Goal: Task Accomplishment & Management: Complete application form

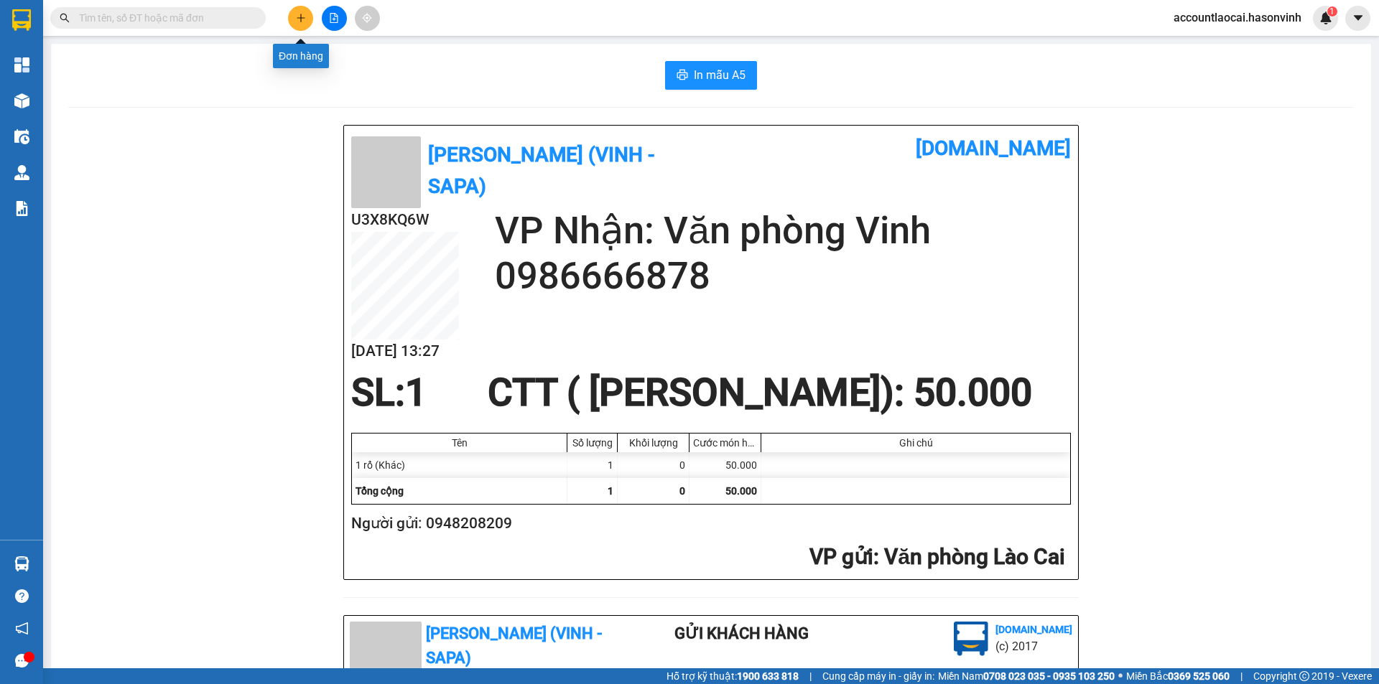
click at [294, 14] on button at bounding box center [300, 18] width 25 height 25
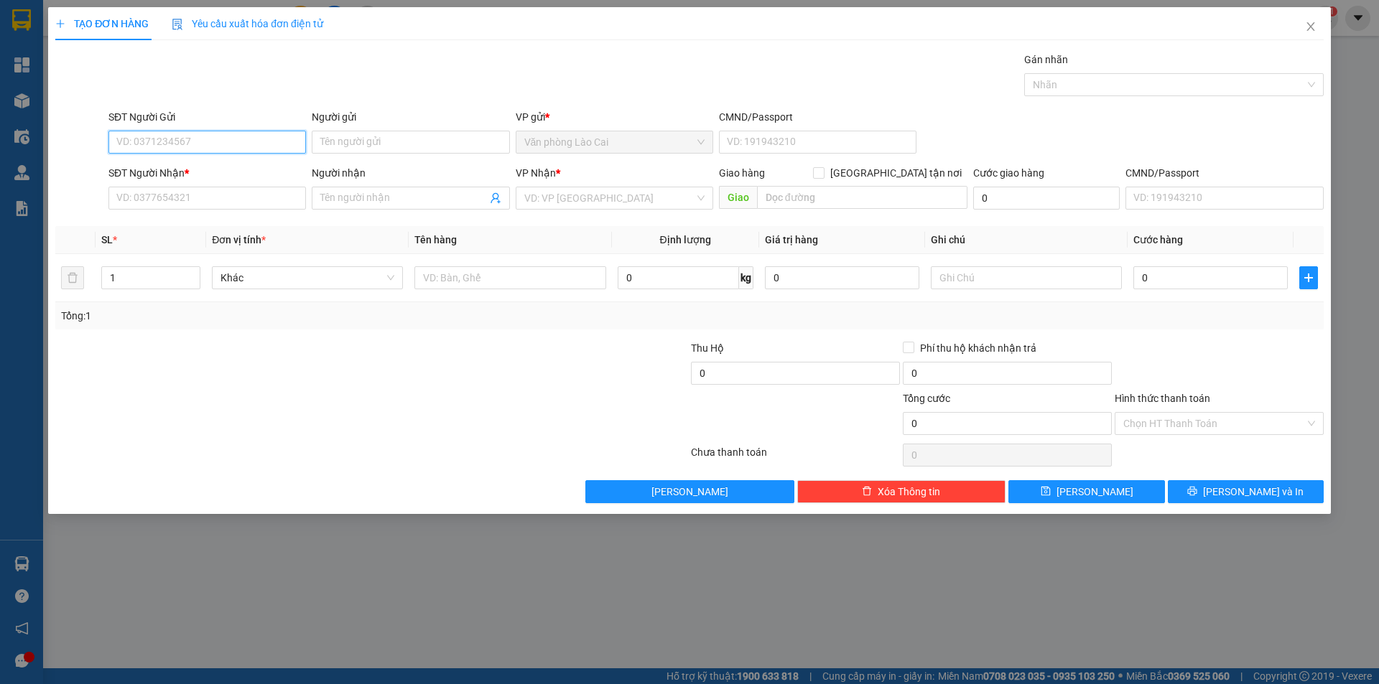
click at [203, 136] on input "SĐT Người Gửi" at bounding box center [206, 142] width 197 height 23
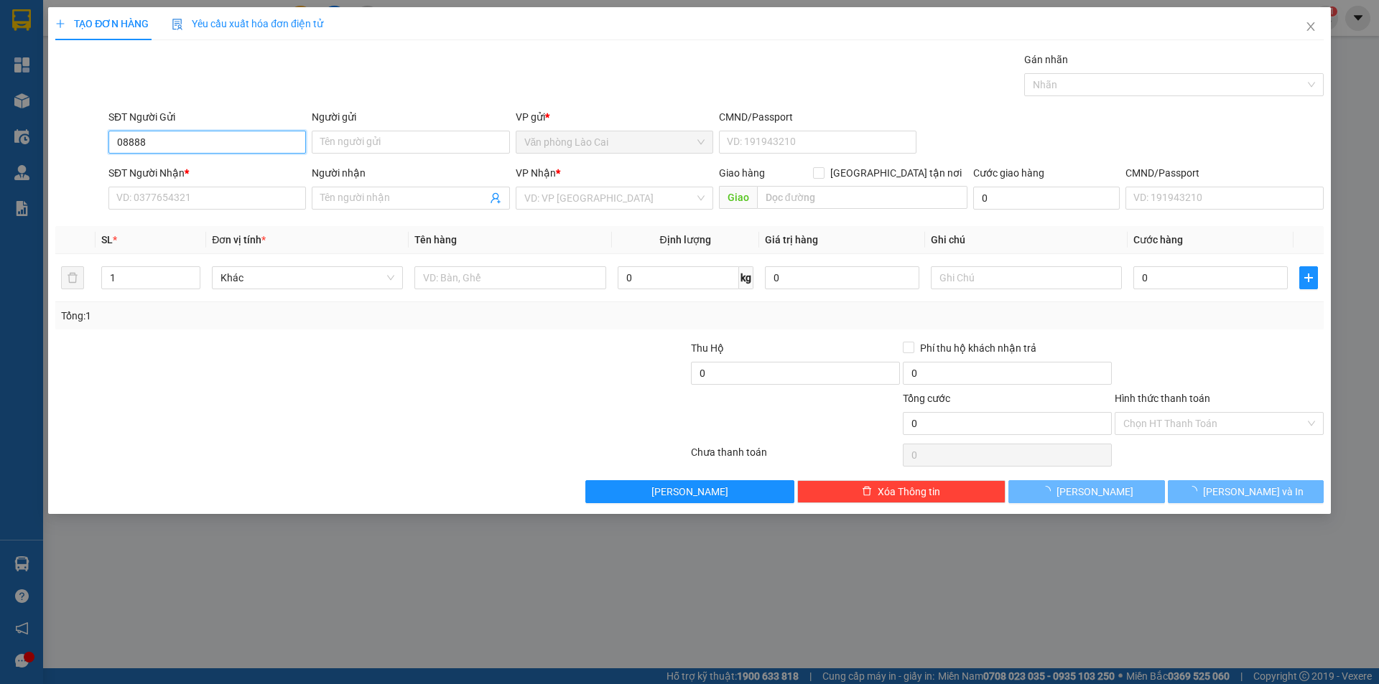
click at [189, 147] on input "08888" at bounding box center [206, 142] width 197 height 23
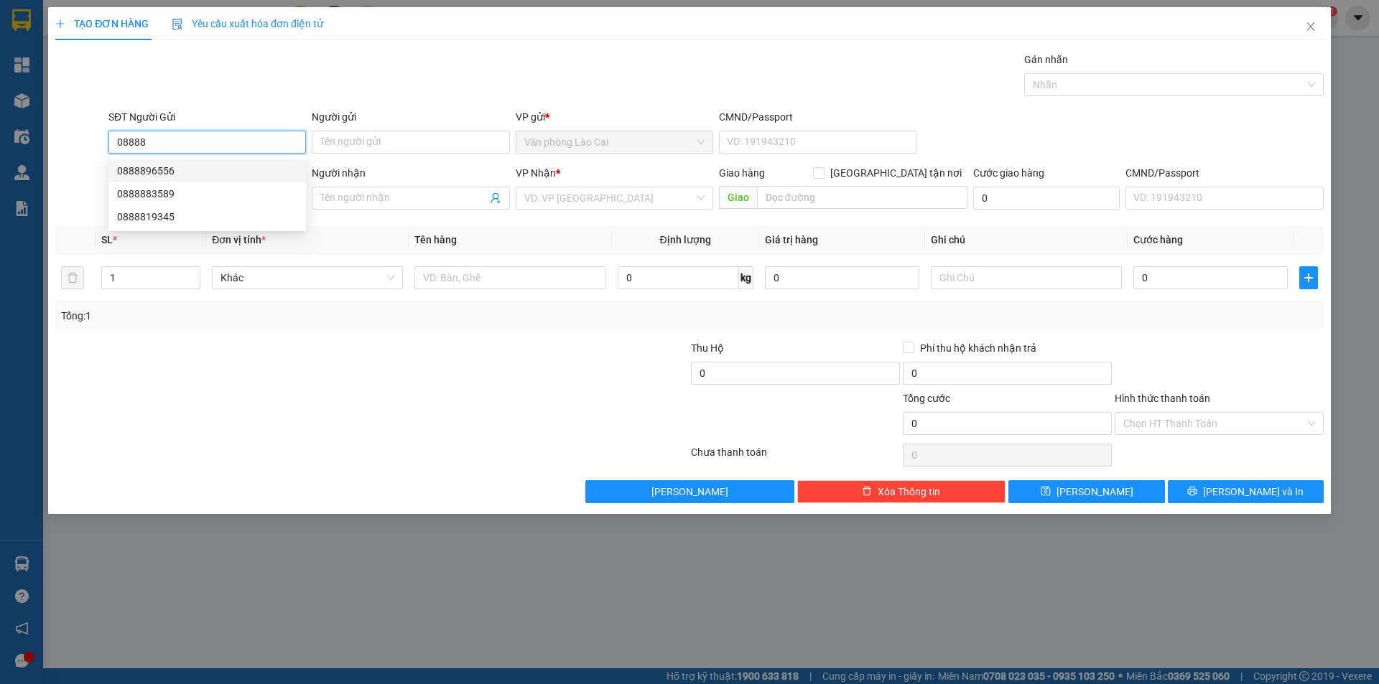
click at [175, 169] on div "0888896556" at bounding box center [207, 171] width 180 height 16
type input "0888896556"
type input "0914622558"
type input "hà tĩnh"
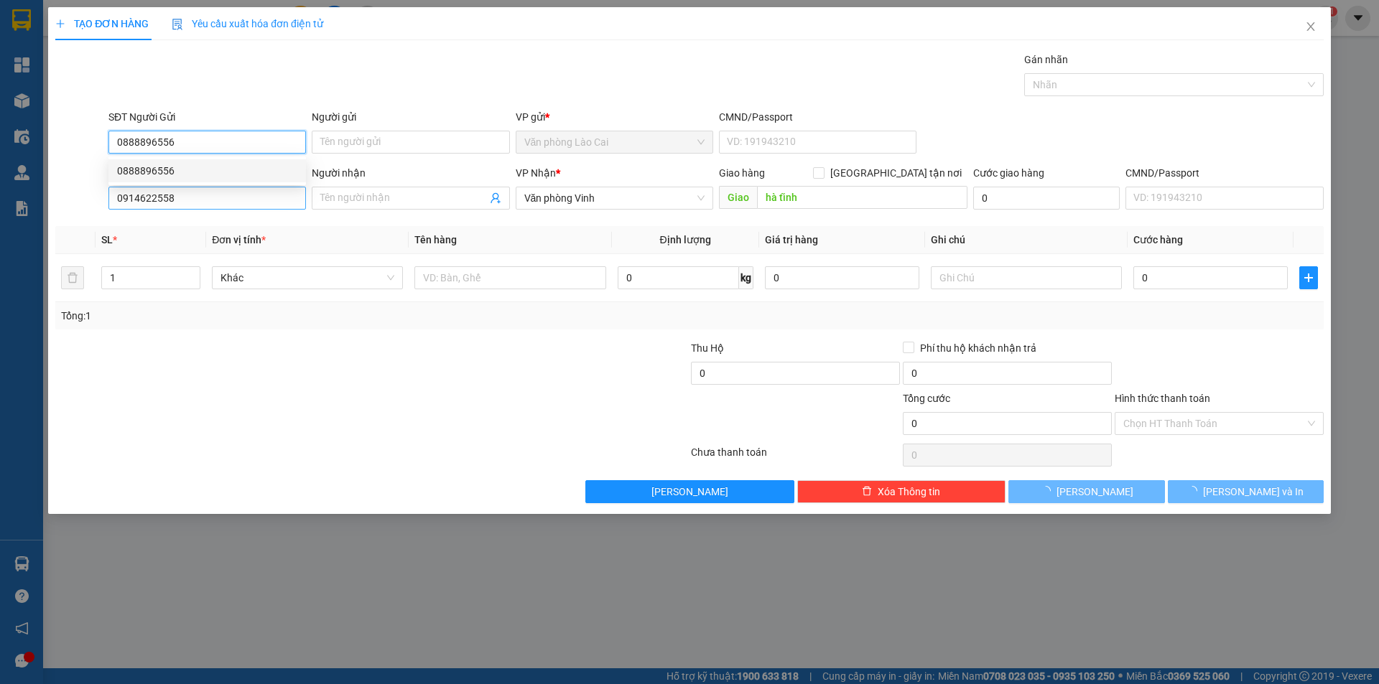
type input "120.000"
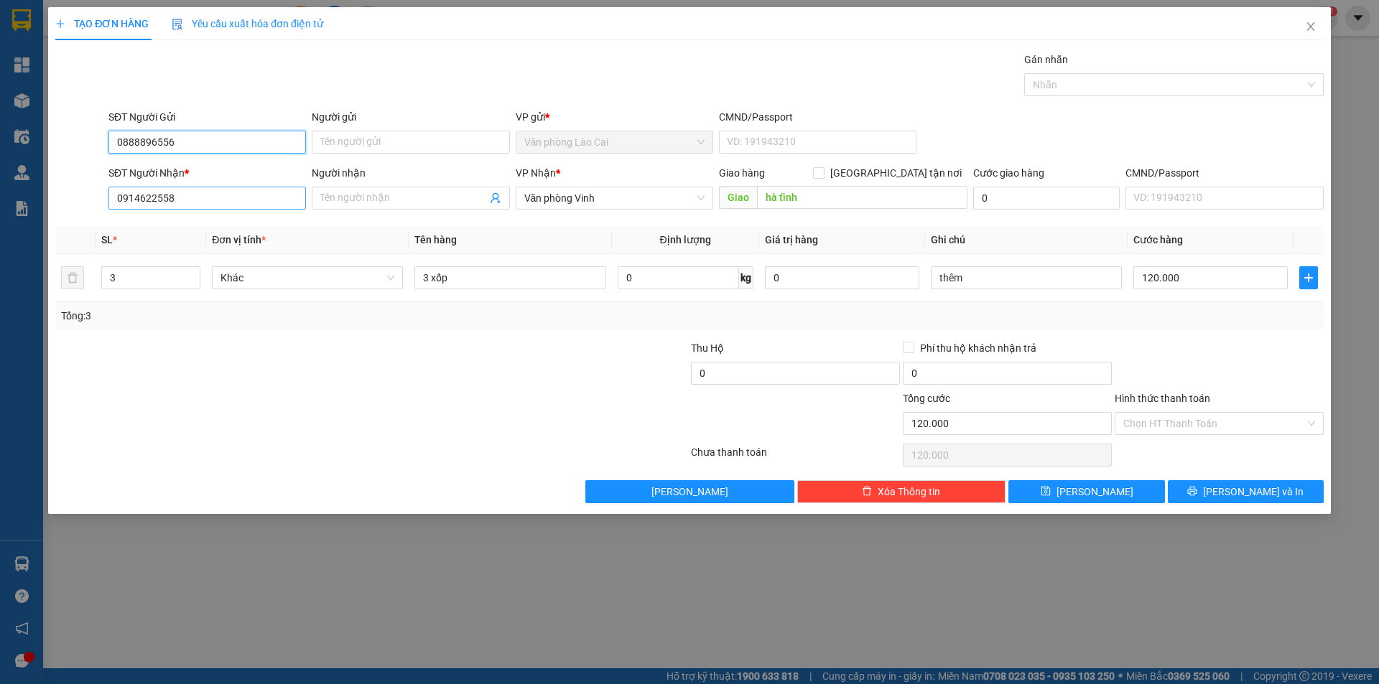
type input "0888896556"
drag, startPoint x: 192, startPoint y: 196, endPoint x: 0, endPoint y: 221, distance: 193.4
click at [0, 221] on div "TẠO ĐƠN HÀNG Yêu cầu xuất hóa đơn điện tử Transit Pickup Surcharge Ids Transit …" at bounding box center [689, 342] width 1379 height 684
type input "0987421546"
click at [802, 192] on input "hà tĩnh" at bounding box center [862, 197] width 210 height 23
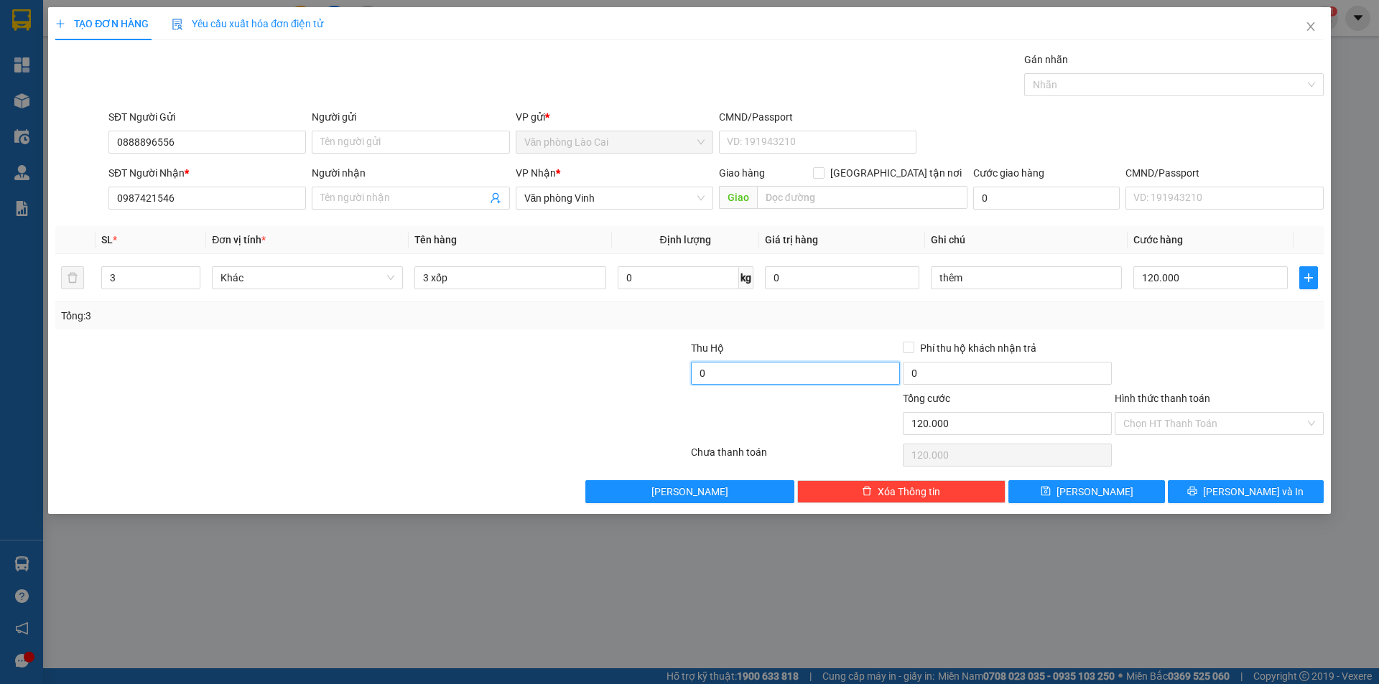
click at [780, 378] on input "0" at bounding box center [795, 373] width 209 height 23
type input "500.000"
type input "15.000"
click at [996, 325] on div "Tổng: 3" at bounding box center [689, 315] width 1268 height 27
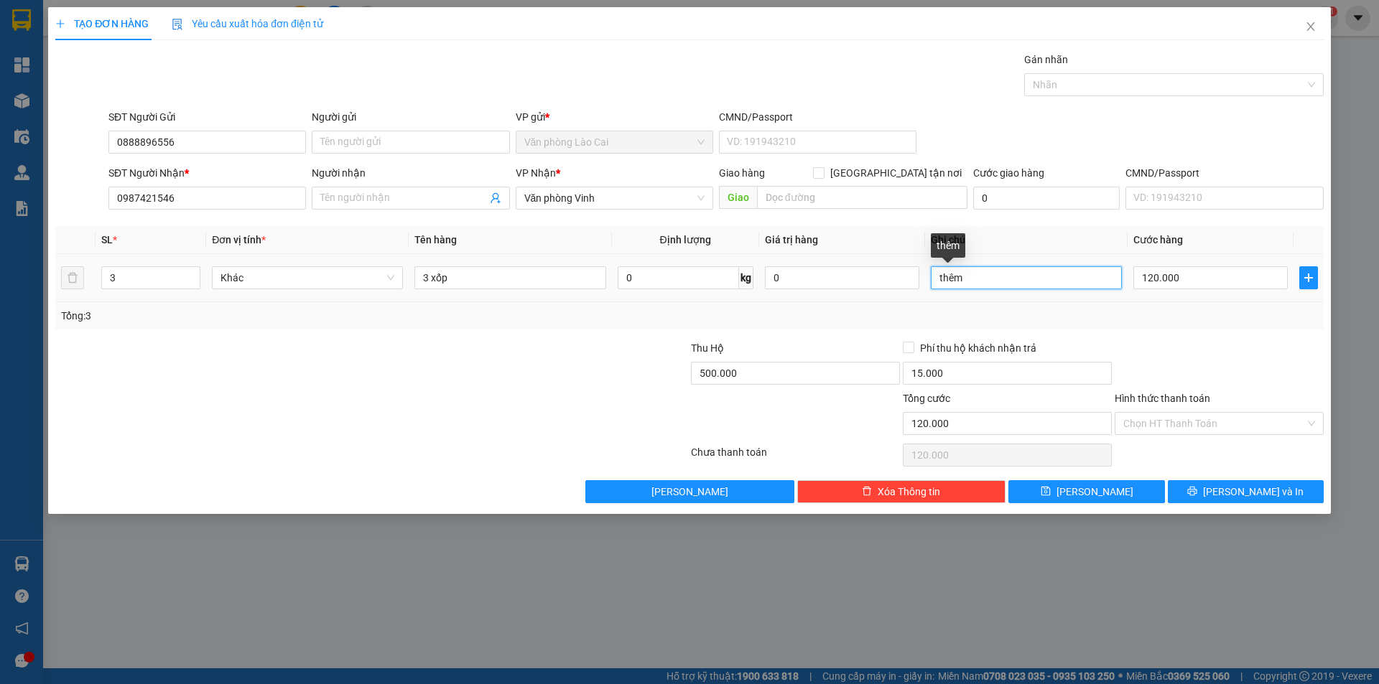
click at [975, 273] on input "thêm" at bounding box center [1026, 277] width 191 height 23
drag, startPoint x: 975, startPoint y: 273, endPoint x: 804, endPoint y: 285, distance: 172.1
click at [804, 285] on tr "3 Khác 3 xốp 0 kg 0 thêm 120.000" at bounding box center [689, 278] width 1268 height 48
type input "phí lào cai"
drag, startPoint x: 83, startPoint y: 283, endPoint x: 27, endPoint y: 300, distance: 57.9
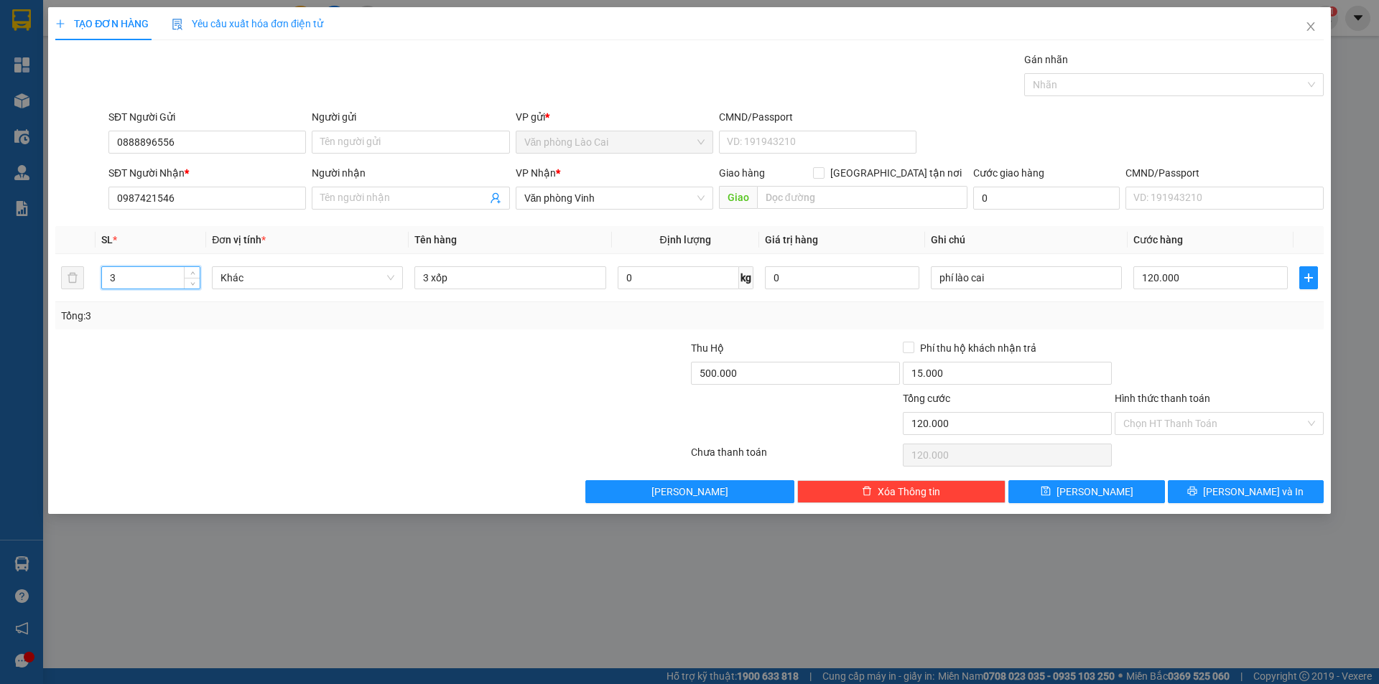
click at [27, 300] on div "TẠO ĐƠN HÀNG Yêu cầu xuất hóa đơn điện tử Transit Pickup Surcharge Ids Transit …" at bounding box center [689, 342] width 1379 height 684
type input "1"
drag, startPoint x: 458, startPoint y: 283, endPoint x: 272, endPoint y: 291, distance: 186.2
click at [272, 291] on tr "1 Khác 3 xốp 0 kg 0 phí lào cai 120.000" at bounding box center [689, 278] width 1268 height 48
type input "1 [PERSON_NAME]"
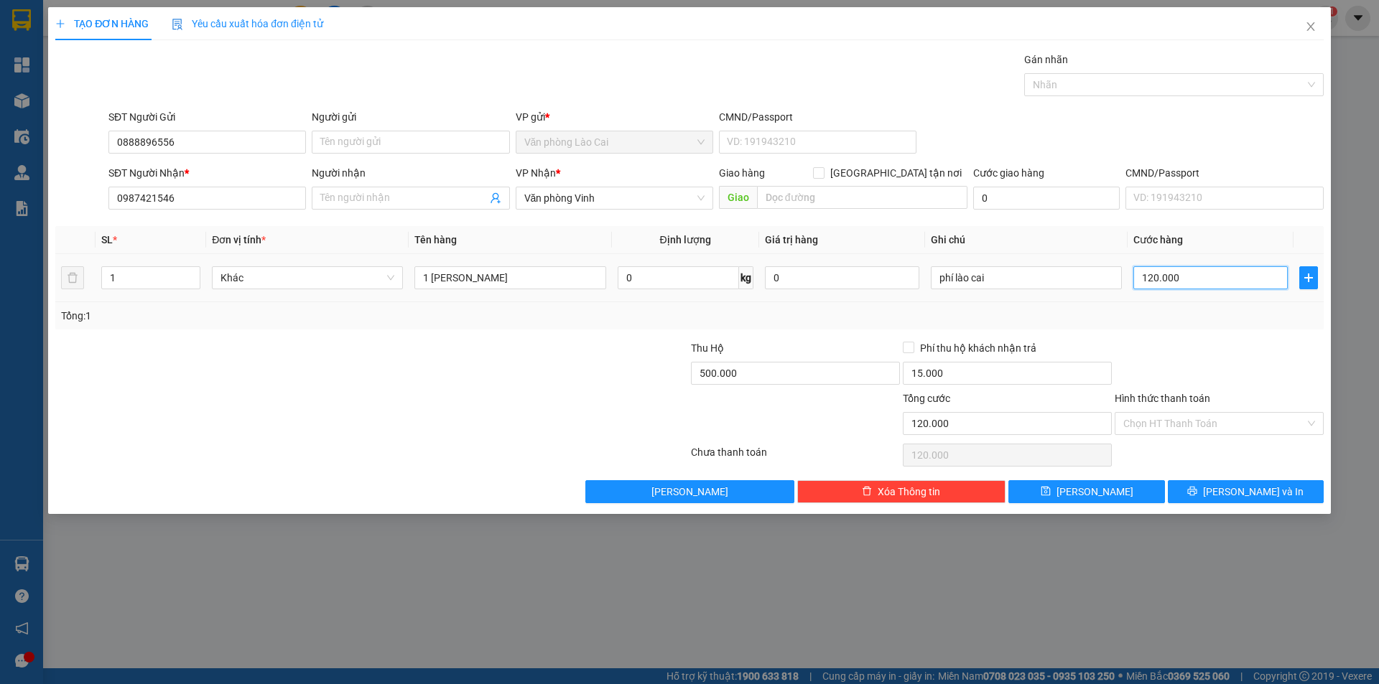
click at [1157, 276] on input "120.000" at bounding box center [1210, 277] width 154 height 23
type input "6"
type input "60"
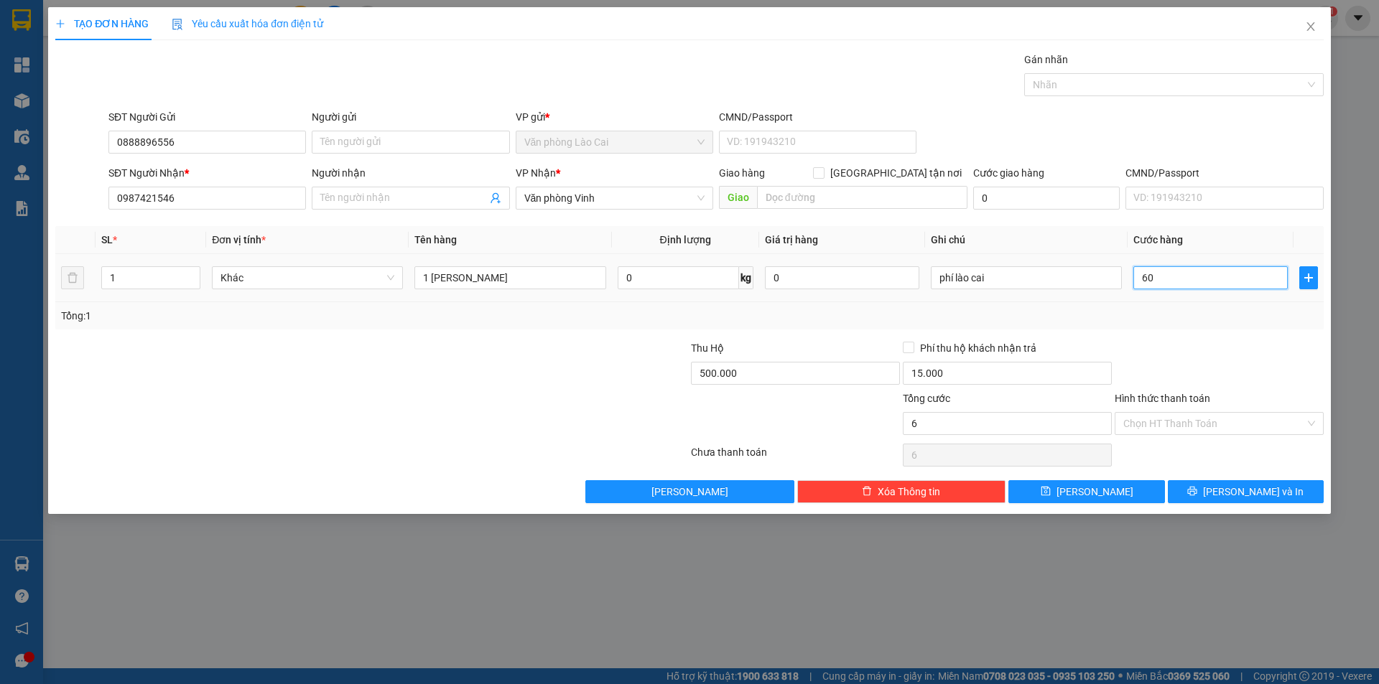
type input "60"
type input "60.000"
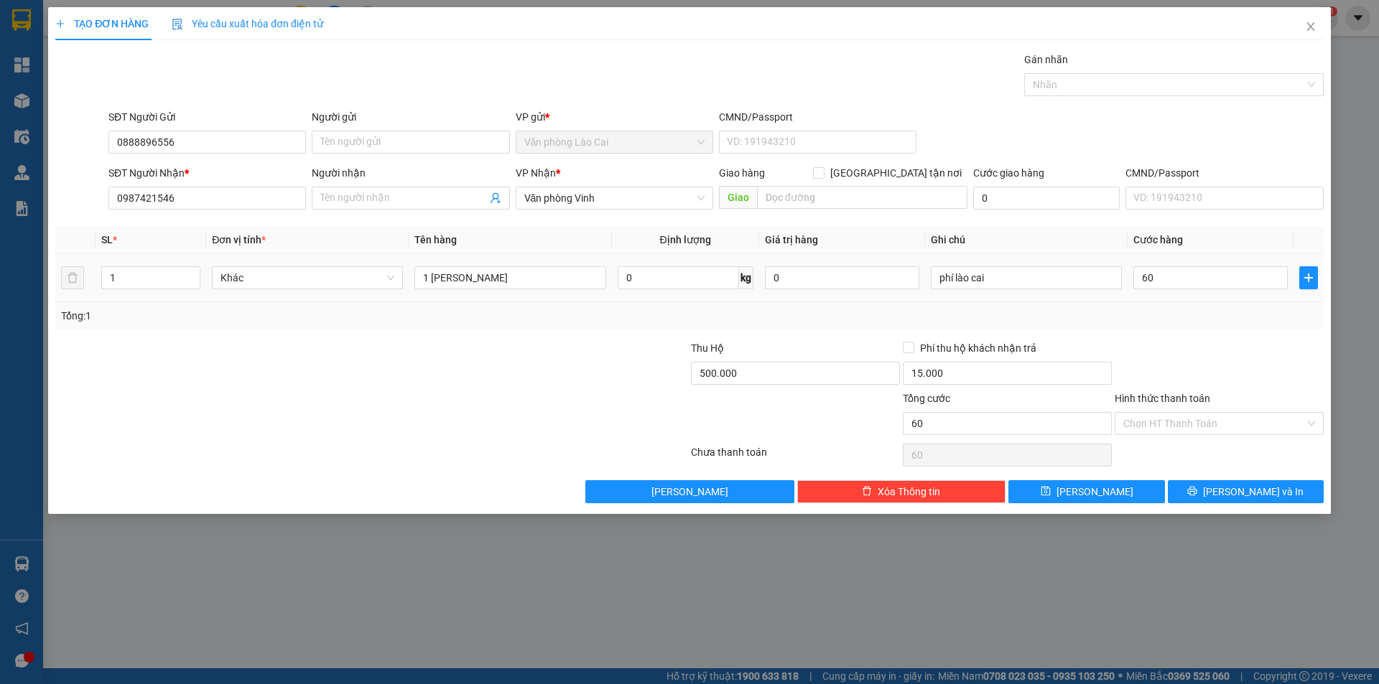
type input "60.000"
click at [1210, 336] on div "Transit Pickup Surcharge Ids Transit Deliver Surcharge Ids Transit Deliver Surc…" at bounding box center [689, 278] width 1268 height 452
click at [1244, 493] on span "[PERSON_NAME] và In" at bounding box center [1253, 492] width 101 height 16
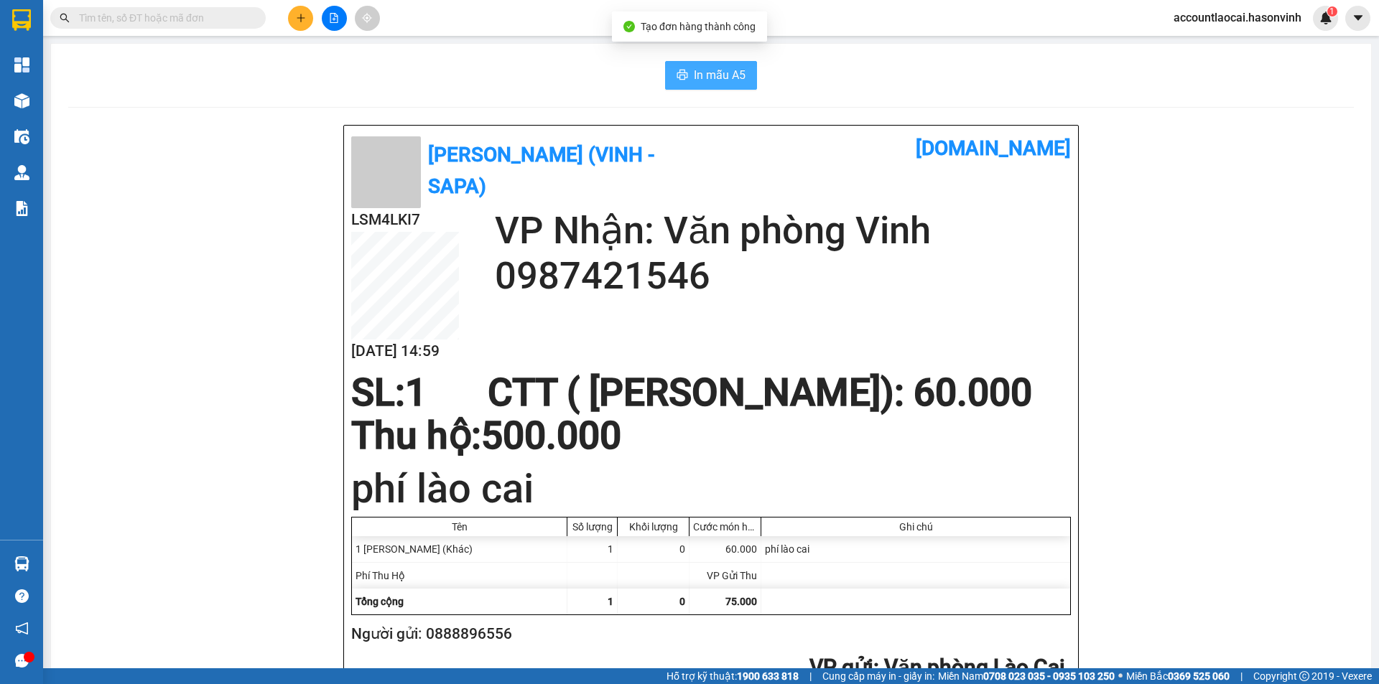
click at [745, 70] on button "In mẫu A5" at bounding box center [711, 75] width 92 height 29
click at [307, 19] on button at bounding box center [300, 18] width 25 height 25
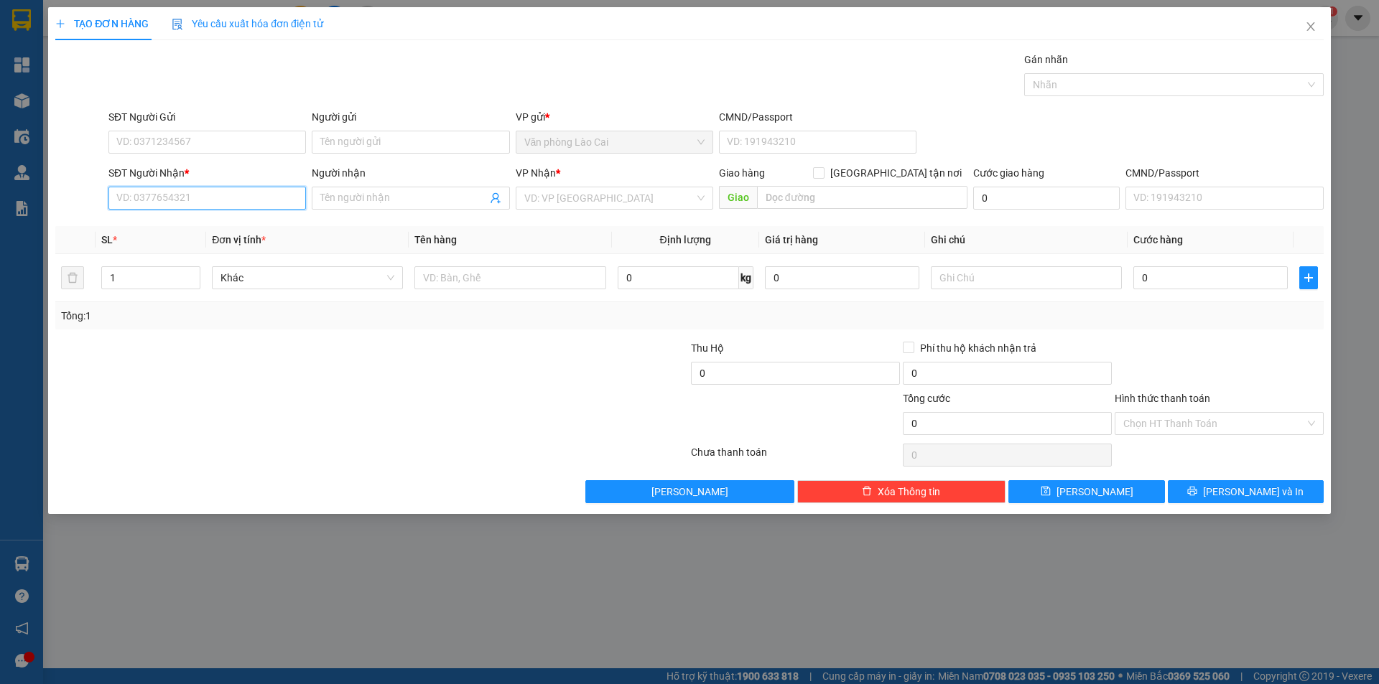
click at [251, 193] on input "SĐT Người Nhận *" at bounding box center [206, 198] width 197 height 23
click at [231, 198] on input "777" at bounding box center [206, 198] width 197 height 23
click at [192, 322] on div "0844848777 - quyên" at bounding box center [207, 319] width 180 height 16
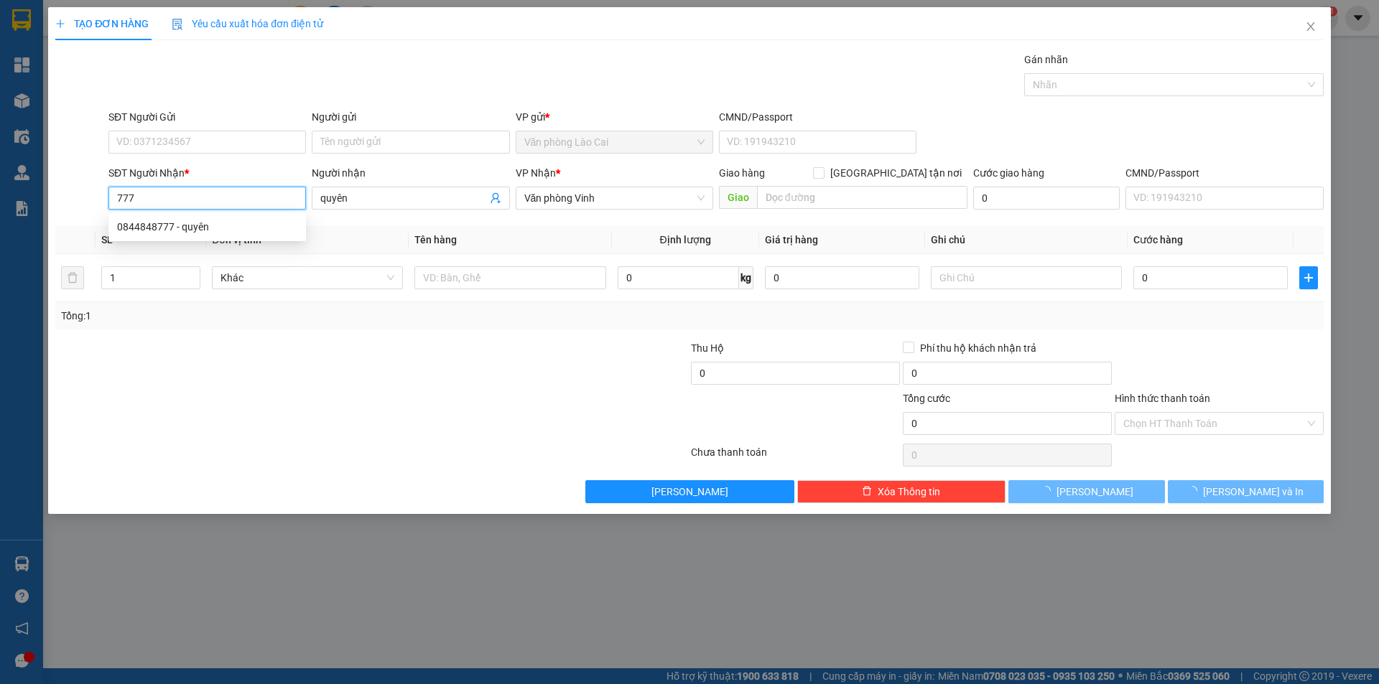
type input "0844848777"
type input "quyên"
type input "50.000"
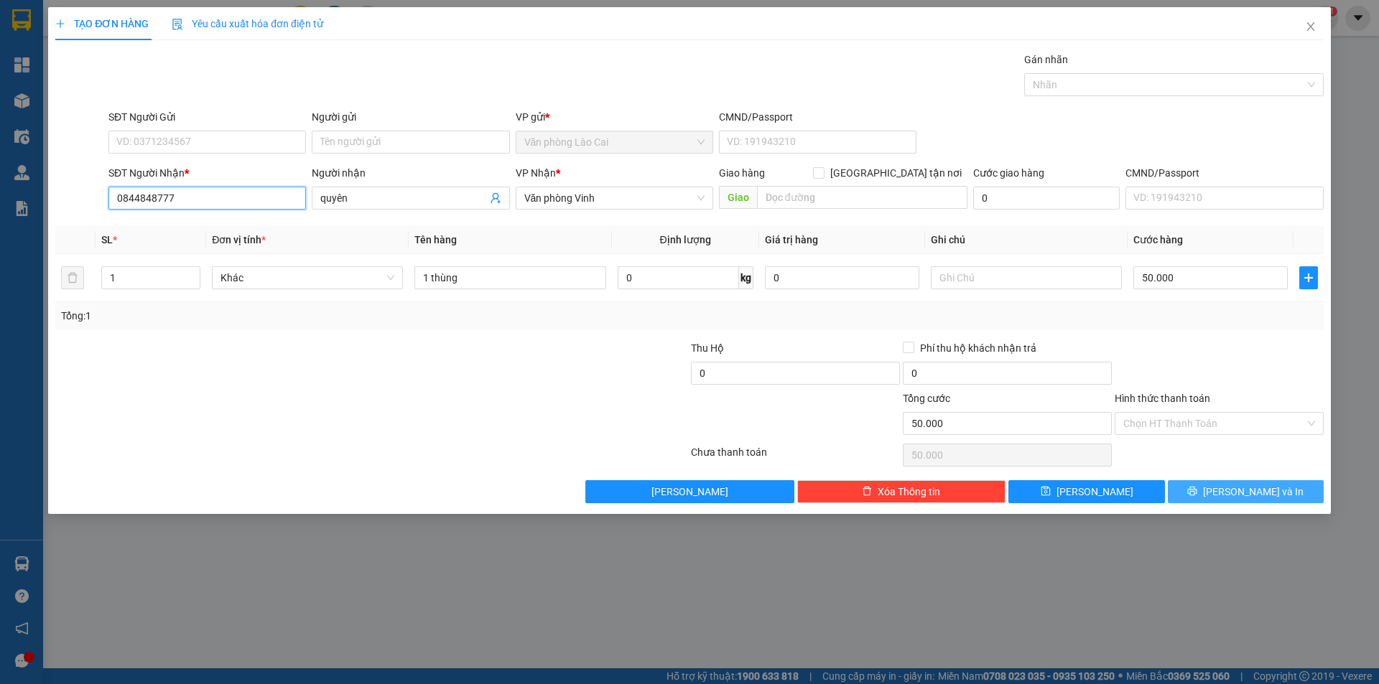
type input "0844848777"
click at [1214, 490] on button "[PERSON_NAME] và In" at bounding box center [1246, 491] width 156 height 23
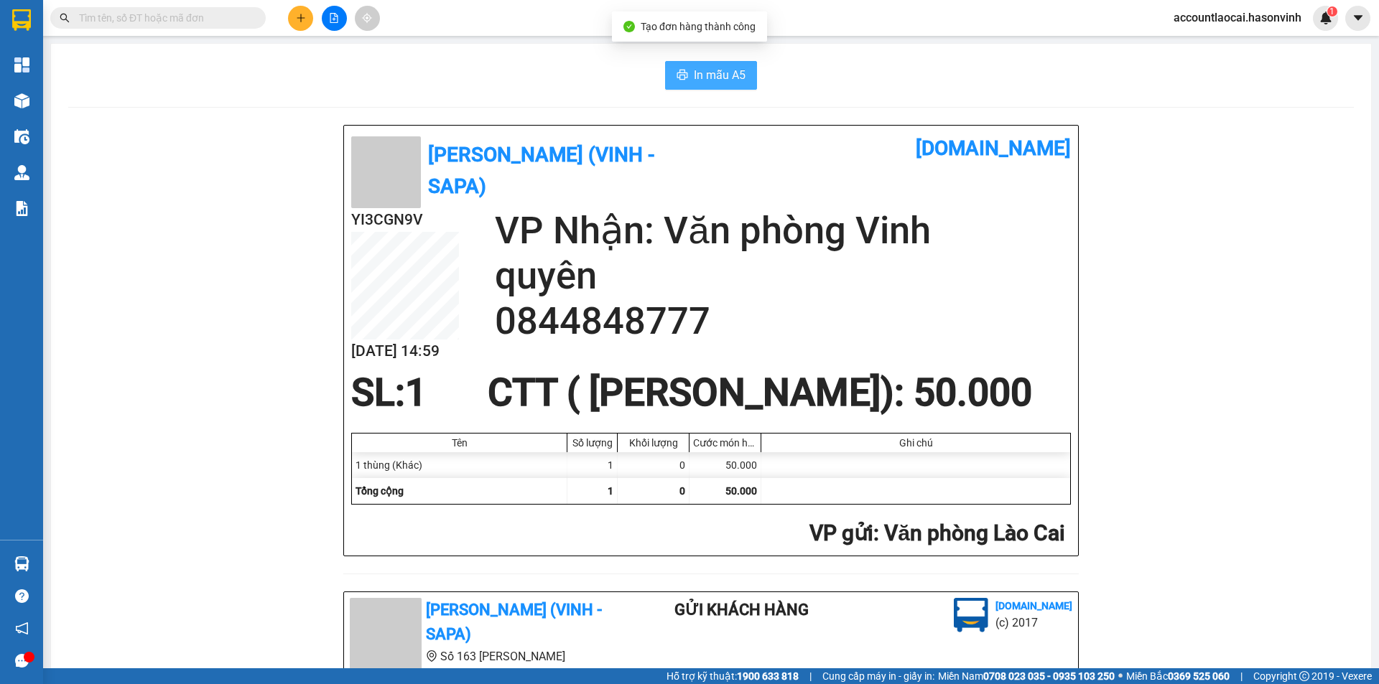
click at [694, 68] on span "In mẫu A5" at bounding box center [720, 75] width 52 height 18
click at [304, 21] on icon "plus" at bounding box center [301, 18] width 10 height 10
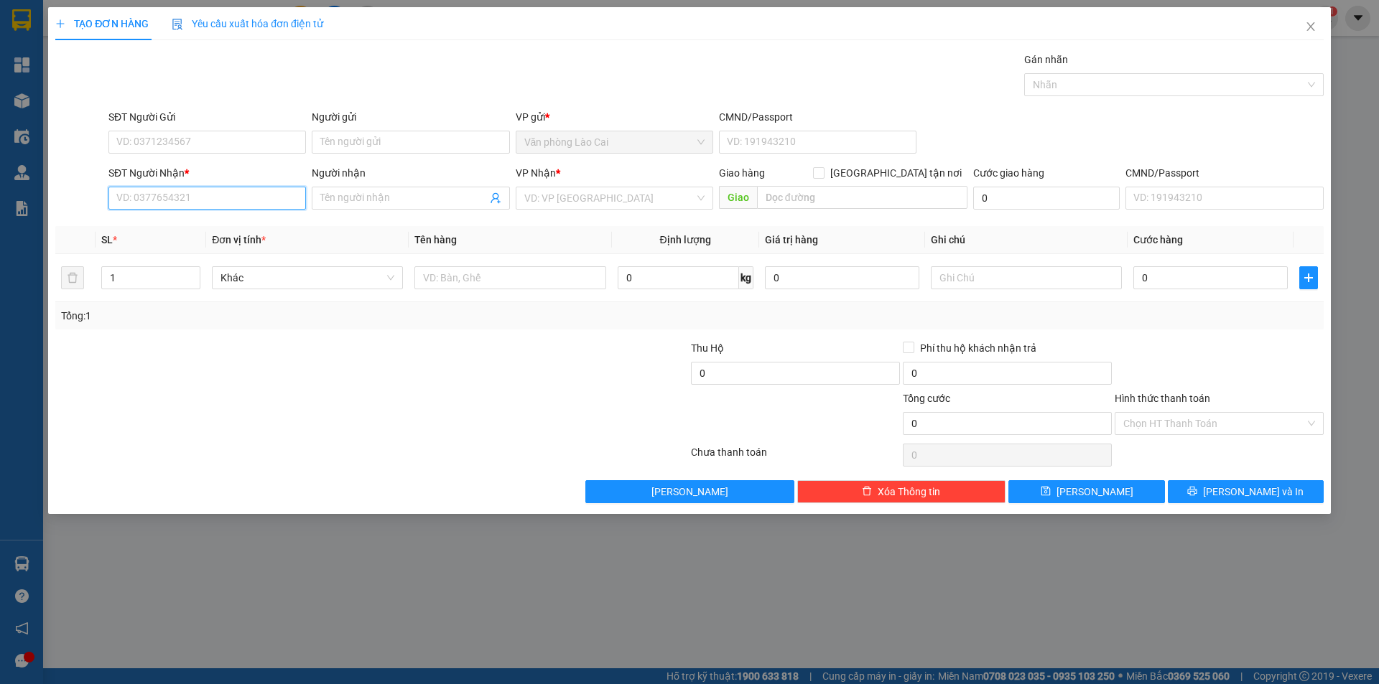
click at [146, 204] on input "SĐT Người Nhận *" at bounding box center [206, 198] width 197 height 23
click at [149, 199] on input "777" at bounding box center [206, 198] width 197 height 23
click at [186, 219] on div "0844848777 - quyên" at bounding box center [207, 227] width 180 height 16
type input "0844848777"
type input "quyên"
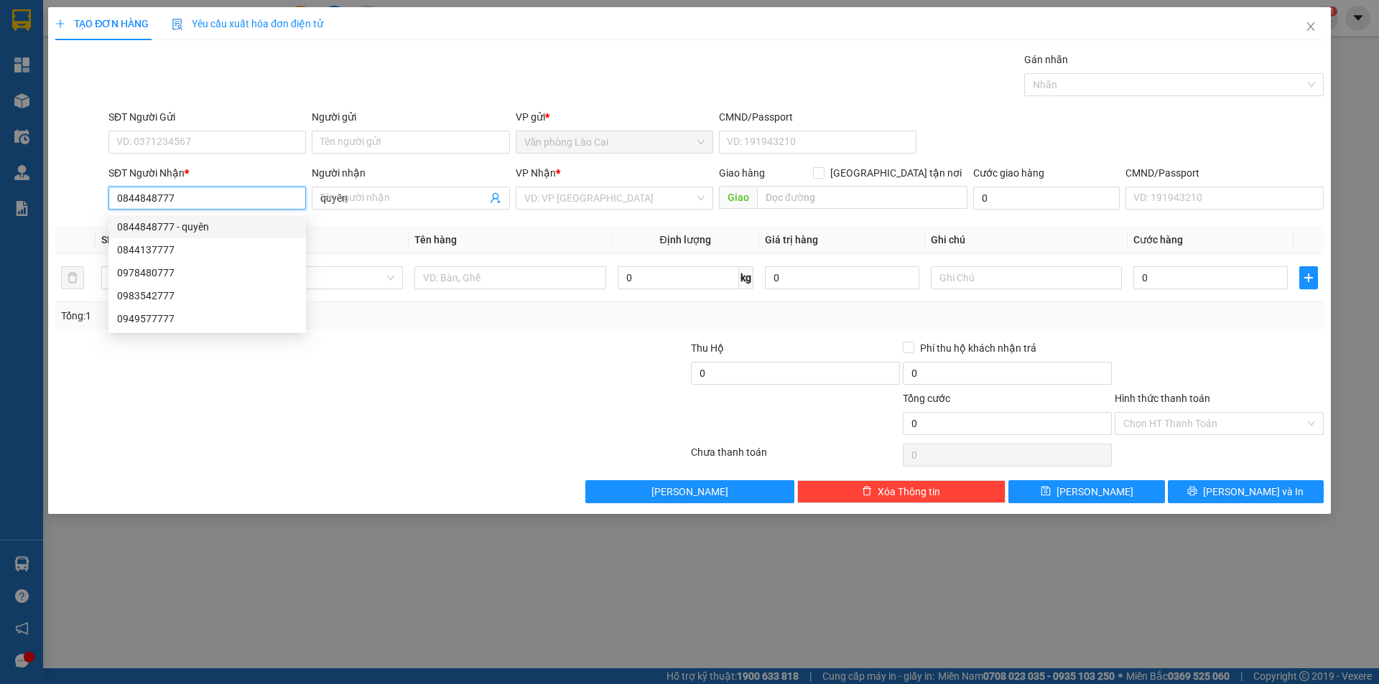
type input "50.000"
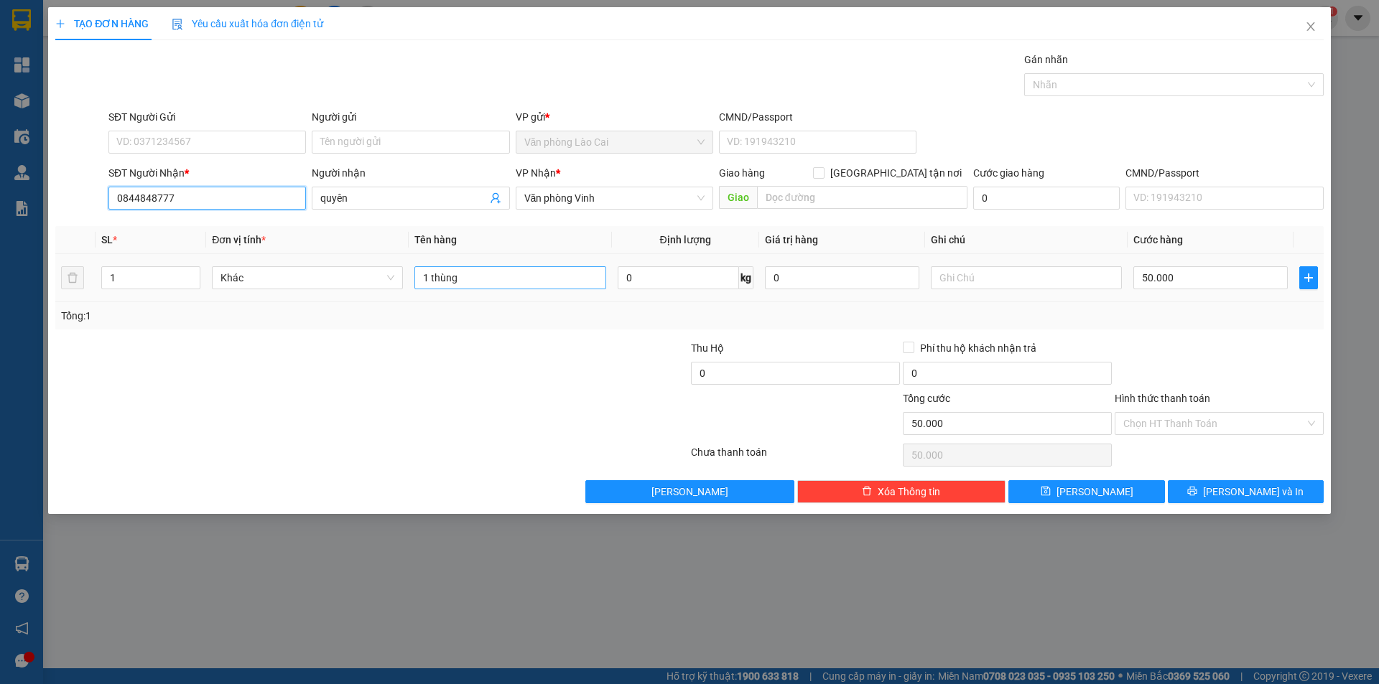
type input "0844848777"
drag, startPoint x: 481, startPoint y: 282, endPoint x: 185, endPoint y: 281, distance: 296.6
click at [185, 281] on tr "1 Khác 1 thùng 0 kg 0 50.000" at bounding box center [689, 278] width 1268 height 48
type input "1 tải trắng"
click at [1188, 275] on input "50.000" at bounding box center [1210, 277] width 154 height 23
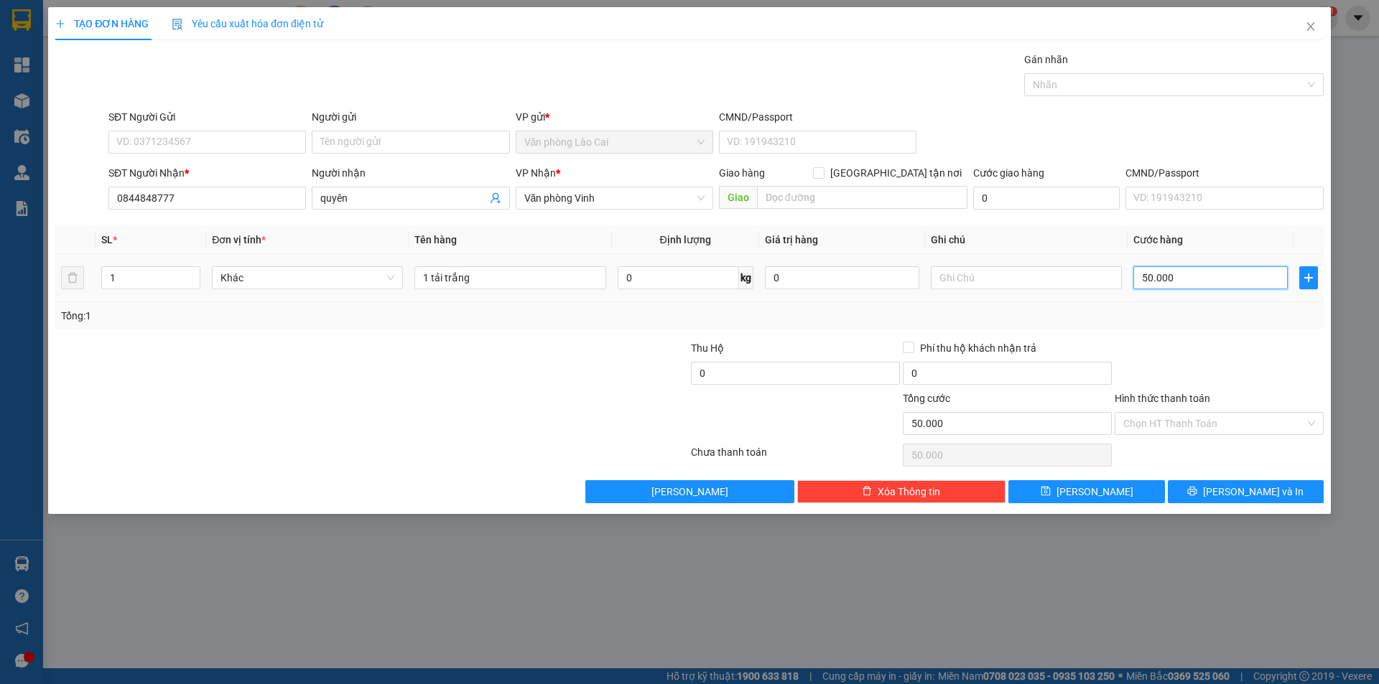
type input "1"
type input "18"
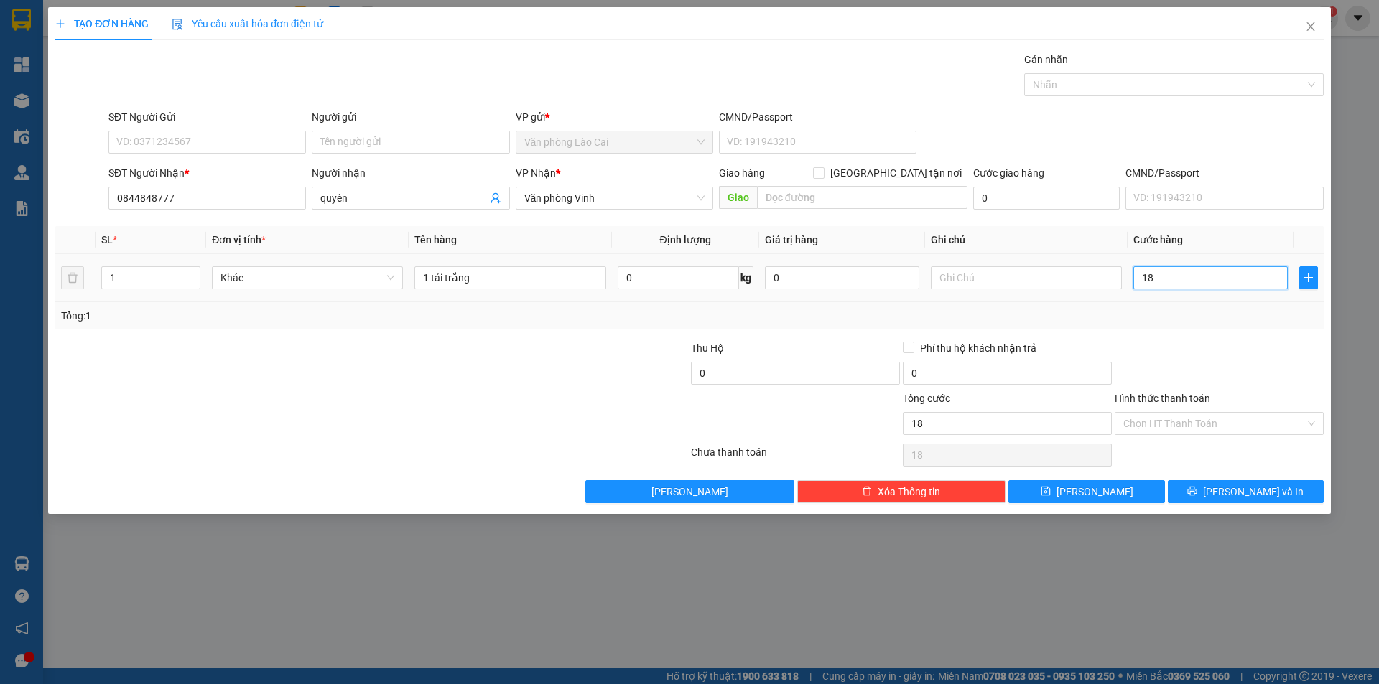
type input "180"
type input "180.000"
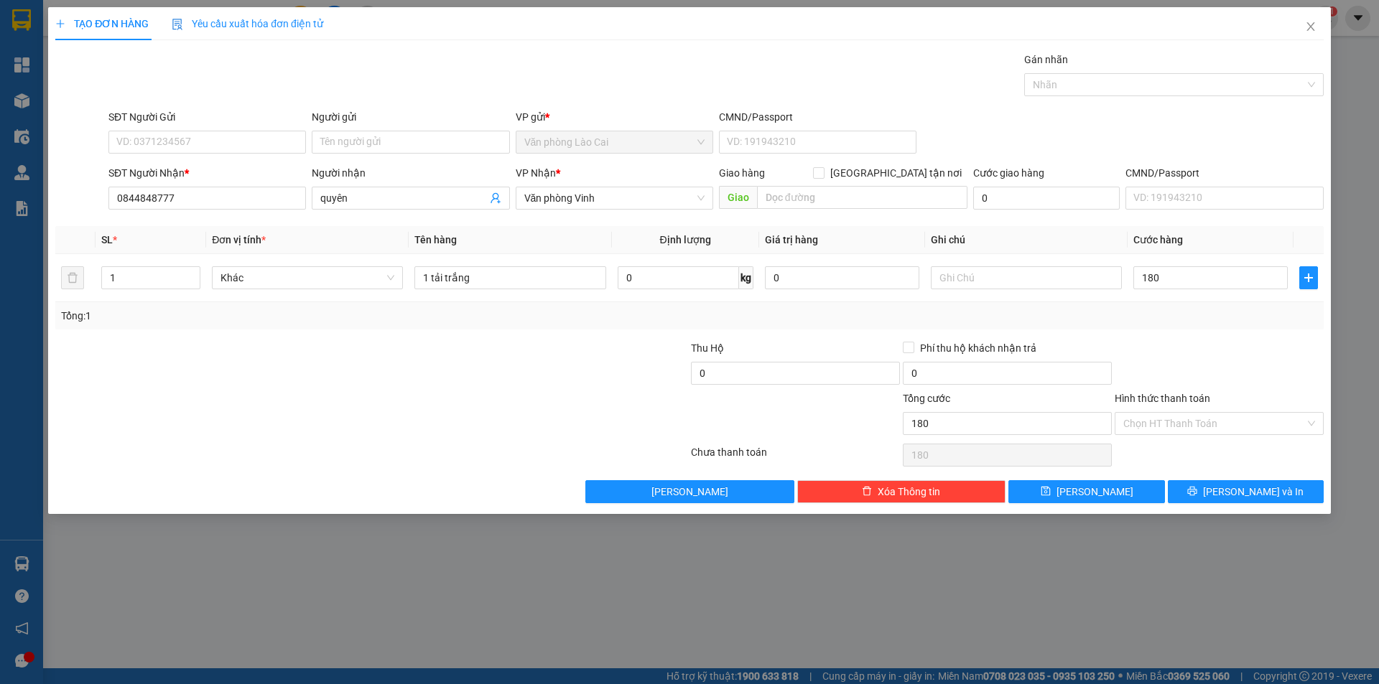
type input "180.000"
click at [1147, 331] on div "Transit Pickup Surcharge Ids Transit Deliver Surcharge Ids Transit Deliver Surc…" at bounding box center [689, 278] width 1268 height 452
click at [1197, 493] on icon "printer" at bounding box center [1192, 491] width 10 height 10
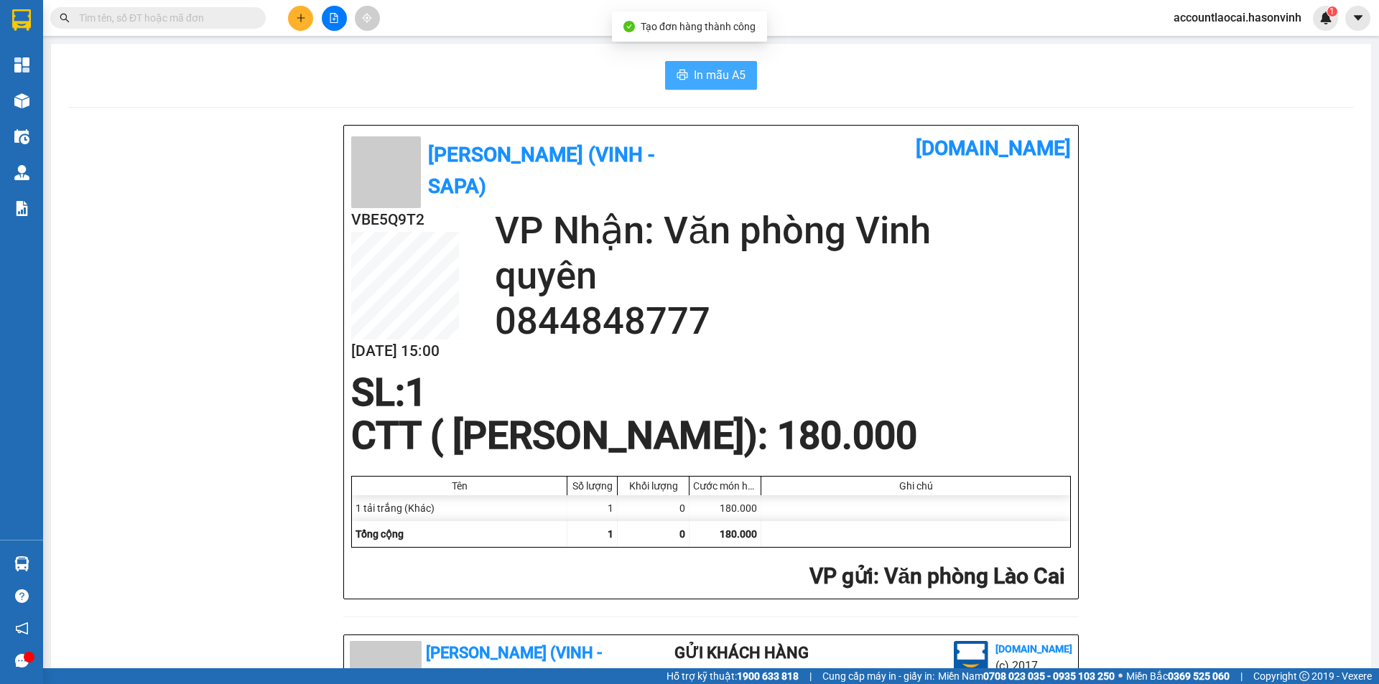
click at [727, 76] on span "In mẫu A5" at bounding box center [720, 75] width 52 height 18
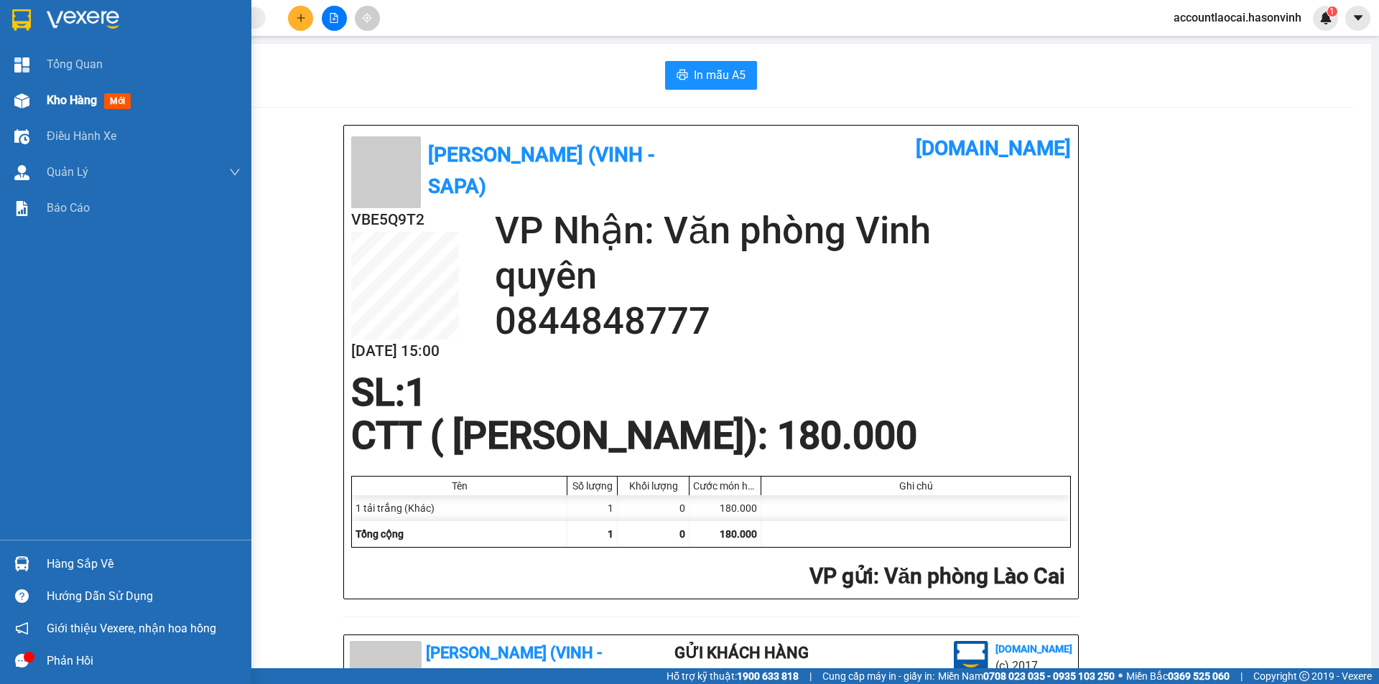
click at [99, 96] on div "Kho hàng mới" at bounding box center [92, 100] width 90 height 18
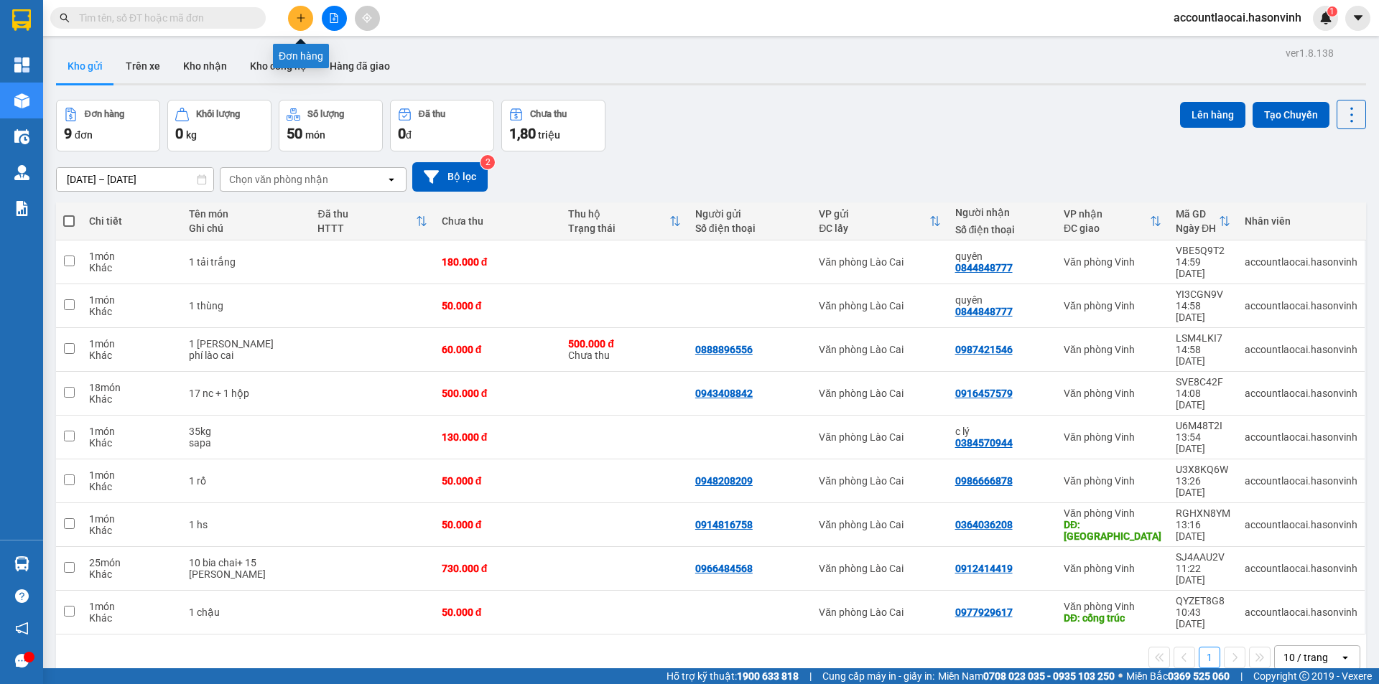
click at [299, 12] on button at bounding box center [300, 18] width 25 height 25
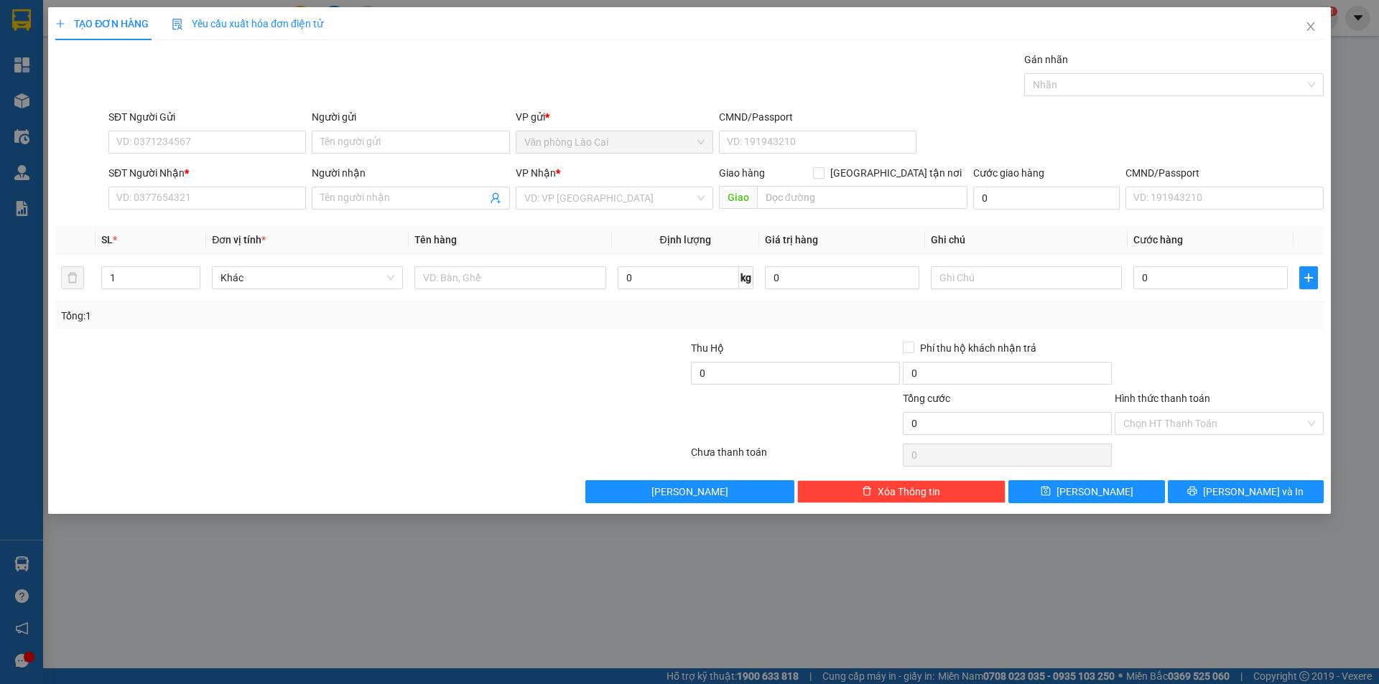
click at [254, 186] on div "SĐT Người Nhận *" at bounding box center [206, 176] width 197 height 22
click at [248, 199] on input "SĐT Người Nhận *" at bounding box center [206, 198] width 197 height 23
click at [144, 204] on input "684" at bounding box center [206, 198] width 197 height 23
click at [170, 232] on div "0964241684" at bounding box center [207, 227] width 180 height 16
type input "0964241684"
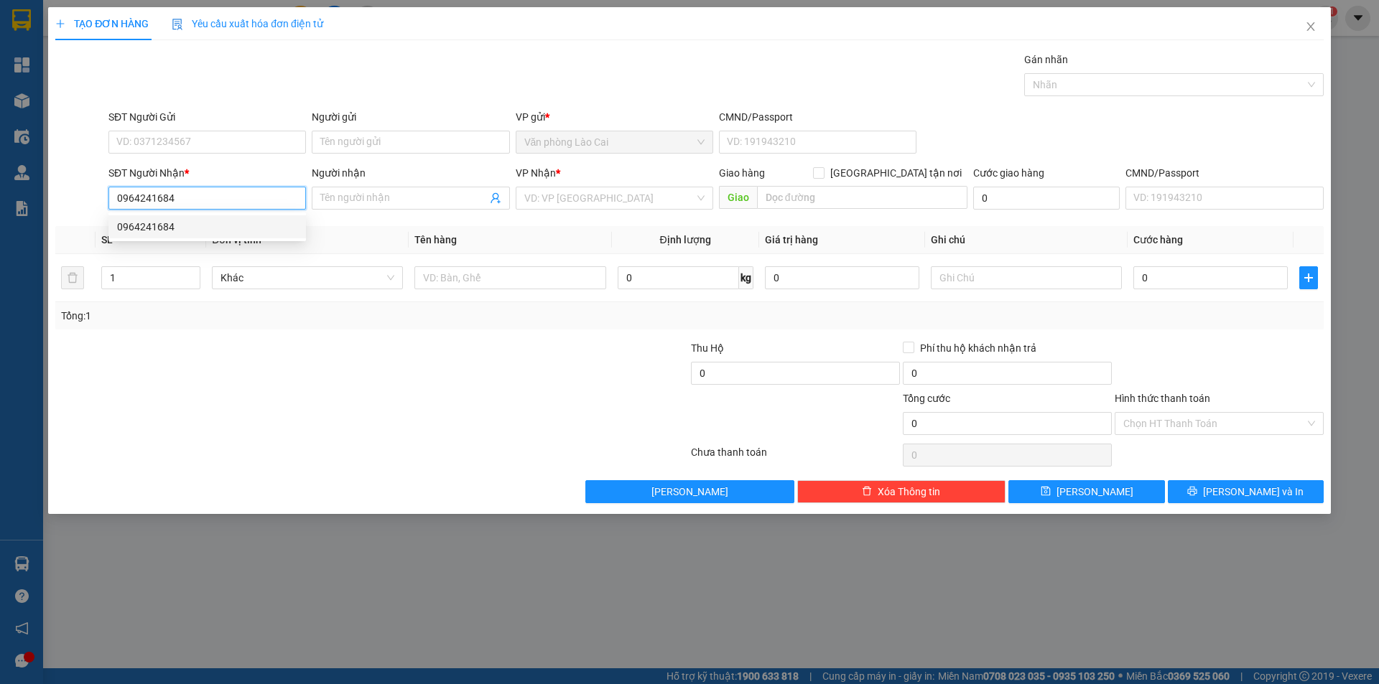
type input "50.000"
type input "0964241684"
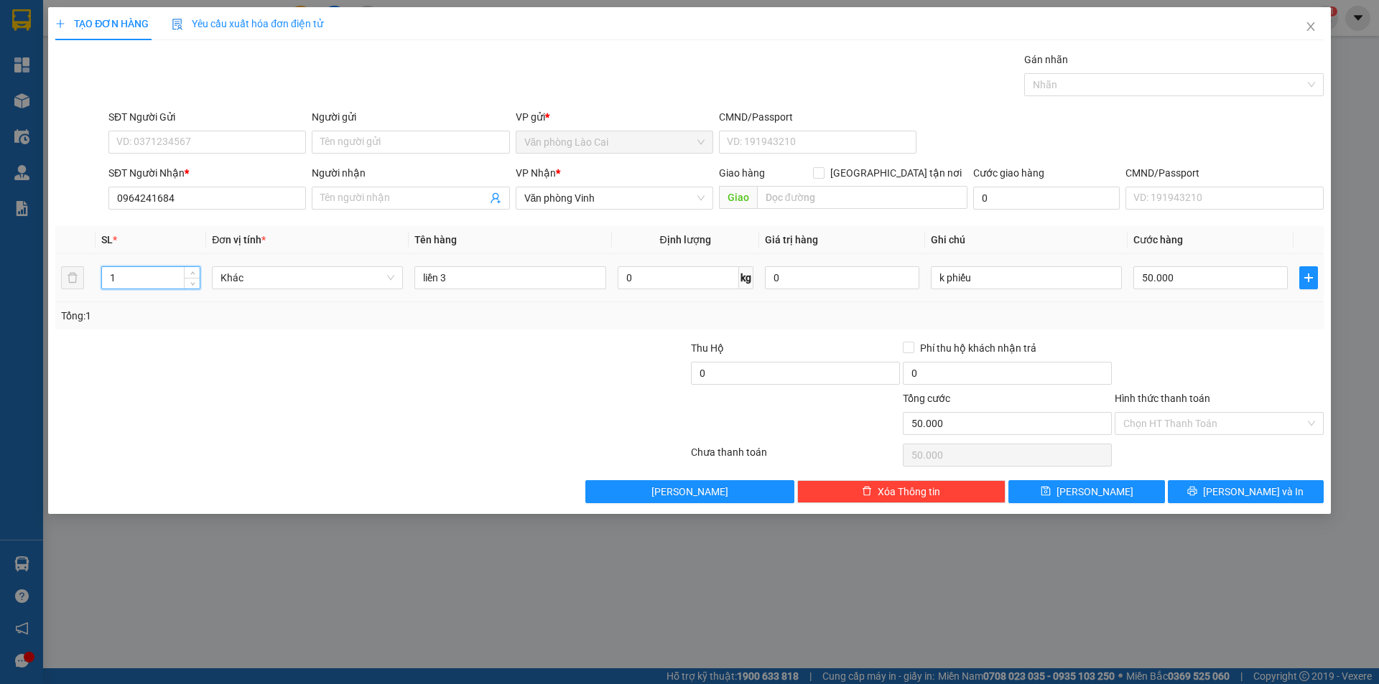
drag, startPoint x: 131, startPoint y: 273, endPoint x: 45, endPoint y: 284, distance: 86.8
click at [45, 284] on div "TẠO ĐƠN HÀNG Yêu cầu xuất hóa đơn điện tử Transit Pickup Surcharge Ids Transit …" at bounding box center [689, 342] width 1379 height 684
type input "2"
drag, startPoint x: 430, startPoint y: 284, endPoint x: 309, endPoint y: 283, distance: 121.4
click at [309, 283] on tr "2 Khác liền 3 0 kg 0 k phiếu 50.000" at bounding box center [689, 278] width 1268 height 48
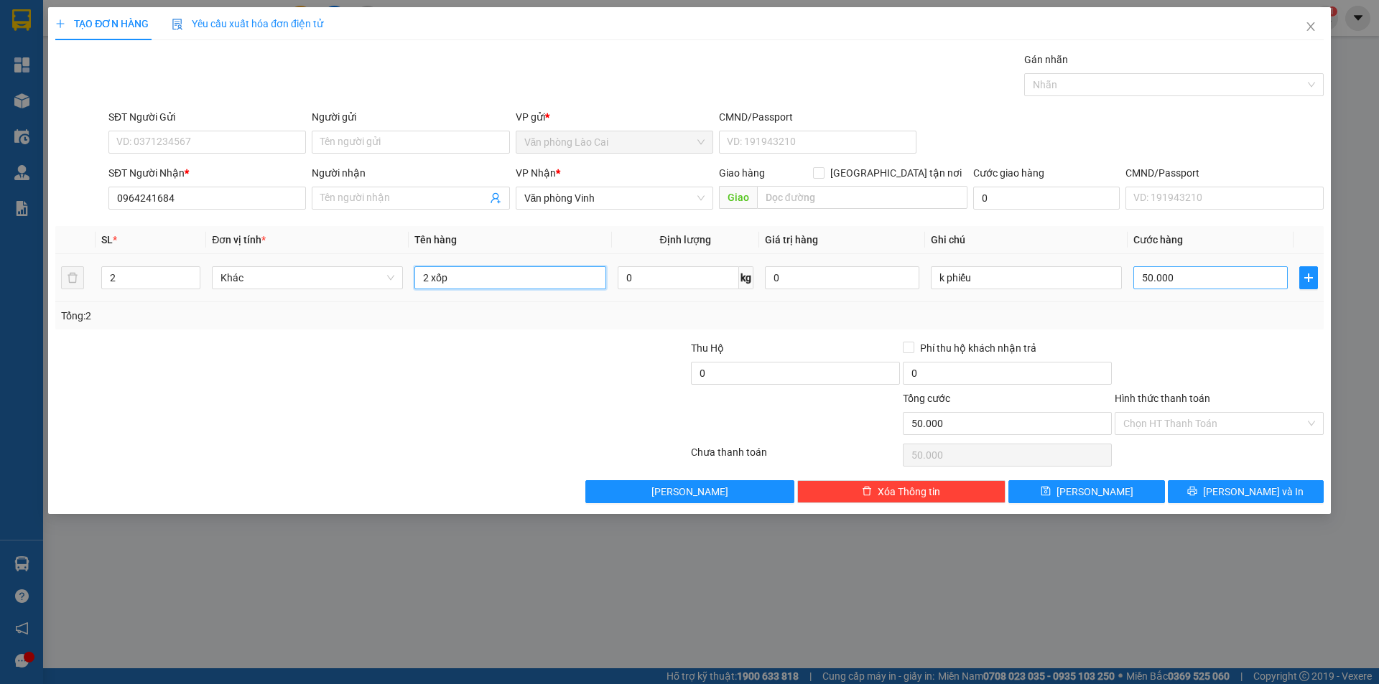
type input "2 xốp"
click at [1180, 278] on input "50.000" at bounding box center [1210, 277] width 154 height 23
type input "2"
type input "20"
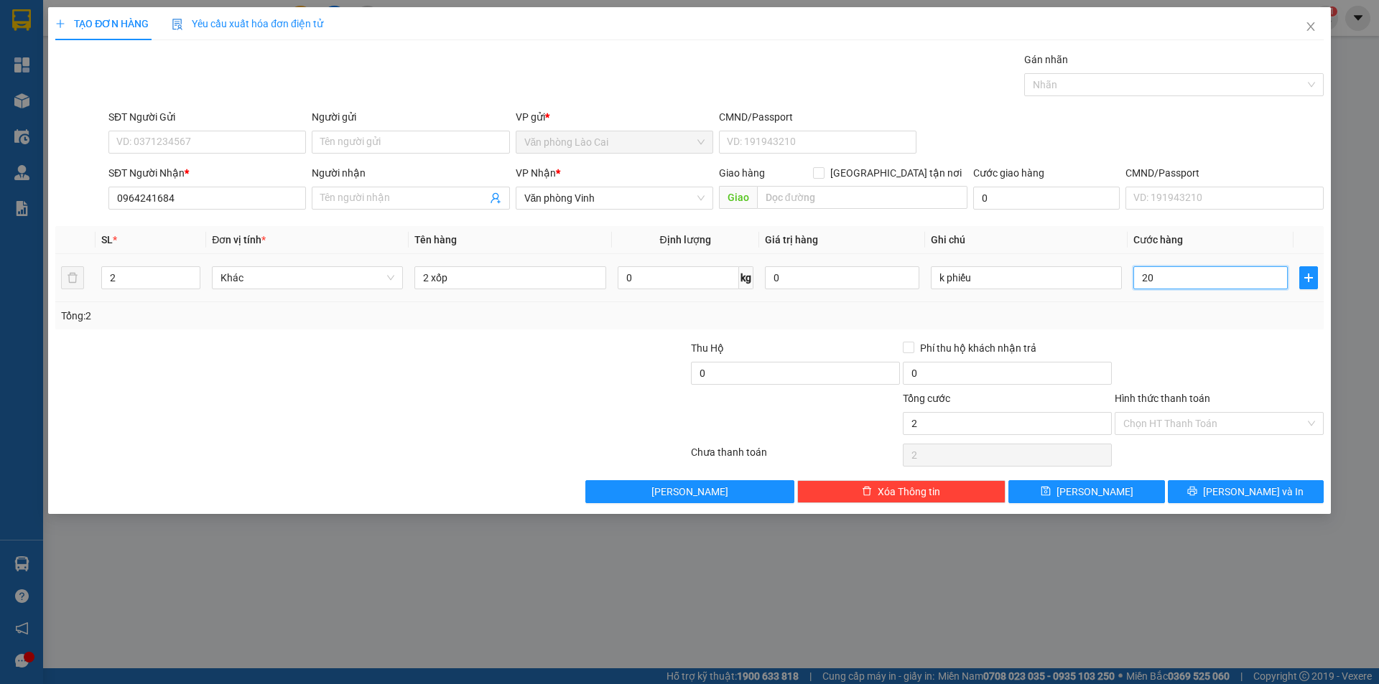
type input "20"
type input "200"
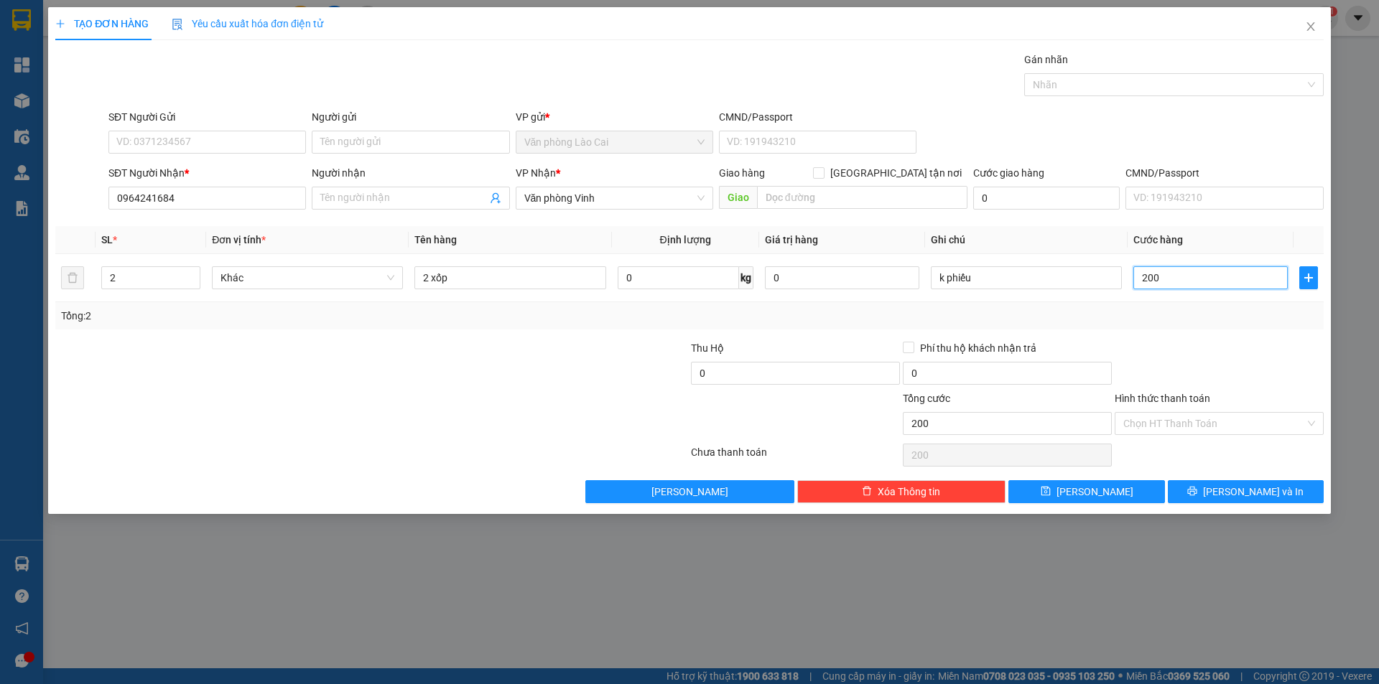
type input "200"
click at [1171, 313] on div "Tổng: 2" at bounding box center [689, 316] width 1257 height 16
type input "200.000"
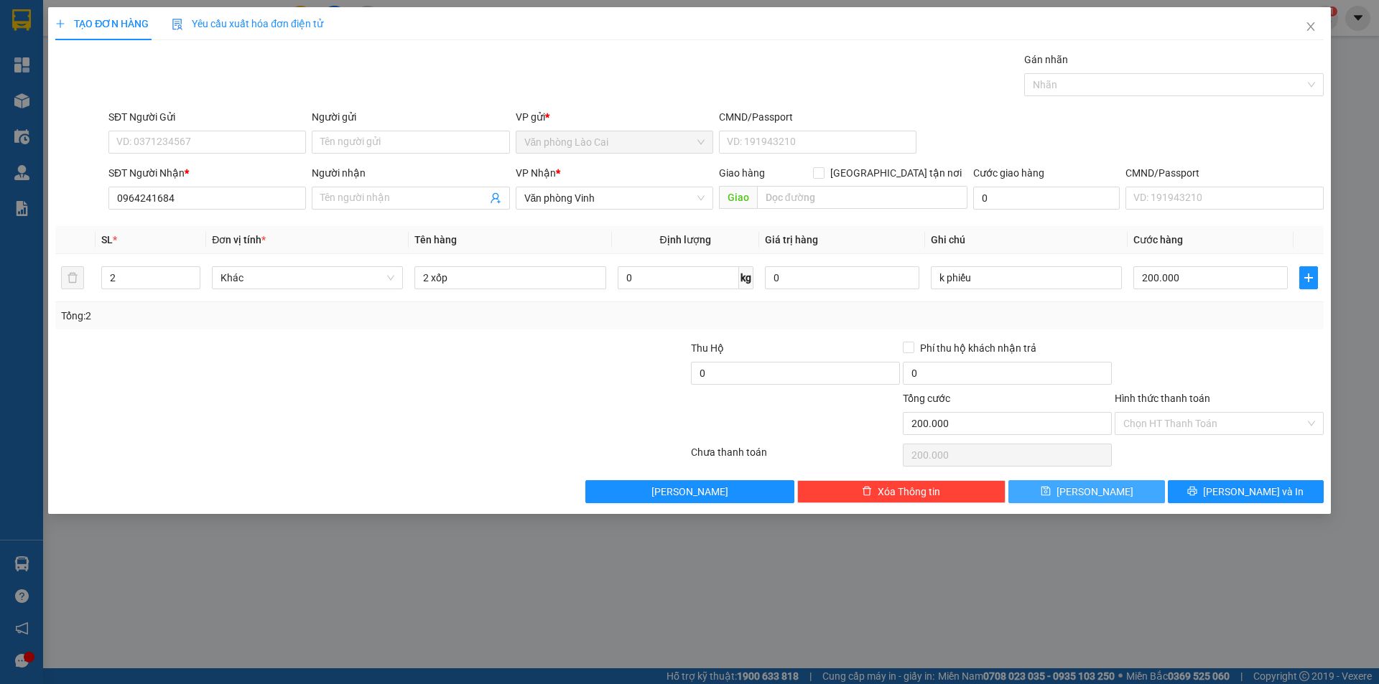
click at [1130, 489] on button "[PERSON_NAME]" at bounding box center [1086, 491] width 156 height 23
type input "0"
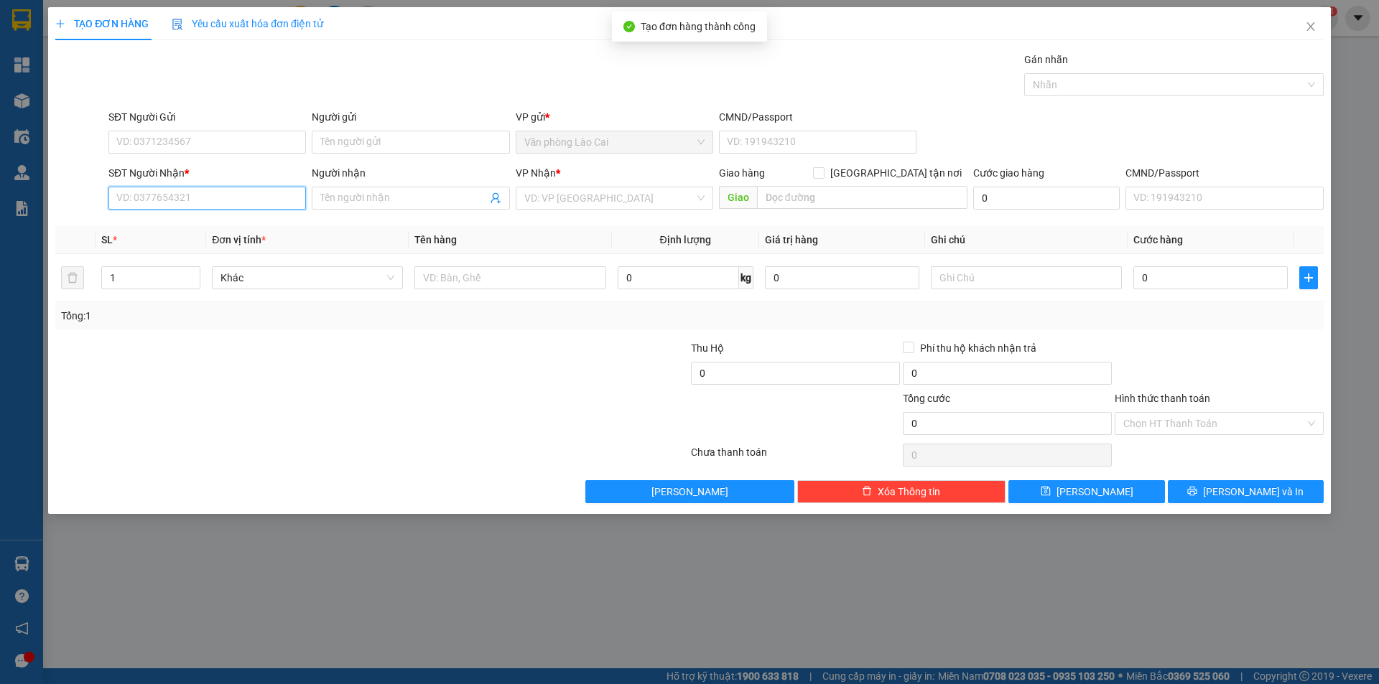
click at [195, 196] on input "SĐT Người Nhận *" at bounding box center [206, 198] width 197 height 23
click at [174, 203] on input "857" at bounding box center [206, 198] width 197 height 23
click at [157, 227] on div "0335432857" at bounding box center [207, 227] width 180 height 16
type input "0335432857"
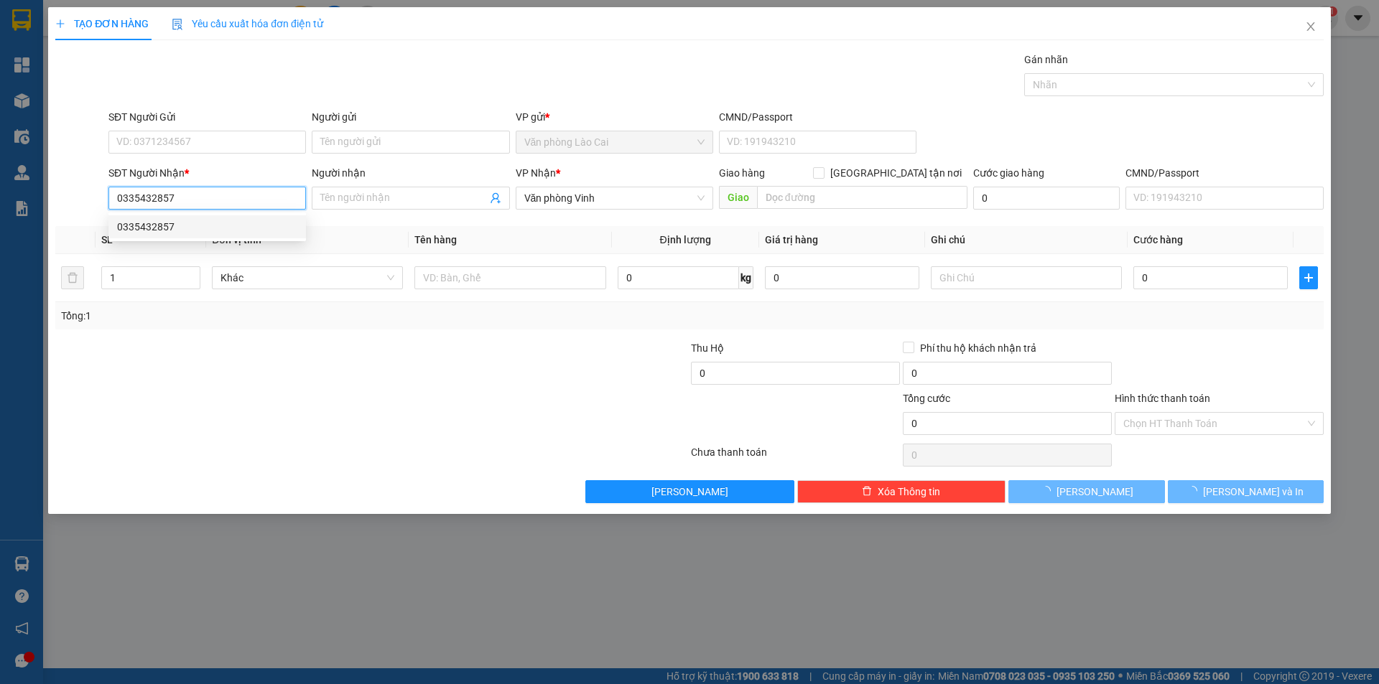
type input "50.000"
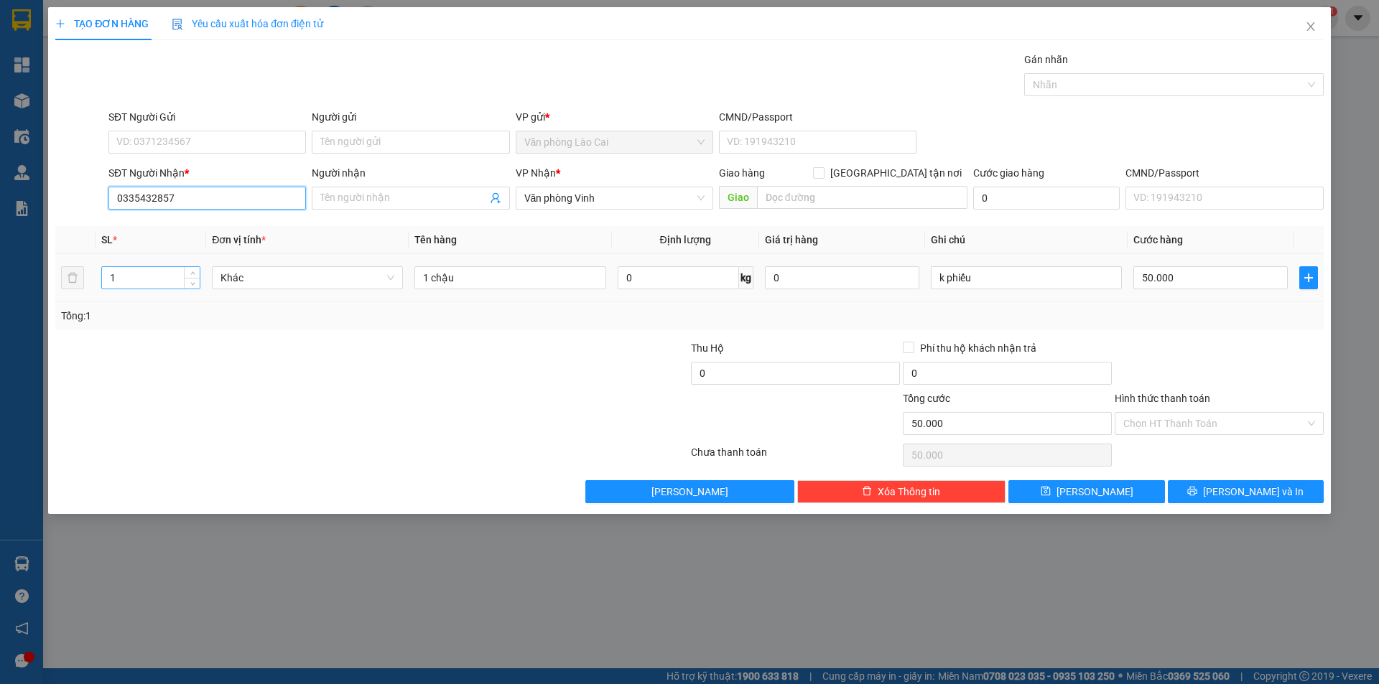
type input "0335432857"
drag, startPoint x: 141, startPoint y: 279, endPoint x: 0, endPoint y: 292, distance: 142.1
click at [0, 292] on div "TẠO ĐƠN HÀNG Yêu cầu xuất hóa đơn điện tử Transit Pickup Surcharge Ids Transit …" at bounding box center [689, 342] width 1379 height 684
type input "2"
drag, startPoint x: 493, startPoint y: 275, endPoint x: 144, endPoint y: 312, distance: 351.6
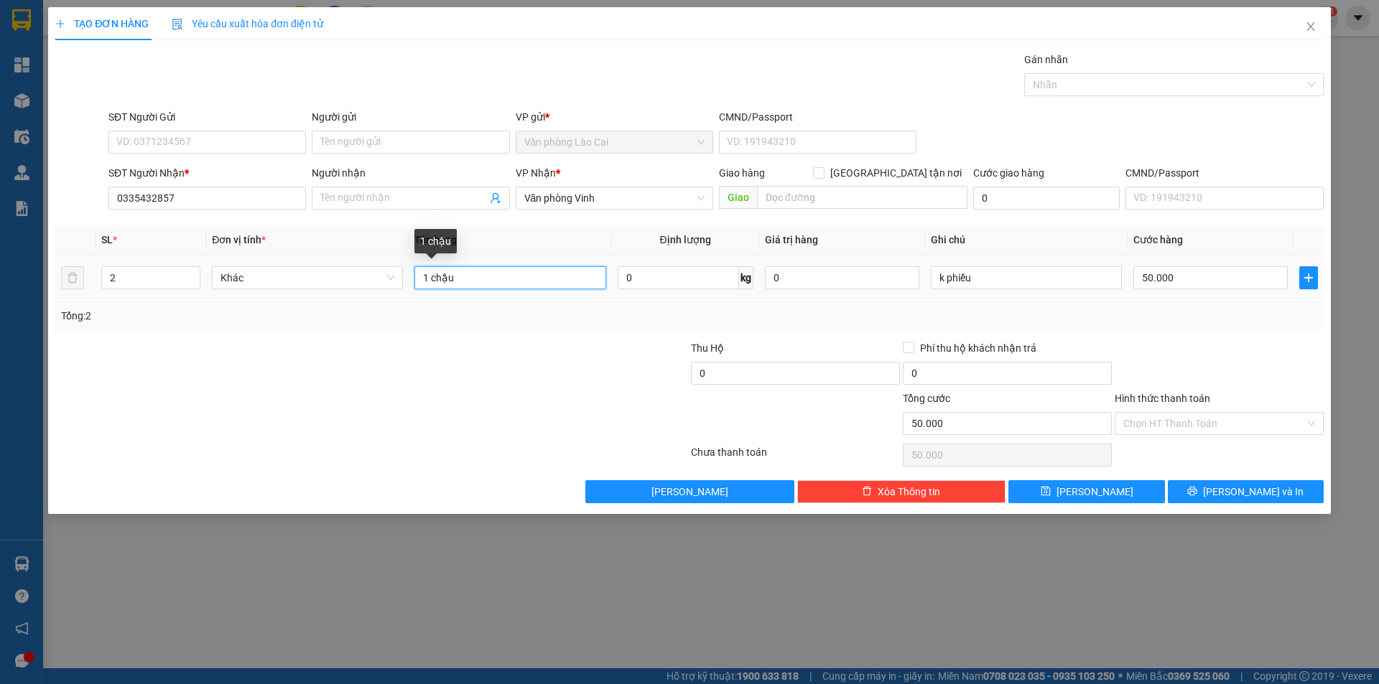
click at [144, 312] on div "SL * Đơn vị tính * Tên hàng Định lượng Giá trị hàng Ghi chú Cước hàng 2 Khác 1 …" at bounding box center [689, 277] width 1268 height 103
type input "2 xốp"
click at [1181, 276] on input "50.000" at bounding box center [1210, 277] width 154 height 23
type input "2"
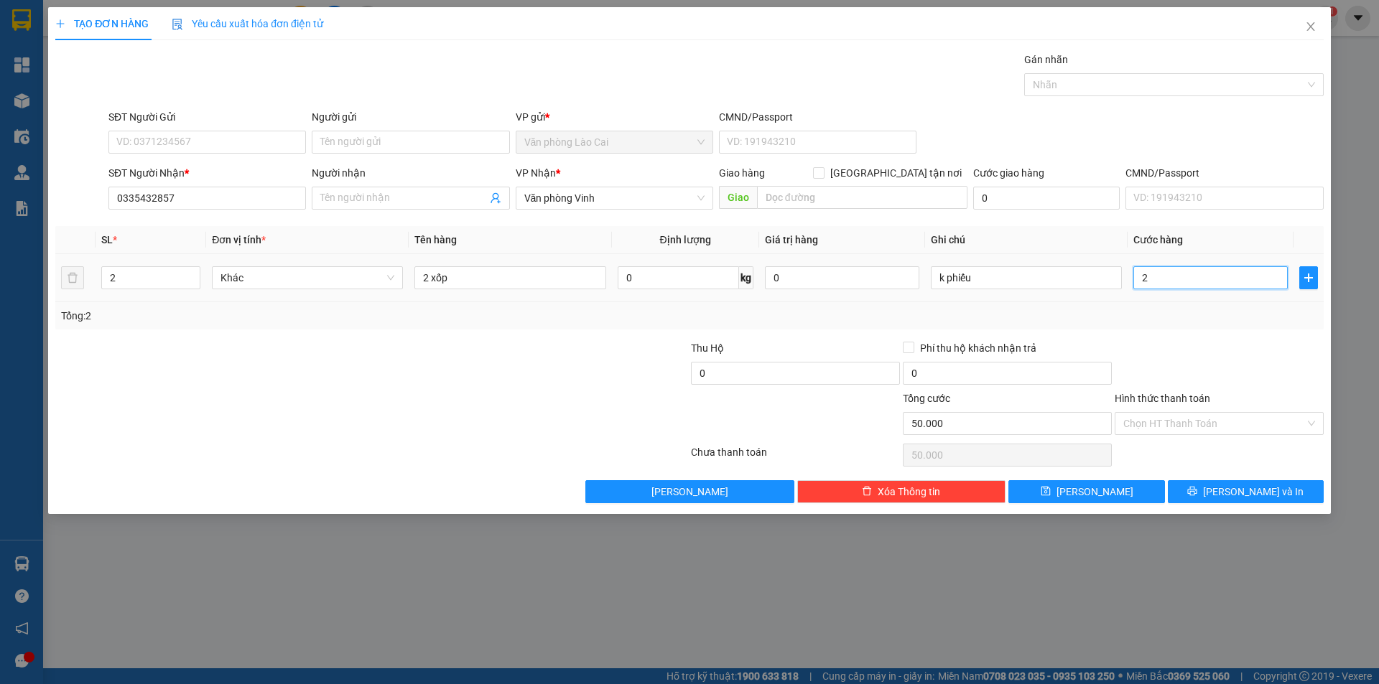
type input "2"
type input "20"
type input "200"
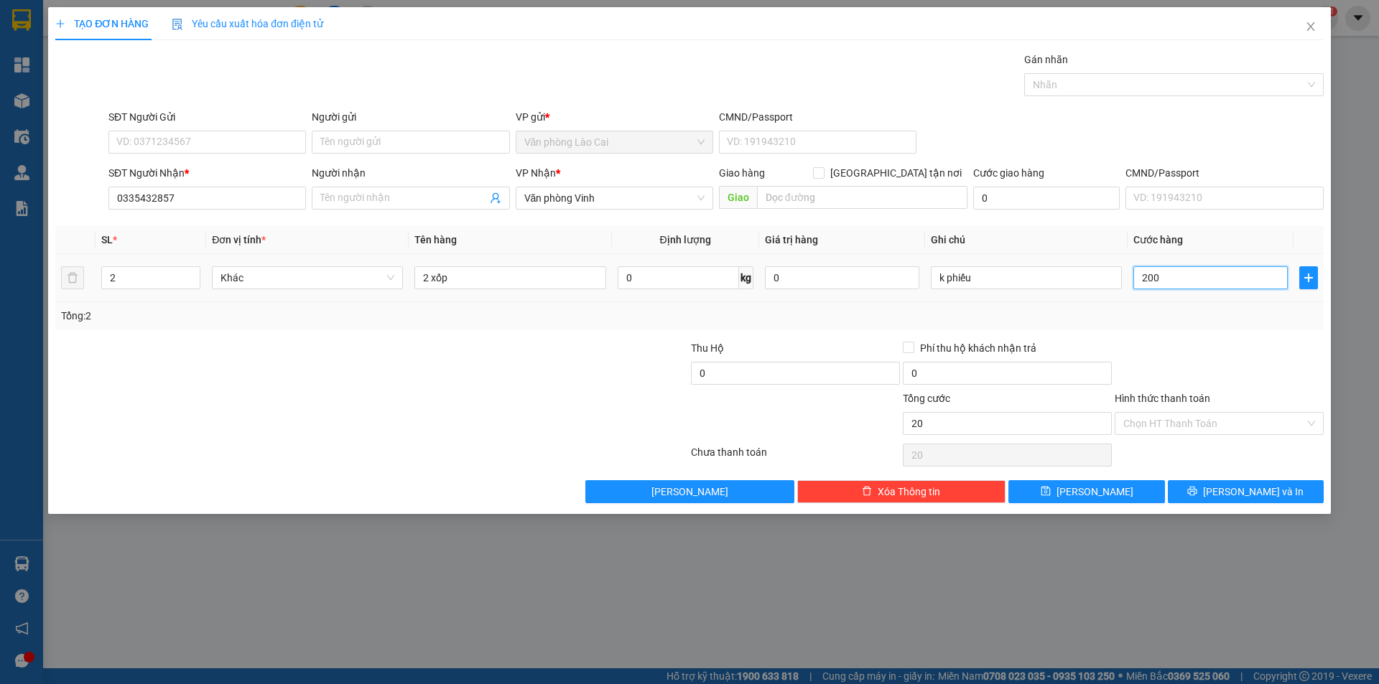
type input "200"
type input "200.000"
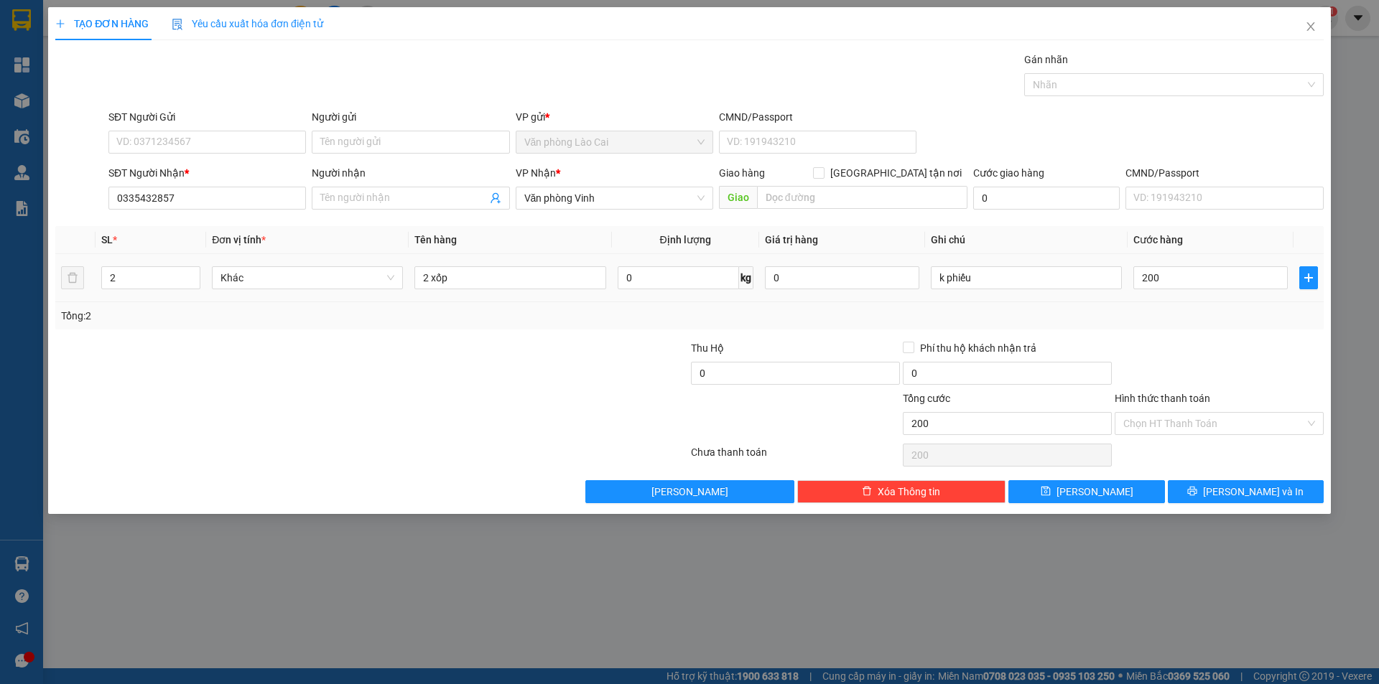
type input "200.000"
click at [1201, 322] on div "Tổng: 2" at bounding box center [689, 316] width 1257 height 16
click at [1114, 493] on button "[PERSON_NAME]" at bounding box center [1086, 491] width 156 height 23
type input "0"
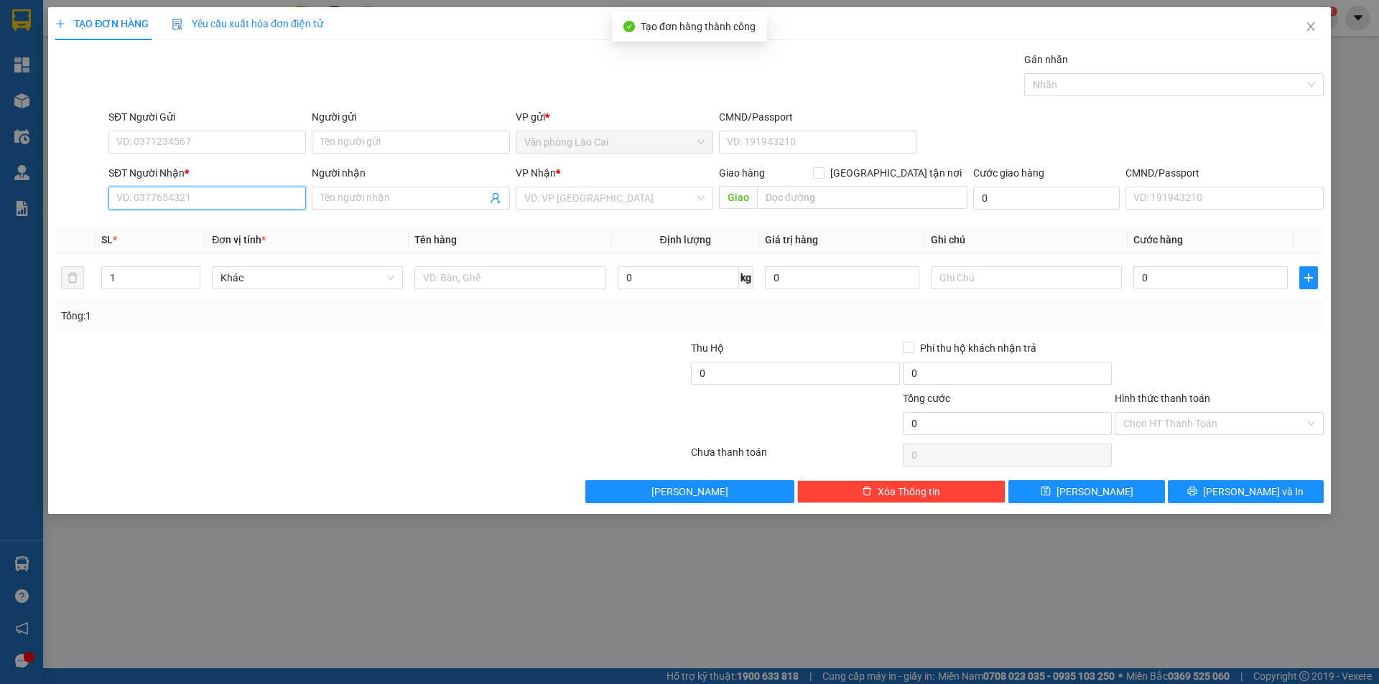
click at [194, 198] on input "SĐT Người Nhận *" at bounding box center [206, 198] width 197 height 23
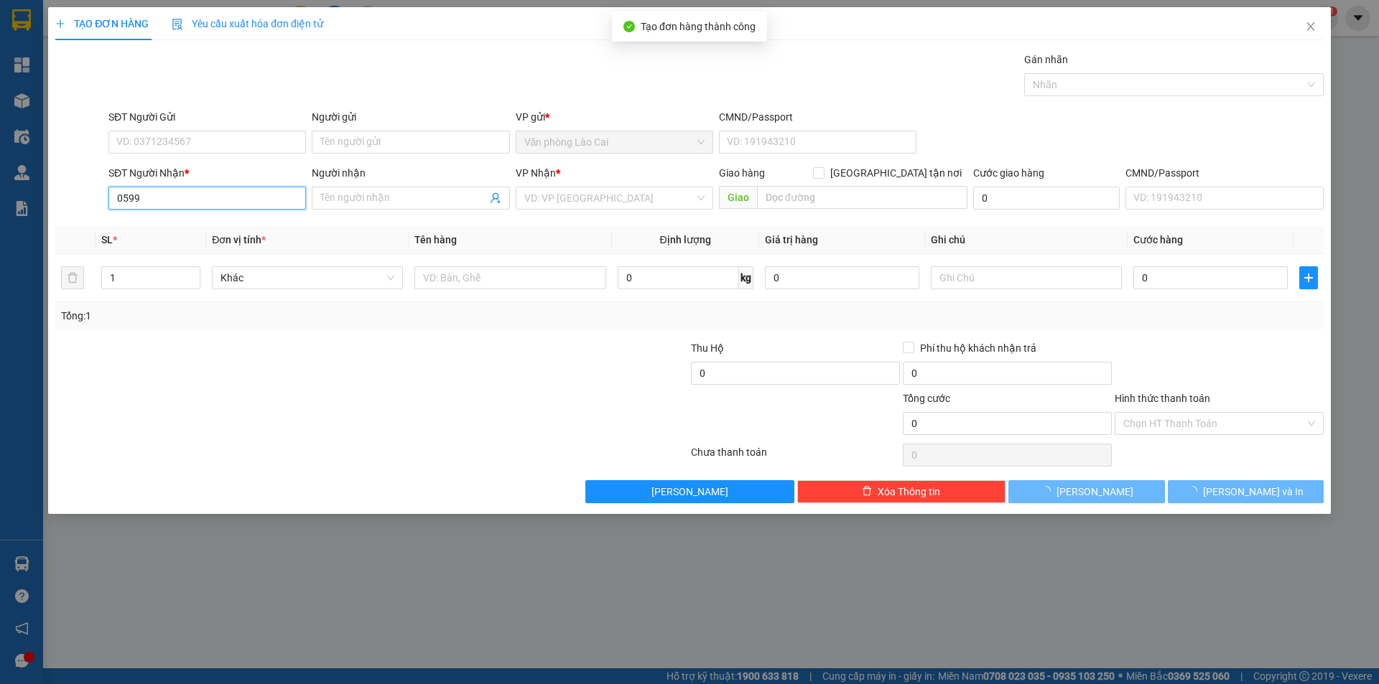
click at [194, 198] on input "0599" at bounding box center [206, 198] width 197 height 23
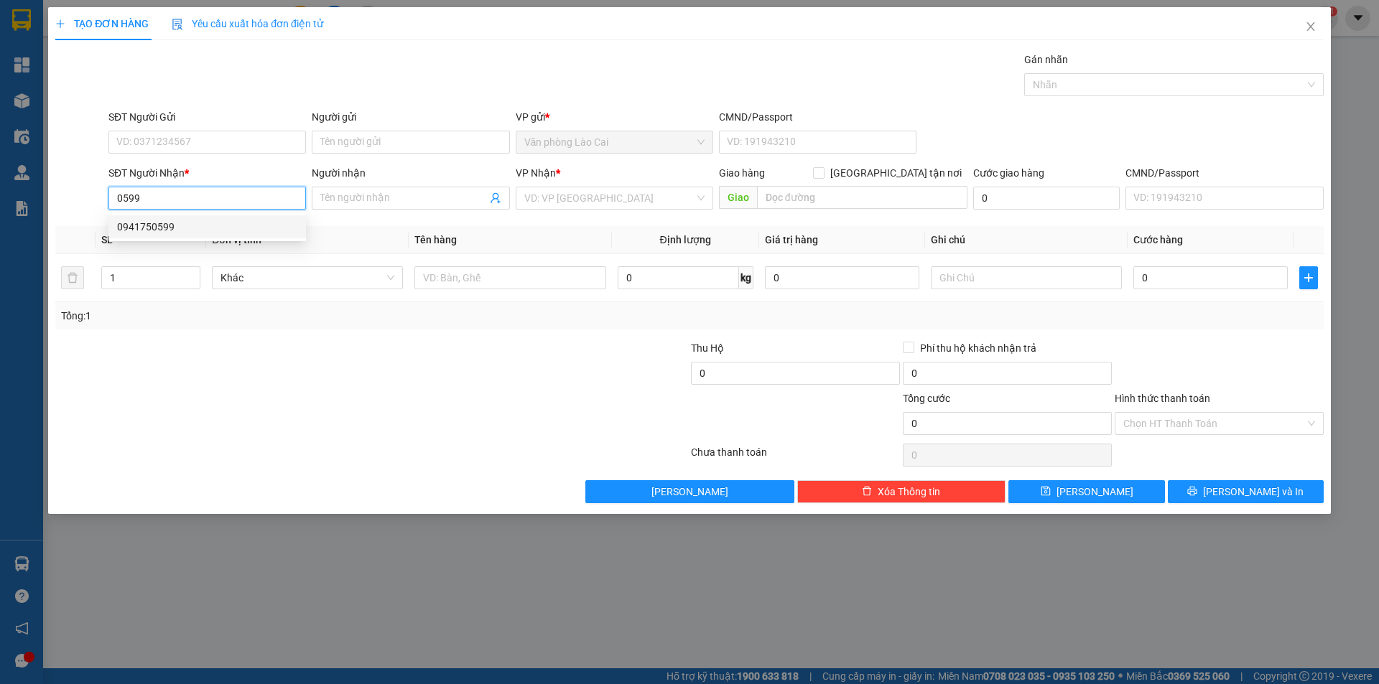
click at [194, 225] on div "0941750599" at bounding box center [207, 227] width 180 height 16
type input "0941750599"
type input "280.000"
type input "0941750599"
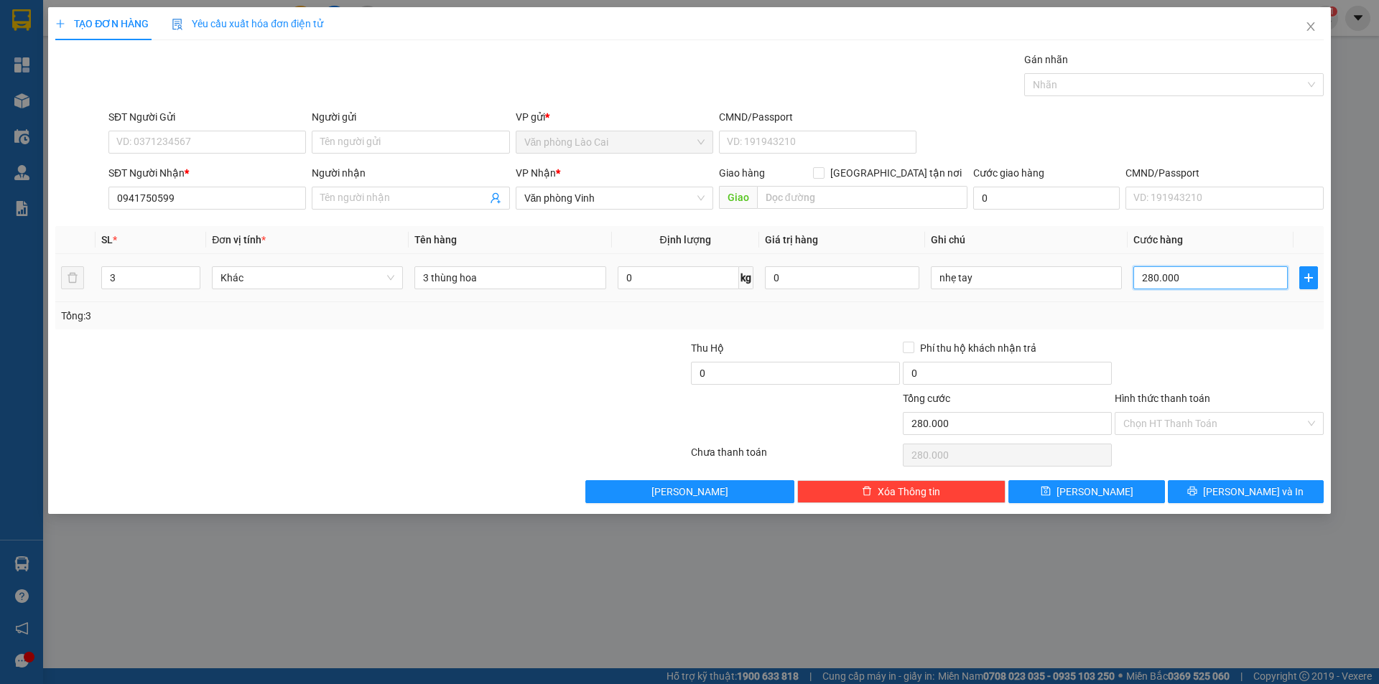
click at [1189, 276] on input "280.000" at bounding box center [1210, 277] width 154 height 23
type input "8"
type input "80"
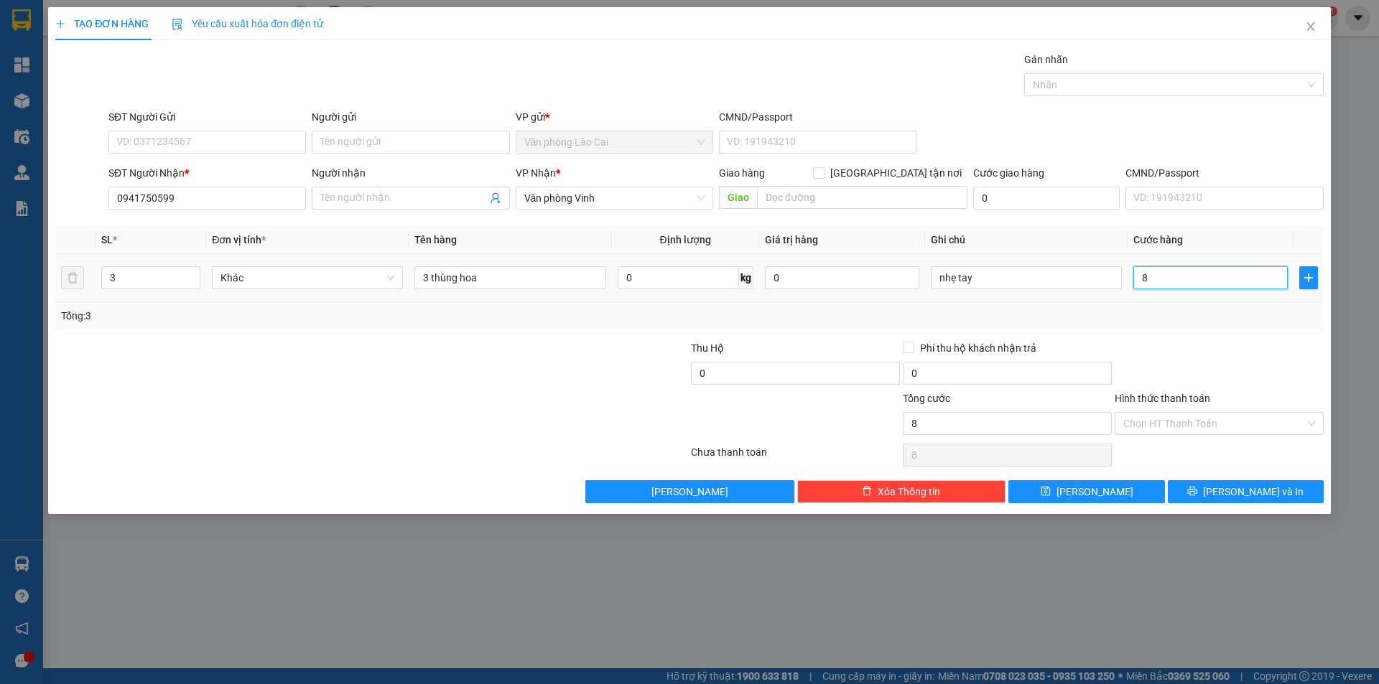
type input "80"
type input "800"
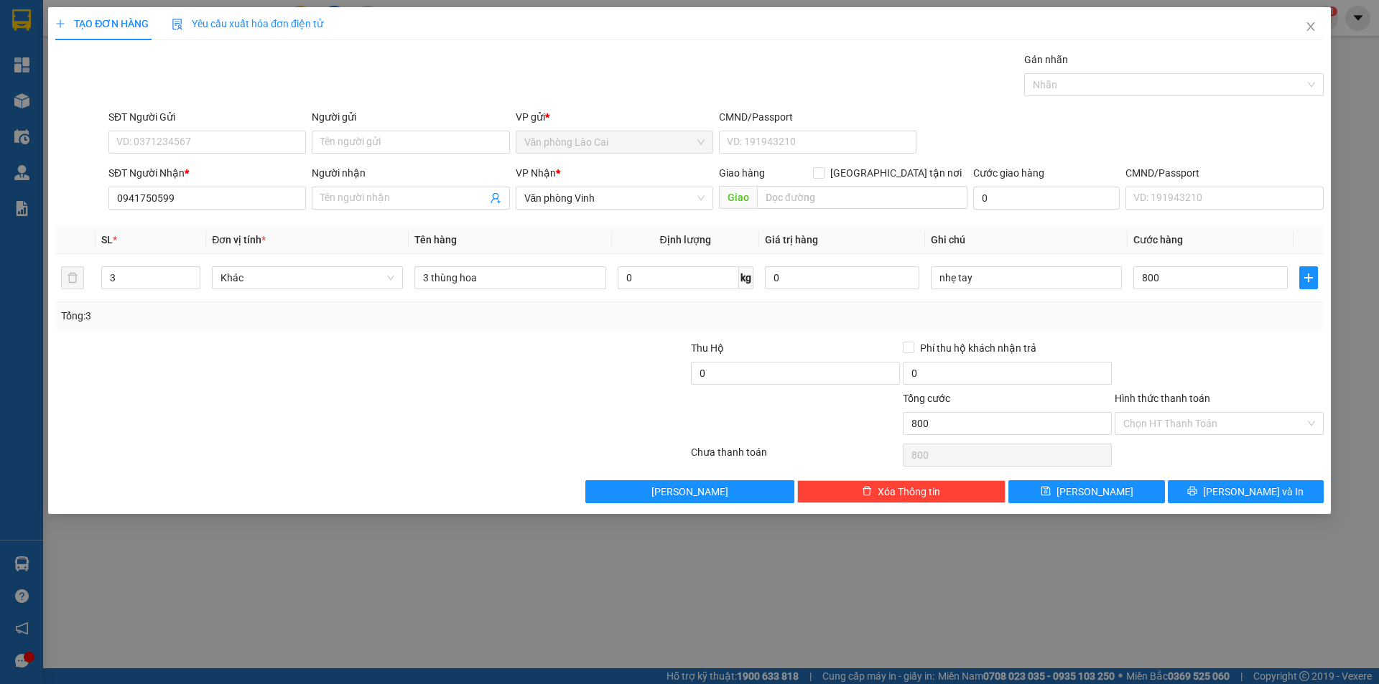
type input "800.000"
click at [1194, 304] on div "Tổng: 3" at bounding box center [689, 315] width 1268 height 27
drag, startPoint x: 139, startPoint y: 281, endPoint x: 84, endPoint y: 296, distance: 56.6
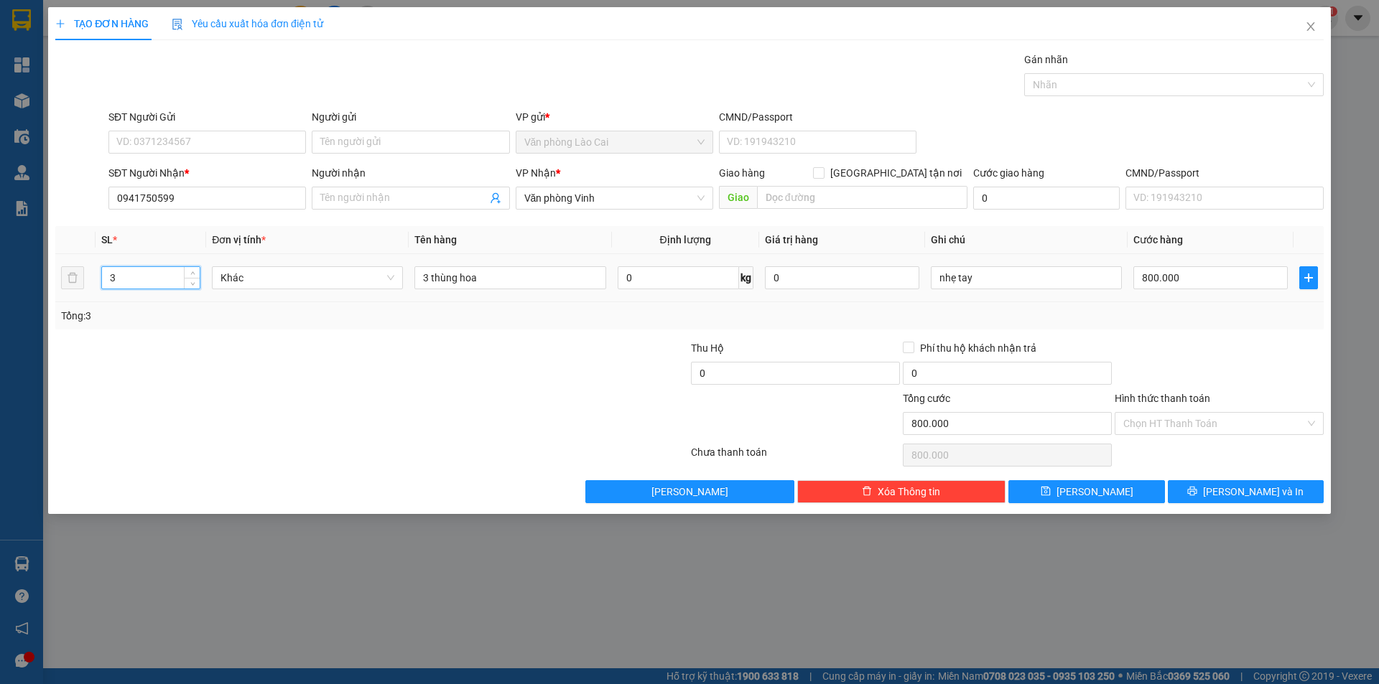
click at [84, 296] on tr "3 Khác 3 thùng hoa 0 kg 0 nhẹ tay 800.000" at bounding box center [689, 278] width 1268 height 48
type input "9"
click at [426, 274] on input "3 thùng hoa" at bounding box center [509, 277] width 191 height 23
click at [426, 273] on input "3 thùng hoa" at bounding box center [509, 277] width 191 height 23
drag, startPoint x: 427, startPoint y: 274, endPoint x: 414, endPoint y: 282, distance: 15.4
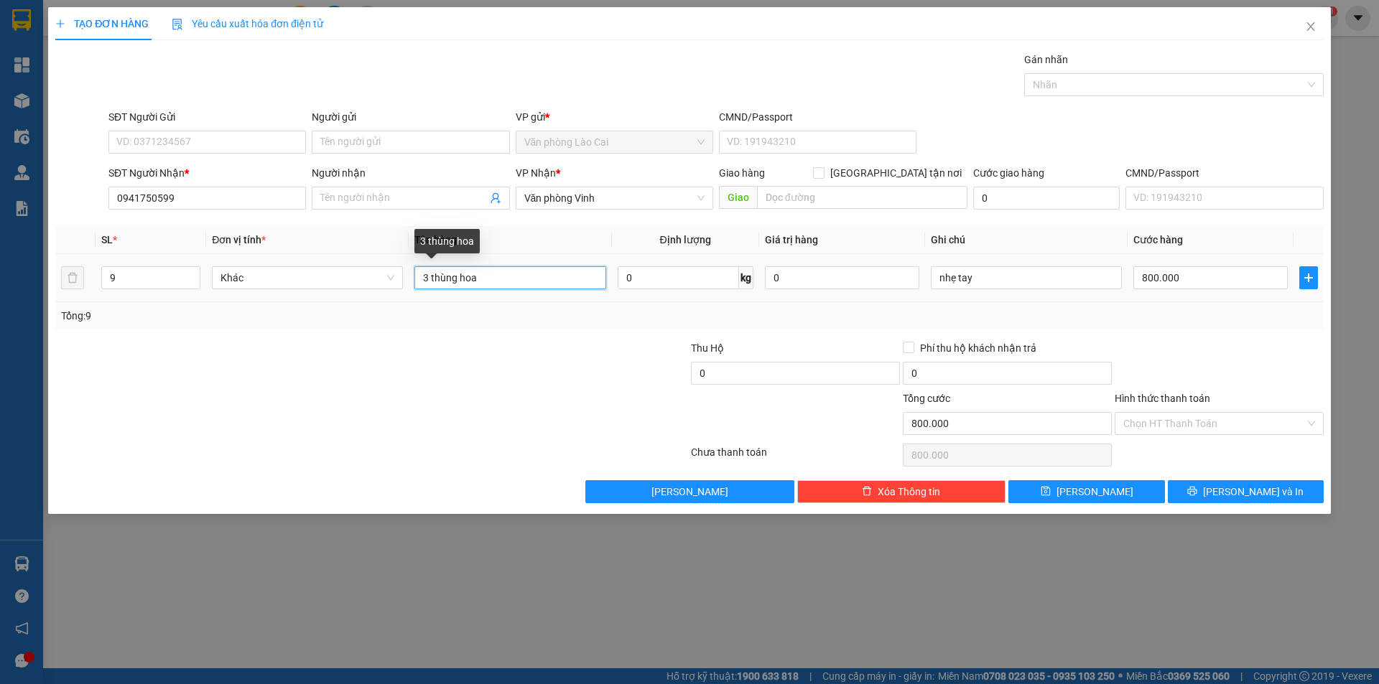
click at [414, 282] on td "3 thùng hoa" at bounding box center [510, 278] width 203 height 48
type input "9 thùng hoa"
click at [1201, 311] on div "Tổng: 9" at bounding box center [689, 316] width 1257 height 16
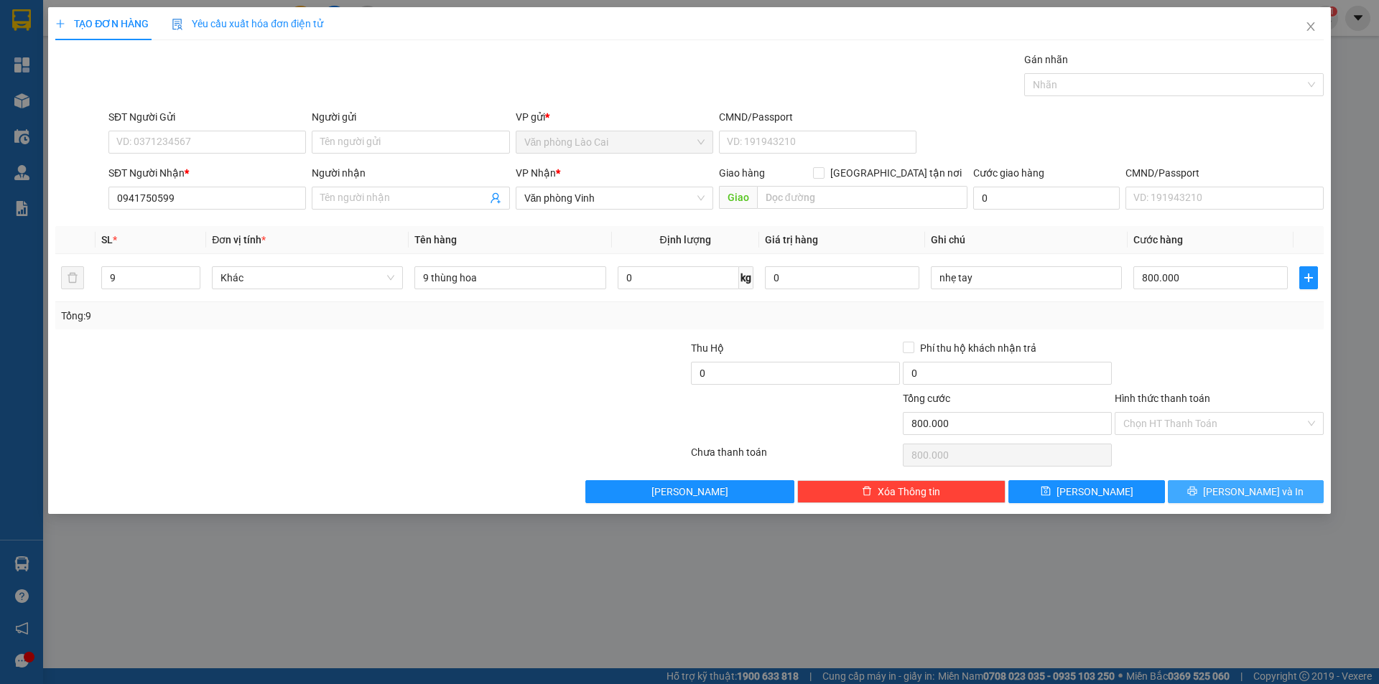
click at [1235, 490] on span "[PERSON_NAME] và In" at bounding box center [1253, 492] width 101 height 16
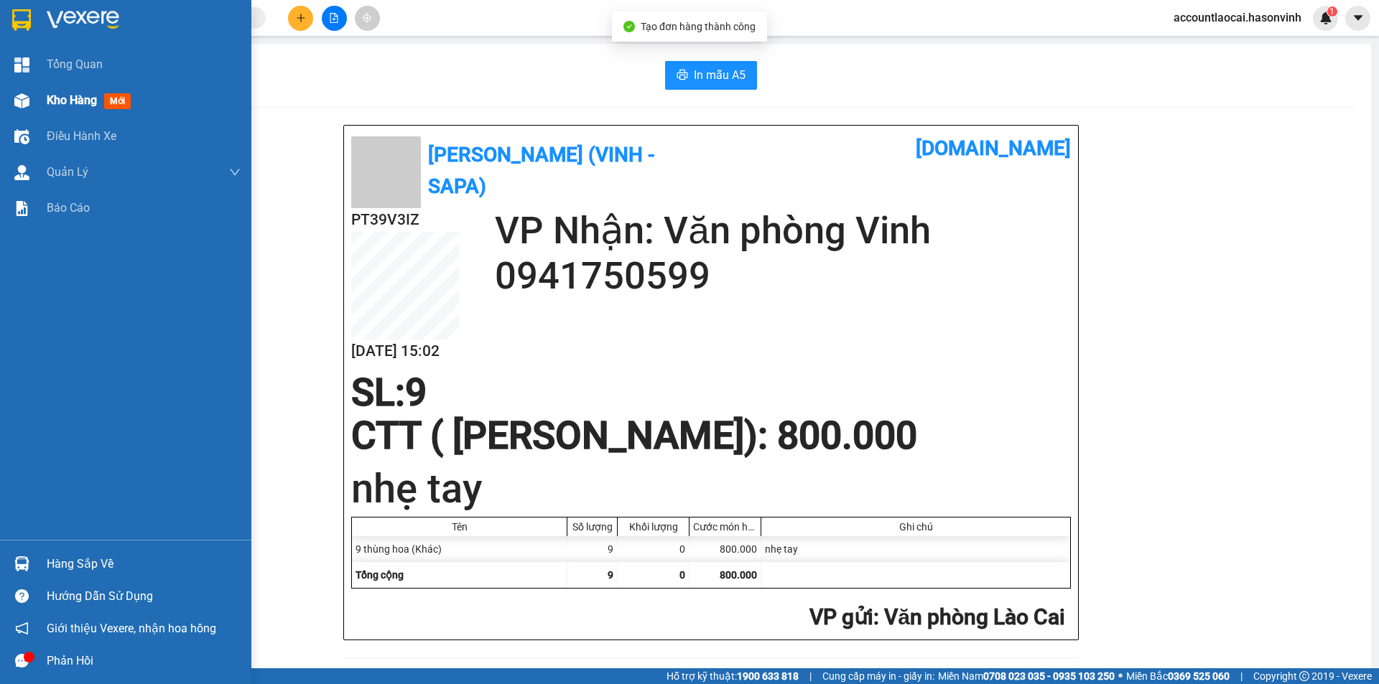
click at [60, 101] on span "Kho hàng" at bounding box center [72, 100] width 50 height 14
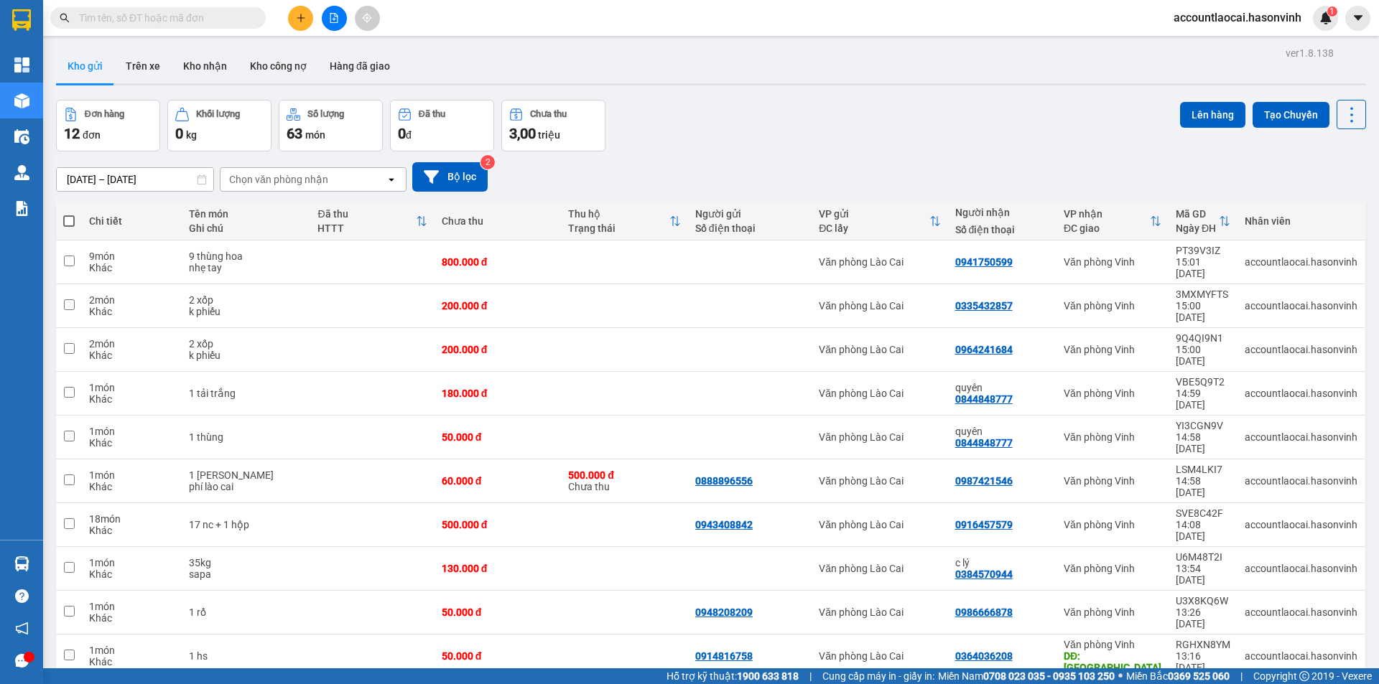
click at [1150, 216] on icon at bounding box center [1155, 220] width 11 height 11
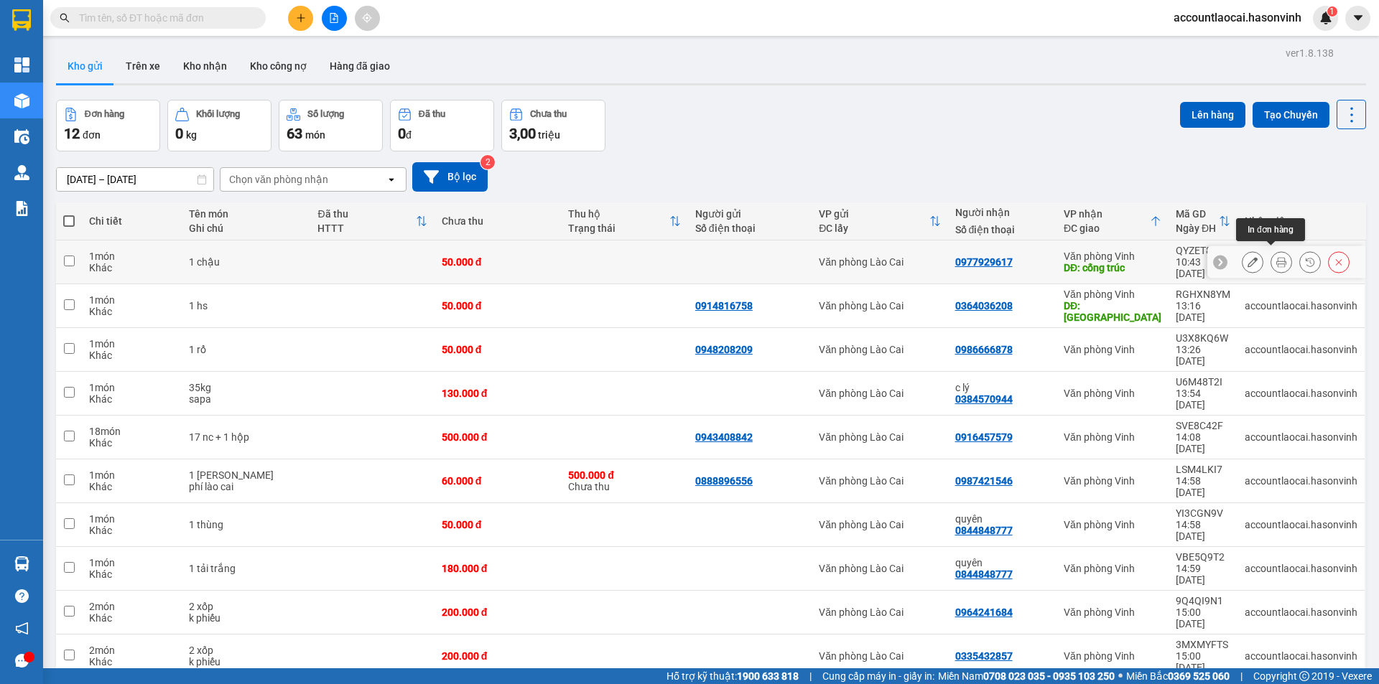
click at [1276, 258] on icon at bounding box center [1281, 262] width 10 height 10
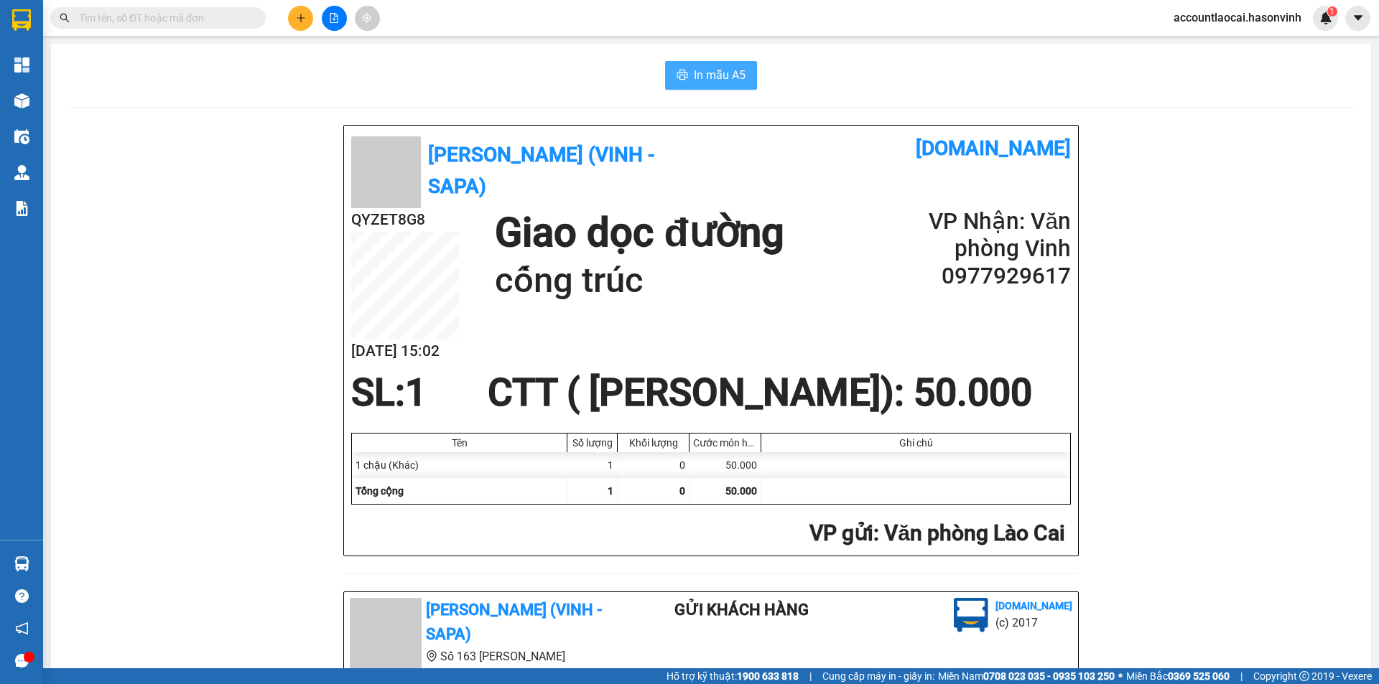
click at [707, 77] on span "In mẫu A5" at bounding box center [720, 75] width 52 height 18
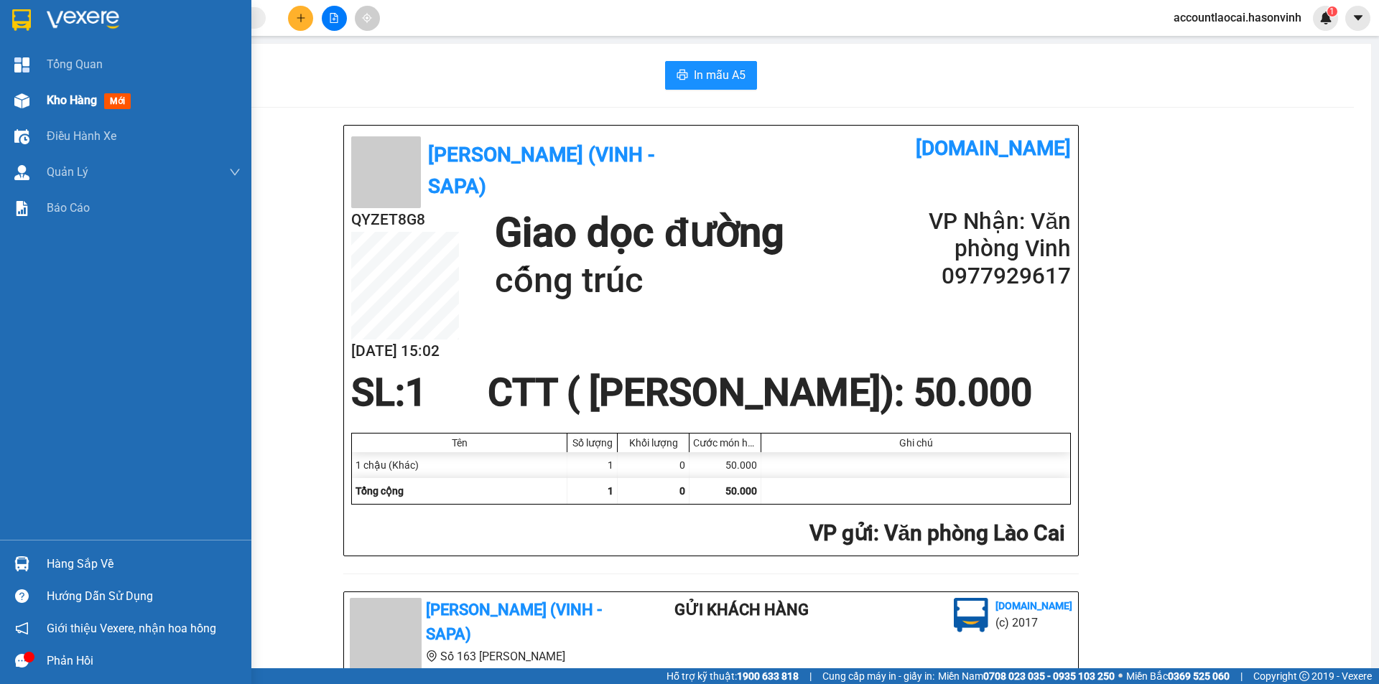
click at [75, 107] on span "Kho hàng" at bounding box center [72, 100] width 50 height 14
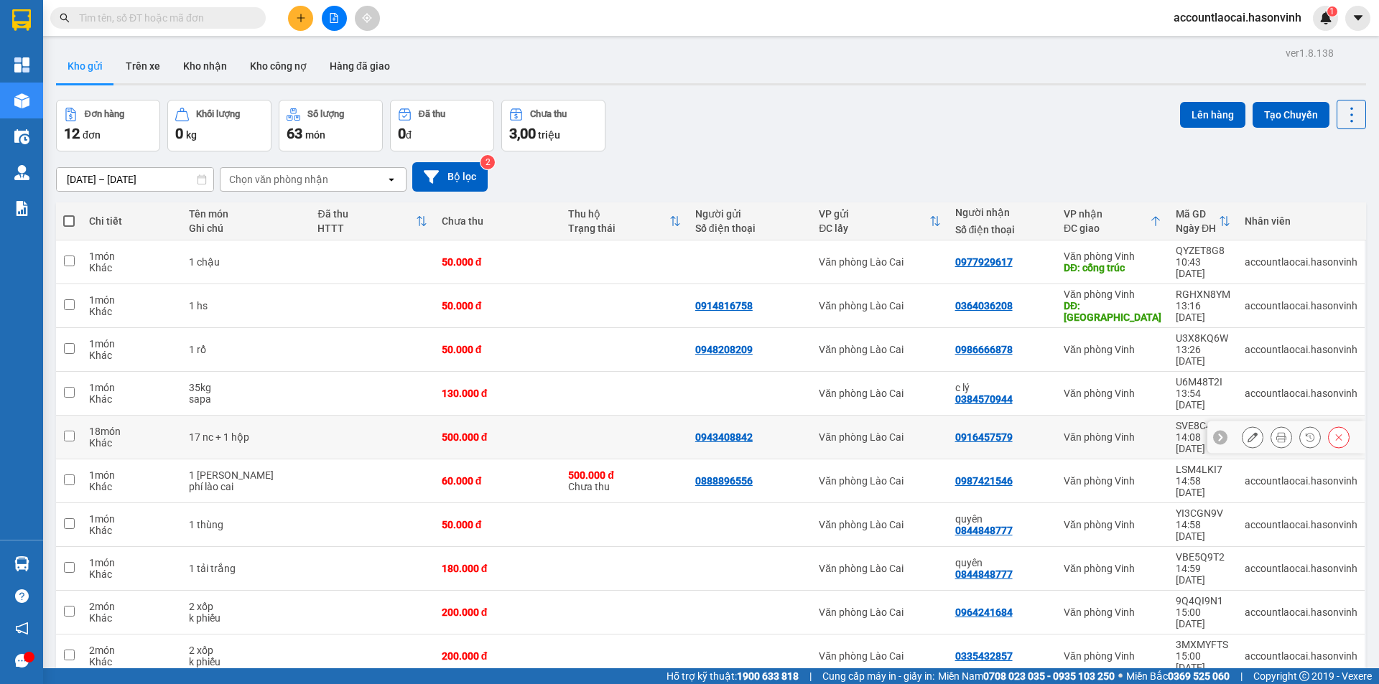
click at [817, 547] on td "Văn phòng Lào Cai" at bounding box center [879, 569] width 136 height 44
checkbox input "true"
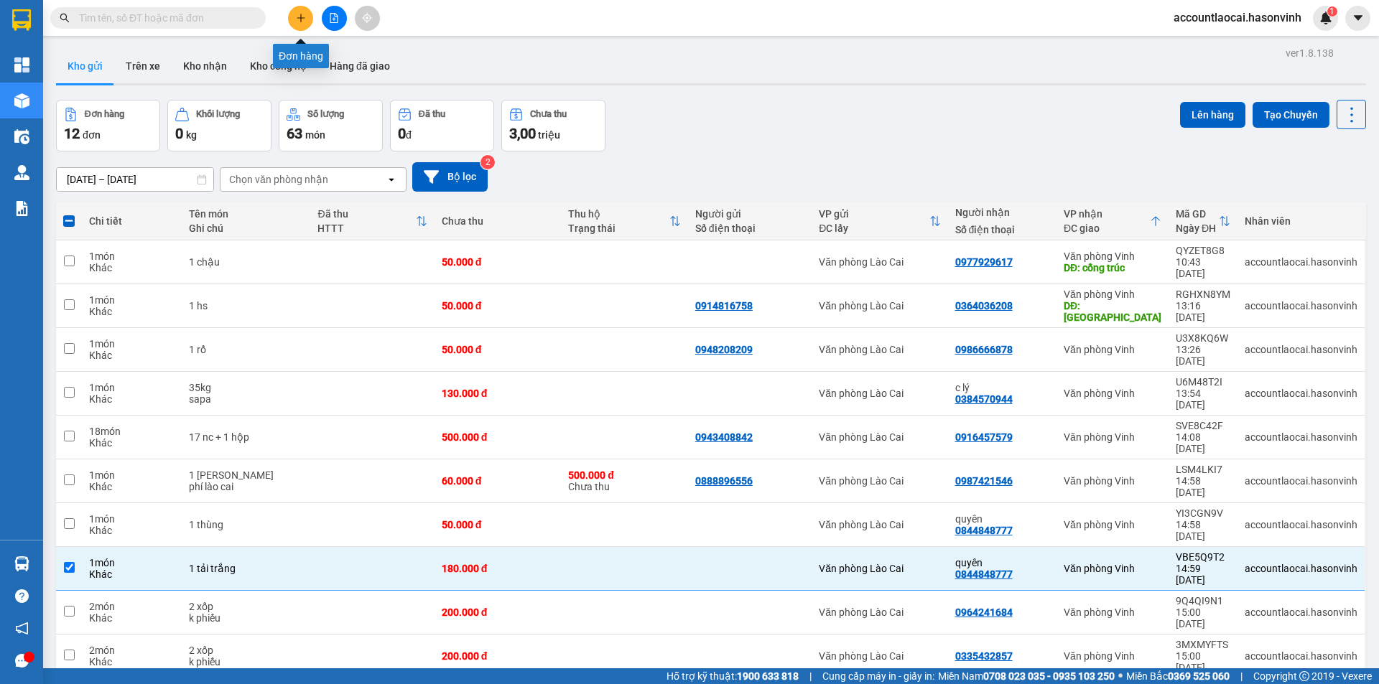
click at [298, 14] on icon "plus" at bounding box center [301, 18] width 10 height 10
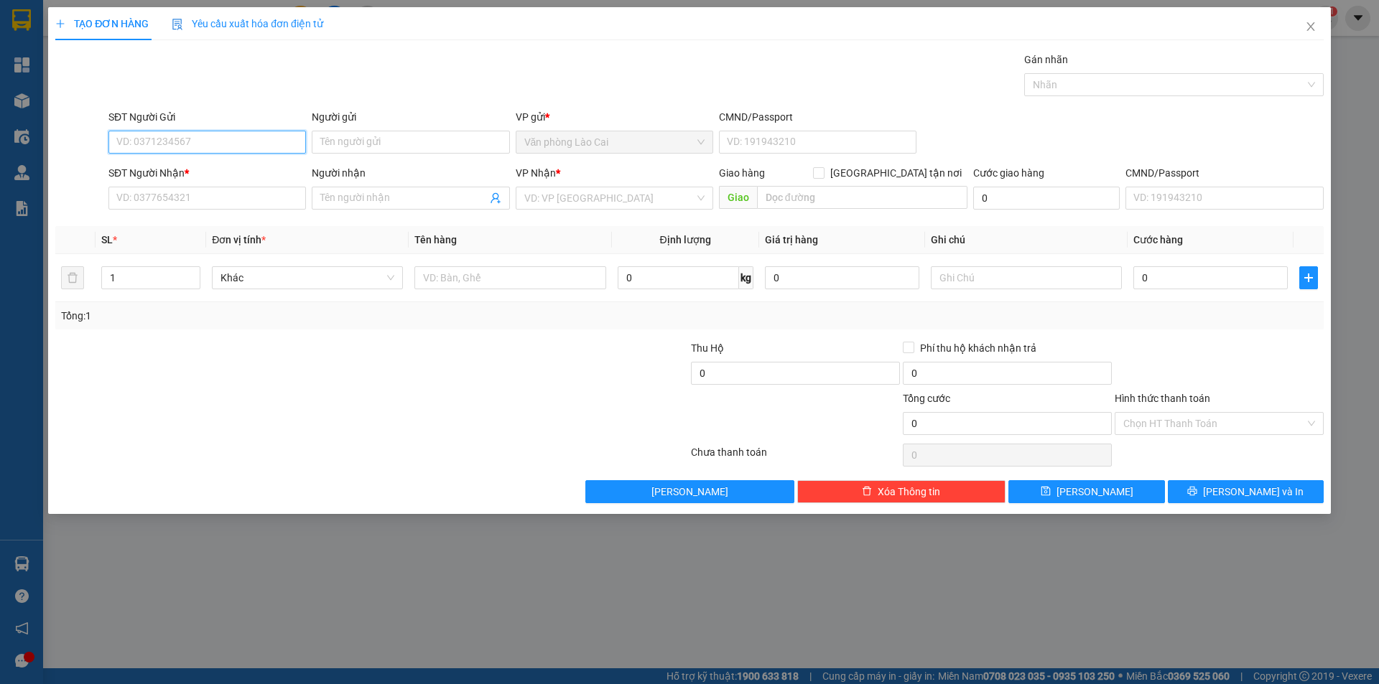
click at [185, 145] on input "SĐT Người Gửi" at bounding box center [206, 142] width 197 height 23
click at [535, 648] on div "TẠO ĐƠN HÀNG Yêu cầu xuất hóa đơn điện tử Transit Pickup Surcharge Ids Transit …" at bounding box center [689, 342] width 1379 height 684
click at [213, 146] on input "SĐT Người Gửi" at bounding box center [206, 142] width 197 height 23
click at [165, 138] on input "SĐT Người Gửi" at bounding box center [206, 142] width 197 height 23
click at [1311, 29] on icon "close" at bounding box center [1310, 26] width 11 height 11
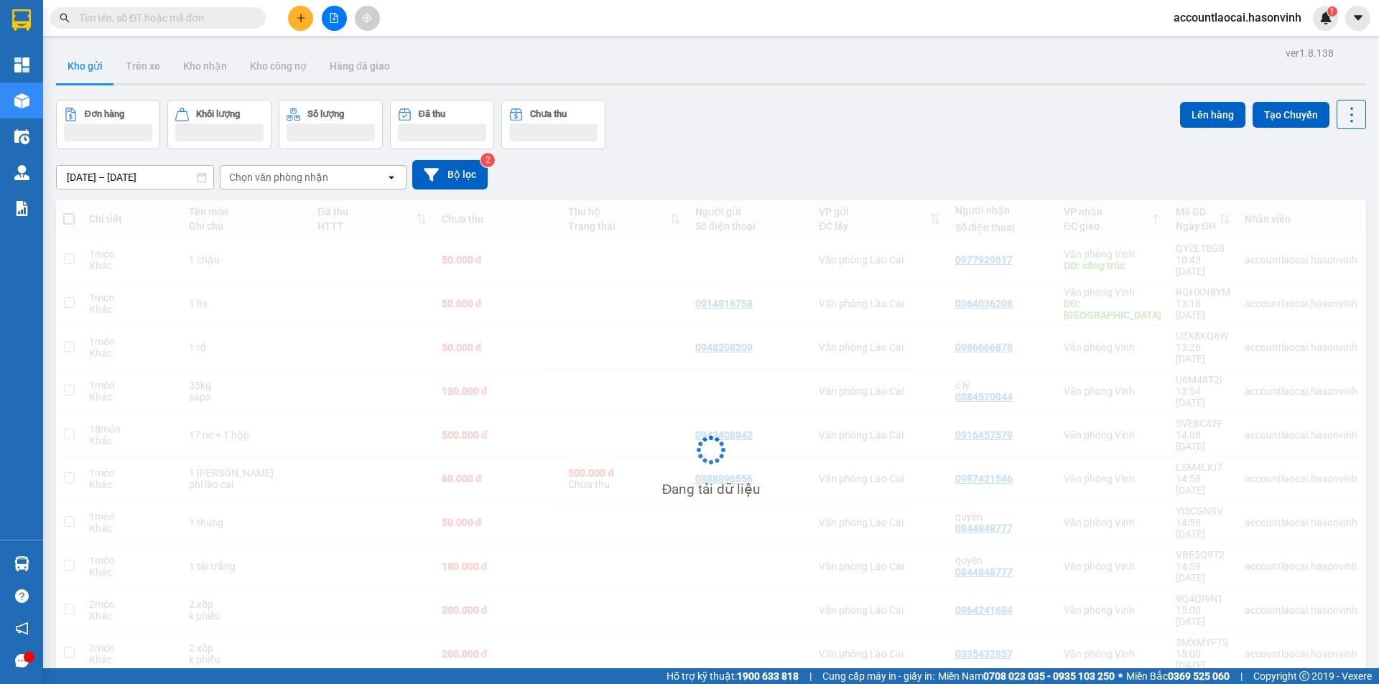
click at [246, 24] on input "text" at bounding box center [163, 18] width 169 height 16
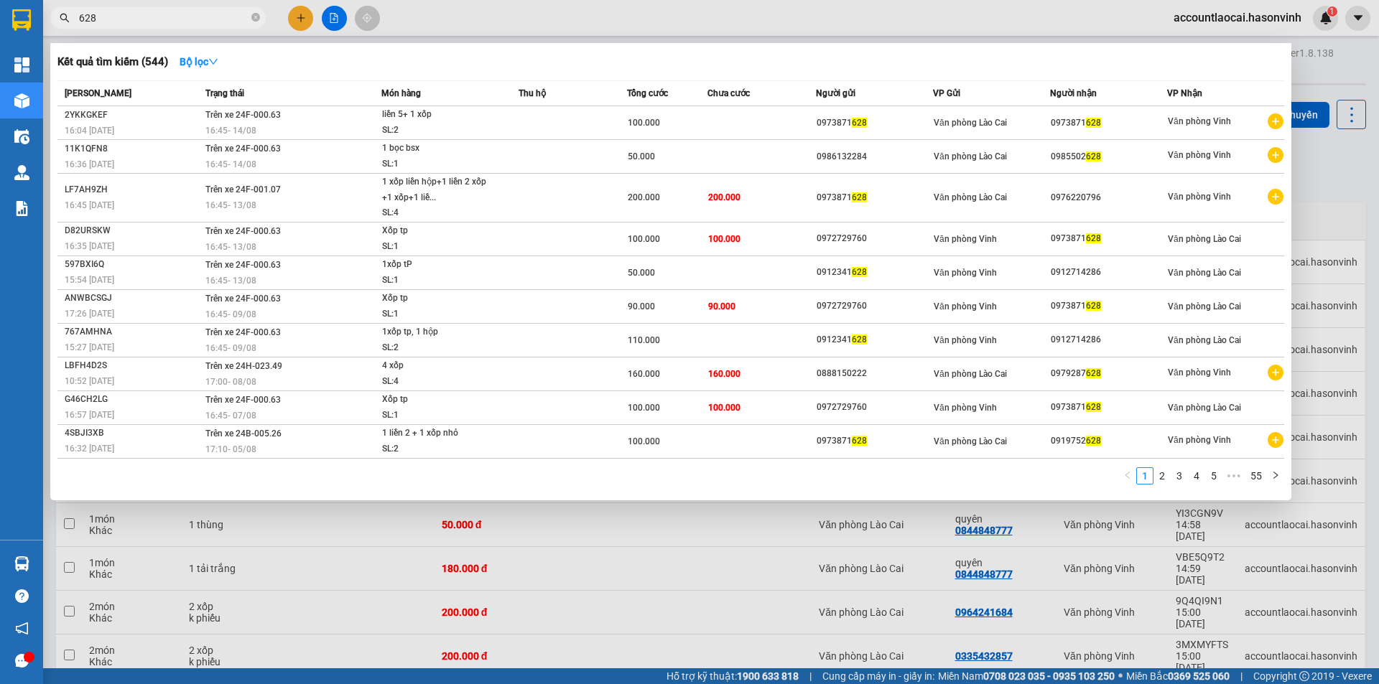
type input "628"
click at [605, 656] on div at bounding box center [689, 342] width 1379 height 684
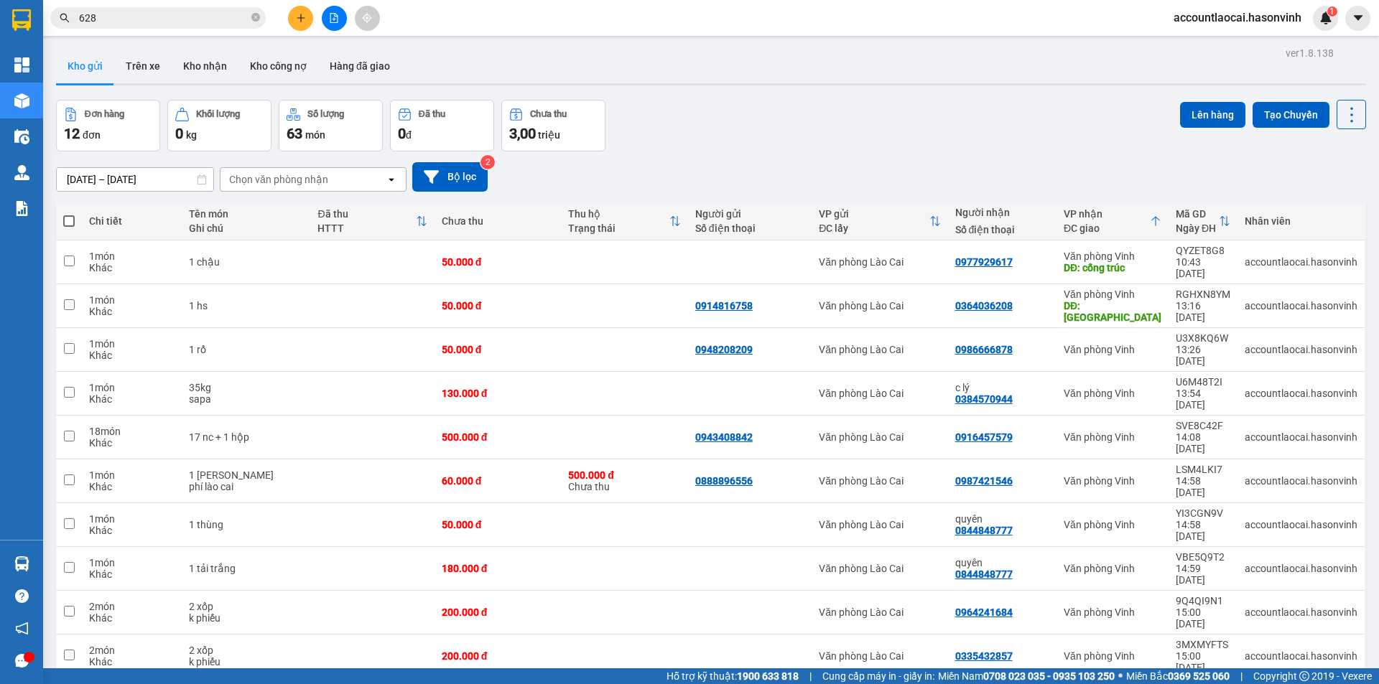
click at [286, 19] on div at bounding box center [334, 18] width 108 height 25
click at [297, 19] on icon "plus" at bounding box center [301, 18] width 10 height 10
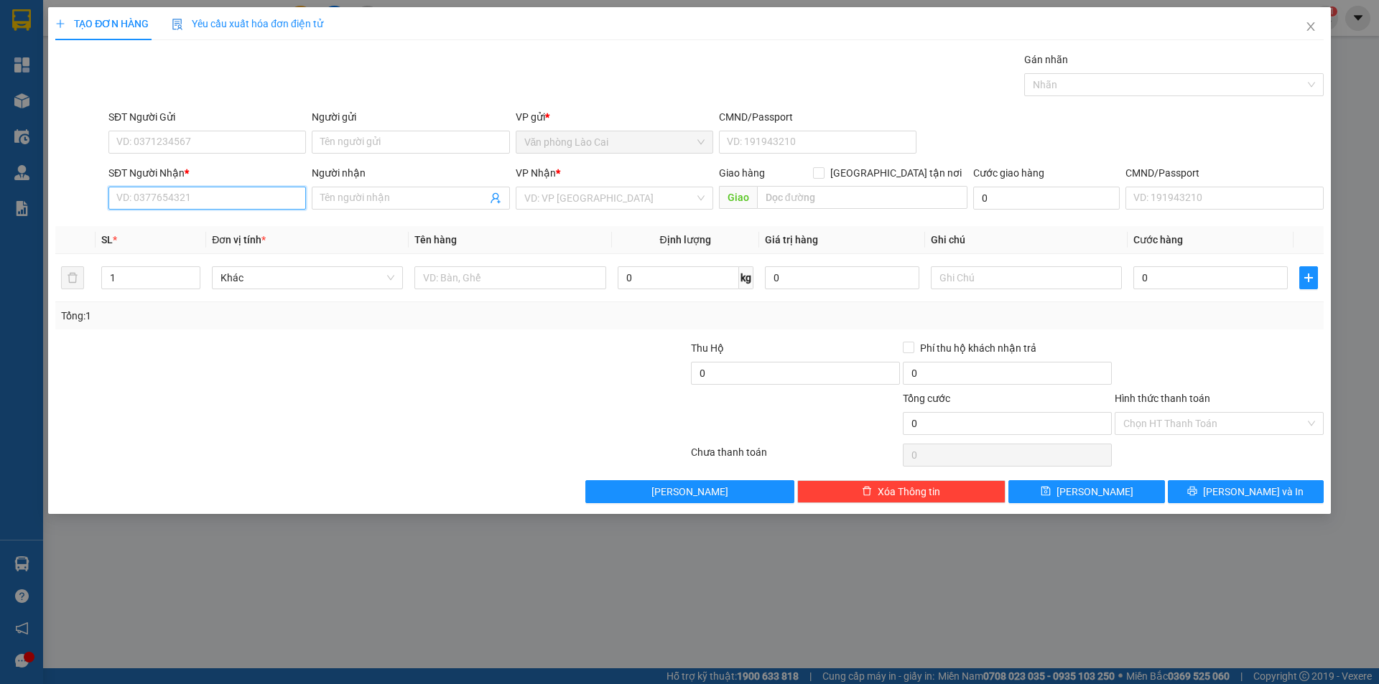
click at [205, 203] on input "SĐT Người Nhận *" at bounding box center [206, 198] width 197 height 23
type input "0973871628"
click at [192, 219] on div "0973871628" at bounding box center [207, 227] width 180 height 16
type input "100.000"
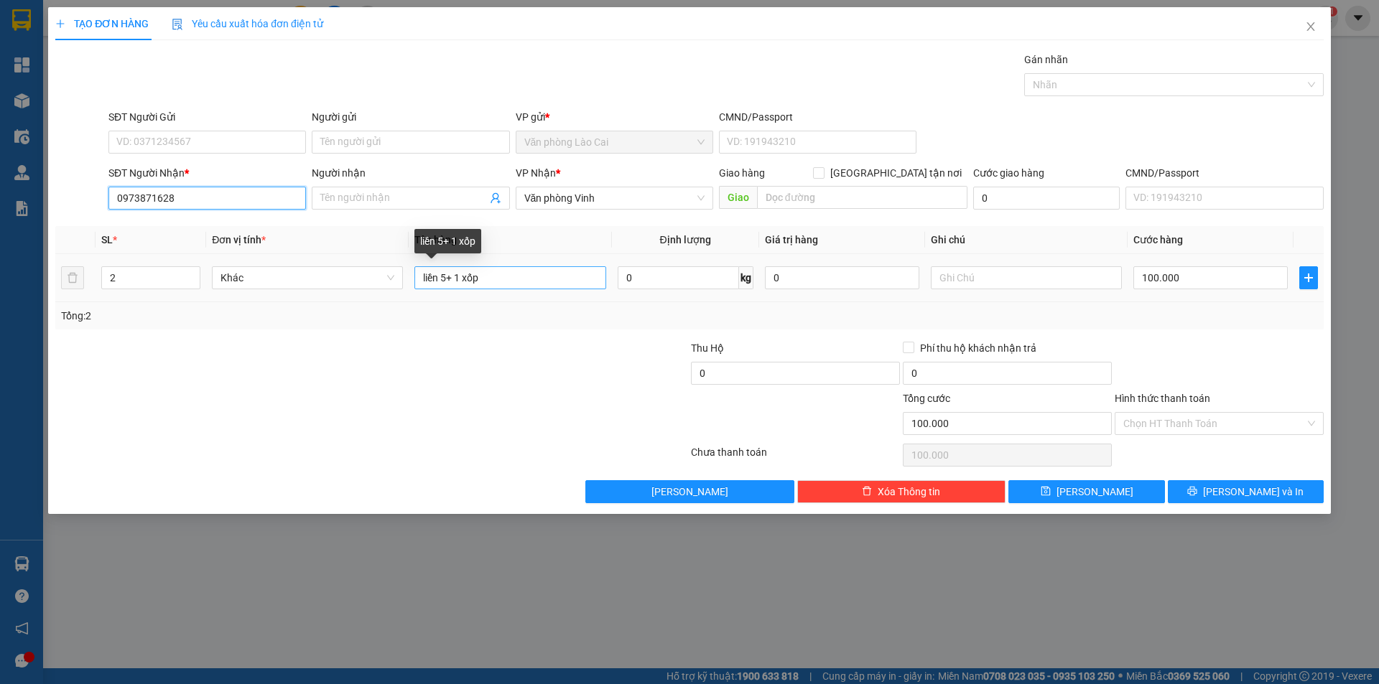
type input "0973871628"
drag, startPoint x: 533, startPoint y: 276, endPoint x: 409, endPoint y: 286, distance: 124.6
click at [425, 287] on input "liền 5+ 1 xốp" at bounding box center [509, 277] width 191 height 23
type input "l"
type input "4 xốp+ liền 2 hộp"
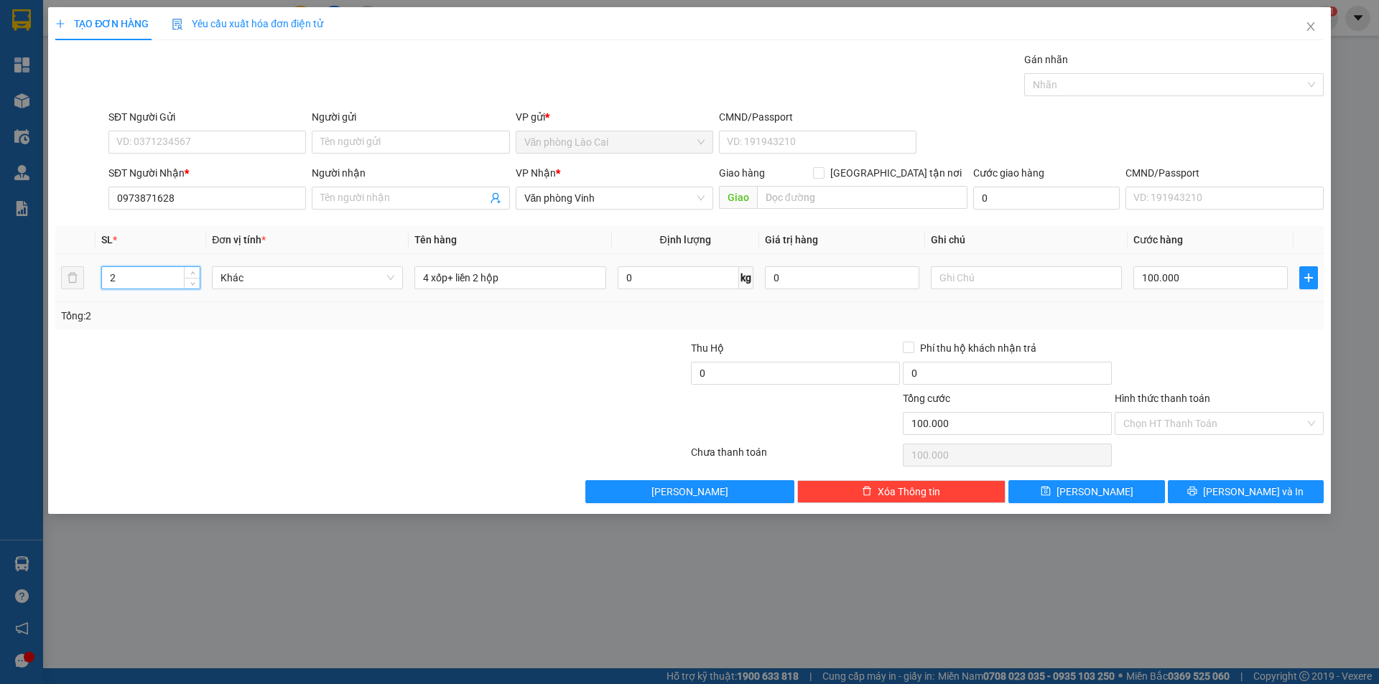
click at [106, 280] on input "2" at bounding box center [151, 278] width 98 height 22
click at [109, 276] on input "2" at bounding box center [151, 278] width 98 height 22
click at [118, 274] on input "2" at bounding box center [151, 278] width 98 height 22
type input "5"
click at [1175, 279] on input "100.000" at bounding box center [1210, 277] width 154 height 23
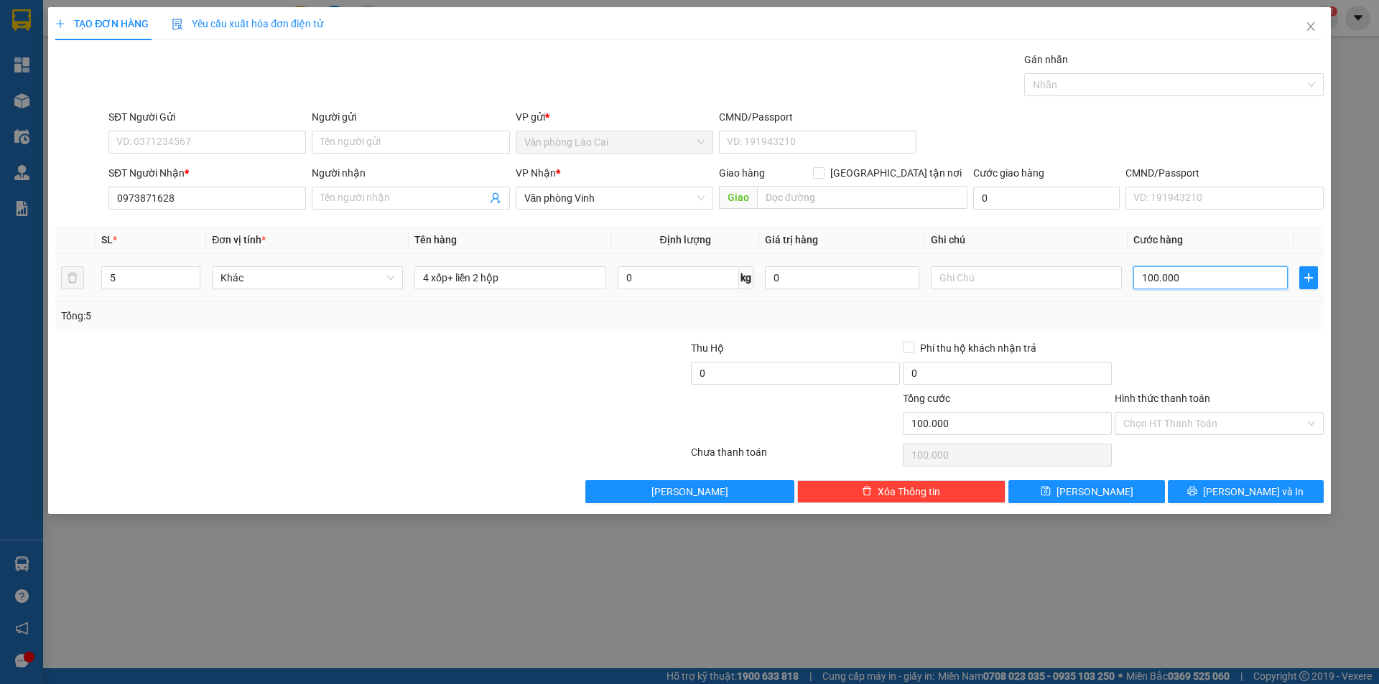
type input "2"
type input "22"
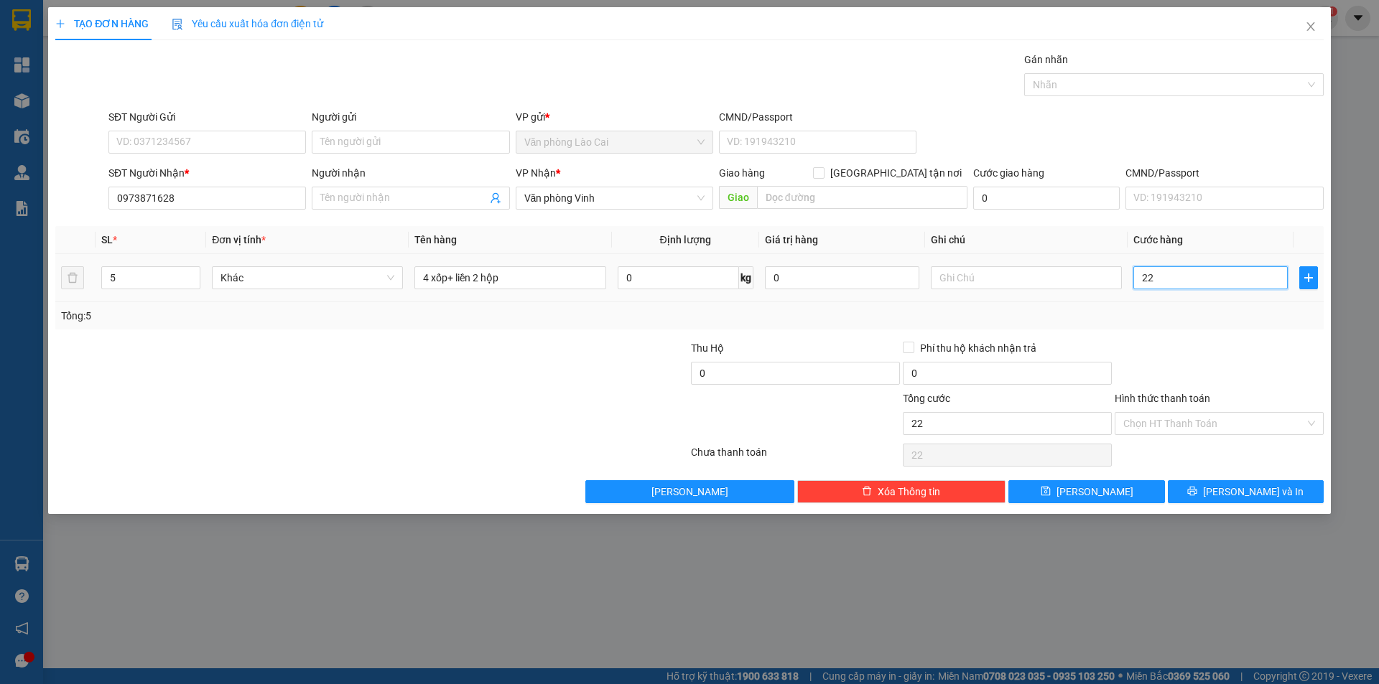
type input "220"
type input "2.200"
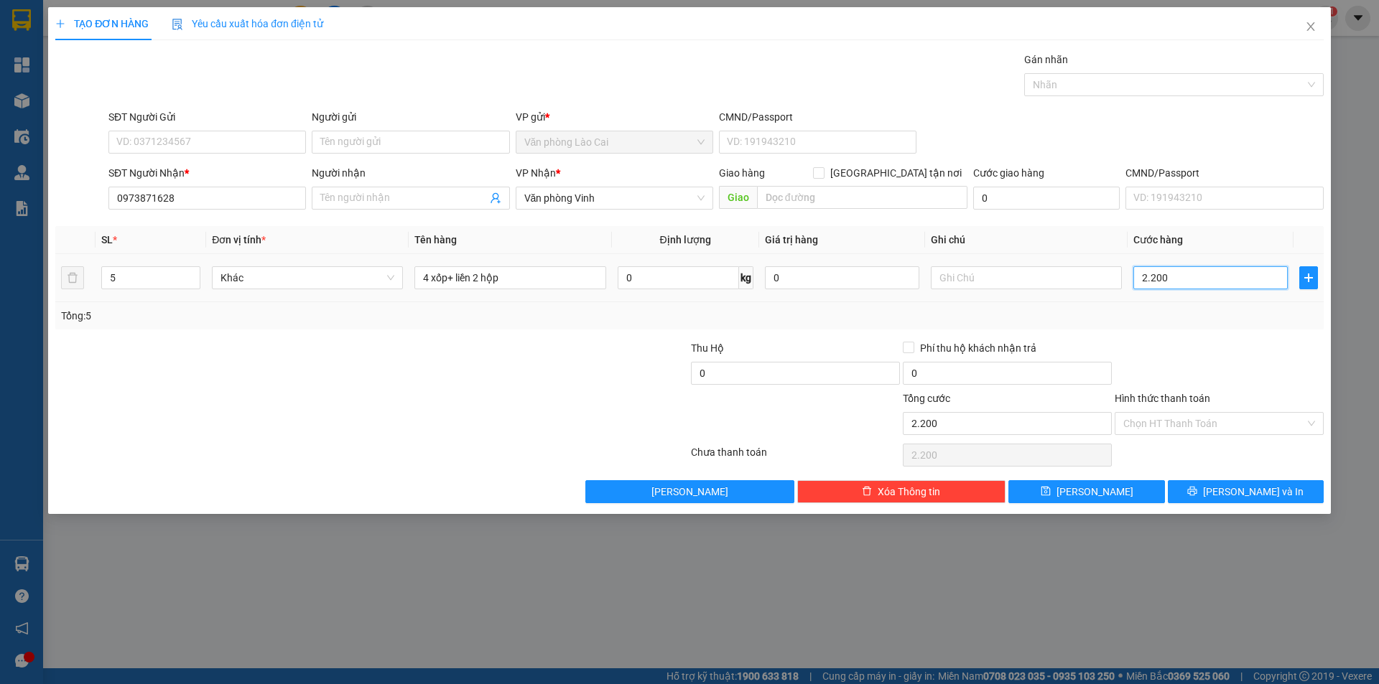
type input "22.000"
type input "220.000"
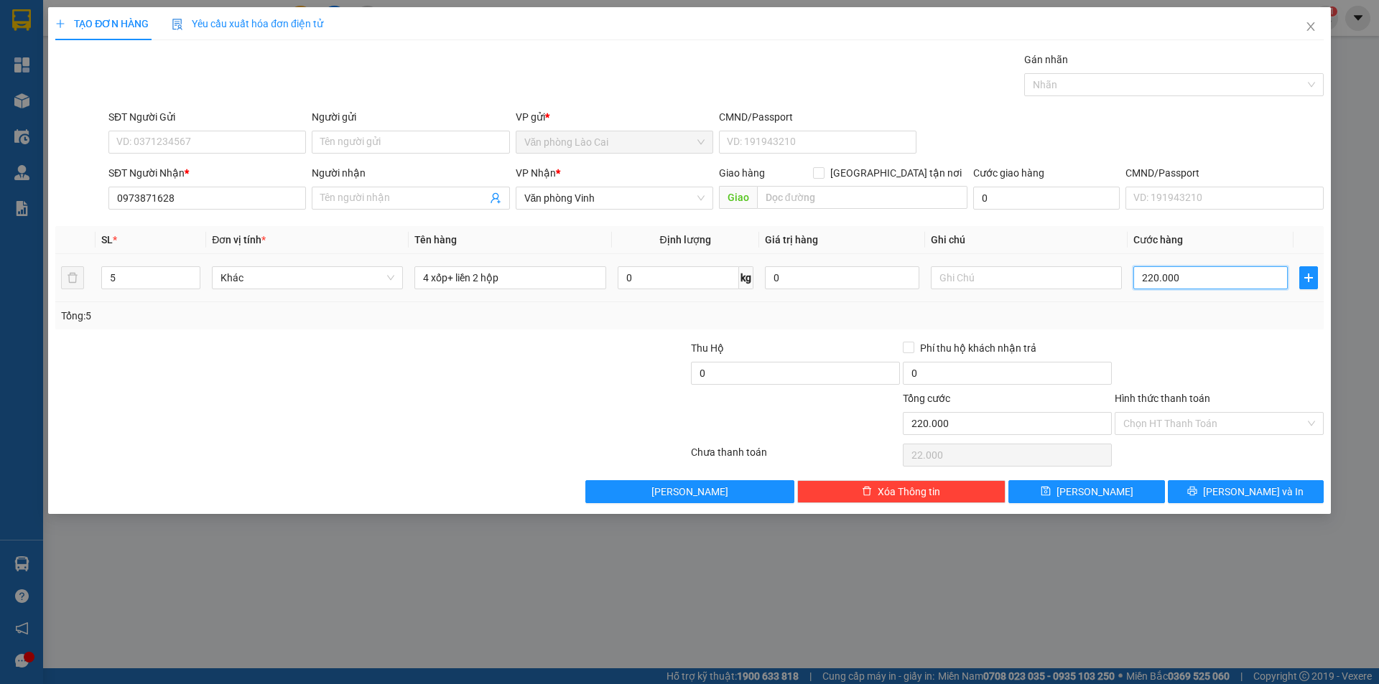
type input "220.000"
click at [1283, 491] on button "[PERSON_NAME] và In" at bounding box center [1246, 491] width 156 height 23
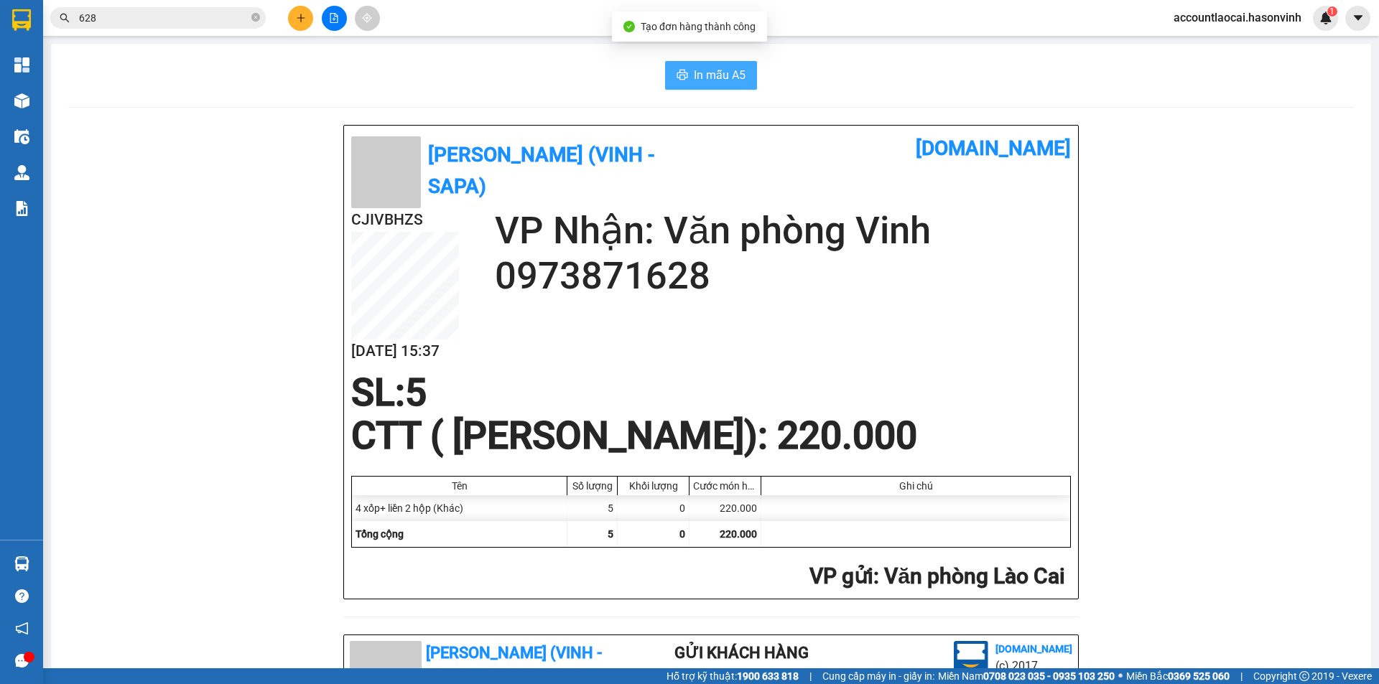
click at [687, 72] on button "In mẫu A5" at bounding box center [711, 75] width 92 height 29
click at [307, 18] on button at bounding box center [300, 18] width 25 height 25
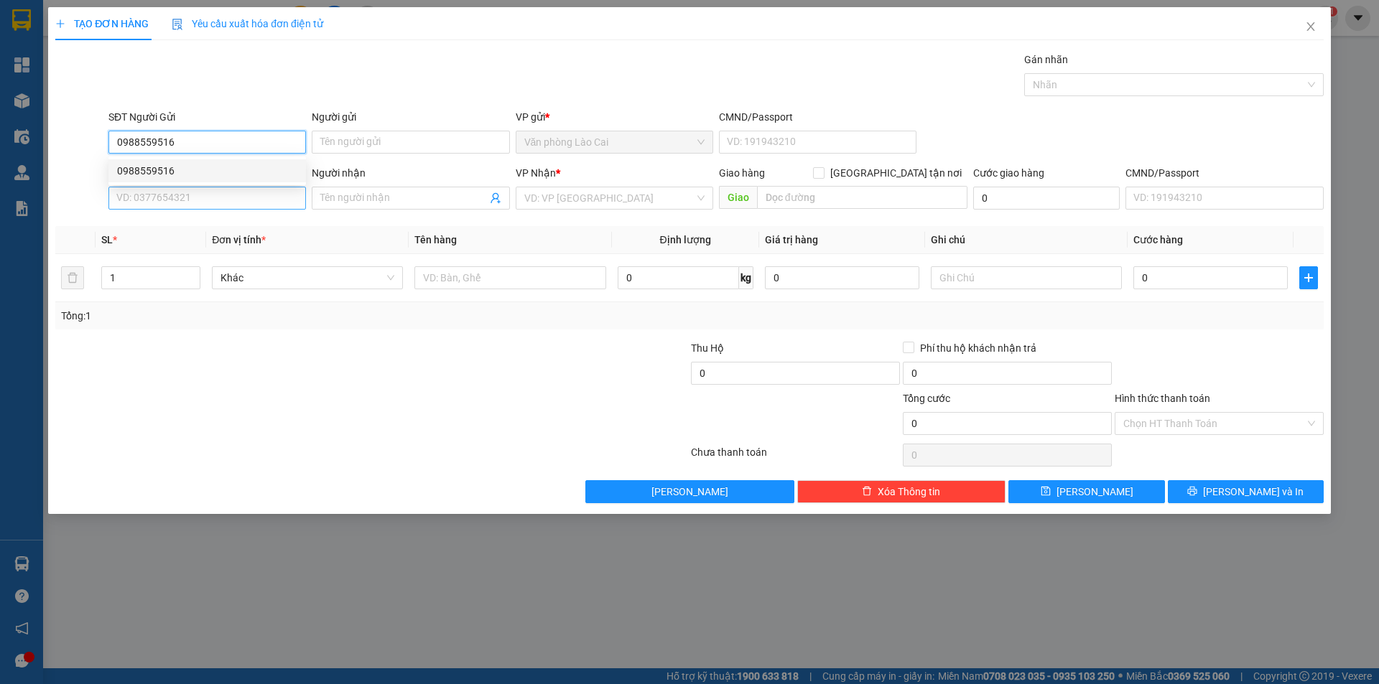
type input "0988559516"
click at [215, 204] on input "SĐT Người Nhận *" at bounding box center [206, 198] width 197 height 23
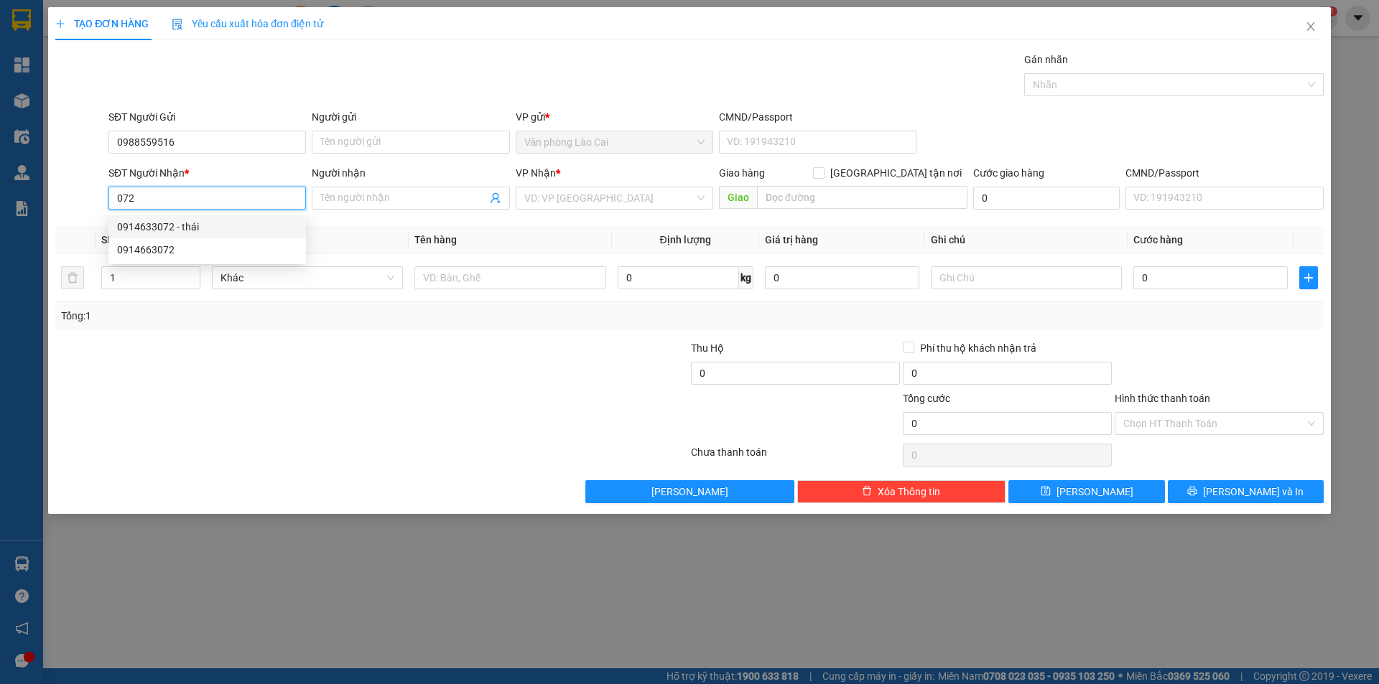
click at [214, 220] on div "0914633072 - thái" at bounding box center [207, 227] width 180 height 16
type input "0914633072"
type input "thái"
type input "hà tĩnh"
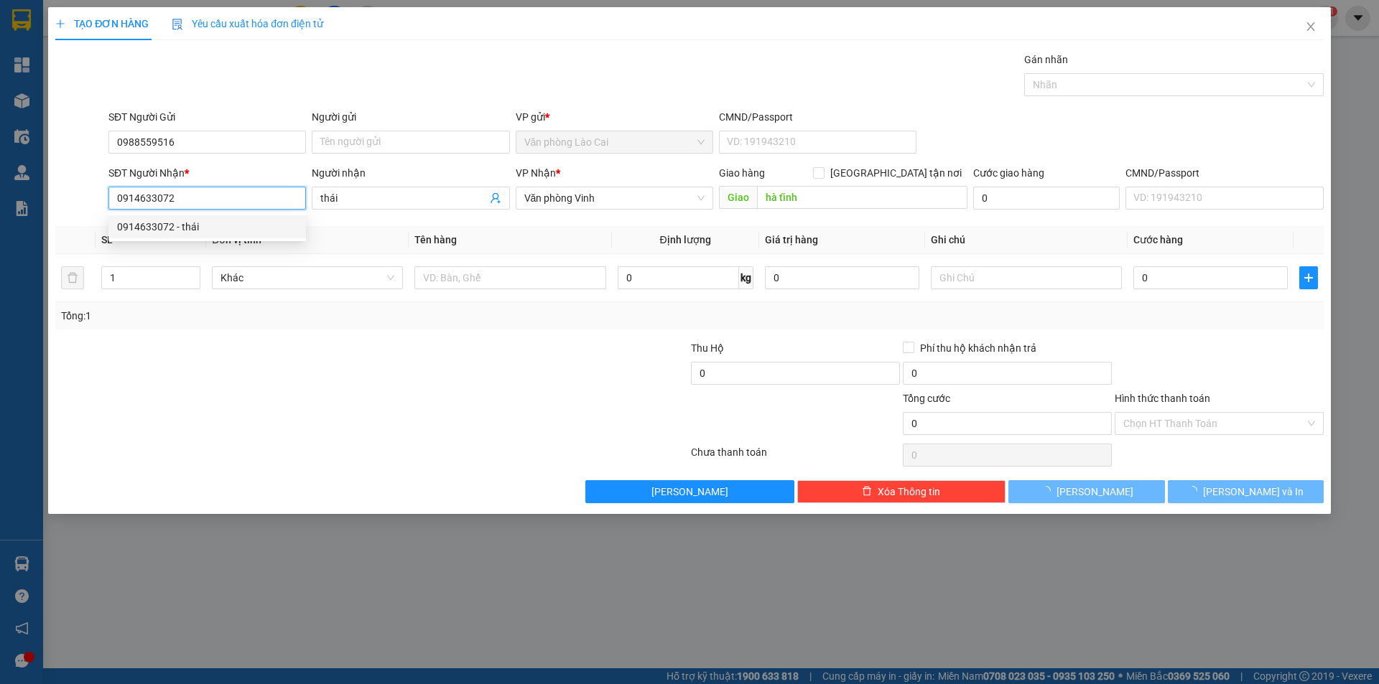
type input "80.000"
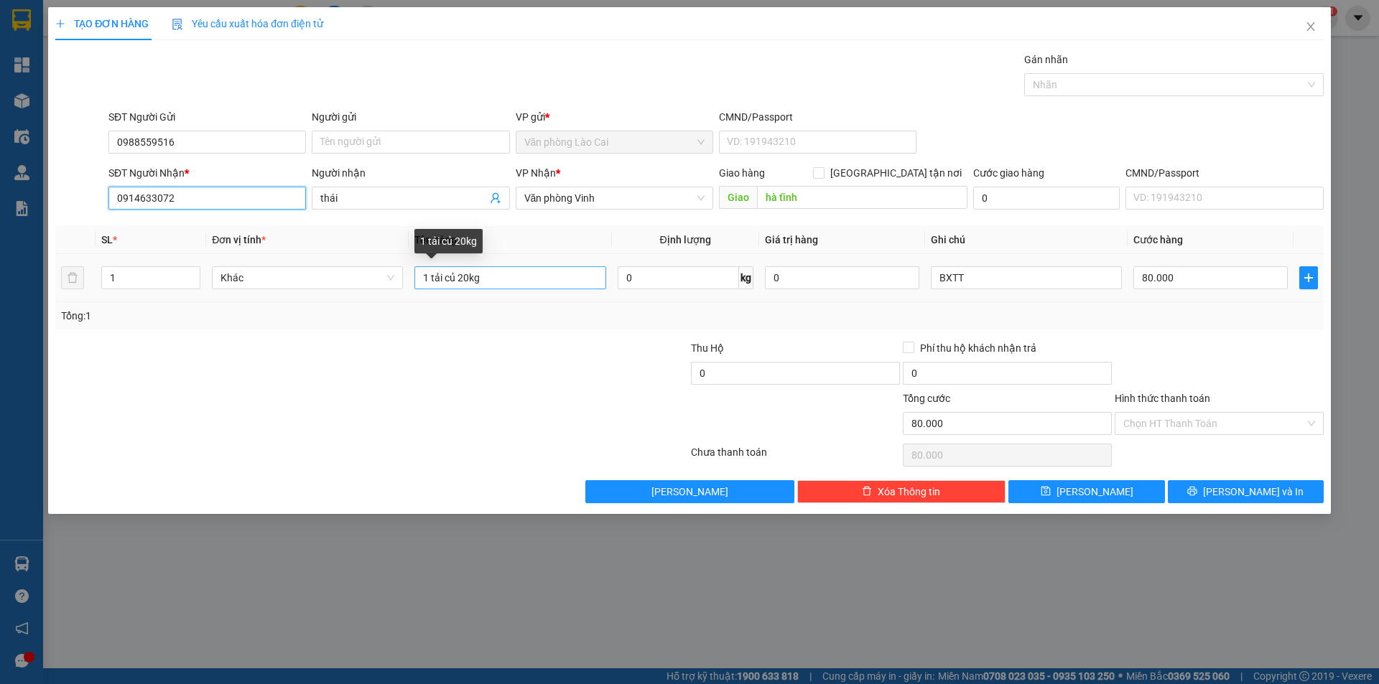
type input "0914633072"
drag, startPoint x: 536, startPoint y: 279, endPoint x: 394, endPoint y: 297, distance: 143.2
click at [394, 297] on tr "1 Khác 1 tải củ 20kg 0 kg 0 BXTT 80.000" at bounding box center [689, 278] width 1268 height 48
type input "1 thùng củ"
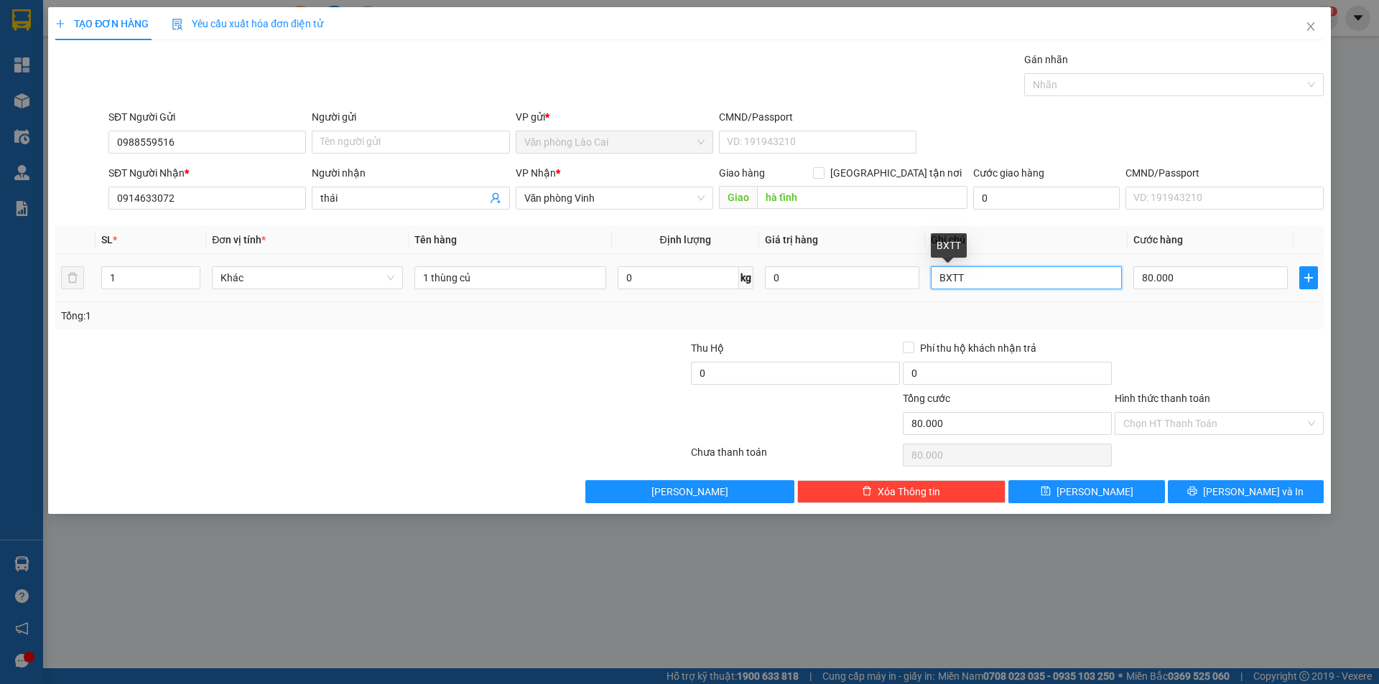
drag, startPoint x: 987, startPoint y: 279, endPoint x: 885, endPoint y: 302, distance: 103.8
click at [885, 302] on div "SL * Đơn vị tính * Tên hàng Định lượng Giá trị hàng Ghi chú Cước hàng 1 Khác 1 …" at bounding box center [689, 277] width 1268 height 103
click at [1193, 283] on input "80.000" at bounding box center [1210, 277] width 154 height 23
type input "1"
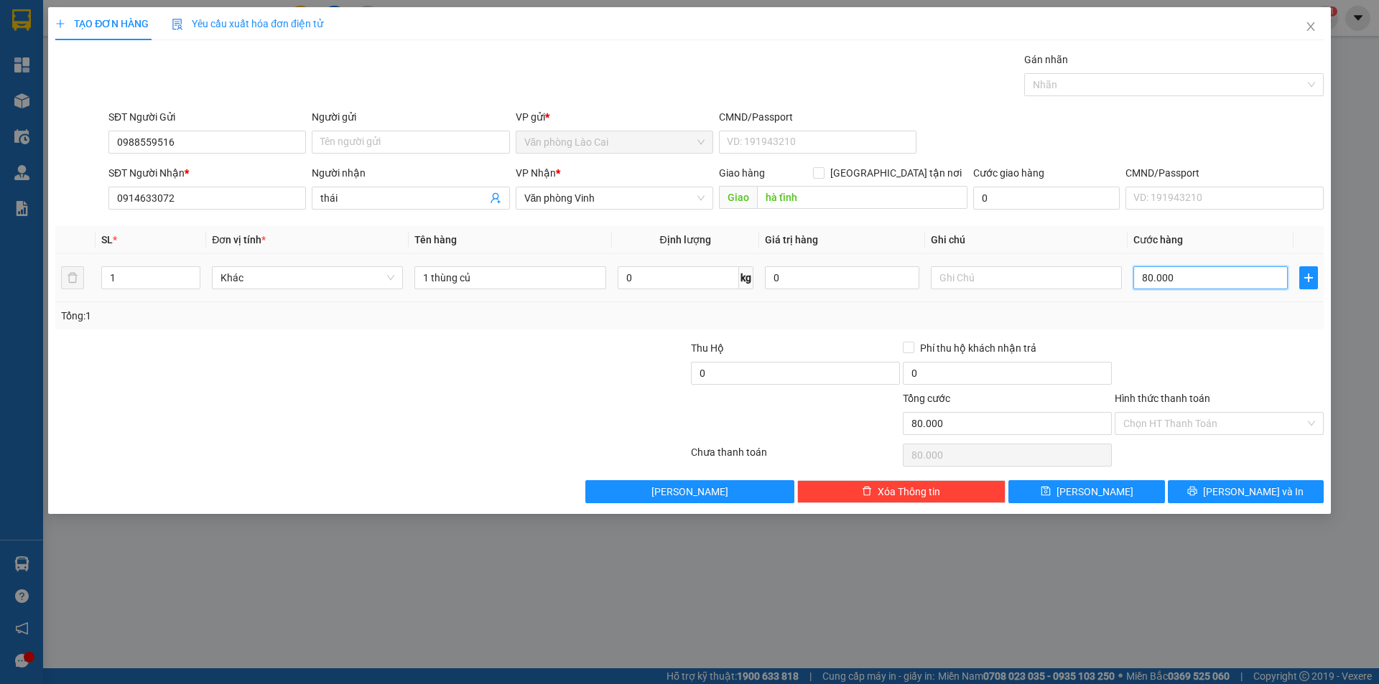
type input "1"
type input "16"
type input "160"
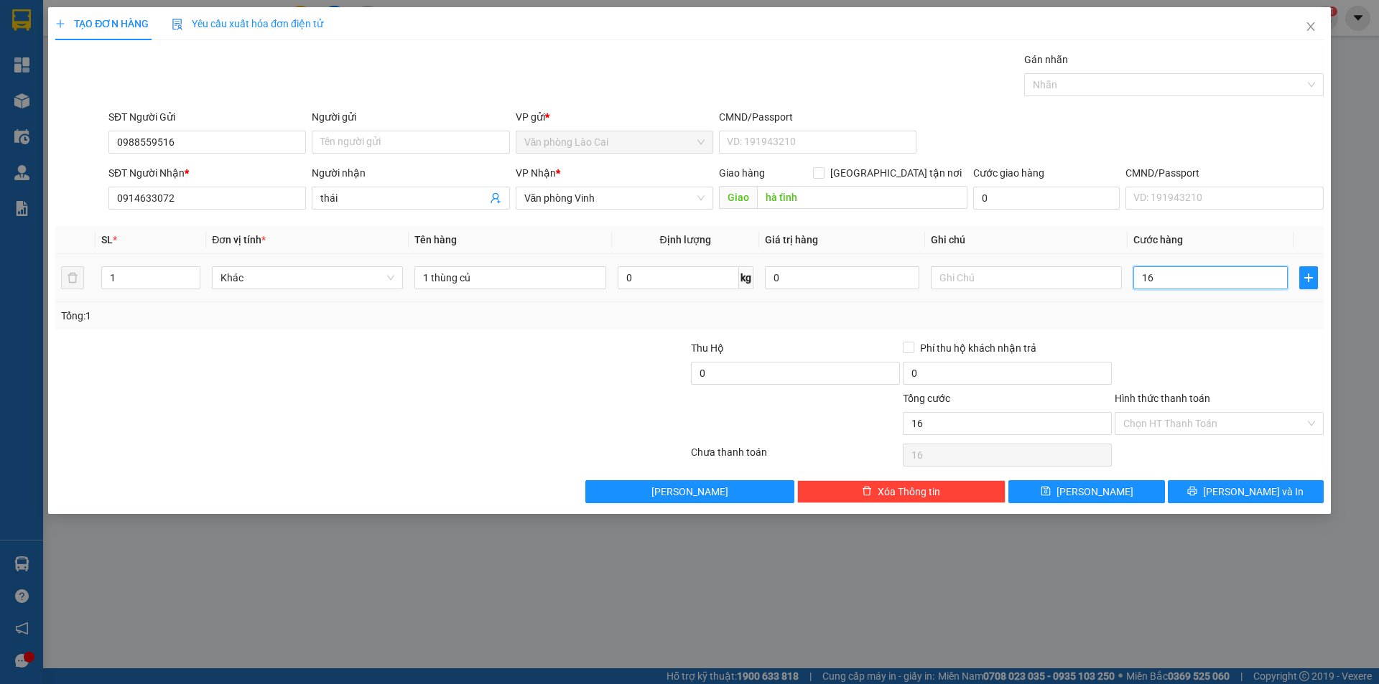
type input "160"
type input "1.600"
type input "16.000"
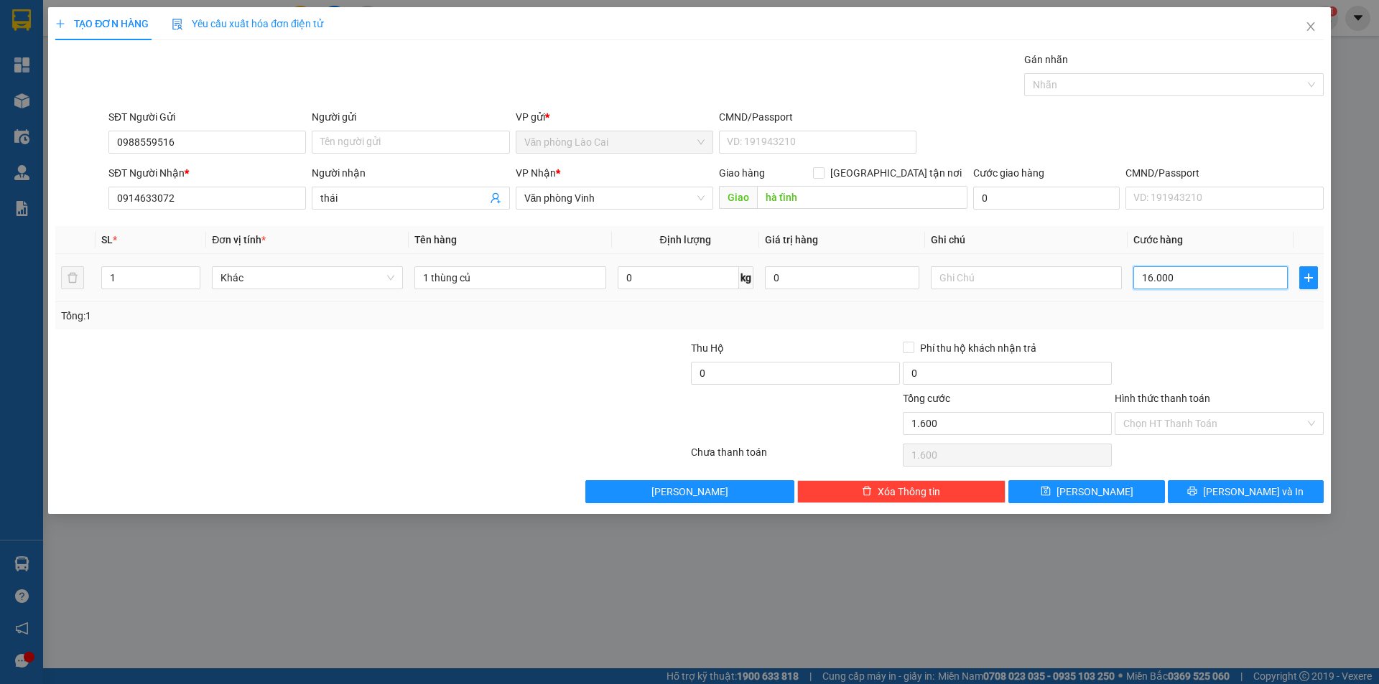
type input "16.000"
type input "160.000"
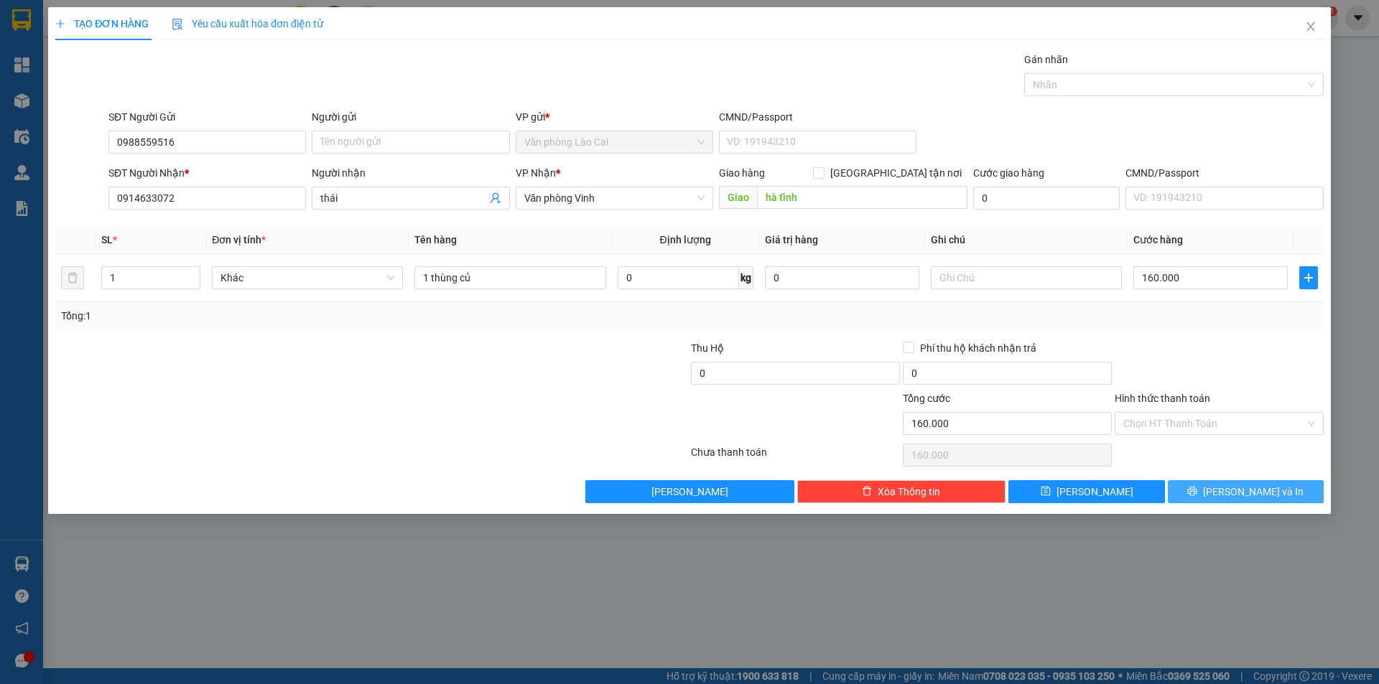
click at [1246, 497] on span "[PERSON_NAME] và In" at bounding box center [1253, 492] width 101 height 16
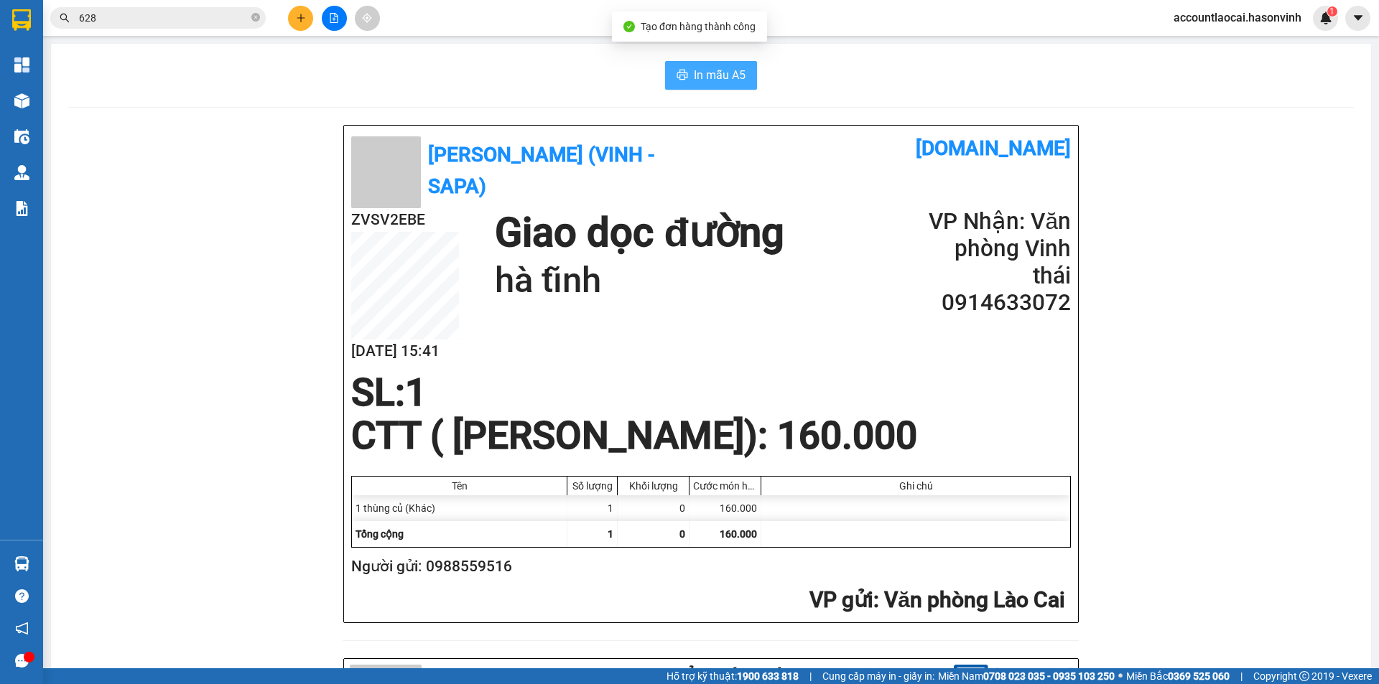
click at [694, 85] on button "In mẫu A5" at bounding box center [711, 75] width 92 height 29
click at [298, 21] on icon "plus" at bounding box center [301, 18] width 10 height 10
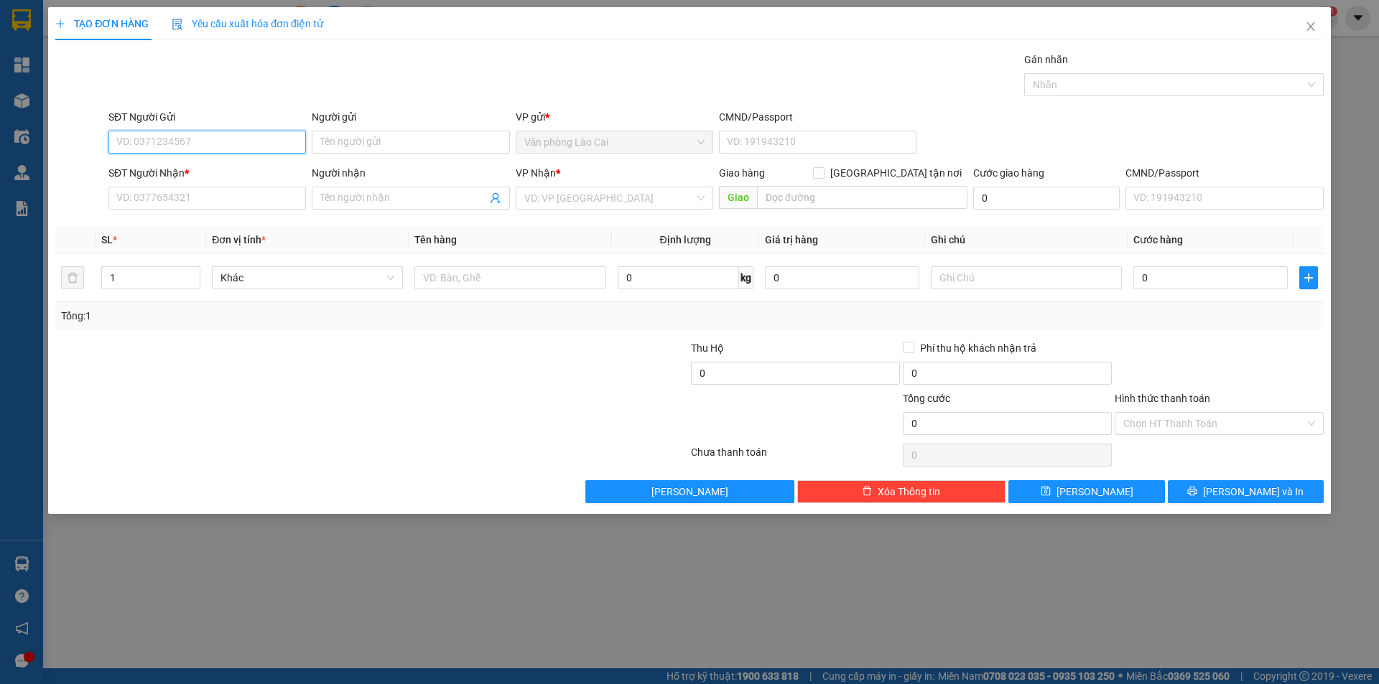
click at [210, 131] on input "SĐT Người Gửi" at bounding box center [206, 142] width 197 height 23
type input "0962313401"
click at [211, 198] on input "SĐT Người Nhận *" at bounding box center [206, 198] width 197 height 23
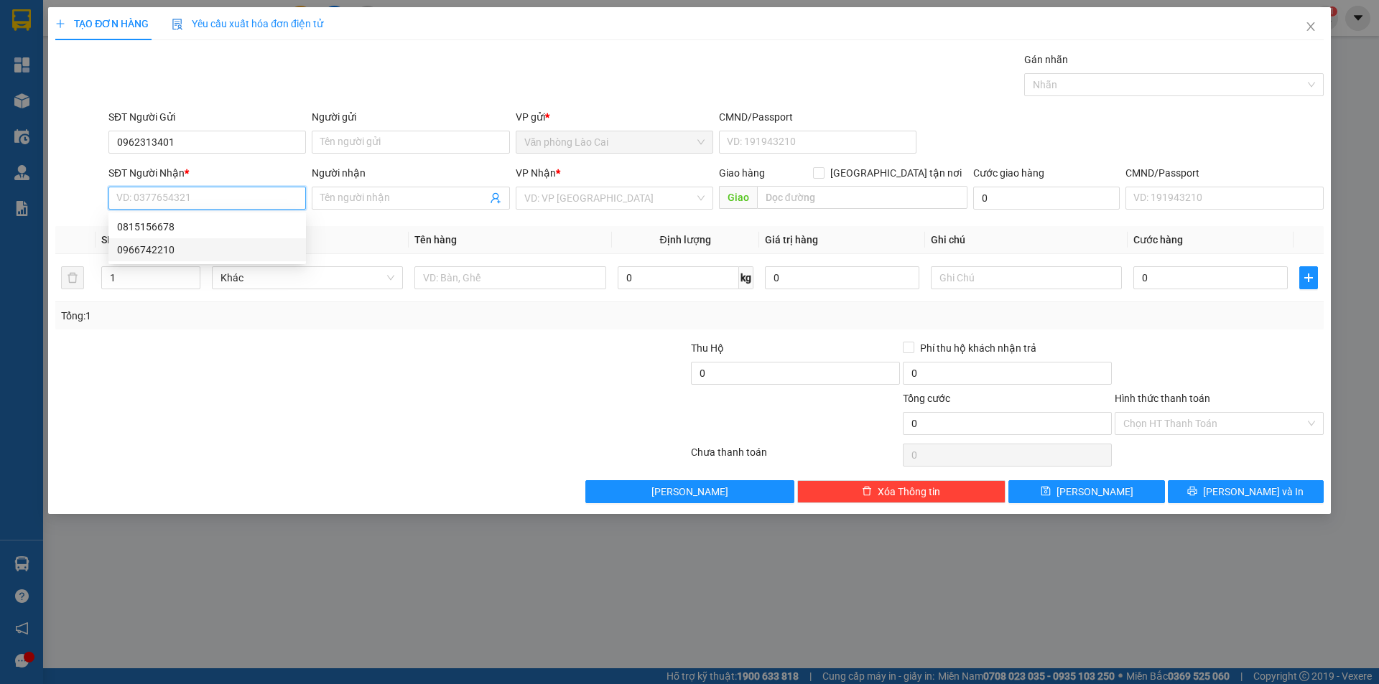
click at [178, 242] on div "0966742210" at bounding box center [207, 250] width 180 height 16
type input "0966742210"
type input "thanh hoá"
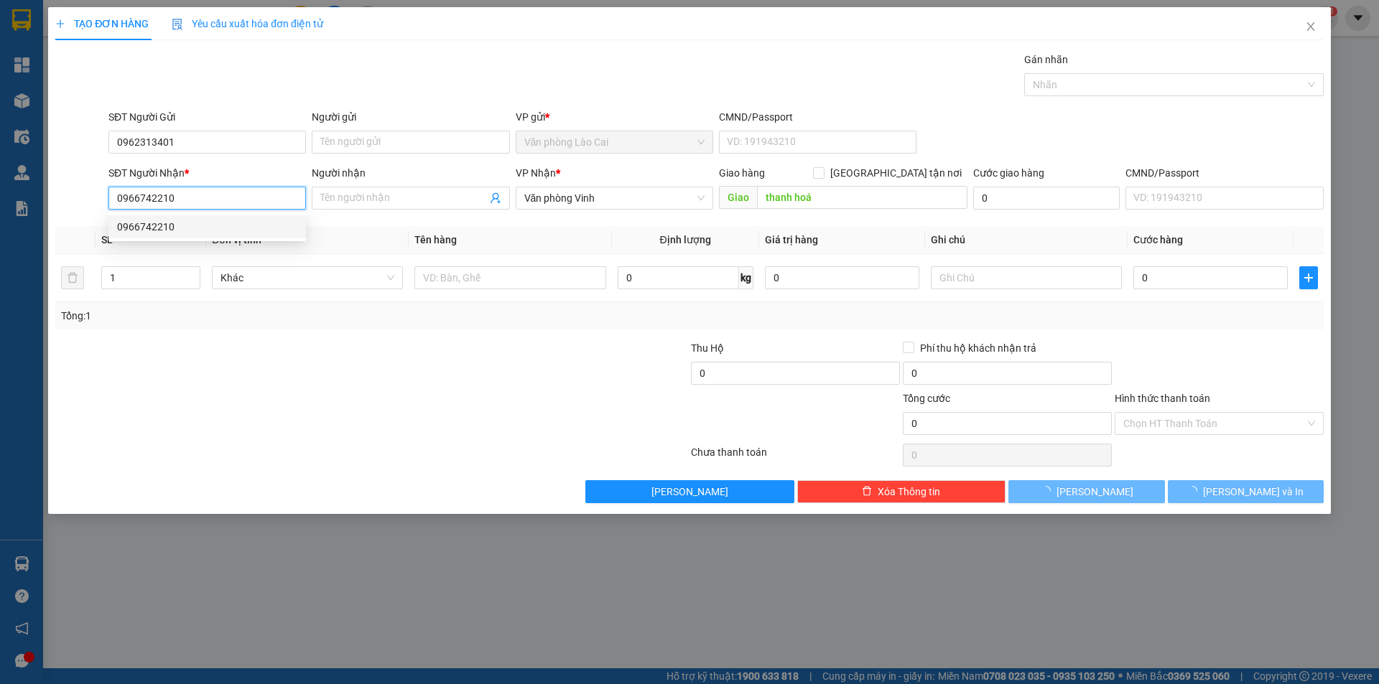
type input "170.000"
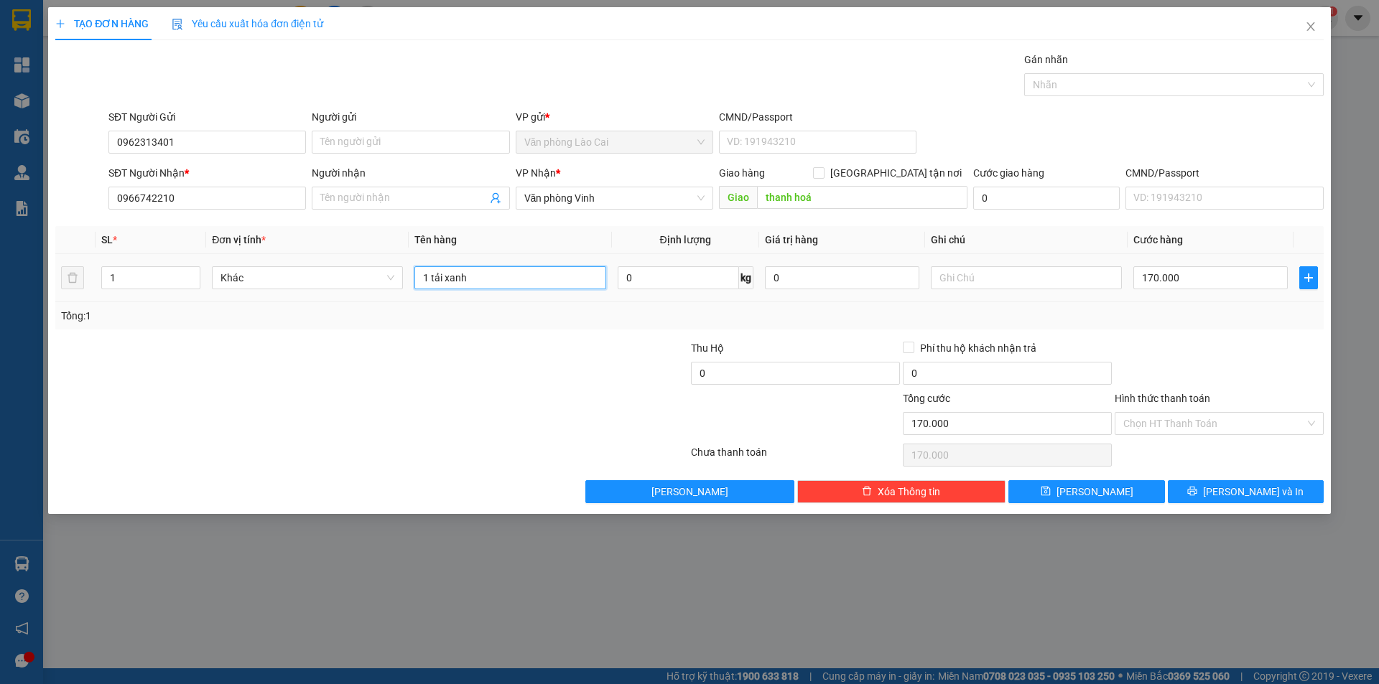
drag, startPoint x: 483, startPoint y: 284, endPoint x: 382, endPoint y: 292, distance: 100.8
click at [382, 292] on tr "1 Khác 1 tải xanh 0 kg 0 170.000" at bounding box center [689, 278] width 1268 height 48
type input "1 bọc tải xanh"
click at [1182, 274] on input "170.000" at bounding box center [1210, 277] width 154 height 23
type input "8"
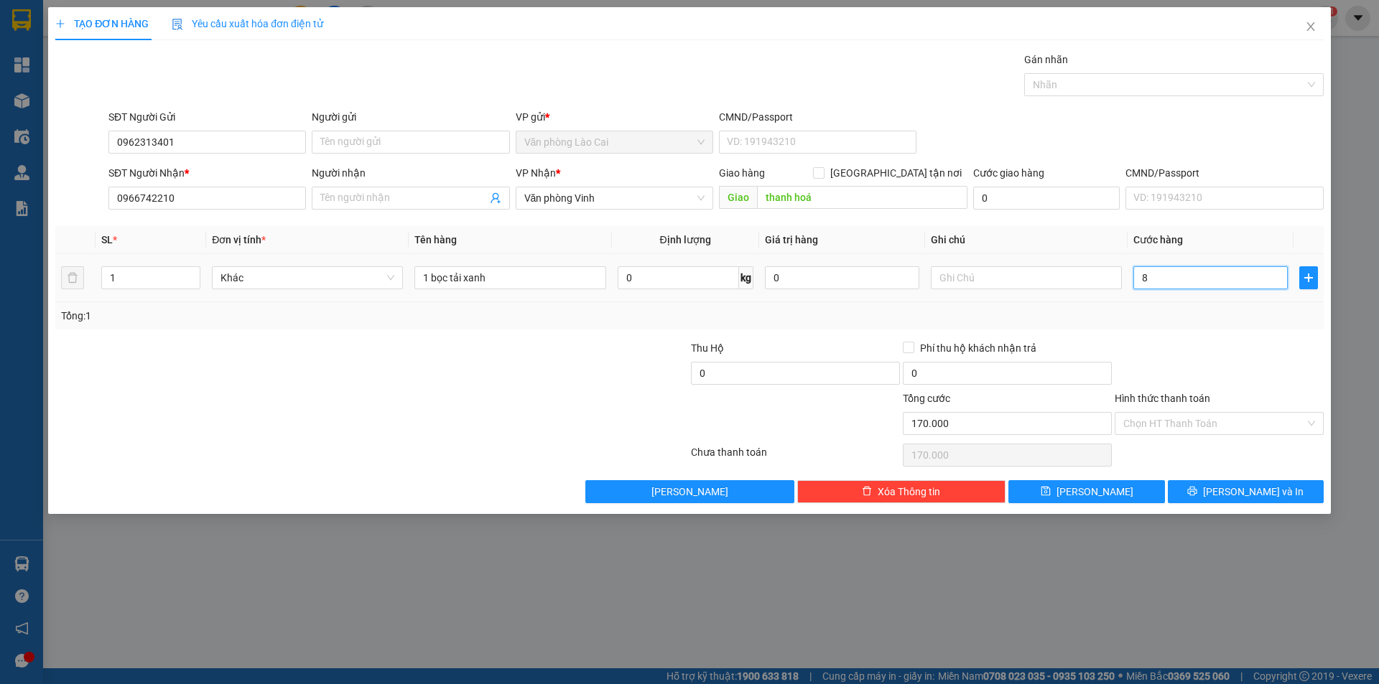
type input "8"
type input "80"
type input "800"
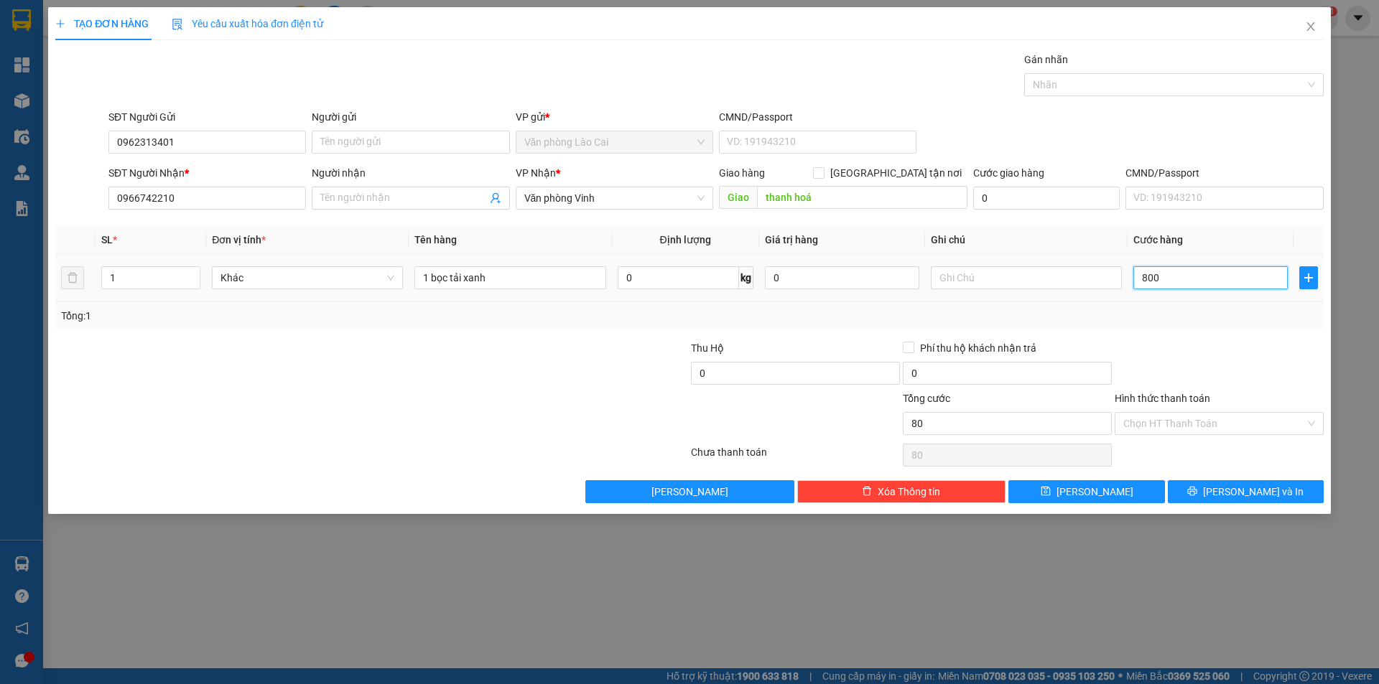
type input "800"
type input "8.000"
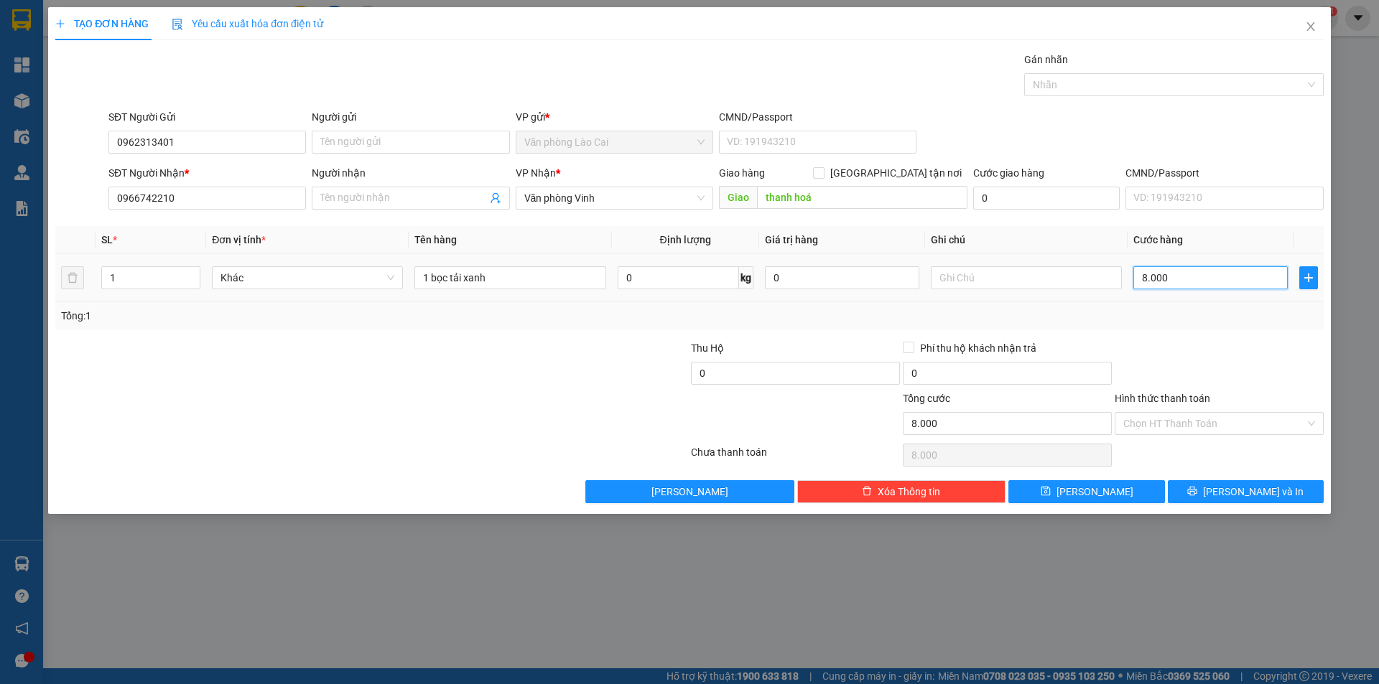
type input "80.000"
click at [1252, 498] on span "[PERSON_NAME] và In" at bounding box center [1253, 492] width 101 height 16
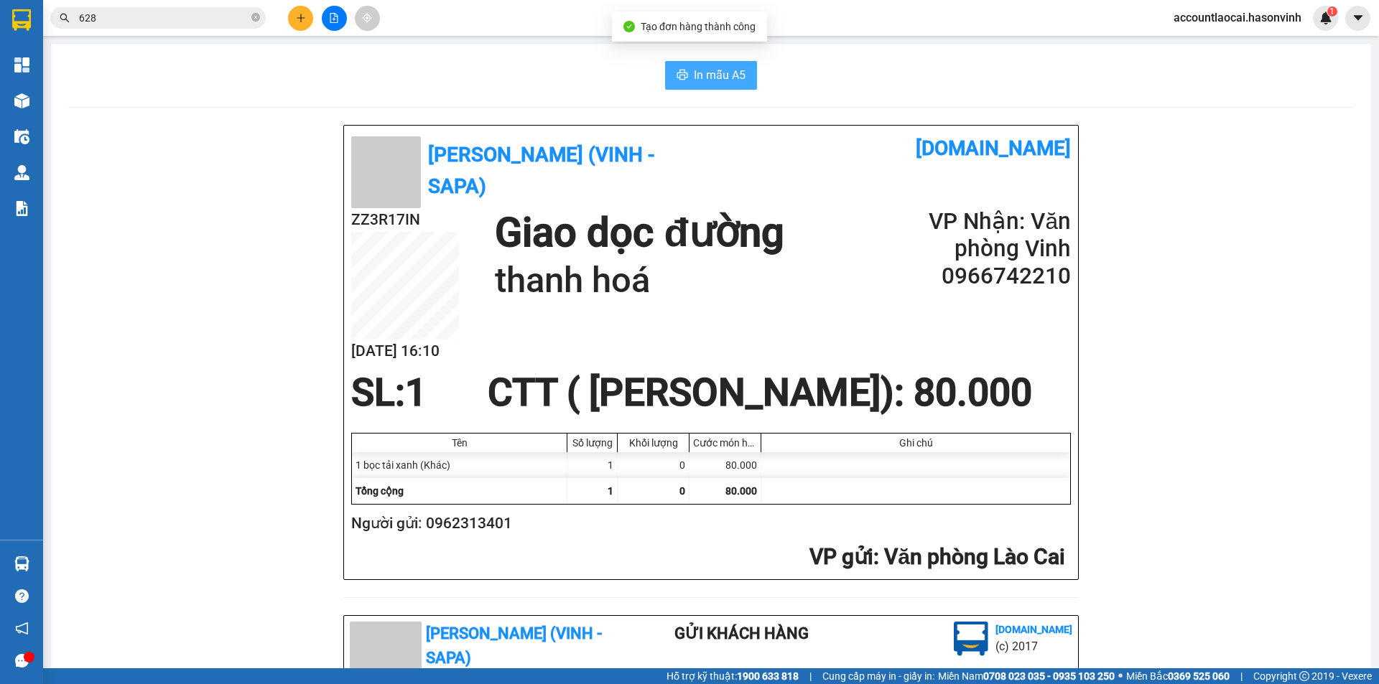
click at [725, 68] on span "In mẫu A5" at bounding box center [720, 75] width 52 height 18
click at [301, 11] on button at bounding box center [300, 18] width 25 height 25
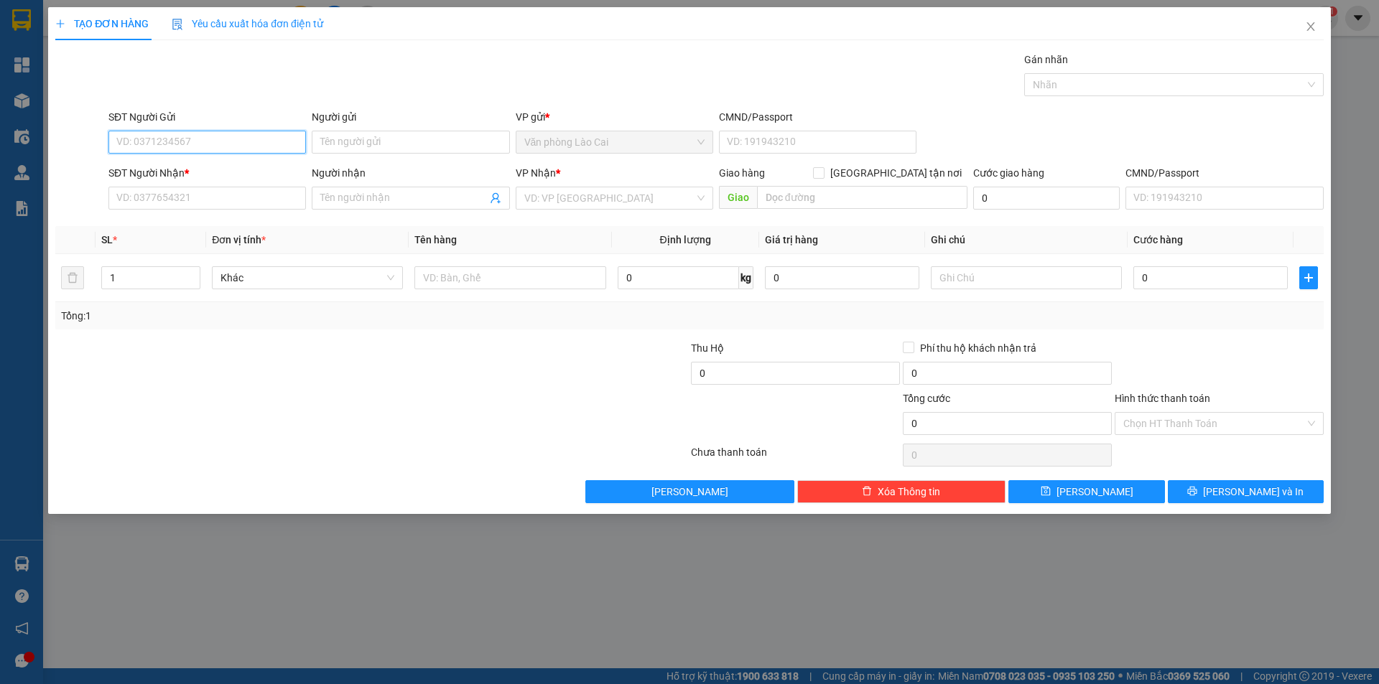
click at [211, 145] on input "SĐT Người Gửi" at bounding box center [206, 142] width 197 height 23
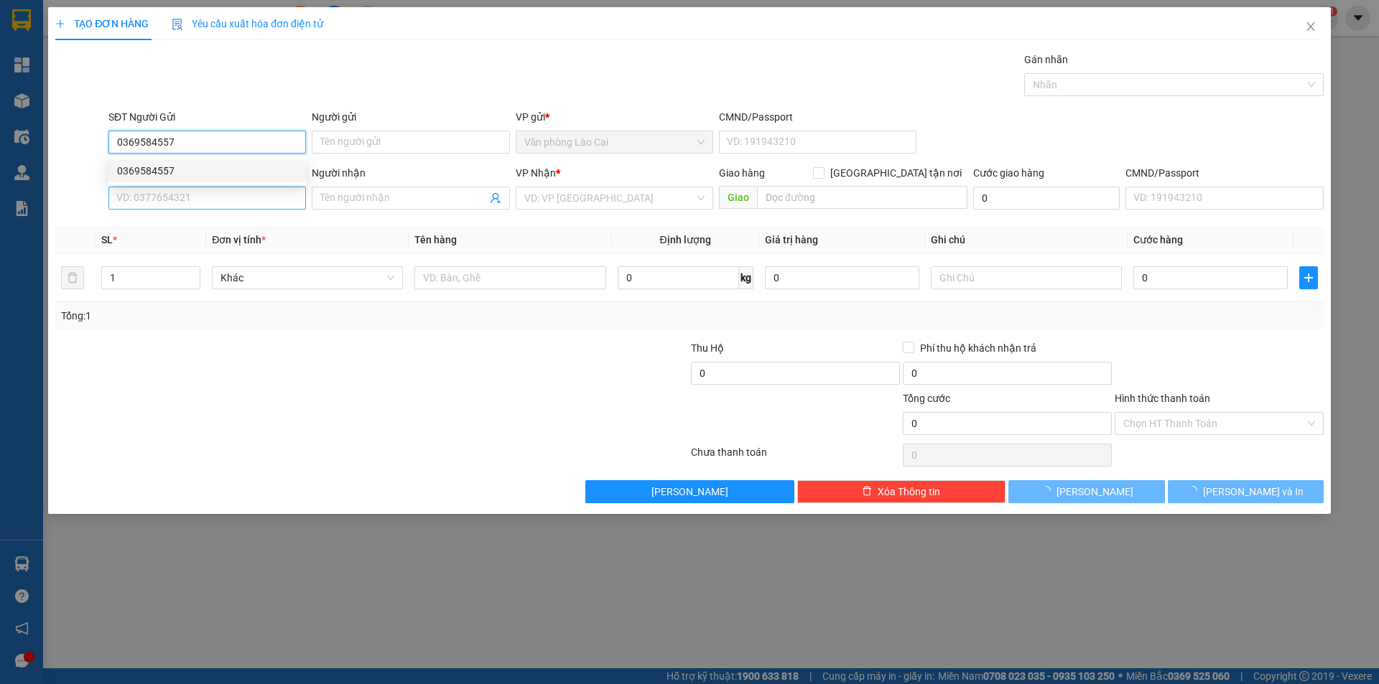
type input "0369584557"
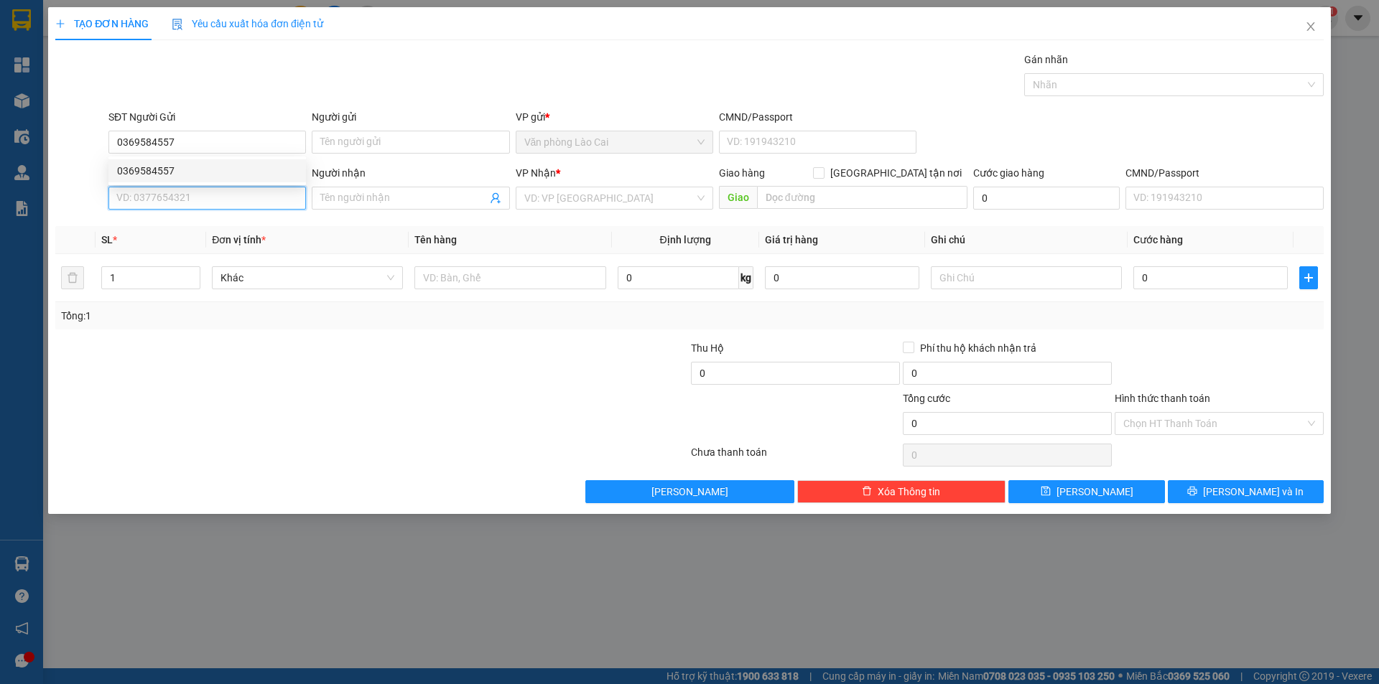
click at [208, 195] on input "SĐT Người Nhận *" at bounding box center [206, 198] width 197 height 23
type input "0947156665"
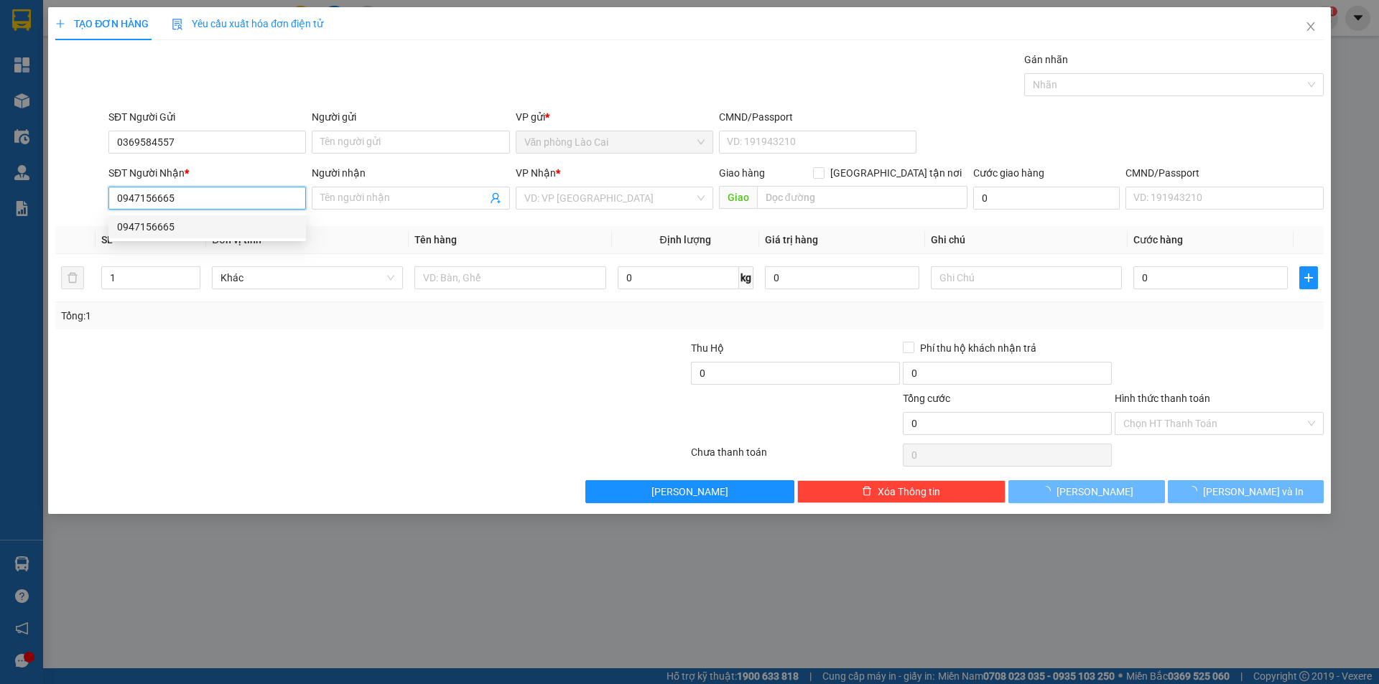
click at [212, 226] on div "0947156665" at bounding box center [207, 227] width 180 height 16
type input "150.000"
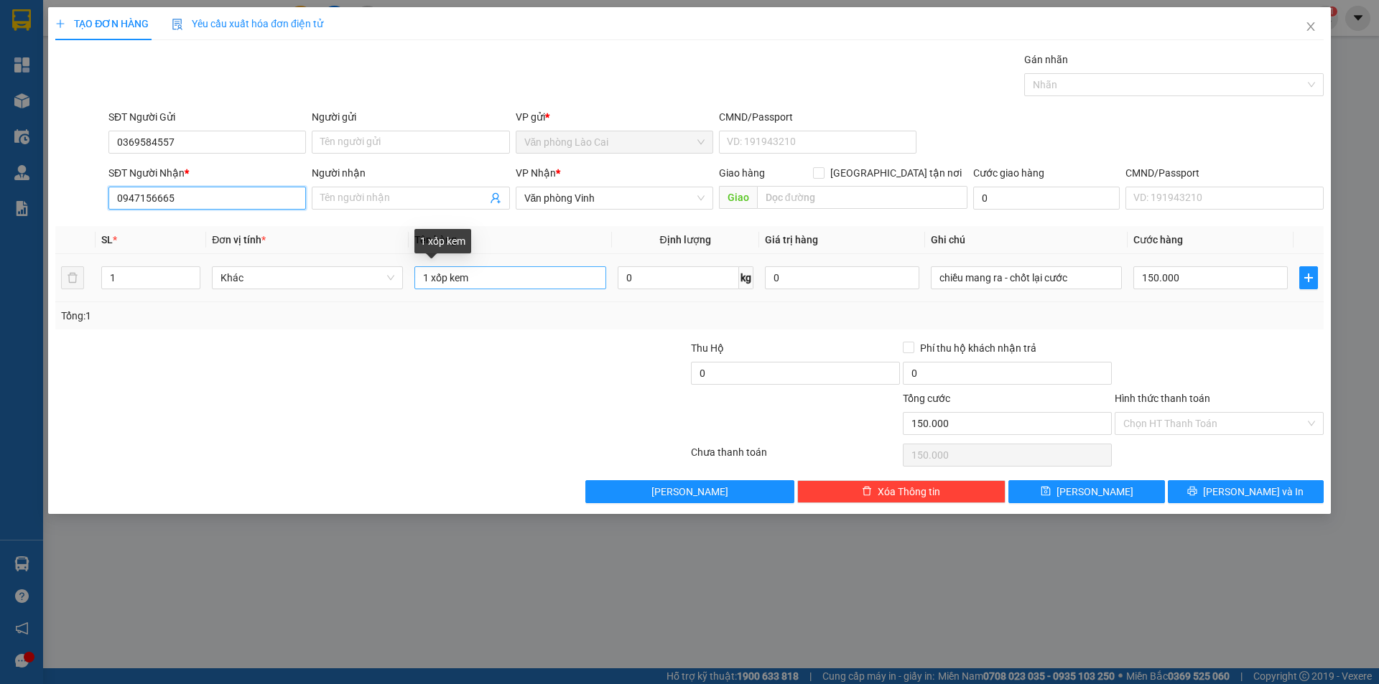
type input "0947156665"
click at [490, 281] on input "1 xốp kem" at bounding box center [509, 277] width 191 height 23
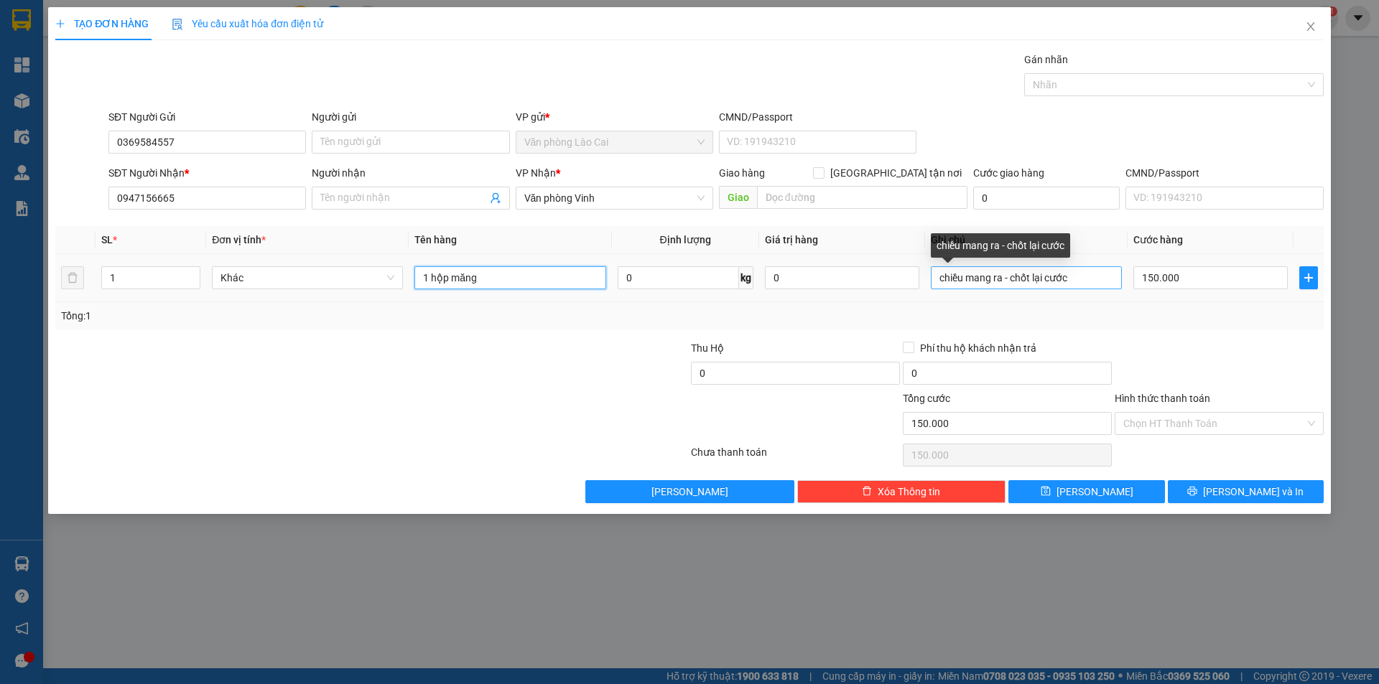
type input "1 hộp măng"
drag, startPoint x: 1110, startPoint y: 273, endPoint x: 805, endPoint y: 288, distance: 304.9
click at [805, 288] on tr "1 Khác 1 hộp măng 0 kg 0 chiều mang ra - chốt lại cước 150.000" at bounding box center [689, 278] width 1268 height 48
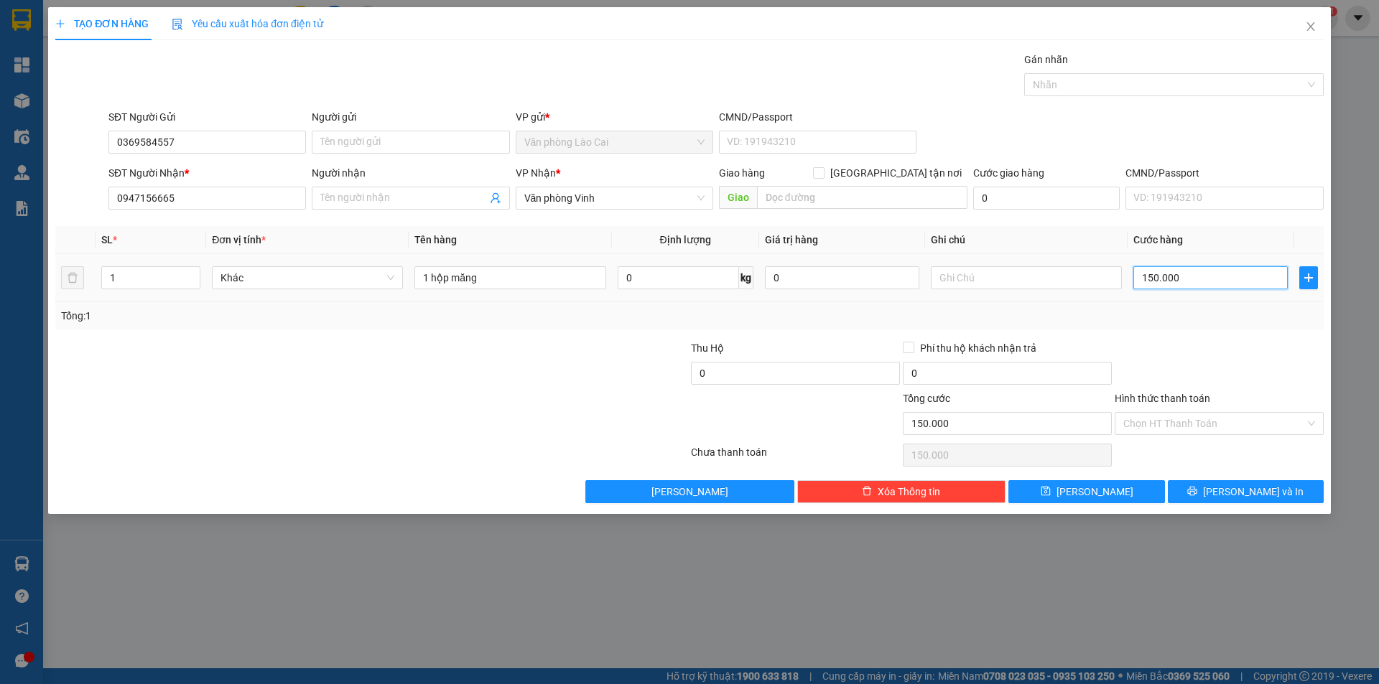
click at [1187, 272] on input "150.000" at bounding box center [1210, 277] width 154 height 23
type input "5"
type input "50"
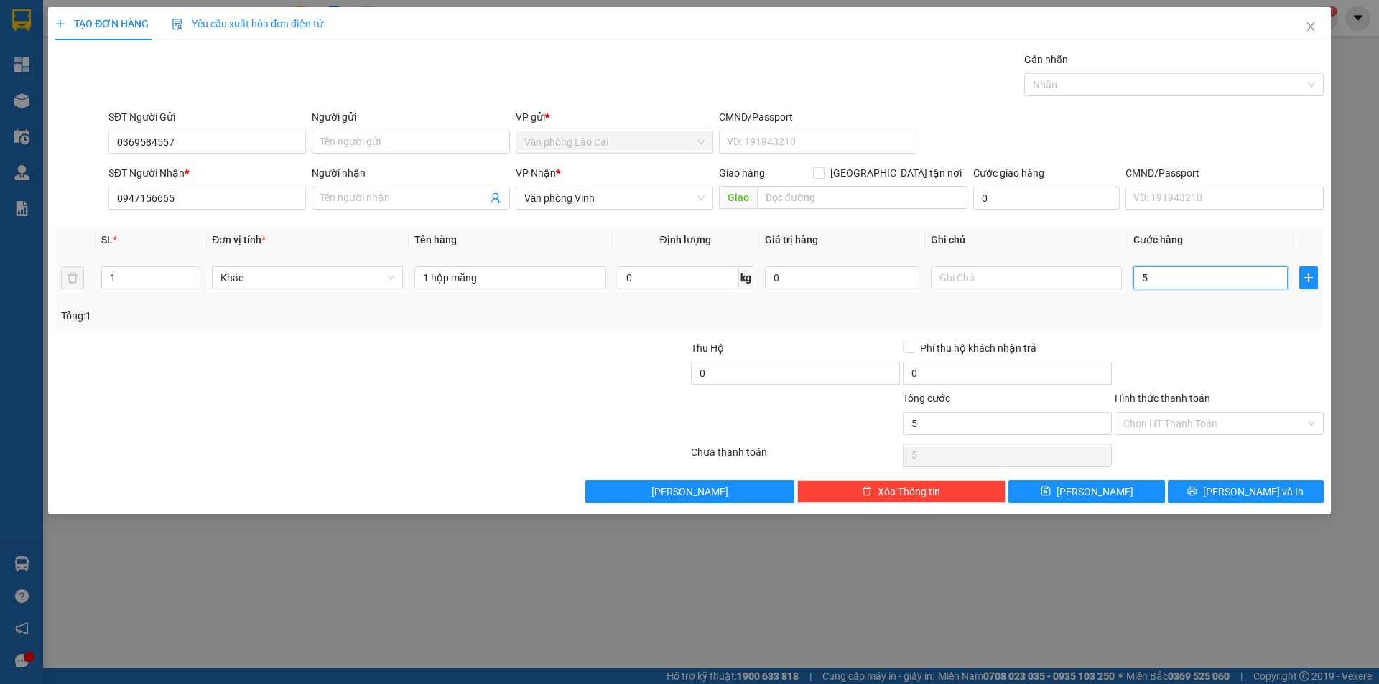
type input "50"
type input "500"
type input "5.000"
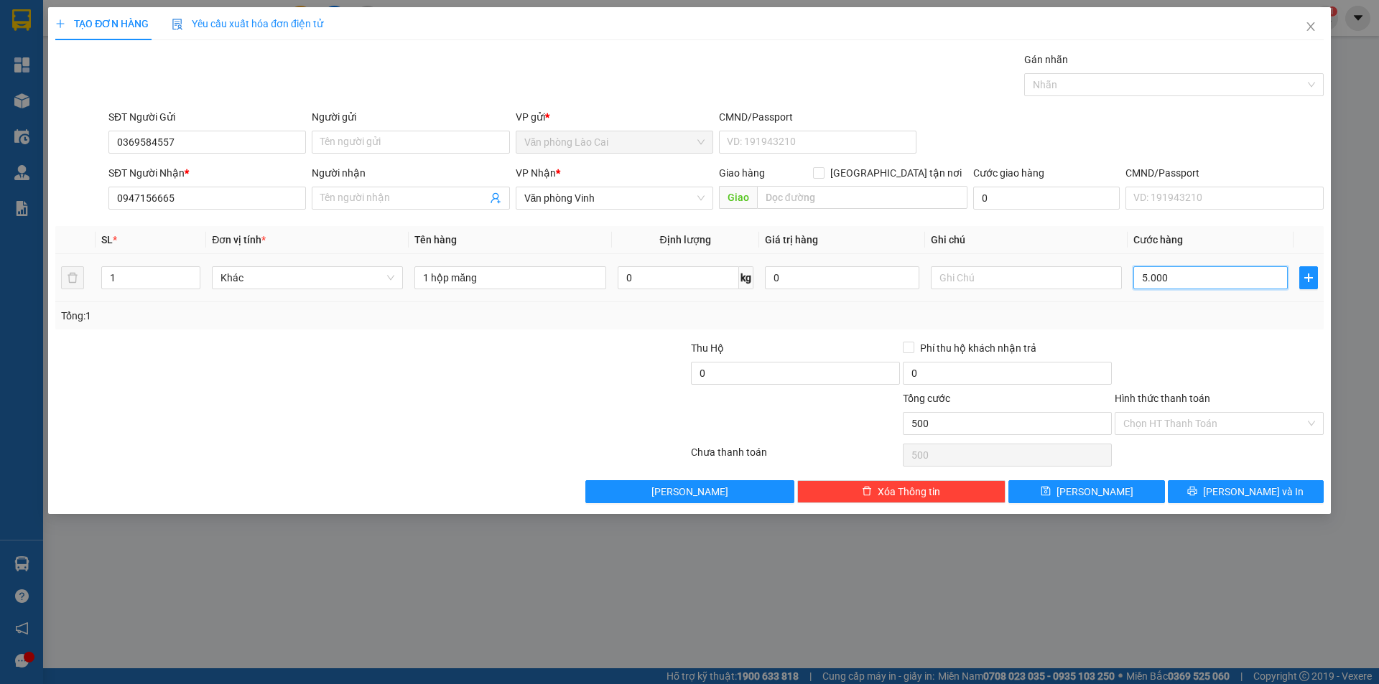
type input "5.000"
type input "50.000"
click at [1209, 503] on div "TẠO ĐƠN HÀNG Yêu cầu xuất hóa đơn điện tử Transit Pickup Surcharge Ids Transit …" at bounding box center [689, 260] width 1283 height 507
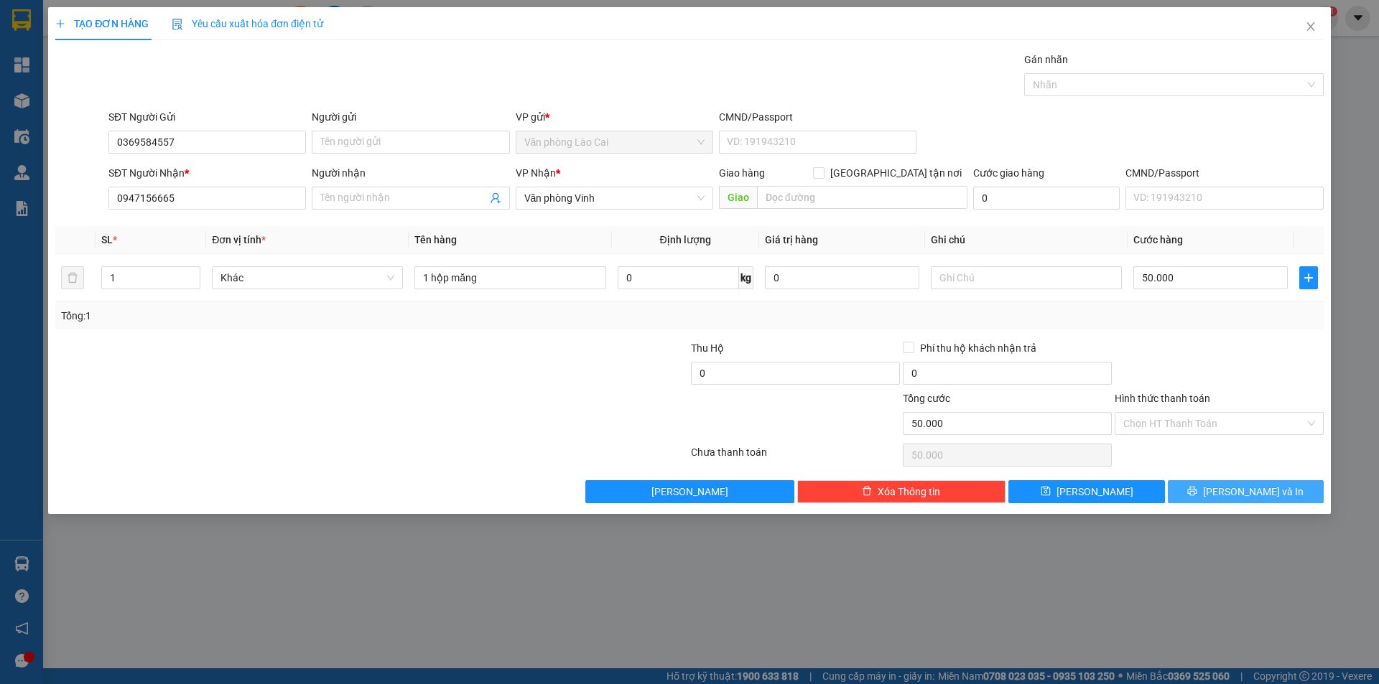
click at [1208, 487] on button "[PERSON_NAME] và In" at bounding box center [1246, 491] width 156 height 23
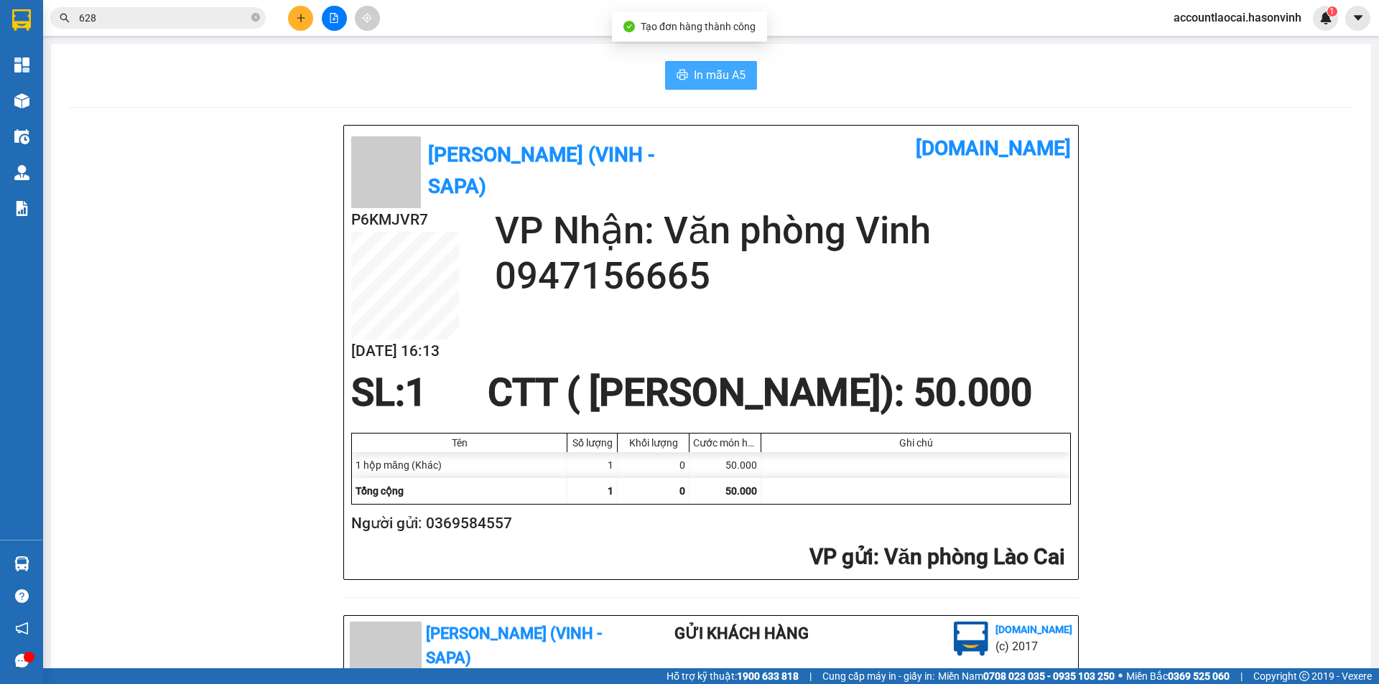
click at [685, 83] on button "In mẫu A5" at bounding box center [711, 75] width 92 height 29
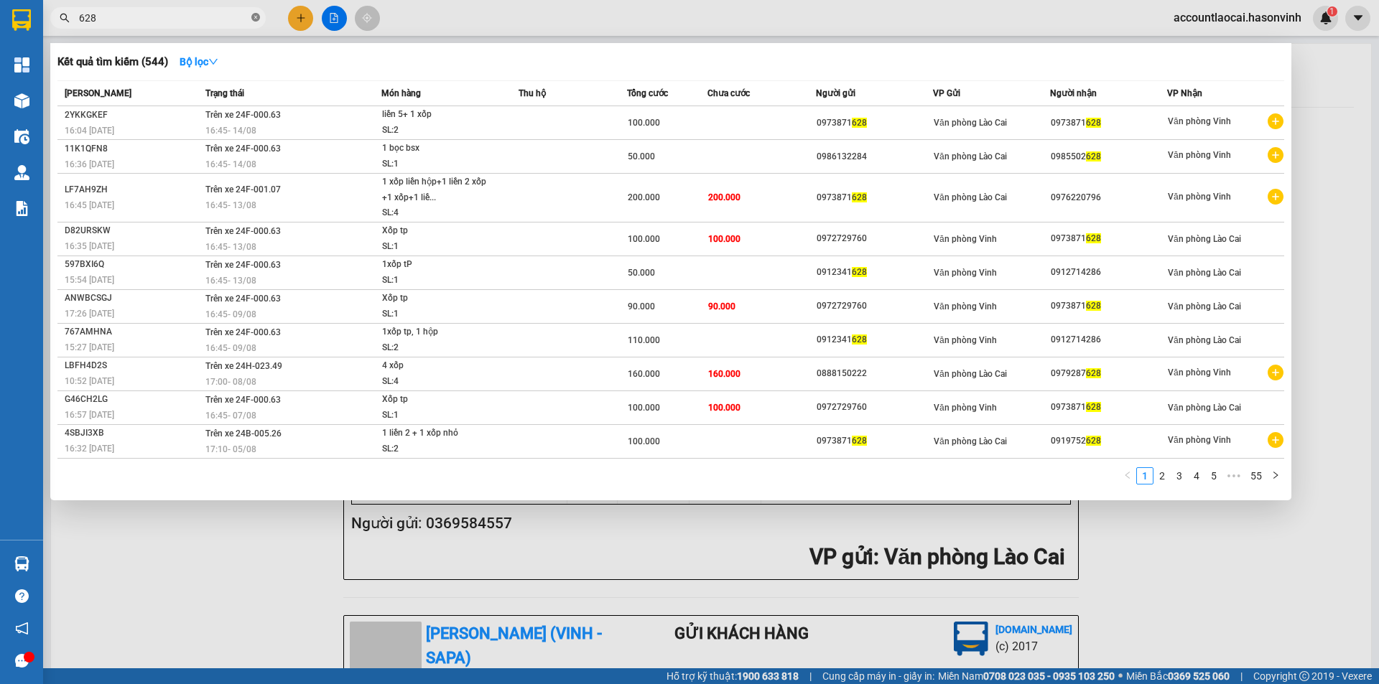
click at [254, 19] on icon "close-circle" at bounding box center [255, 17] width 9 height 9
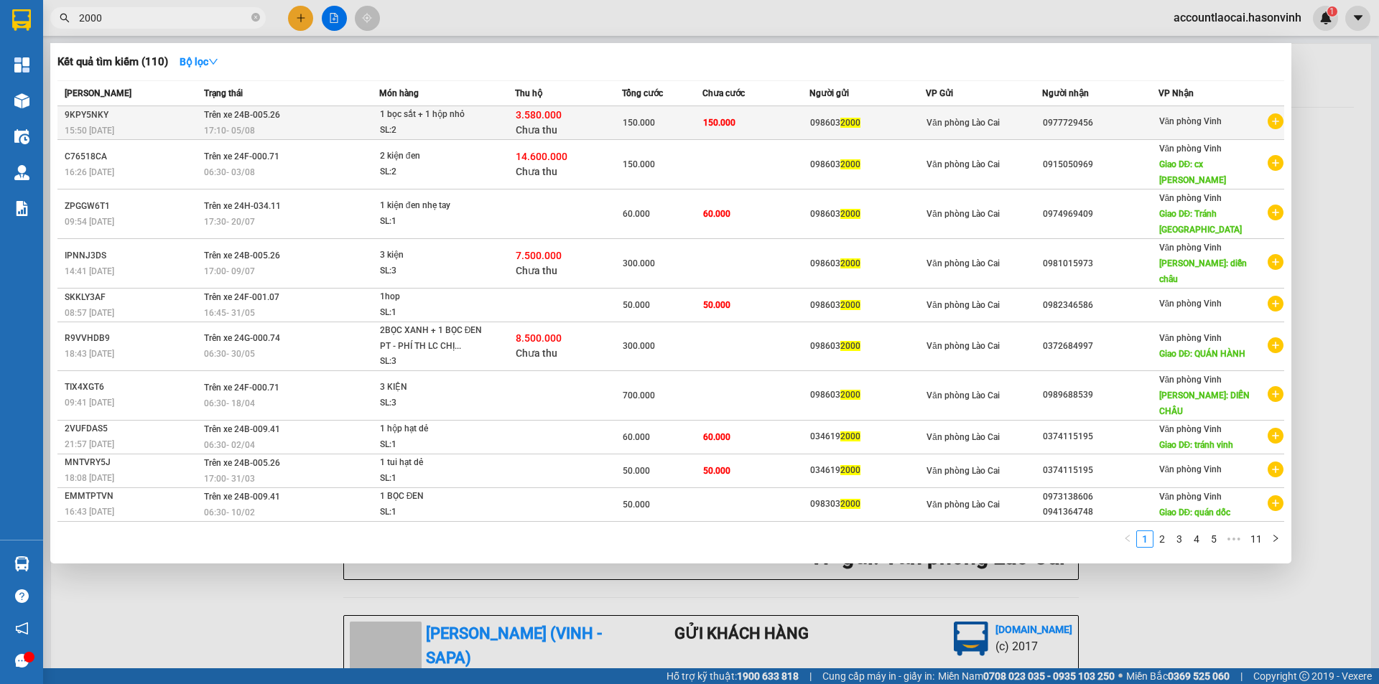
click at [544, 124] on span "Chưa thu" at bounding box center [537, 129] width 42 height 11
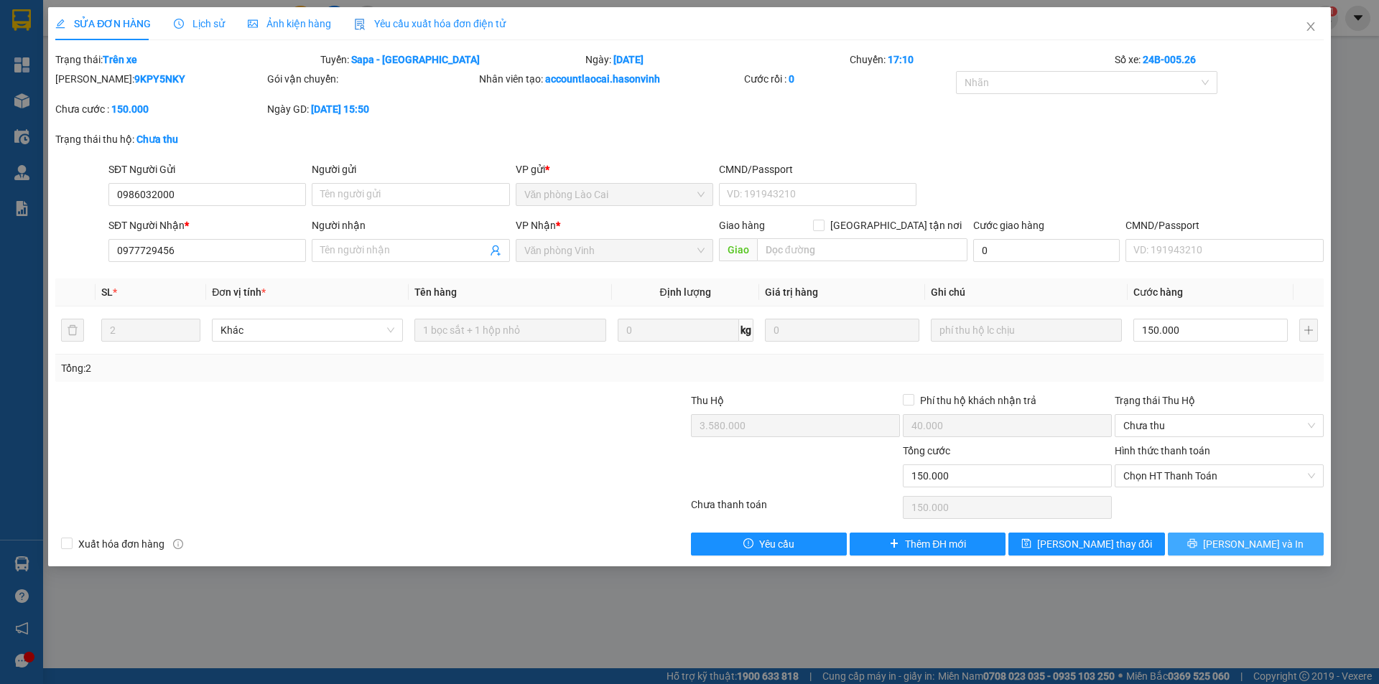
click at [1236, 539] on span "[PERSON_NAME] và In" at bounding box center [1253, 544] width 101 height 16
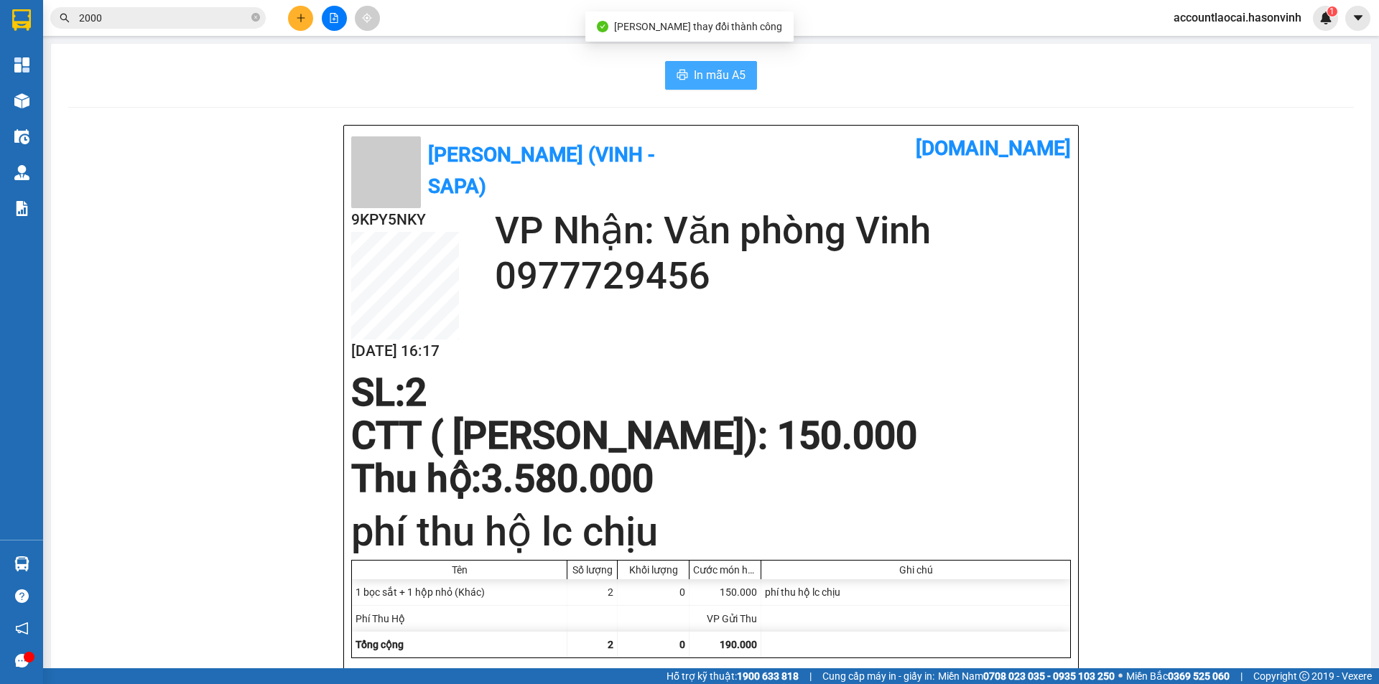
click at [680, 73] on icon "printer" at bounding box center [681, 74] width 11 height 11
click at [304, 13] on icon "plus" at bounding box center [301, 18] width 10 height 10
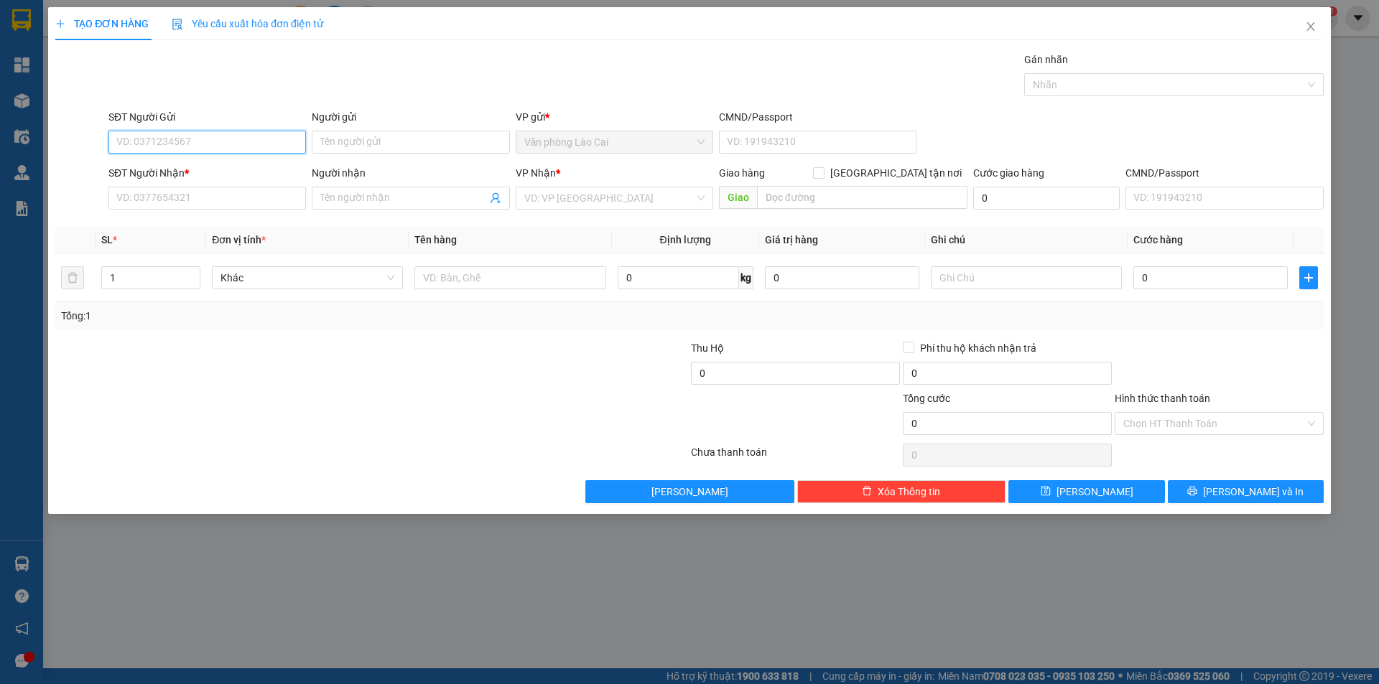
click at [239, 141] on input "SĐT Người Gửi" at bounding box center [206, 142] width 197 height 23
click at [226, 202] on input "SĐT Người Nhận *" at bounding box center [206, 198] width 197 height 23
click at [632, 197] on input "search" at bounding box center [609, 198] width 170 height 22
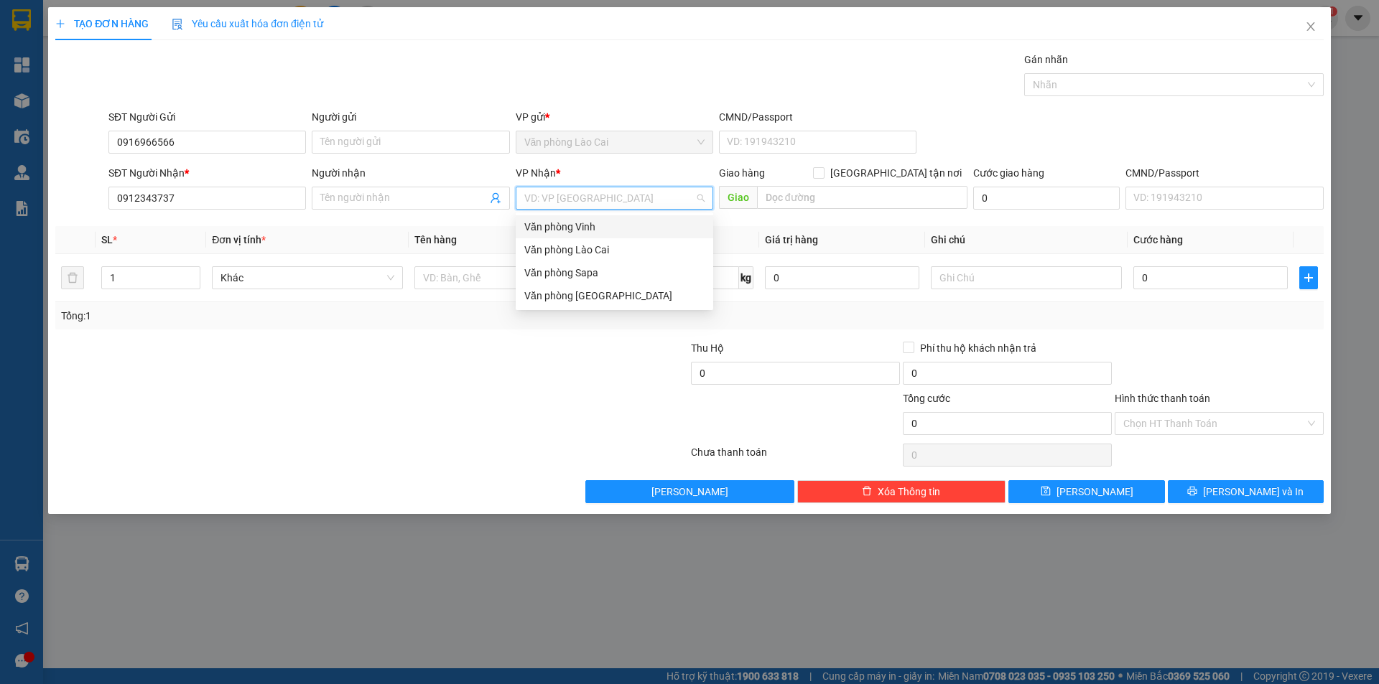
click at [613, 225] on div "Văn phòng Vinh" at bounding box center [614, 227] width 180 height 16
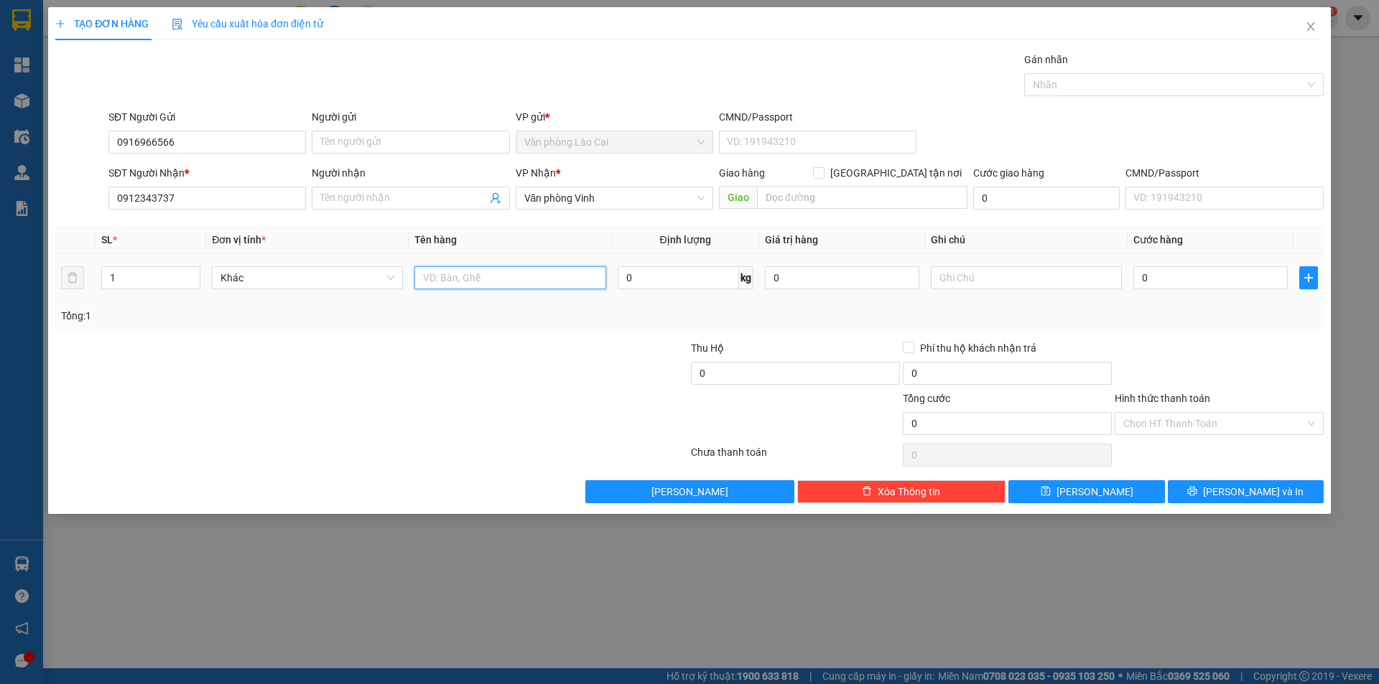
click at [533, 284] on input "text" at bounding box center [509, 277] width 191 height 23
click at [1194, 283] on input "0" at bounding box center [1210, 277] width 154 height 23
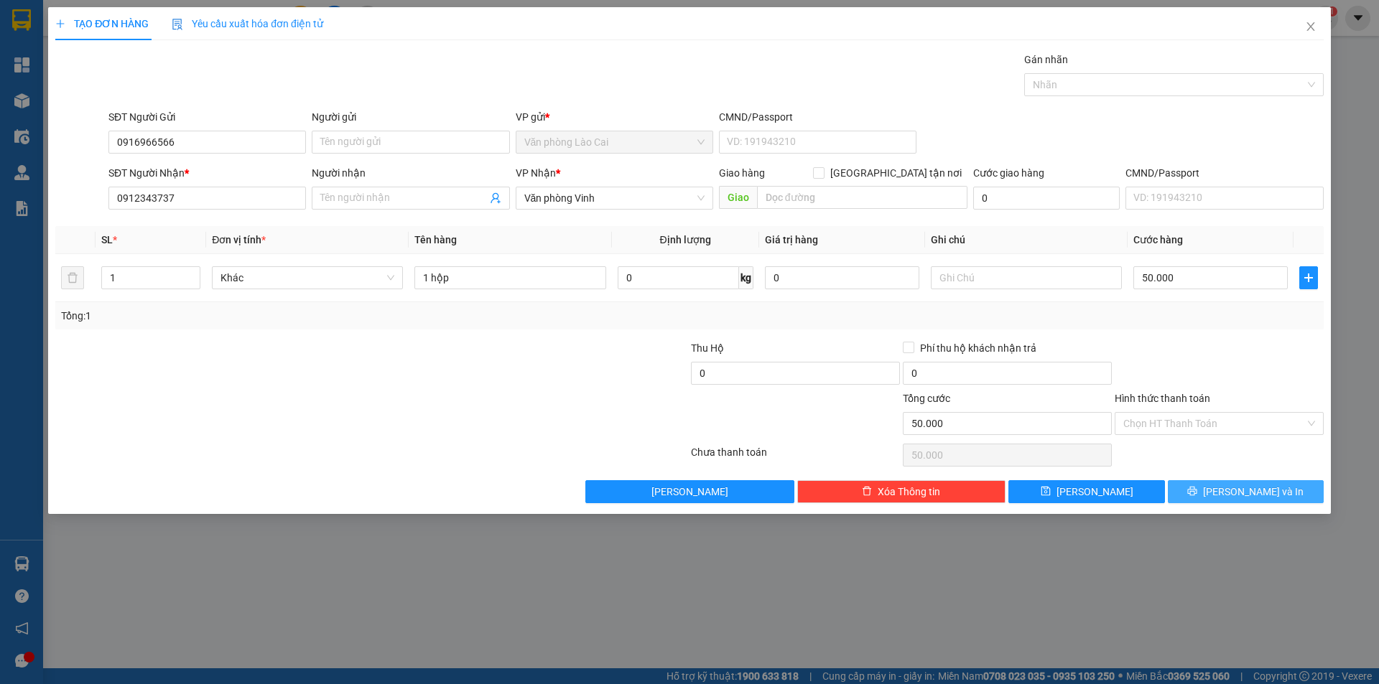
click at [1229, 494] on button "[PERSON_NAME] và In" at bounding box center [1246, 491] width 156 height 23
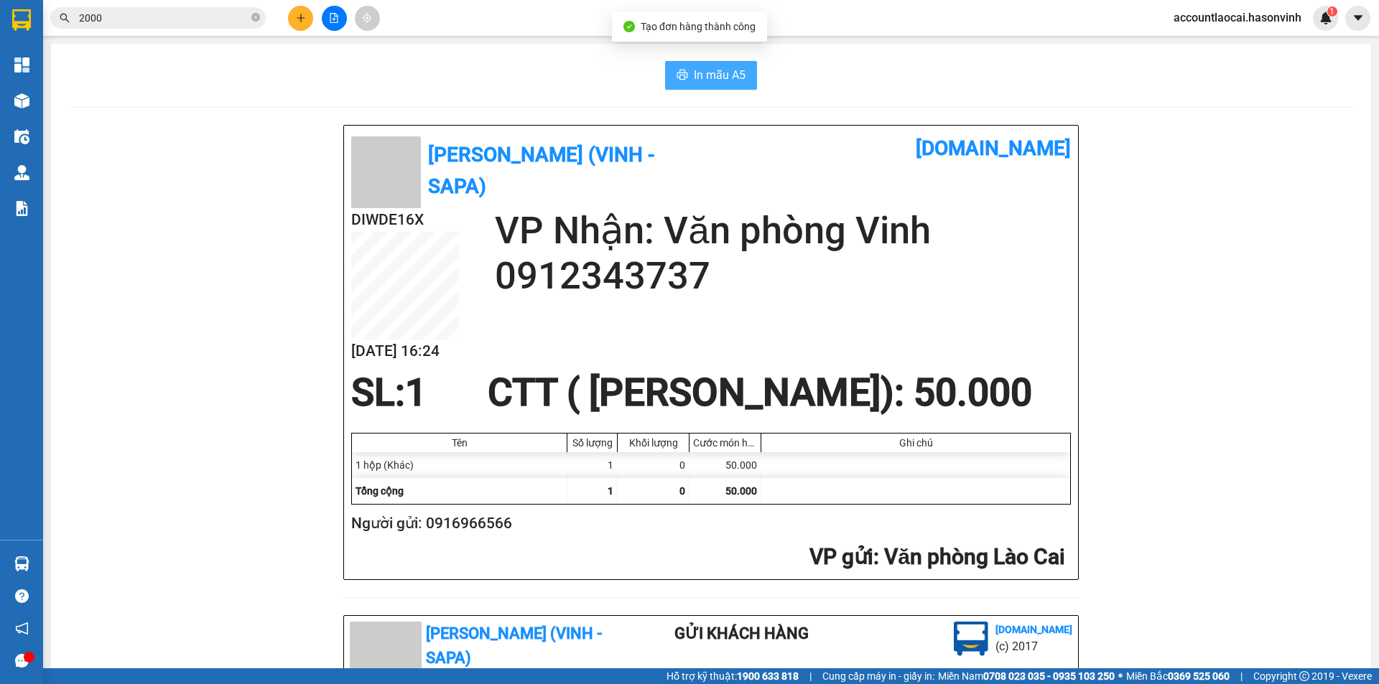
click at [705, 79] on span "In mẫu A5" at bounding box center [720, 75] width 52 height 18
click at [292, 18] on button at bounding box center [300, 18] width 25 height 25
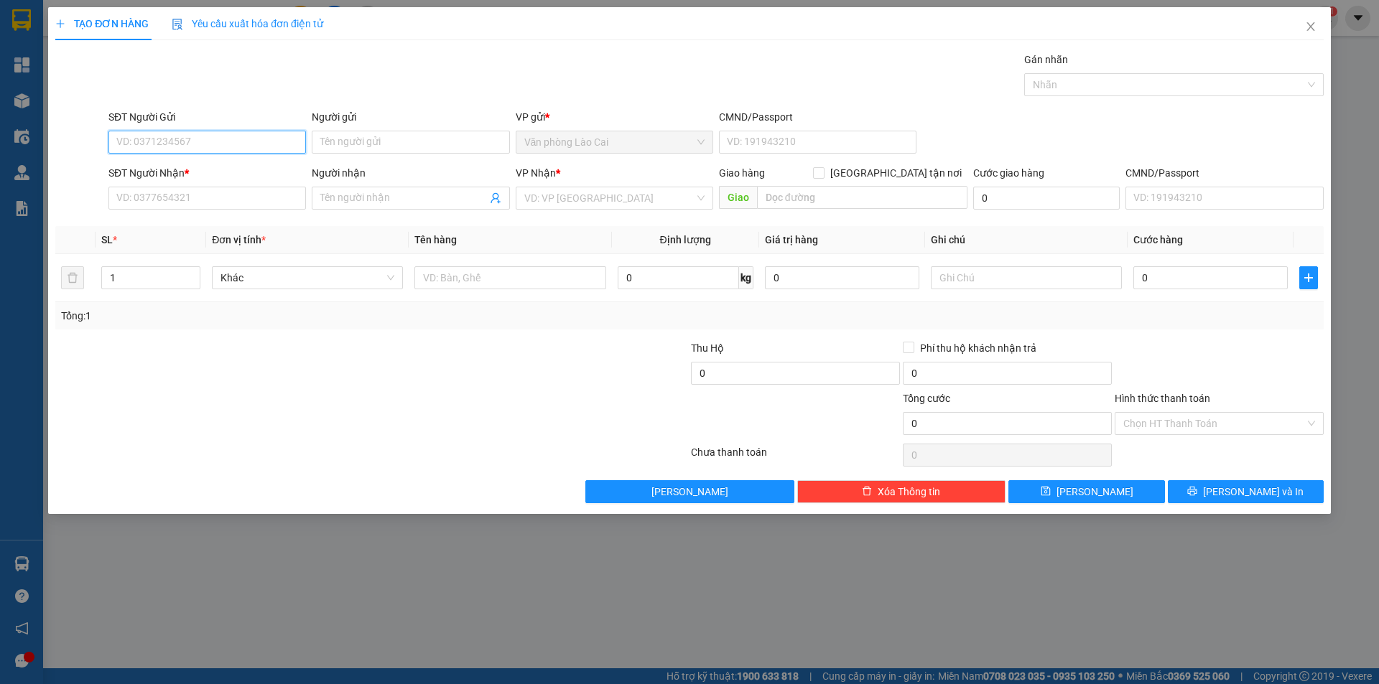
click at [215, 142] on input "SĐT Người Gửi" at bounding box center [206, 142] width 197 height 23
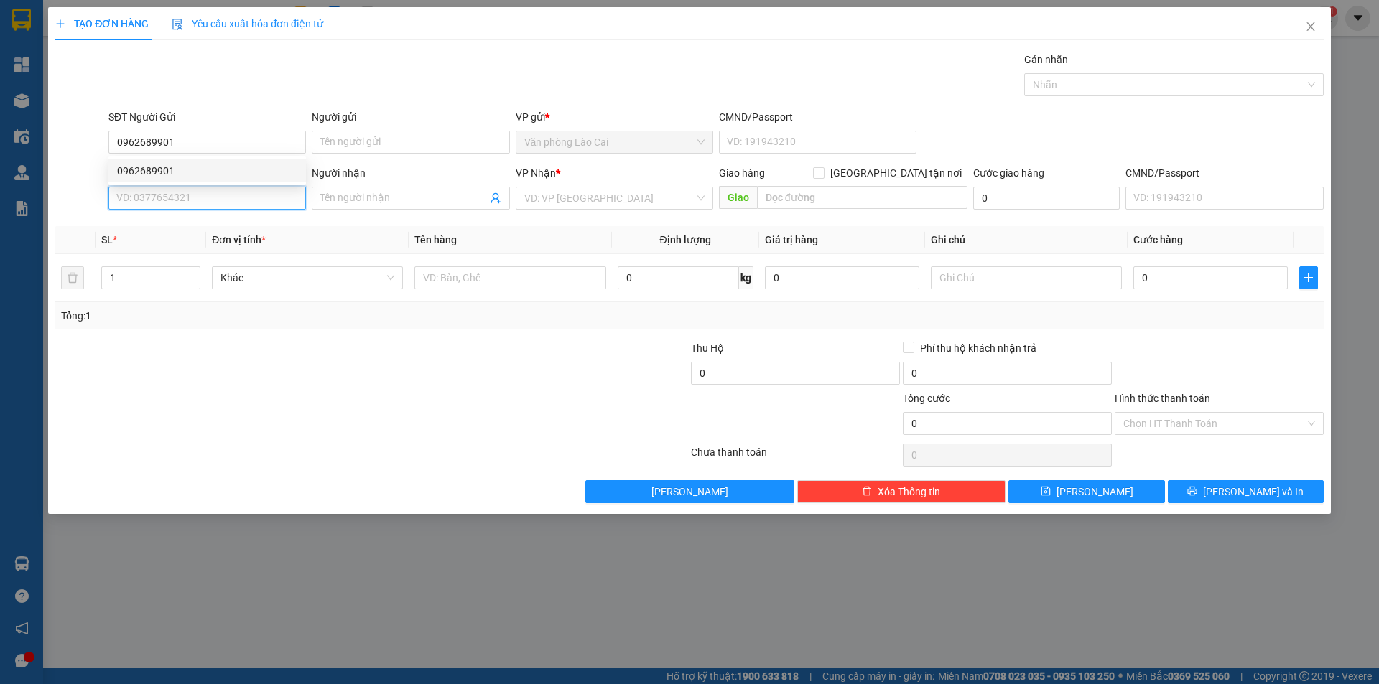
click at [231, 197] on input "SĐT Người Nhận *" at bounding box center [206, 198] width 197 height 23
click at [184, 222] on div "0976968988" at bounding box center [207, 227] width 180 height 16
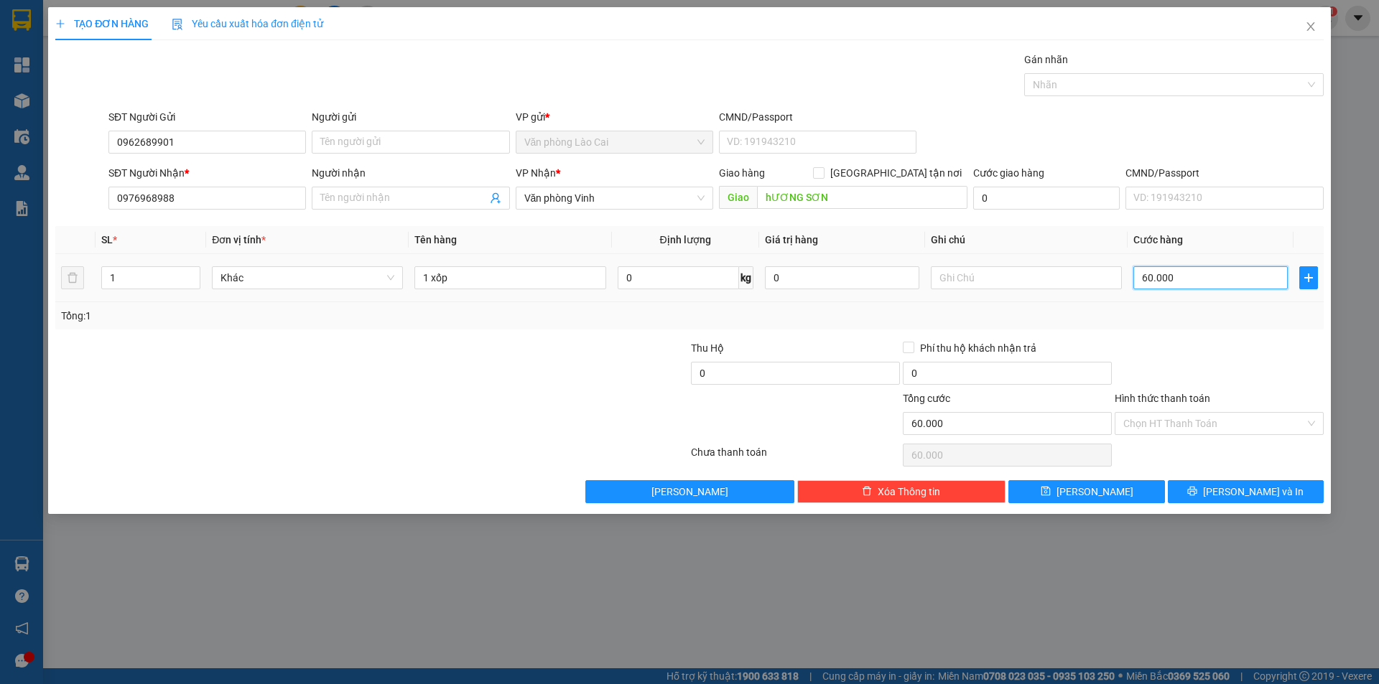
click at [1153, 274] on input "60.000" at bounding box center [1210, 277] width 154 height 23
click at [1241, 493] on span "[PERSON_NAME] và In" at bounding box center [1253, 492] width 101 height 16
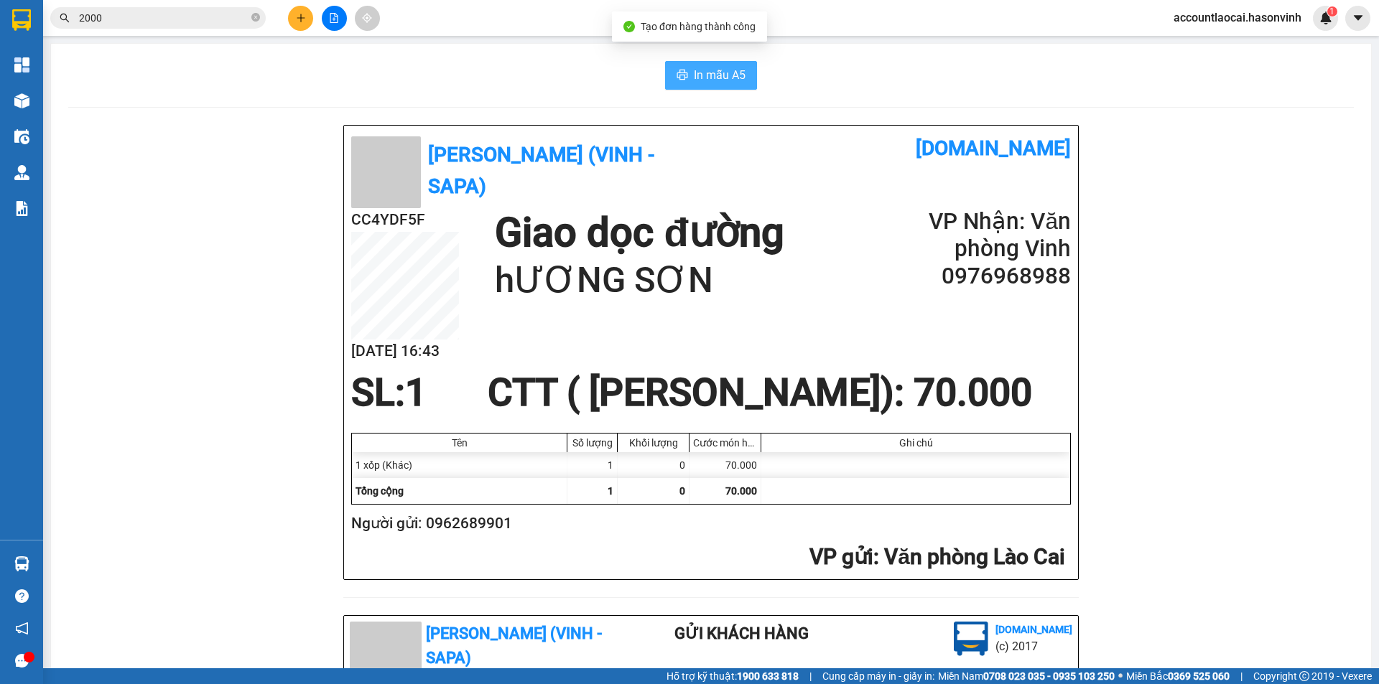
click at [718, 75] on span "In mẫu A5" at bounding box center [720, 75] width 52 height 18
click at [308, 13] on button at bounding box center [300, 18] width 25 height 25
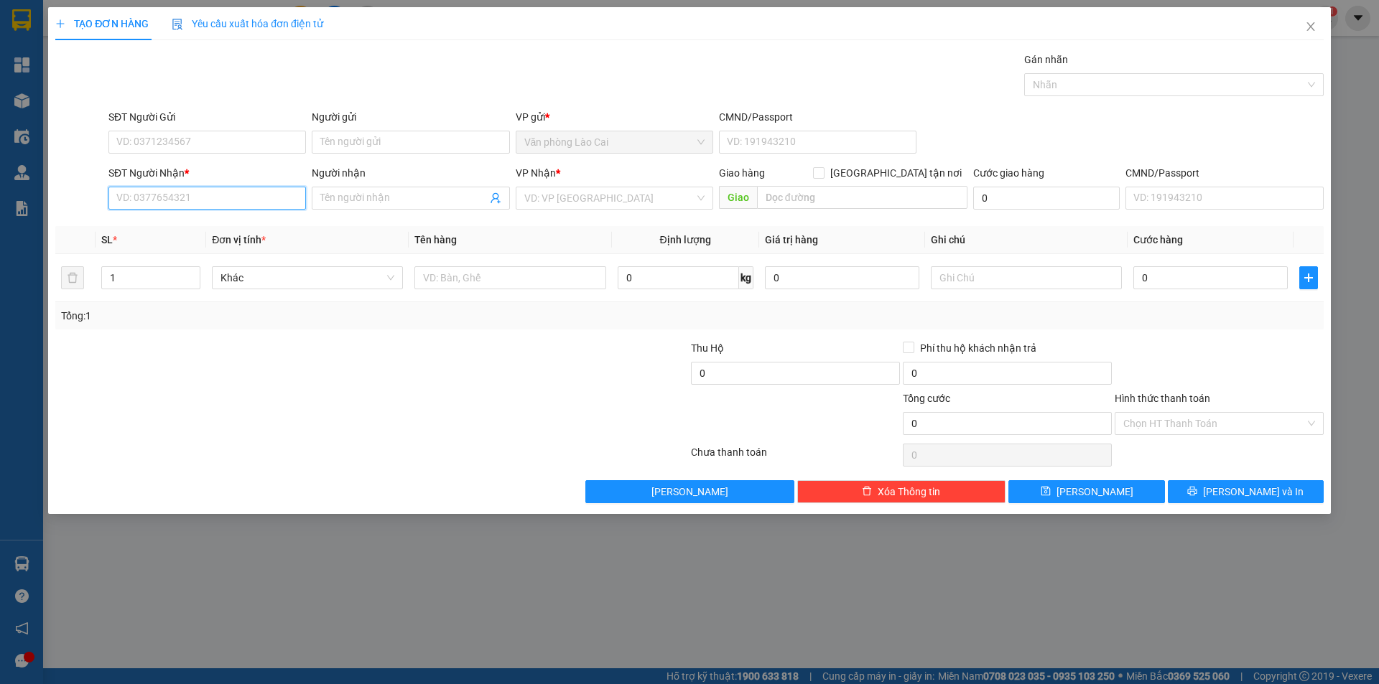
click at [208, 197] on input "SĐT Người Nhận *" at bounding box center [206, 198] width 197 height 23
click at [214, 140] on input "SĐT Người Gửi" at bounding box center [206, 142] width 197 height 23
drag, startPoint x: 207, startPoint y: 135, endPoint x: 159, endPoint y: 150, distance: 49.7
click at [151, 146] on input "0976743843" at bounding box center [206, 142] width 197 height 23
click at [175, 175] on div "0976743843" at bounding box center [207, 171] width 180 height 16
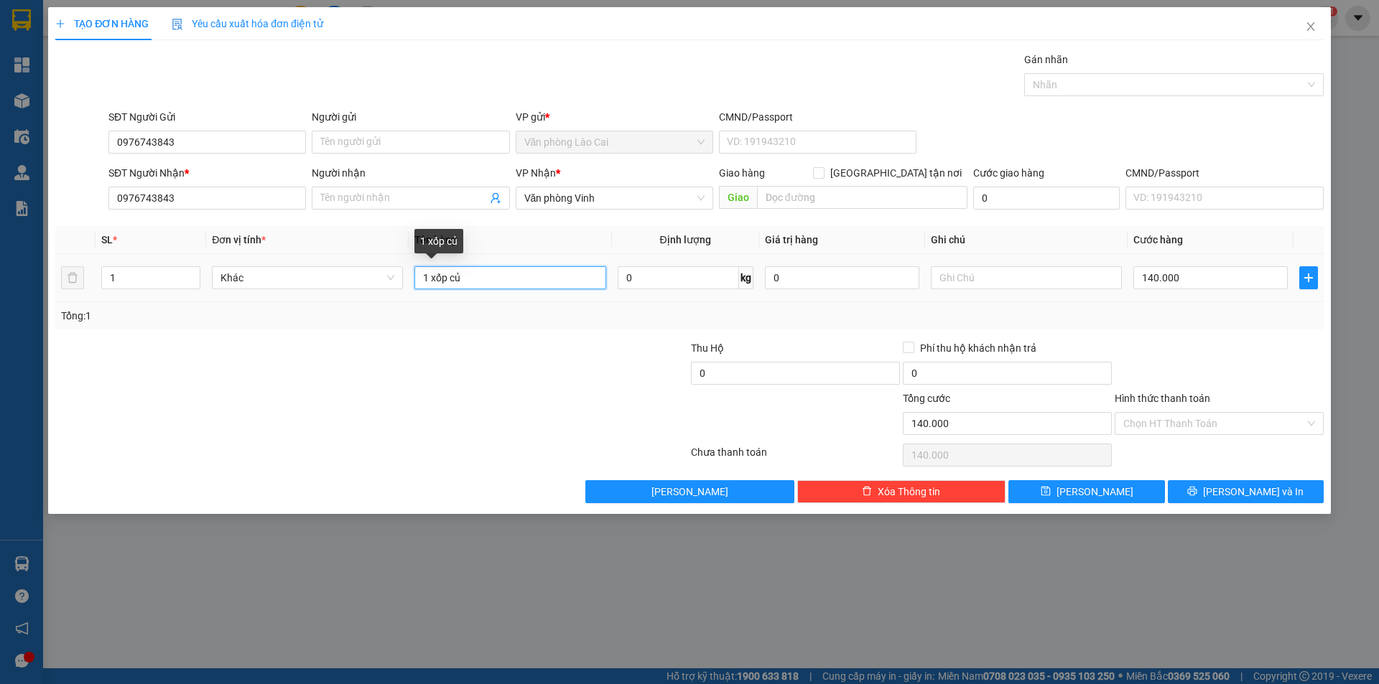
click at [501, 283] on input "1 xốp củ" at bounding box center [509, 277] width 191 height 23
click at [1155, 282] on input "140.000" at bounding box center [1210, 277] width 154 height 23
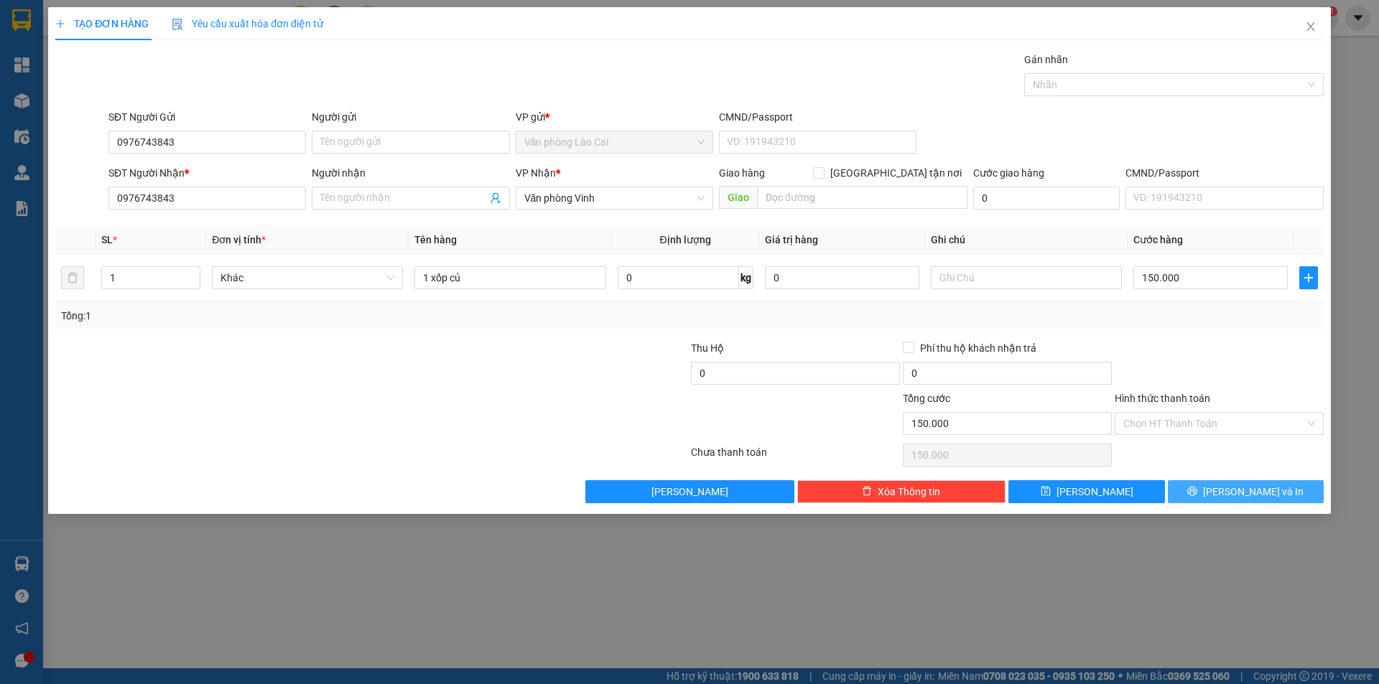
click at [1197, 486] on icon "printer" at bounding box center [1192, 491] width 10 height 10
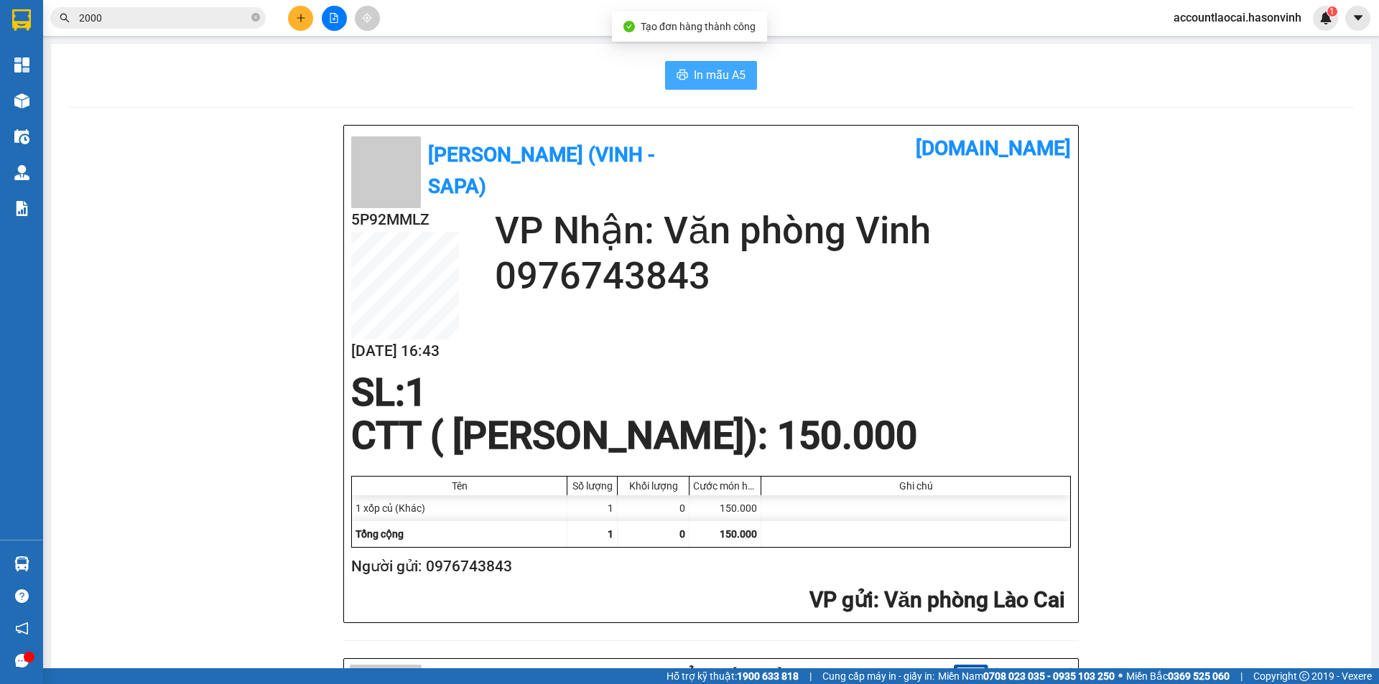
click at [717, 65] on button "In mẫu A5" at bounding box center [711, 75] width 92 height 29
click at [297, 19] on icon "plus" at bounding box center [301, 18] width 10 height 10
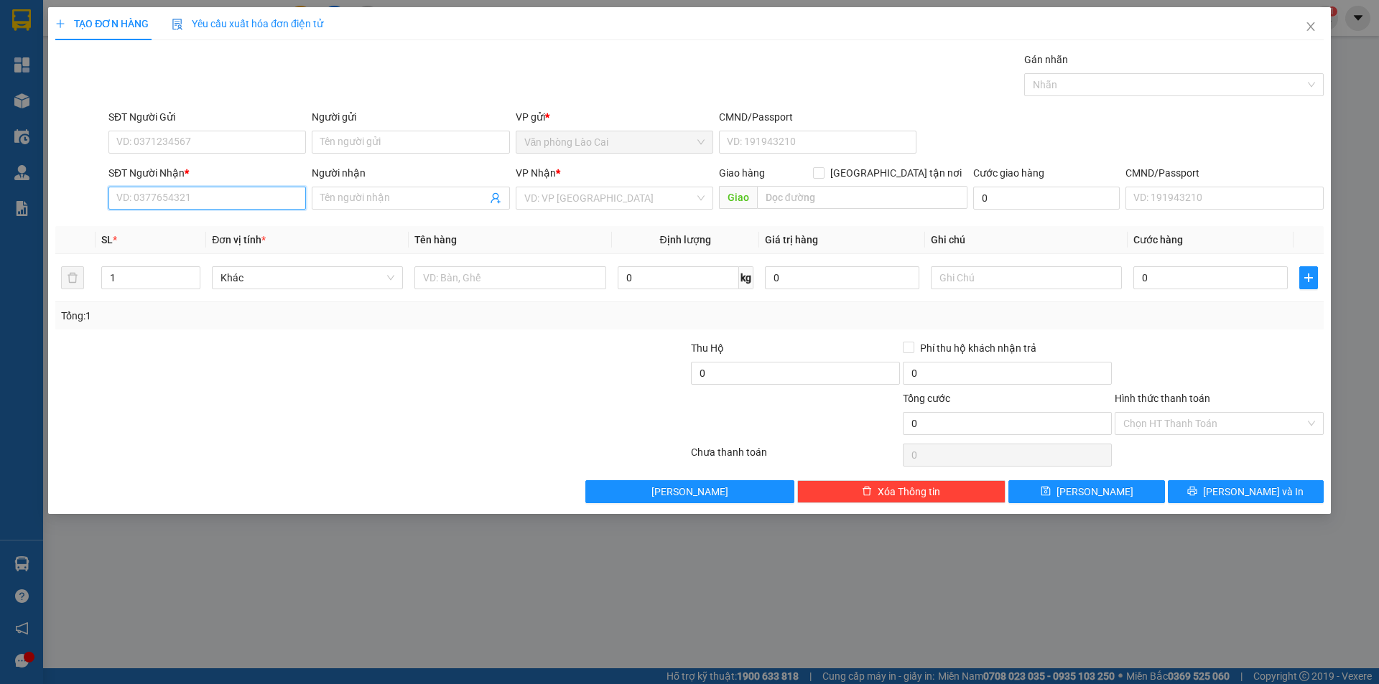
click at [221, 197] on input "SĐT Người Nhận *" at bounding box center [206, 198] width 197 height 23
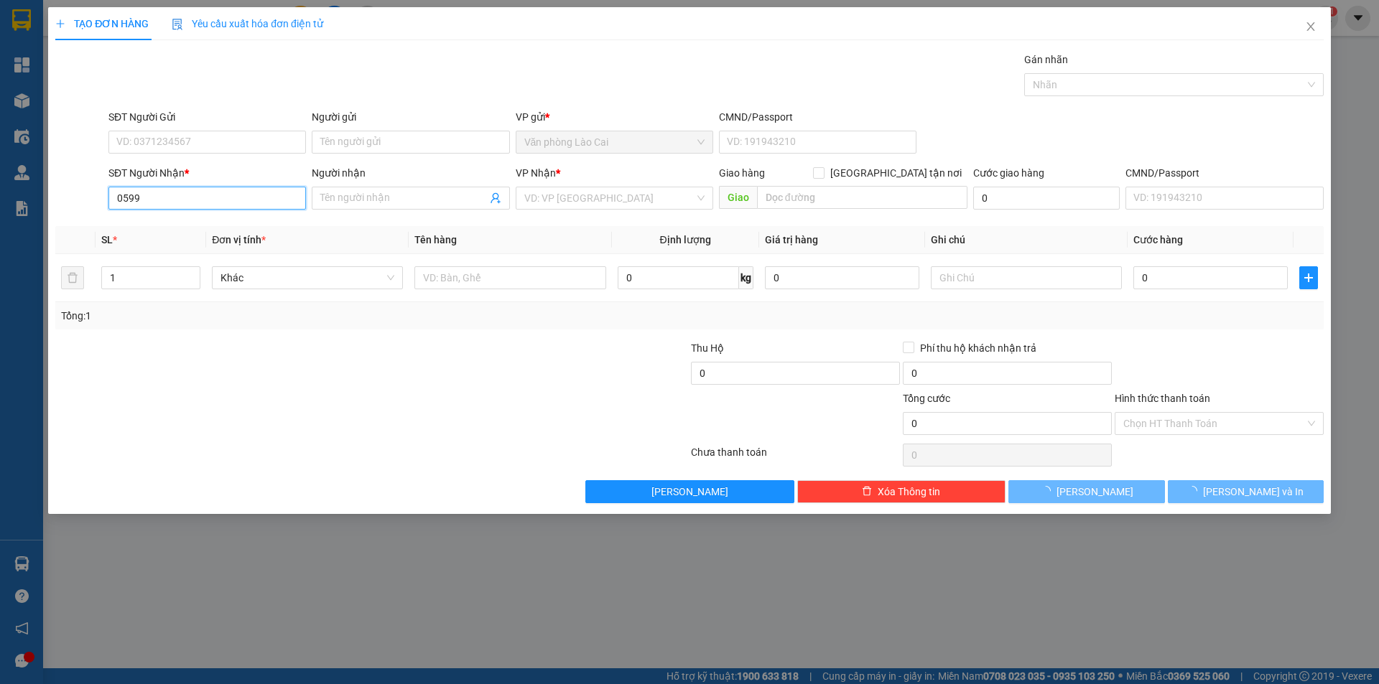
click at [201, 197] on input "0599" at bounding box center [206, 198] width 197 height 23
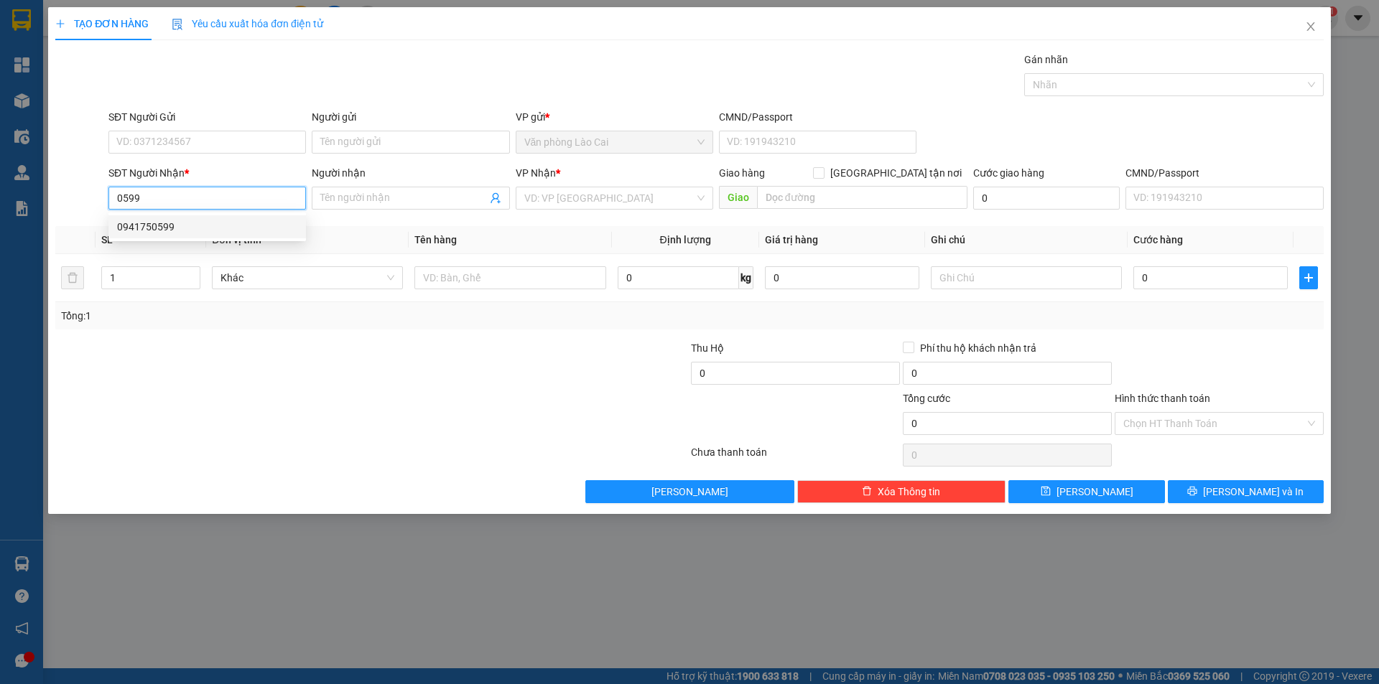
click at [176, 220] on div "0941750599" at bounding box center [207, 227] width 180 height 16
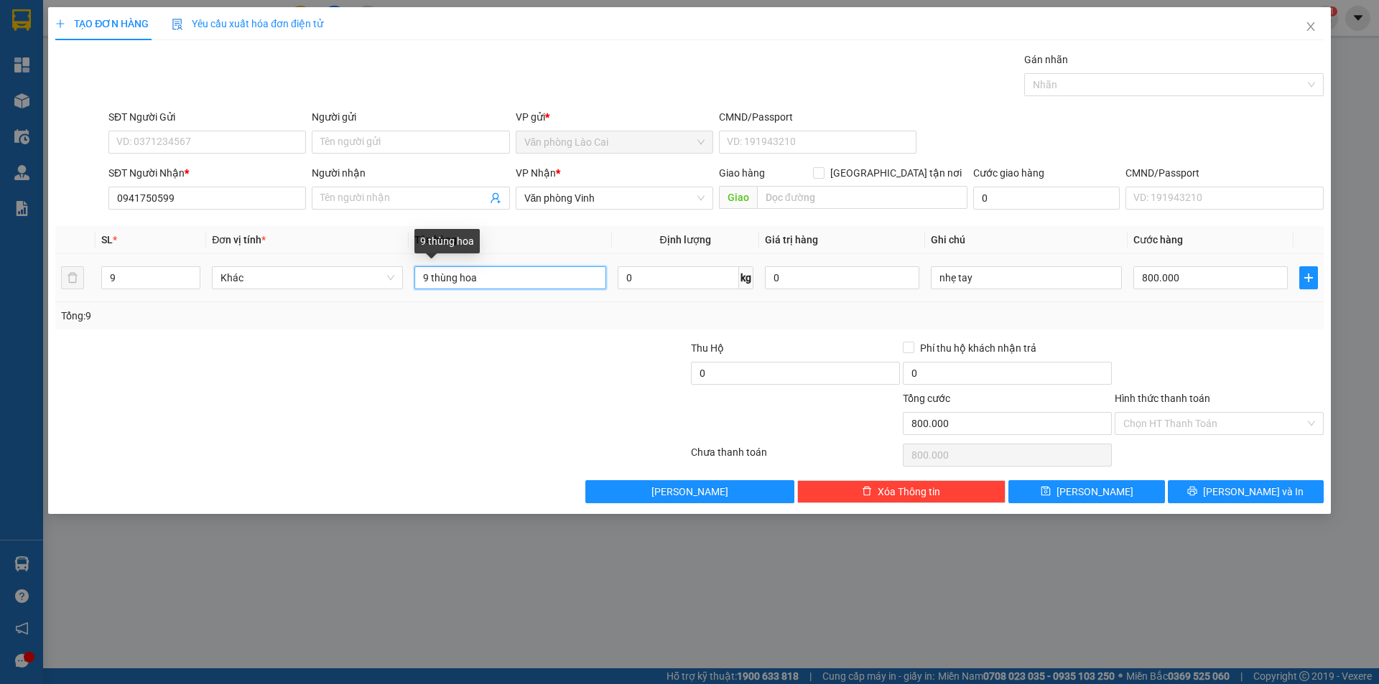
click at [429, 276] on input "9 thùng hoa" at bounding box center [509, 277] width 191 height 23
click at [121, 284] on input "9" at bounding box center [151, 278] width 98 height 22
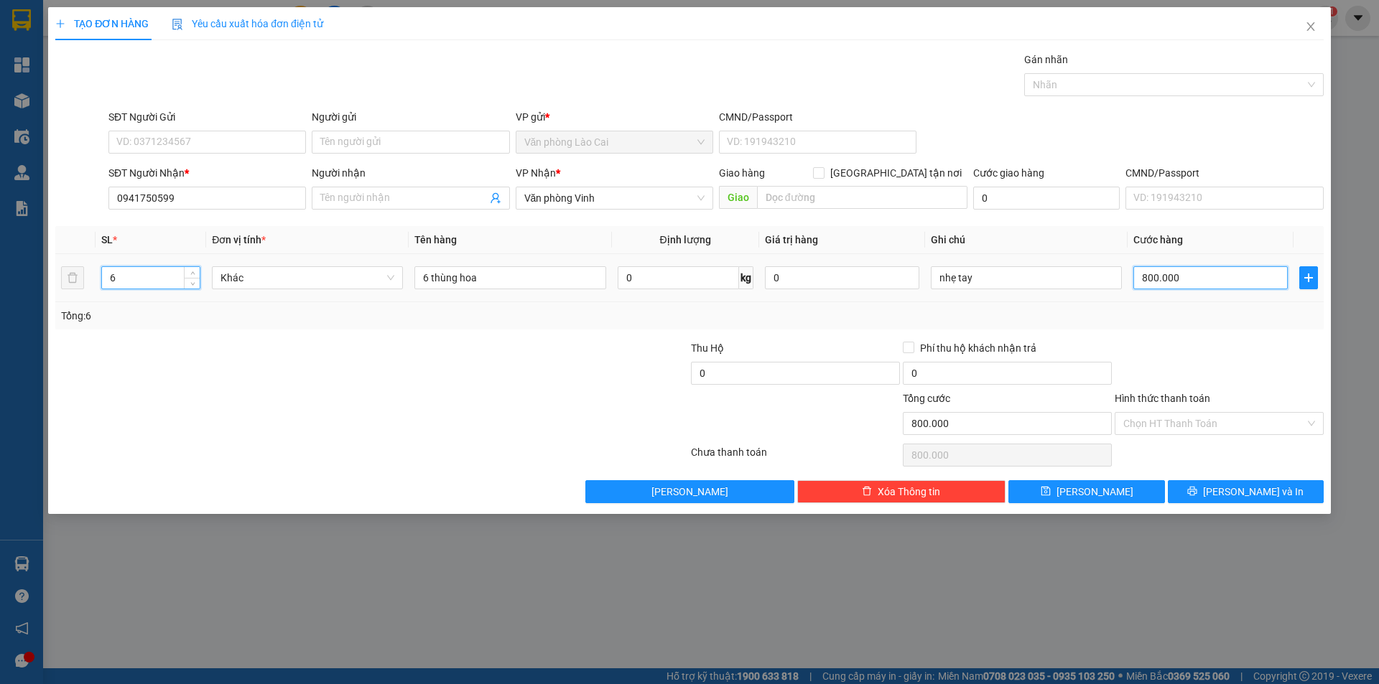
click at [1173, 279] on input "800.000" at bounding box center [1210, 277] width 154 height 23
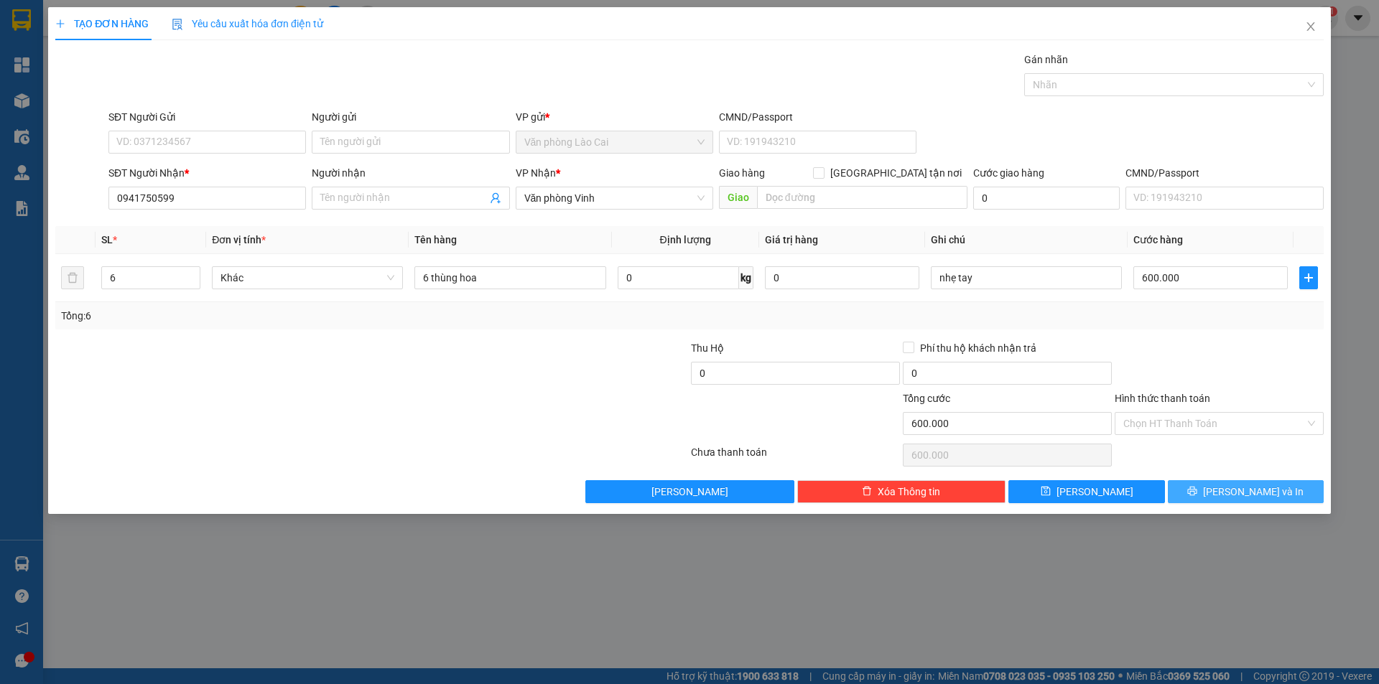
click at [1215, 493] on button "[PERSON_NAME] và In" at bounding box center [1246, 491] width 156 height 23
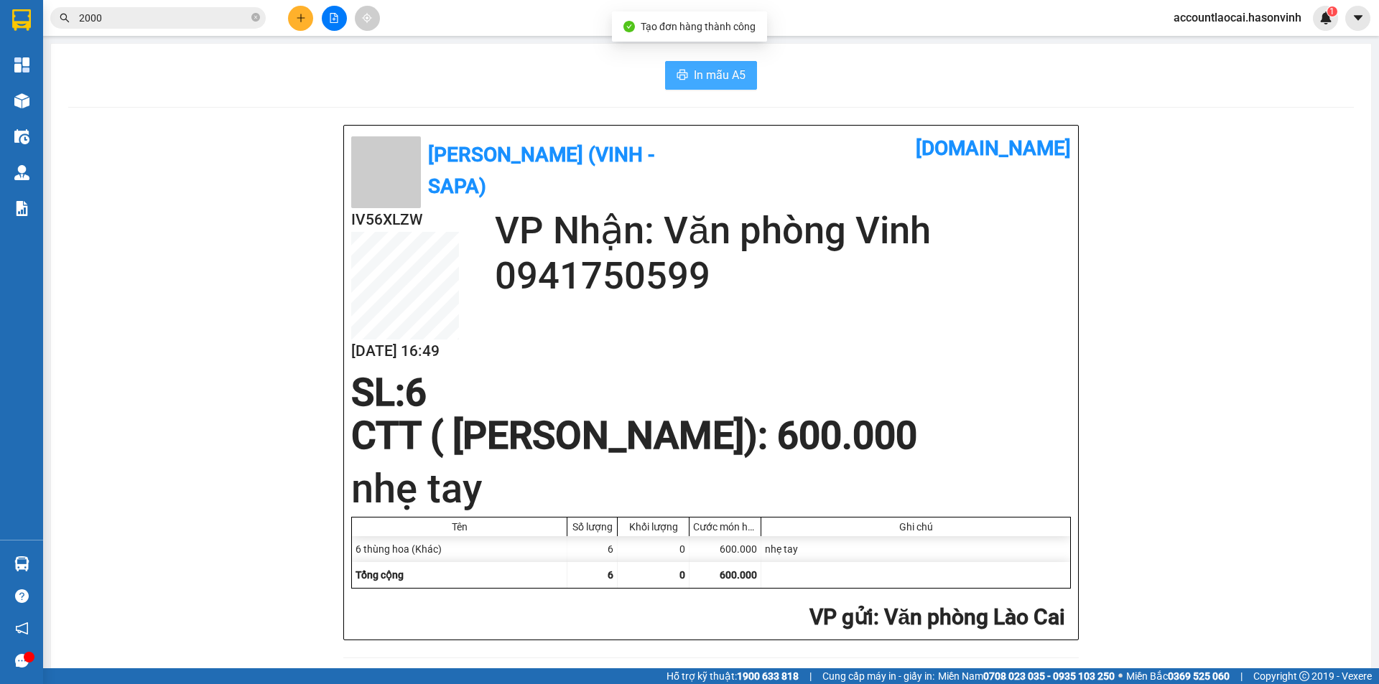
click at [683, 66] on button "In mẫu A5" at bounding box center [711, 75] width 92 height 29
click at [308, 20] on button at bounding box center [300, 18] width 25 height 25
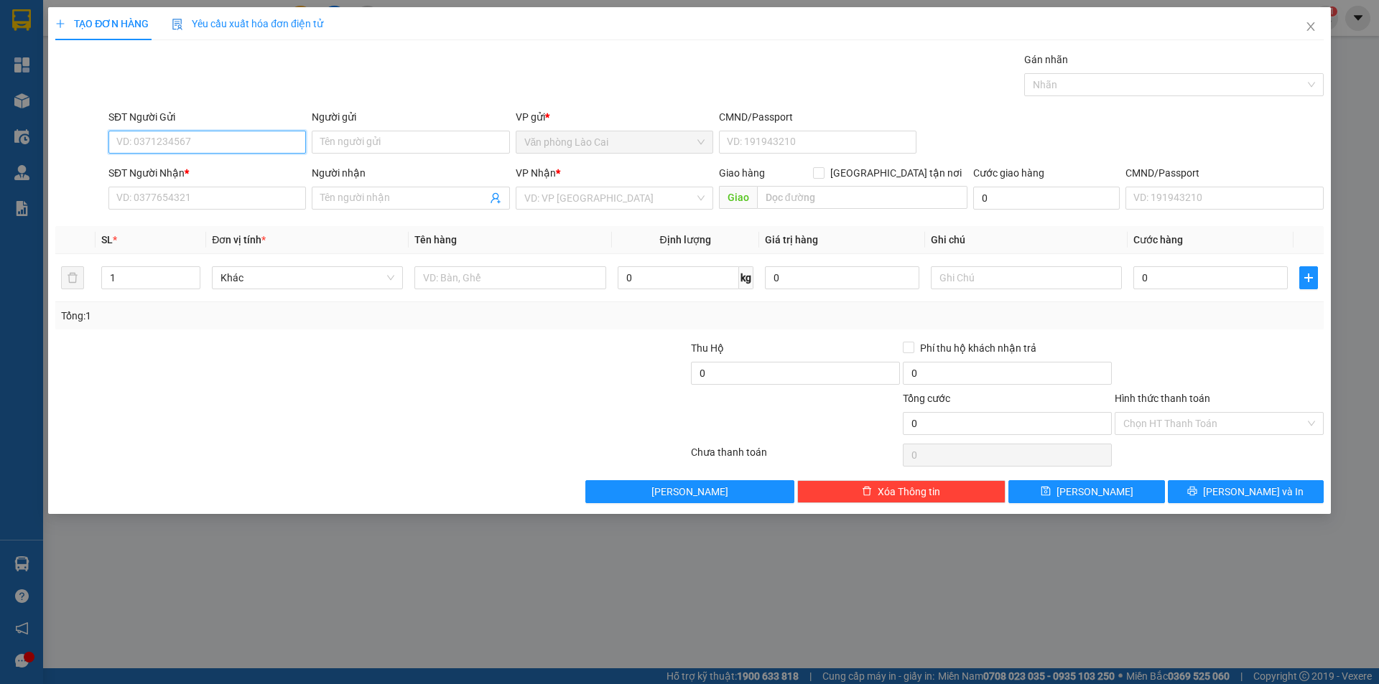
click at [186, 138] on input "SĐT Người Gửi" at bounding box center [206, 142] width 197 height 23
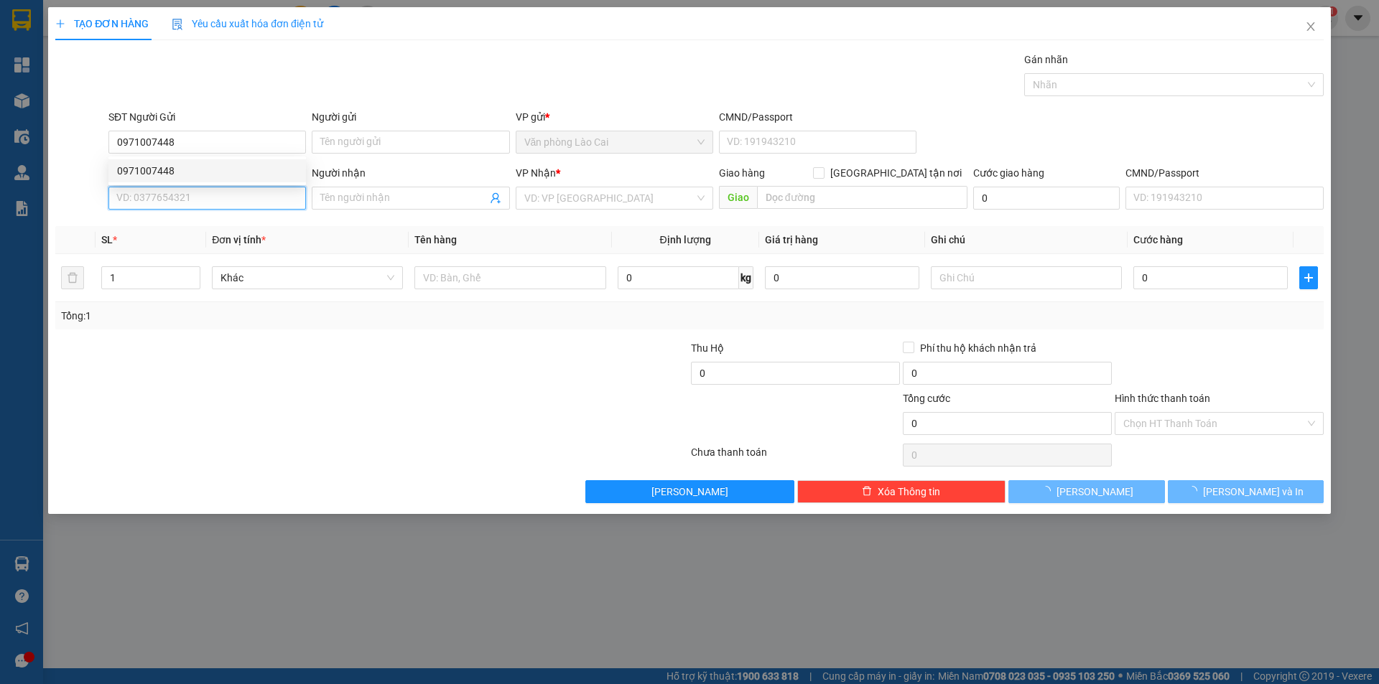
click at [186, 203] on input "SĐT Người Nhận *" at bounding box center [206, 198] width 197 height 23
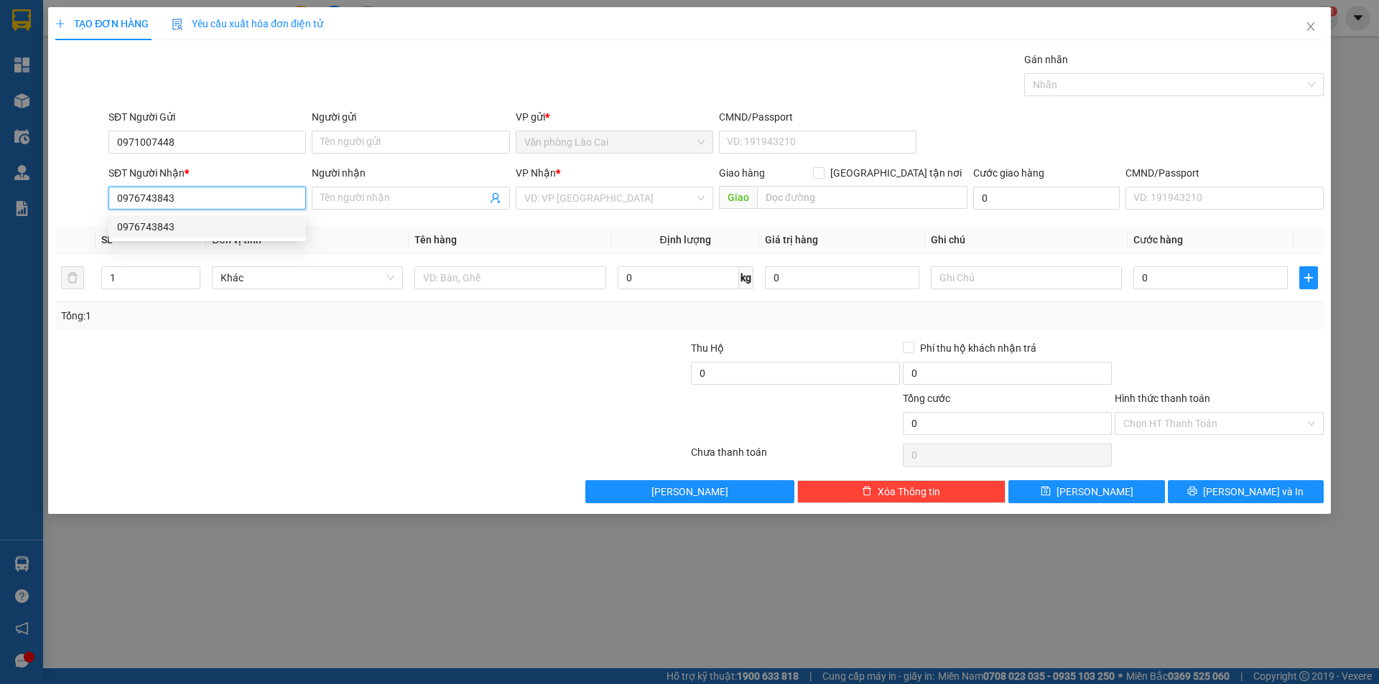
click at [191, 228] on div "0976743843" at bounding box center [207, 227] width 180 height 16
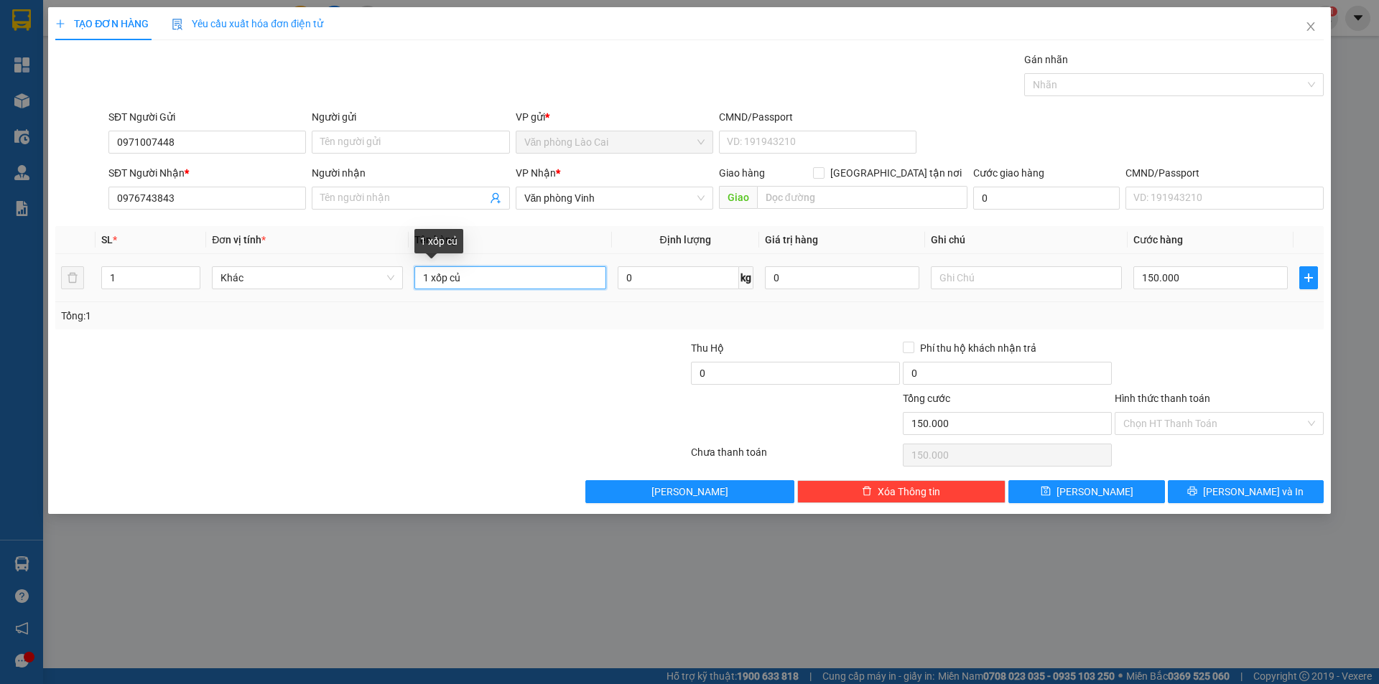
drag, startPoint x: 492, startPoint y: 271, endPoint x: 352, endPoint y: 293, distance: 141.7
click at [352, 293] on tr "1 Khác 1 xốp củ 0 kg 0 150.000" at bounding box center [689, 278] width 1268 height 48
click at [1194, 282] on input "150.000" at bounding box center [1210, 277] width 154 height 23
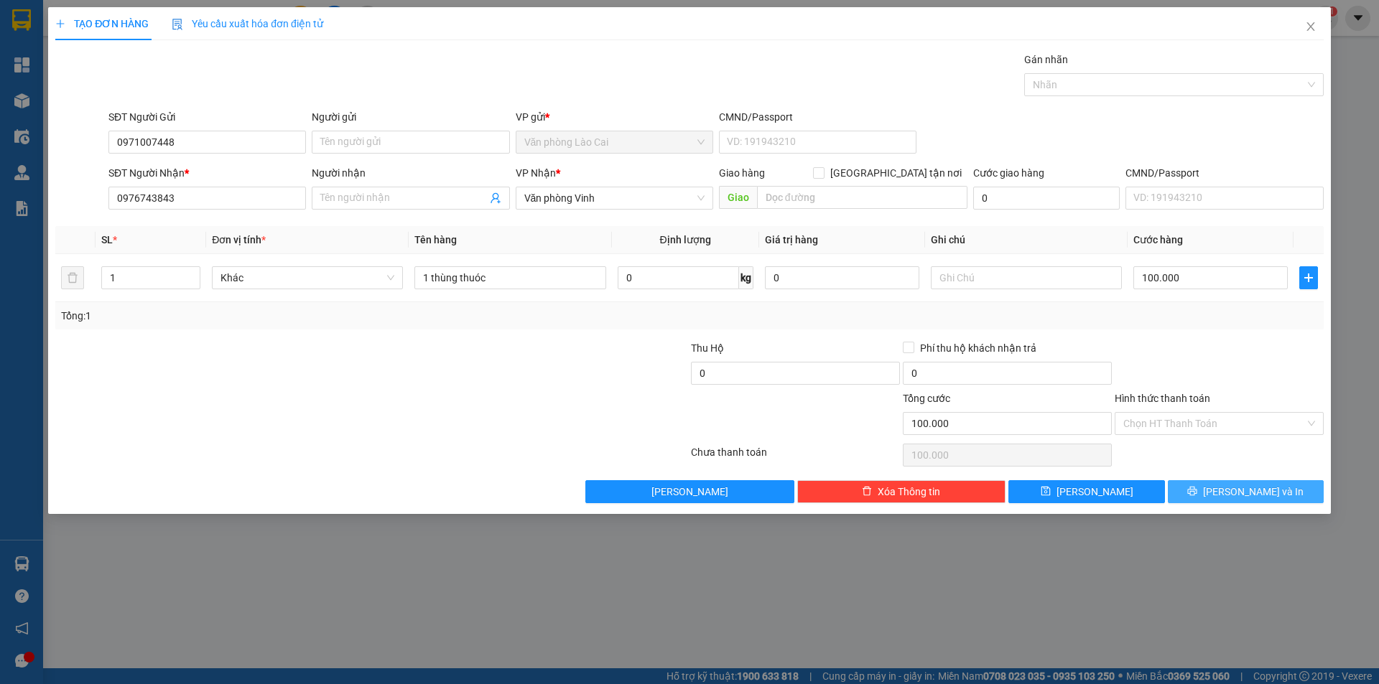
click at [1255, 488] on span "[PERSON_NAME] và In" at bounding box center [1253, 492] width 101 height 16
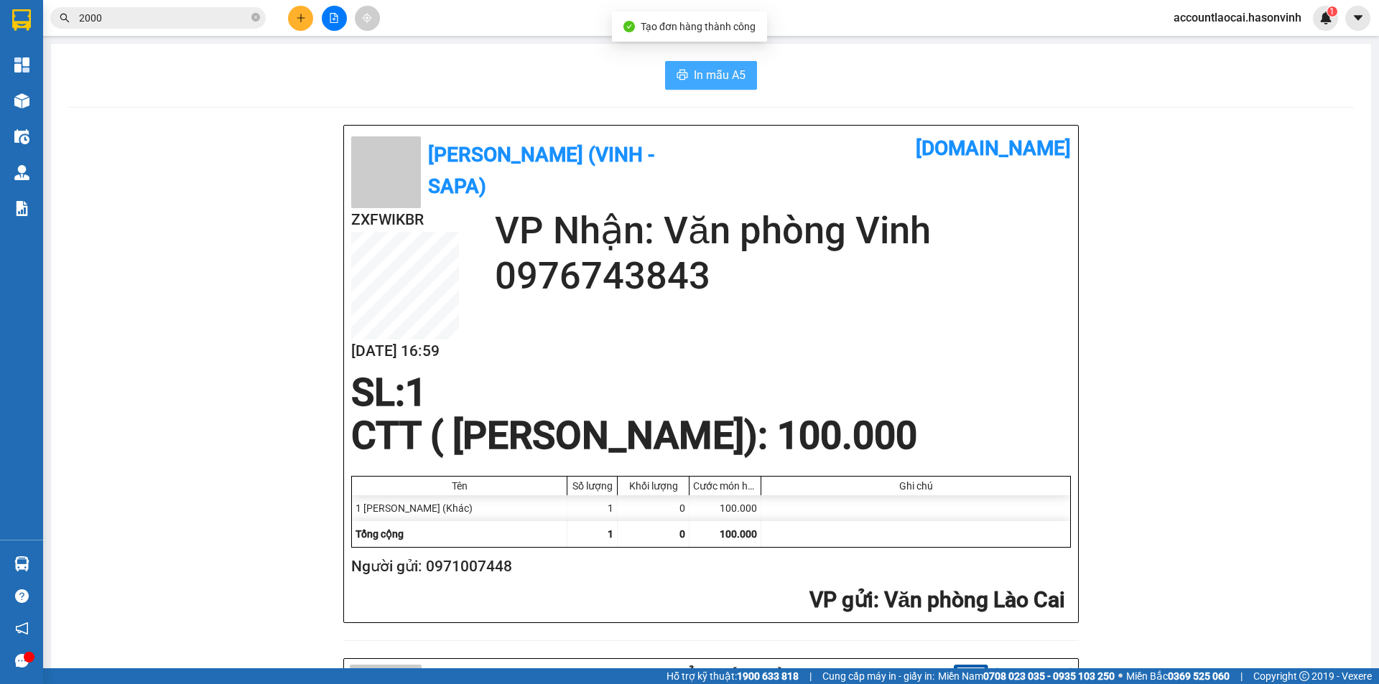
click at [722, 80] on span "In mẫu A5" at bounding box center [720, 75] width 52 height 18
click at [293, 12] on button at bounding box center [300, 18] width 25 height 25
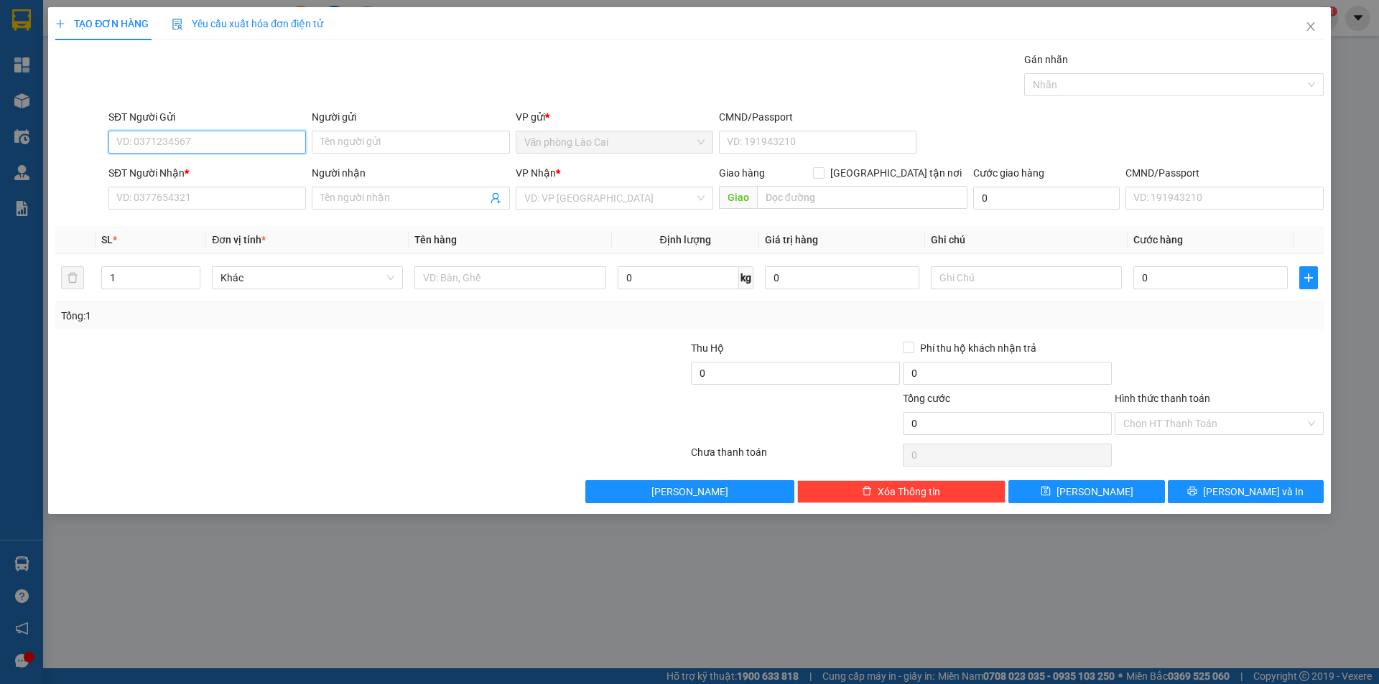
click at [232, 144] on input "SĐT Người Gửi" at bounding box center [206, 142] width 197 height 23
click at [217, 175] on div "0796468888" at bounding box center [207, 171] width 180 height 16
drag, startPoint x: 210, startPoint y: 186, endPoint x: 178, endPoint y: 192, distance: 32.1
click at [178, 192] on div "SĐT Người Nhận * 0917782228" at bounding box center [206, 190] width 197 height 50
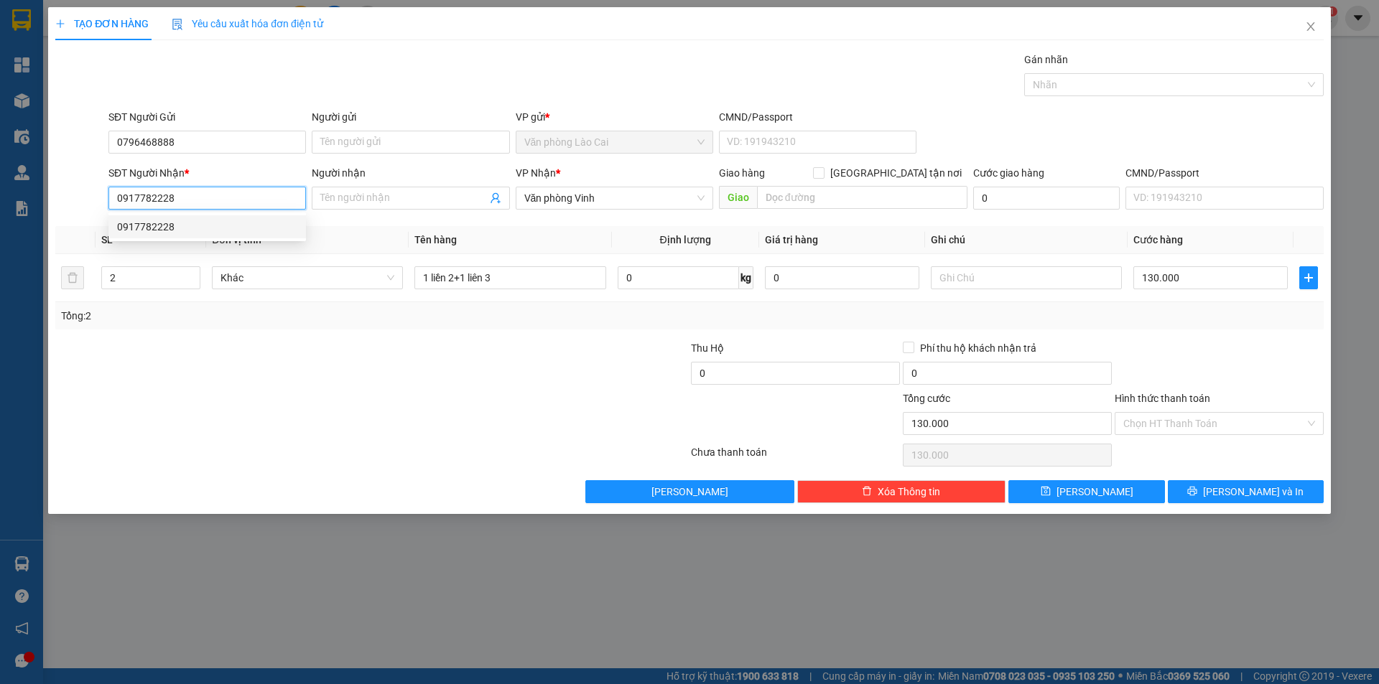
drag, startPoint x: 185, startPoint y: 200, endPoint x: 89, endPoint y: 207, distance: 96.5
click at [89, 207] on div "SĐT Người Nhận * 0917782228 Người nhận Tên người nhận VP Nhận * Văn phòng Vinh …" at bounding box center [689, 190] width 1271 height 50
drag, startPoint x: 166, startPoint y: 205, endPoint x: 90, endPoint y: 210, distance: 75.6
click at [90, 210] on div "SĐT Người Nhận * 0979 Người nhận Tên người nhận VP Nhận * Văn phòng Vinh Giao h…" at bounding box center [689, 190] width 1271 height 50
click at [158, 198] on input "0979" at bounding box center [206, 198] width 197 height 23
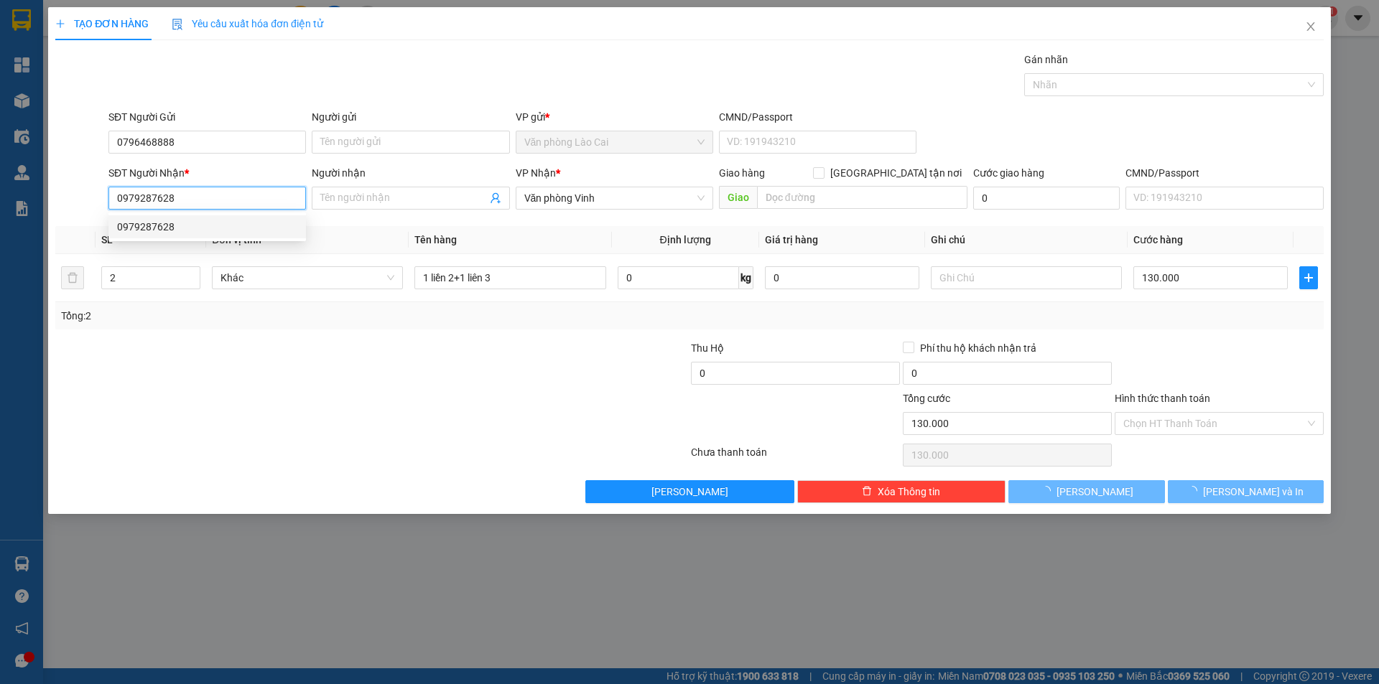
click at [180, 230] on div "0979287628" at bounding box center [207, 227] width 180 height 16
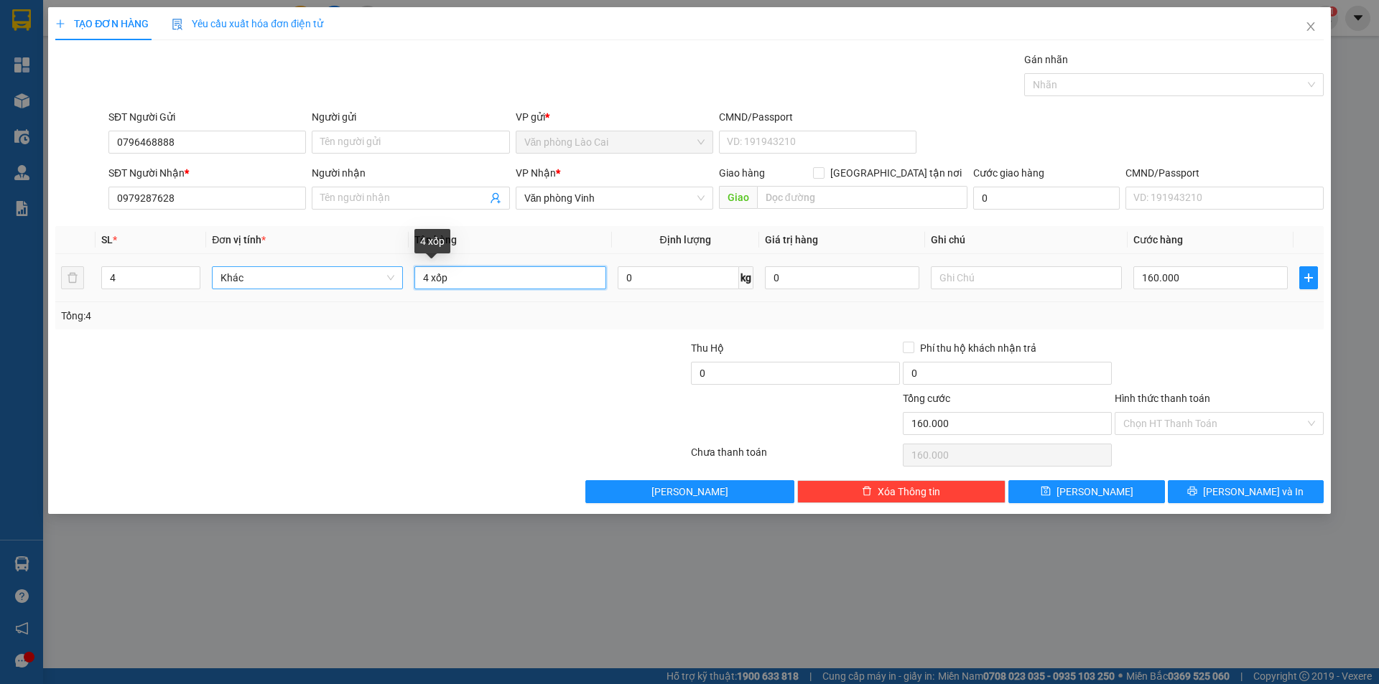
drag, startPoint x: 489, startPoint y: 279, endPoint x: 340, endPoint y: 284, distance: 149.5
click at [340, 284] on tr "4 Khác 4 xốp 0 kg 0 160.000" at bounding box center [689, 278] width 1268 height 48
click at [147, 280] on input "4" at bounding box center [151, 278] width 98 height 22
click at [1196, 281] on input "160.000" at bounding box center [1210, 277] width 154 height 23
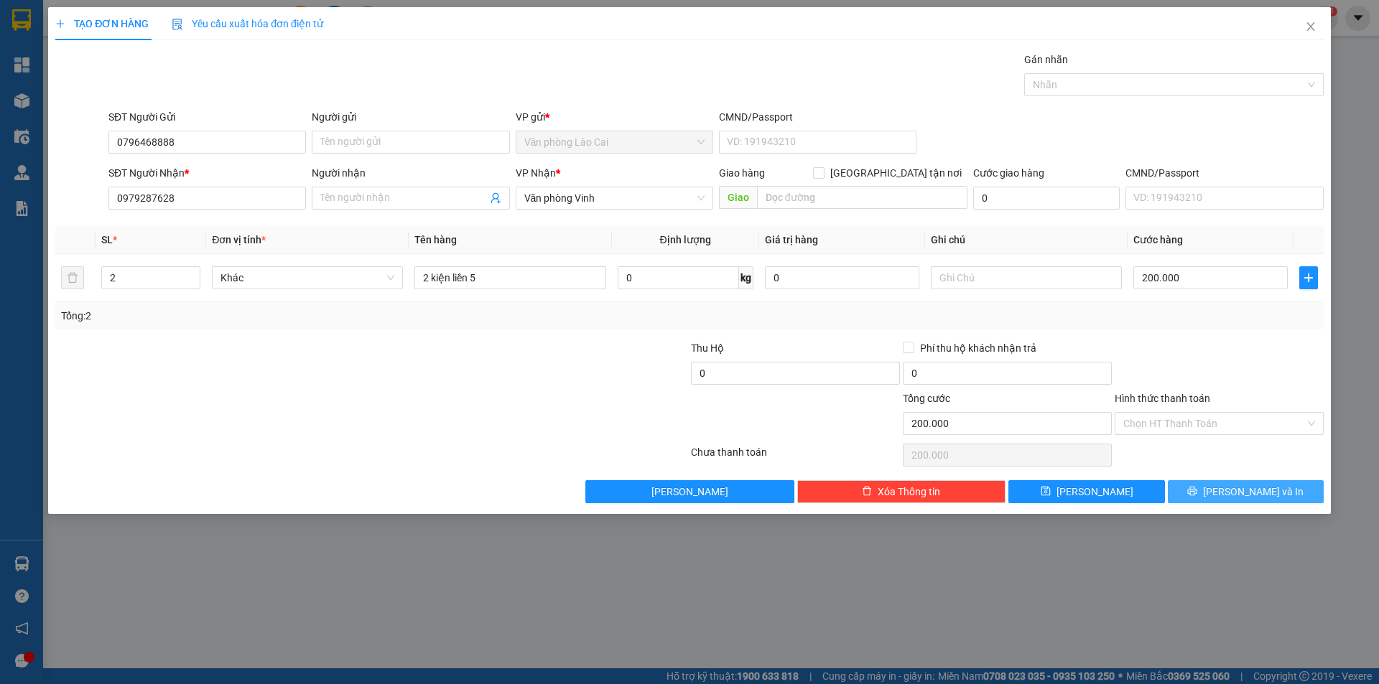
click at [1228, 493] on button "[PERSON_NAME] và In" at bounding box center [1246, 491] width 156 height 23
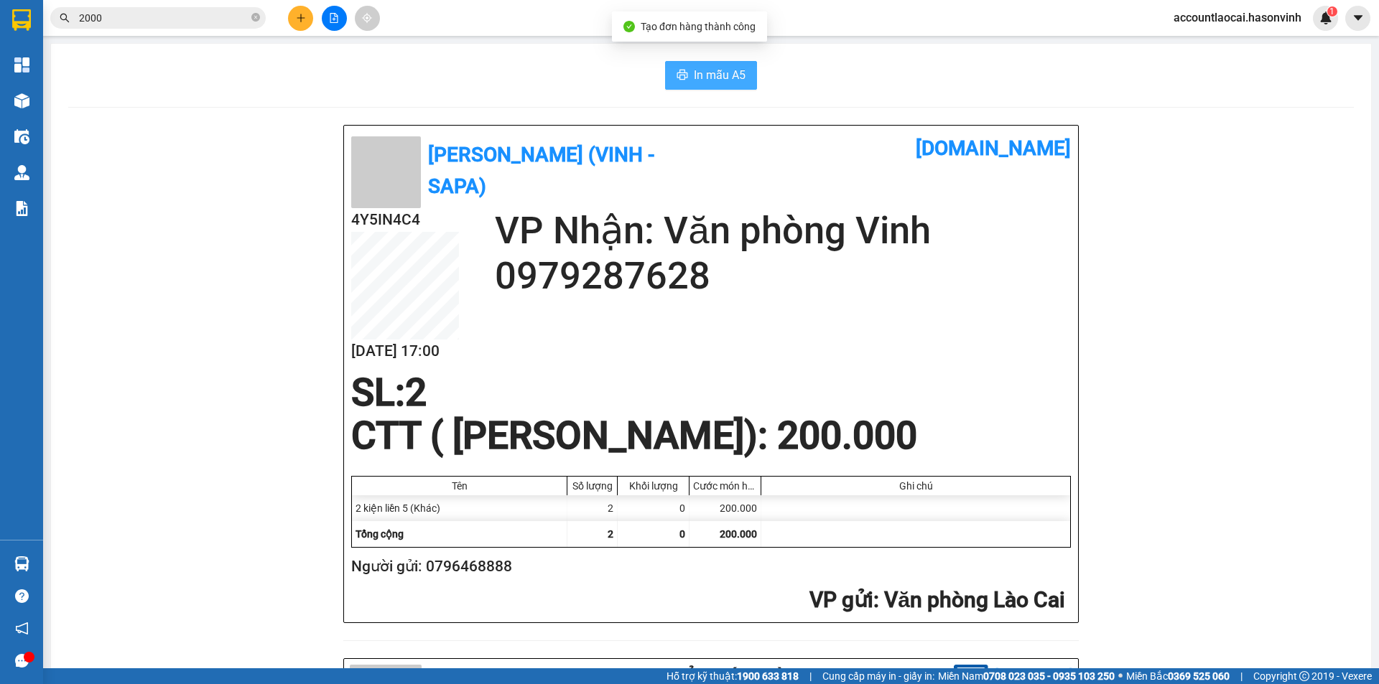
click at [682, 77] on icon "printer" at bounding box center [682, 75] width 11 height 10
click at [300, 22] on icon "plus" at bounding box center [301, 18] width 10 height 10
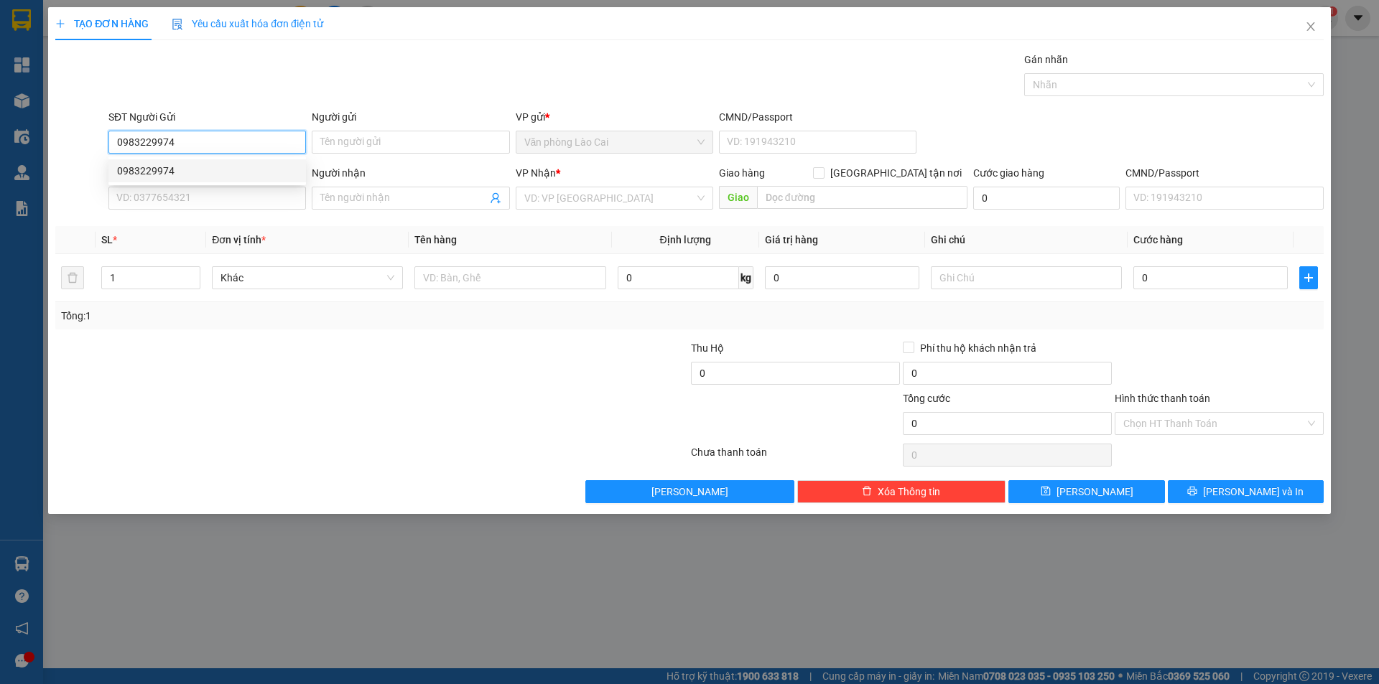
click at [167, 167] on div "0983229974" at bounding box center [207, 171] width 180 height 16
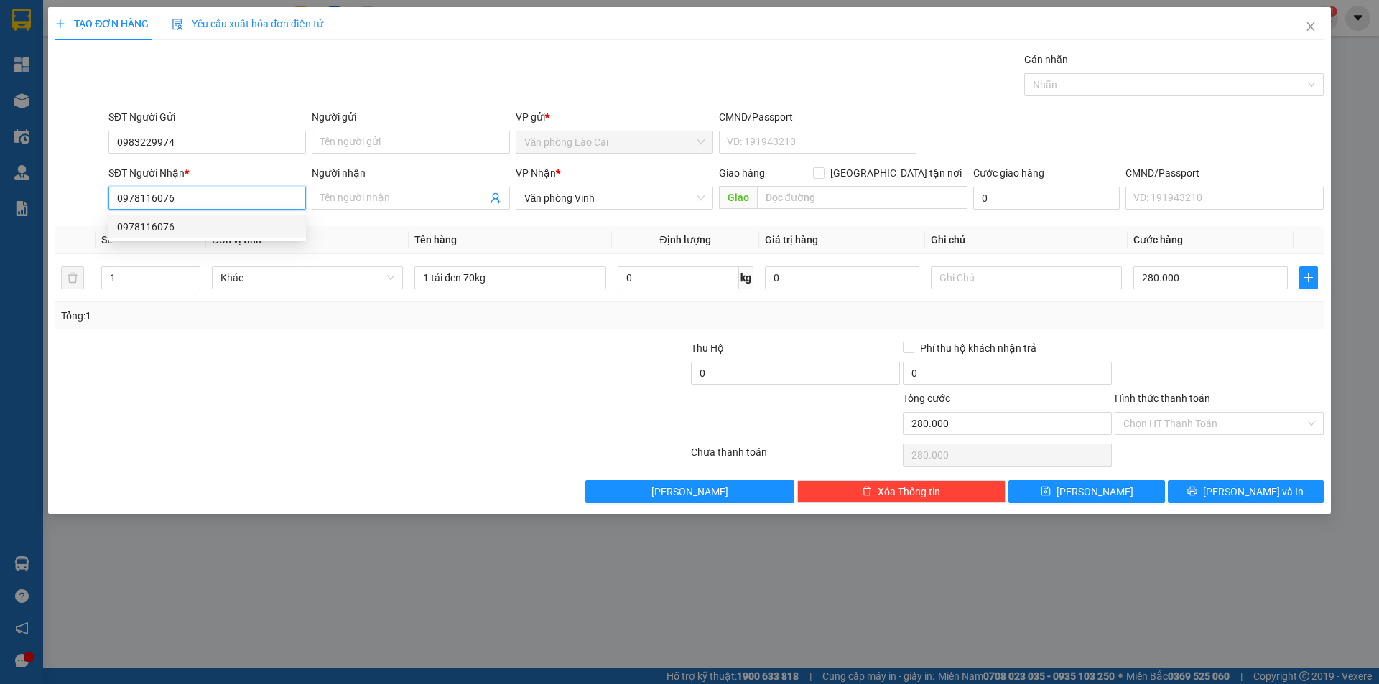
drag, startPoint x: 197, startPoint y: 205, endPoint x: 92, endPoint y: 217, distance: 106.2
click at [92, 217] on div "Transit Pickup Surcharge Ids Transit Deliver Surcharge Ids Transit Deliver Surc…" at bounding box center [689, 278] width 1268 height 452
click at [179, 218] on div "0978116076" at bounding box center [206, 226] width 197 height 23
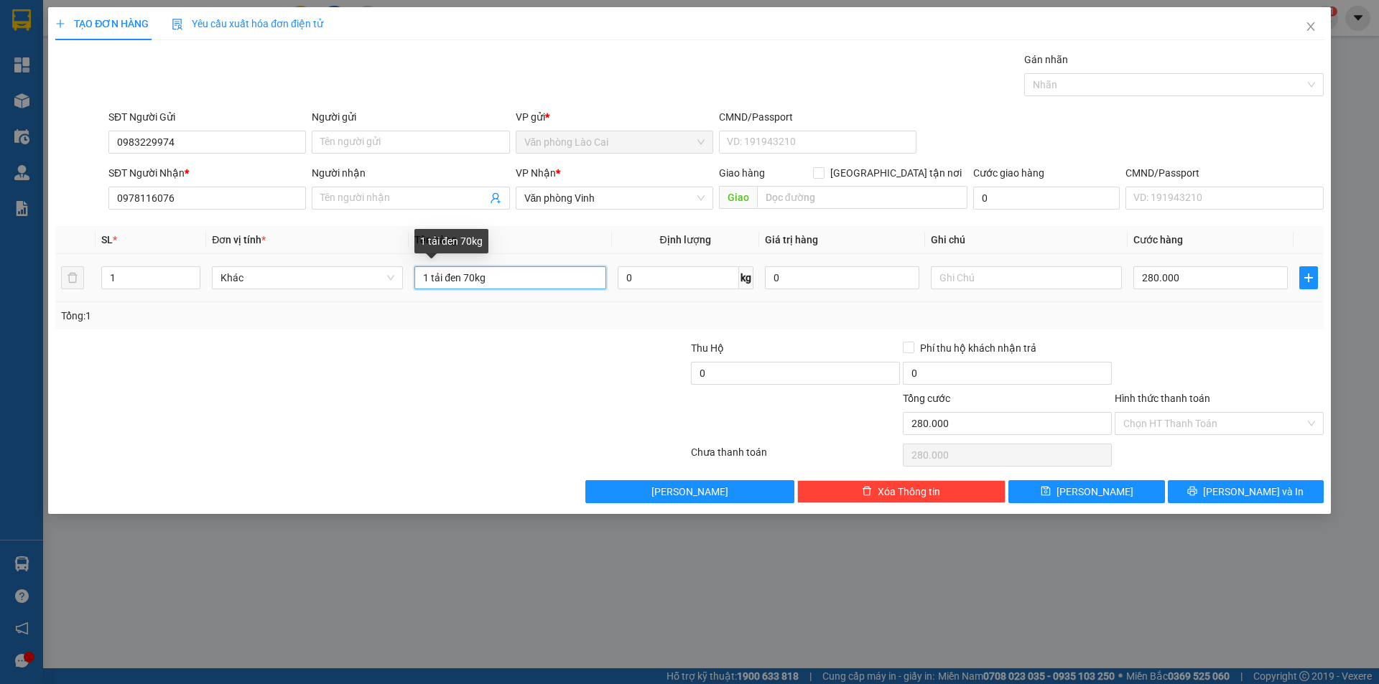
drag, startPoint x: 524, startPoint y: 275, endPoint x: 304, endPoint y: 342, distance: 229.7
click at [304, 342] on div "Transit Pickup Surcharge Ids Transit Deliver Surcharge Ids Transit Deliver Surc…" at bounding box center [689, 278] width 1268 height 452
click at [1209, 288] on input "280.000" at bounding box center [1210, 277] width 154 height 23
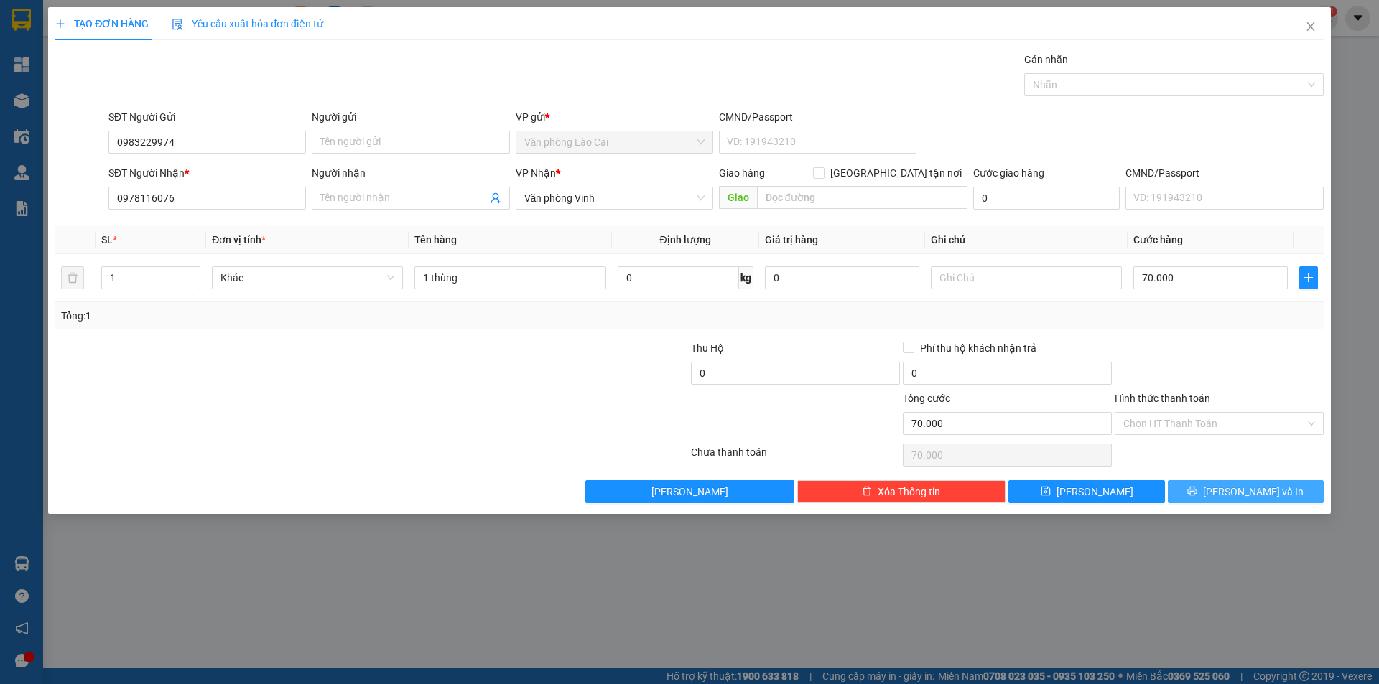
click at [1262, 487] on span "[PERSON_NAME] và In" at bounding box center [1253, 492] width 101 height 16
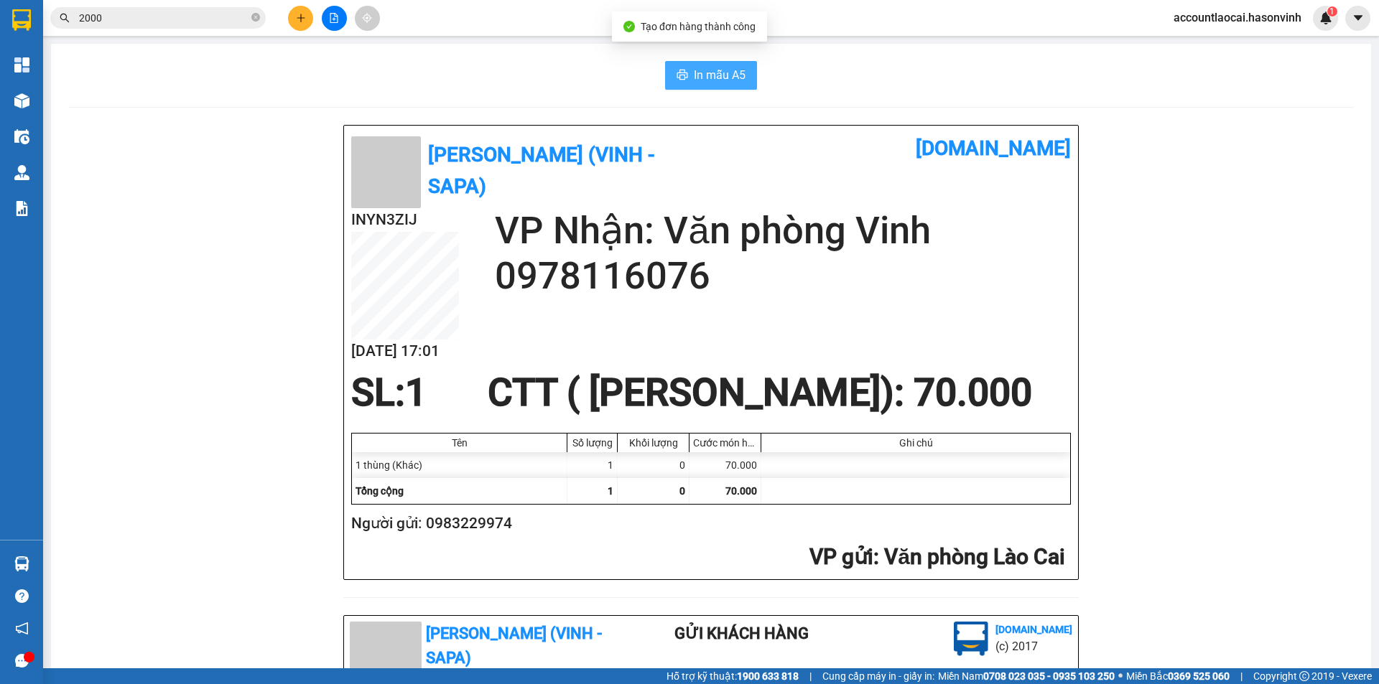
click at [683, 79] on button "In mẫu A5" at bounding box center [711, 75] width 92 height 29
click at [299, 22] on icon "plus" at bounding box center [301, 18] width 10 height 10
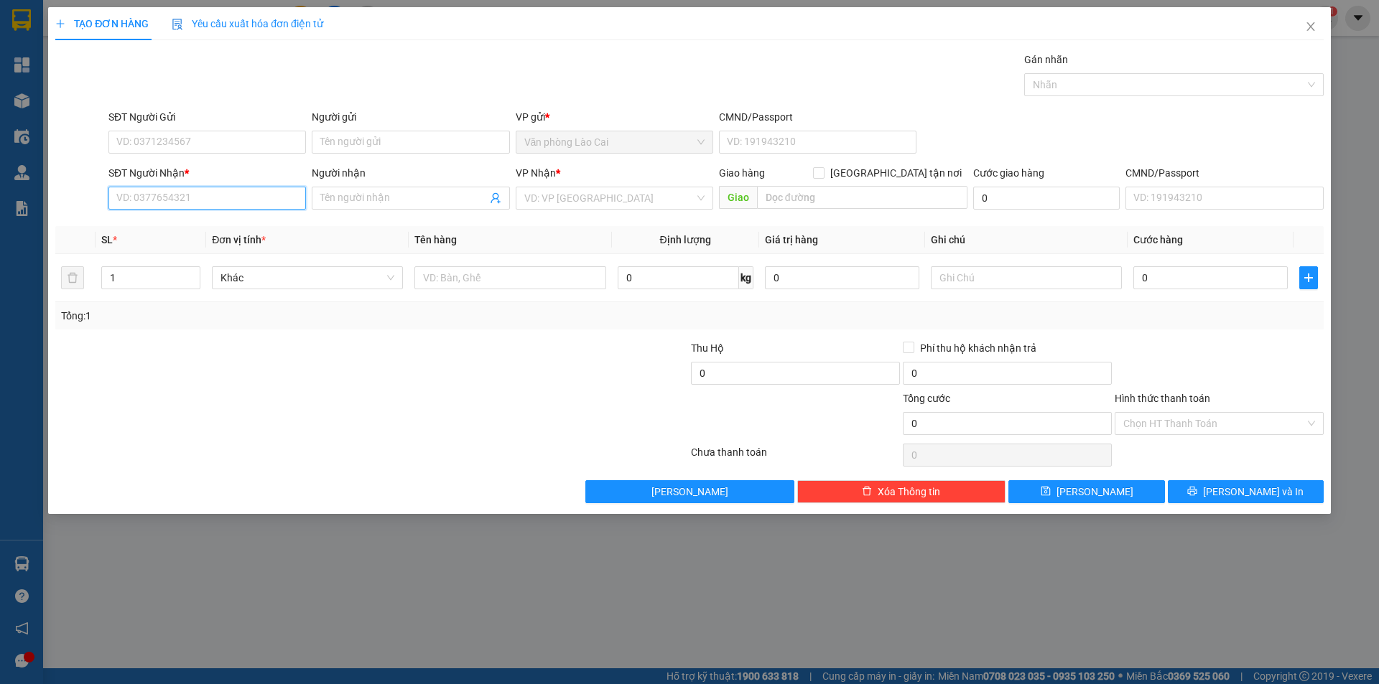
click at [206, 194] on input "SĐT Người Nhận *" at bounding box center [206, 198] width 197 height 23
click at [206, 195] on input "7579" at bounding box center [206, 198] width 197 height 23
click at [195, 200] on input "7579" at bounding box center [206, 198] width 197 height 23
click at [179, 228] on div "0916457579" at bounding box center [207, 227] width 180 height 16
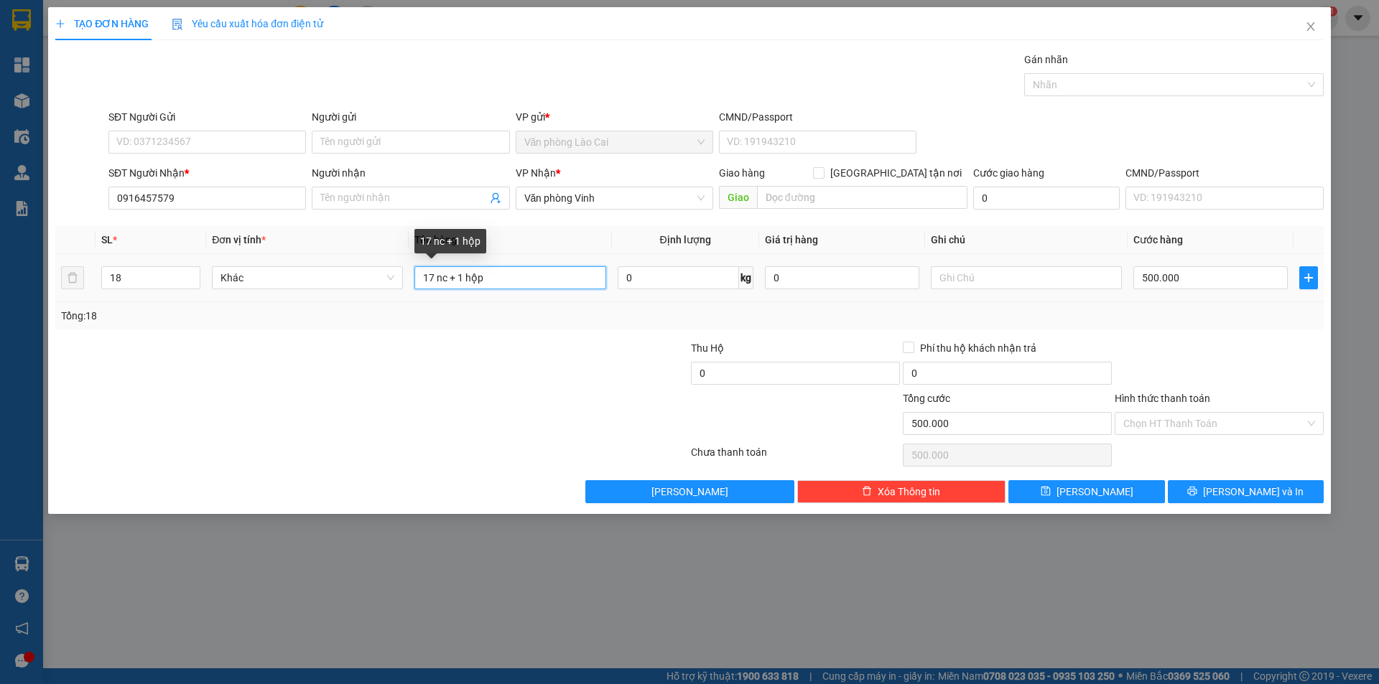
drag, startPoint x: 489, startPoint y: 285, endPoint x: 348, endPoint y: 289, distance: 140.8
click at [348, 289] on tr "18 Khác 17 nc + 1 hộp 0 kg 0 500.000" at bounding box center [689, 278] width 1268 height 48
click at [180, 272] on input "18" at bounding box center [151, 278] width 98 height 22
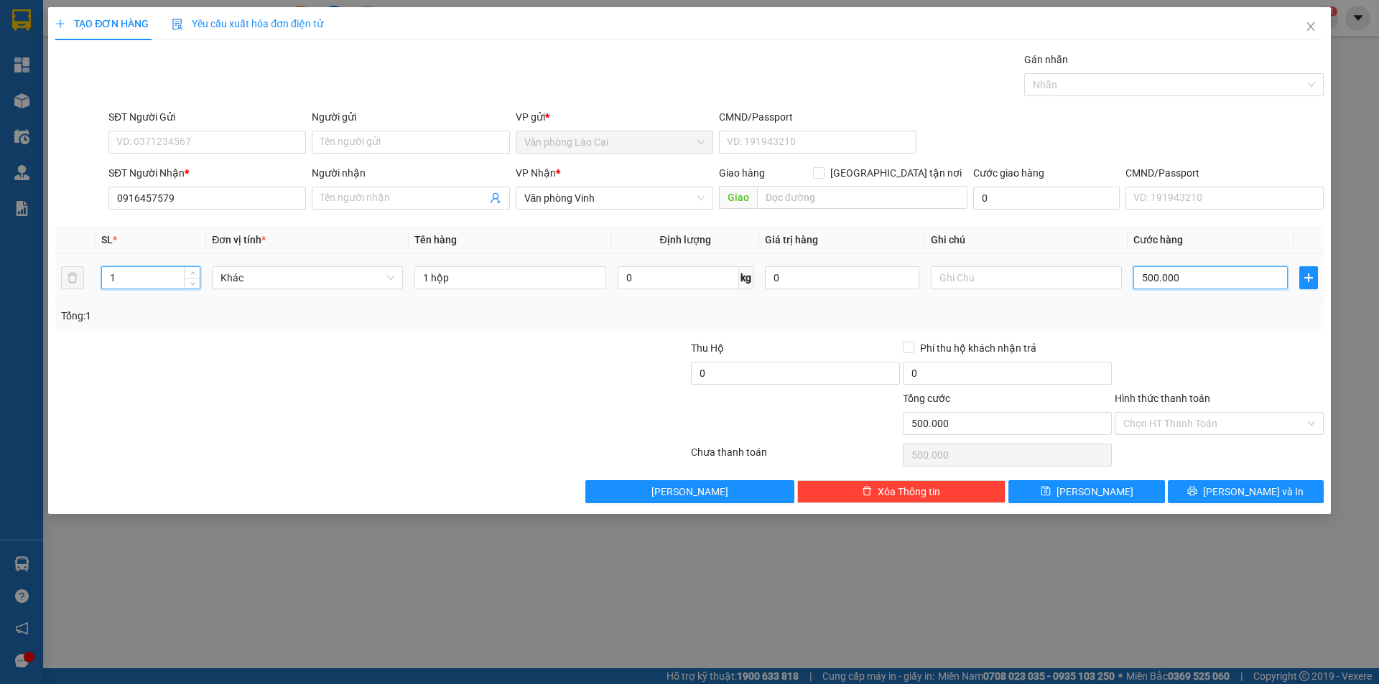
click at [1211, 279] on input "500.000" at bounding box center [1210, 277] width 154 height 23
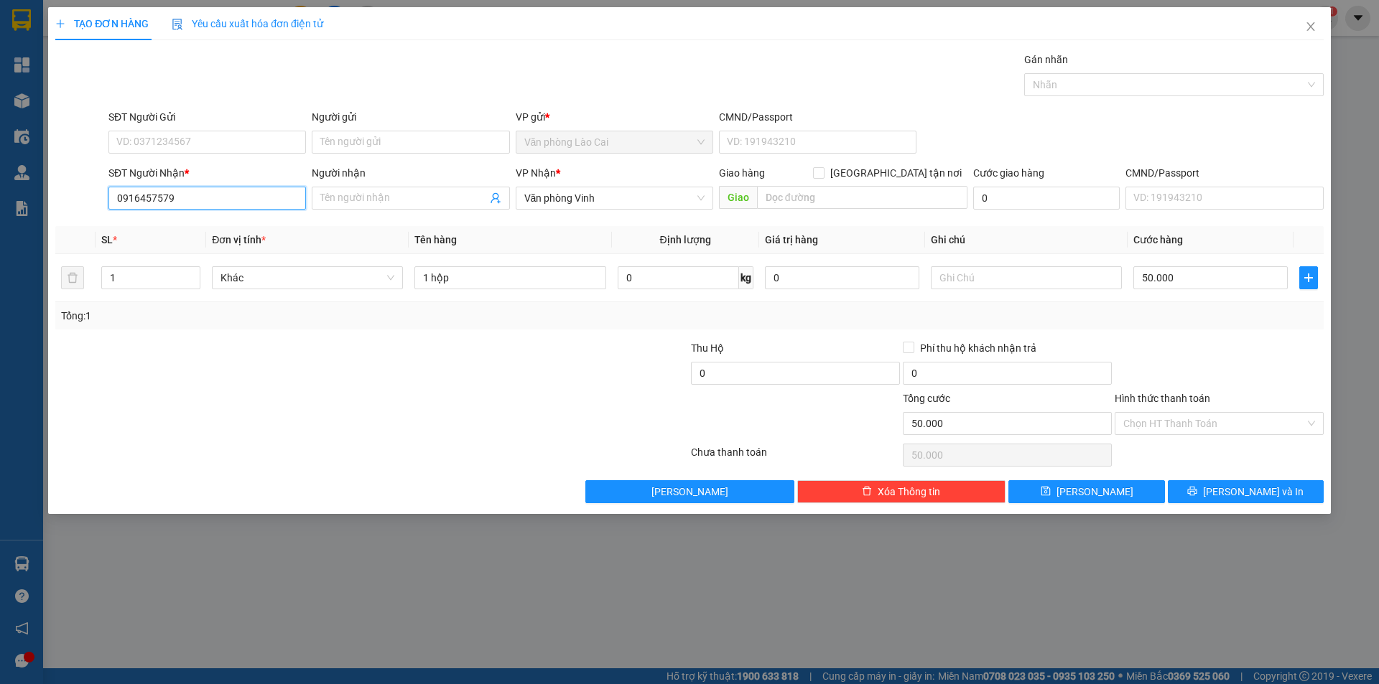
click at [218, 195] on input "0916457579" at bounding box center [206, 198] width 197 height 23
click at [1267, 490] on span "[PERSON_NAME] và In" at bounding box center [1253, 492] width 101 height 16
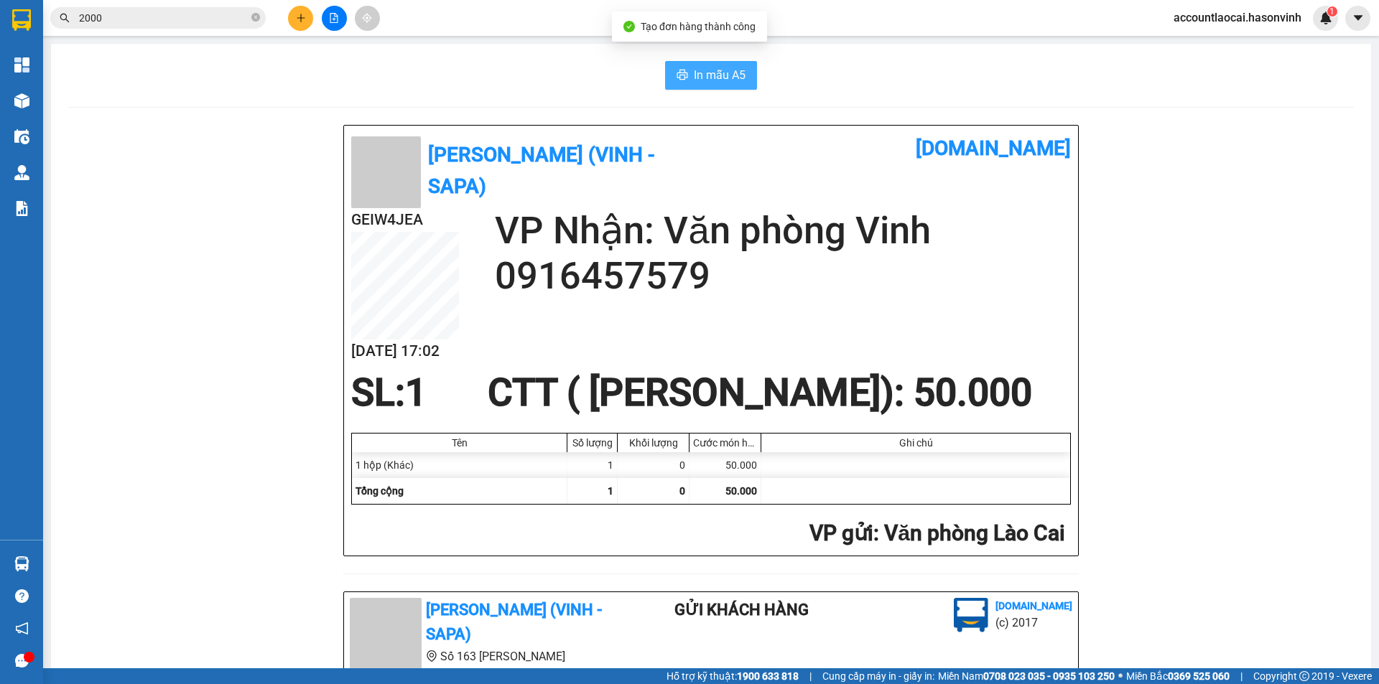
click at [707, 75] on span "In mẫu A5" at bounding box center [720, 75] width 52 height 18
click at [305, 17] on icon "plus" at bounding box center [301, 18] width 10 height 10
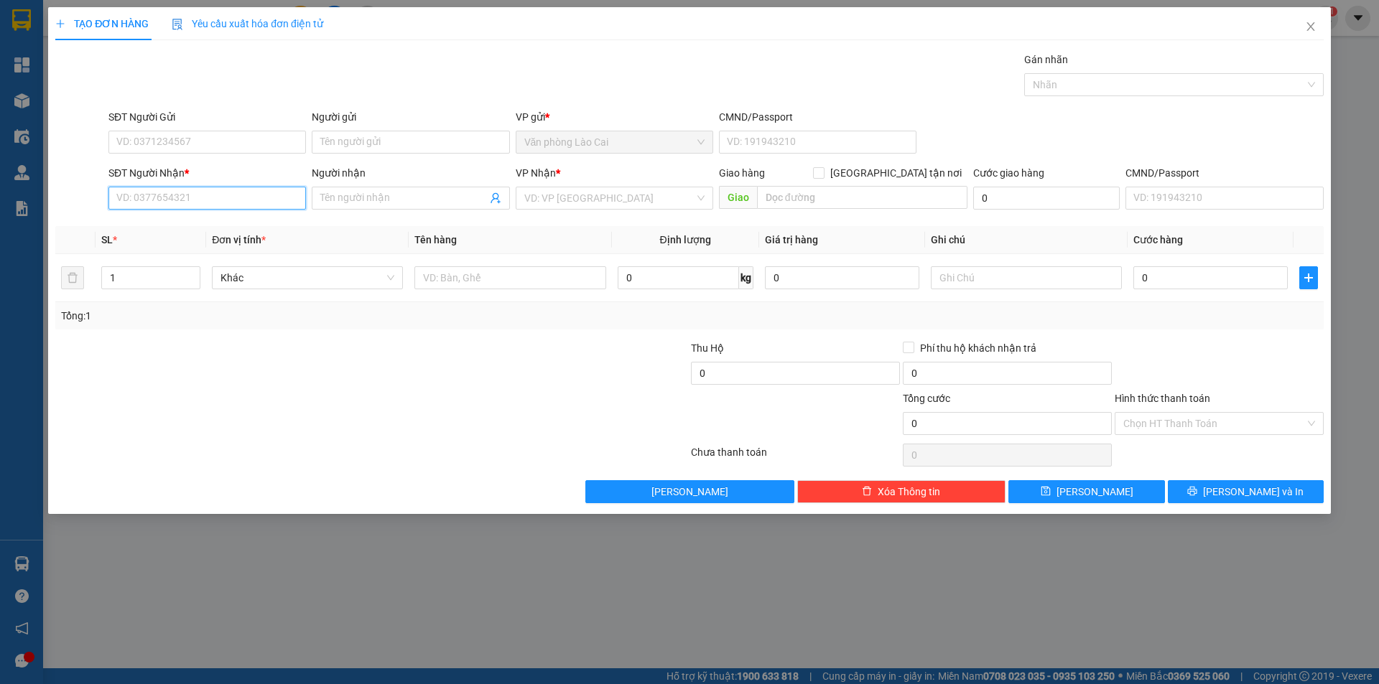
click at [184, 205] on input "SĐT Người Nhận *" at bounding box center [206, 198] width 197 height 23
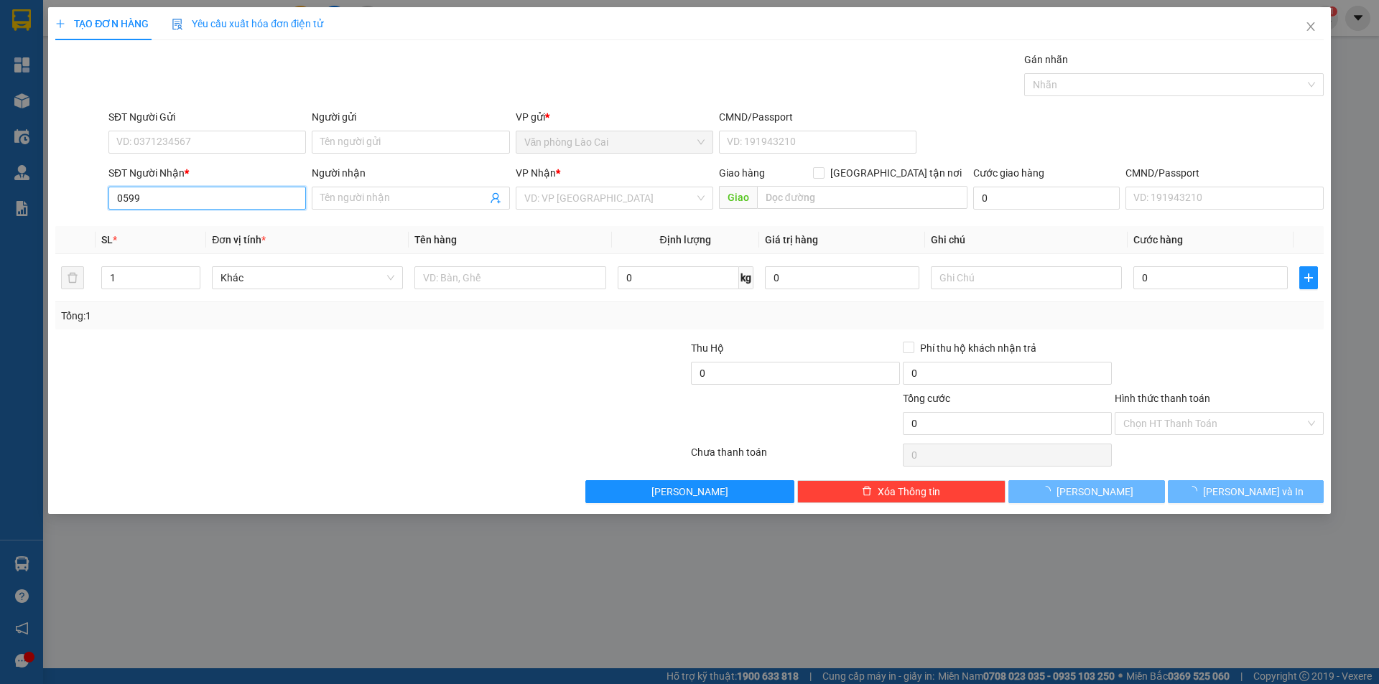
click at [203, 198] on input "0599" at bounding box center [206, 198] width 197 height 23
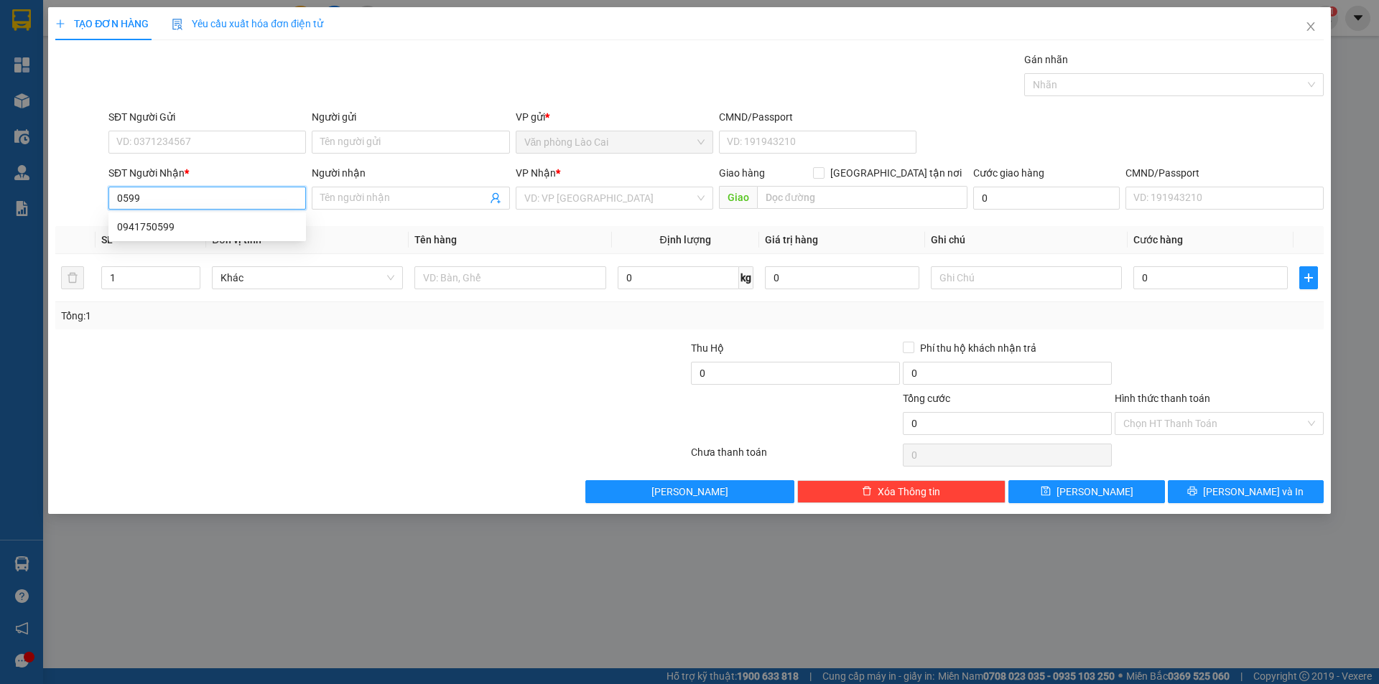
click at [173, 195] on input "0599" at bounding box center [206, 198] width 197 height 23
click at [171, 224] on div "0941750599" at bounding box center [207, 227] width 180 height 16
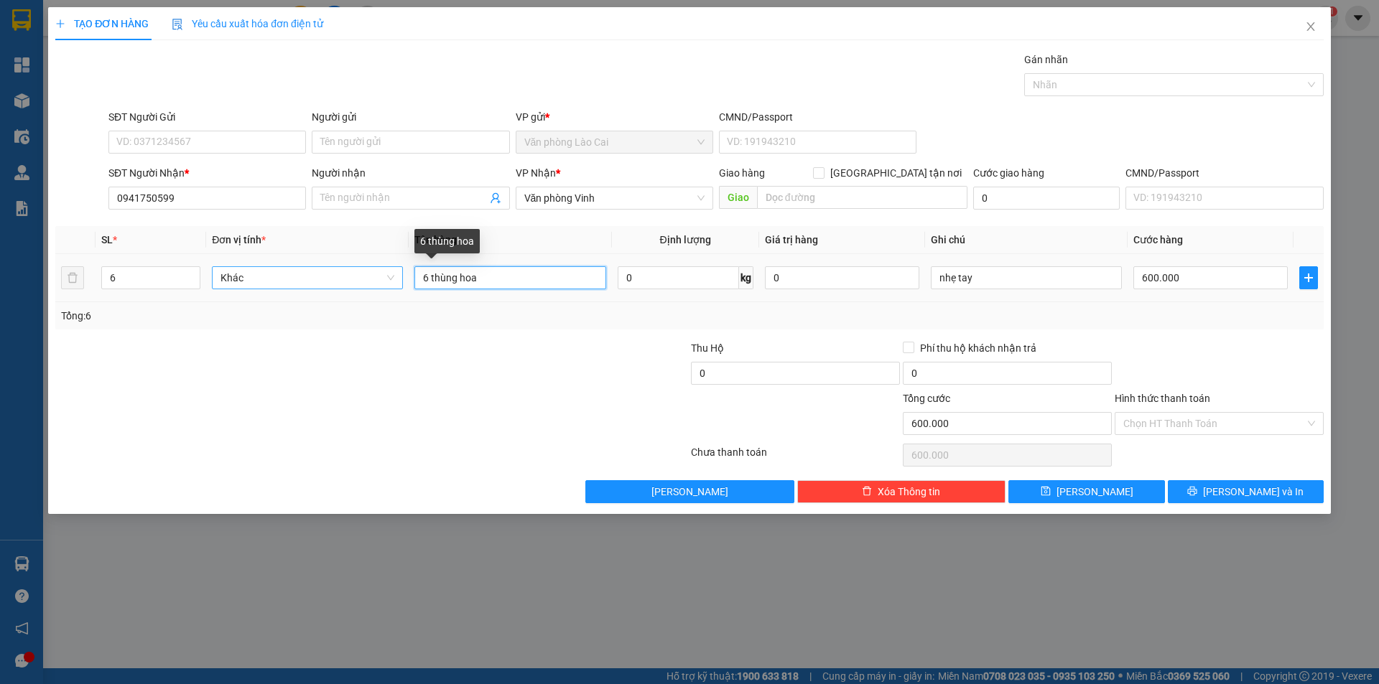
drag, startPoint x: 515, startPoint y: 284, endPoint x: 375, endPoint y: 271, distance: 140.7
click at [375, 271] on tr "6 Khác 6 thùng hoa 0 kg 0 nhẹ tay 600.000" at bounding box center [689, 278] width 1268 height 48
click at [144, 278] on input "6" at bounding box center [151, 278] width 98 height 22
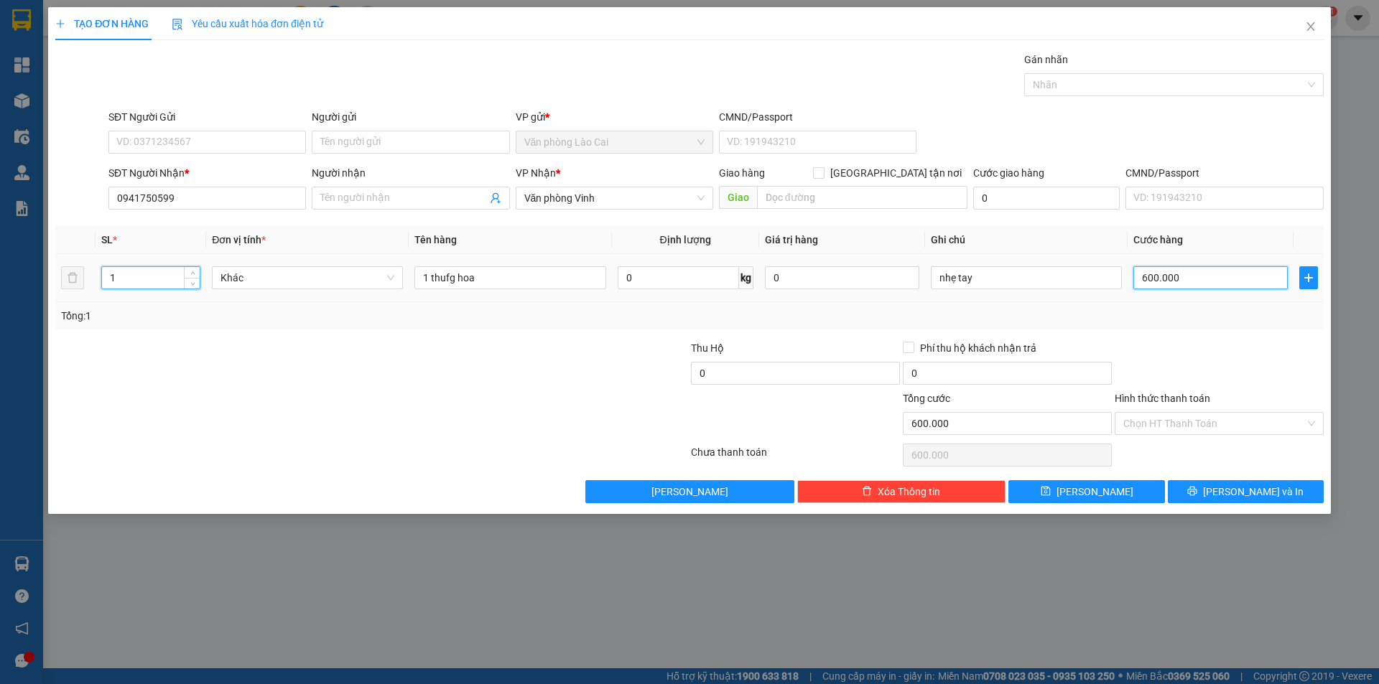
click at [1163, 281] on input "600.000" at bounding box center [1210, 277] width 154 height 23
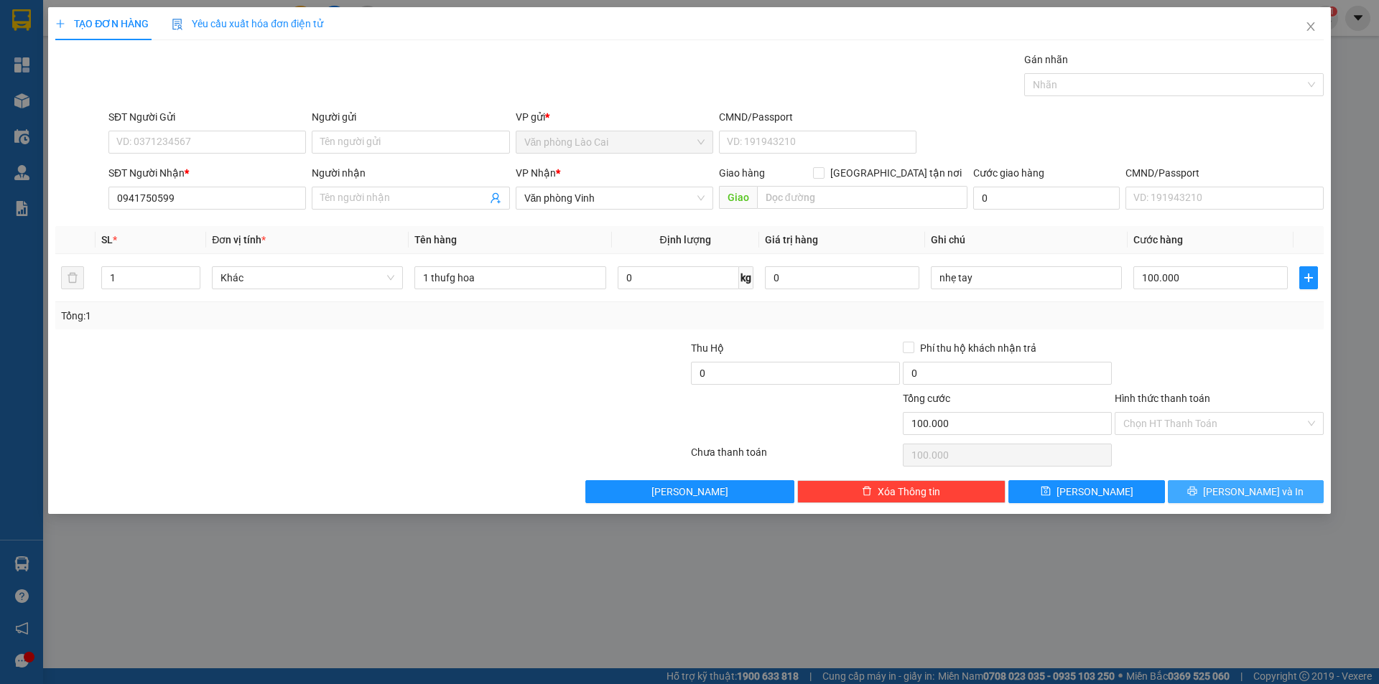
click at [1260, 489] on span "[PERSON_NAME] và In" at bounding box center [1253, 492] width 101 height 16
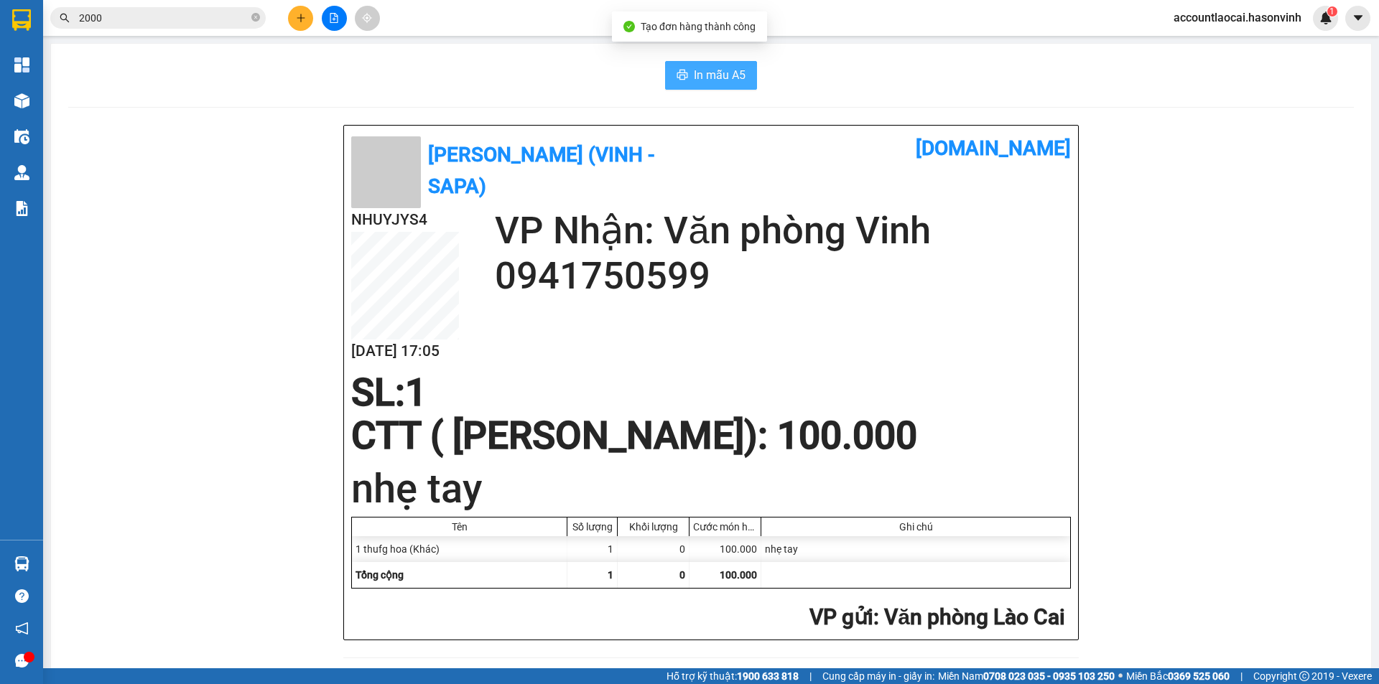
click at [720, 78] on span "In mẫu A5" at bounding box center [720, 75] width 52 height 18
click at [299, 18] on icon "plus" at bounding box center [301, 17] width 8 height 1
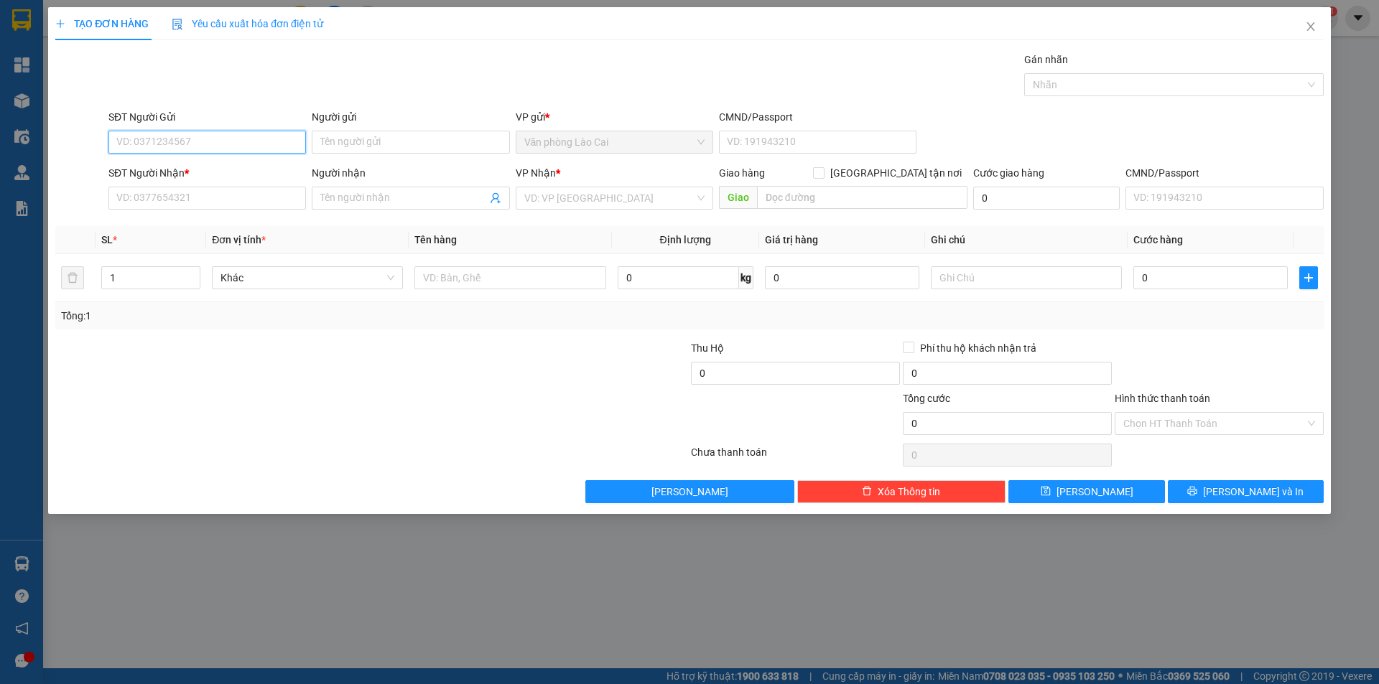
click at [203, 151] on input "SĐT Người Gửi" at bounding box center [206, 142] width 197 height 23
click at [174, 164] on div "0987566511" at bounding box center [207, 171] width 180 height 16
drag, startPoint x: 214, startPoint y: 193, endPoint x: 148, endPoint y: 193, distance: 66.1
click at [148, 193] on input "0945967344" at bounding box center [206, 198] width 197 height 23
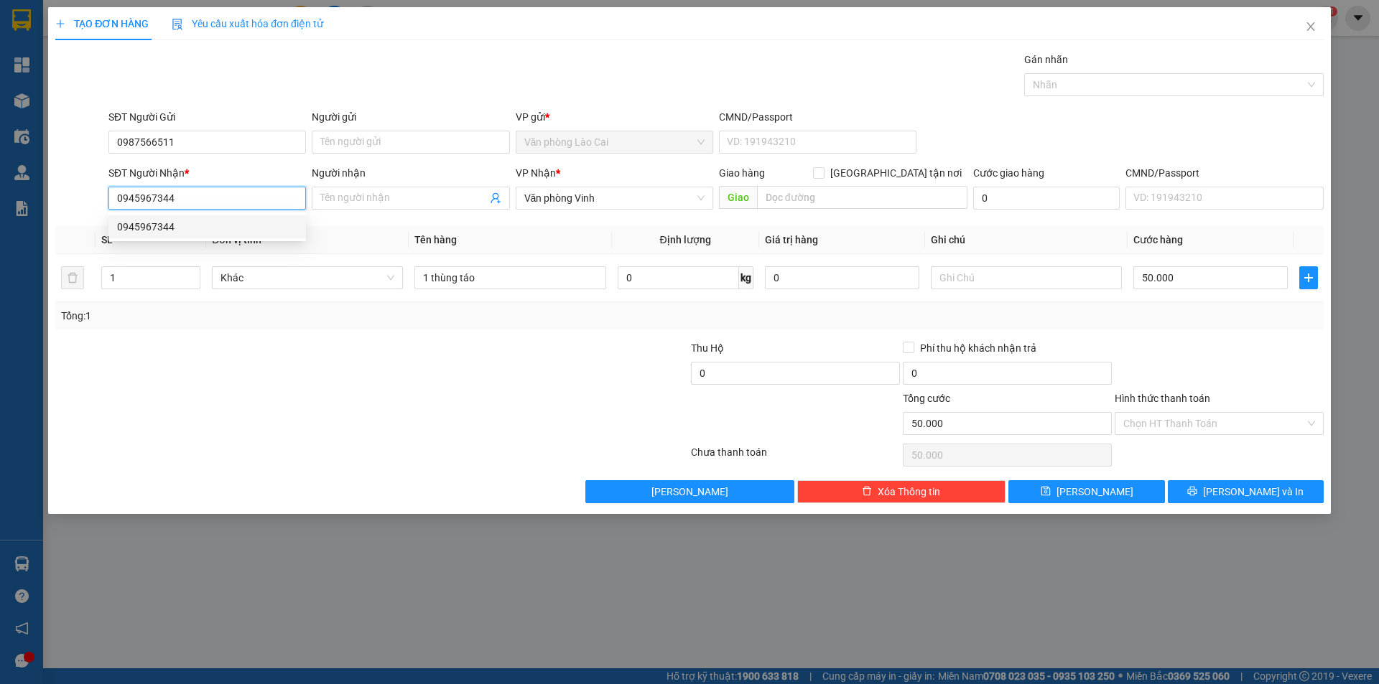
click at [186, 189] on input "0945967344" at bounding box center [206, 198] width 197 height 23
drag, startPoint x: 188, startPoint y: 195, endPoint x: 107, endPoint y: 204, distance: 81.7
click at [107, 204] on div "SĐT Người Nhận * 0945967344" at bounding box center [207, 190] width 203 height 50
click at [450, 308] on div "Tổng: 1" at bounding box center [296, 316] width 471 height 16
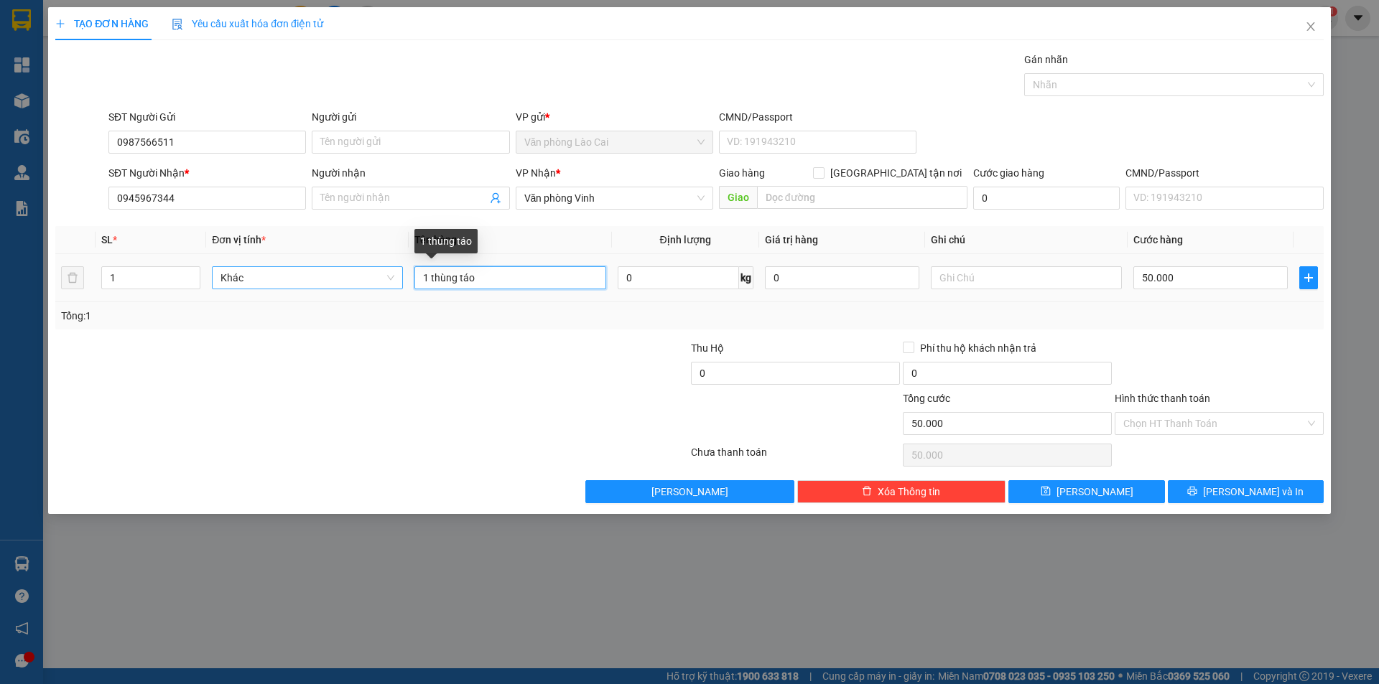
drag, startPoint x: 491, startPoint y: 280, endPoint x: 278, endPoint y: 280, distance: 213.3
click at [278, 280] on tr "1 Khác 1 thùng táo 0 kg 0 50.000" at bounding box center [689, 278] width 1268 height 48
click at [148, 277] on input "1" at bounding box center [151, 278] width 98 height 22
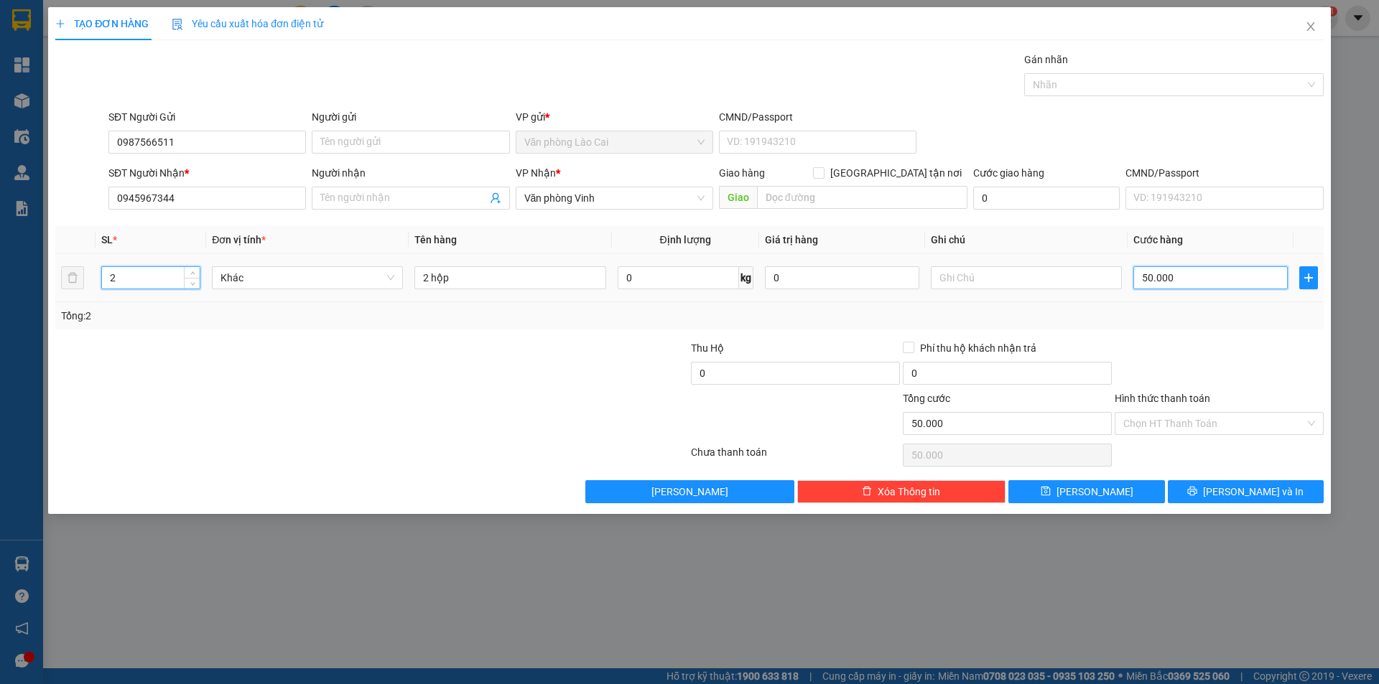
click at [1169, 270] on input "50.000" at bounding box center [1210, 277] width 154 height 23
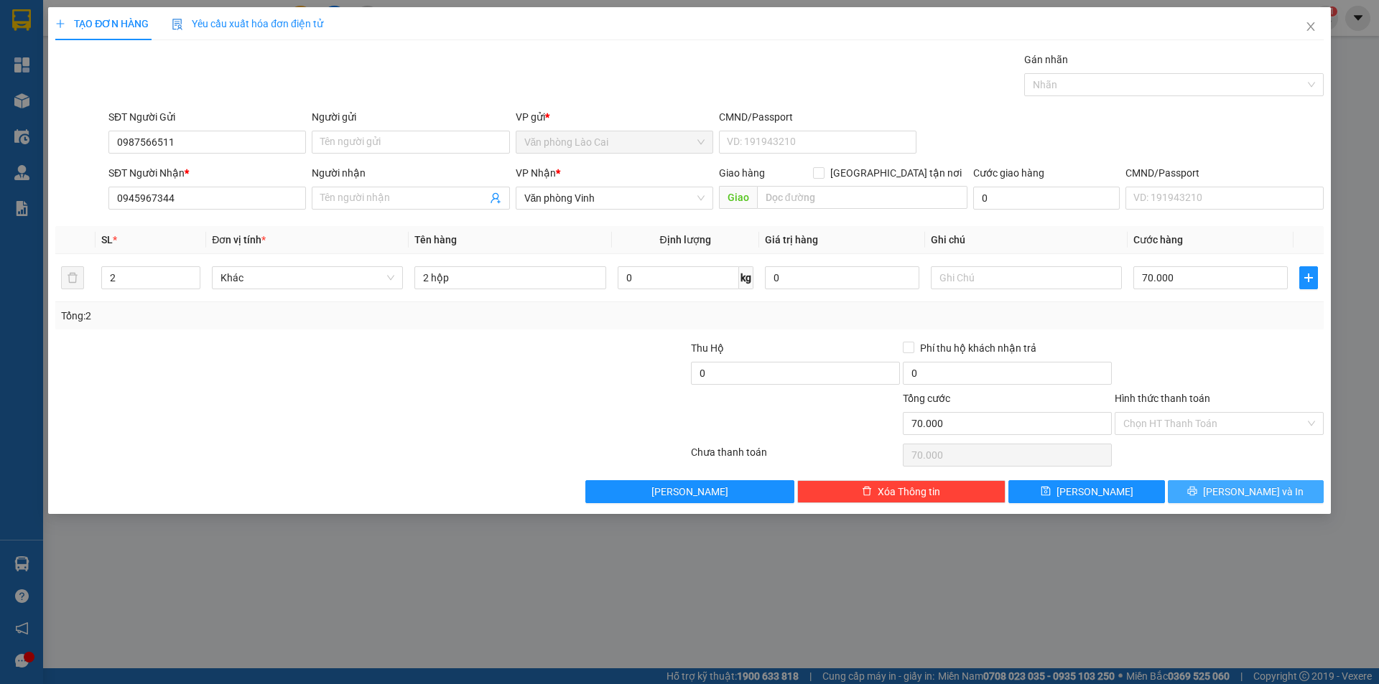
click at [1270, 489] on span "[PERSON_NAME] và In" at bounding box center [1253, 492] width 101 height 16
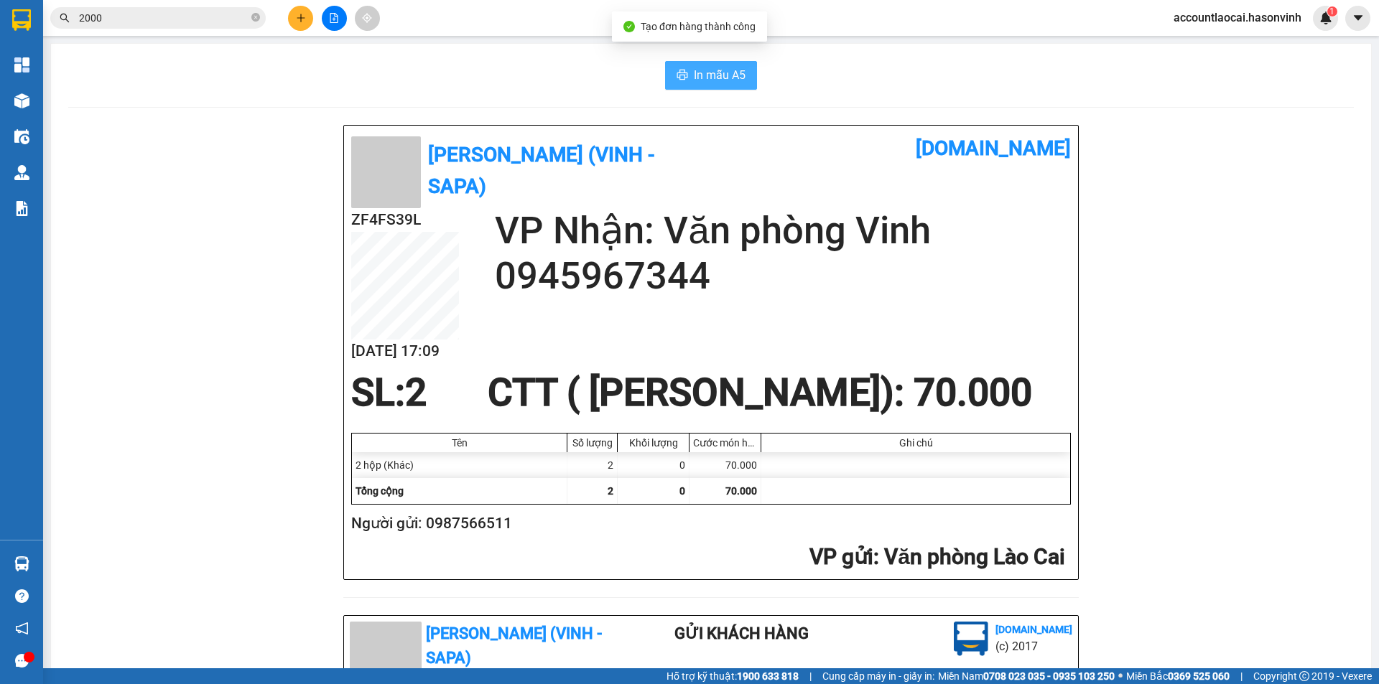
click at [708, 68] on span "In mẫu A5" at bounding box center [720, 75] width 52 height 18
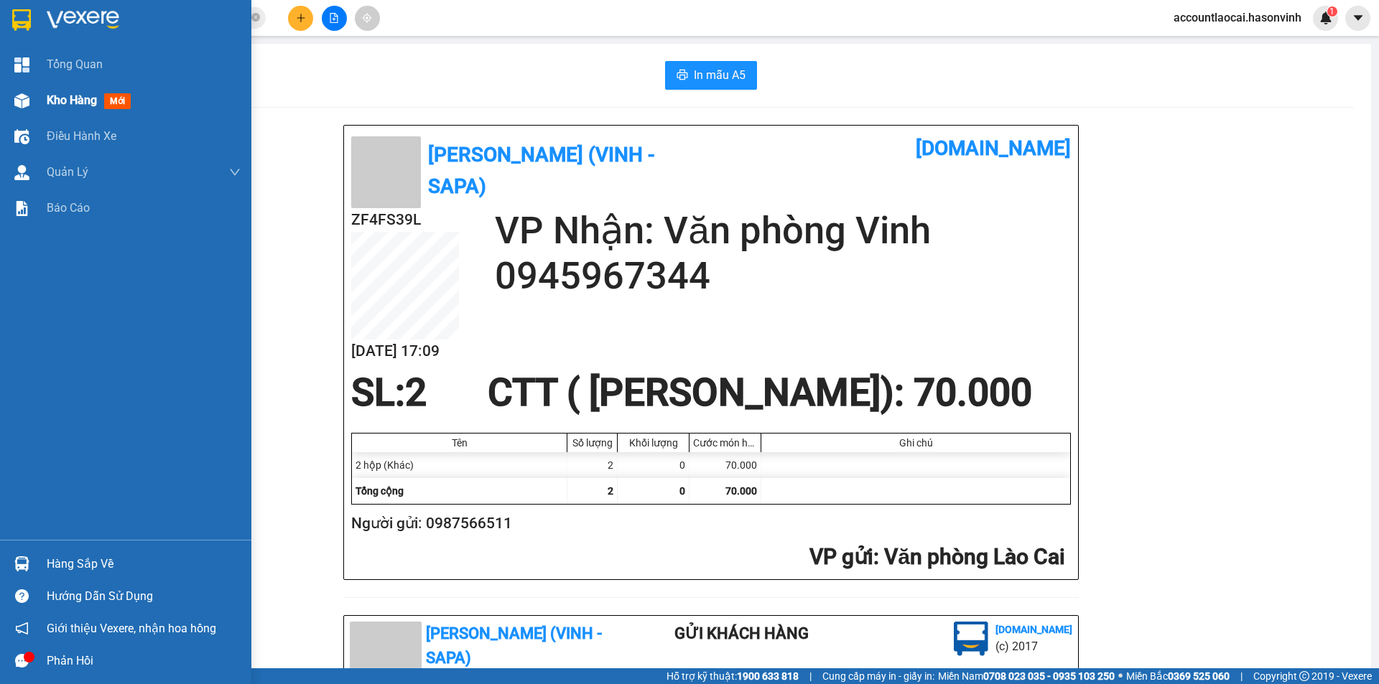
click at [0, 110] on div "Kho hàng mới" at bounding box center [125, 101] width 251 height 36
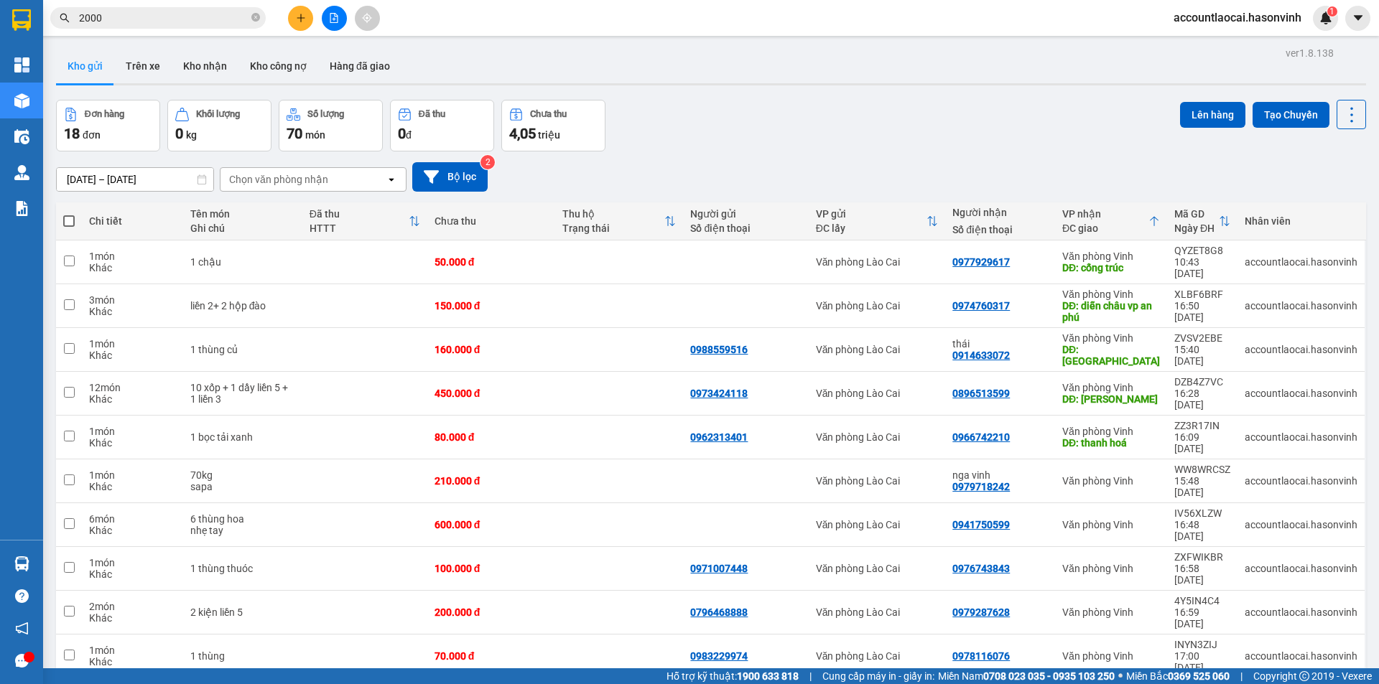
click at [300, 24] on button at bounding box center [300, 18] width 25 height 25
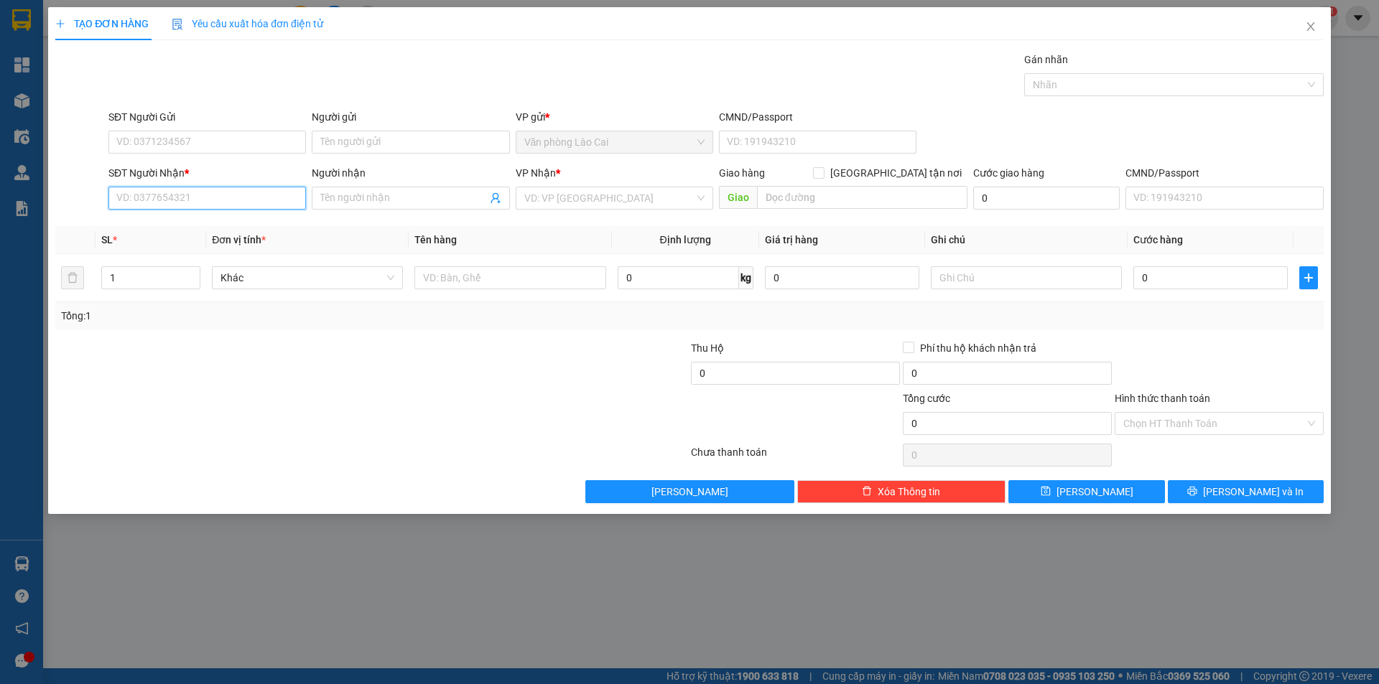
click at [167, 203] on input "SĐT Người Nhận *" at bounding box center [206, 198] width 197 height 23
click at [161, 226] on div "0346463891" at bounding box center [207, 227] width 180 height 16
click at [577, 373] on div at bounding box center [584, 365] width 212 height 50
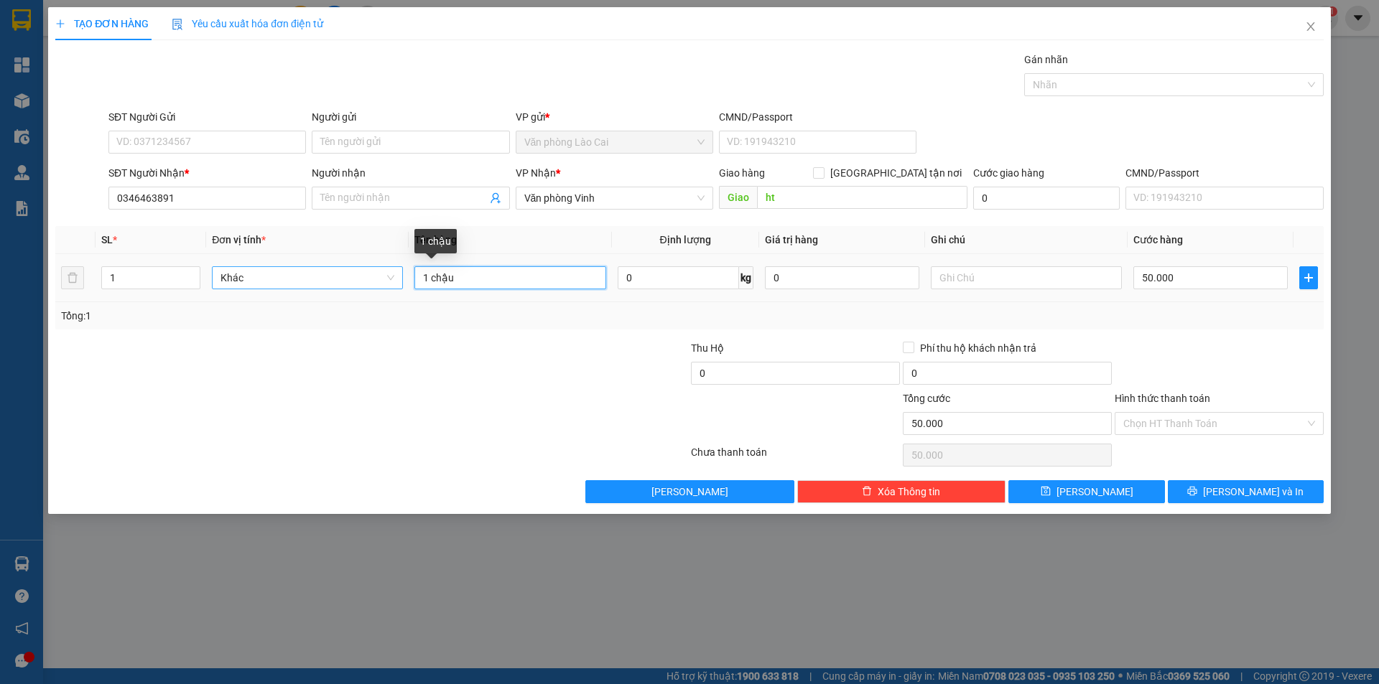
drag, startPoint x: 501, startPoint y: 279, endPoint x: 398, endPoint y: 270, distance: 103.1
click at [398, 270] on tr "1 Khác 1 chậu 0 kg 0 50.000" at bounding box center [689, 278] width 1268 height 48
click at [1190, 280] on input "50.000" at bounding box center [1210, 277] width 154 height 23
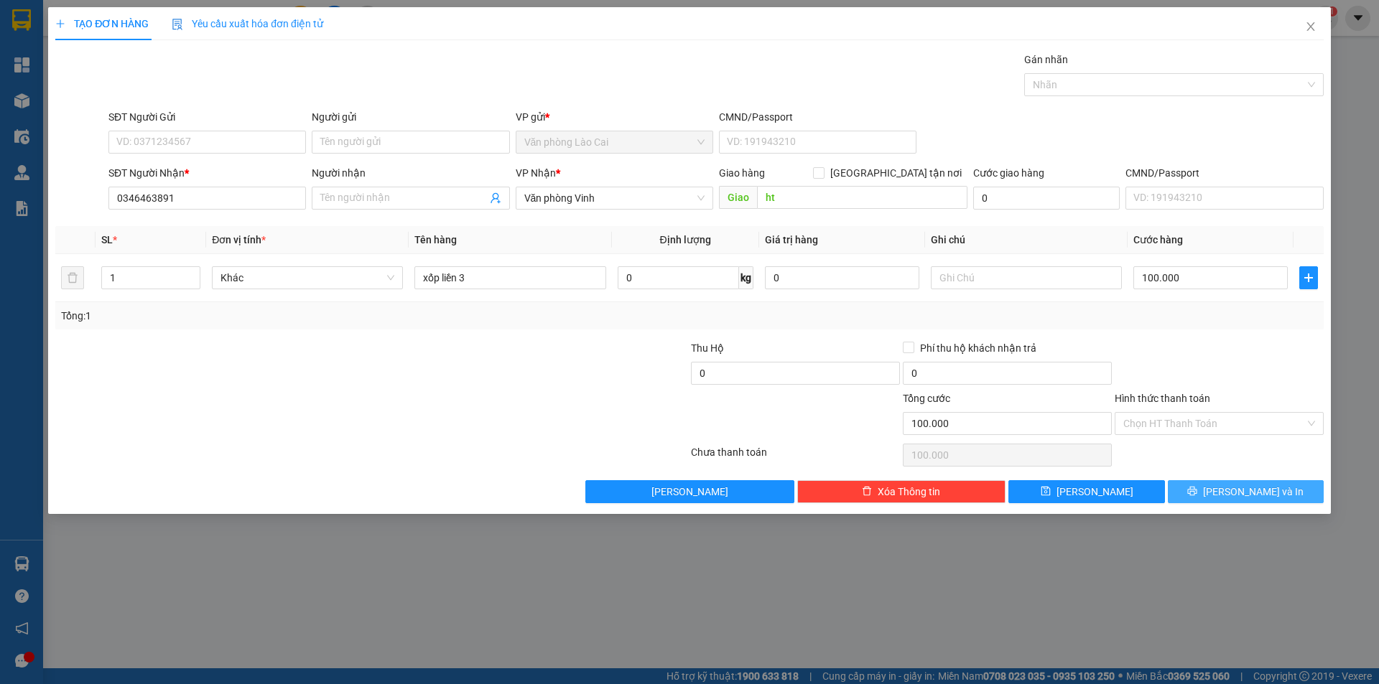
click at [1252, 493] on span "[PERSON_NAME] và In" at bounding box center [1253, 492] width 101 height 16
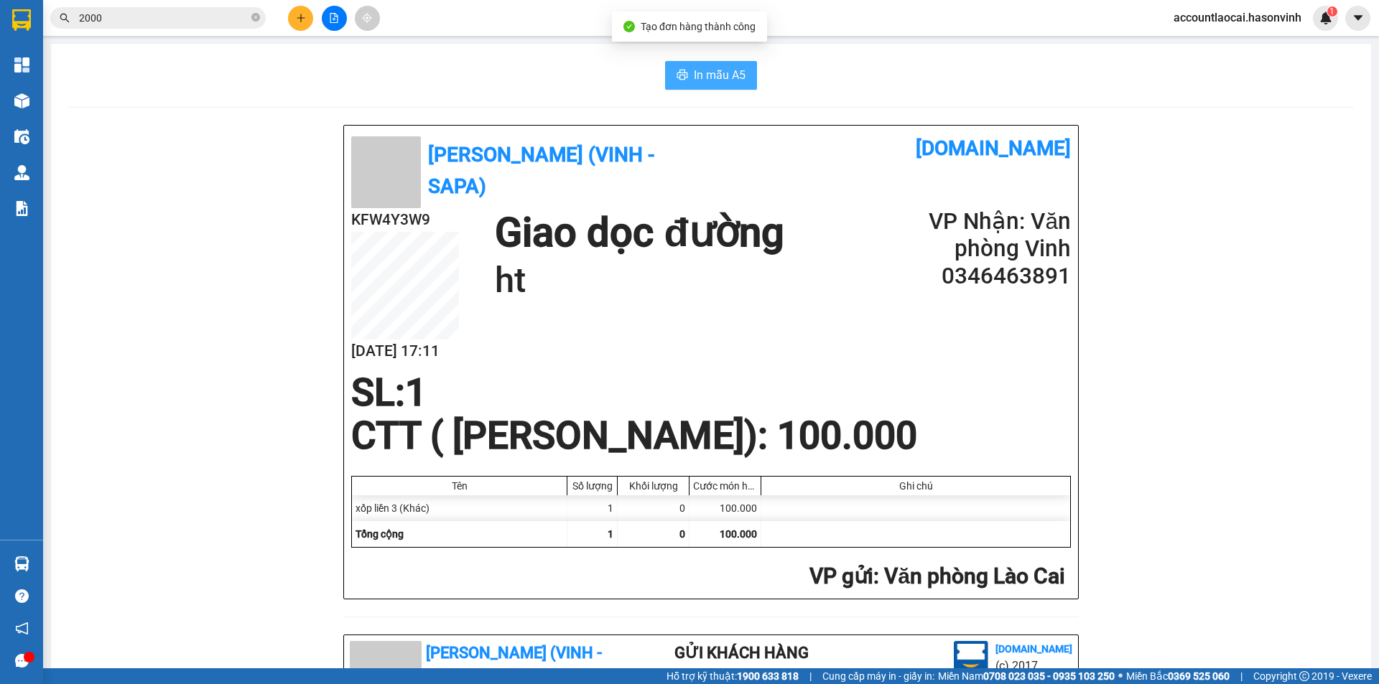
click at [720, 85] on button "In mẫu A5" at bounding box center [711, 75] width 92 height 29
click at [299, 12] on button at bounding box center [300, 18] width 25 height 25
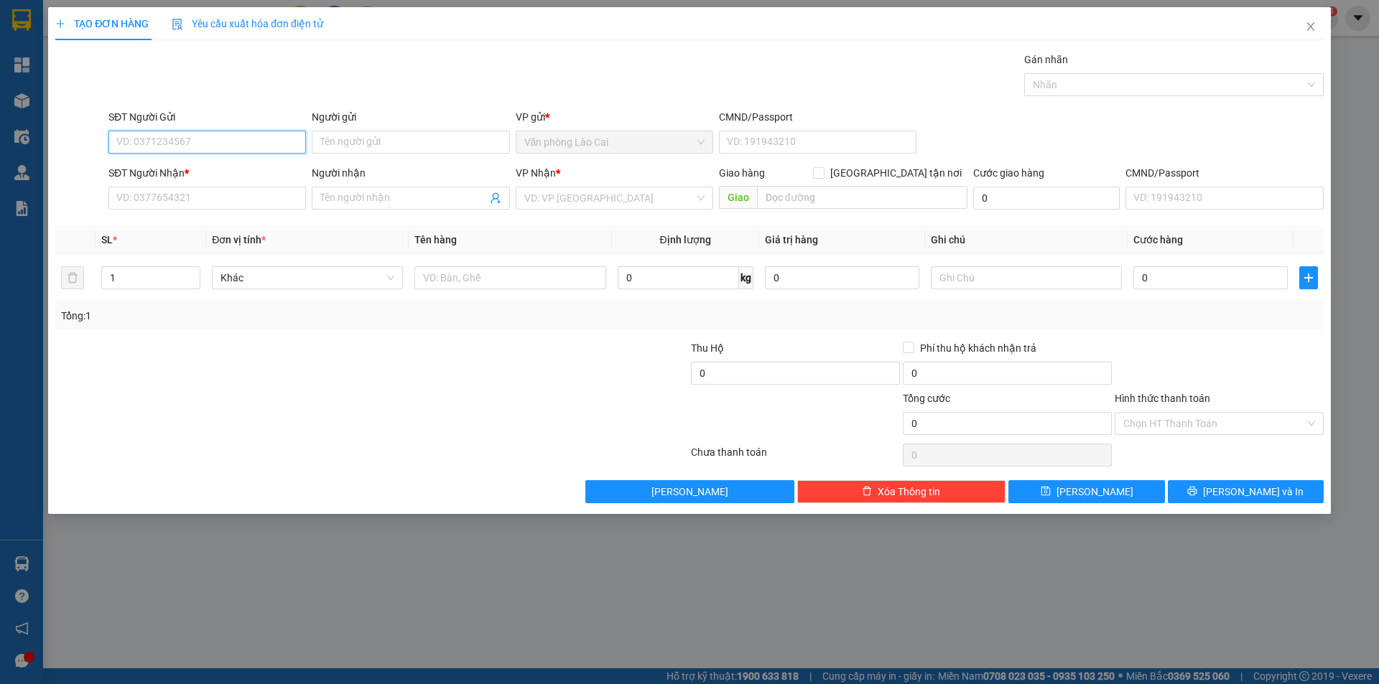
click at [210, 149] on input "SĐT Người Gửi" at bounding box center [206, 142] width 197 height 23
click at [228, 184] on div "0981236632 0981236632" at bounding box center [206, 171] width 197 height 29
click at [234, 192] on input "SĐT Người Nhận *" at bounding box center [206, 198] width 197 height 23
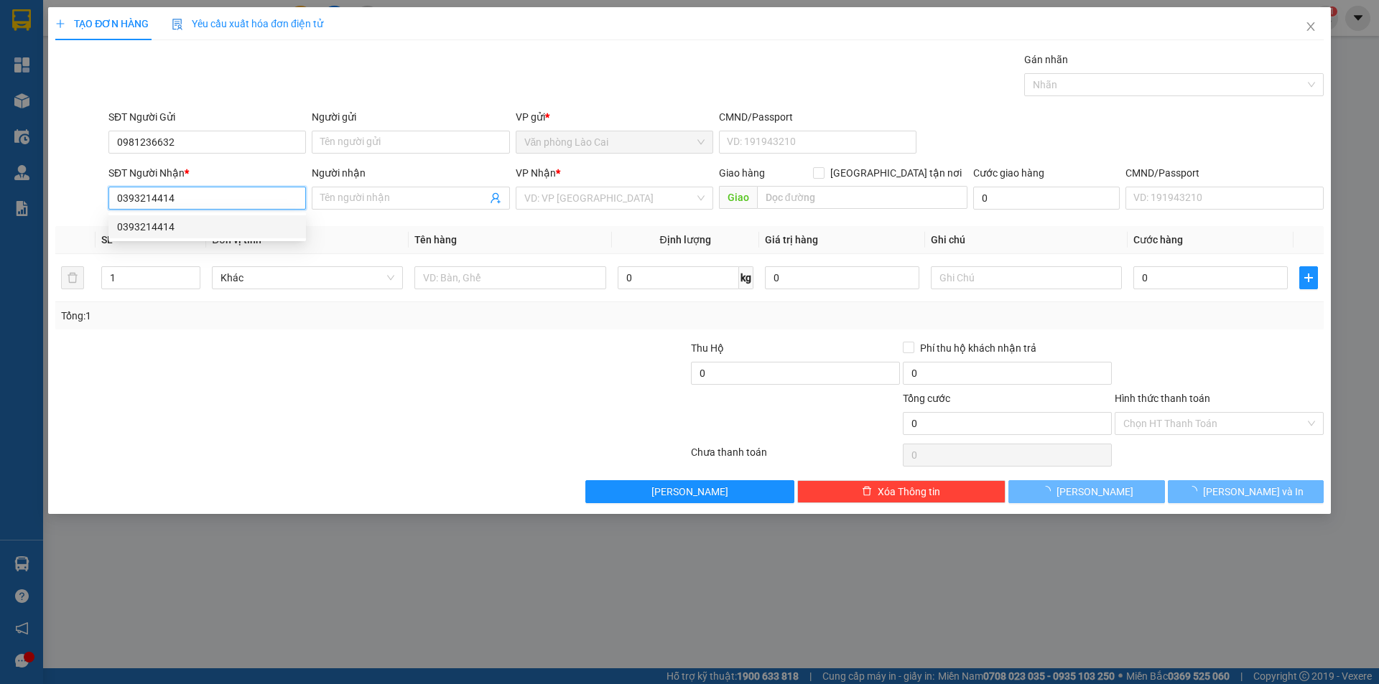
click at [225, 227] on div "0393214414" at bounding box center [207, 227] width 180 height 16
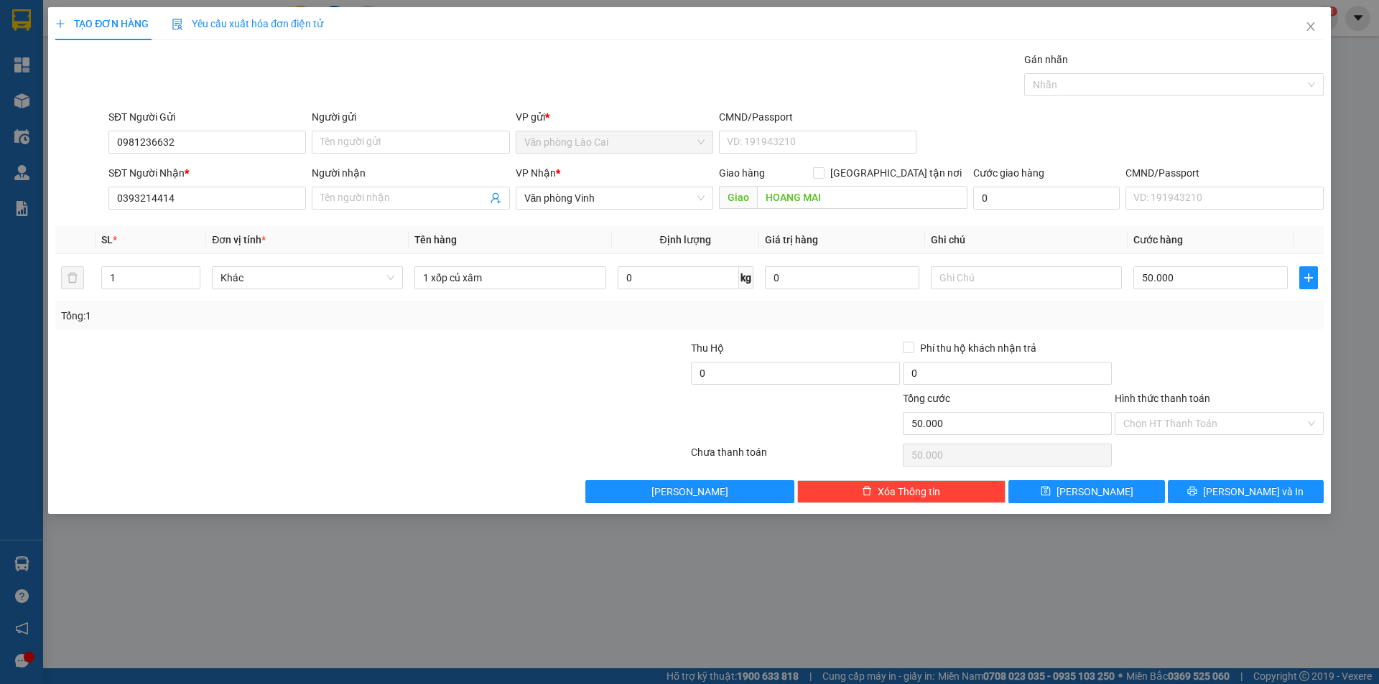
click at [389, 302] on div "Tổng: 1" at bounding box center [689, 315] width 1268 height 27
click at [524, 274] on input "1 xốp củ xâm" at bounding box center [509, 277] width 191 height 23
click at [1217, 270] on input "50.000" at bounding box center [1210, 277] width 154 height 23
click at [1230, 489] on button "[PERSON_NAME] và In" at bounding box center [1246, 491] width 156 height 23
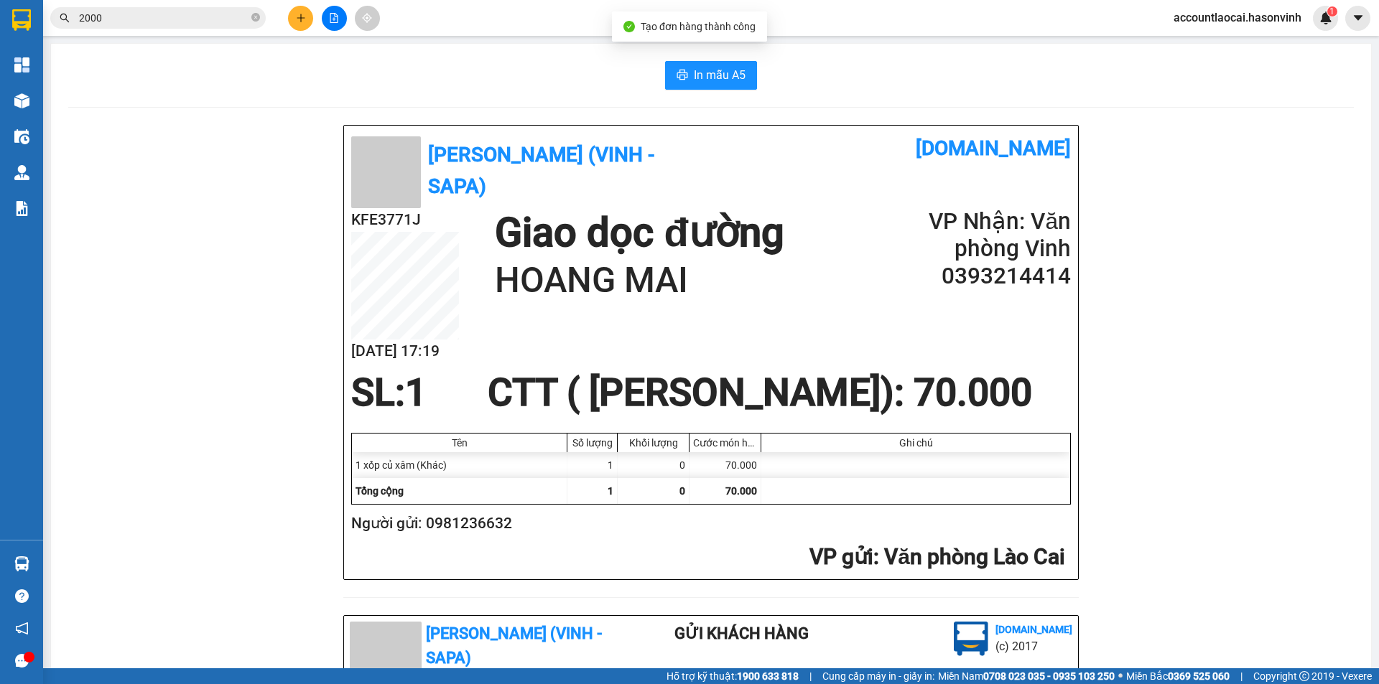
click at [684, 90] on div "In mẫu A5 Hà Sơn (Vinh - Sapa) [DOMAIN_NAME] KFE3771J [DATE] 17:19 Giao dọc đườ…" at bounding box center [711, 611] width 1320 height 1135
click at [694, 83] on span "In mẫu A5" at bounding box center [720, 75] width 52 height 18
click at [302, 11] on button at bounding box center [300, 18] width 25 height 25
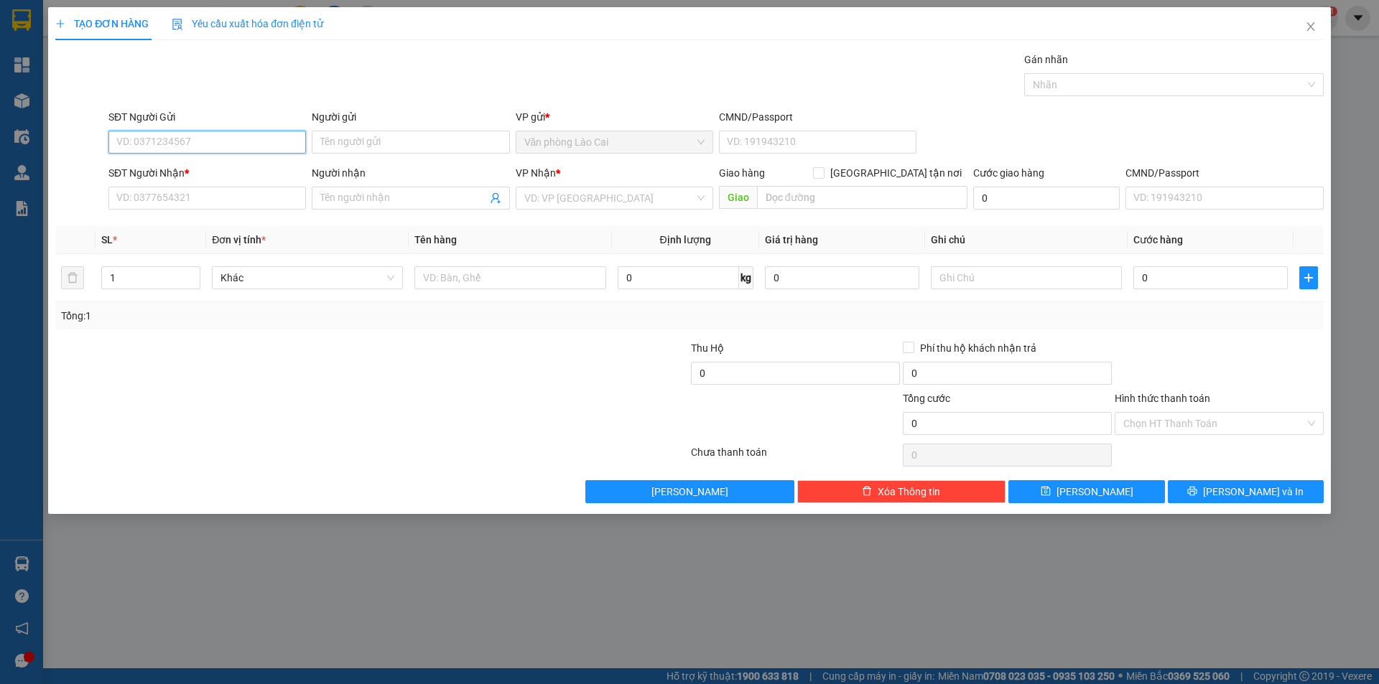
click at [223, 138] on input "SĐT Người Gửi" at bounding box center [206, 142] width 197 height 23
click at [213, 202] on input "SĐT Người Nhận *" at bounding box center [206, 198] width 197 height 23
drag, startPoint x: 195, startPoint y: 133, endPoint x: 113, endPoint y: 133, distance: 82.6
click at [113, 133] on input "0987927917" at bounding box center [206, 142] width 197 height 23
paste input "0987927917"
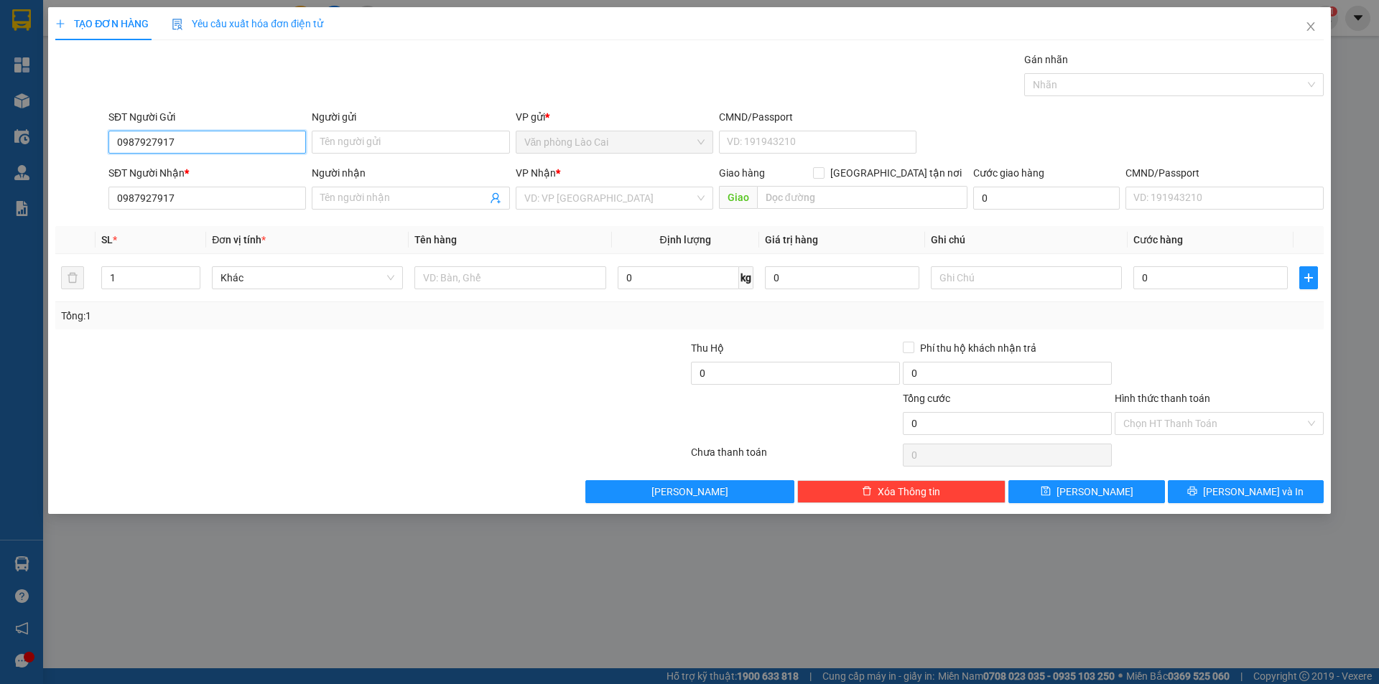
drag, startPoint x: 185, startPoint y: 141, endPoint x: 110, endPoint y: 146, distance: 74.9
click at [110, 146] on input "0987927917" at bounding box center [206, 142] width 197 height 23
click at [608, 190] on input "search" at bounding box center [609, 198] width 170 height 22
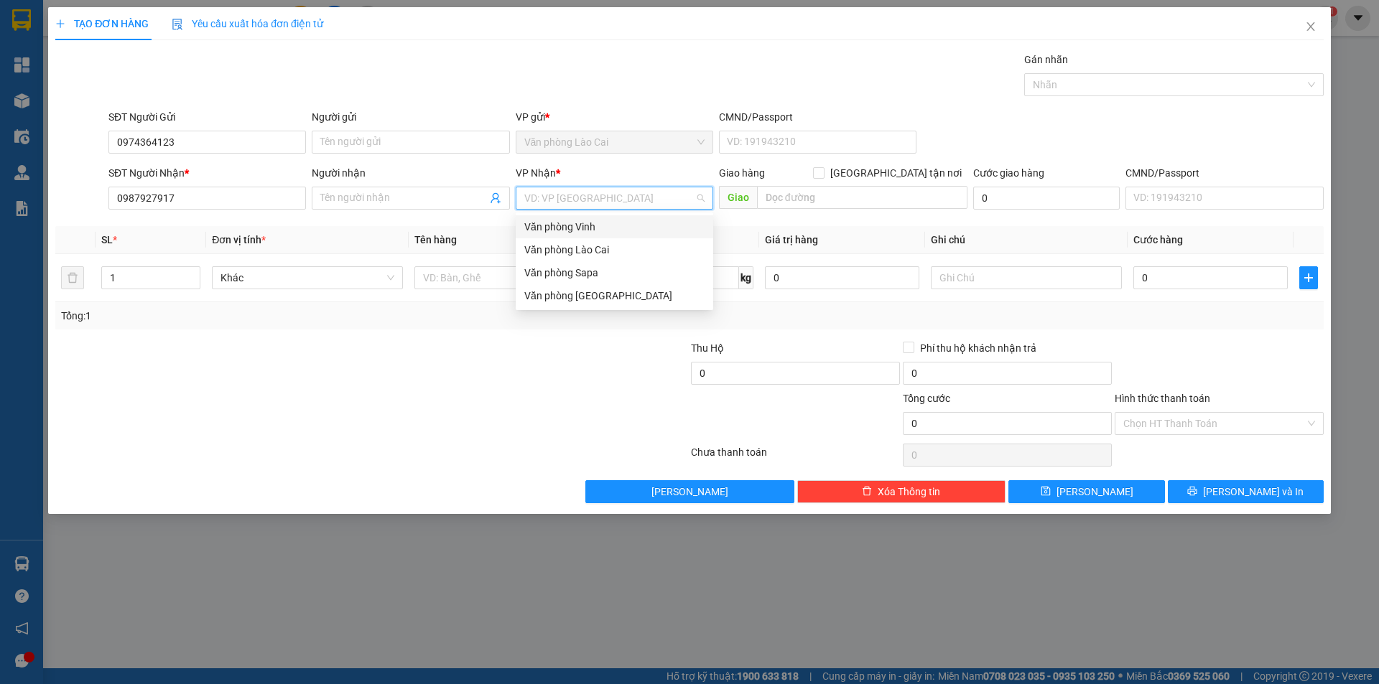
click at [591, 225] on div "Văn phòng Vinh" at bounding box center [614, 227] width 180 height 16
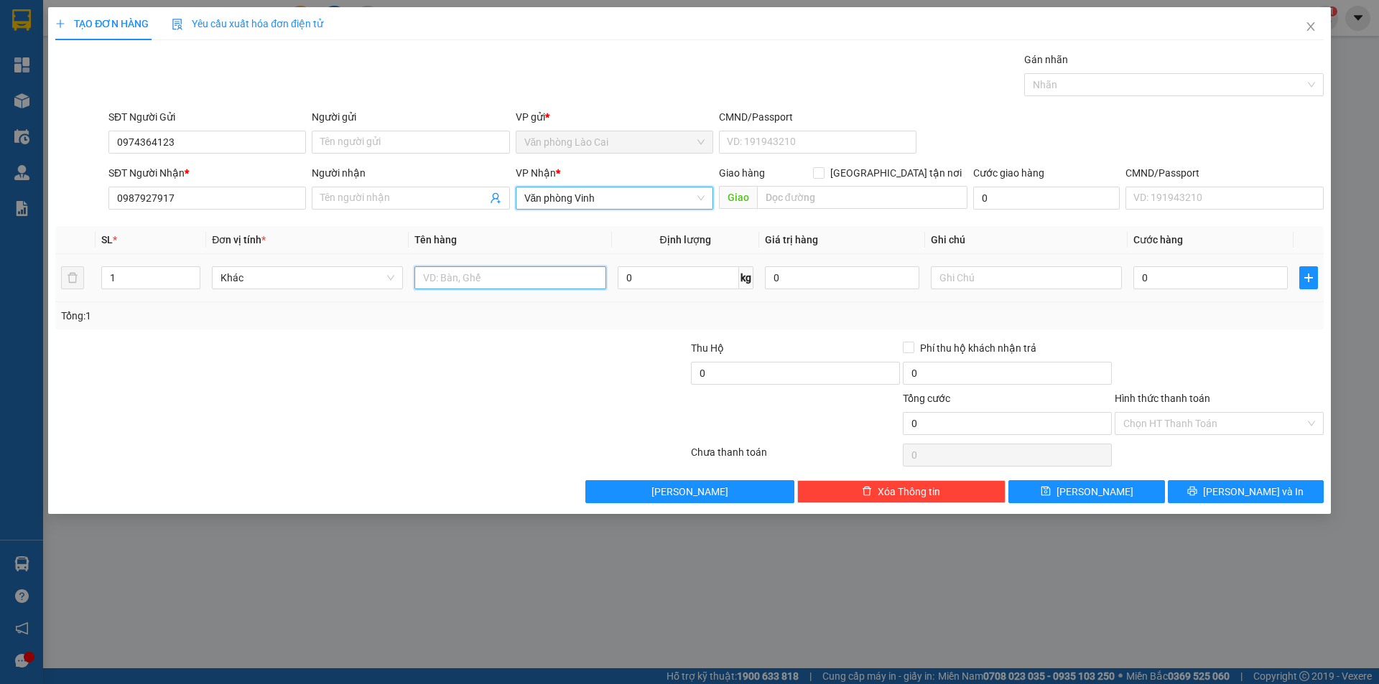
click at [478, 285] on input "text" at bounding box center [509, 277] width 191 height 23
click at [1145, 279] on input "0" at bounding box center [1210, 277] width 154 height 23
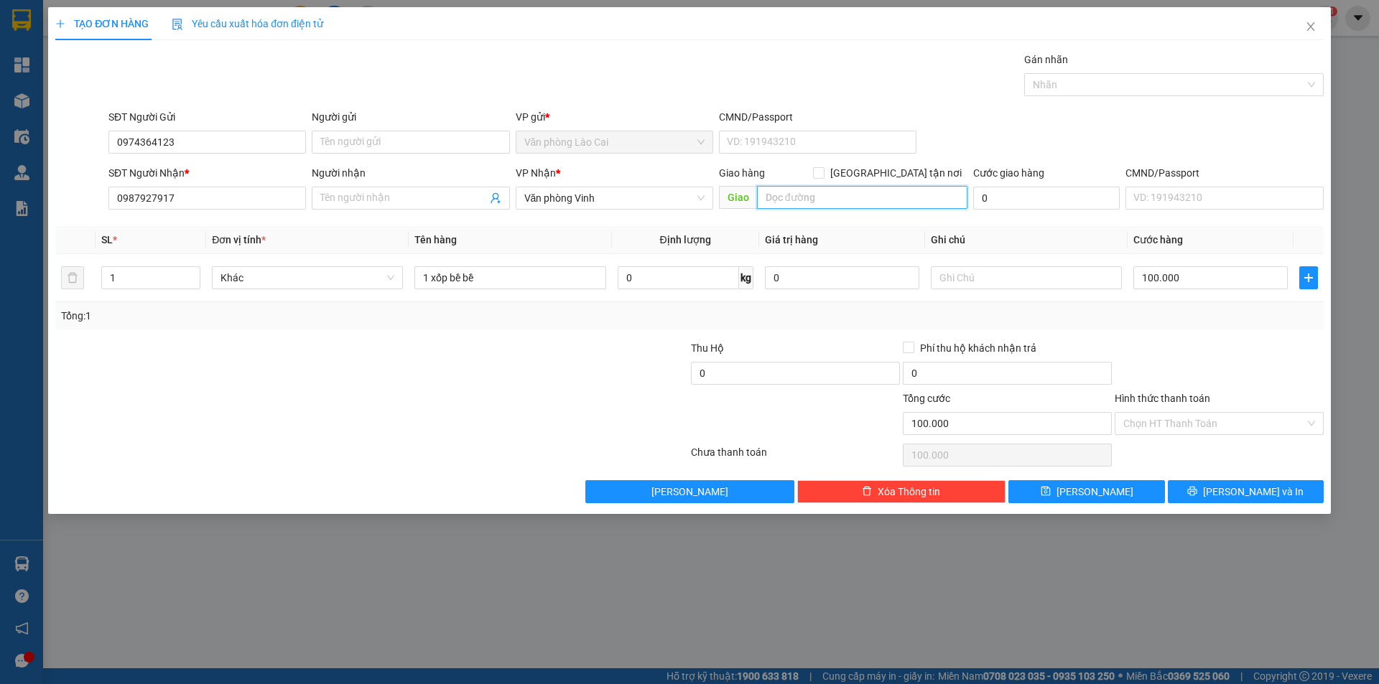
click at [821, 200] on input "text" at bounding box center [862, 197] width 210 height 23
click at [1211, 339] on div "Transit Pickup Surcharge Ids Transit Deliver Surcharge Ids Transit Deliver Surc…" at bounding box center [689, 278] width 1268 height 452
click at [1228, 391] on div "Hình thức thanh toán" at bounding box center [1219, 402] width 209 height 22
click at [1217, 485] on button "[PERSON_NAME] và In" at bounding box center [1246, 491] width 156 height 23
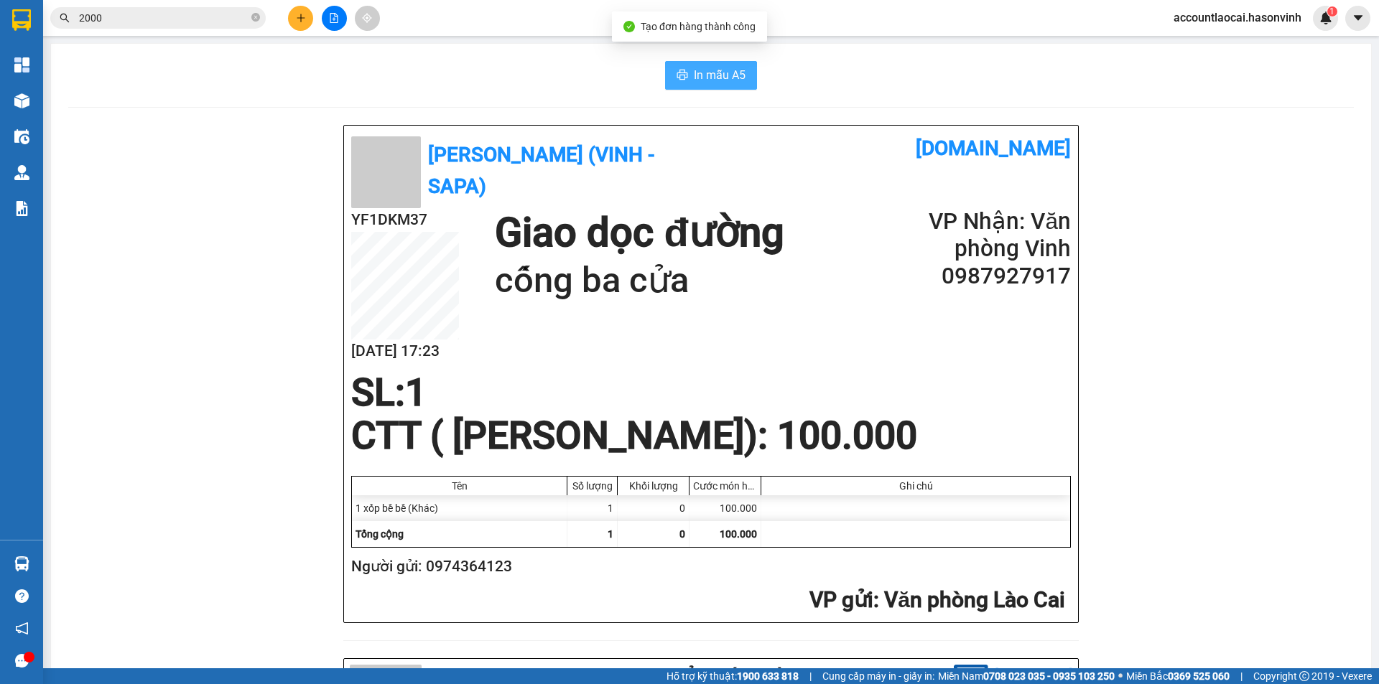
click at [684, 73] on button "In mẫu A5" at bounding box center [711, 75] width 92 height 29
click at [311, 21] on button at bounding box center [300, 18] width 25 height 25
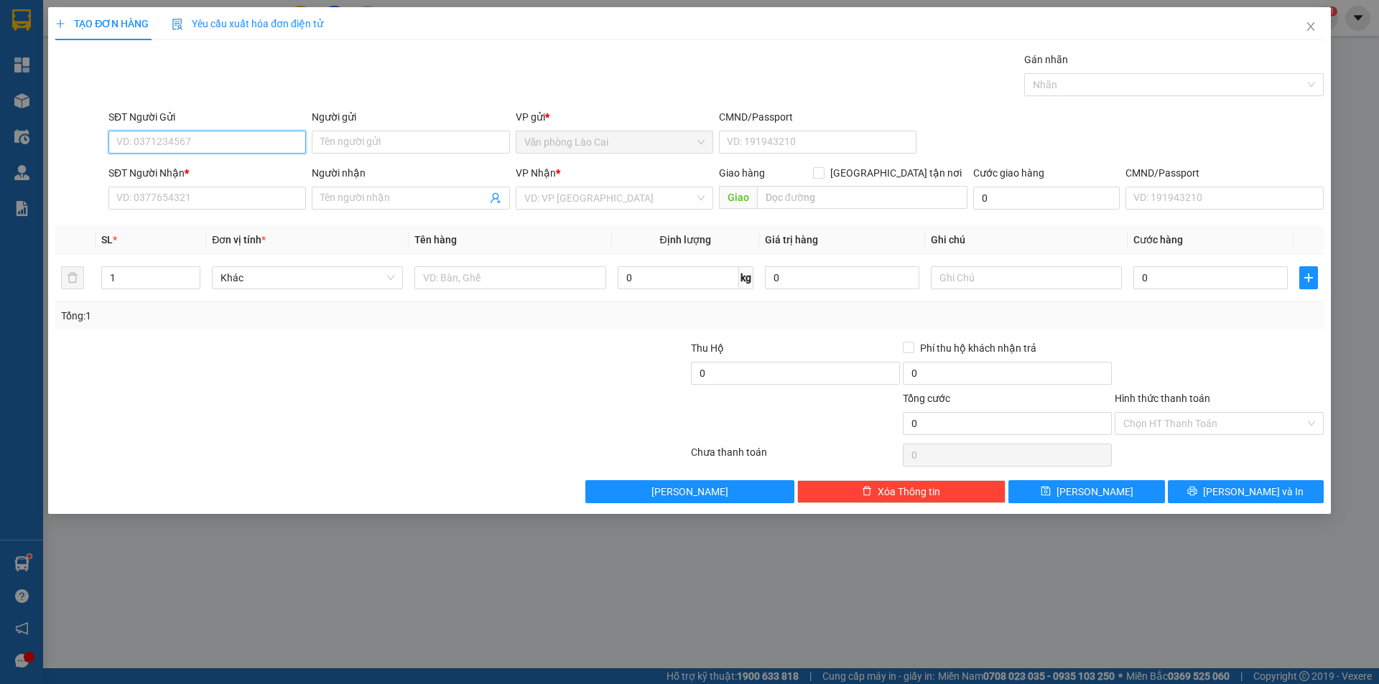
click at [204, 145] on input "SĐT Người Gửi" at bounding box center [206, 142] width 197 height 23
click at [222, 195] on input "SĐT Người Nhận *" at bounding box center [206, 198] width 197 height 23
click at [564, 197] on input "search" at bounding box center [609, 198] width 170 height 22
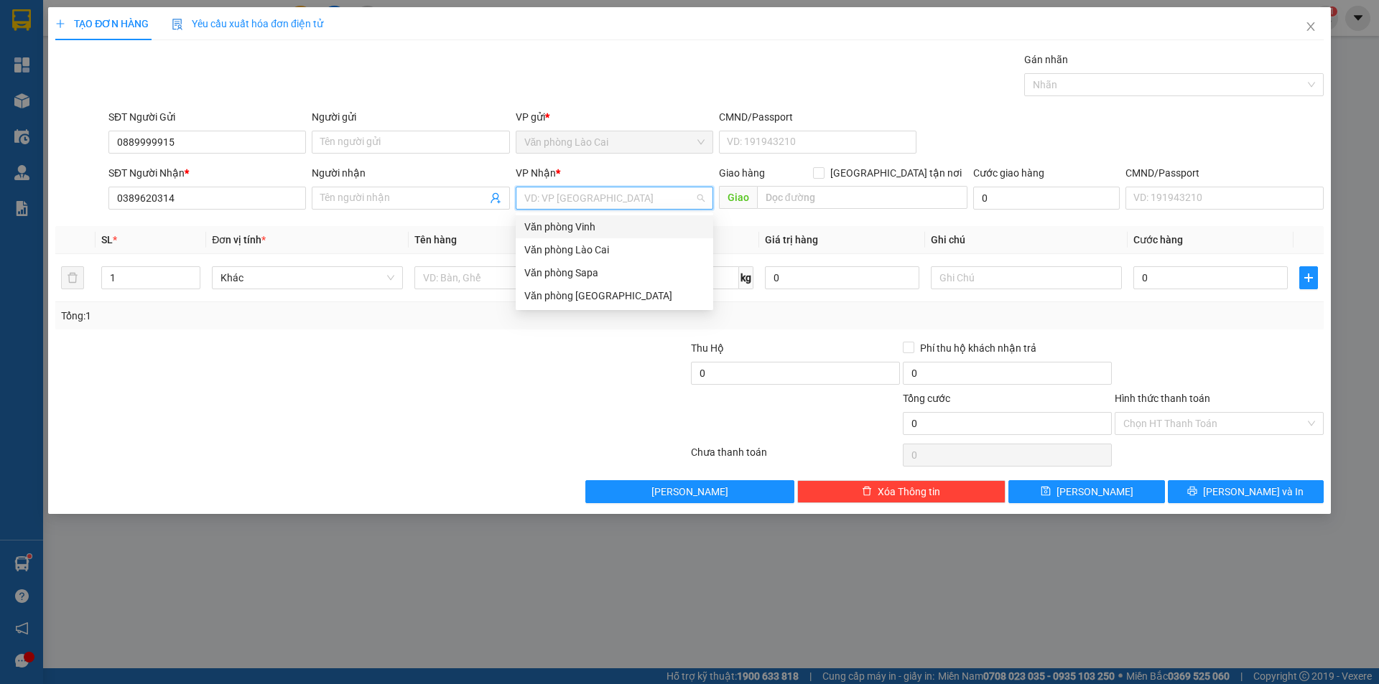
click at [557, 229] on div "Văn phòng Vinh" at bounding box center [614, 227] width 180 height 16
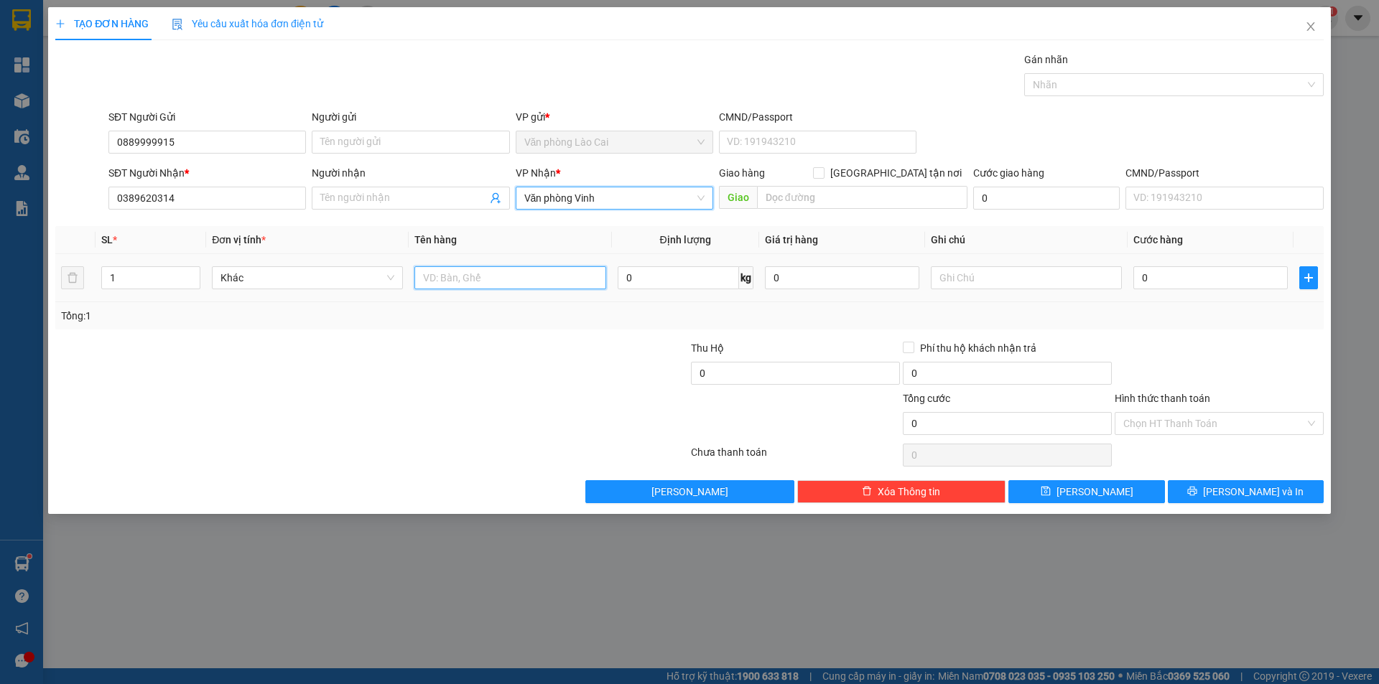
click at [461, 275] on input "text" at bounding box center [509, 277] width 191 height 23
click at [1165, 285] on input "0" at bounding box center [1210, 277] width 154 height 23
click at [1219, 309] on div "Tổng: 1" at bounding box center [689, 316] width 1257 height 16
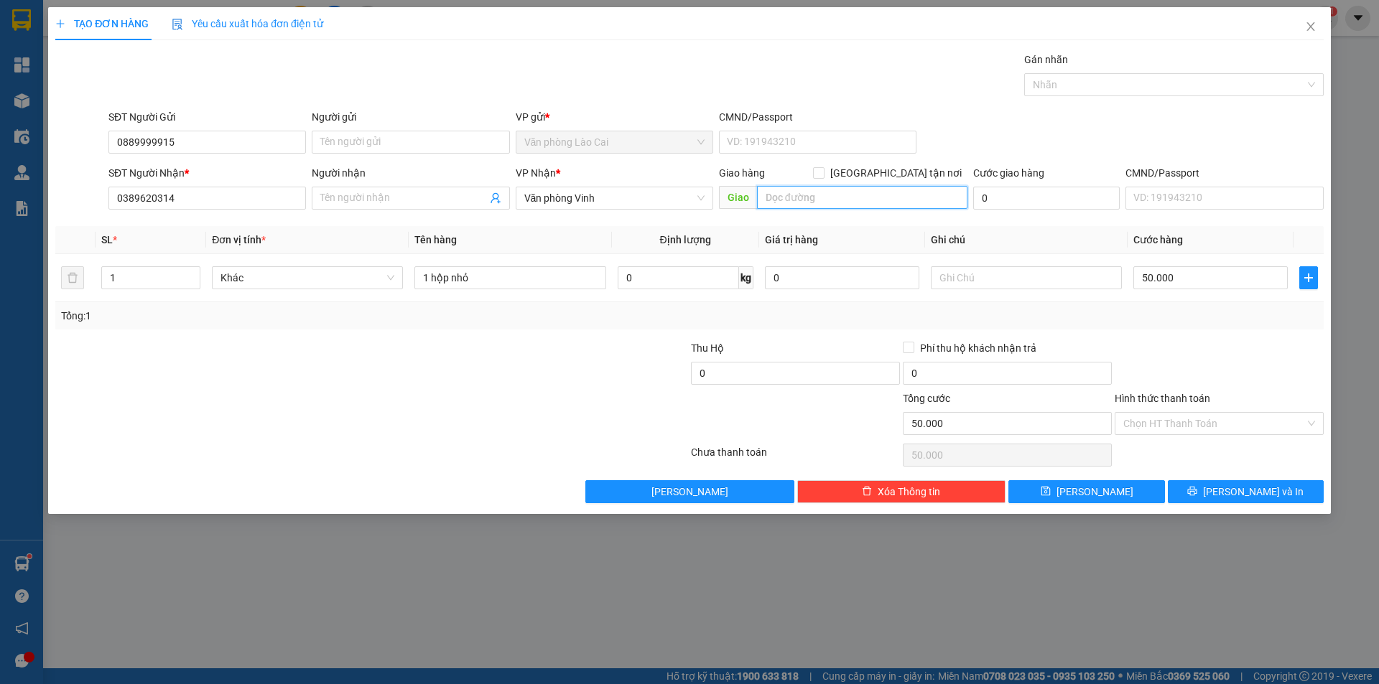
click at [852, 187] on input "text" at bounding box center [862, 197] width 210 height 23
click at [1216, 493] on button "[PERSON_NAME] và In" at bounding box center [1246, 491] width 156 height 23
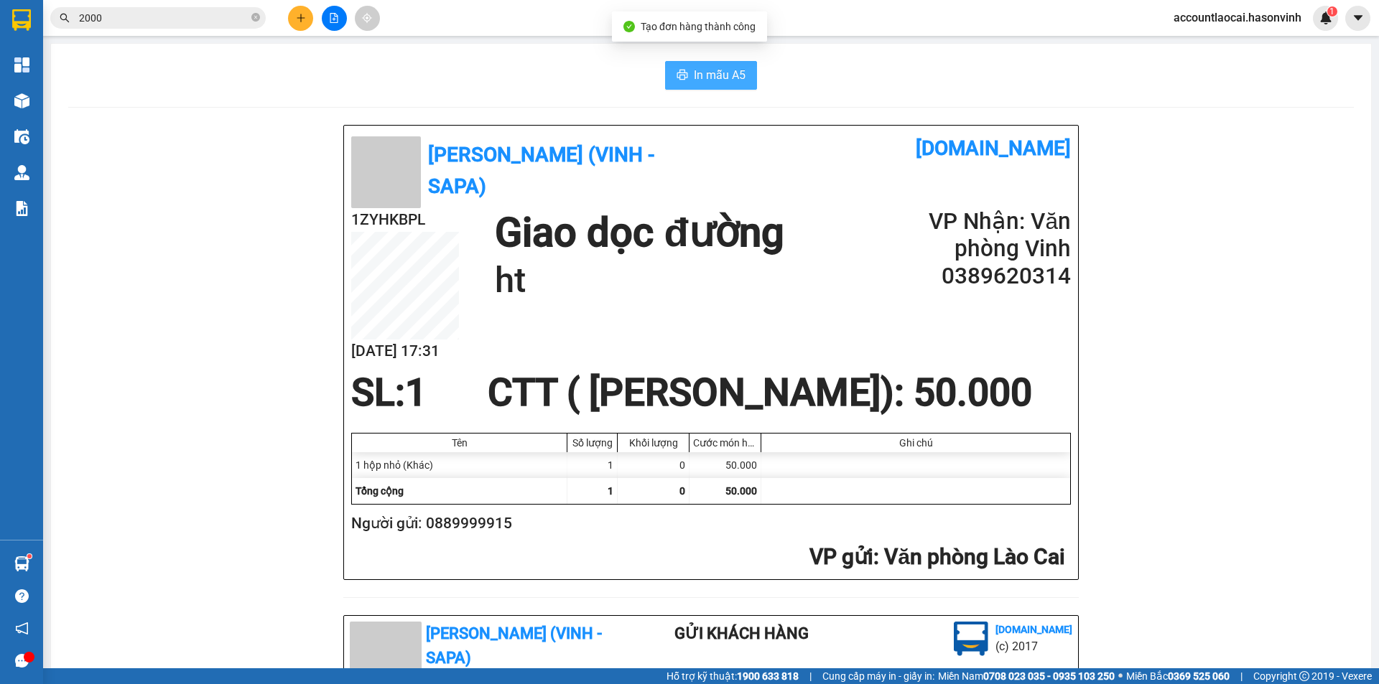
click at [694, 78] on span "In mẫu A5" at bounding box center [720, 75] width 52 height 18
click at [260, 19] on span "2000" at bounding box center [157, 18] width 215 height 22
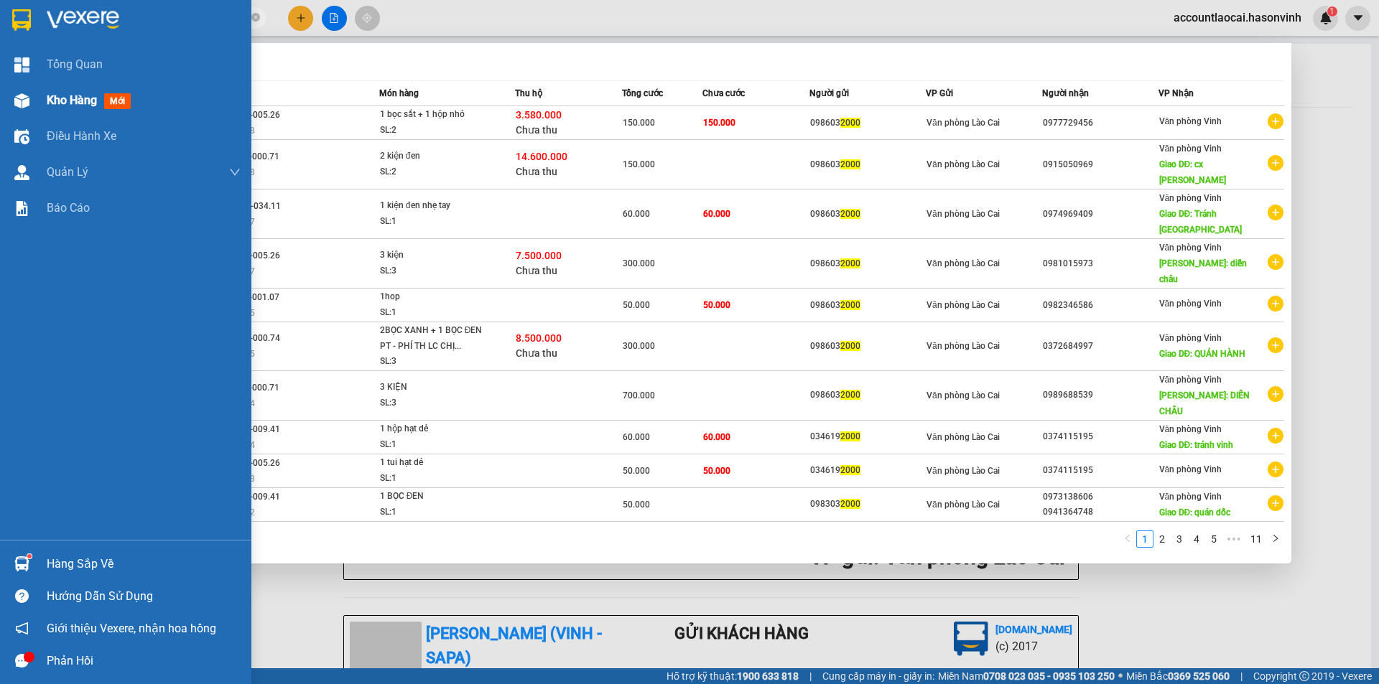
click at [6, 108] on div "Kho hàng mới" at bounding box center [125, 101] width 251 height 36
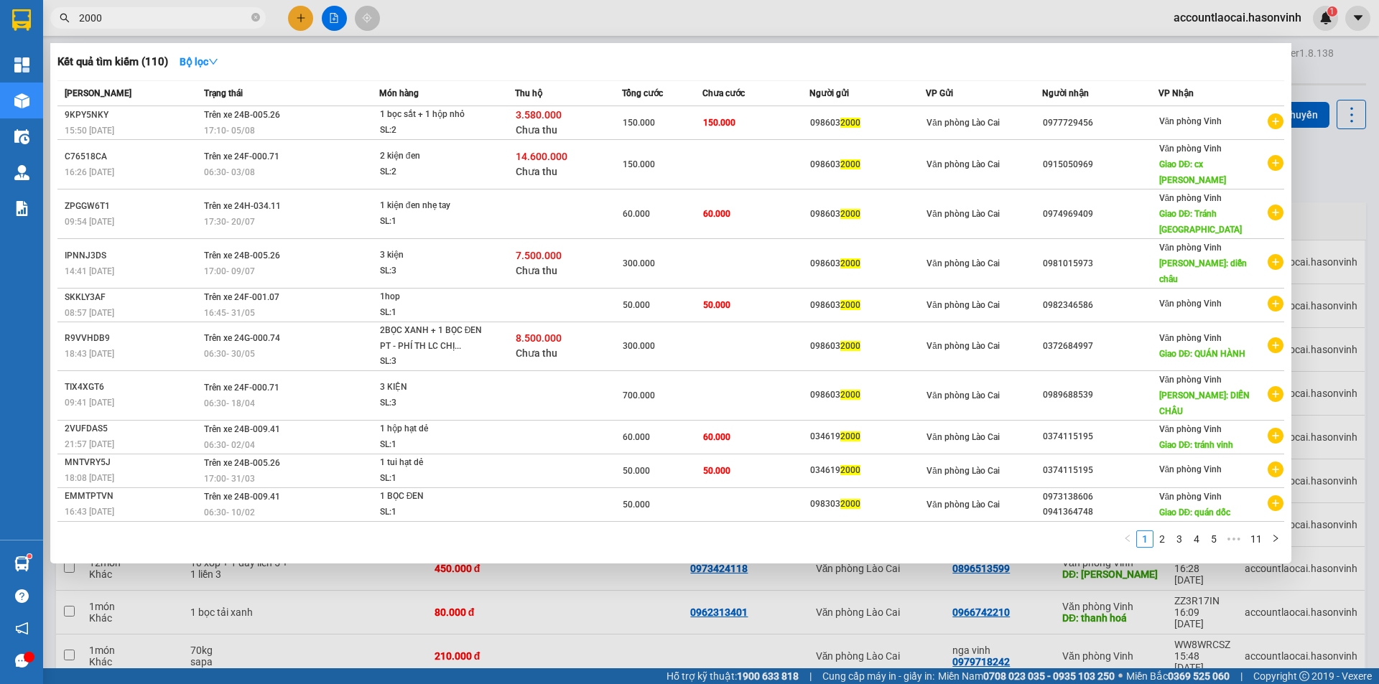
click at [832, 548] on div at bounding box center [689, 342] width 1379 height 684
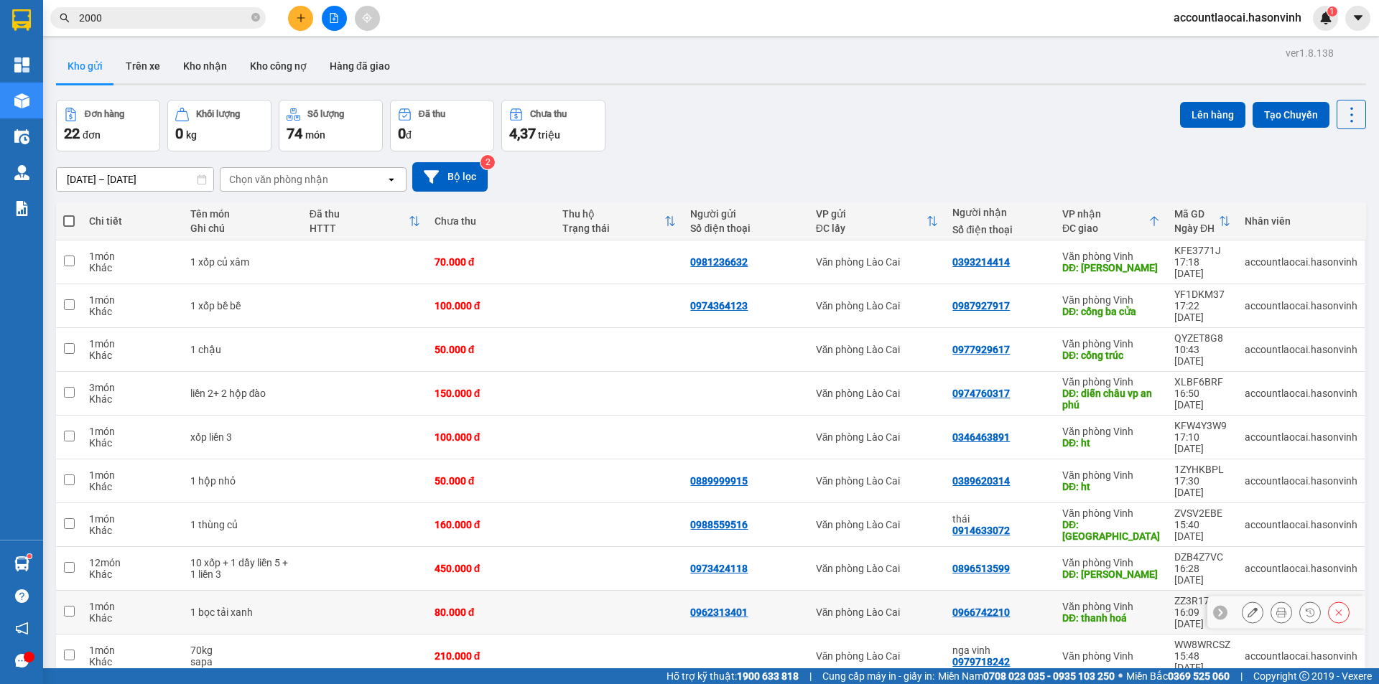
click at [764, 591] on td "0962313401" at bounding box center [745, 613] width 125 height 44
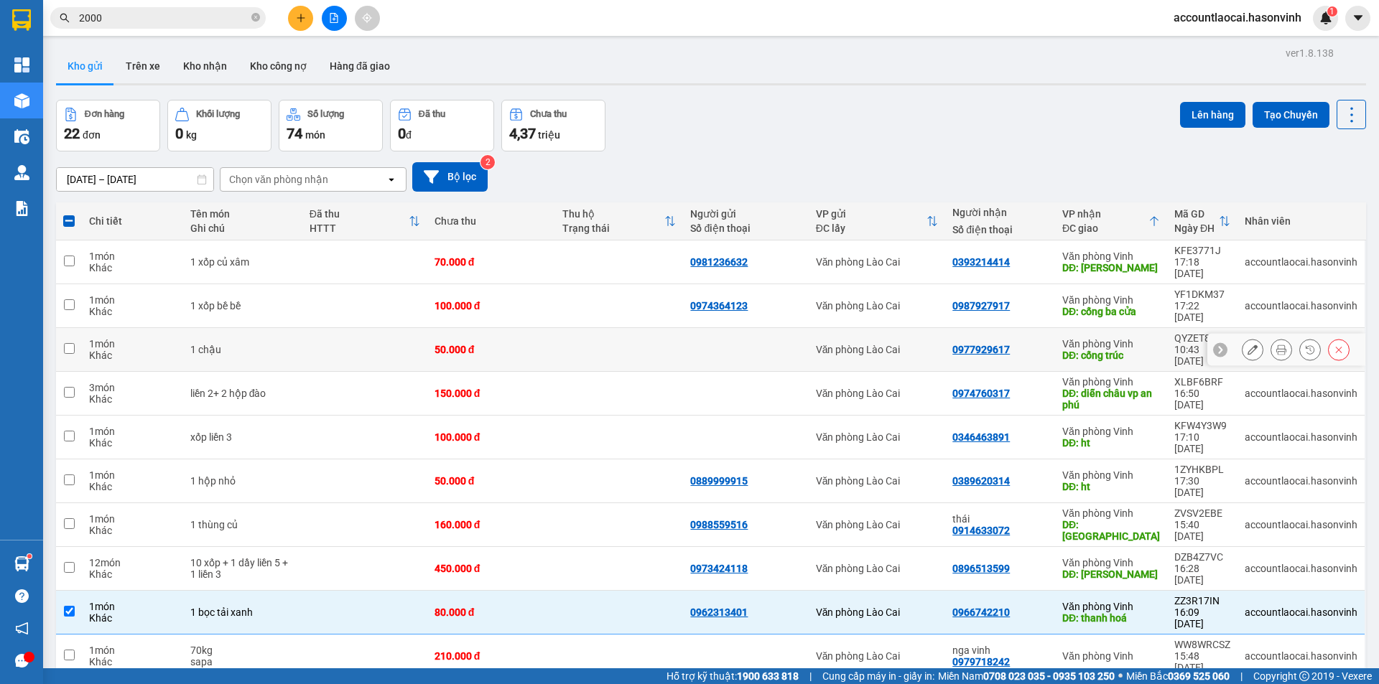
click at [536, 330] on td "50.000 đ" at bounding box center [491, 350] width 128 height 44
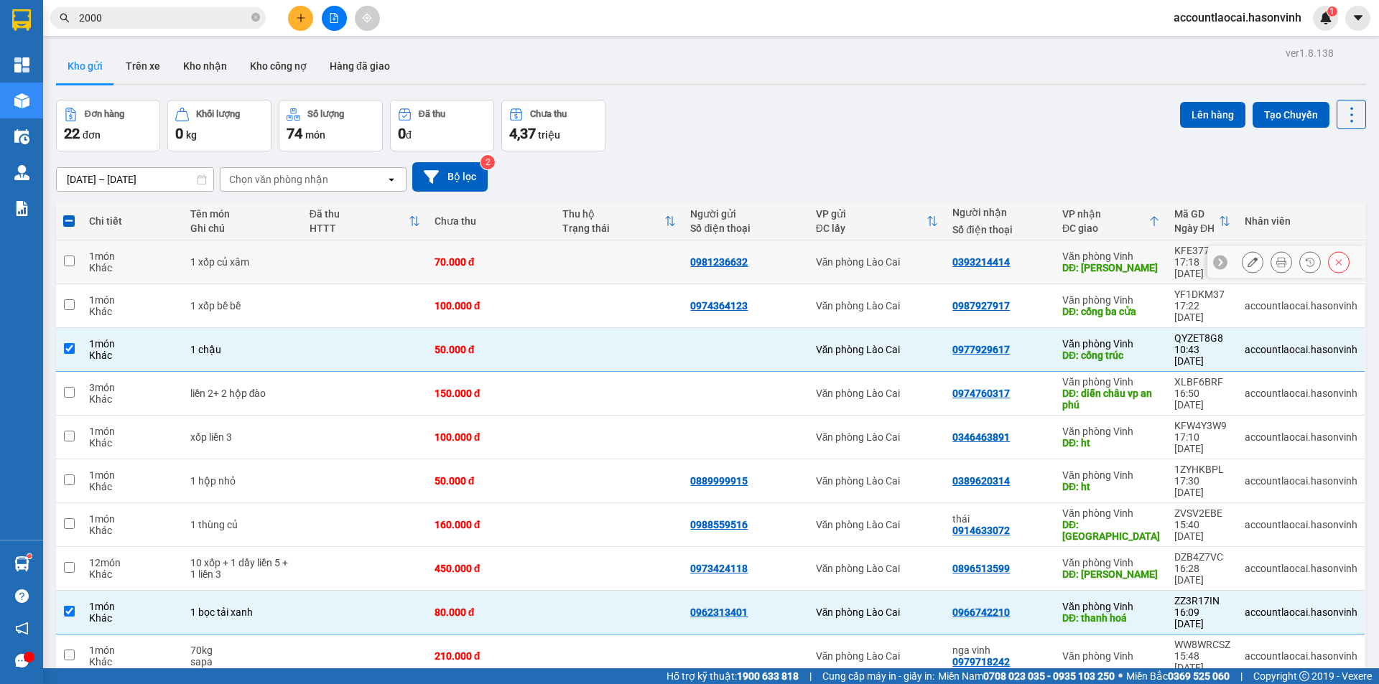
click at [789, 256] on div "0981236632" at bounding box center [745, 261] width 111 height 11
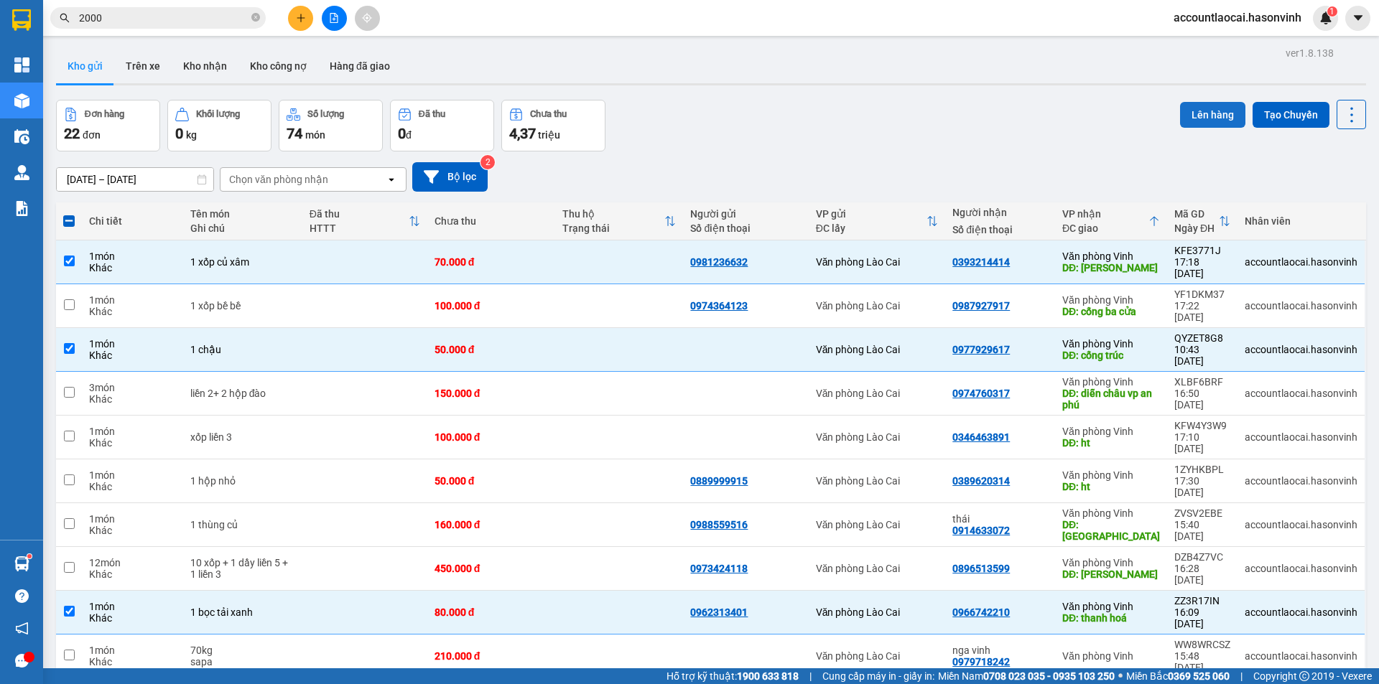
click at [1186, 118] on button "Lên hàng" at bounding box center [1212, 115] width 65 height 26
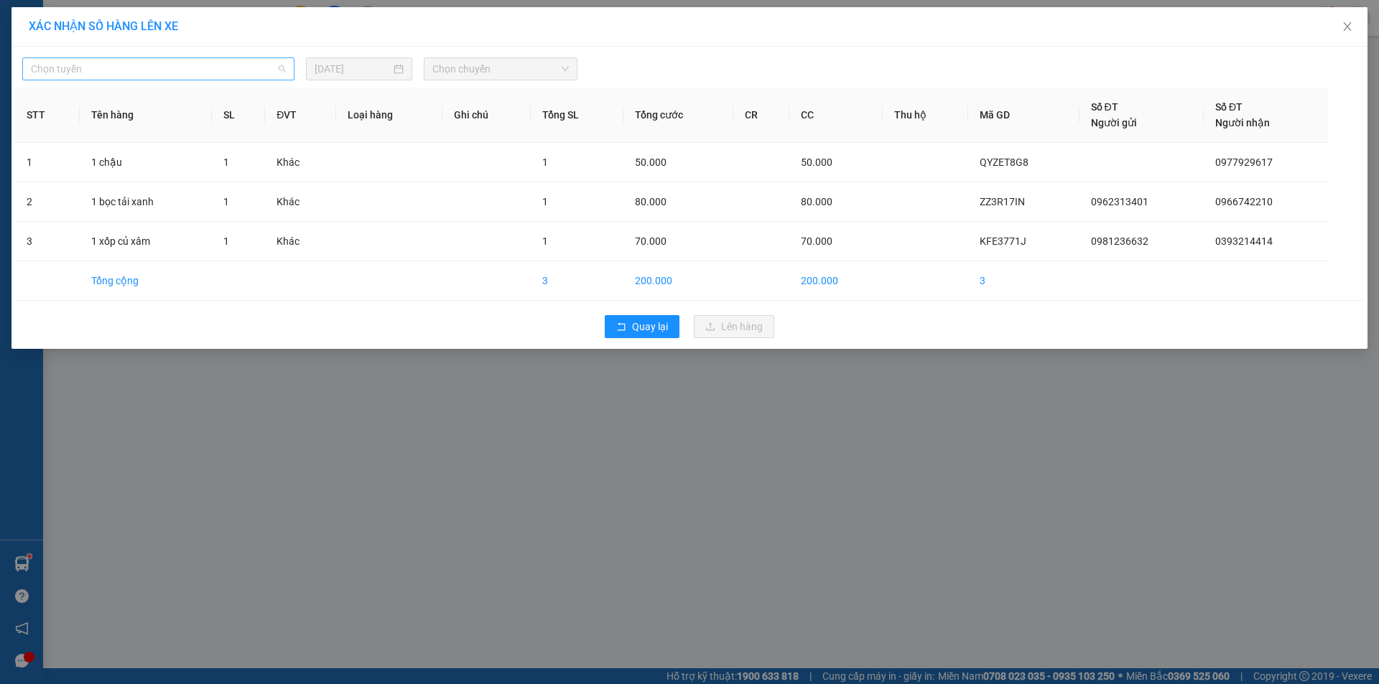
drag, startPoint x: 262, startPoint y: 65, endPoint x: 143, endPoint y: 124, distance: 133.3
click at [259, 65] on span "Chọn tuyến" at bounding box center [158, 69] width 255 height 22
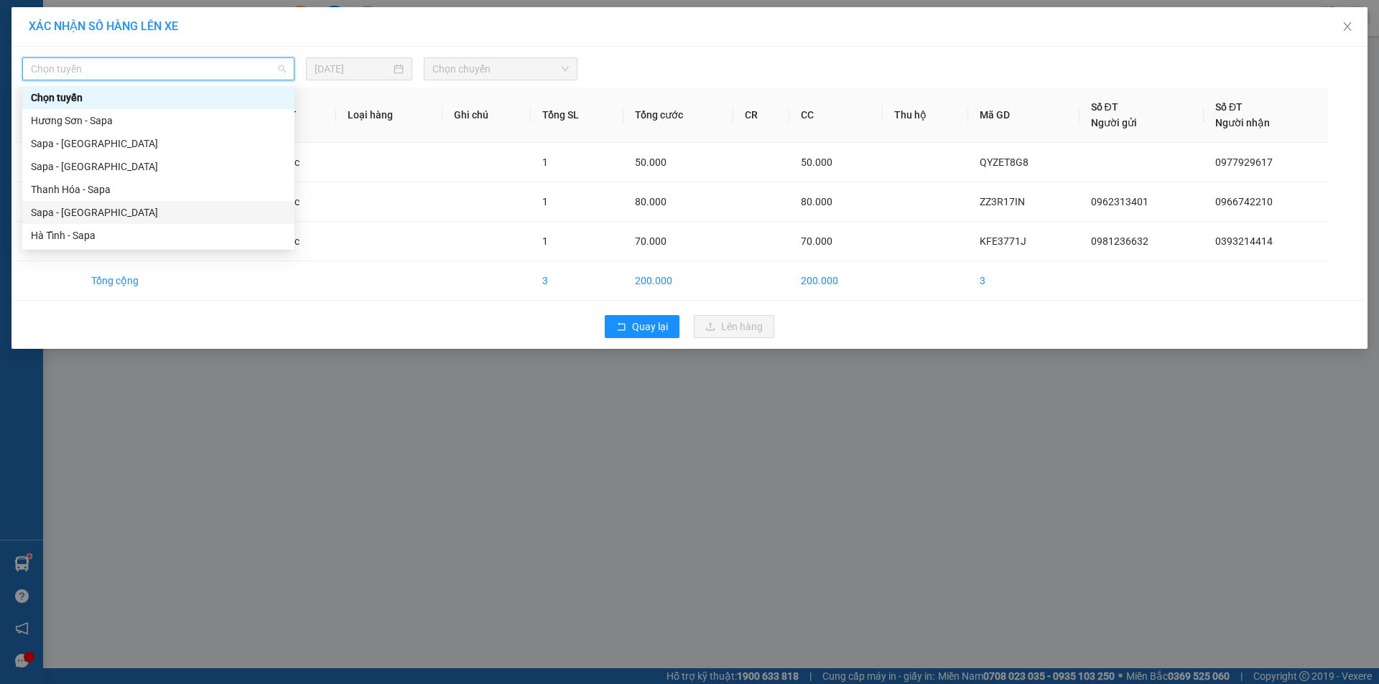
click at [92, 213] on div "Sapa - [GEOGRAPHIC_DATA]" at bounding box center [158, 213] width 255 height 16
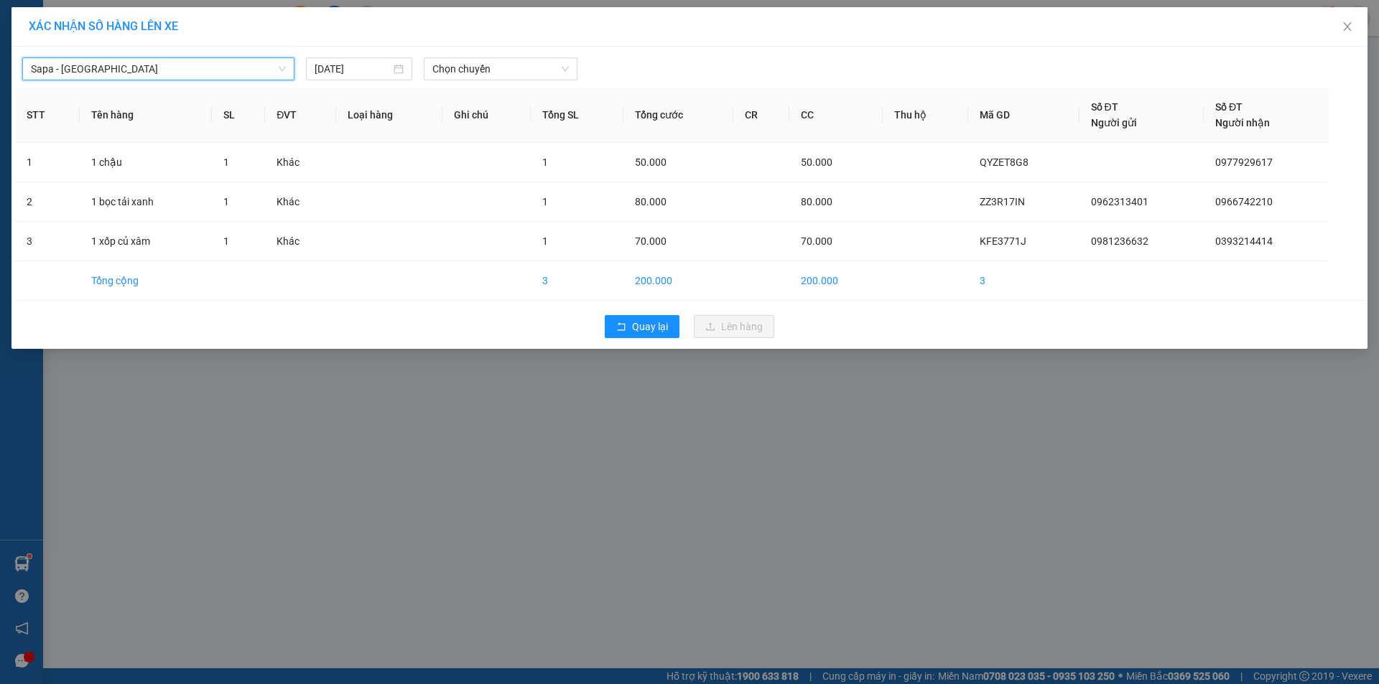
click at [140, 77] on span "Sapa - [GEOGRAPHIC_DATA]" at bounding box center [158, 69] width 255 height 22
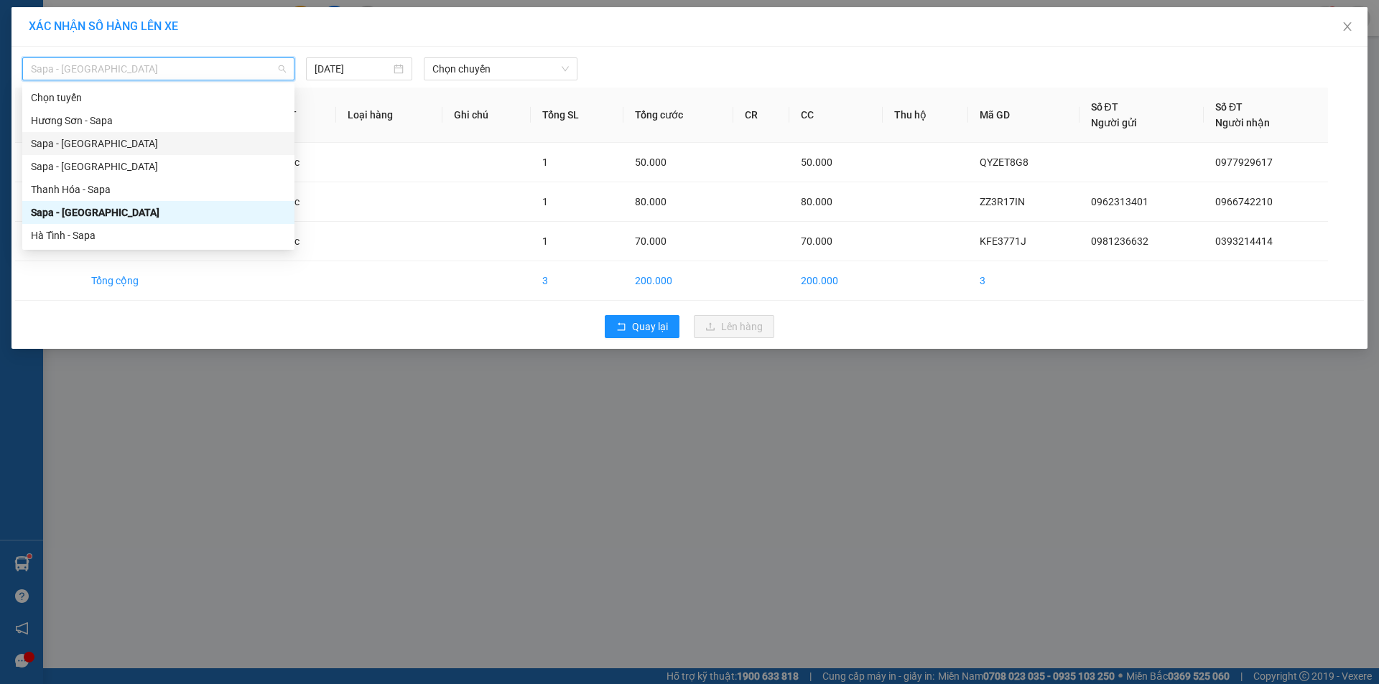
click at [117, 144] on div "Sapa - [GEOGRAPHIC_DATA]" at bounding box center [158, 144] width 255 height 16
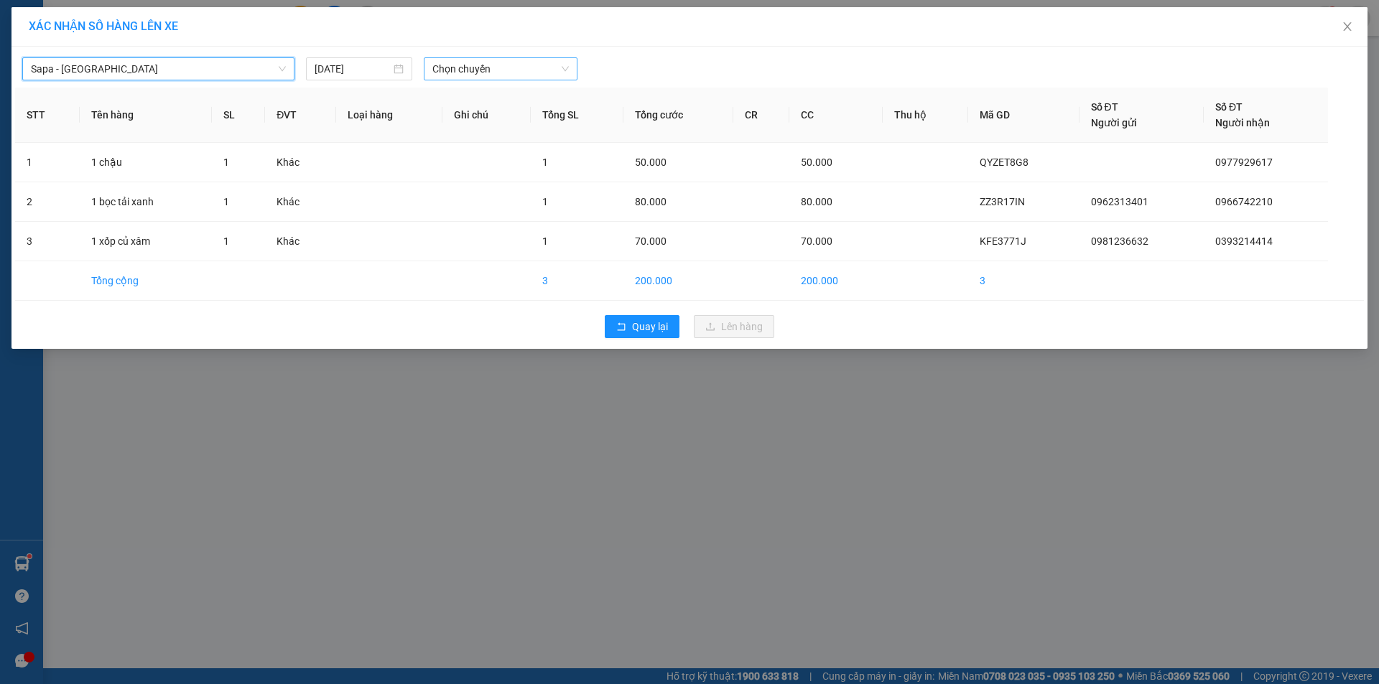
click at [509, 70] on span "Chọn chuyến" at bounding box center [500, 69] width 136 height 22
click at [490, 117] on div "17:30 - 24G-000.74" at bounding box center [488, 121] width 112 height 16
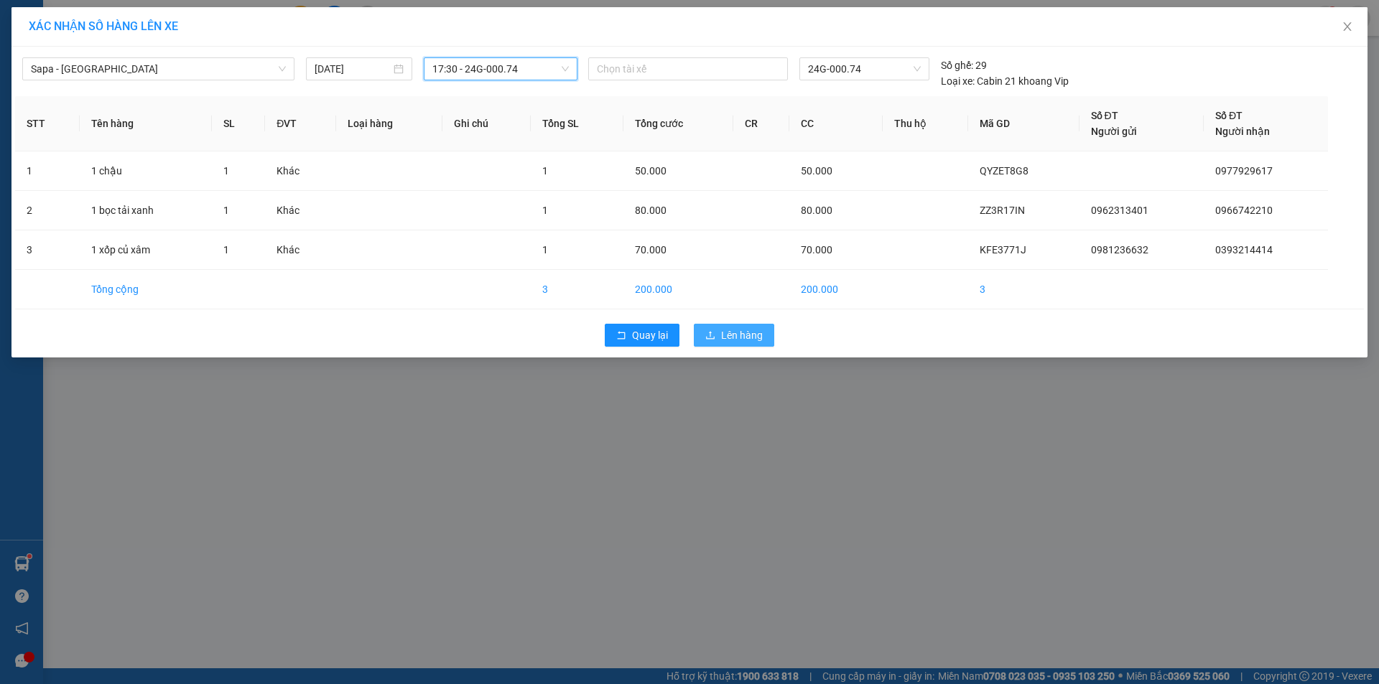
click at [730, 329] on span "Lên hàng" at bounding box center [742, 335] width 42 height 16
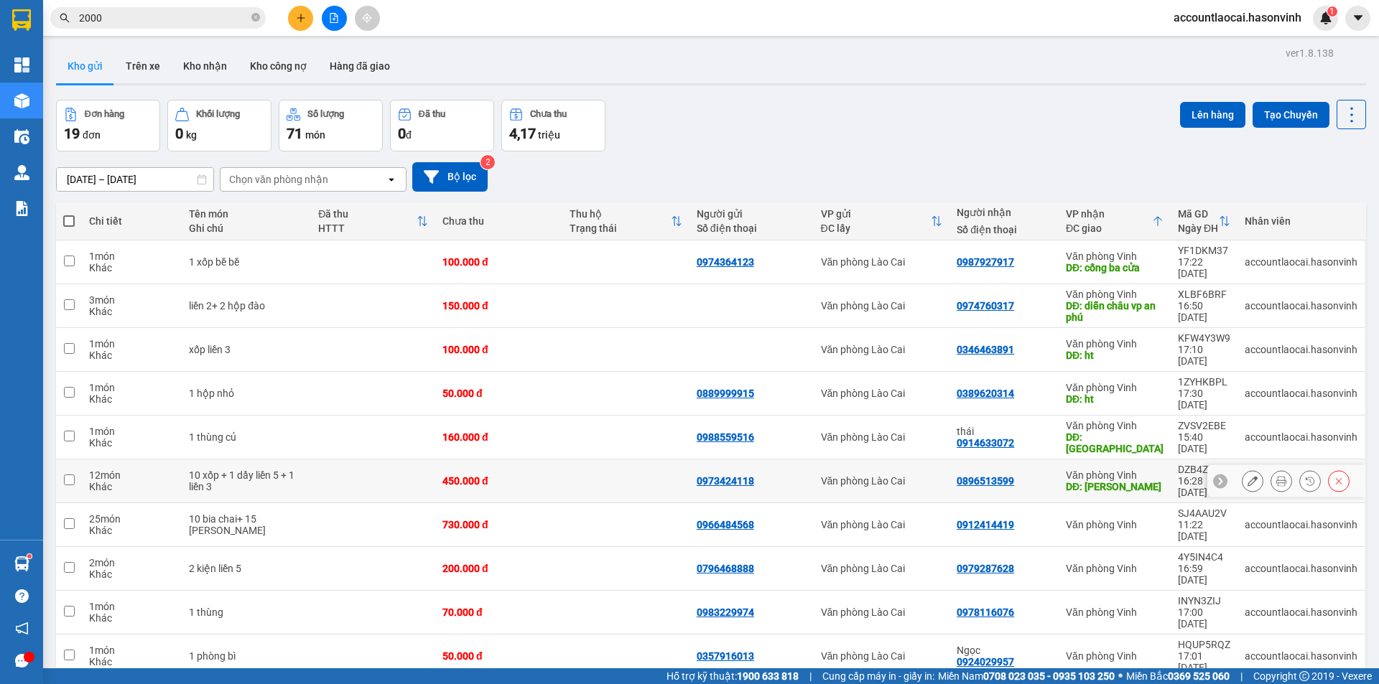
click at [590, 460] on td at bounding box center [625, 482] width 127 height 44
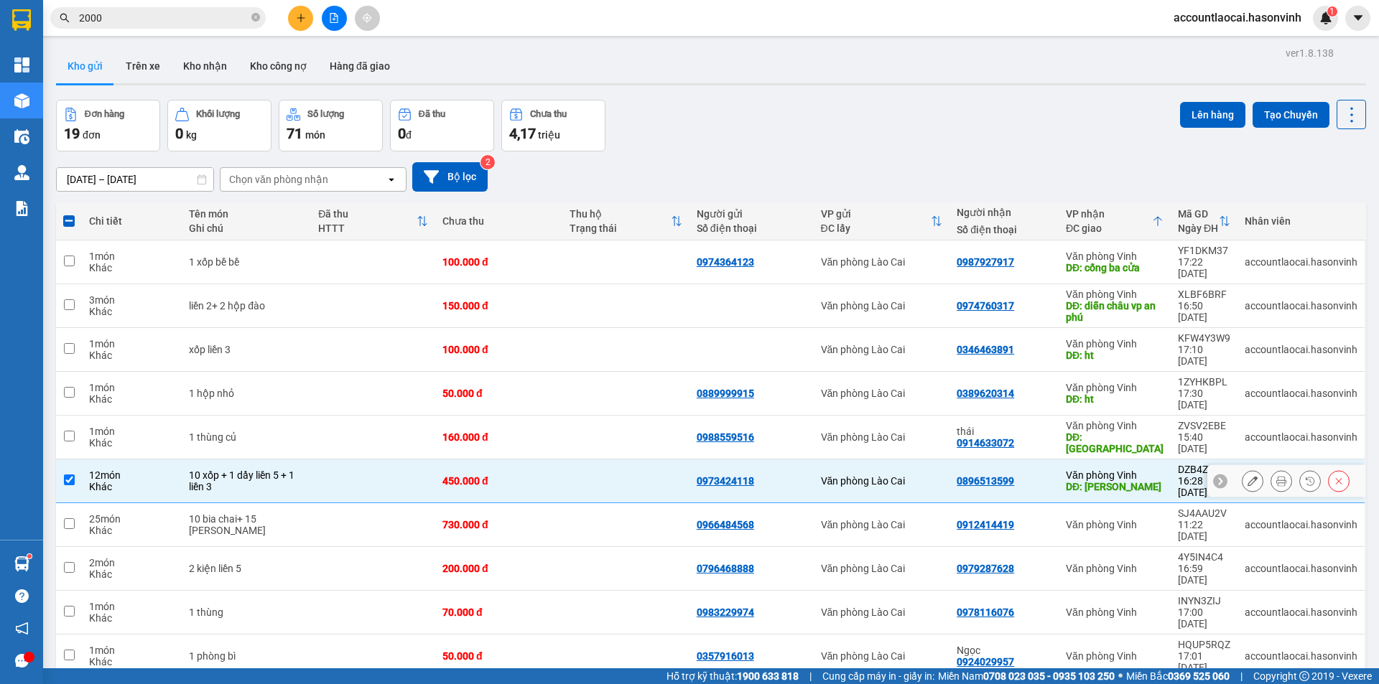
click at [590, 460] on td at bounding box center [625, 482] width 127 height 44
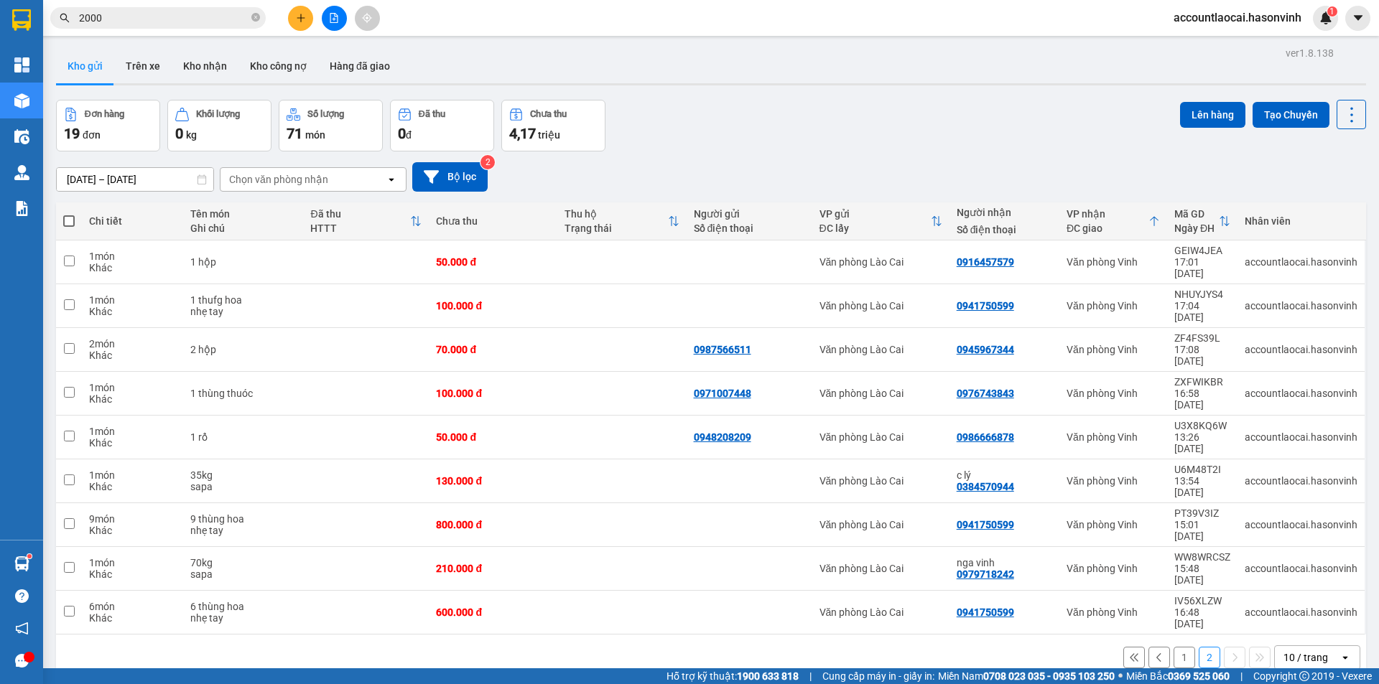
click at [1173, 647] on button "1" at bounding box center [1184, 658] width 22 height 22
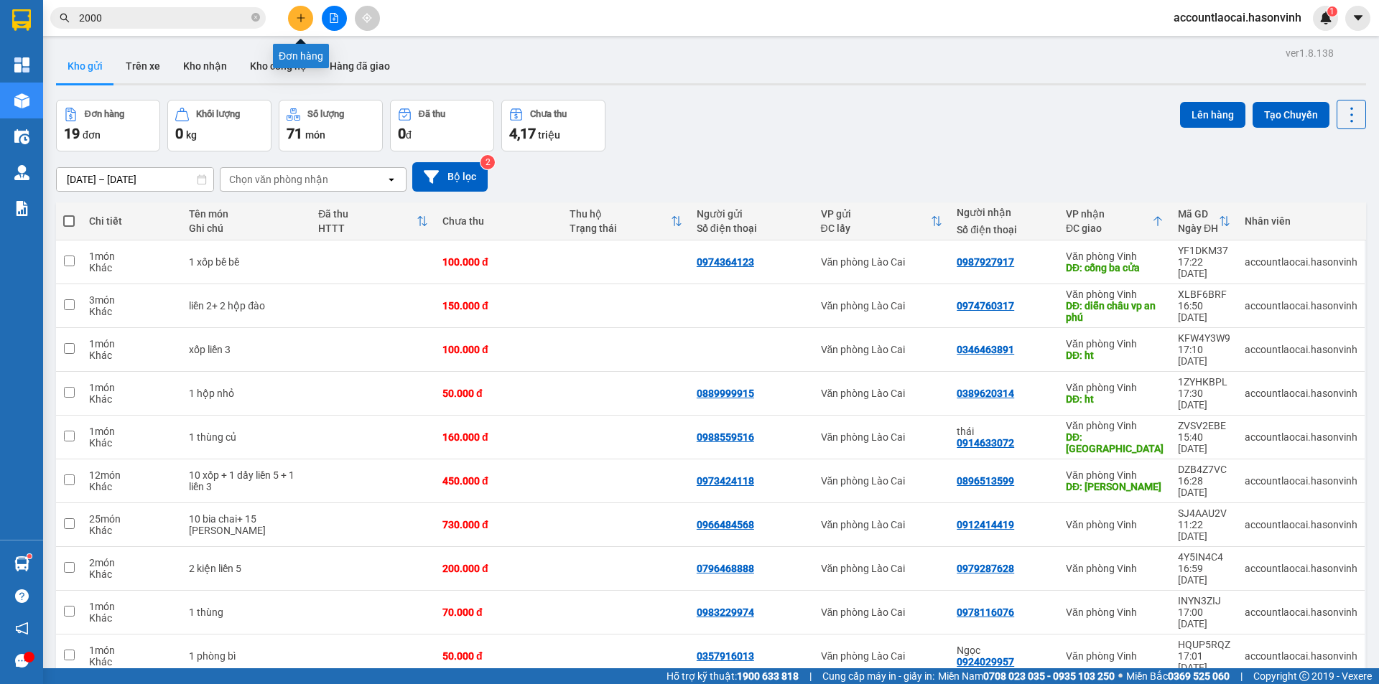
click at [294, 16] on button at bounding box center [300, 18] width 25 height 25
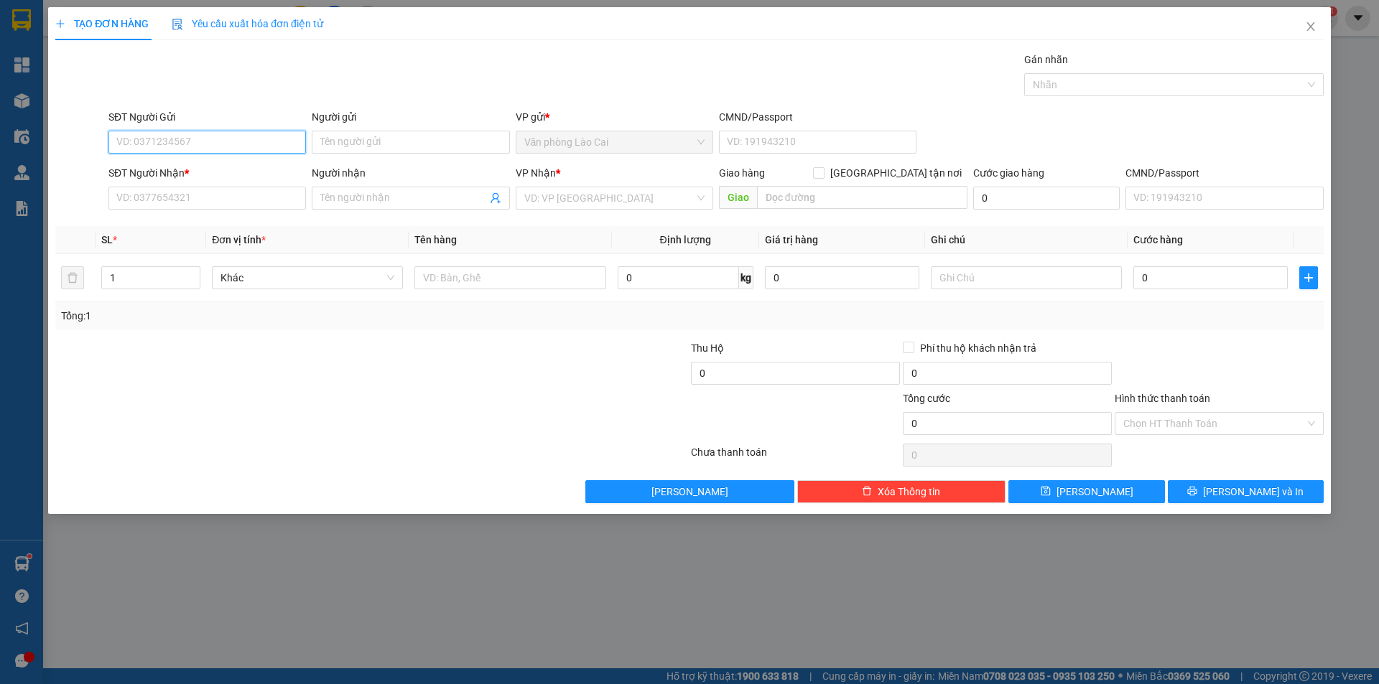
click at [200, 141] on input "SĐT Người Gửi" at bounding box center [206, 142] width 197 height 23
click at [191, 192] on input "SĐT Người Nhận *" at bounding box center [206, 198] width 197 height 23
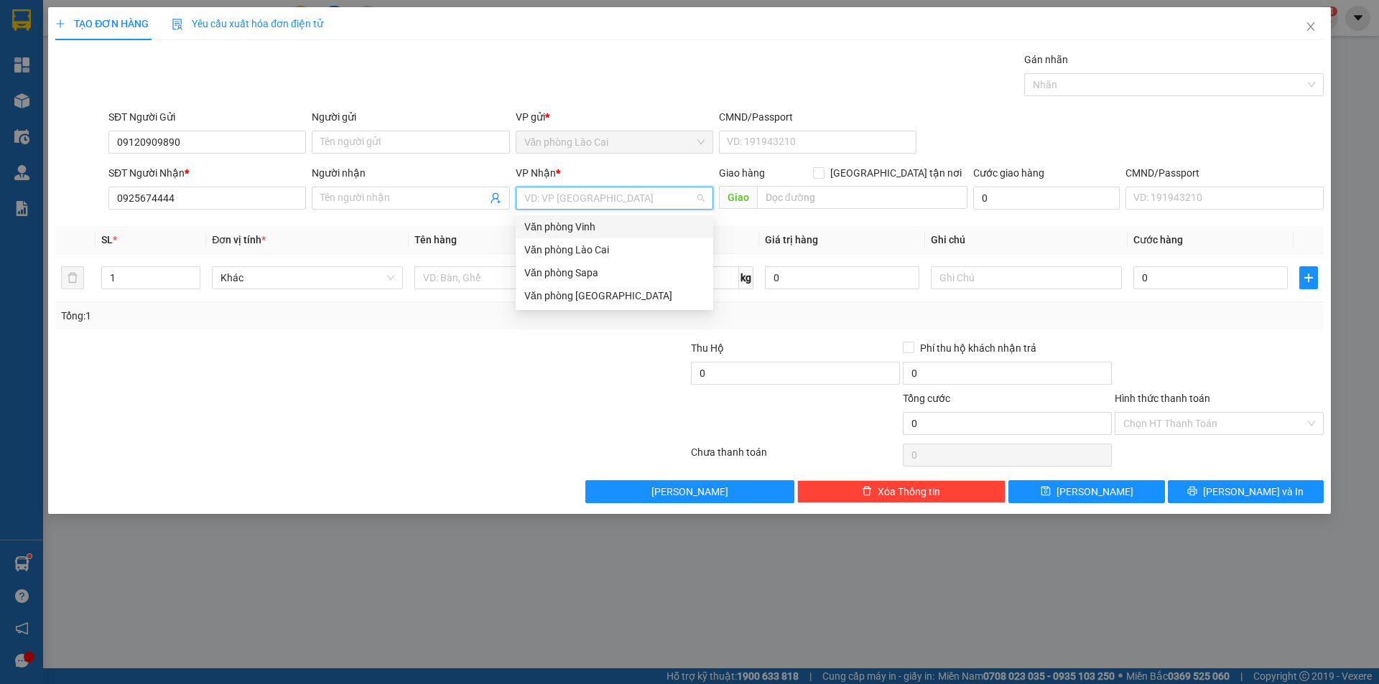
click at [602, 206] on input "search" at bounding box center [609, 198] width 170 height 22
click at [597, 224] on div "Văn phòng Vinh" at bounding box center [614, 227] width 180 height 16
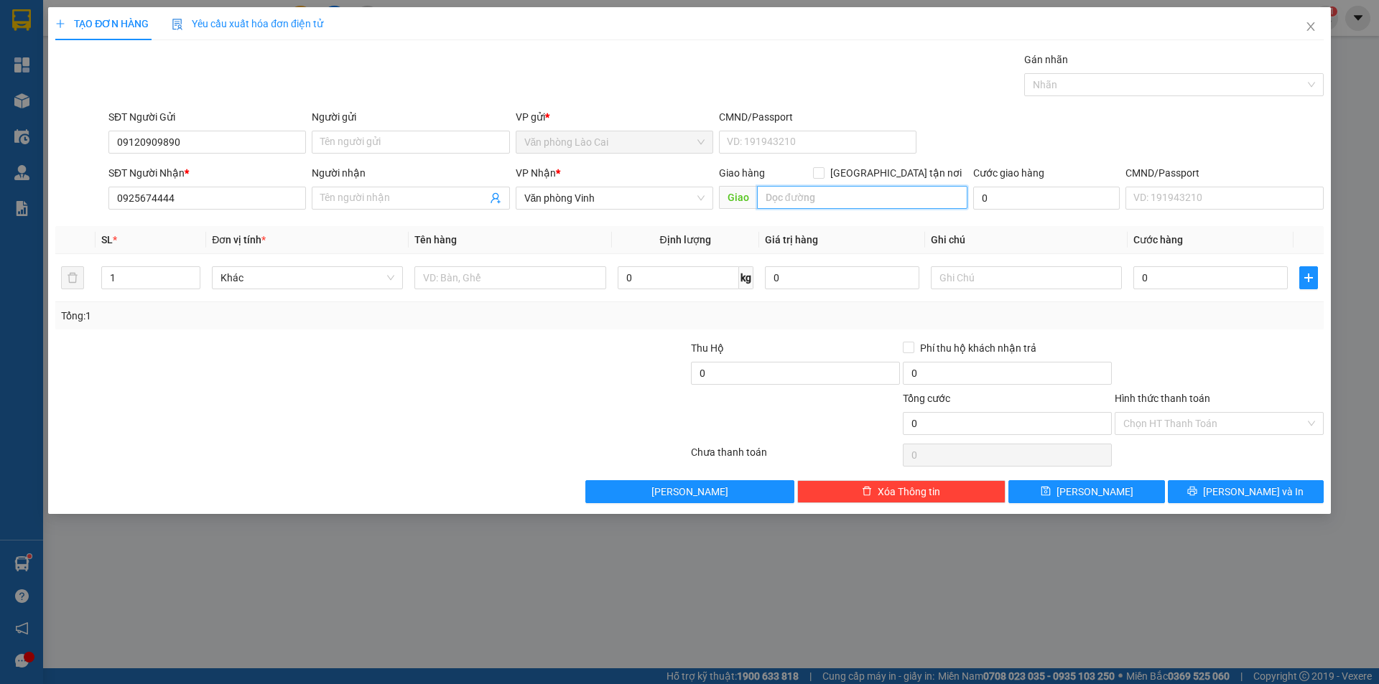
click at [818, 199] on input "text" at bounding box center [862, 197] width 210 height 23
drag, startPoint x: 829, startPoint y: 197, endPoint x: 814, endPoint y: 195, distance: 16.1
click at [814, 195] on input "bãi dương chấu" at bounding box center [862, 197] width 210 height 23
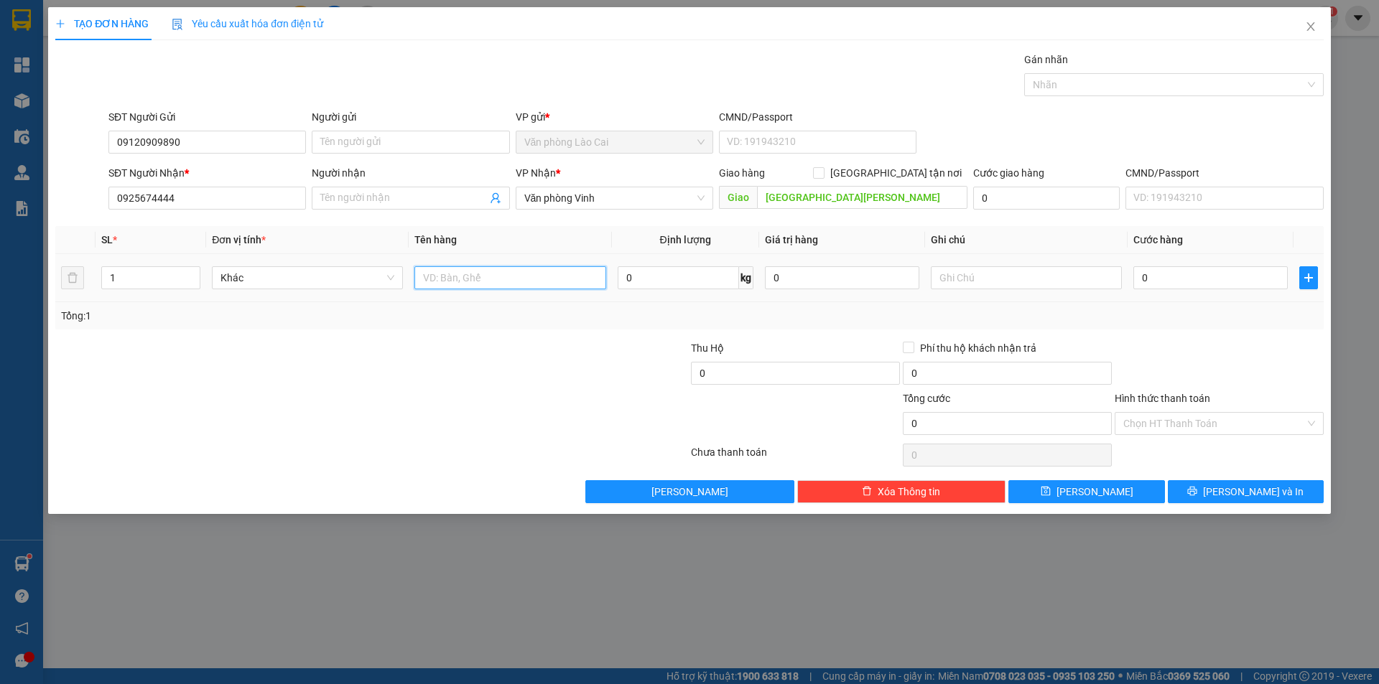
click at [449, 279] on input "text" at bounding box center [509, 277] width 191 height 23
click at [1168, 281] on input "0" at bounding box center [1210, 277] width 154 height 23
drag, startPoint x: 1173, startPoint y: 320, endPoint x: 855, endPoint y: 353, distance: 319.1
click at [1167, 320] on div "Tổng: 1" at bounding box center [689, 316] width 1257 height 16
click at [777, 368] on input "0" at bounding box center [795, 373] width 209 height 23
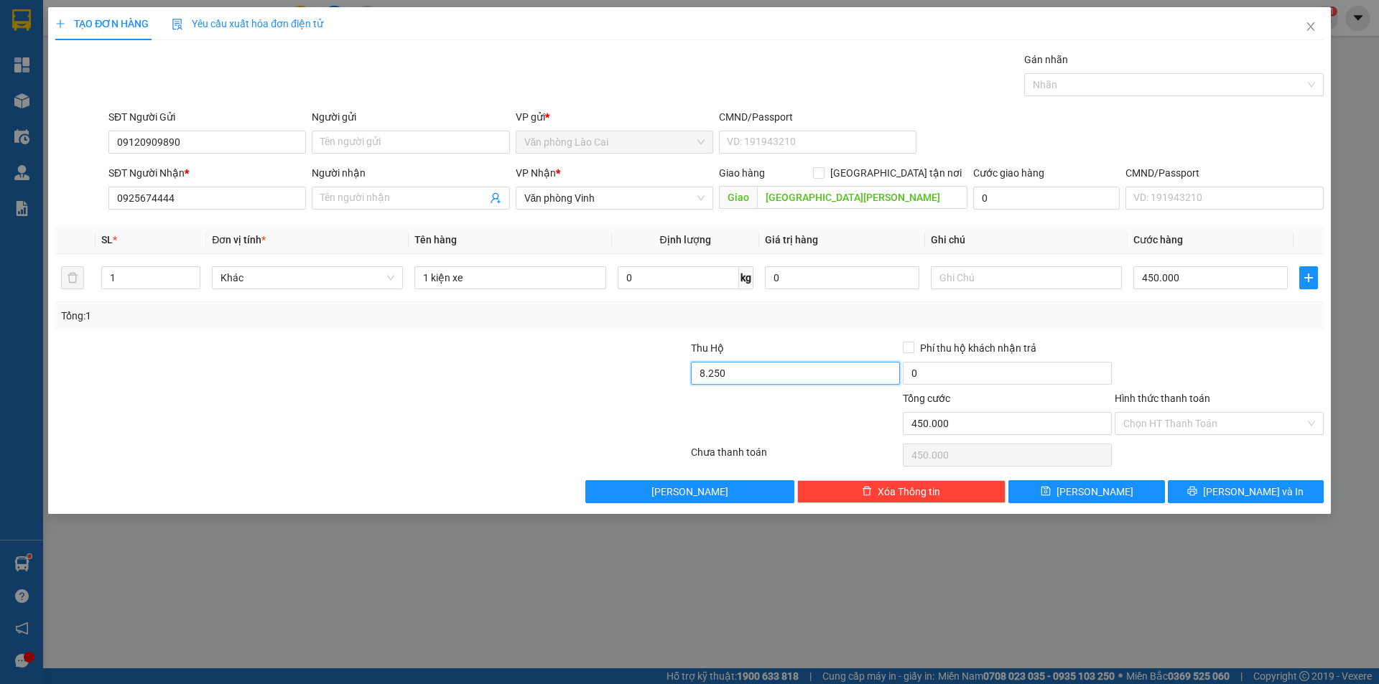
click at [817, 377] on input "8.250" at bounding box center [795, 373] width 209 height 23
click at [824, 394] on div at bounding box center [795, 416] width 212 height 50
click at [1056, 276] on input "text" at bounding box center [1026, 277] width 191 height 23
drag, startPoint x: 957, startPoint y: 273, endPoint x: 944, endPoint y: 271, distance: 12.4
click at [944, 271] on input "pjis lào cai" at bounding box center [1026, 277] width 191 height 23
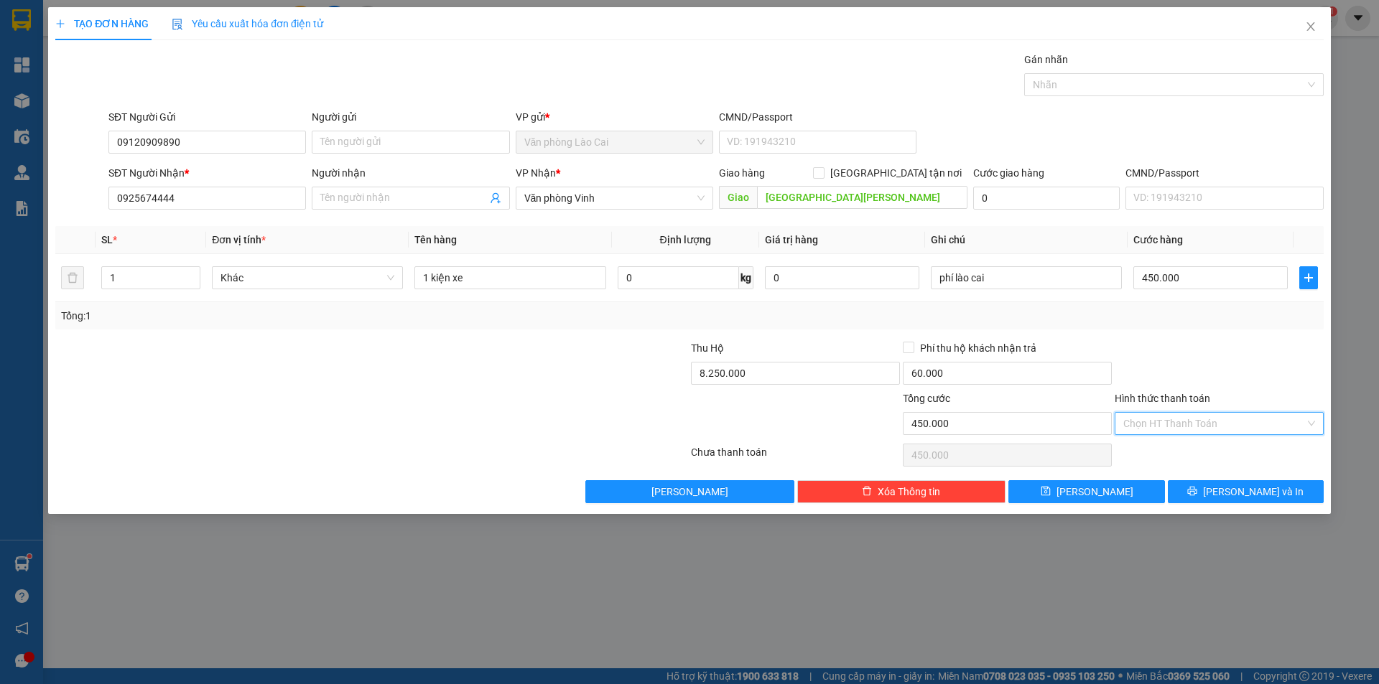
click at [1205, 425] on input "Hình thức thanh toán" at bounding box center [1214, 424] width 182 height 22
click at [1195, 449] on div "Tại văn phòng" at bounding box center [1219, 453] width 192 height 16
click at [1259, 496] on span "[PERSON_NAME] và In" at bounding box center [1253, 492] width 101 height 16
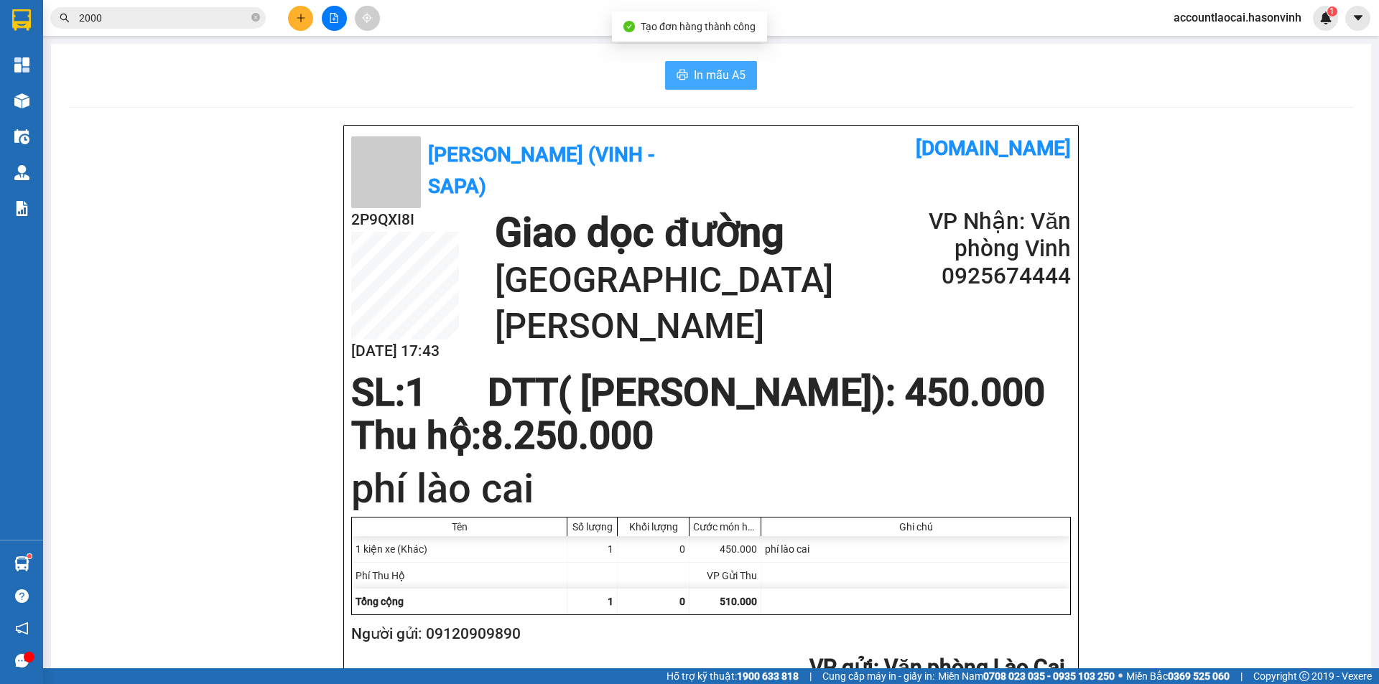
click at [719, 75] on span "In mẫu A5" at bounding box center [720, 75] width 52 height 18
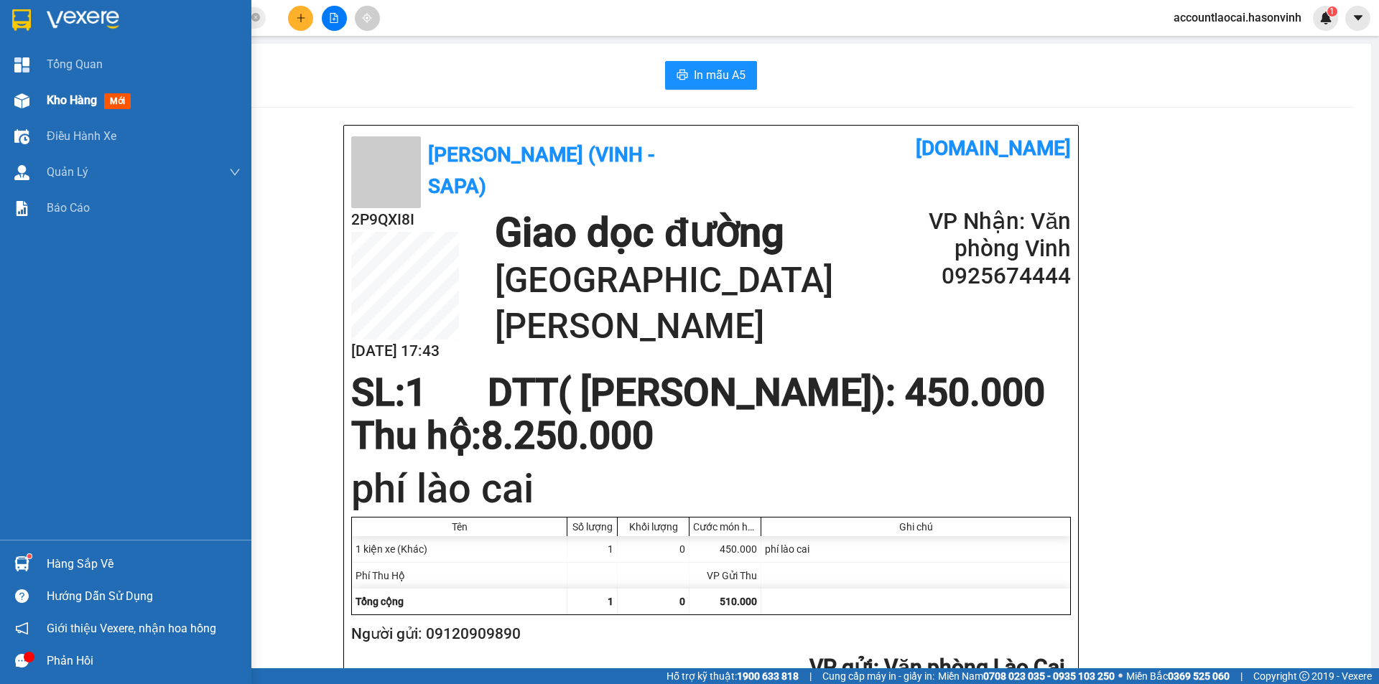
click at [52, 108] on div "Kho hàng mới" at bounding box center [92, 100] width 90 height 18
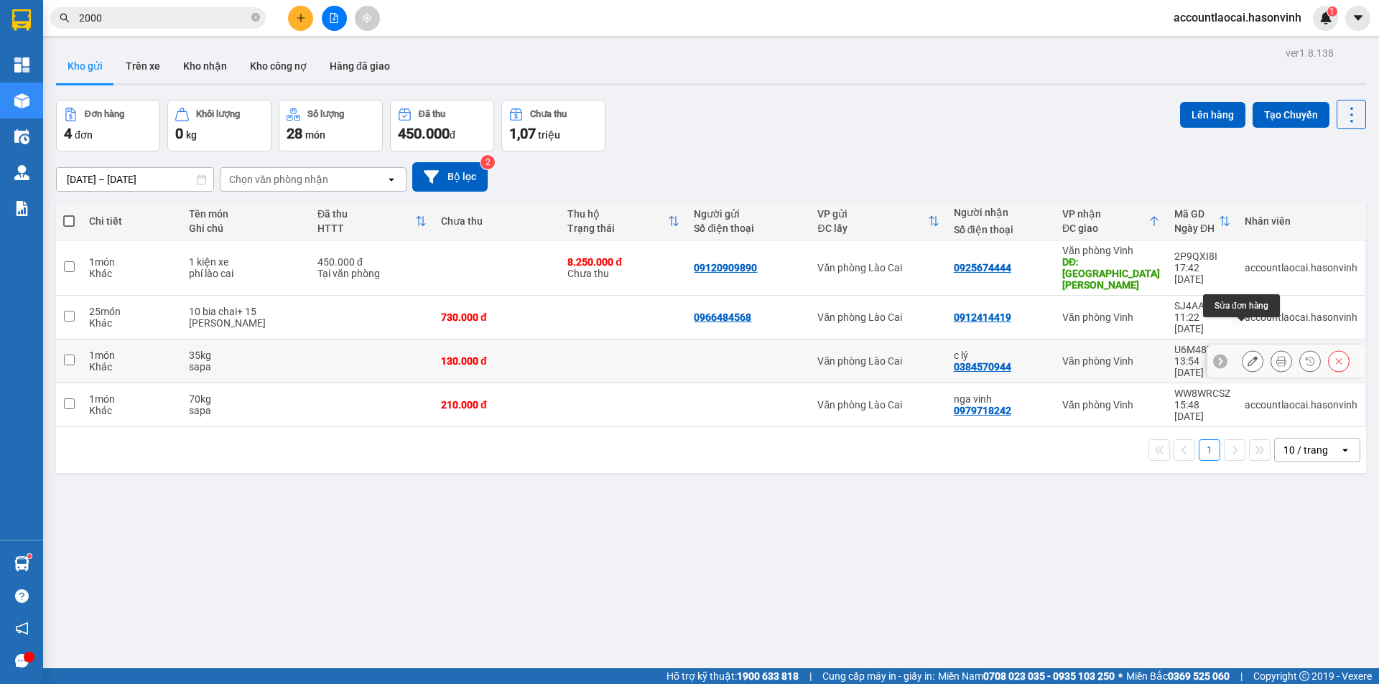
click at [1242, 349] on button at bounding box center [1252, 361] width 20 height 25
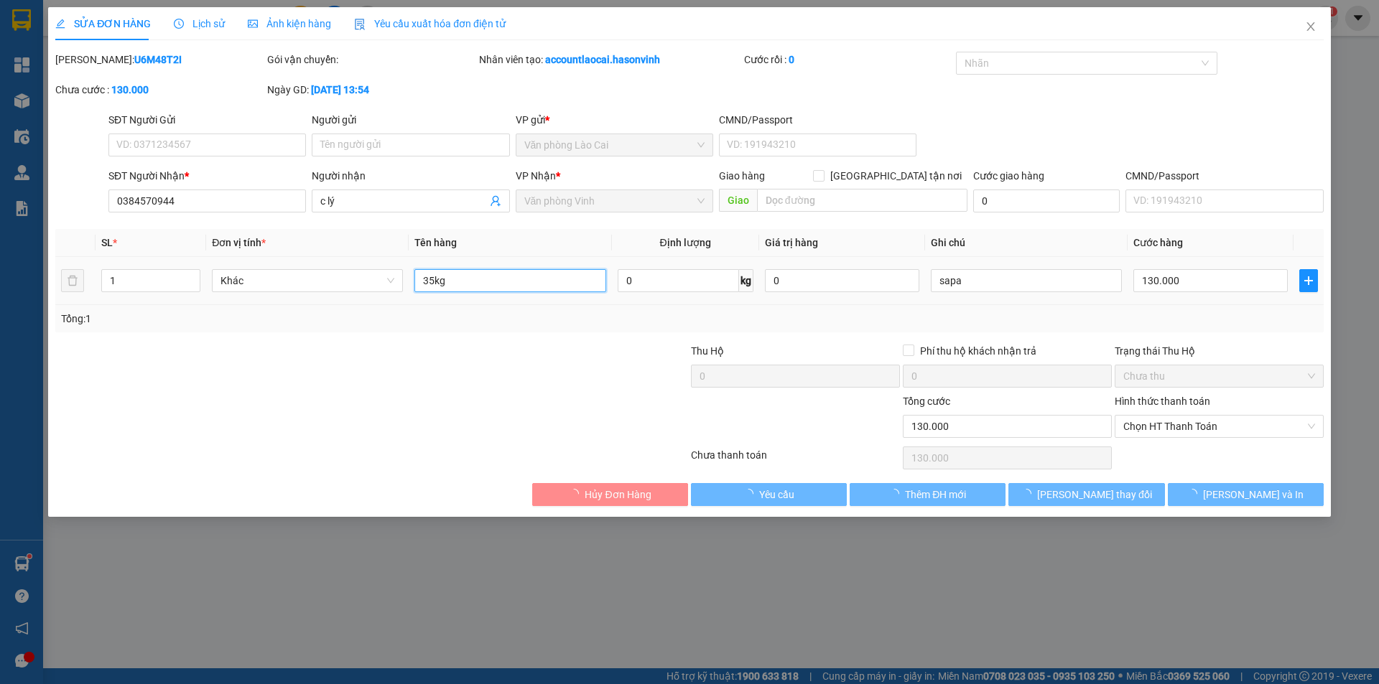
click at [454, 279] on input "35kg" at bounding box center [509, 280] width 191 height 23
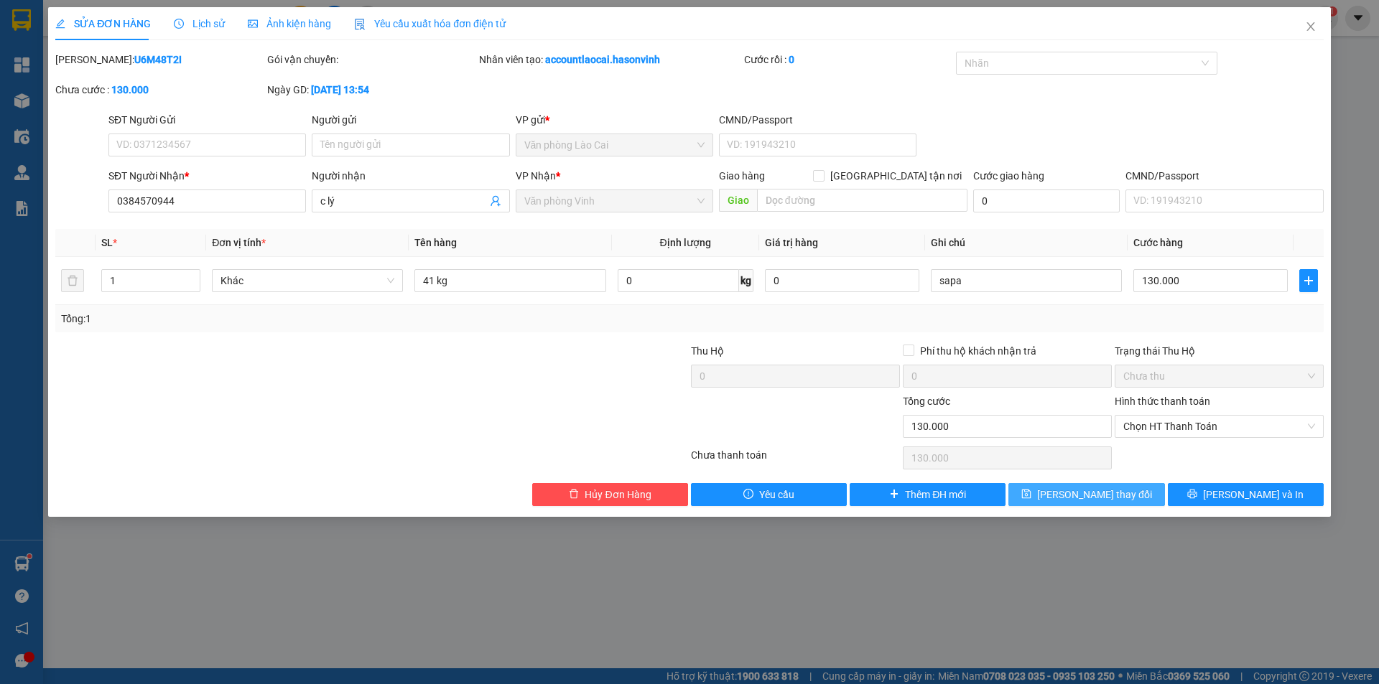
click at [1125, 498] on button "[PERSON_NAME] thay đổi" at bounding box center [1086, 494] width 156 height 23
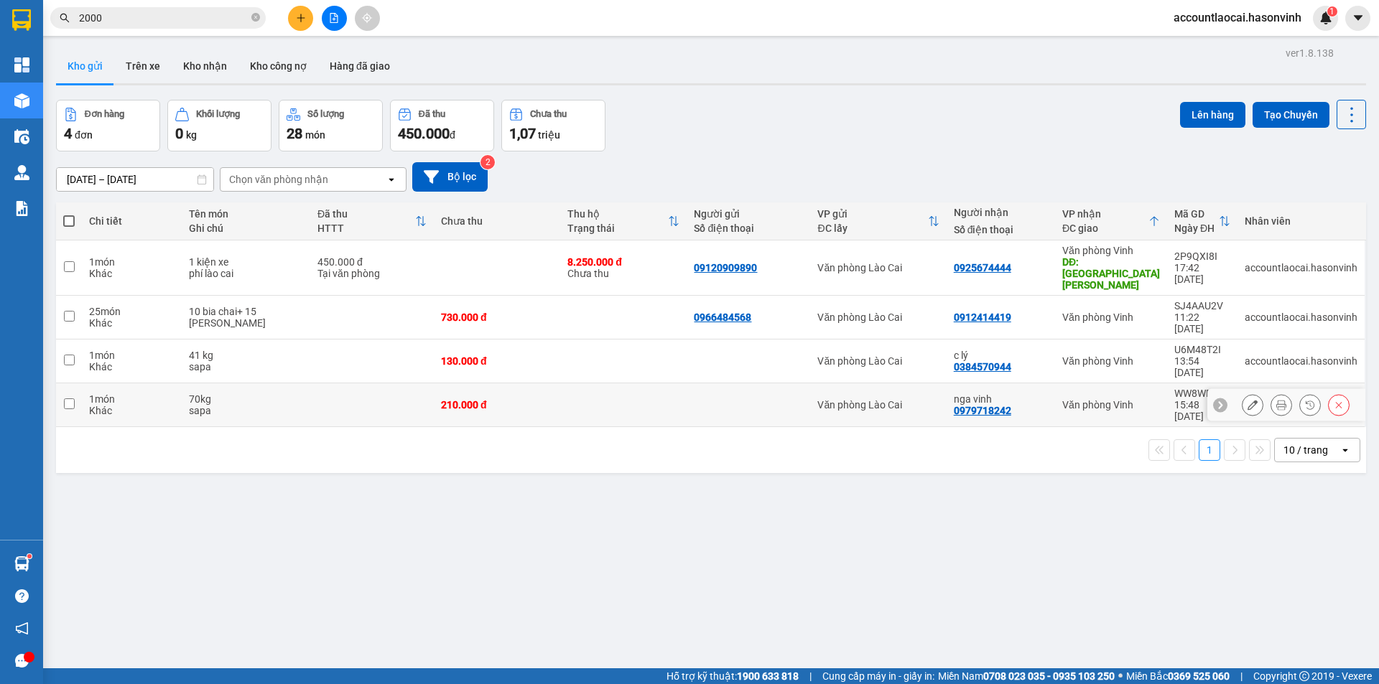
click at [1247, 393] on button at bounding box center [1252, 405] width 20 height 25
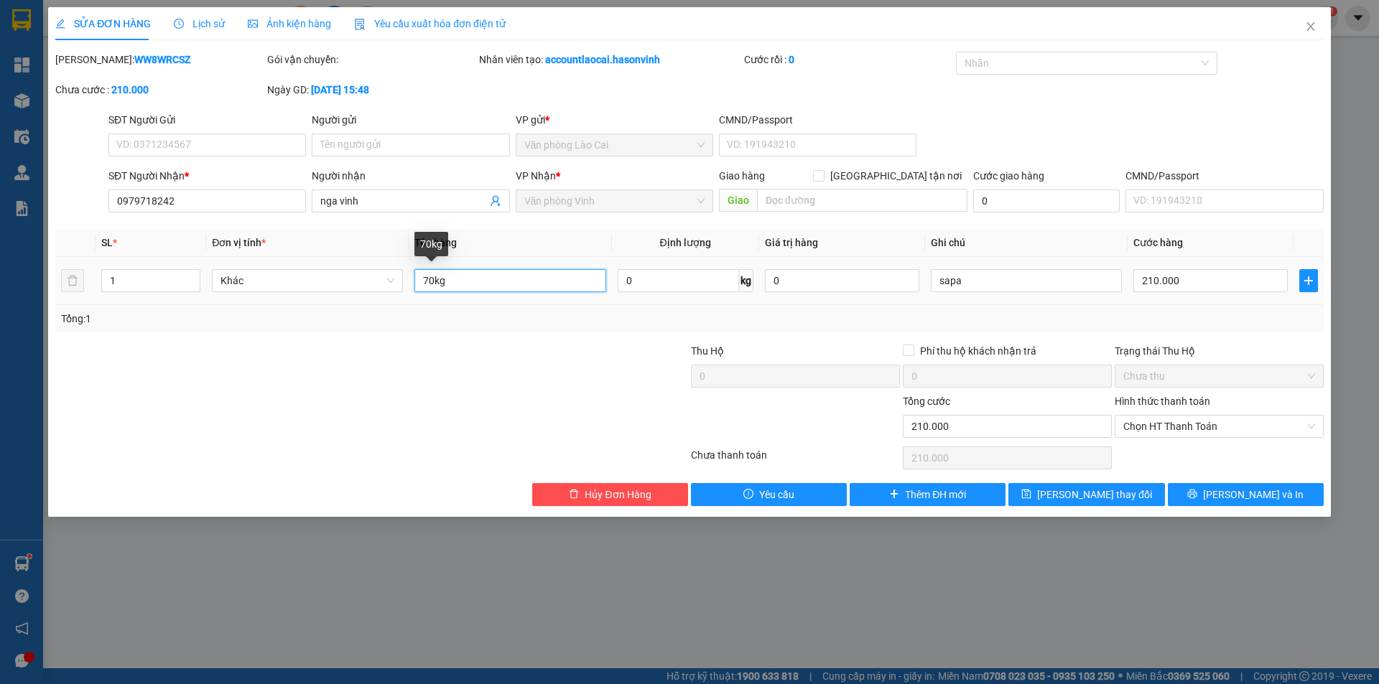
click at [432, 274] on input "70kg" at bounding box center [509, 280] width 191 height 23
click at [1176, 287] on input "210.000" at bounding box center [1210, 280] width 154 height 23
click at [1101, 491] on span "[PERSON_NAME] thay đổi" at bounding box center [1094, 495] width 115 height 16
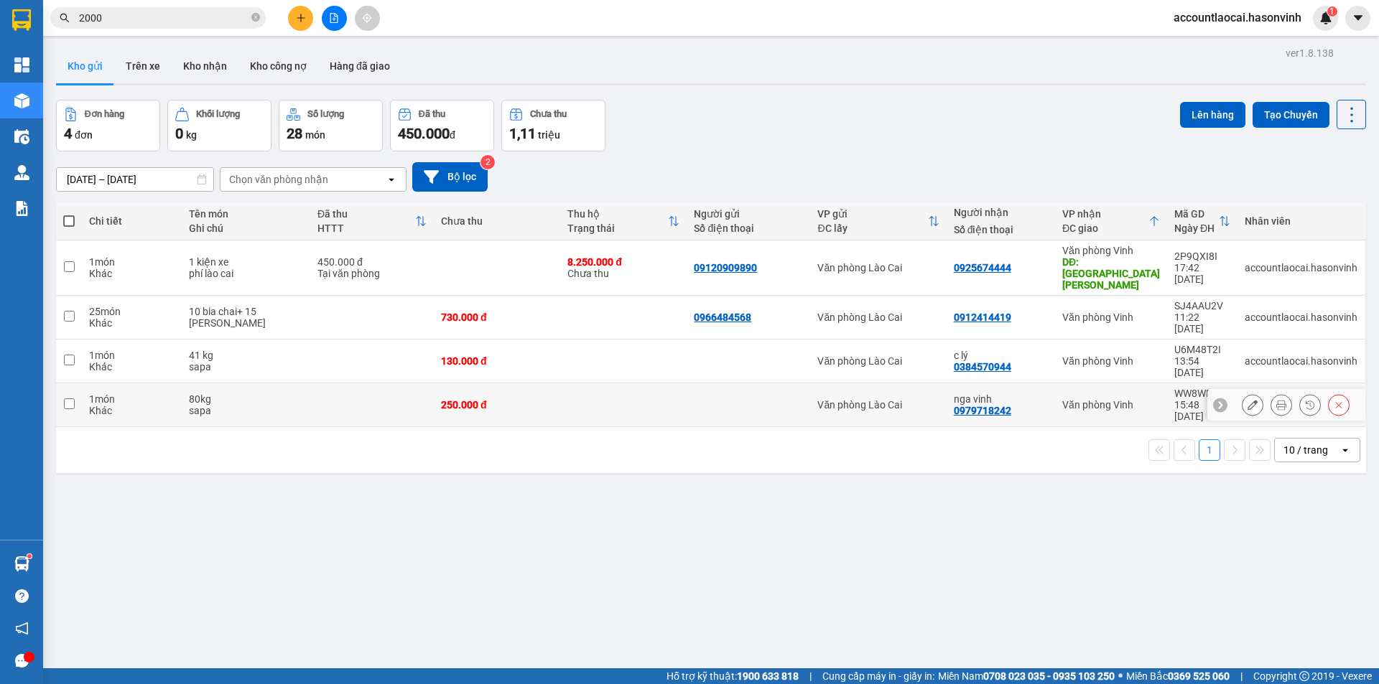
click at [355, 383] on td at bounding box center [372, 405] width 124 height 44
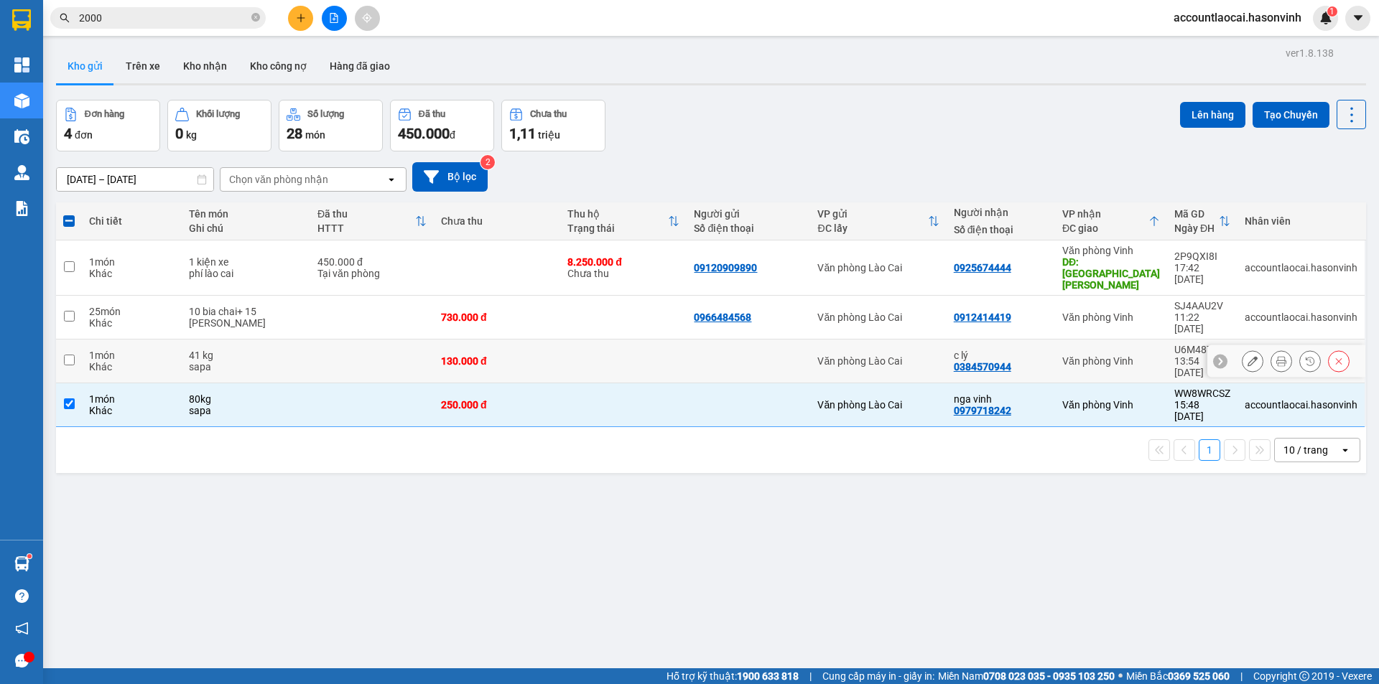
click at [348, 341] on td at bounding box center [372, 362] width 124 height 44
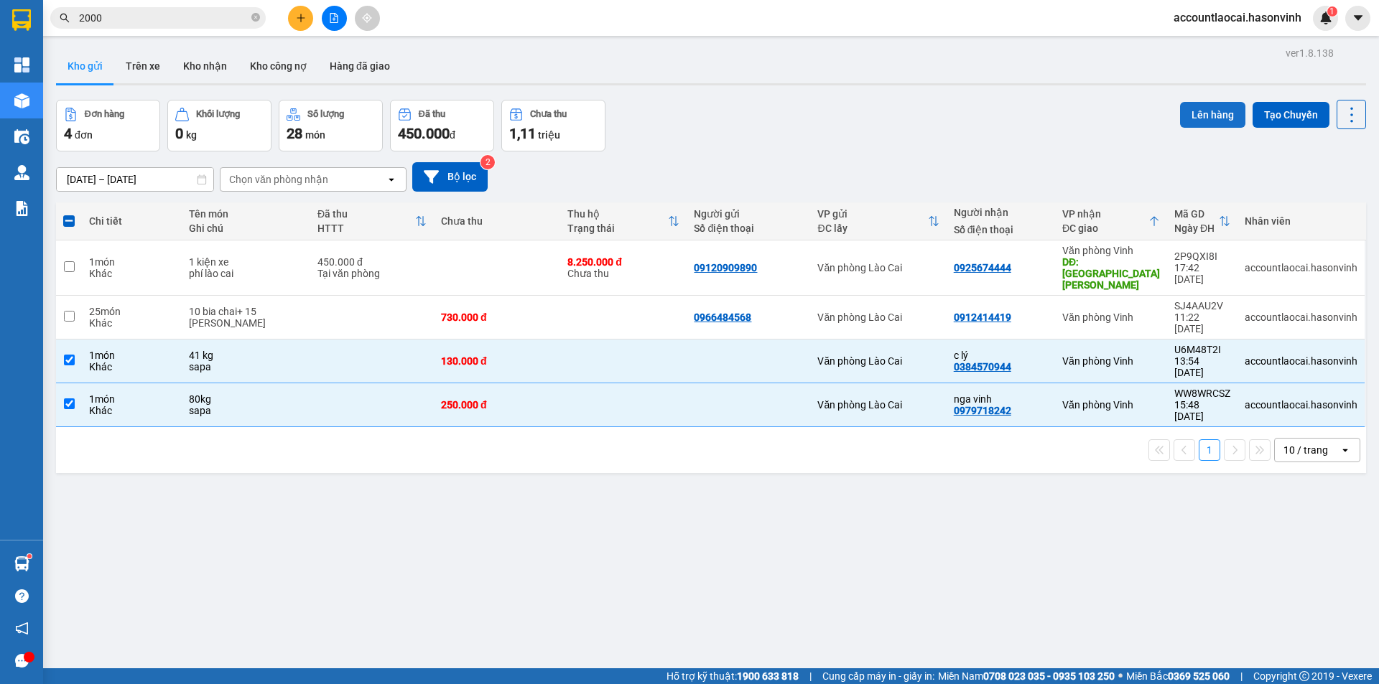
click at [1200, 108] on button "Lên hàng" at bounding box center [1212, 115] width 65 height 26
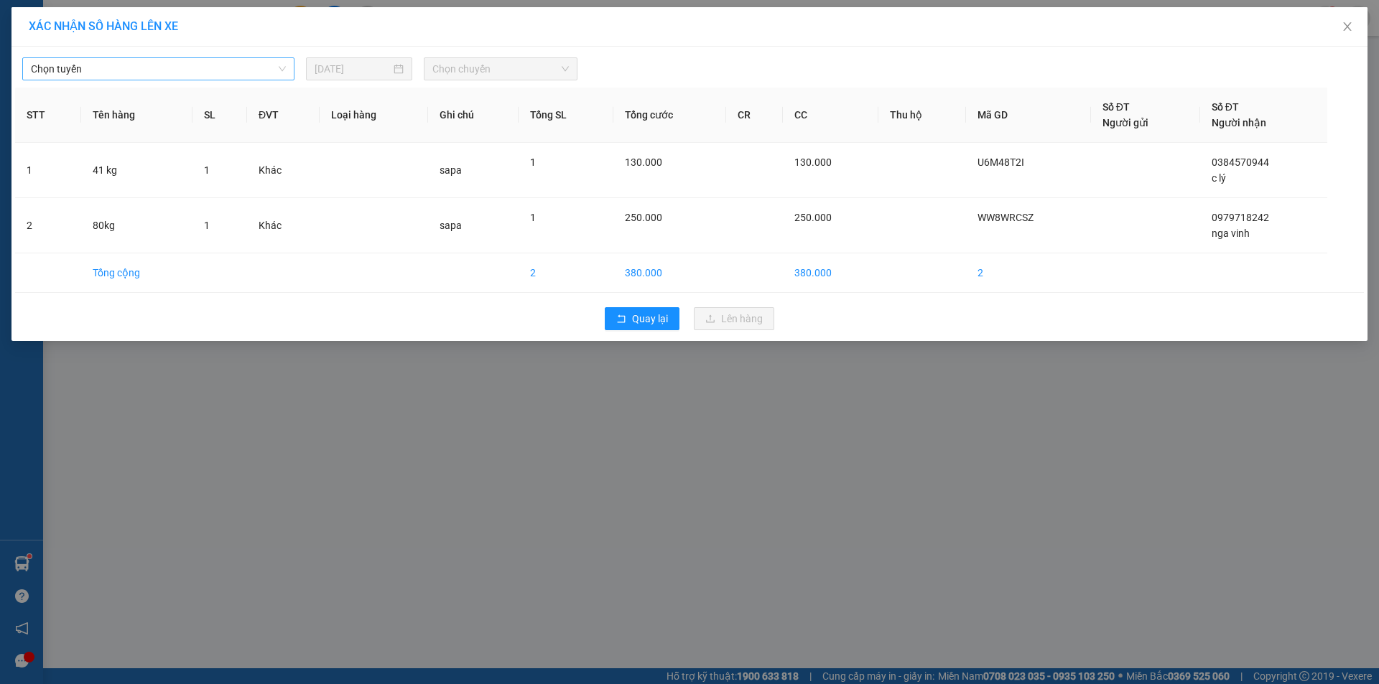
click at [217, 77] on span "Chọn tuyến" at bounding box center [158, 69] width 255 height 22
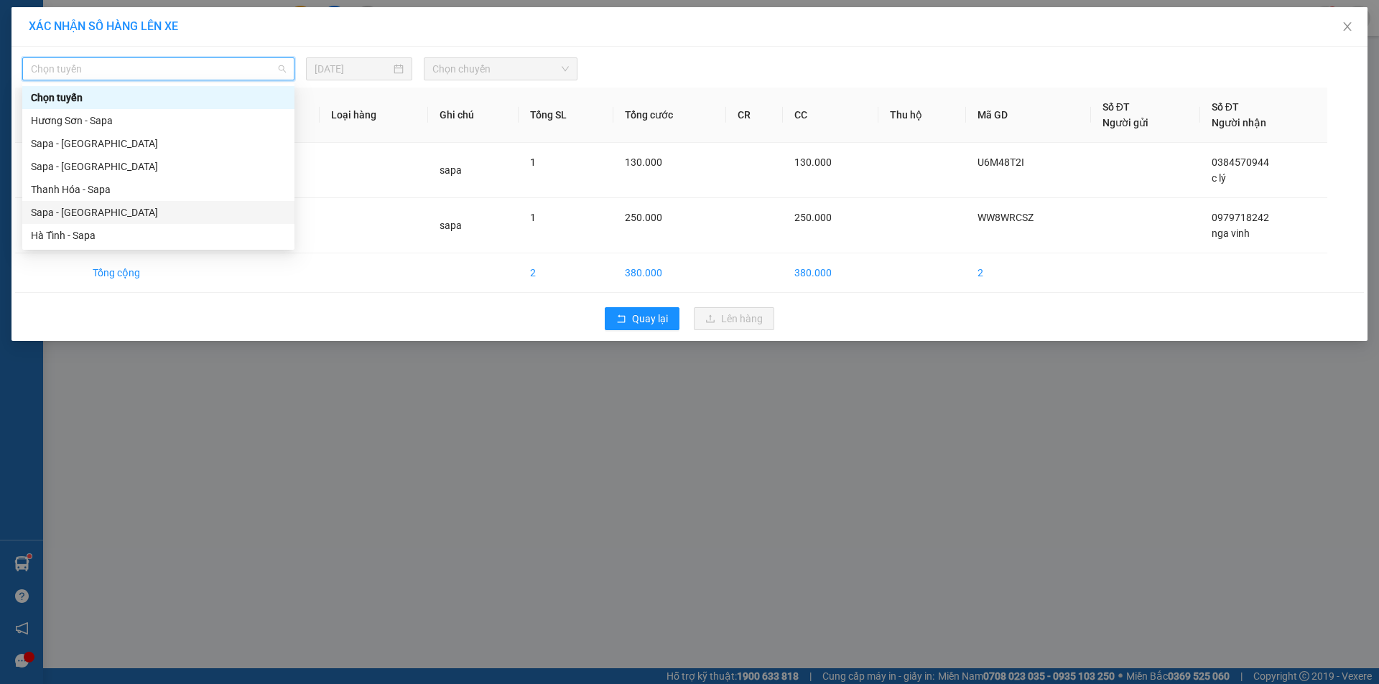
click at [80, 217] on div "Sapa - [GEOGRAPHIC_DATA]" at bounding box center [158, 213] width 255 height 16
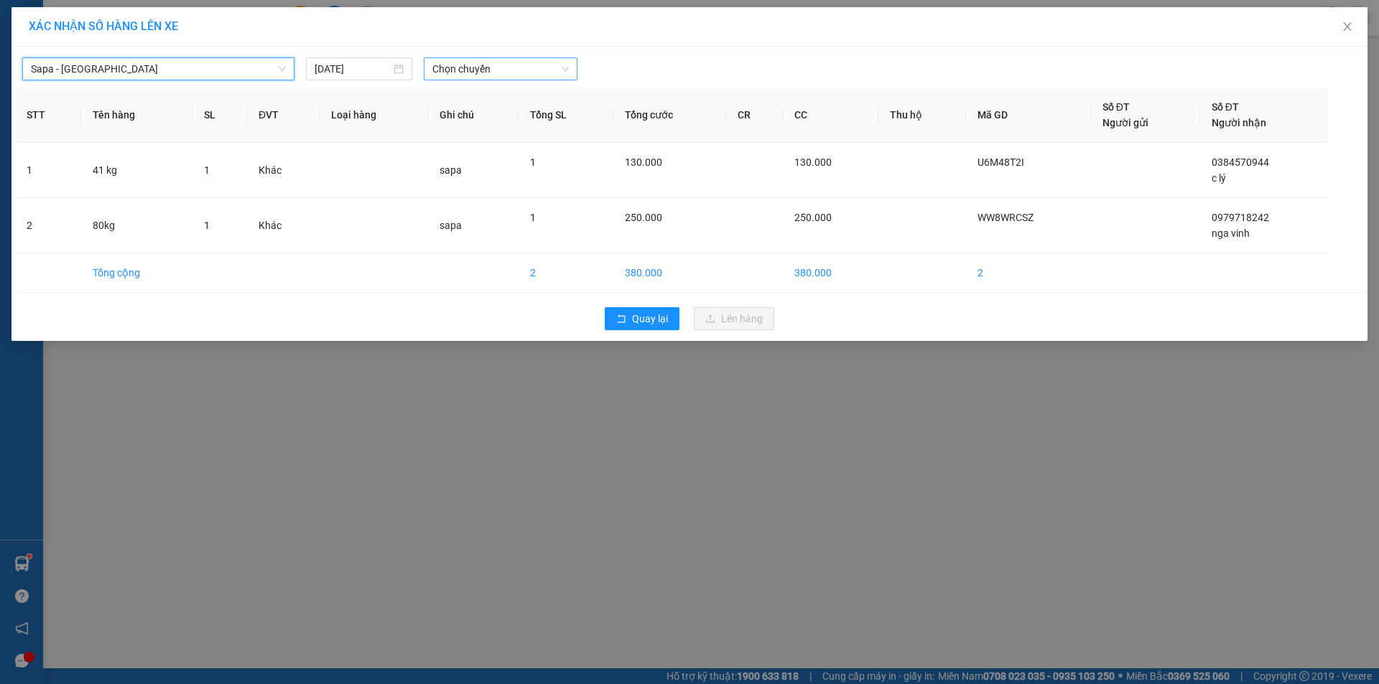
click at [462, 68] on span "Chọn chuyến" at bounding box center [500, 69] width 136 height 22
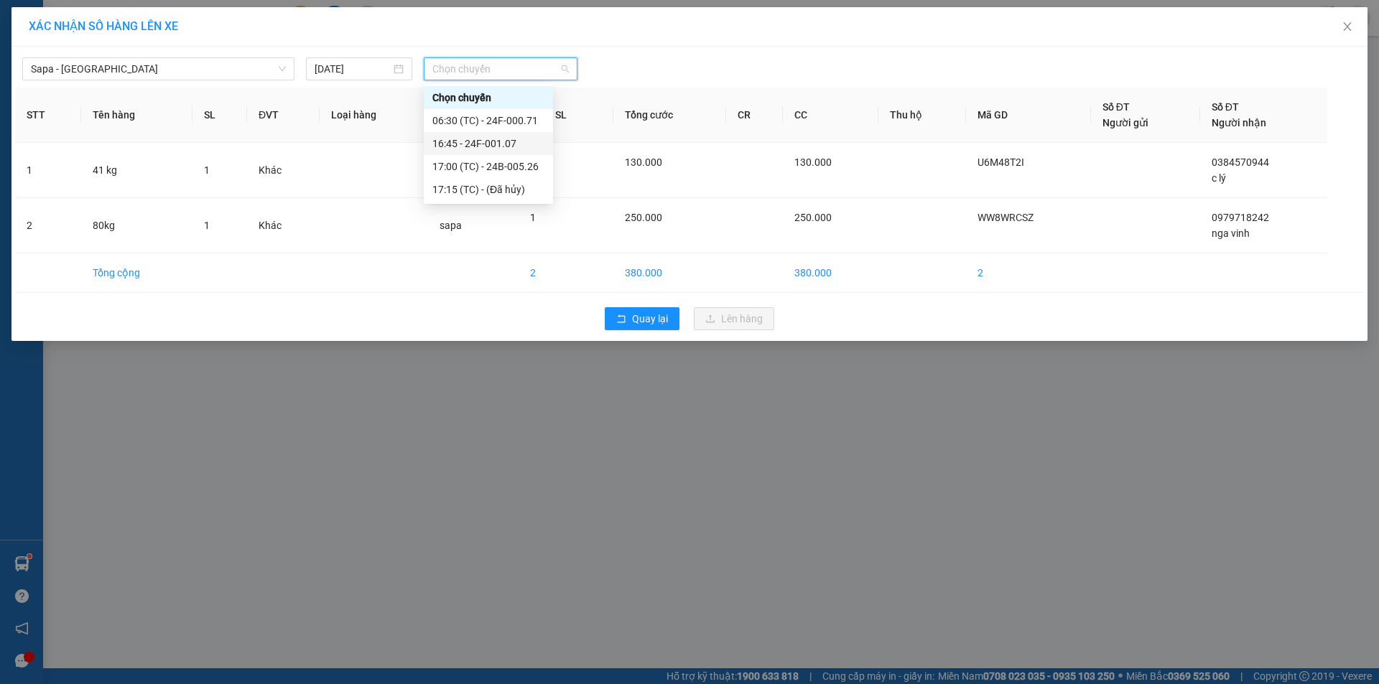
click at [488, 140] on div "16:45 - 24F-001.07" at bounding box center [488, 144] width 112 height 16
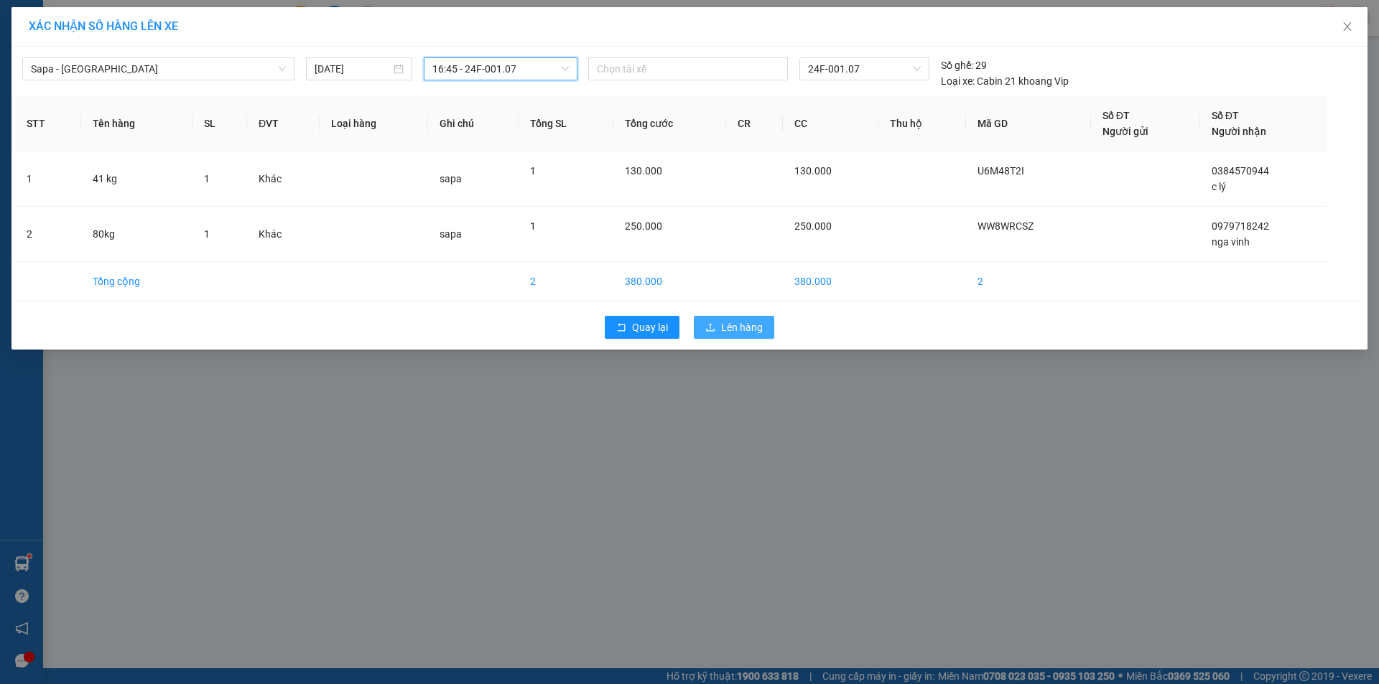
click at [735, 333] on span "Lên hàng" at bounding box center [742, 328] width 42 height 16
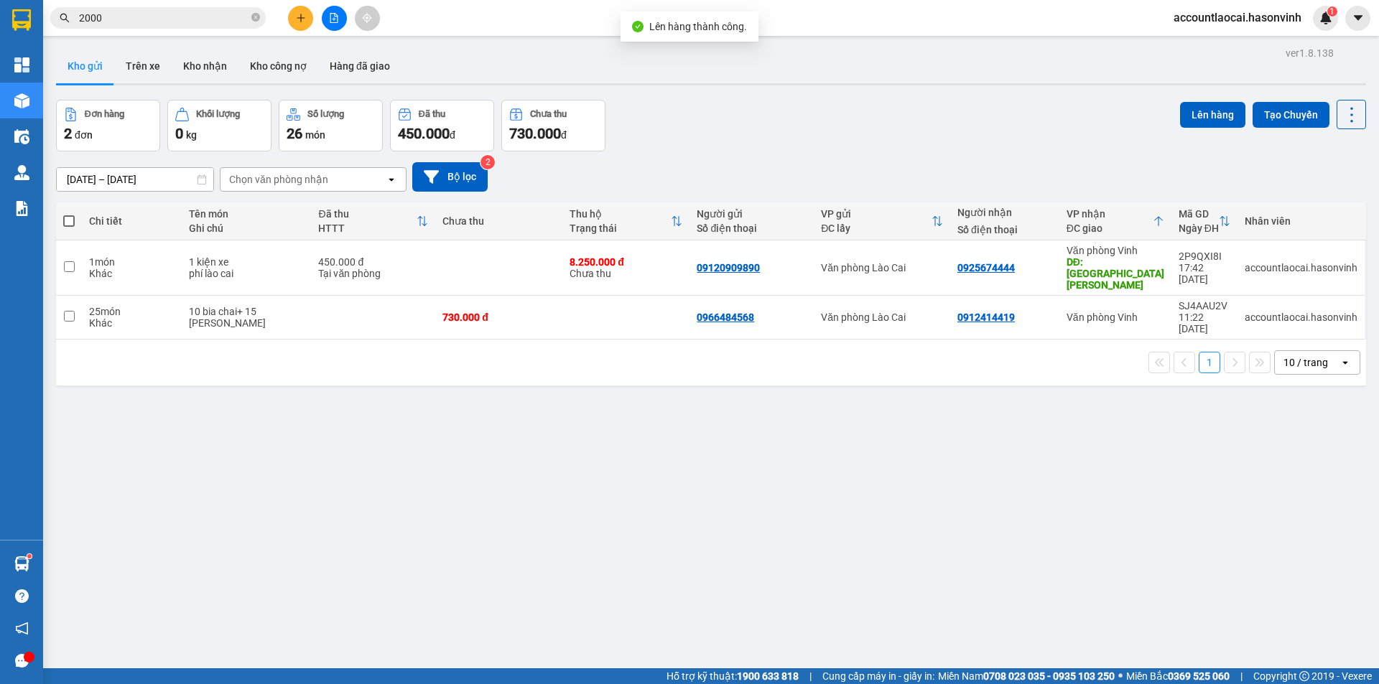
click at [326, 23] on button at bounding box center [334, 18] width 25 height 25
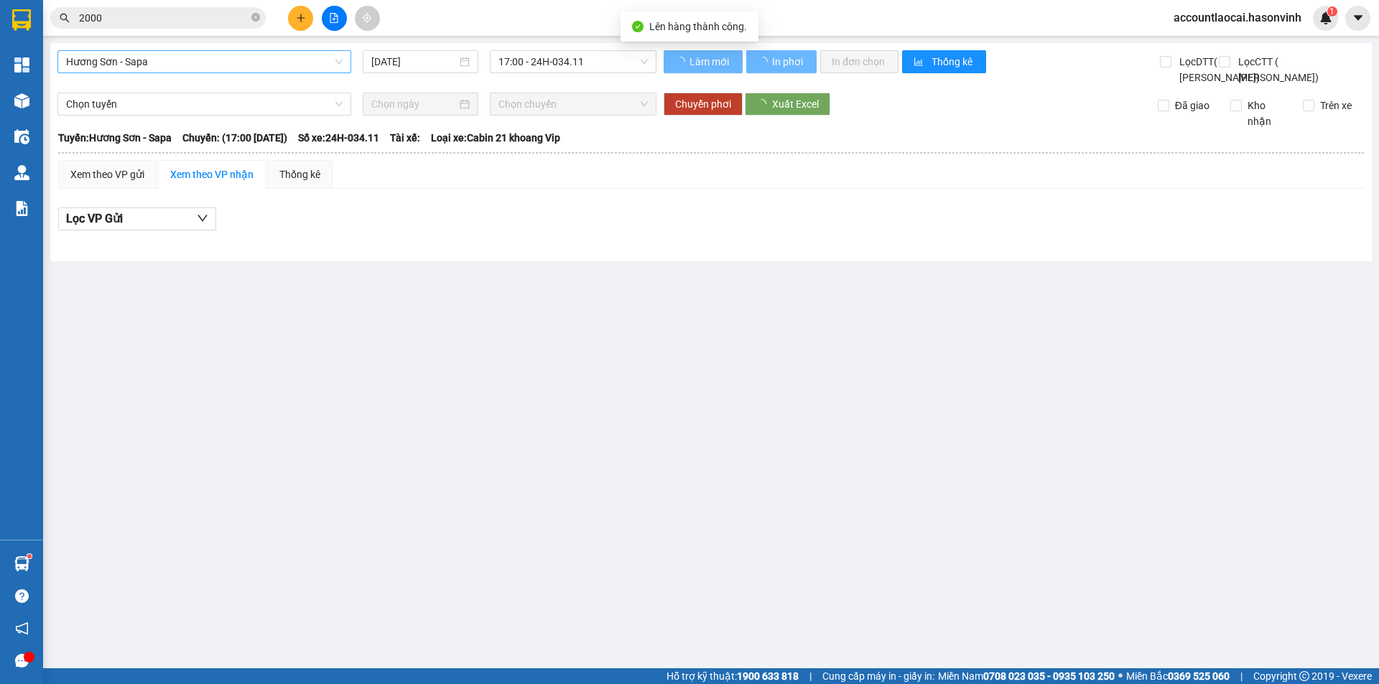
click at [200, 65] on span "Hương Sơn - Sapa" at bounding box center [204, 62] width 276 height 22
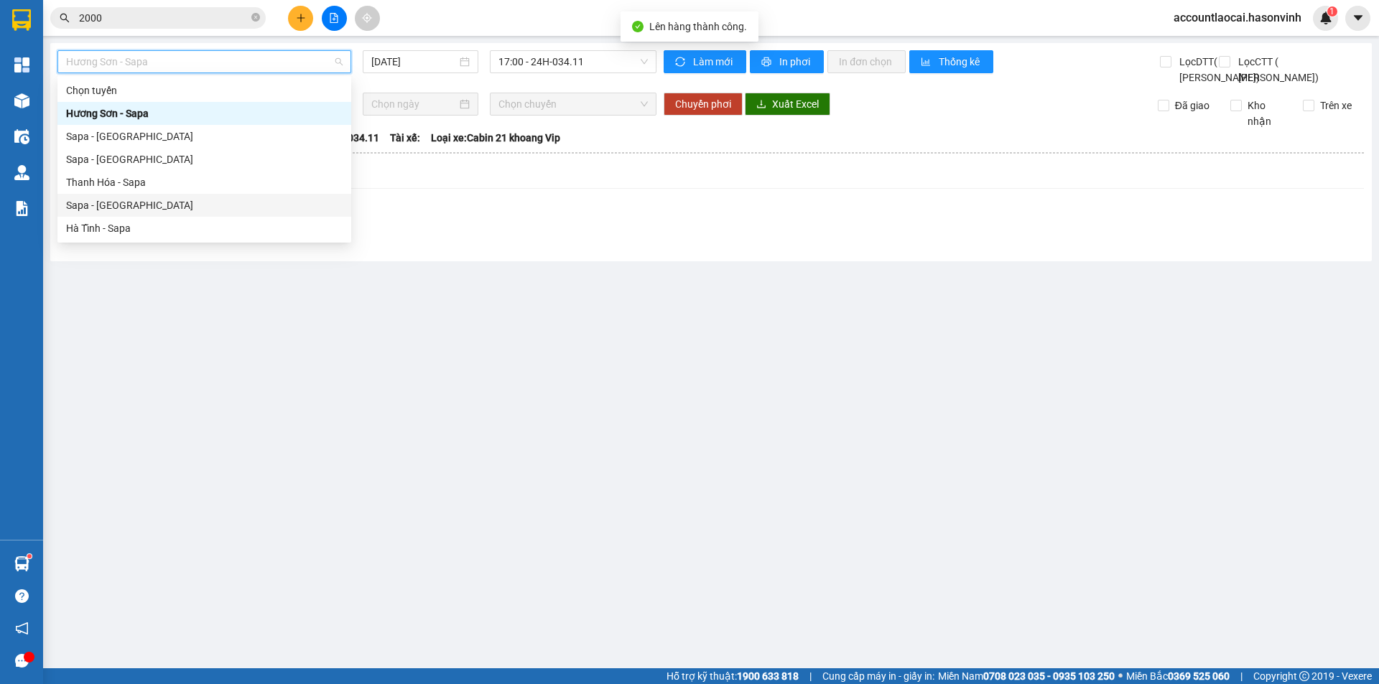
click at [126, 202] on div "Sapa - [GEOGRAPHIC_DATA]" at bounding box center [204, 205] width 276 height 16
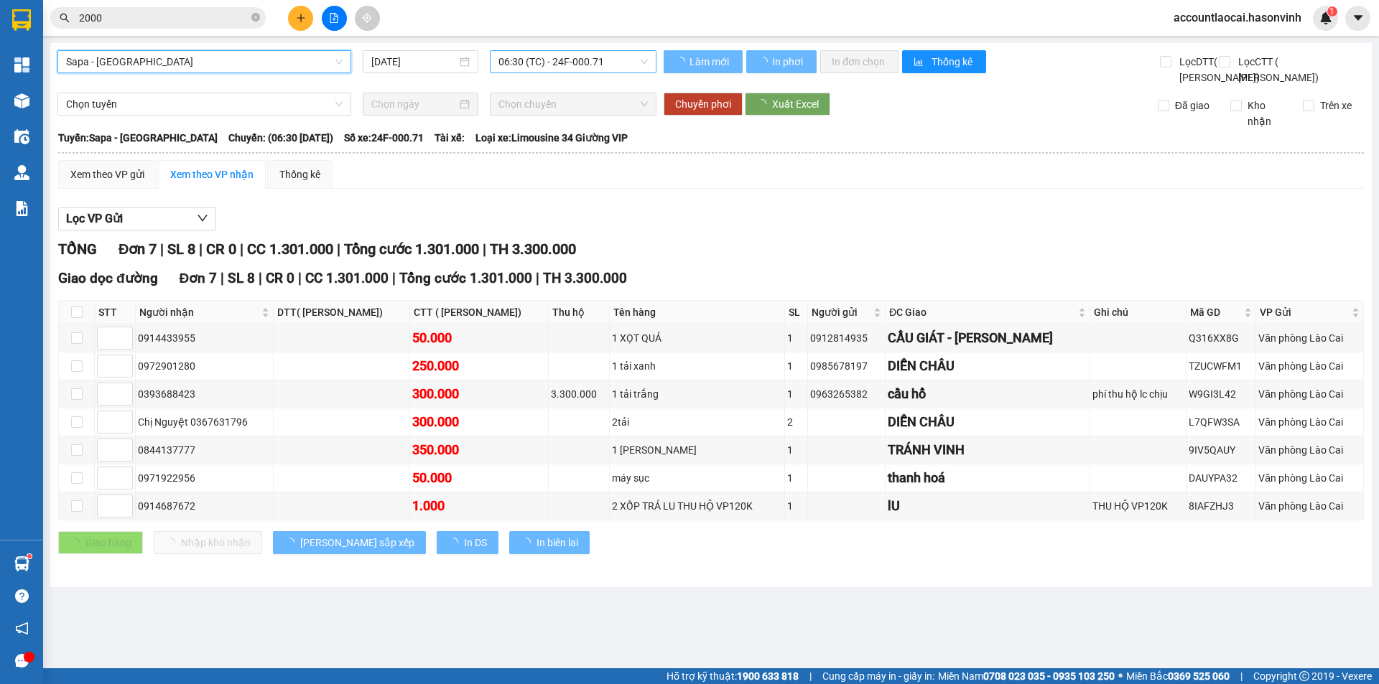
click at [547, 68] on span "06:30 (TC) - 24F-000.71" at bounding box center [572, 62] width 149 height 22
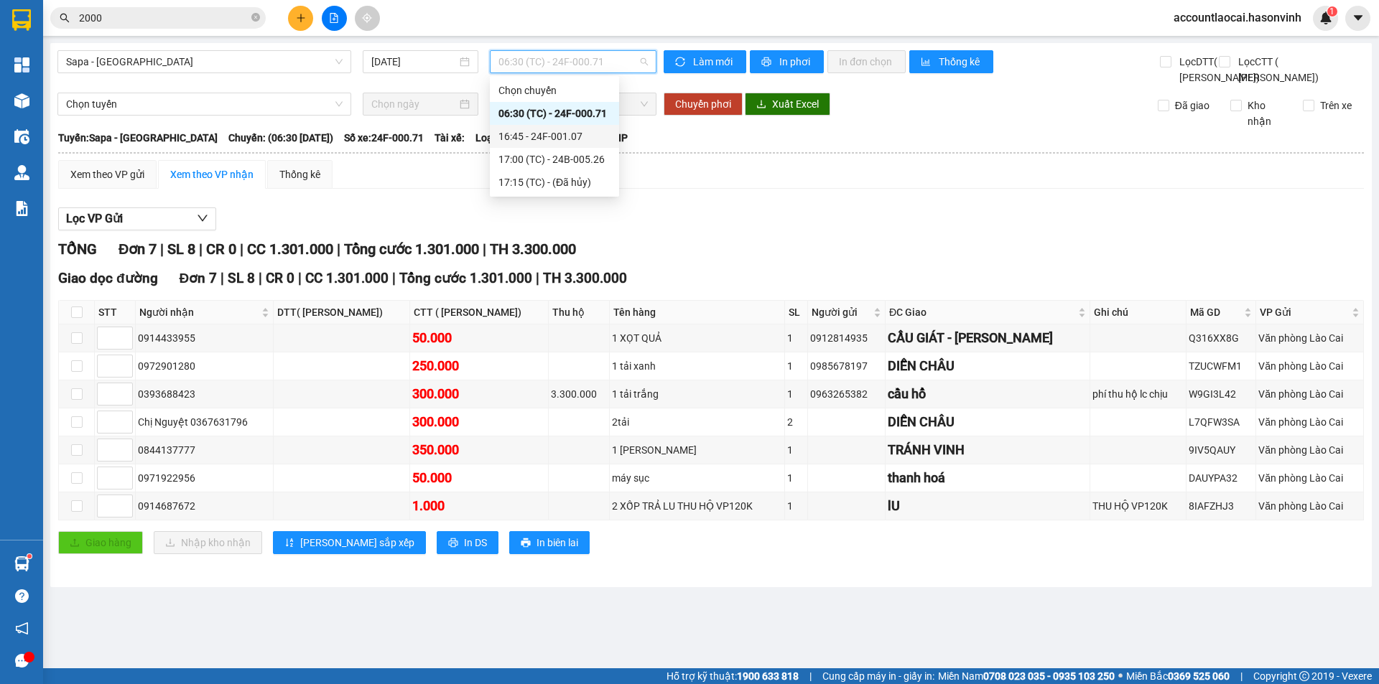
click at [555, 134] on div "16:45 - 24F-001.07" at bounding box center [554, 137] width 112 height 16
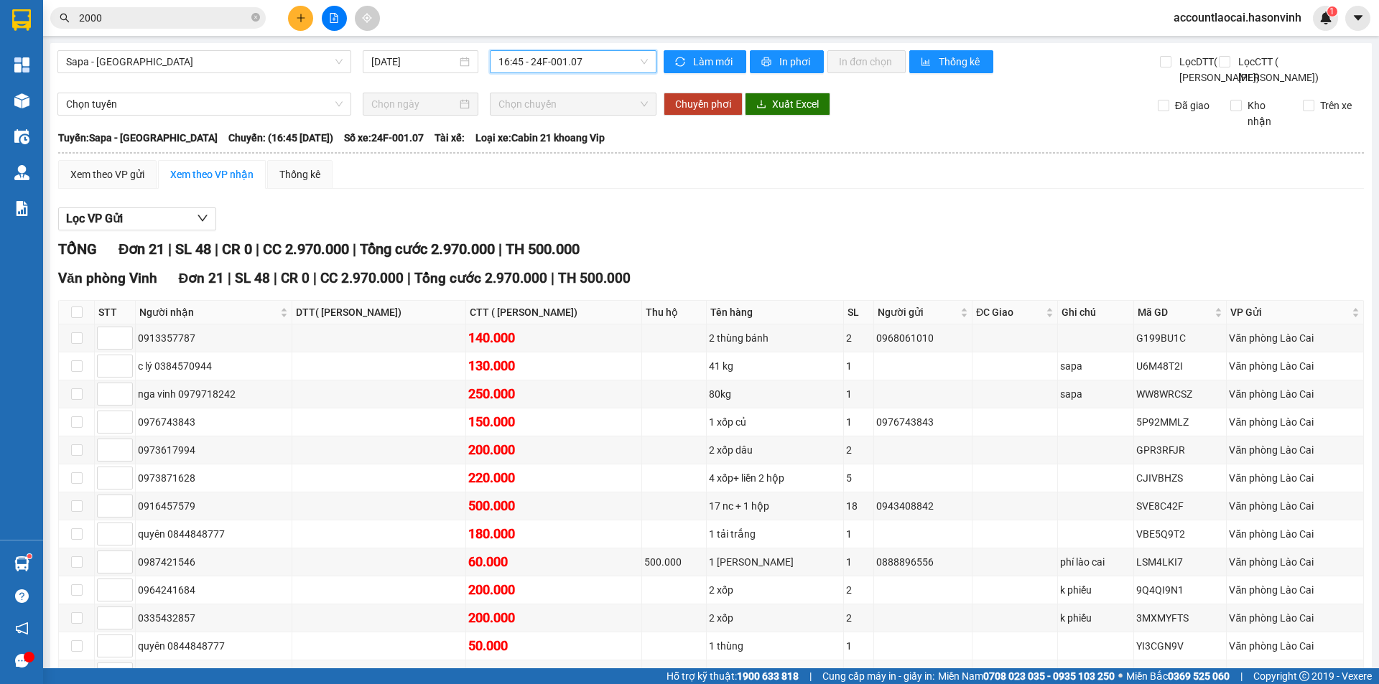
click at [580, 63] on span "16:45 - 24F-001.07" at bounding box center [572, 62] width 149 height 22
click at [575, 139] on div "16:45 - 24F-001.07" at bounding box center [551, 137] width 112 height 16
click at [586, 65] on span "16:45 - 24F-001.07" at bounding box center [572, 62] width 149 height 22
click at [569, 157] on div "17:00 (TC) - 24B-005.26" at bounding box center [551, 160] width 112 height 16
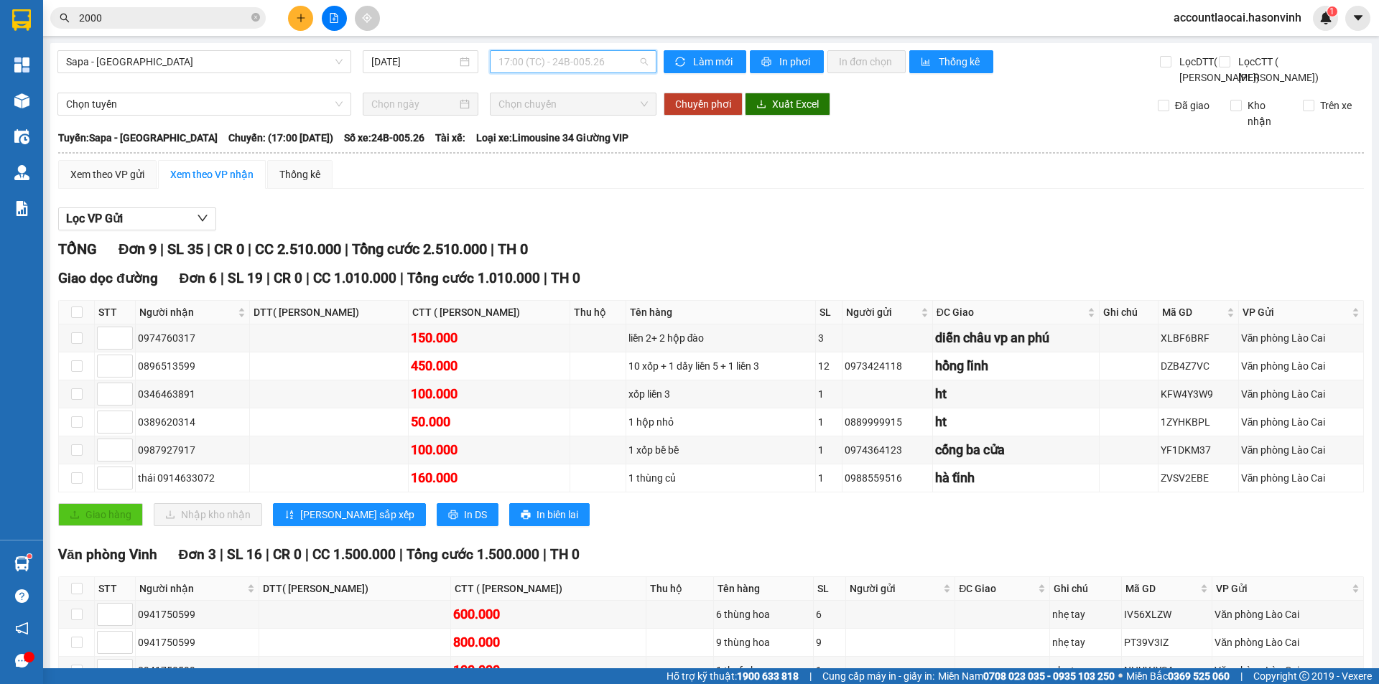
click at [550, 66] on span "17:00 (TC) - 24B-005.26" at bounding box center [572, 62] width 149 height 22
click at [547, 140] on div "16:45 - 24F-001.07" at bounding box center [551, 137] width 112 height 16
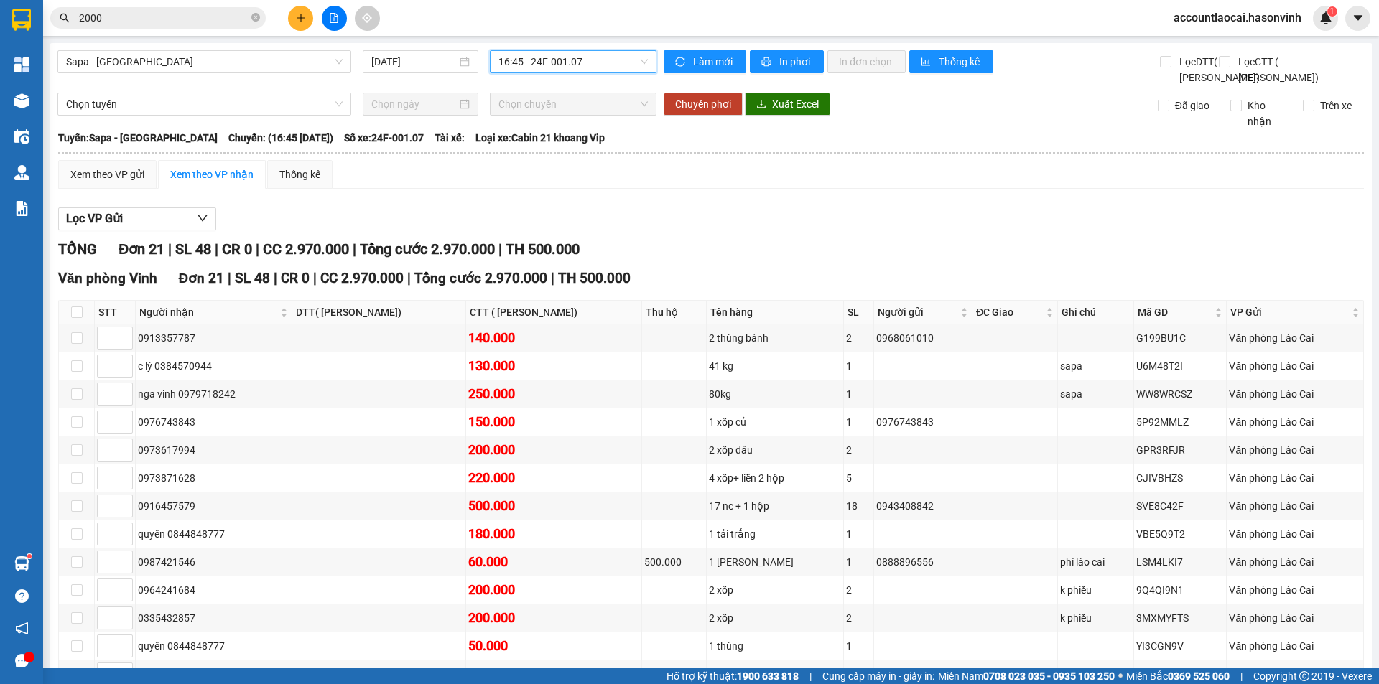
click at [546, 53] on span "16:45 - 24F-001.07" at bounding box center [572, 62] width 149 height 22
click at [557, 154] on div "17:00 (TC) - 24B-005.26" at bounding box center [551, 160] width 112 height 16
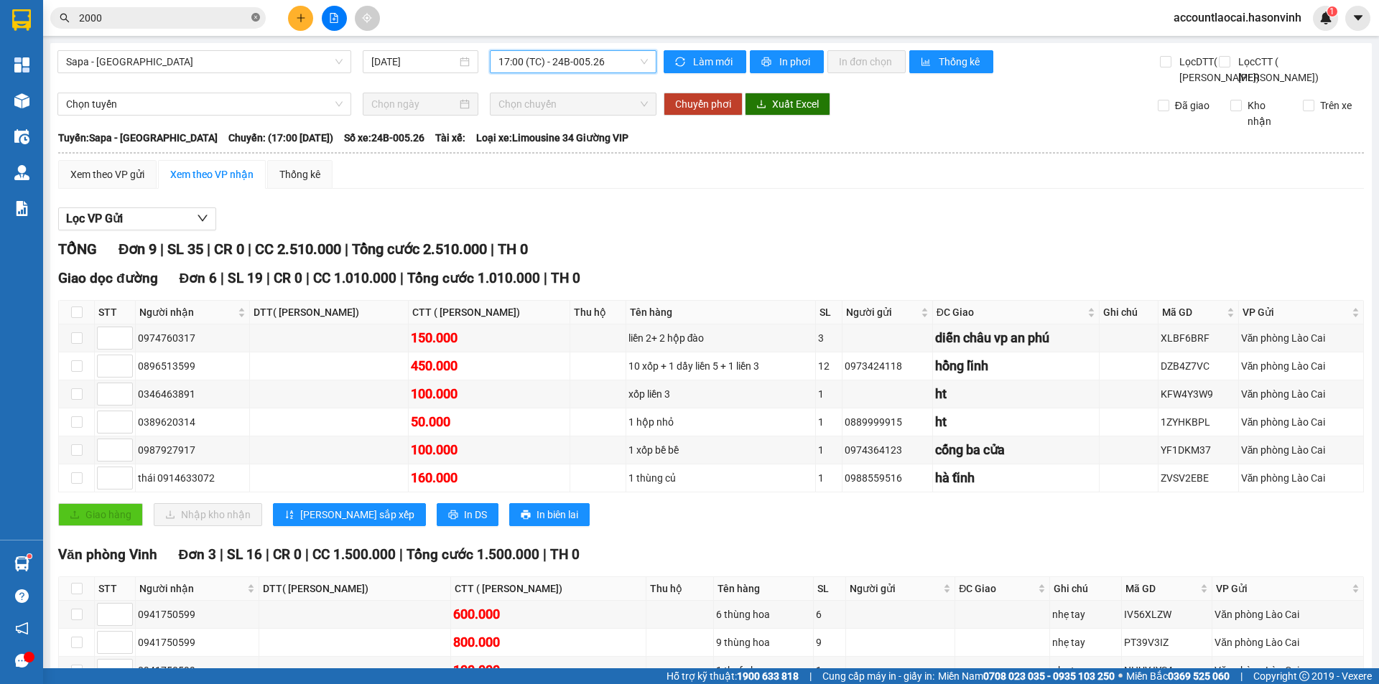
click at [254, 16] on icon "close-circle" at bounding box center [255, 17] width 9 height 9
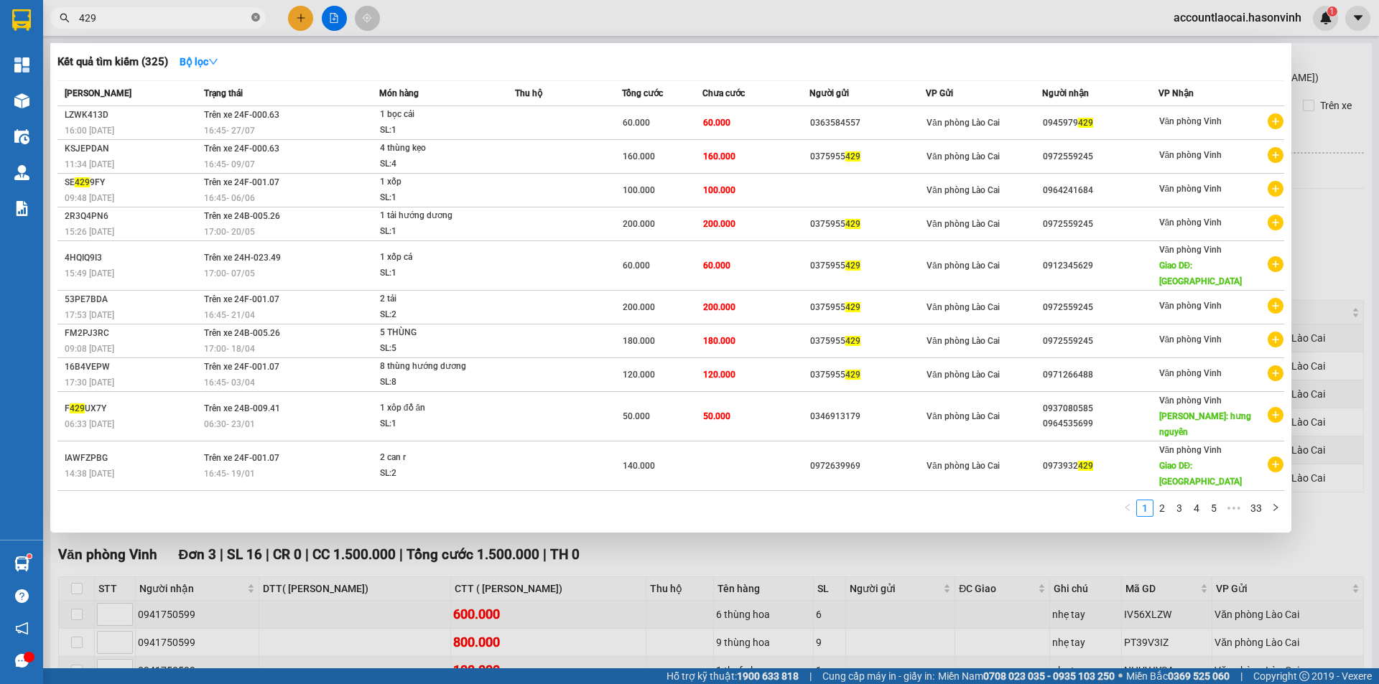
click at [253, 15] on icon "close-circle" at bounding box center [255, 17] width 9 height 9
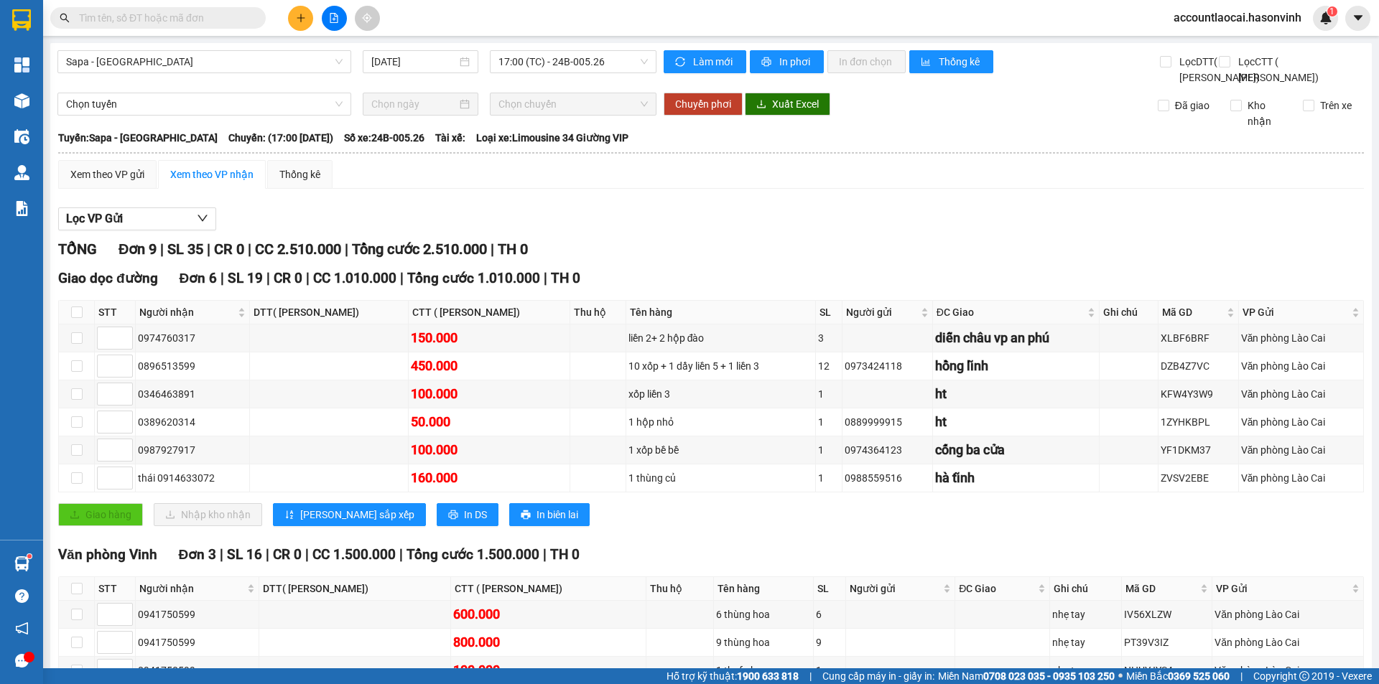
click at [310, 28] on div at bounding box center [334, 18] width 108 height 25
click at [292, 23] on button at bounding box center [300, 18] width 25 height 25
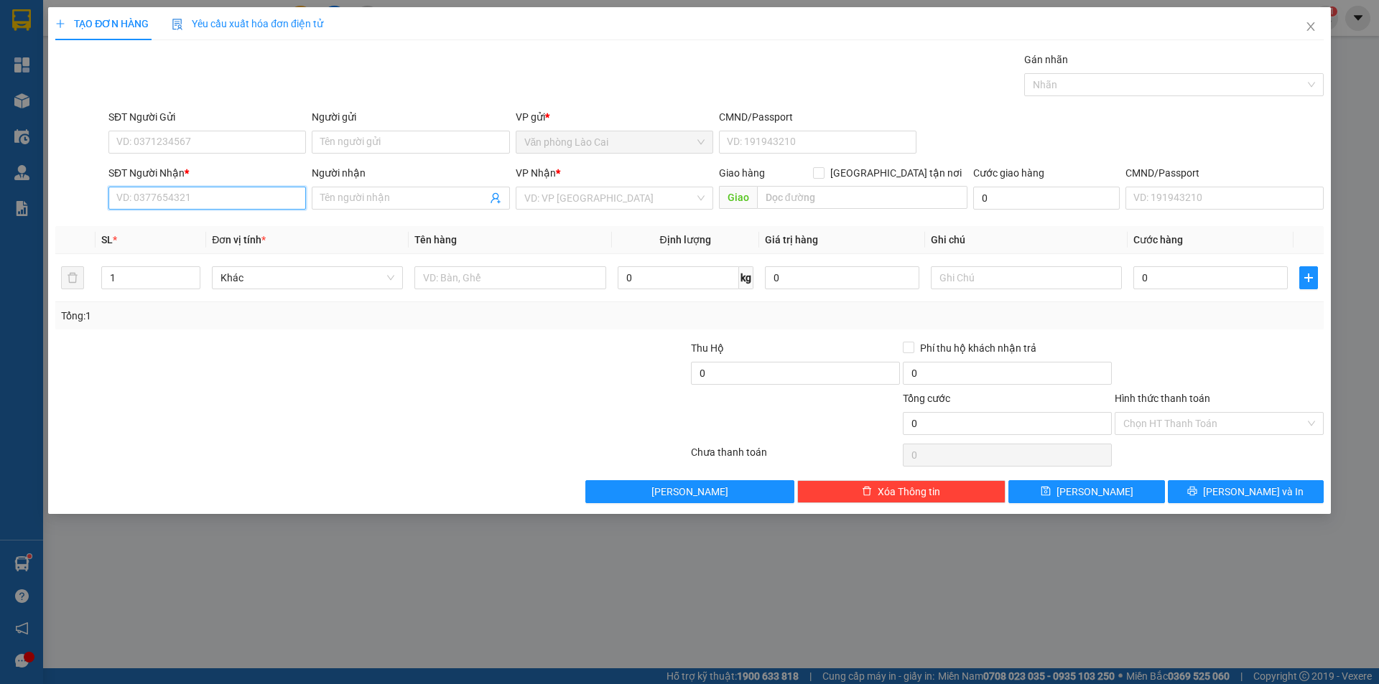
click at [173, 203] on input "SĐT Người Nhận *" at bounding box center [206, 198] width 197 height 23
click at [207, 223] on div "0945979429" at bounding box center [207, 227] width 180 height 16
click at [498, 341] on div at bounding box center [584, 365] width 212 height 50
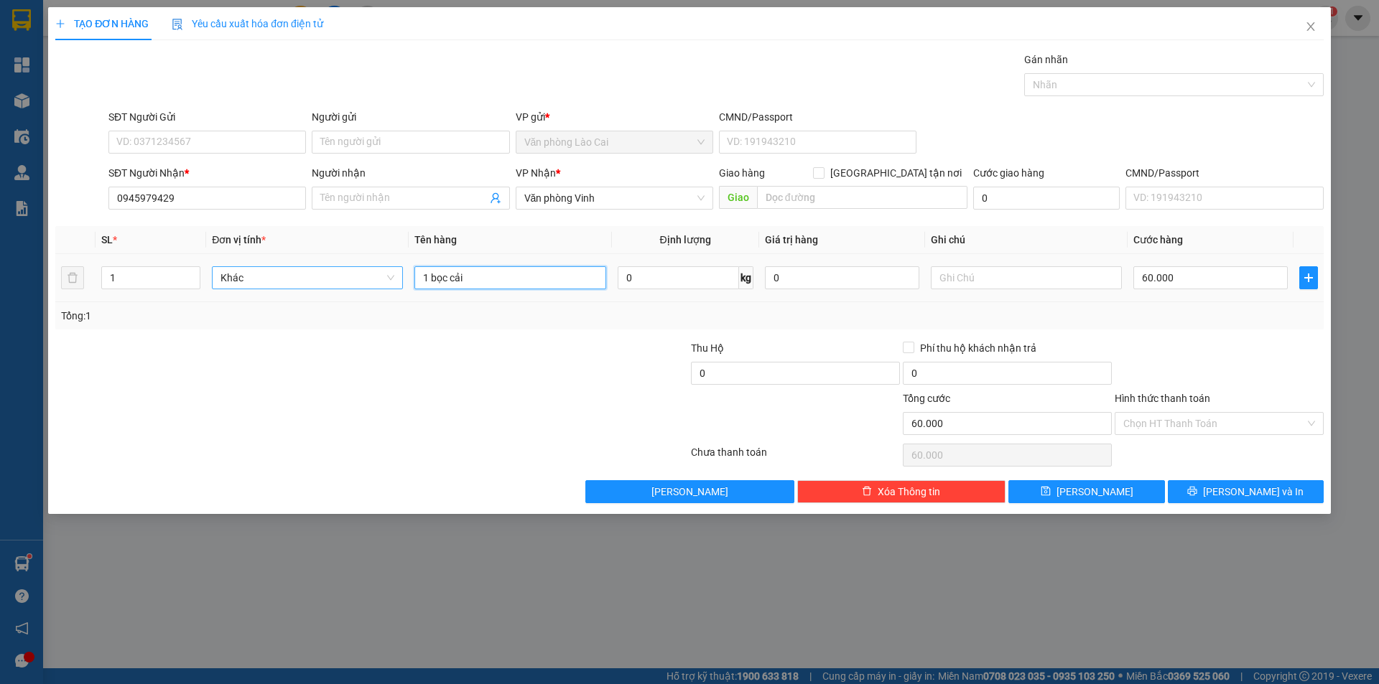
drag, startPoint x: 510, startPoint y: 284, endPoint x: 339, endPoint y: 283, distance: 170.9
click at [339, 283] on tr "1 Khác 1 bọc cải 0 kg 0 60.000" at bounding box center [689, 278] width 1268 height 48
click at [1190, 285] on input "60.000" at bounding box center [1210, 277] width 154 height 23
click at [1207, 339] on div "Transit Pickup Surcharge Ids Transit Deliver Surcharge Ids Transit Deliver Surc…" at bounding box center [689, 278] width 1268 height 452
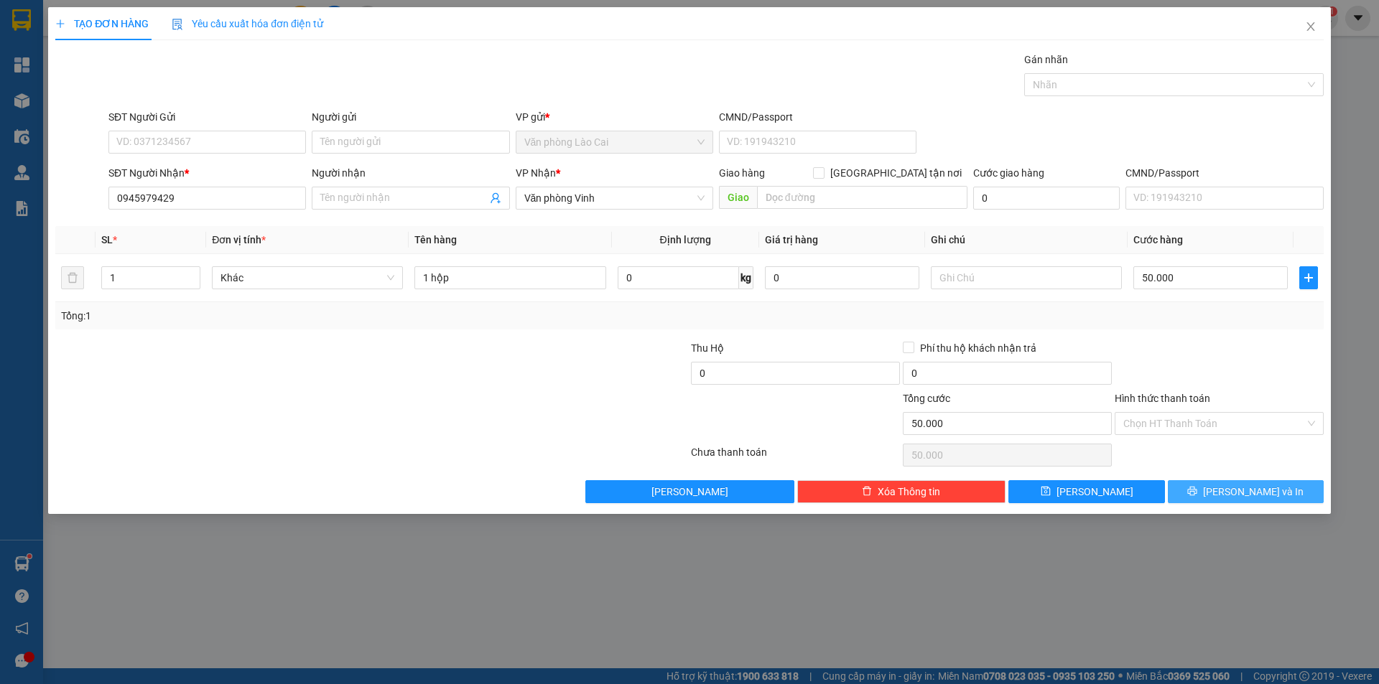
click at [1286, 496] on button "[PERSON_NAME] và In" at bounding box center [1246, 491] width 156 height 23
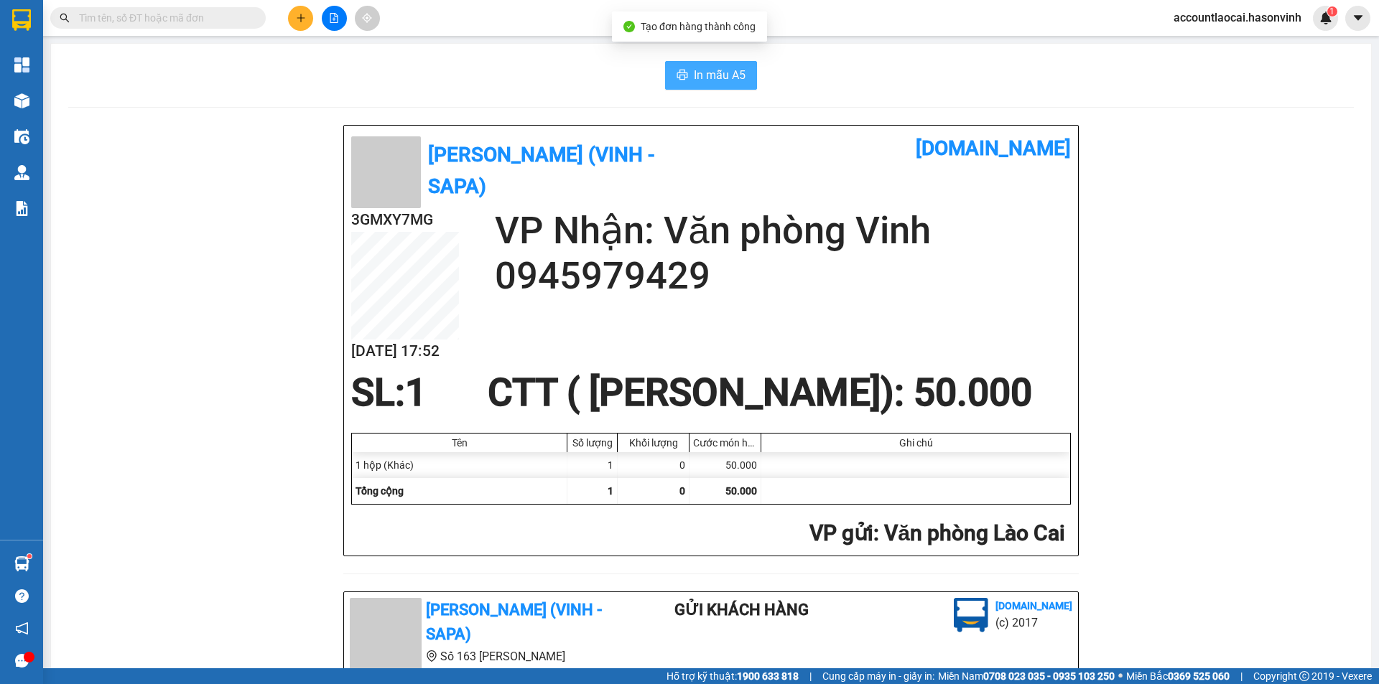
click at [694, 68] on span "In mẫu A5" at bounding box center [720, 75] width 52 height 18
drag, startPoint x: 738, startPoint y: 291, endPoint x: 483, endPoint y: 293, distance: 254.2
click at [483, 293] on div "3GMXY7MG [DATE] 17:52 VP Nhận: Văn phòng Vinh 0945979429" at bounding box center [711, 289] width 720 height 163
click at [638, 277] on h2 "0945979429" at bounding box center [783, 275] width 576 height 45
drag, startPoint x: 741, startPoint y: 292, endPoint x: 494, endPoint y: 283, distance: 247.2
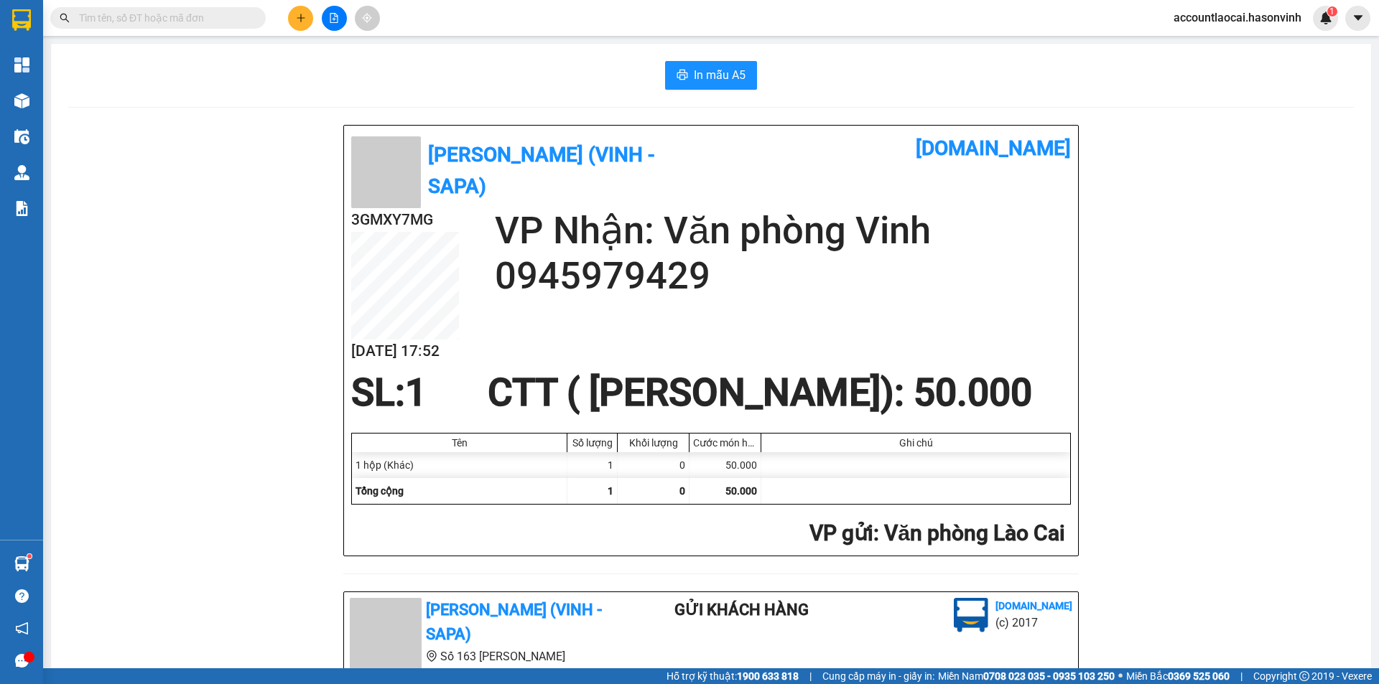
click at [495, 283] on h2 "0945979429" at bounding box center [783, 275] width 576 height 45
paste input "0945979429"
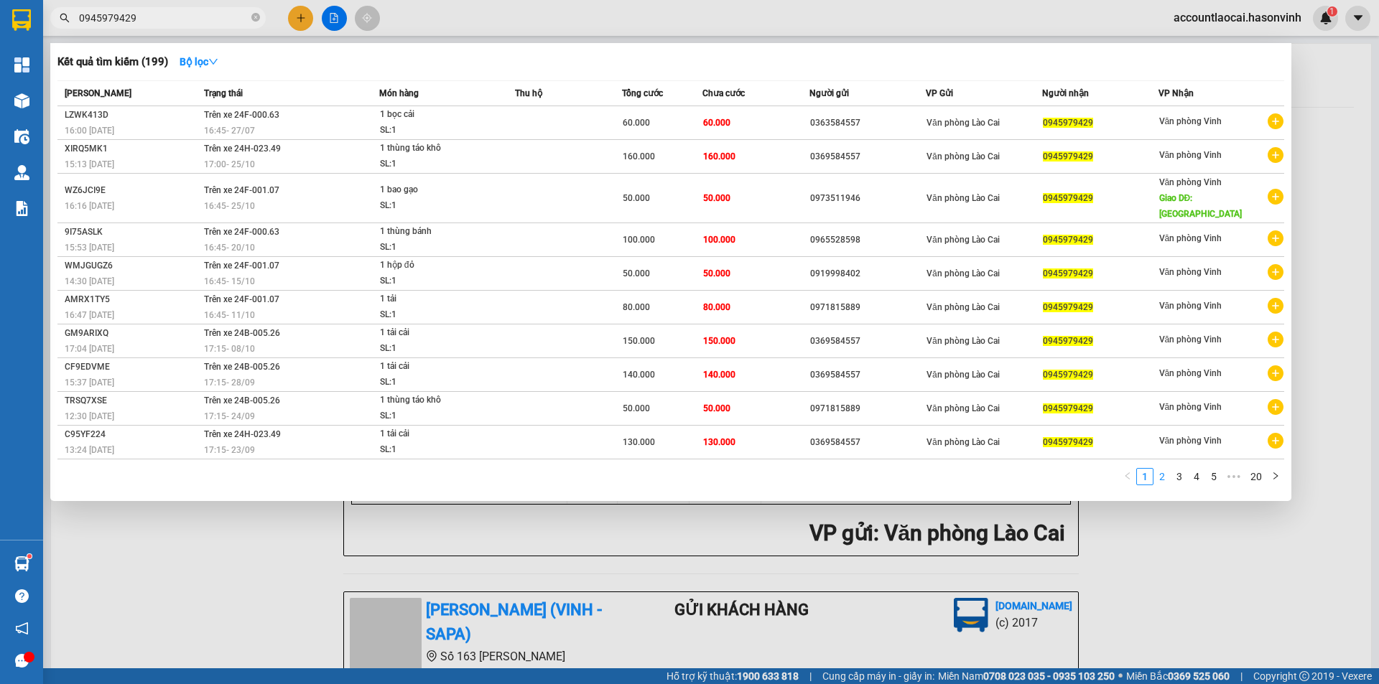
click at [1160, 469] on link "2" at bounding box center [1162, 477] width 16 height 16
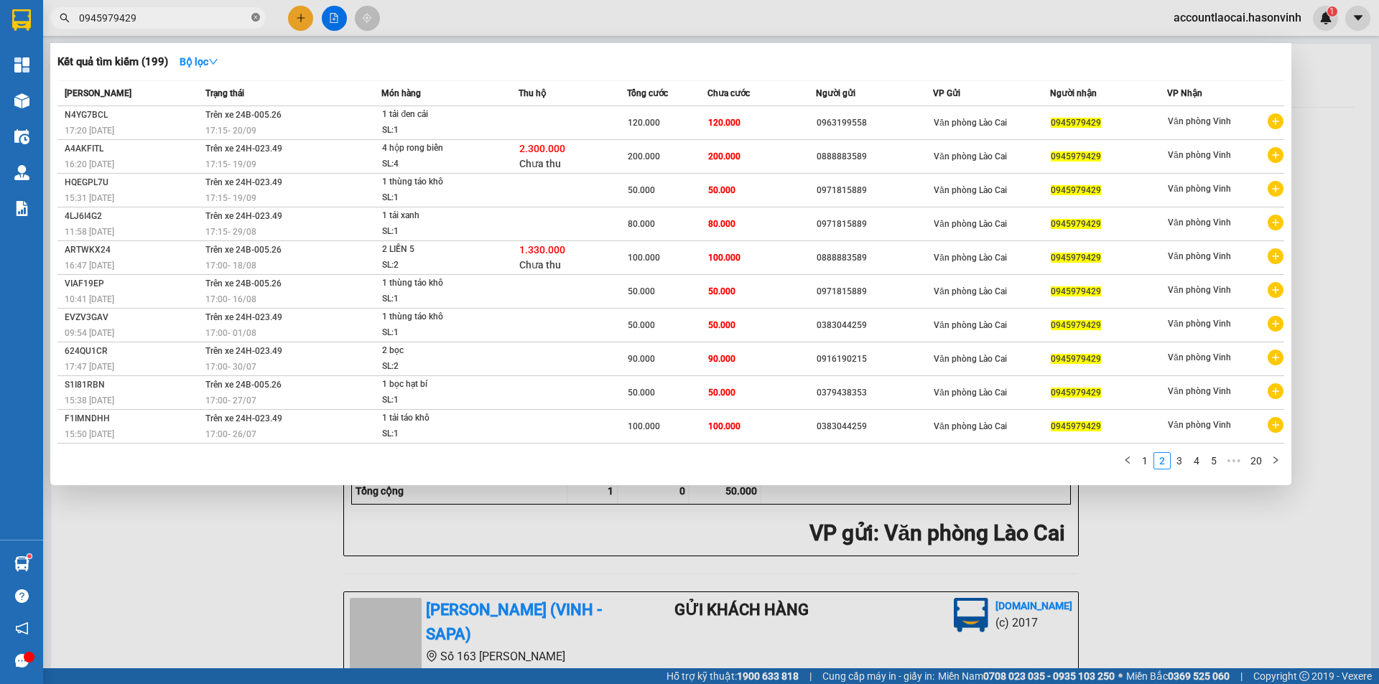
click at [252, 19] on icon "close-circle" at bounding box center [255, 17] width 9 height 9
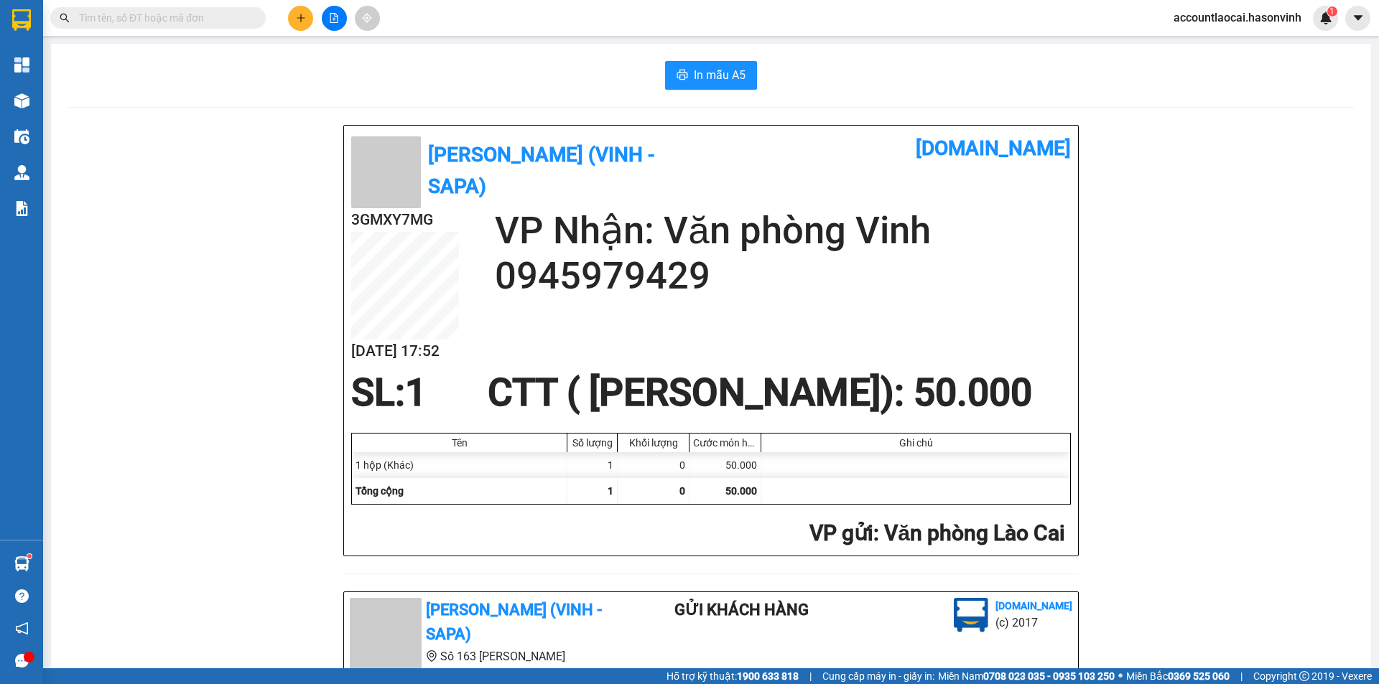
click at [302, 21] on icon "plus" at bounding box center [301, 18] width 10 height 10
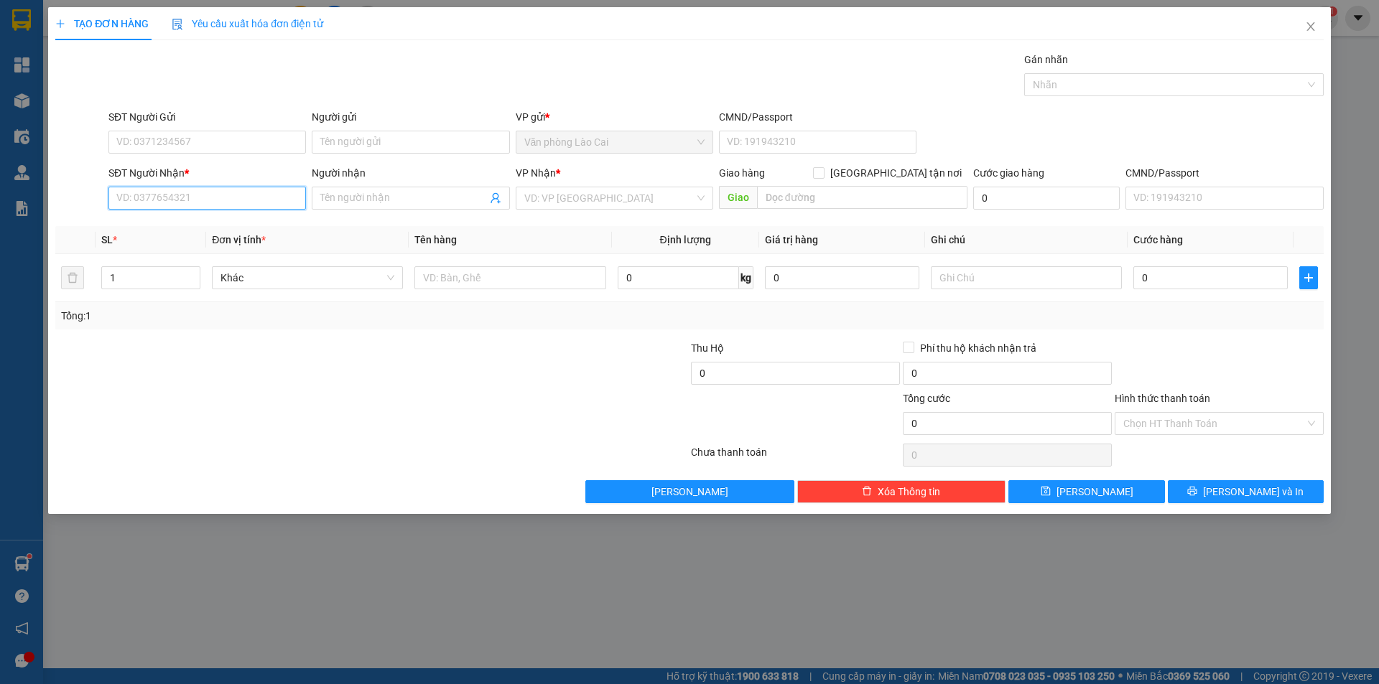
click at [203, 191] on input "SĐT Người Nhận *" at bounding box center [206, 198] width 197 height 23
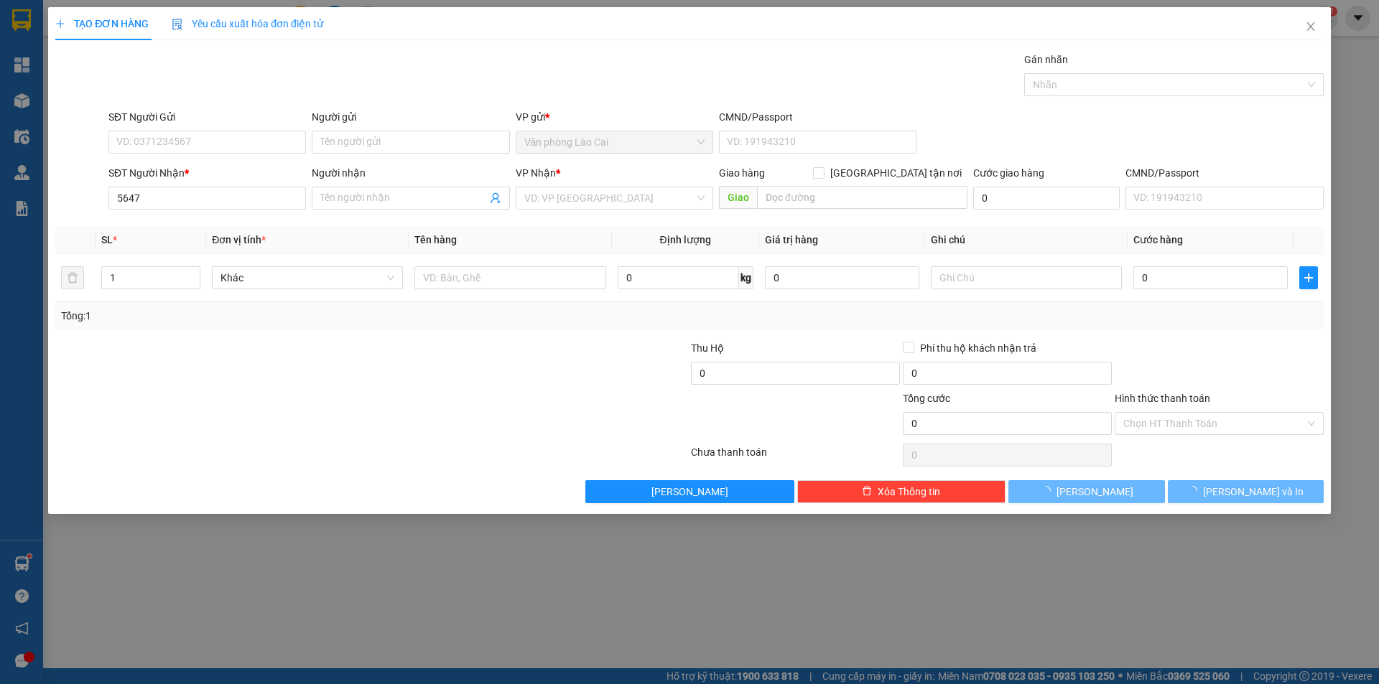
click at [214, 213] on div "SĐT Người Nhận * 5647 5647" at bounding box center [206, 190] width 197 height 50
click at [195, 197] on input "5647" at bounding box center [206, 198] width 197 height 23
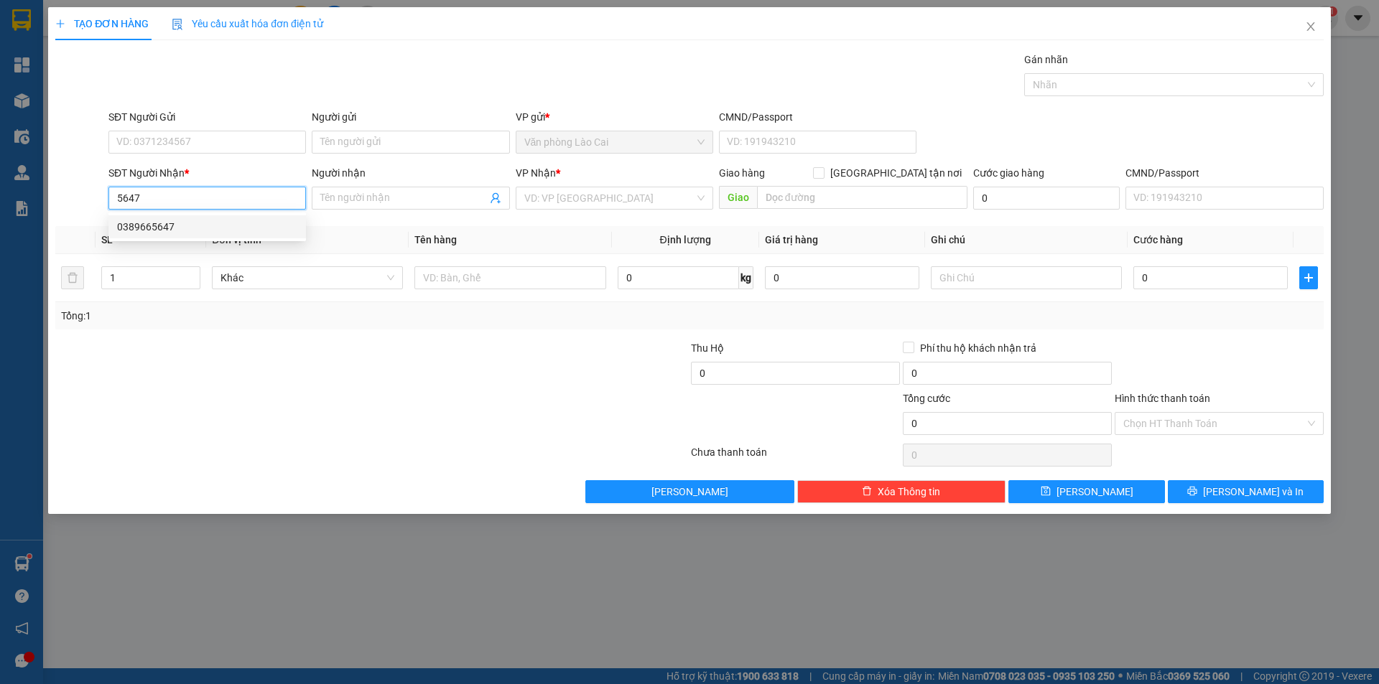
click at [169, 223] on div "0389665647" at bounding box center [207, 227] width 180 height 16
click at [407, 333] on div "Transit Pickup Surcharge Ids Transit Deliver Surcharge Ids Transit Deliver Surc…" at bounding box center [689, 278] width 1268 height 452
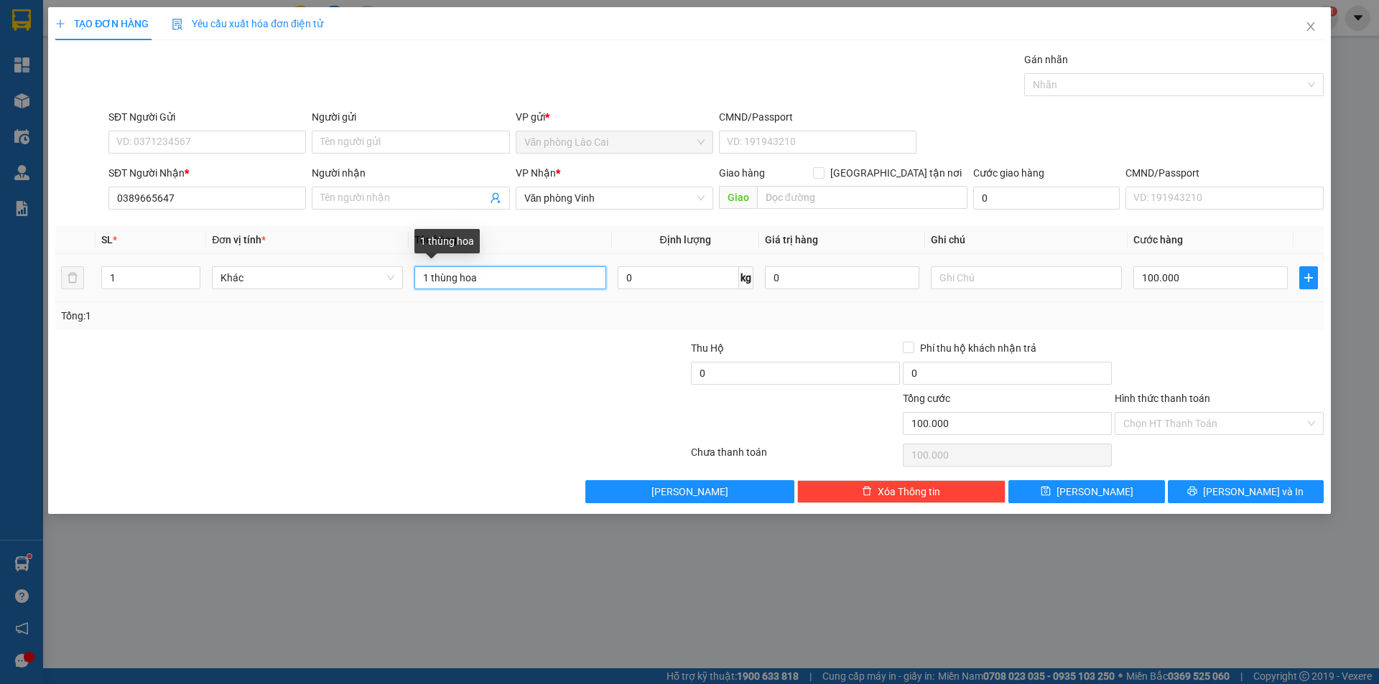
click at [429, 279] on input "1 thùng hoa" at bounding box center [509, 277] width 191 height 23
click at [118, 280] on input "1" at bounding box center [151, 278] width 98 height 22
click at [1174, 281] on input "100.000" at bounding box center [1210, 277] width 154 height 23
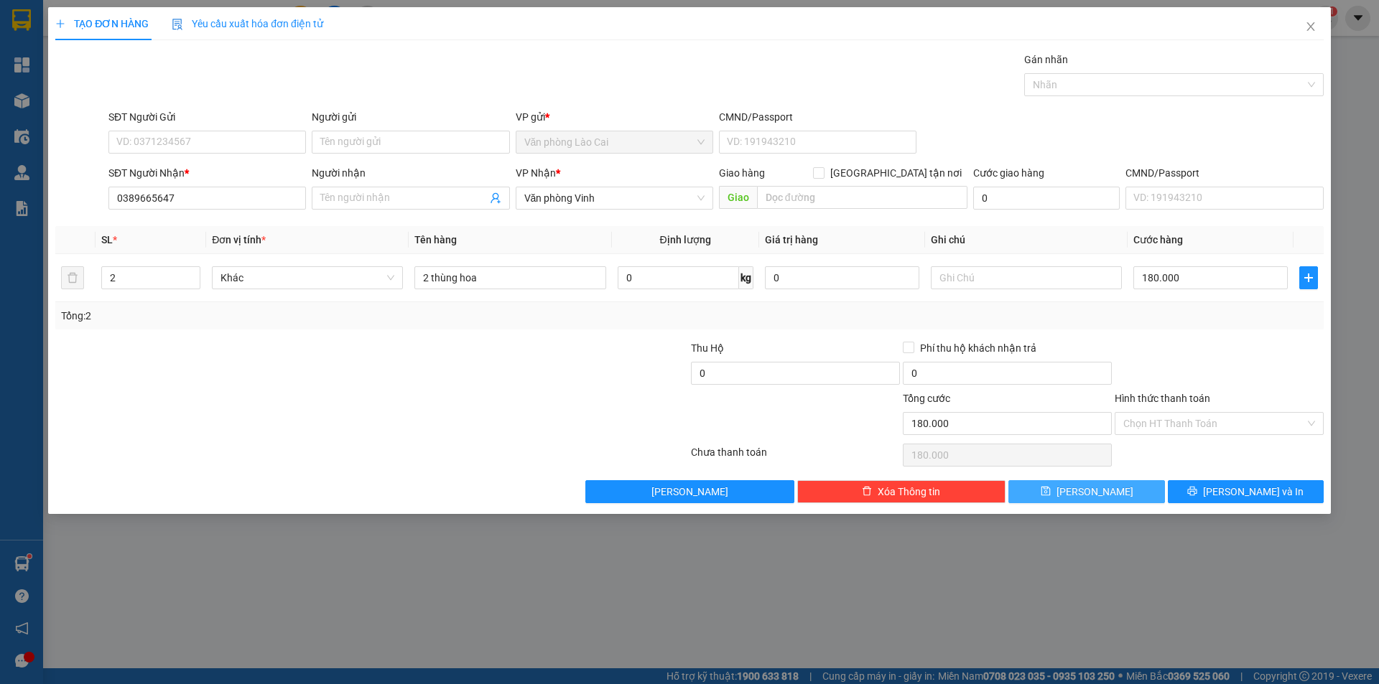
click at [1094, 486] on span "[PERSON_NAME]" at bounding box center [1094, 492] width 77 height 16
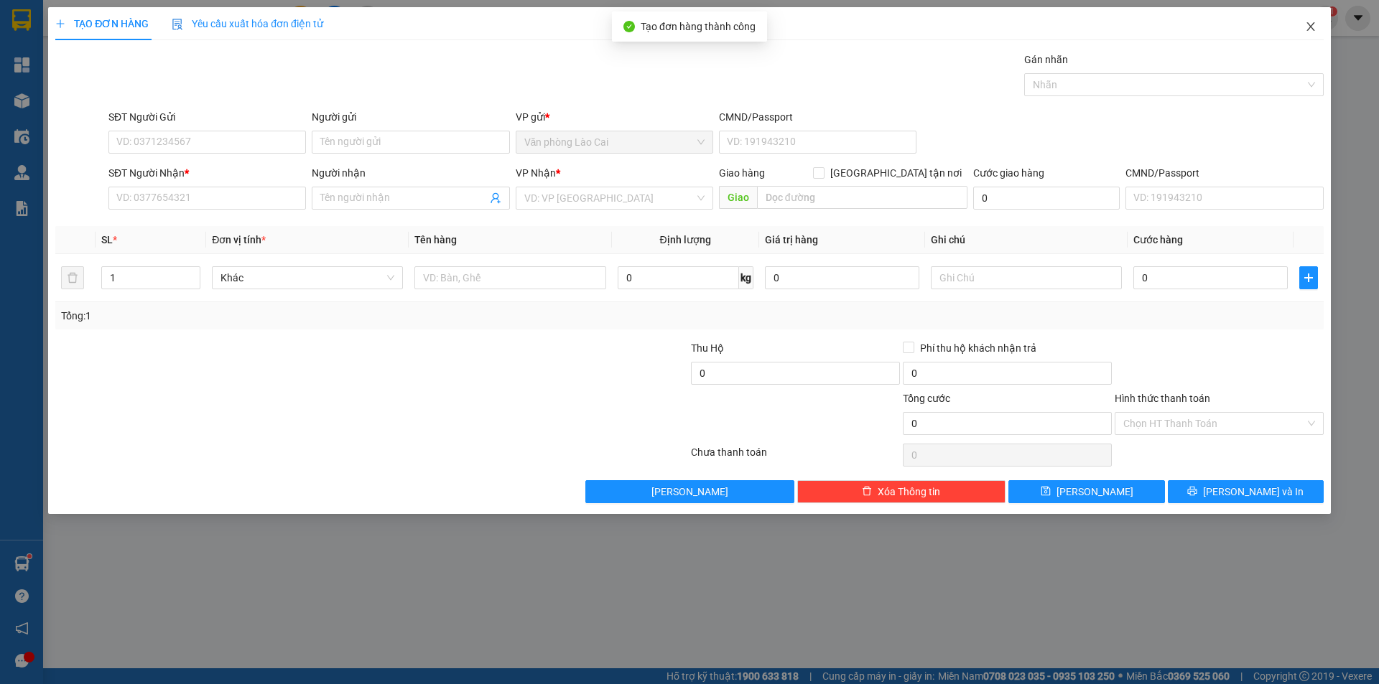
click at [1317, 28] on span "Close" at bounding box center [1310, 27] width 40 height 40
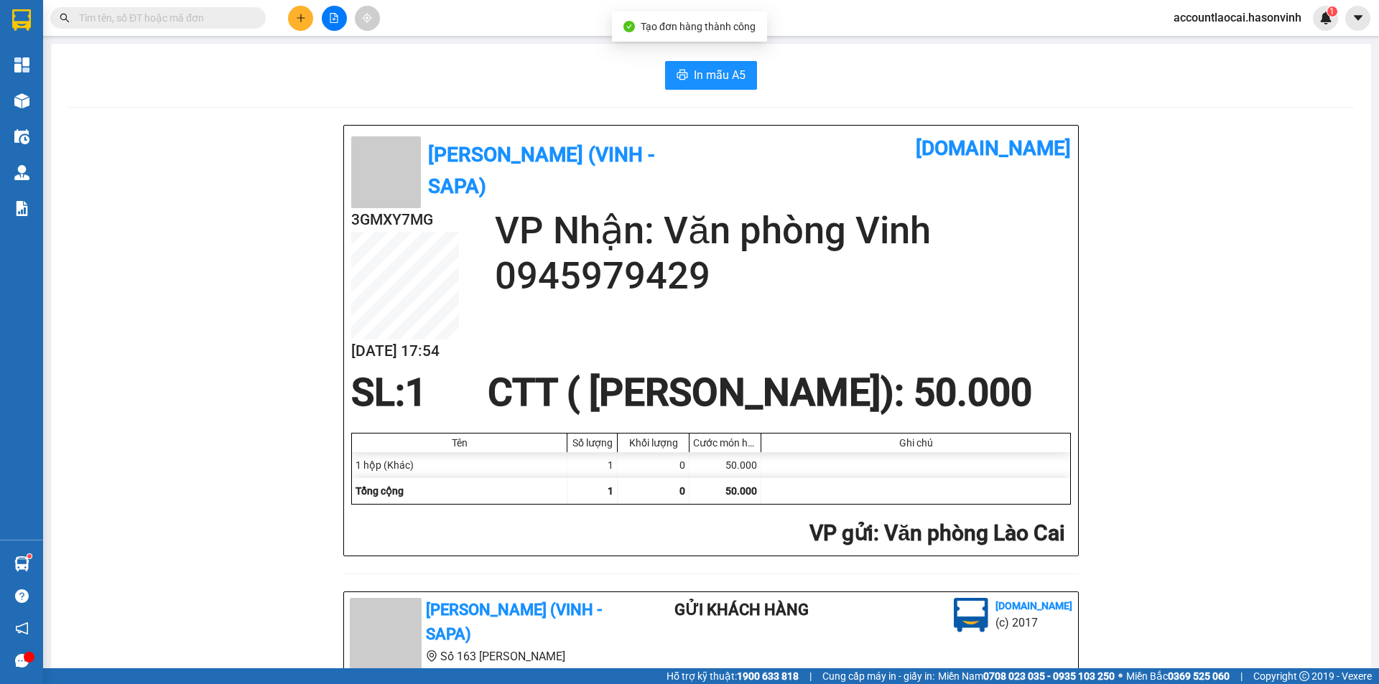
click at [210, 15] on input "text" at bounding box center [163, 18] width 169 height 16
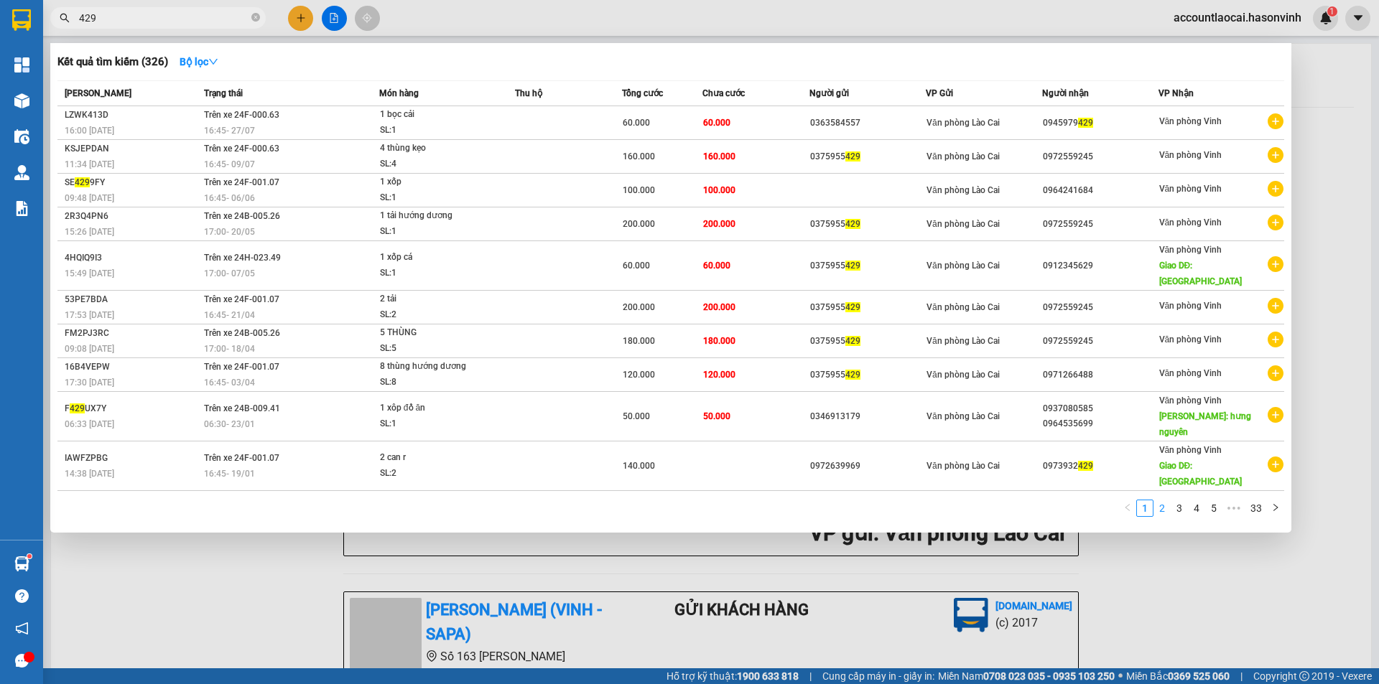
click at [1169, 501] on link "2" at bounding box center [1162, 509] width 16 height 16
click at [77, 17] on span "429" at bounding box center [157, 18] width 215 height 22
click at [79, 19] on input "429" at bounding box center [163, 18] width 169 height 16
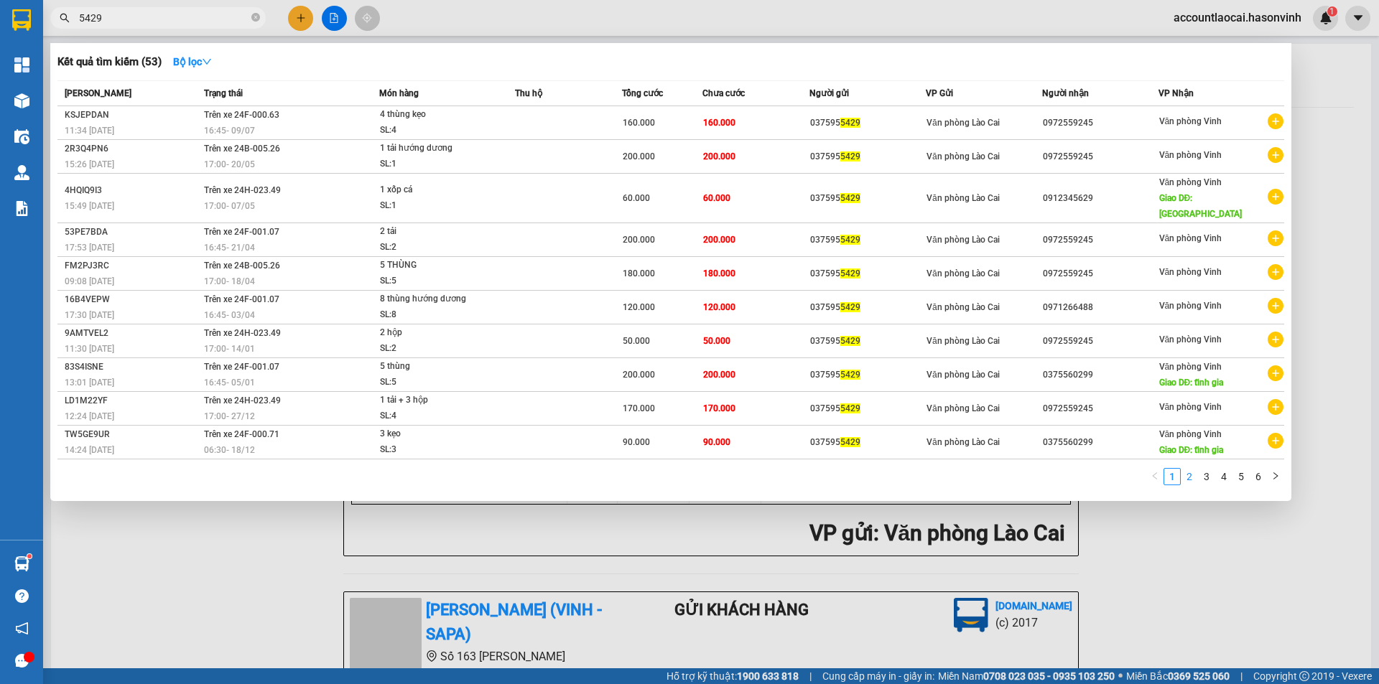
click at [1189, 469] on link "2" at bounding box center [1189, 477] width 16 height 16
click at [776, 608] on div at bounding box center [689, 342] width 1379 height 684
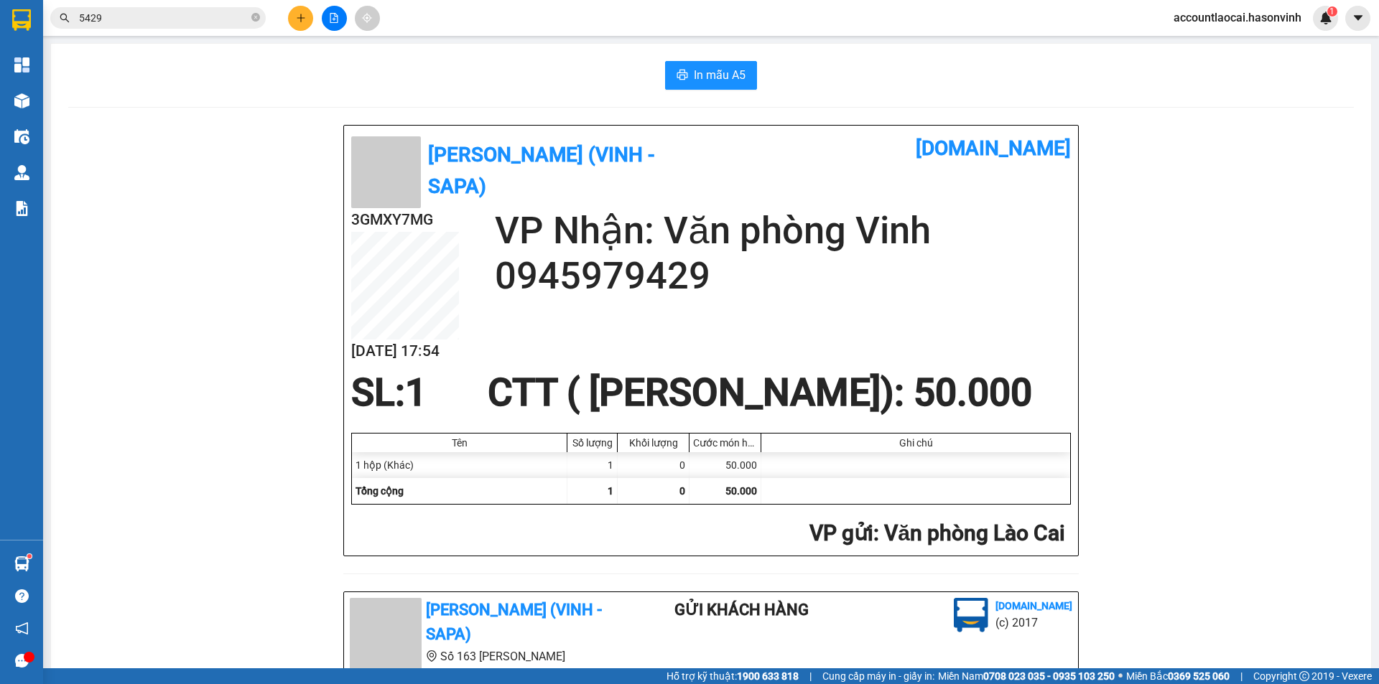
drag, startPoint x: 723, startPoint y: 286, endPoint x: 490, endPoint y: 282, distance: 232.7
click at [495, 282] on h2 "0945979429" at bounding box center [783, 275] width 576 height 45
click at [251, 20] on icon "close-circle" at bounding box center [255, 17] width 9 height 9
paste input "0945979429"
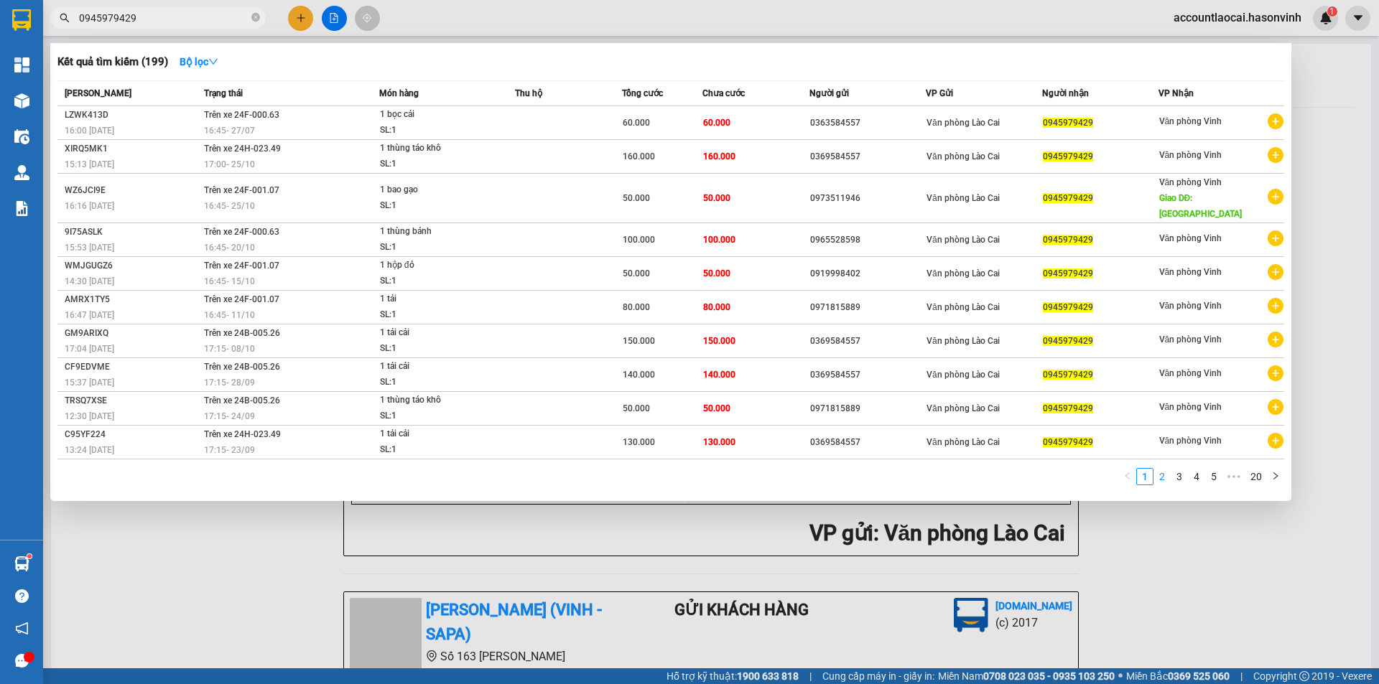
click at [1166, 469] on link "2" at bounding box center [1162, 477] width 16 height 16
click at [1178, 469] on link "3" at bounding box center [1179, 477] width 16 height 16
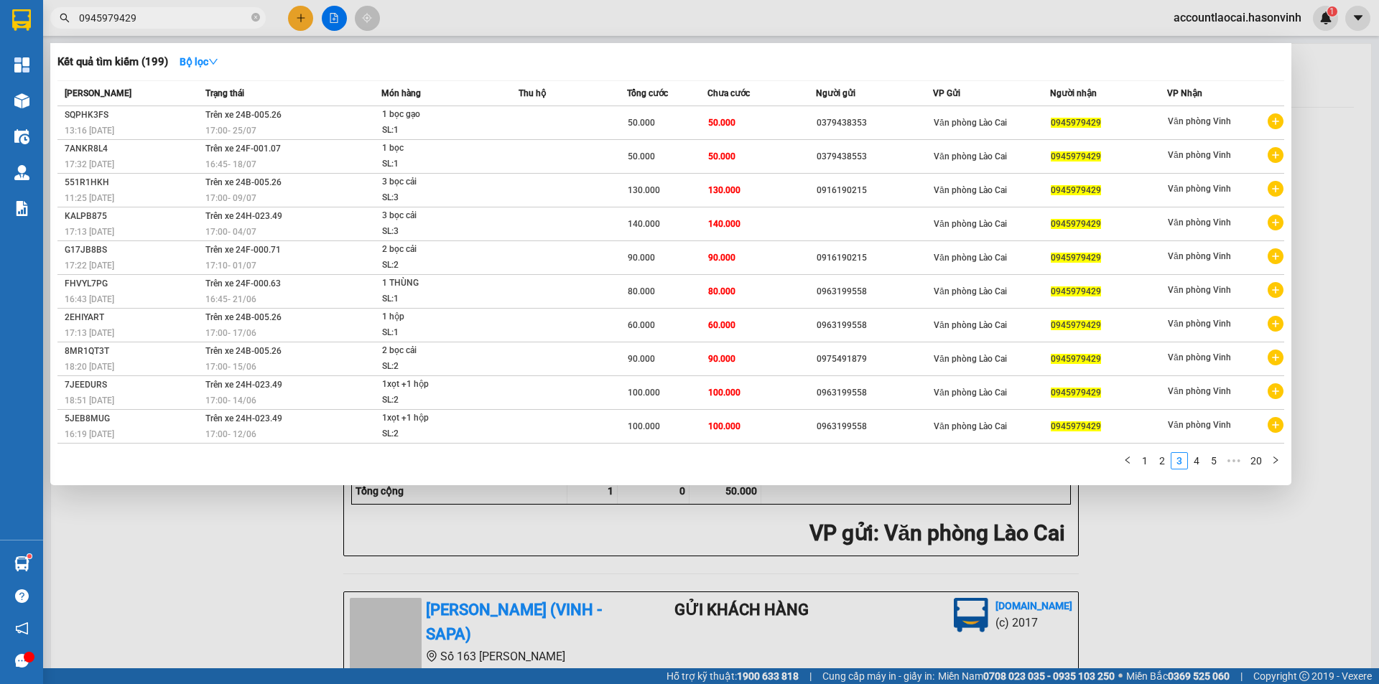
click at [310, 539] on div at bounding box center [689, 342] width 1379 height 684
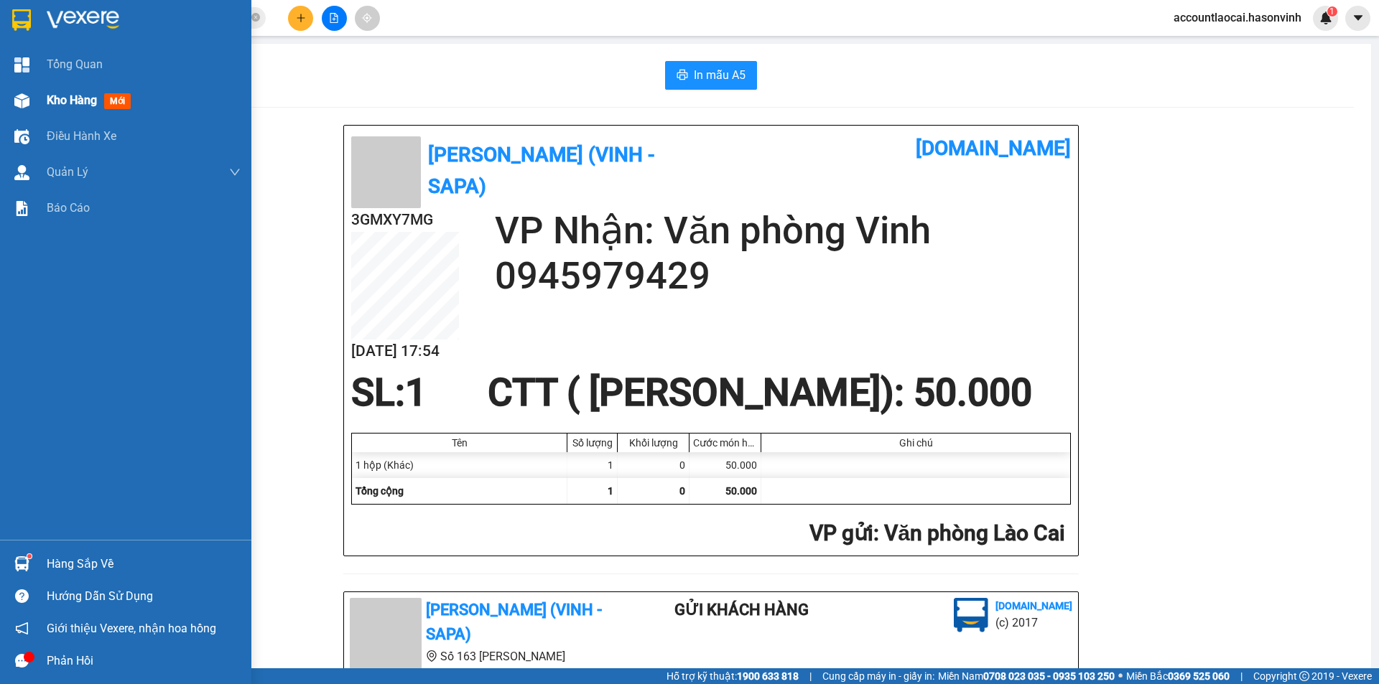
click at [50, 108] on div "Kho hàng mới" at bounding box center [92, 100] width 90 height 18
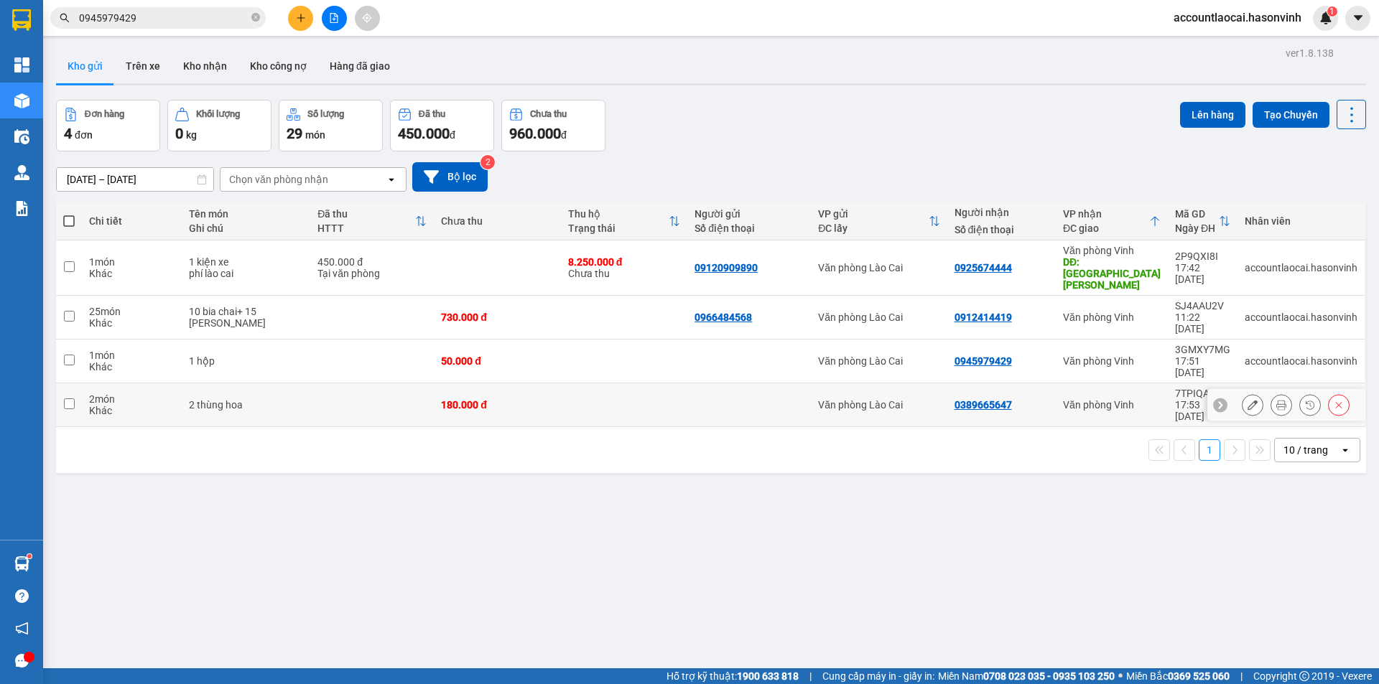
click at [343, 383] on td at bounding box center [372, 405] width 124 height 44
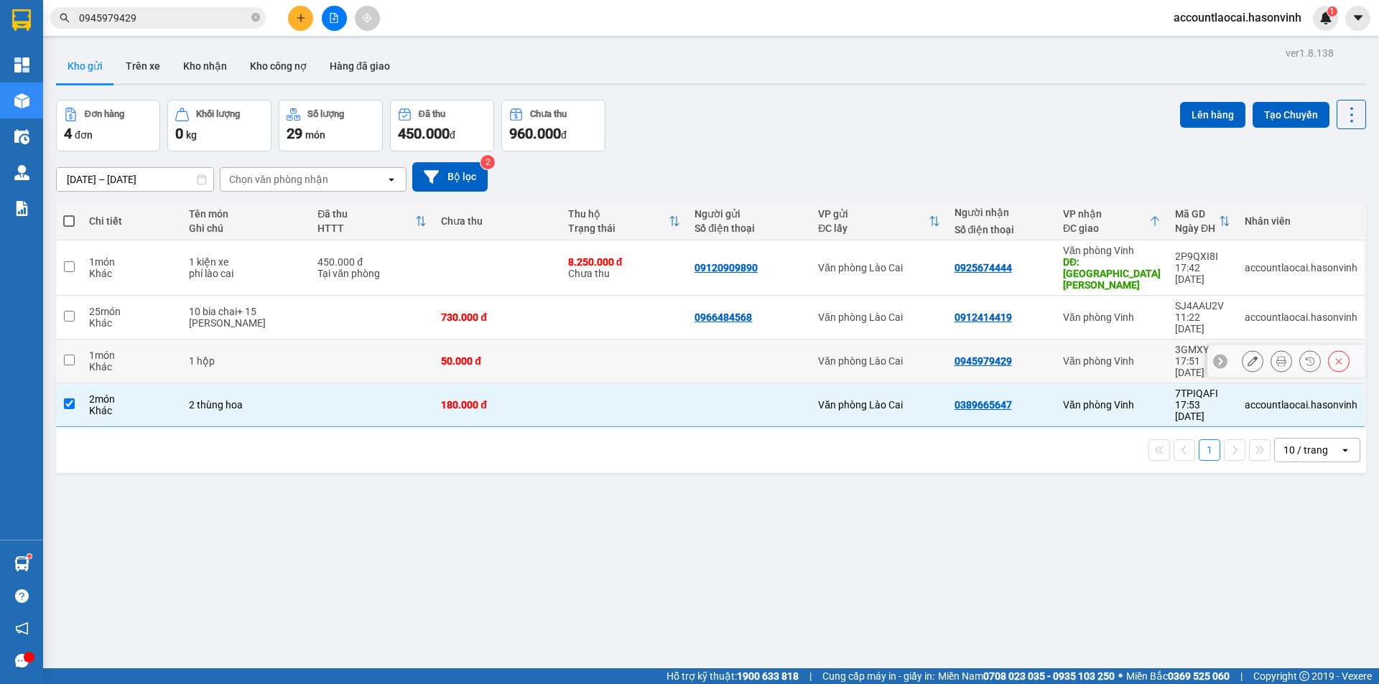
click at [337, 340] on td at bounding box center [372, 362] width 124 height 44
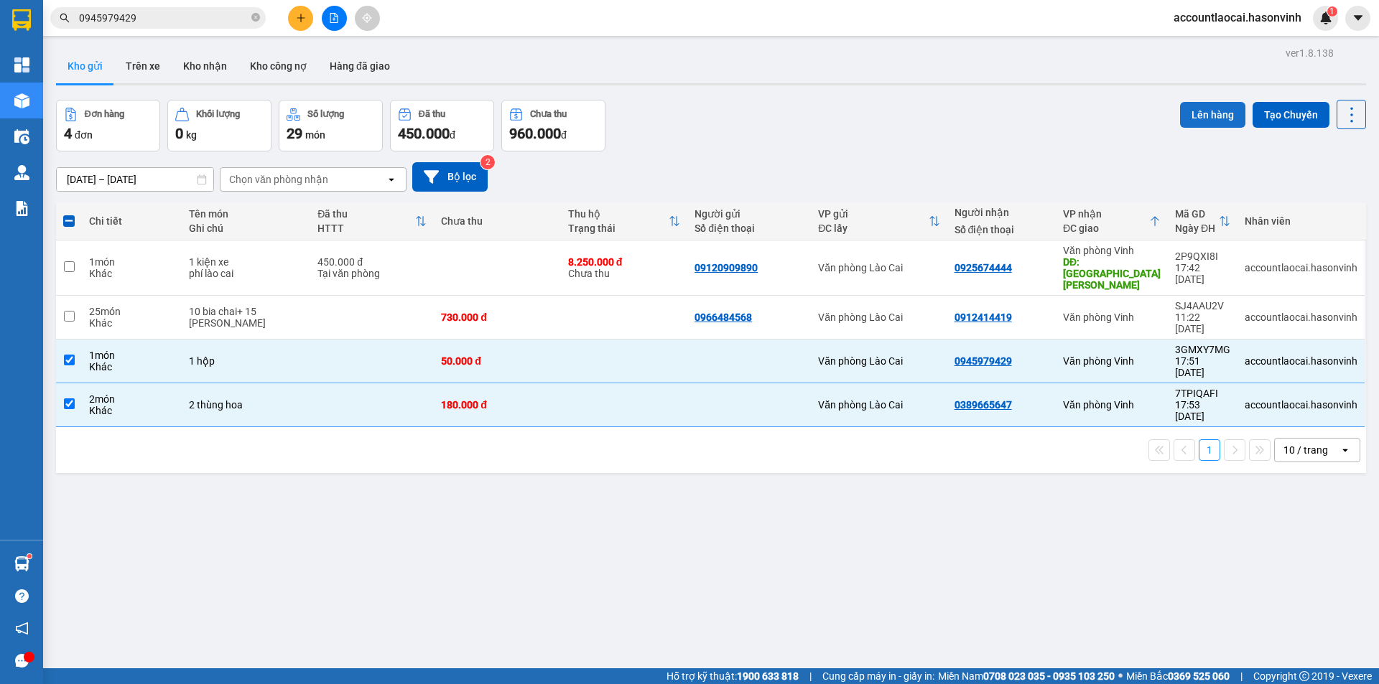
click at [1209, 108] on button "Lên hàng" at bounding box center [1212, 115] width 65 height 26
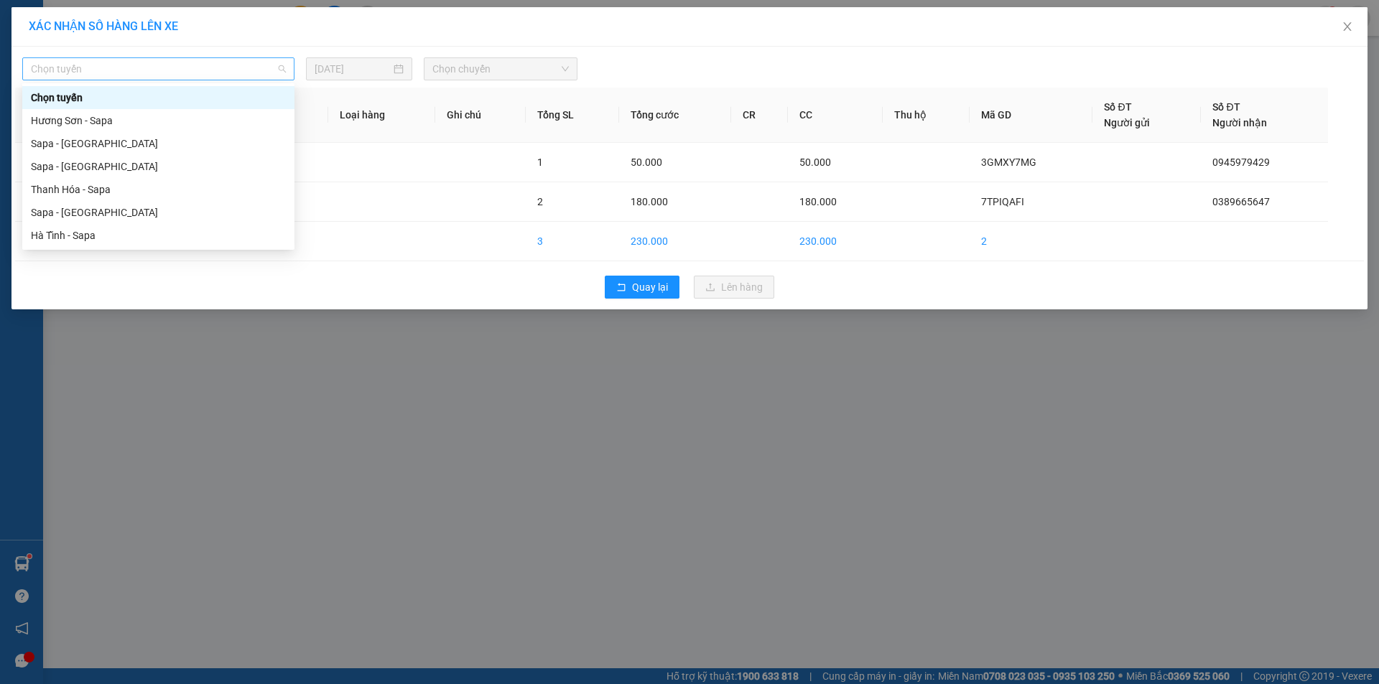
click at [203, 77] on span "Chọn tuyến" at bounding box center [158, 69] width 255 height 22
drag, startPoint x: 73, startPoint y: 210, endPoint x: 263, endPoint y: 144, distance: 200.8
click at [74, 211] on div "Sapa - [GEOGRAPHIC_DATA]" at bounding box center [158, 213] width 255 height 16
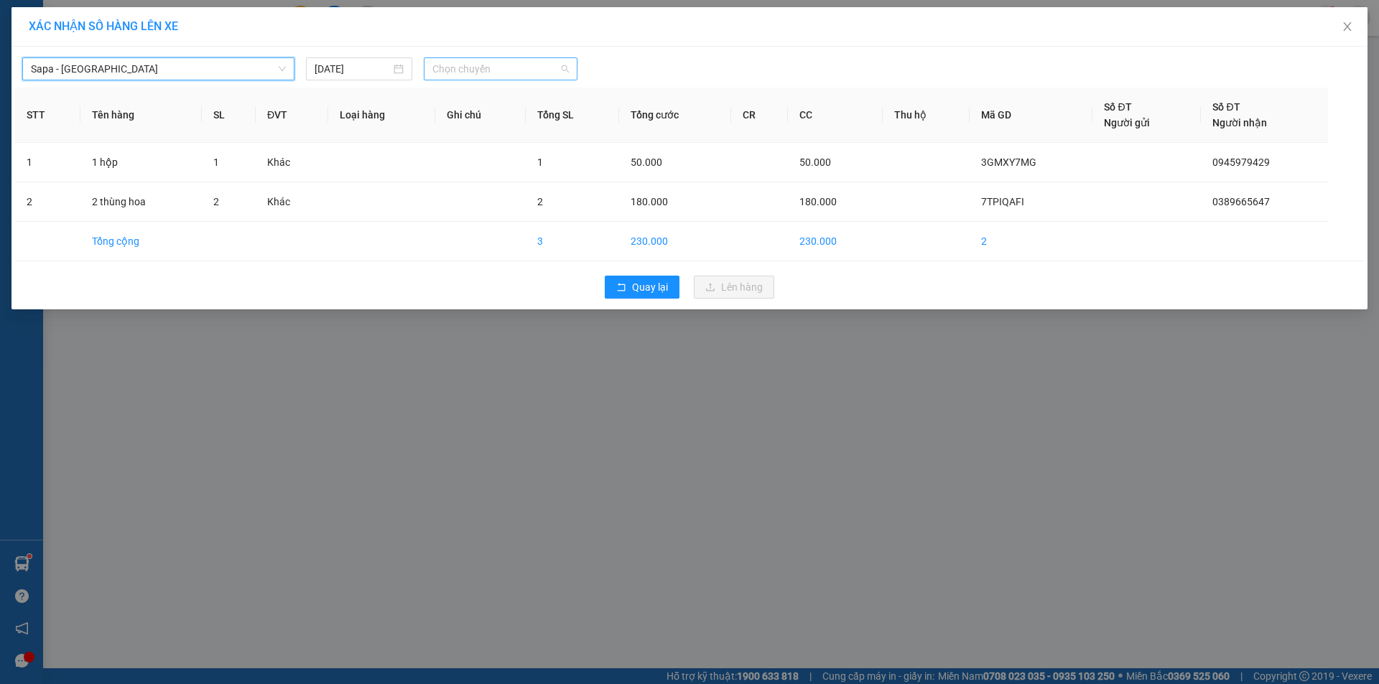
click at [473, 62] on span "Chọn chuyến" at bounding box center [500, 69] width 136 height 22
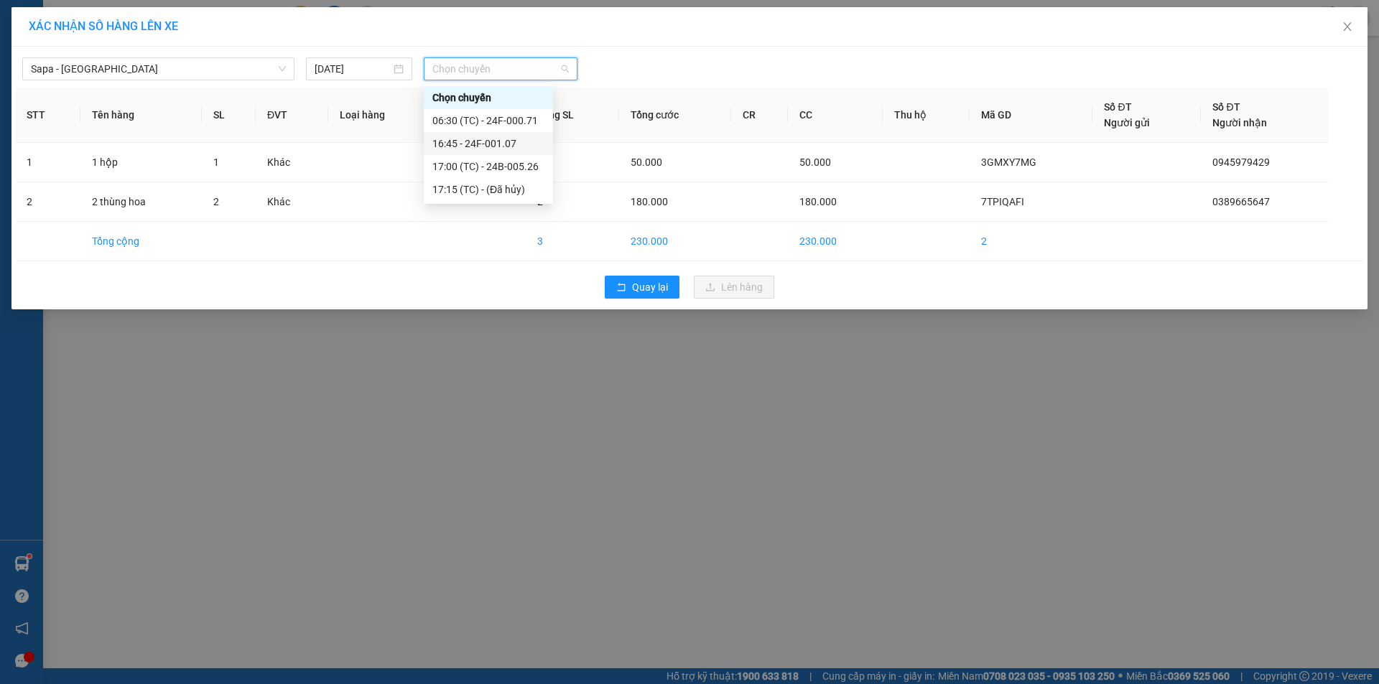
click at [488, 140] on div "16:45 - 24F-001.07" at bounding box center [488, 144] width 112 height 16
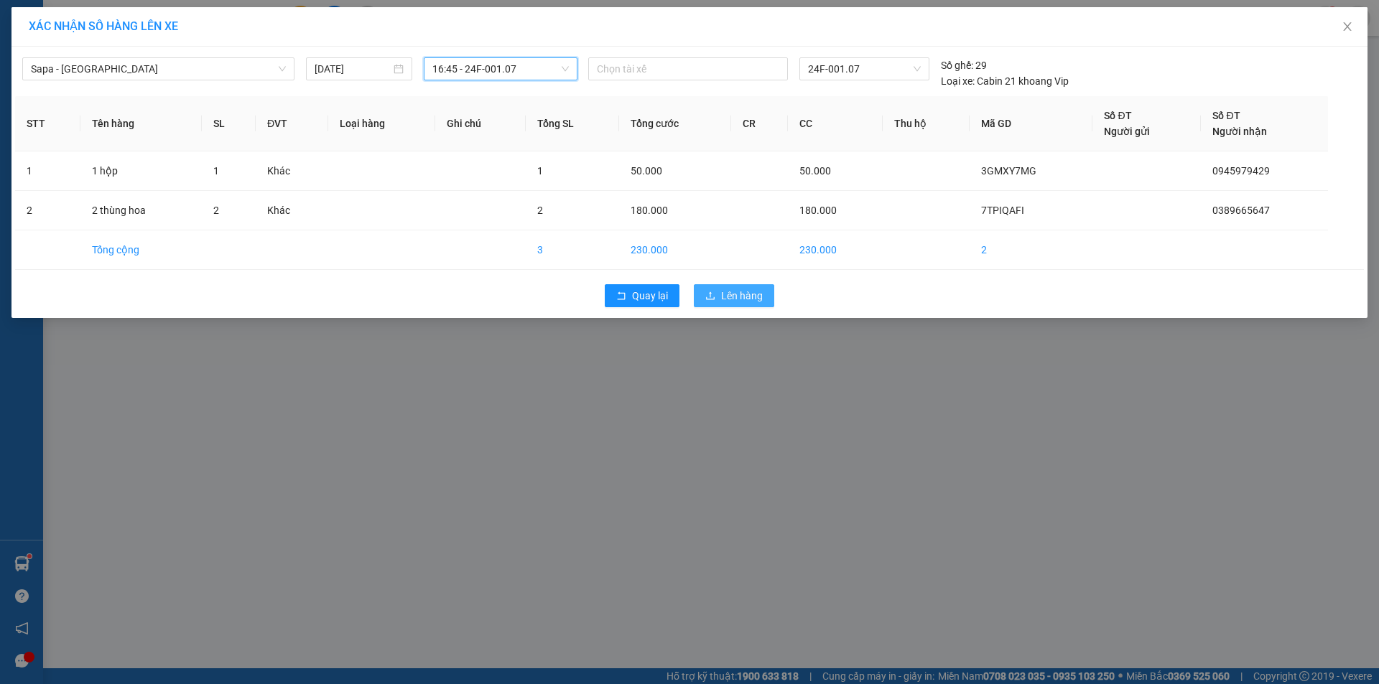
click at [738, 287] on button "Lên hàng" at bounding box center [734, 295] width 80 height 23
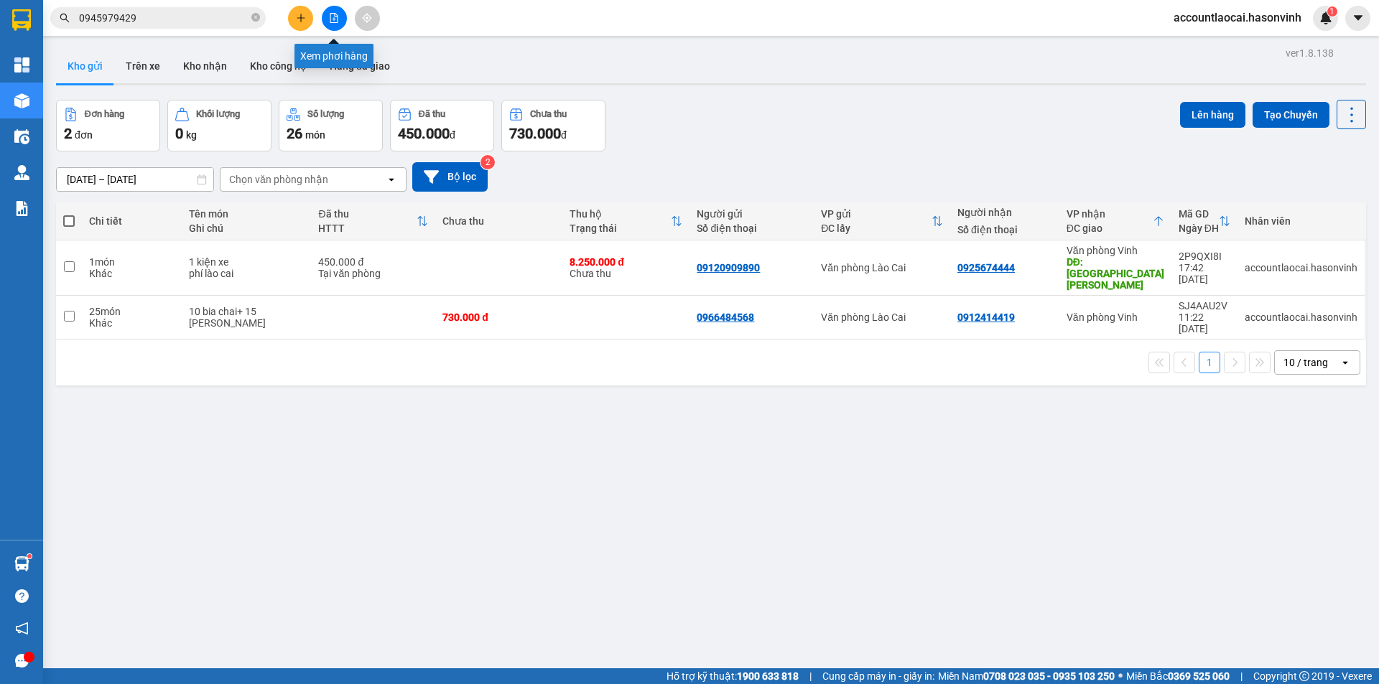
click at [331, 12] on button at bounding box center [334, 18] width 25 height 25
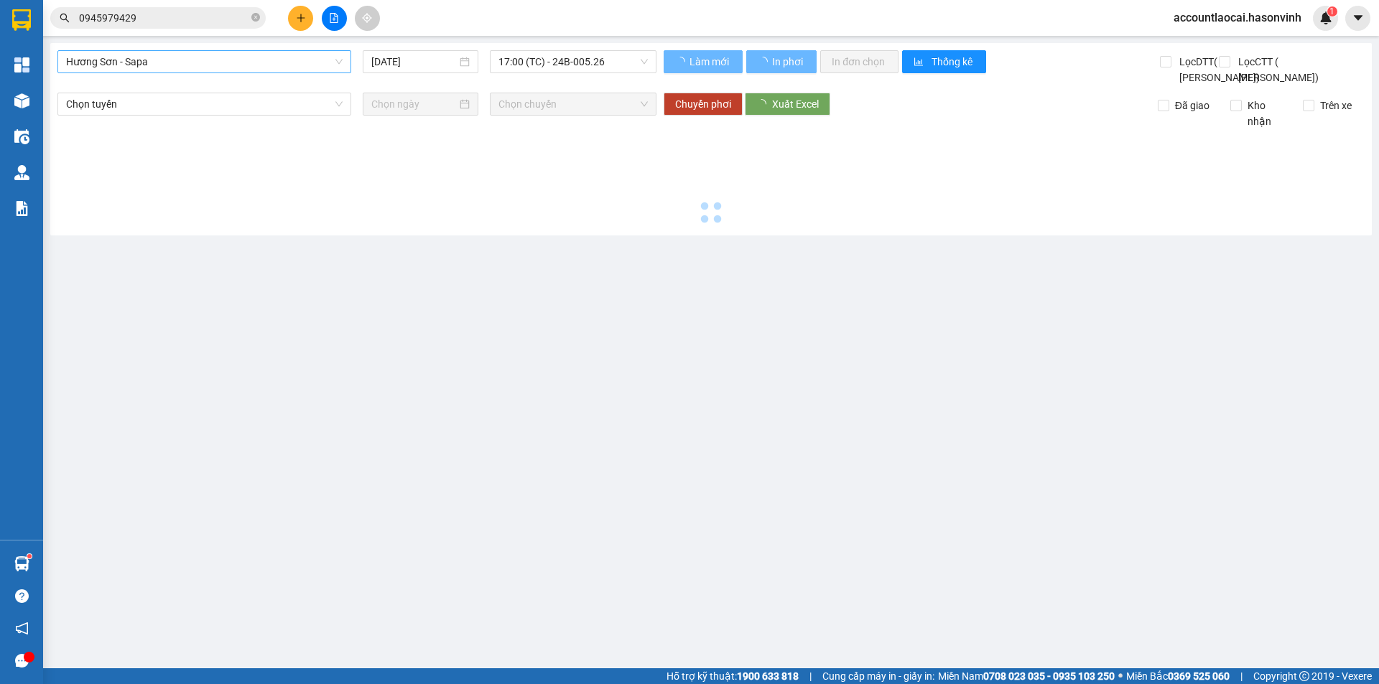
click at [182, 60] on span "Hương Sơn - Sapa" at bounding box center [204, 62] width 276 height 22
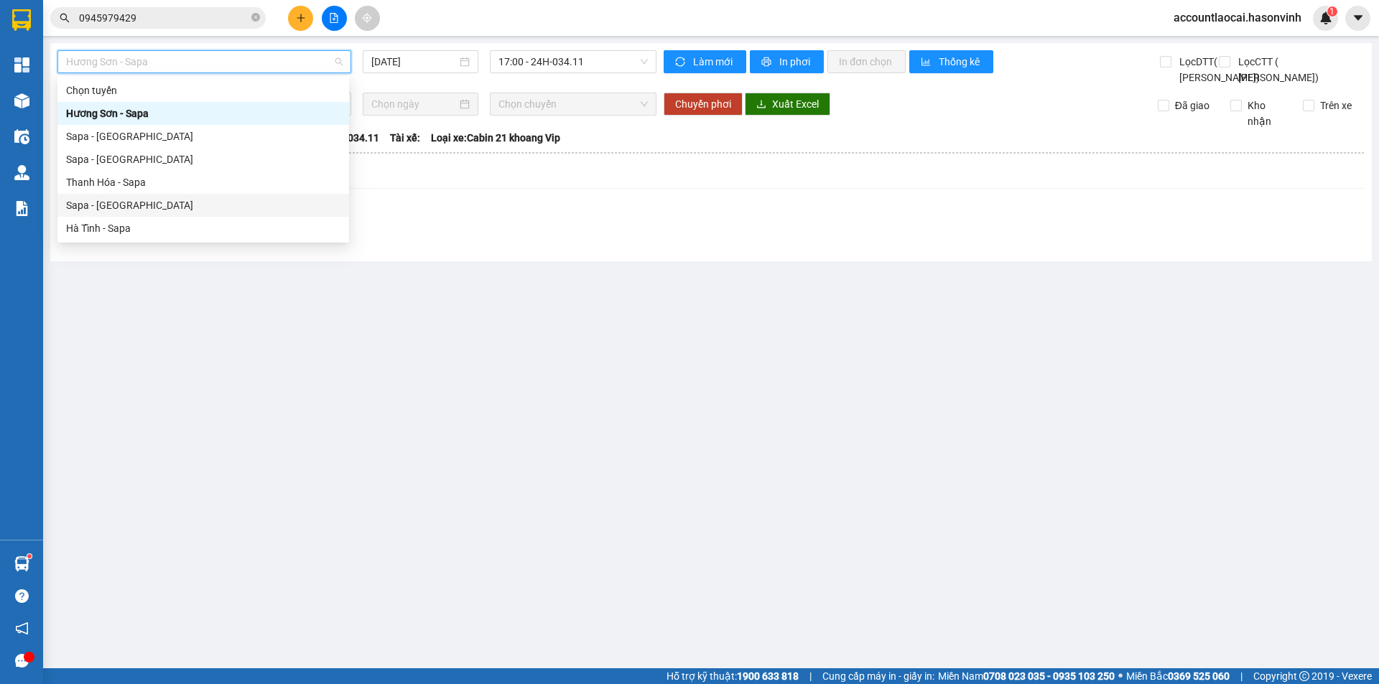
click at [120, 204] on div "Sapa - [GEOGRAPHIC_DATA]" at bounding box center [203, 205] width 274 height 16
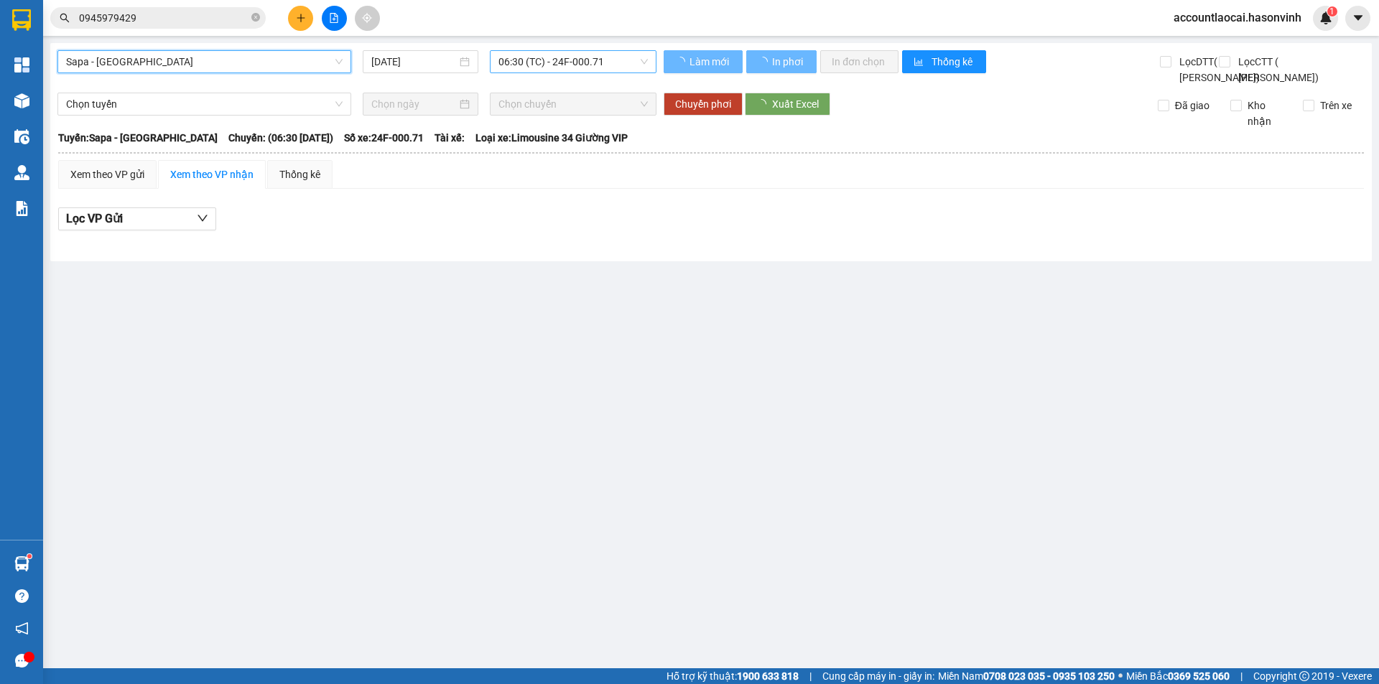
click at [570, 60] on span "06:30 (TC) - 24F-000.71" at bounding box center [572, 62] width 149 height 22
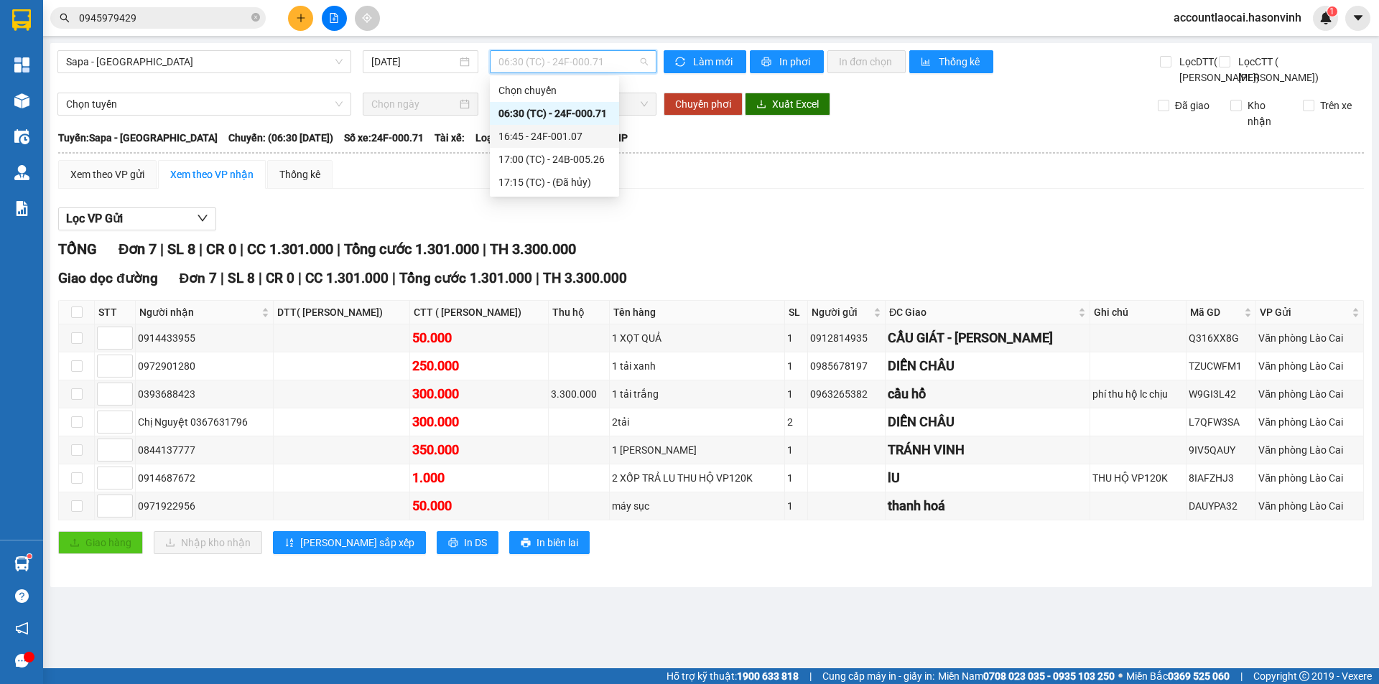
click at [576, 142] on div "16:45 - 24F-001.07" at bounding box center [554, 137] width 112 height 16
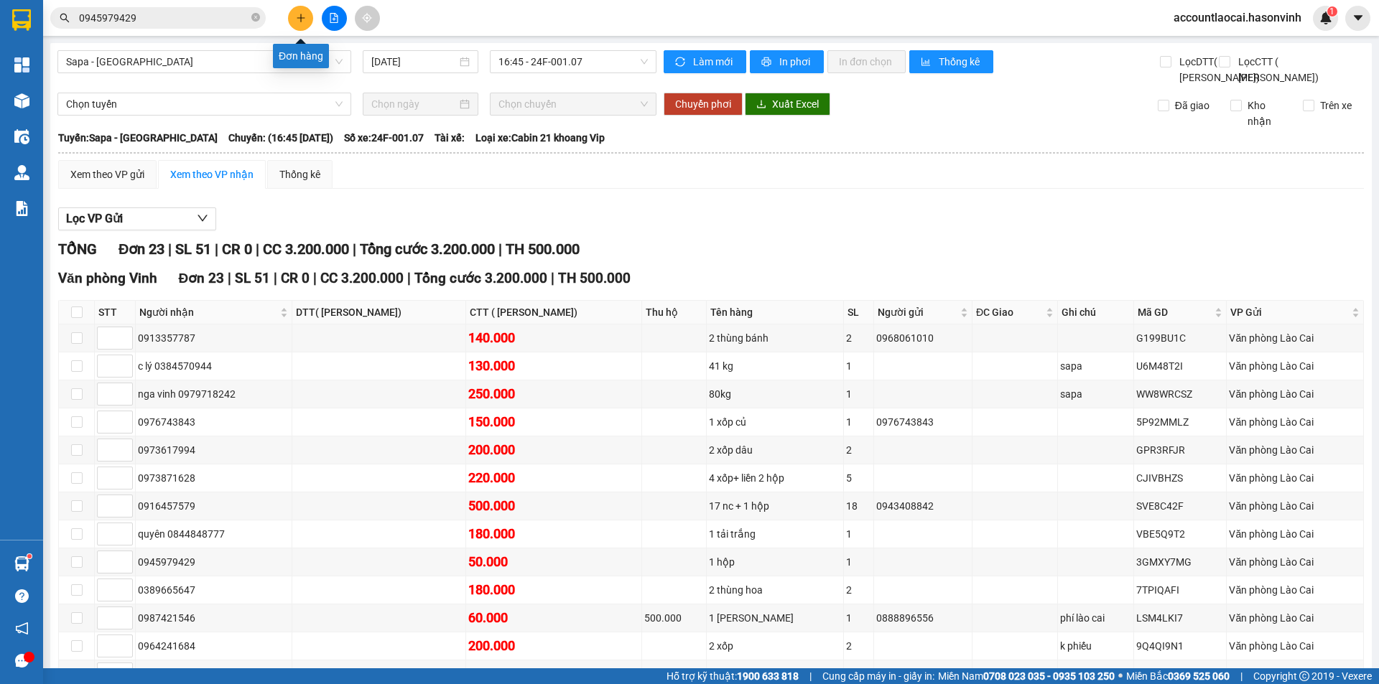
click at [297, 14] on icon "plus" at bounding box center [301, 18] width 10 height 10
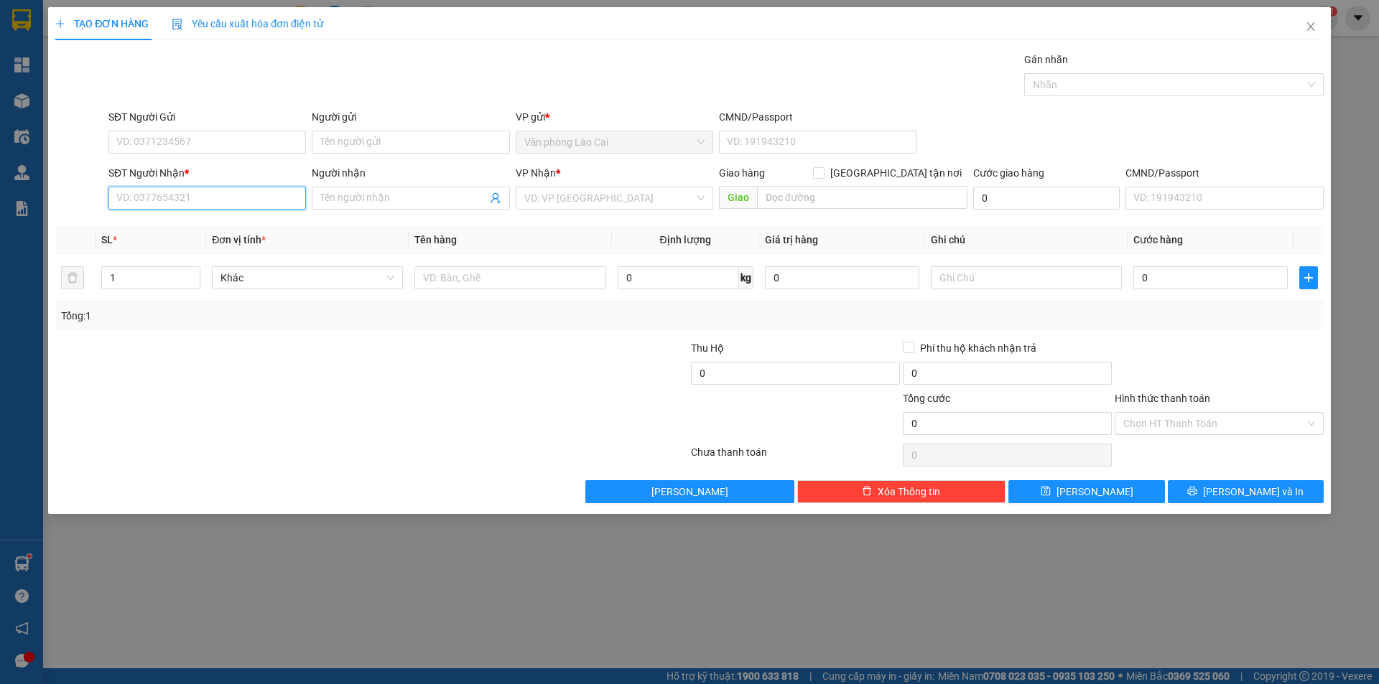
click at [220, 200] on input "SĐT Người Nhận *" at bounding box center [206, 198] width 197 height 23
click at [162, 199] on input "1172" at bounding box center [206, 198] width 197 height 23
click at [179, 197] on input "1172" at bounding box center [206, 198] width 197 height 23
click at [190, 197] on input "1172" at bounding box center [206, 198] width 197 height 23
click at [176, 197] on input "1172" at bounding box center [206, 198] width 197 height 23
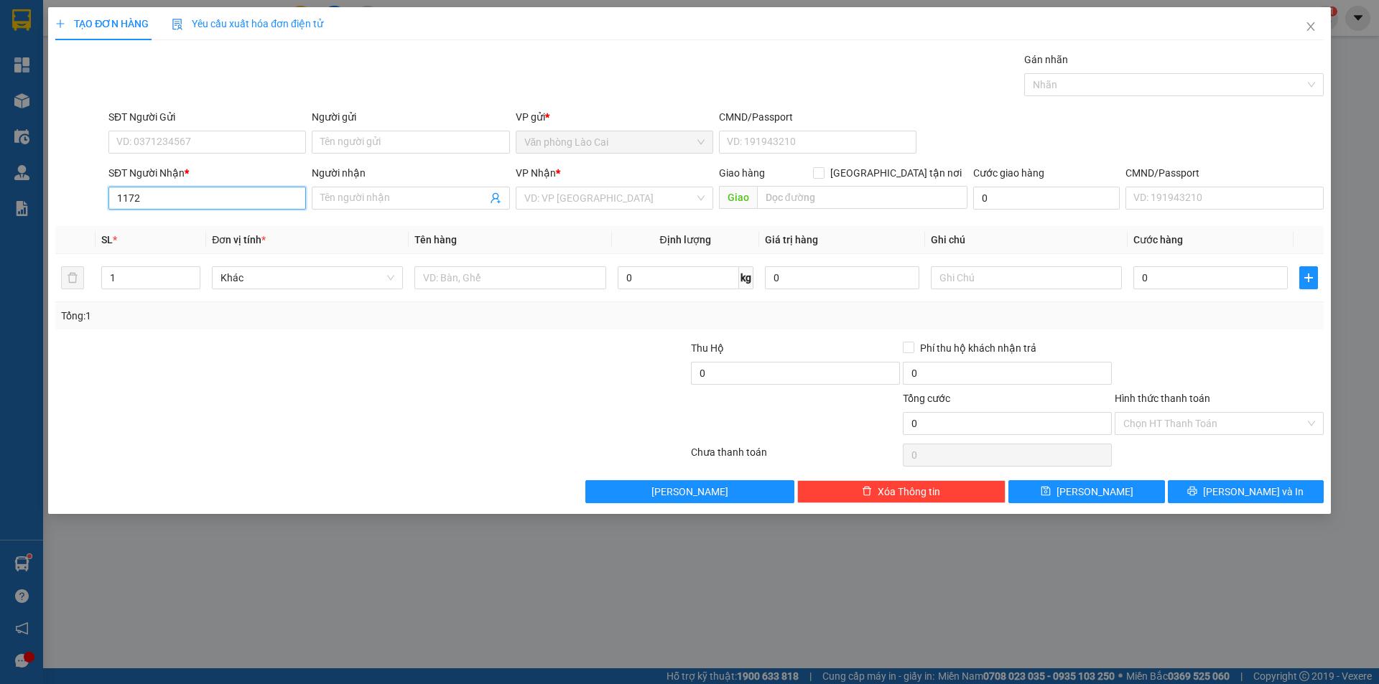
click at [161, 197] on input "1172" at bounding box center [206, 198] width 197 height 23
click at [122, 199] on input "1172" at bounding box center [206, 198] width 197 height 23
click at [151, 200] on input "172" at bounding box center [206, 198] width 197 height 23
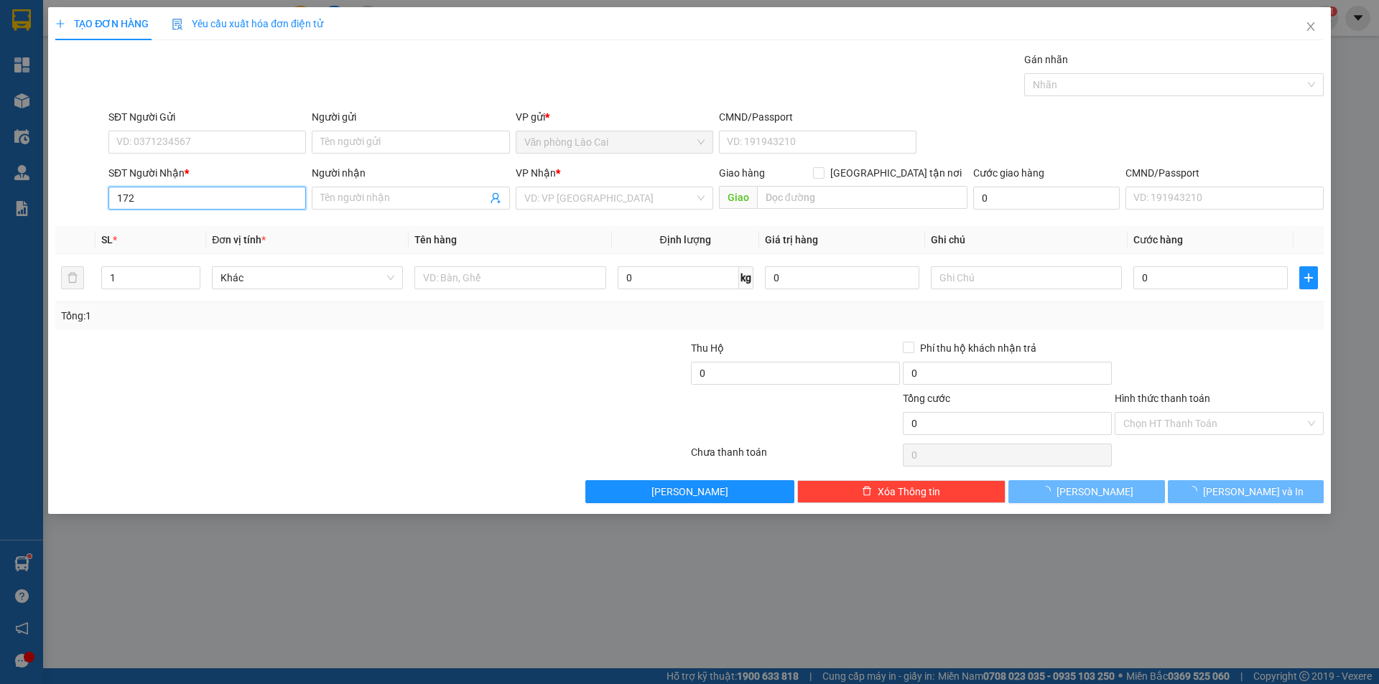
click at [151, 200] on input "172" at bounding box center [206, 198] width 197 height 23
click at [154, 200] on input "1172" at bounding box center [206, 198] width 197 height 23
click at [164, 194] on input "1172" at bounding box center [206, 198] width 197 height 23
drag, startPoint x: 164, startPoint y: 194, endPoint x: 134, endPoint y: 193, distance: 29.5
click at [134, 193] on input "1172" at bounding box center [206, 198] width 197 height 23
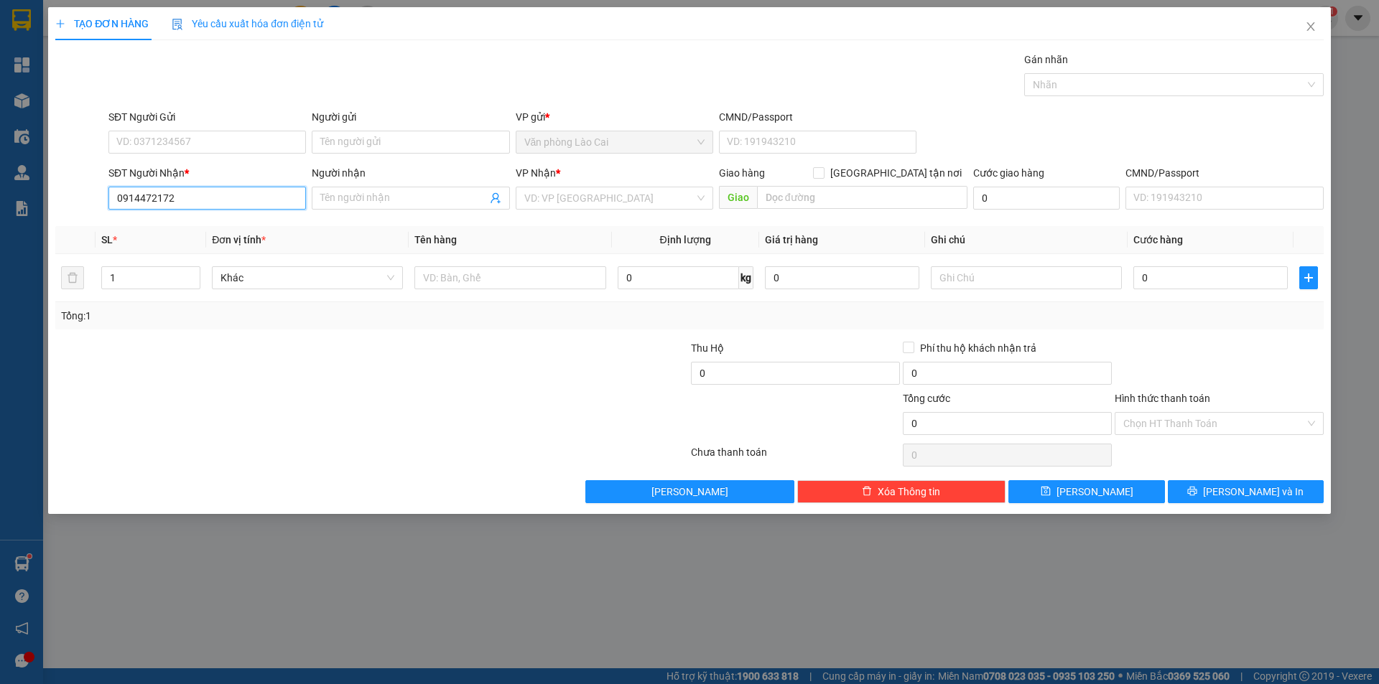
click at [154, 196] on input "0914472172" at bounding box center [206, 198] width 197 height 23
click at [161, 195] on input "0914471172" at bounding box center [206, 198] width 197 height 23
click at [188, 200] on input "0914471472" at bounding box center [206, 198] width 197 height 23
click at [177, 220] on div "0914471472" at bounding box center [207, 227] width 180 height 16
click at [355, 312] on div "Tổng: 1" at bounding box center [296, 316] width 471 height 16
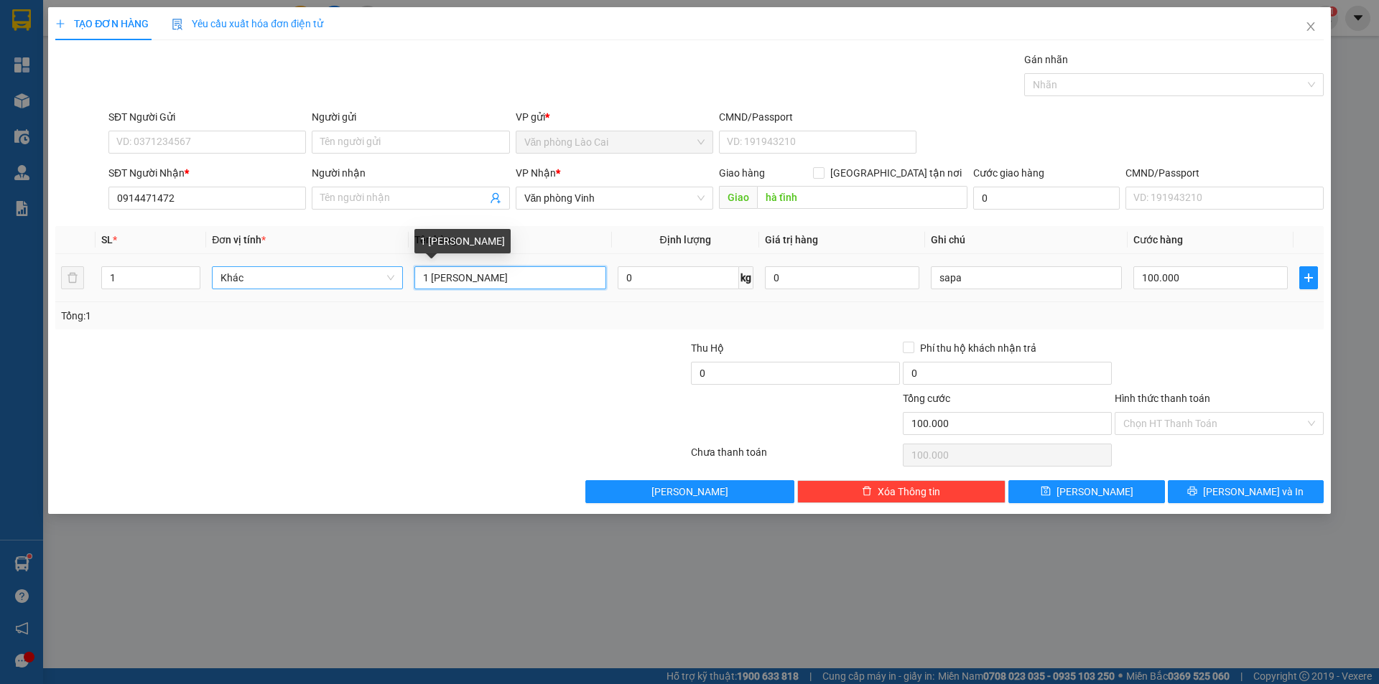
drag, startPoint x: 492, startPoint y: 282, endPoint x: 332, endPoint y: 288, distance: 160.3
click at [332, 288] on tr "1 Khác 1 túi rau 0 kg 0 sapa 100.000" at bounding box center [689, 278] width 1268 height 48
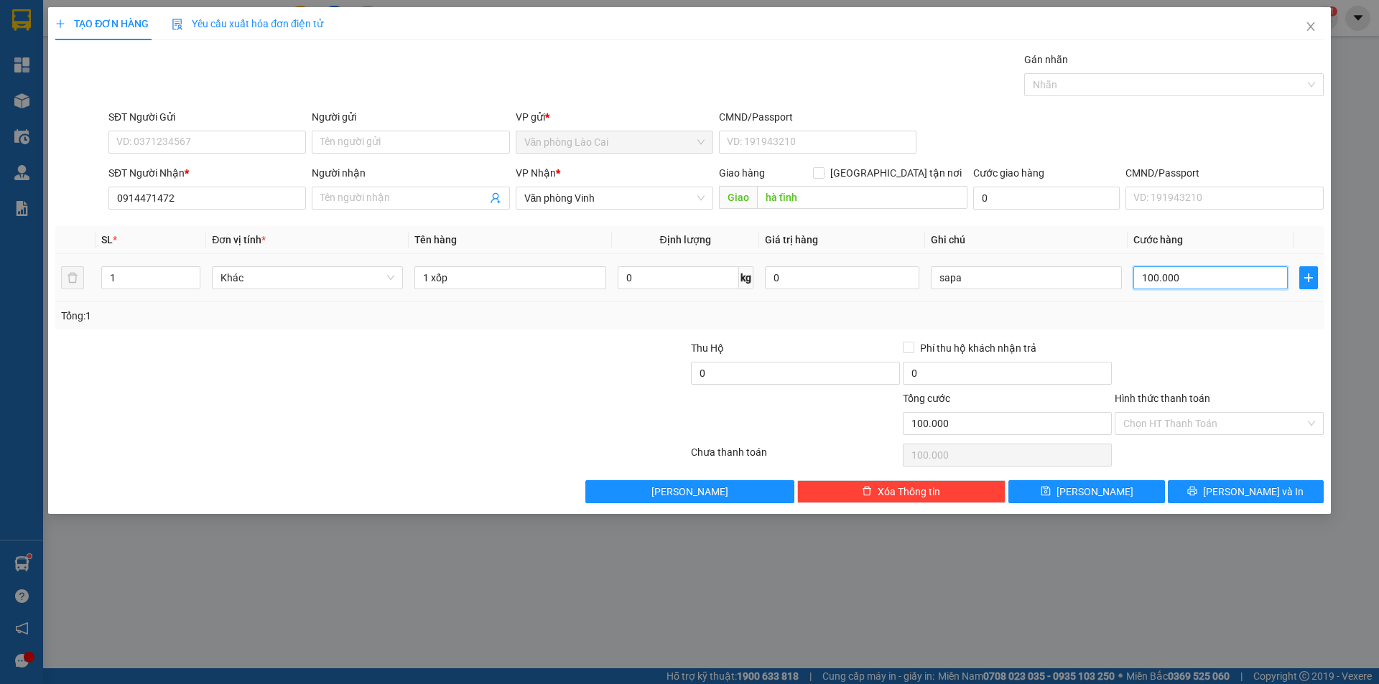
click at [1194, 286] on input "100.000" at bounding box center [1210, 277] width 154 height 23
click at [1099, 492] on span "[PERSON_NAME]" at bounding box center [1094, 492] width 77 height 16
click at [1318, 25] on span "Close" at bounding box center [1310, 27] width 40 height 40
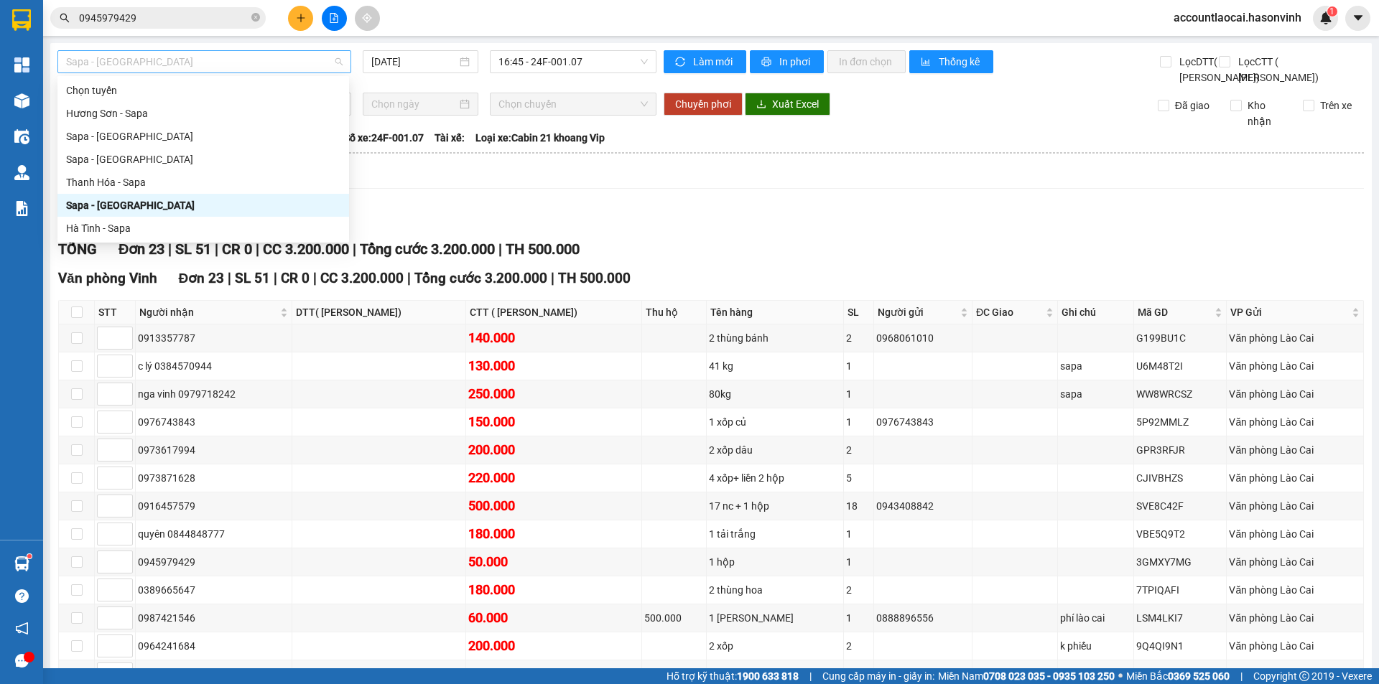
click at [138, 56] on span "Sapa - [GEOGRAPHIC_DATA]" at bounding box center [204, 62] width 276 height 22
click at [142, 135] on div "Sapa - [GEOGRAPHIC_DATA]" at bounding box center [203, 137] width 274 height 16
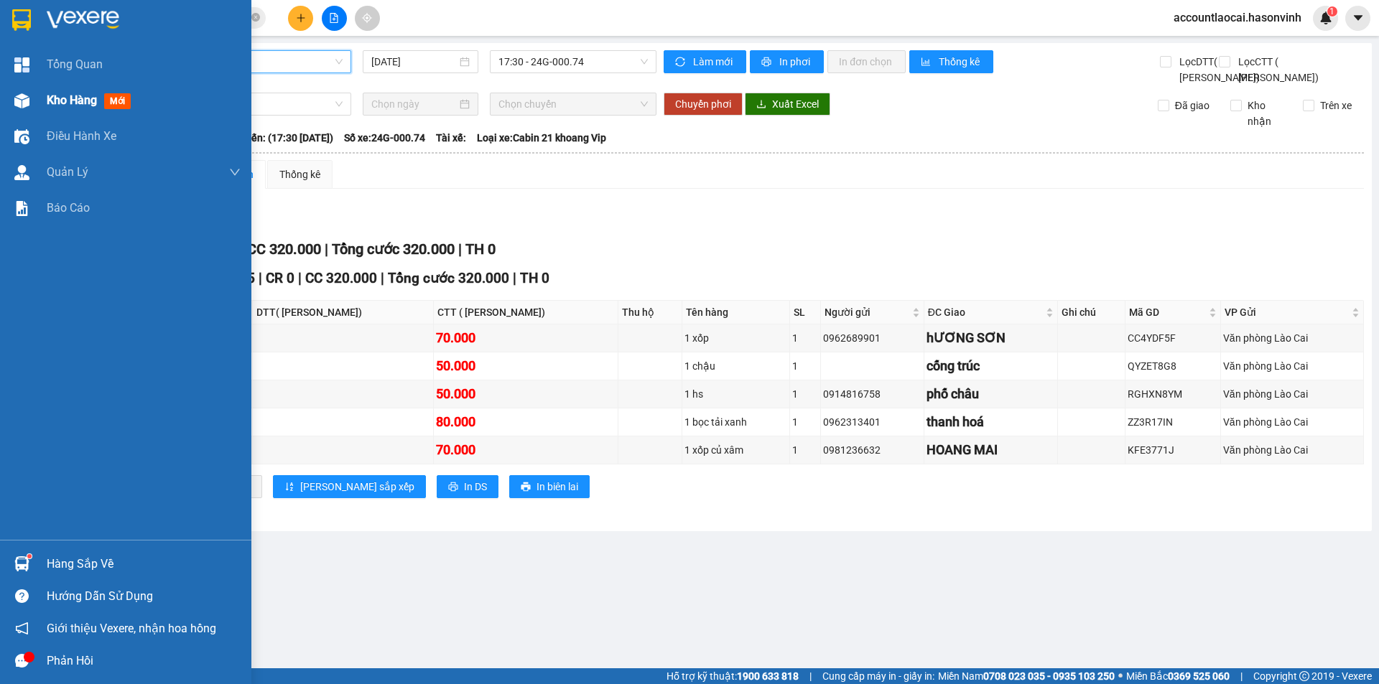
click at [10, 103] on div at bounding box center [21, 100] width 25 height 25
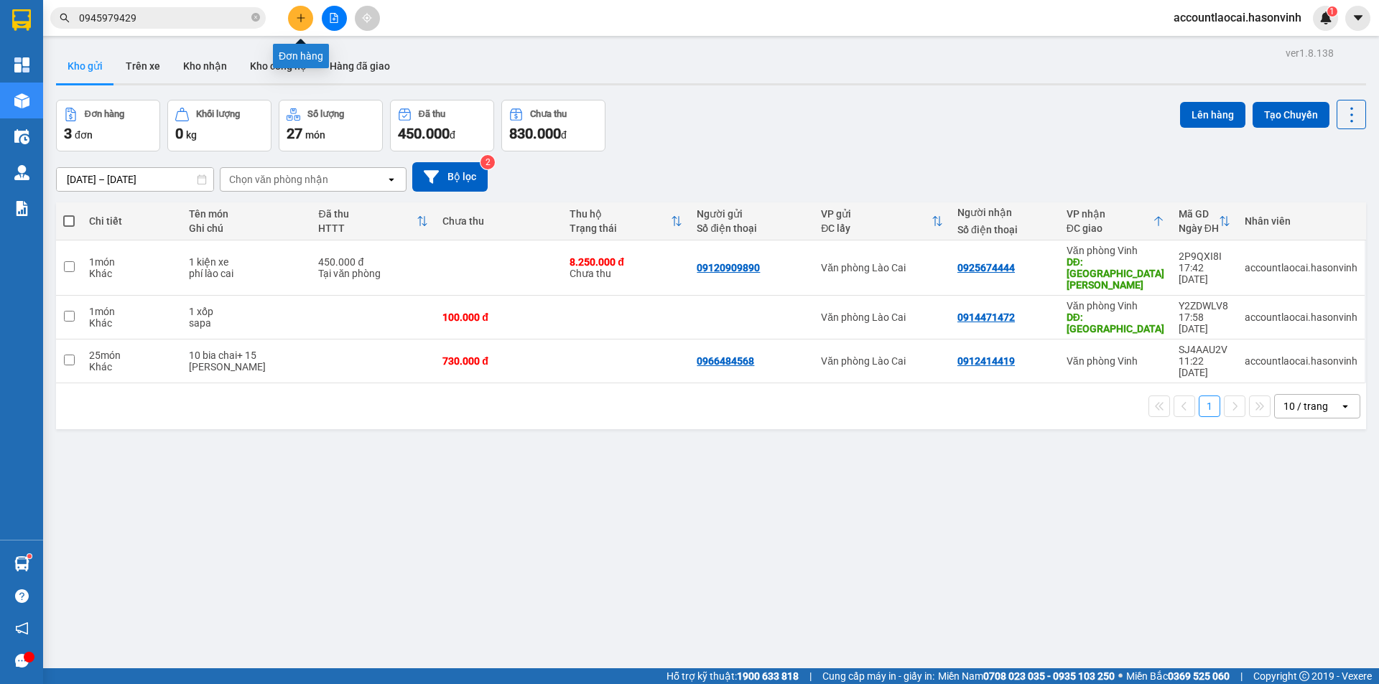
click at [300, 24] on button at bounding box center [300, 18] width 25 height 25
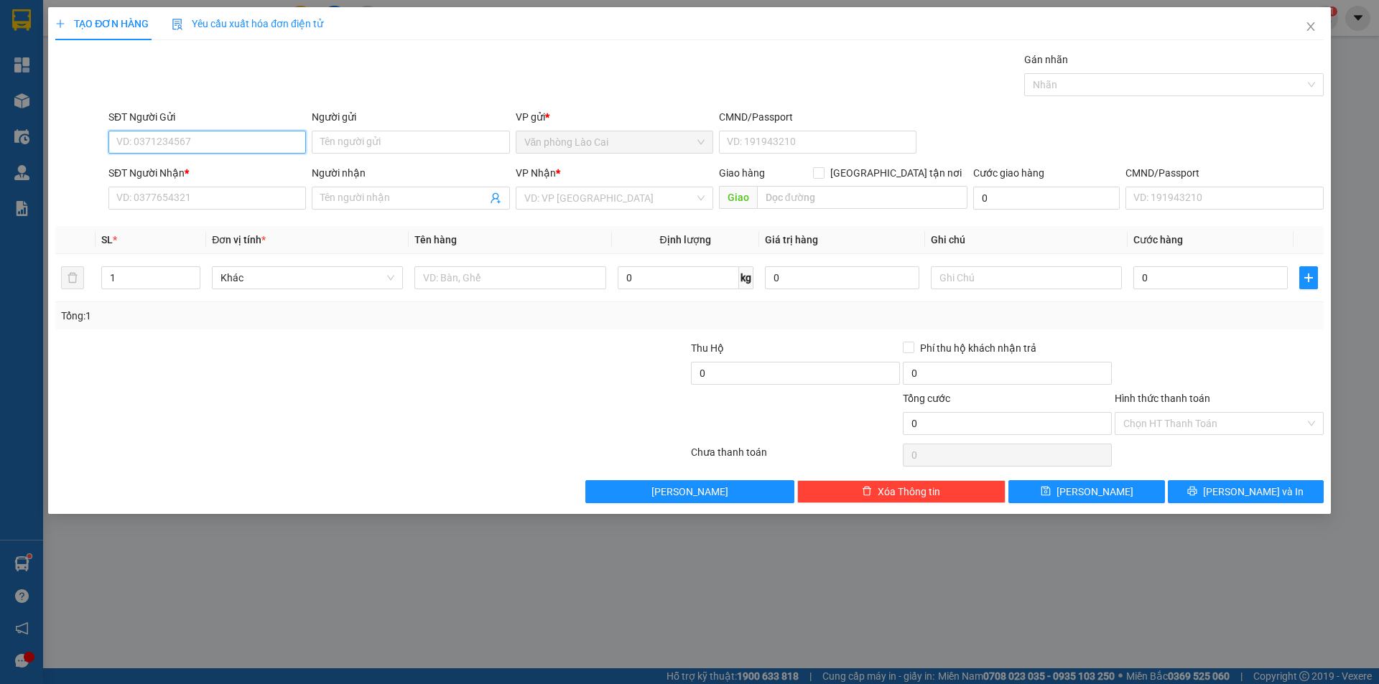
click at [219, 134] on input "SĐT Người Gửi" at bounding box center [206, 142] width 197 height 23
click at [263, 205] on input "SĐT Người Nhận *" at bounding box center [206, 198] width 197 height 23
click at [237, 144] on input "0344054747" at bounding box center [206, 142] width 197 height 23
click at [208, 170] on div "0344054747" at bounding box center [207, 171] width 180 height 16
type input "0812389999"
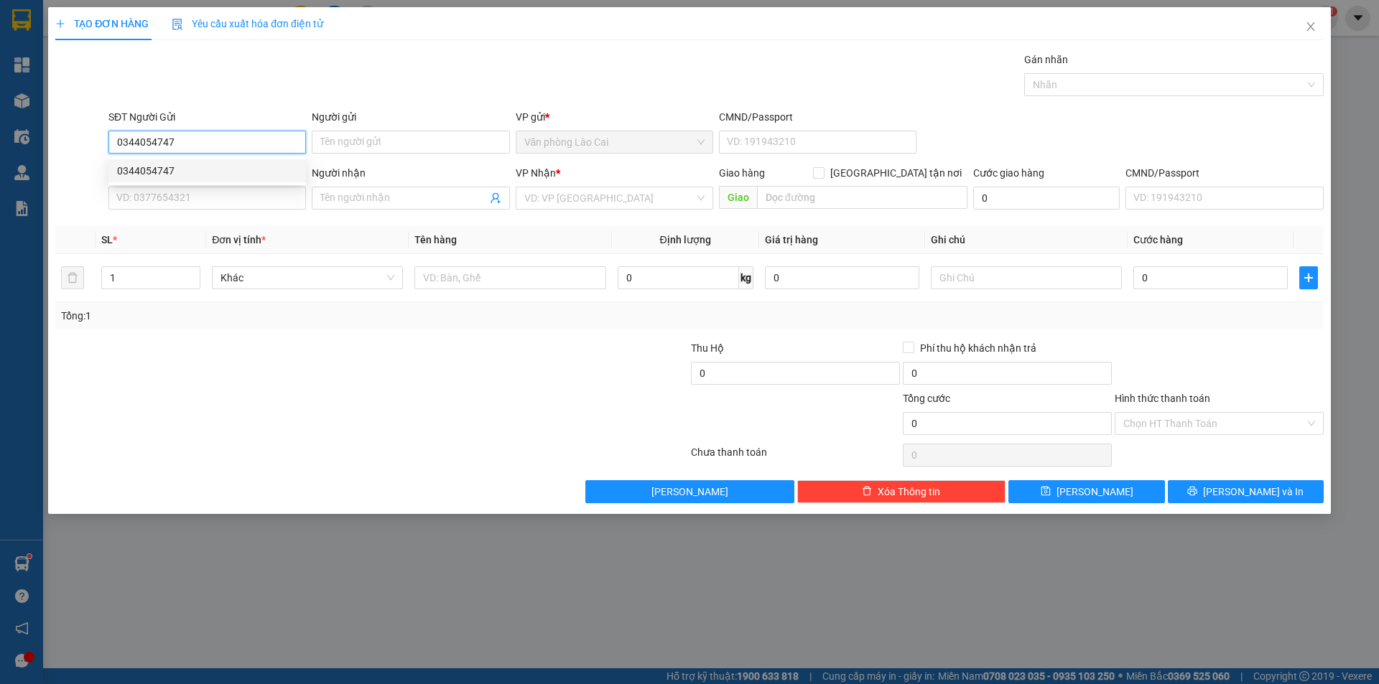
type input "Nem chua ngọc anh"
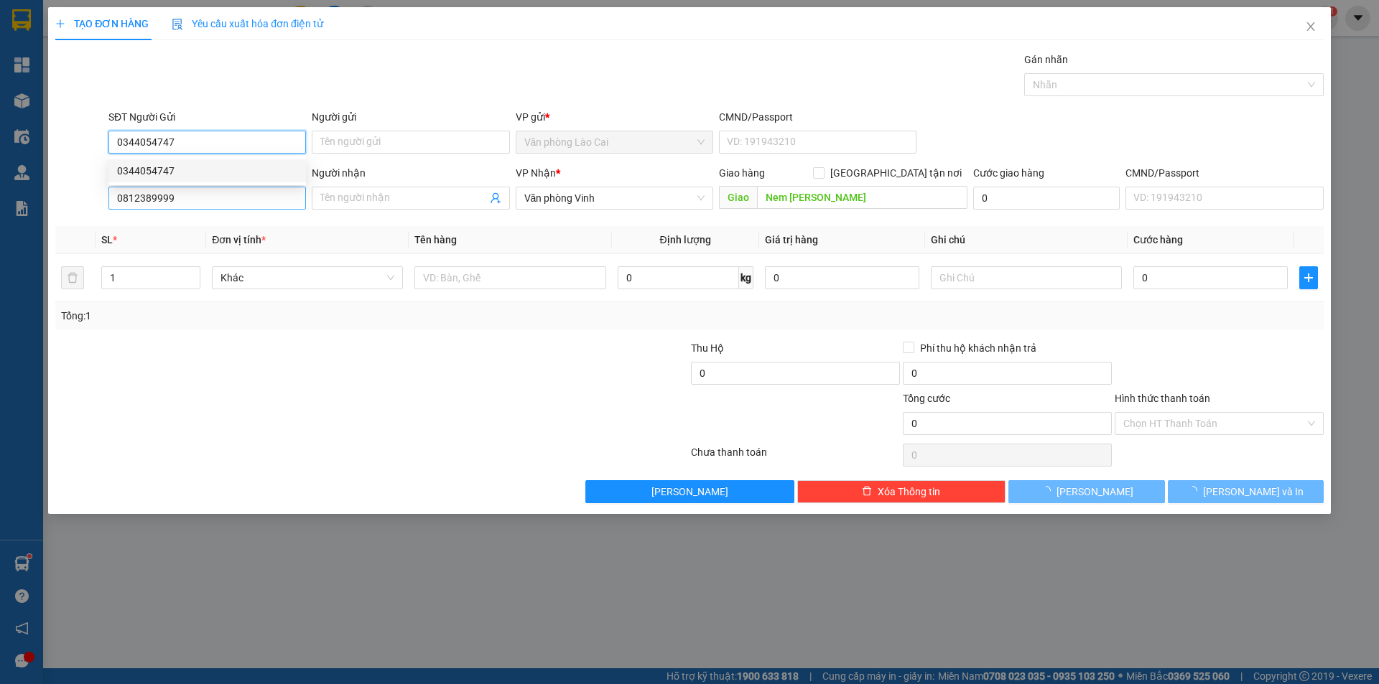
type input "200.000"
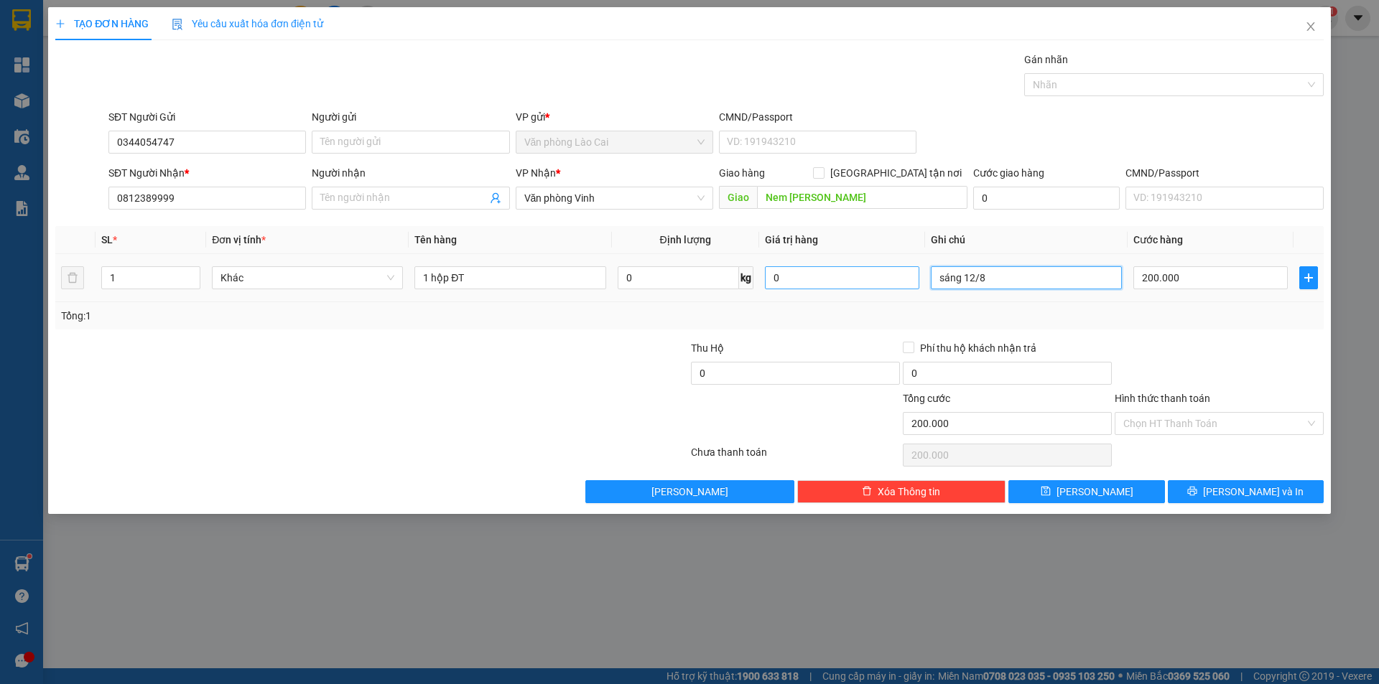
drag, startPoint x: 1013, startPoint y: 278, endPoint x: 797, endPoint y: 285, distance: 215.6
click at [797, 285] on tr "1 Khác 1 hộp ĐT 0 kg 0 sáng 12/8 200.000" at bounding box center [689, 278] width 1268 height 48
click at [1202, 287] on input "200.000" at bounding box center [1210, 277] width 154 height 23
click at [1219, 425] on input "Hình thức thanh toán" at bounding box center [1214, 424] width 182 height 22
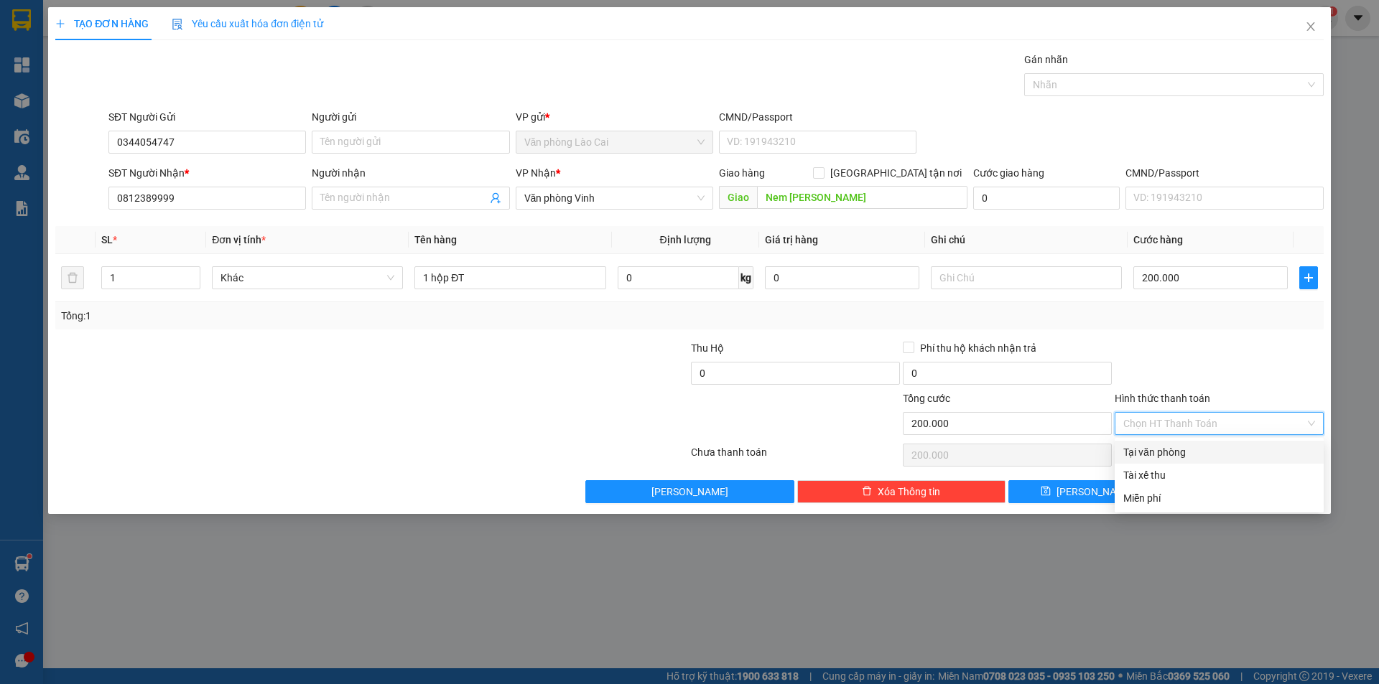
click at [1160, 452] on div "Tại văn phòng" at bounding box center [1219, 453] width 192 height 16
type input "0"
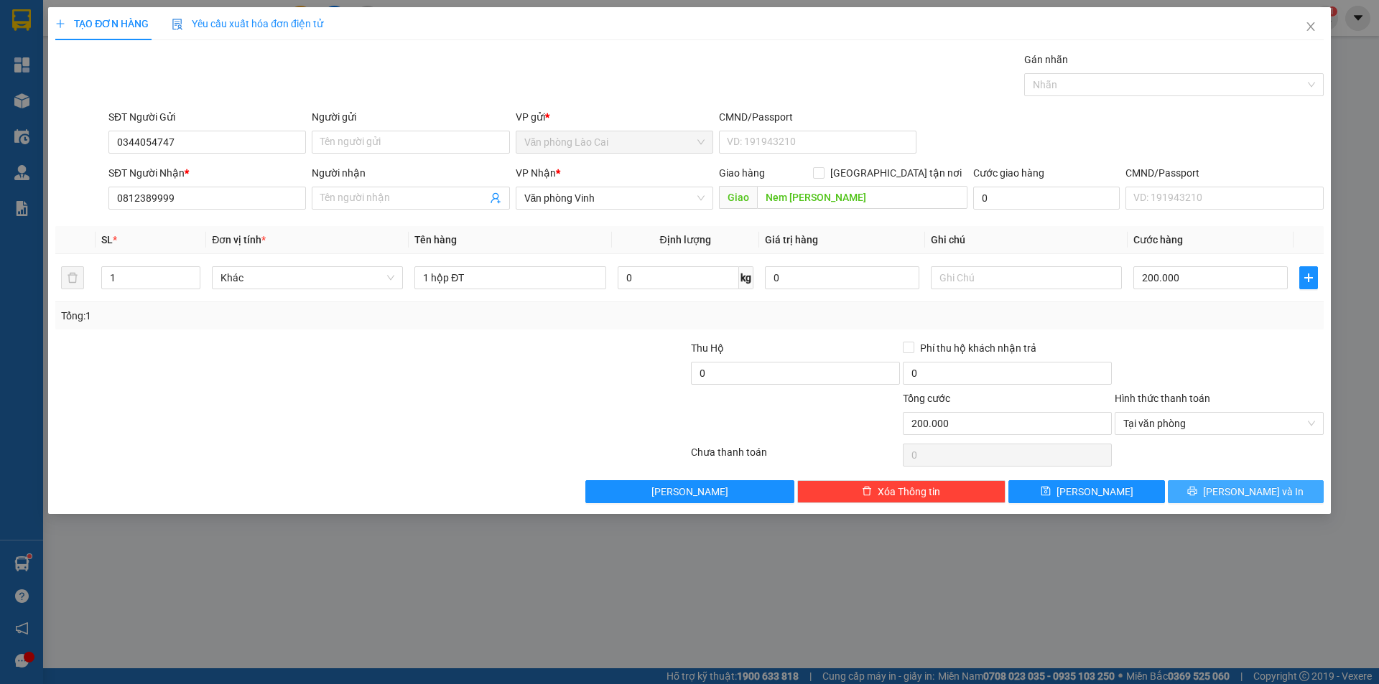
click at [1224, 483] on button "[PERSON_NAME] và In" at bounding box center [1246, 491] width 156 height 23
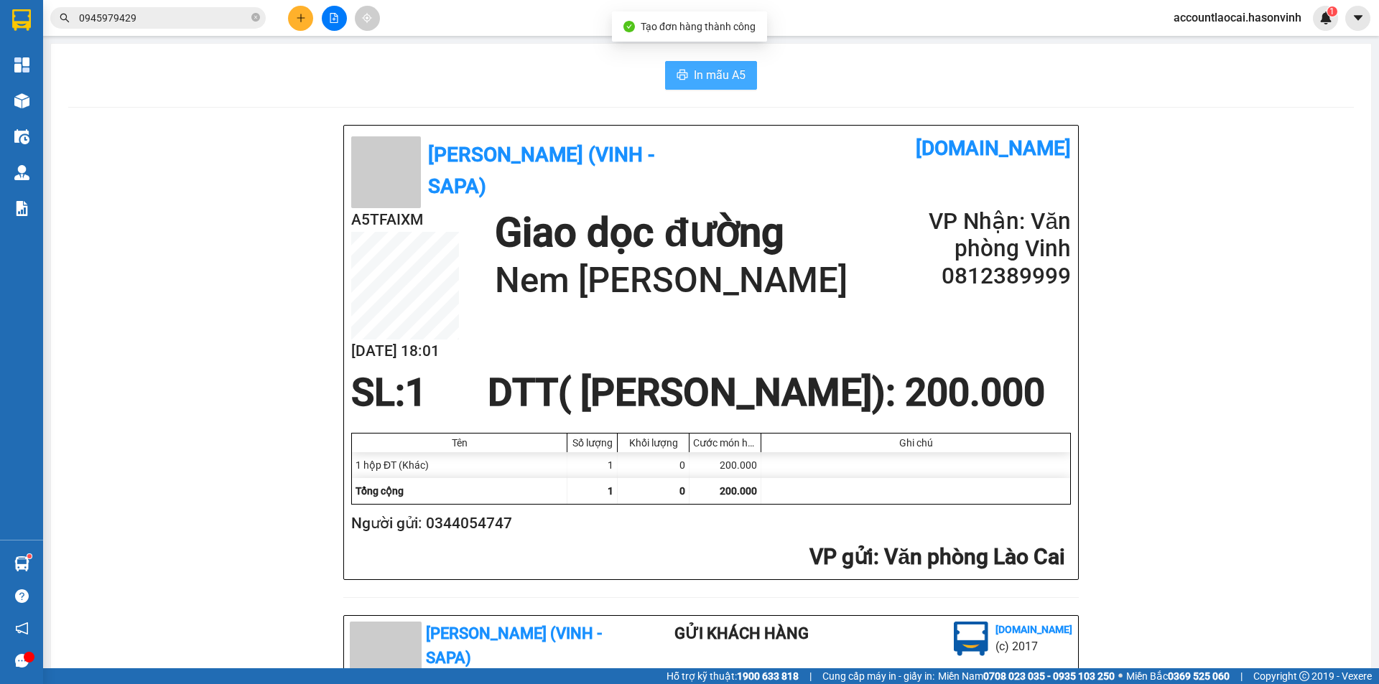
click at [719, 69] on span "In mẫu A5" at bounding box center [720, 75] width 52 height 18
click at [728, 56] on div "In mẫu A5 Hà Sơn (Vinh - Sapa) vexere.com A5TFAIXM 15/08 18:01 Giao dọc đường N…" at bounding box center [711, 611] width 1320 height 1135
click at [727, 75] on span "In mẫu A5" at bounding box center [720, 75] width 52 height 18
click at [300, 18] on icon "plus" at bounding box center [301, 17] width 8 height 1
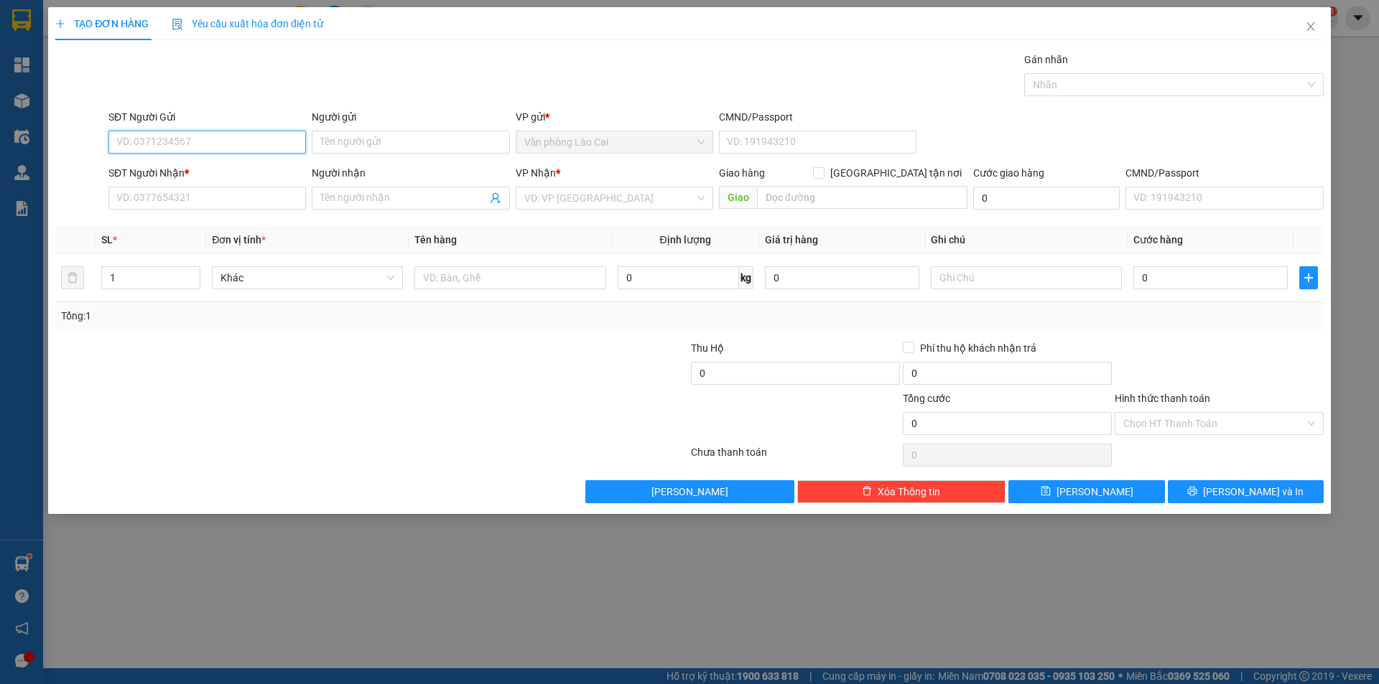
click at [181, 144] on input "SĐT Người Gửi" at bounding box center [206, 142] width 197 height 23
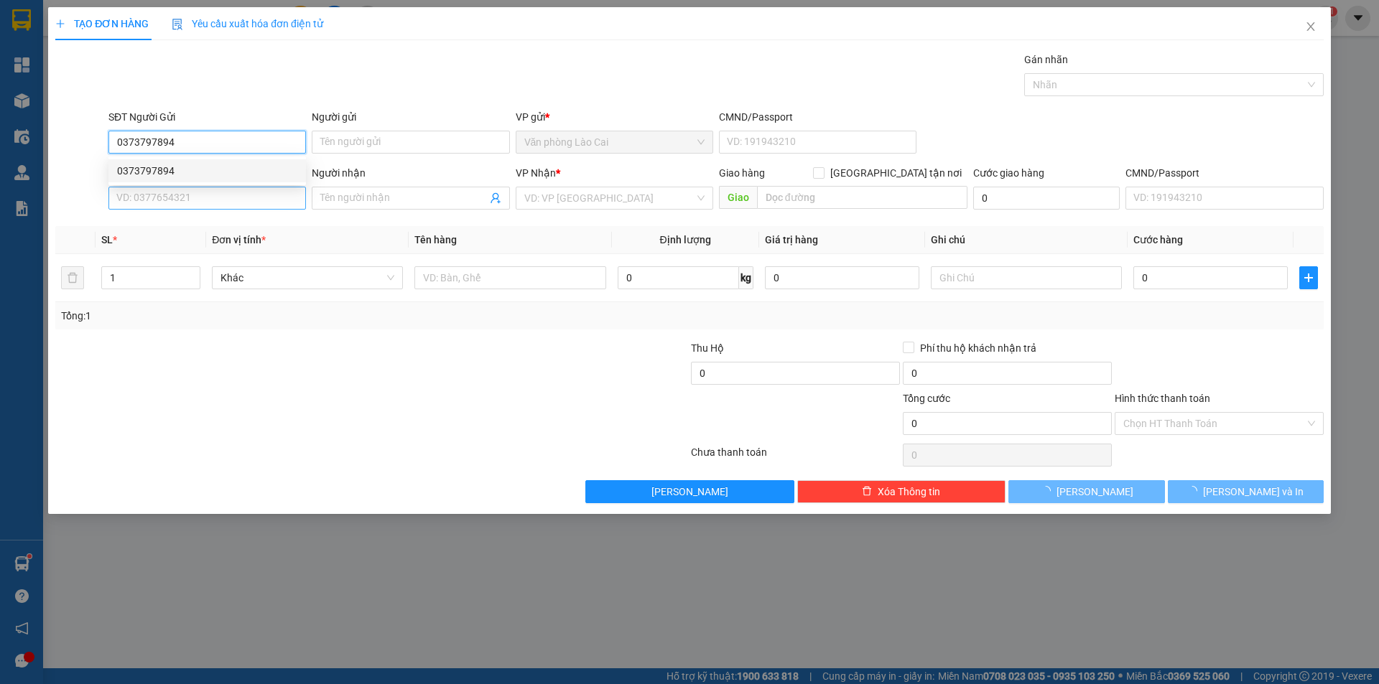
type input "0373797894"
click at [210, 200] on input "SĐT Người Nhận *" at bounding box center [206, 198] width 197 height 23
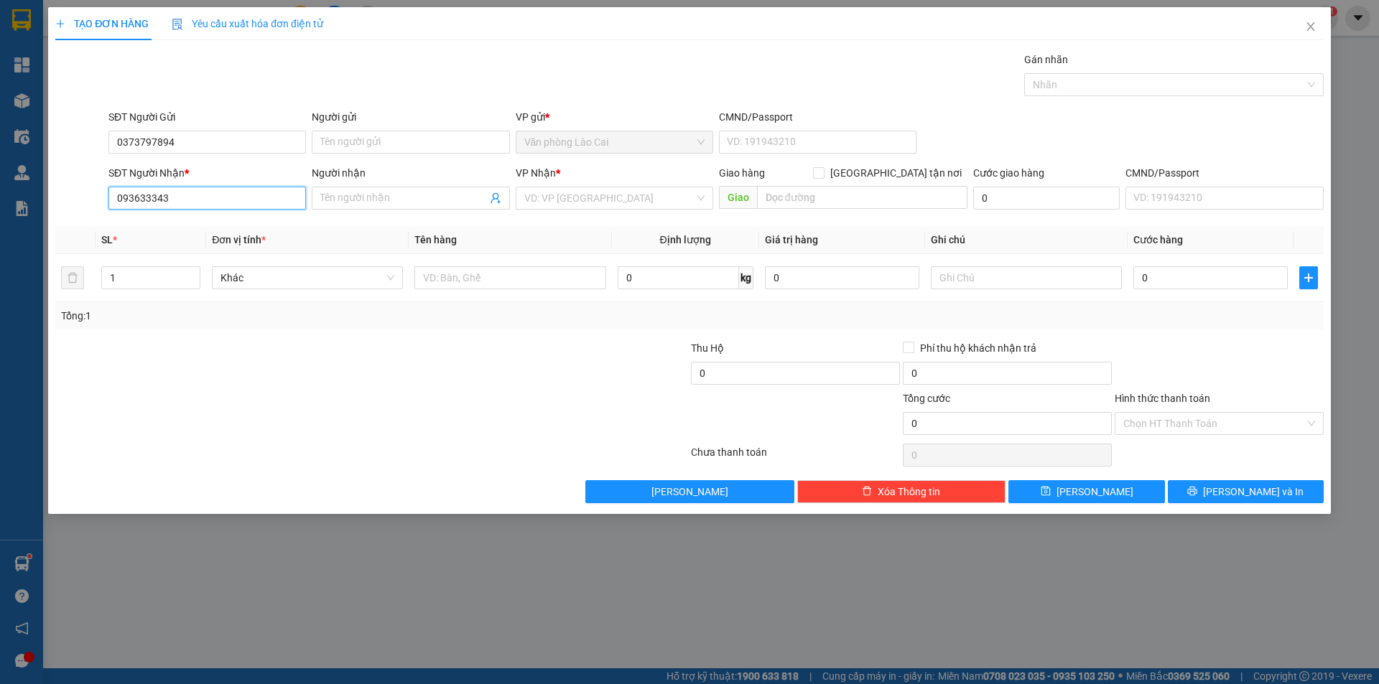
click at [196, 200] on input "093633343" at bounding box center [206, 198] width 197 height 23
click at [149, 200] on input "093633343" at bounding box center [206, 198] width 197 height 23
type input "0936333343"
click at [195, 201] on input "0936333343" at bounding box center [206, 198] width 197 height 23
click at [208, 233] on div "0936333343" at bounding box center [207, 227] width 180 height 16
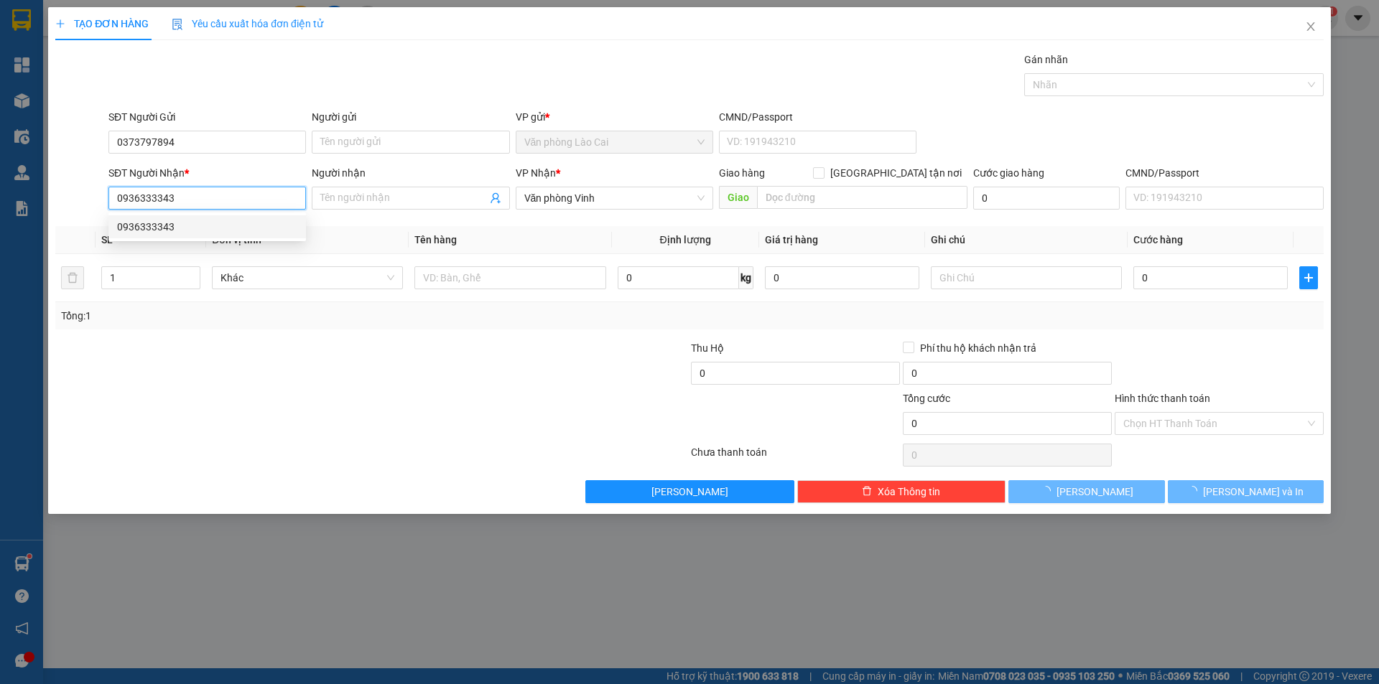
type input "50.000"
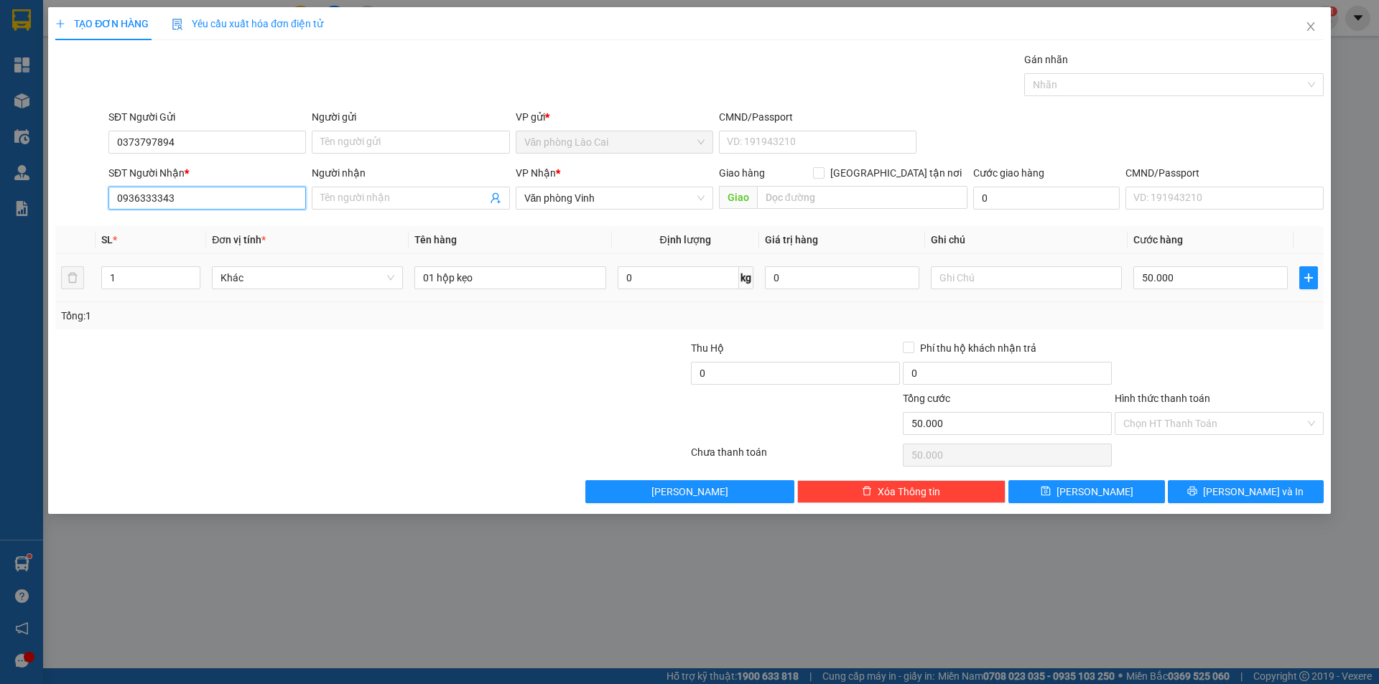
type input "0936333343"
click at [481, 320] on div "Tổng: 1" at bounding box center [296, 316] width 471 height 16
drag, startPoint x: 508, startPoint y: 286, endPoint x: 399, endPoint y: 306, distance: 111.0
click at [399, 306] on div "SL * Đơn vị tính * Tên hàng Định lượng Giá trị hàng Ghi chú Cước hàng 1 Khác 01…" at bounding box center [689, 277] width 1268 height 103
type input "2 thùng"
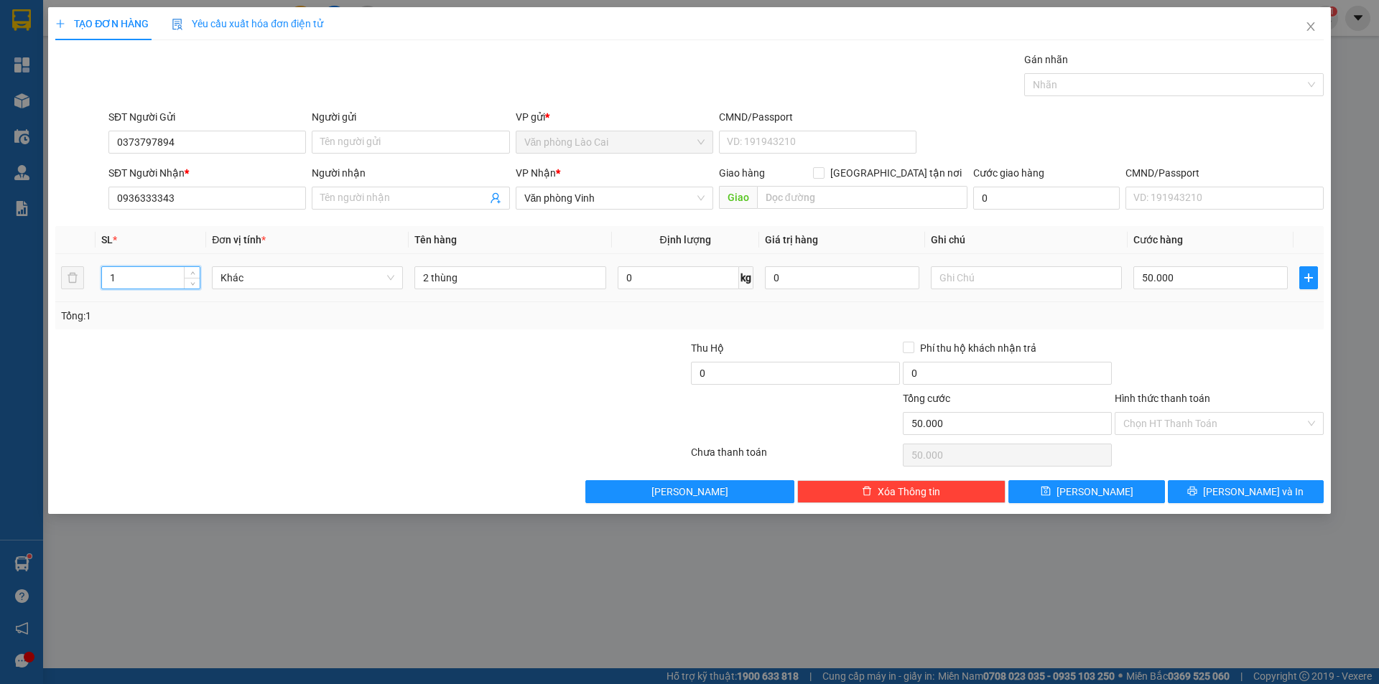
click at [152, 270] on input "1" at bounding box center [151, 278] width 98 height 22
type input "2"
click at [1154, 284] on input "50.000" at bounding box center [1210, 277] width 154 height 23
type input "0"
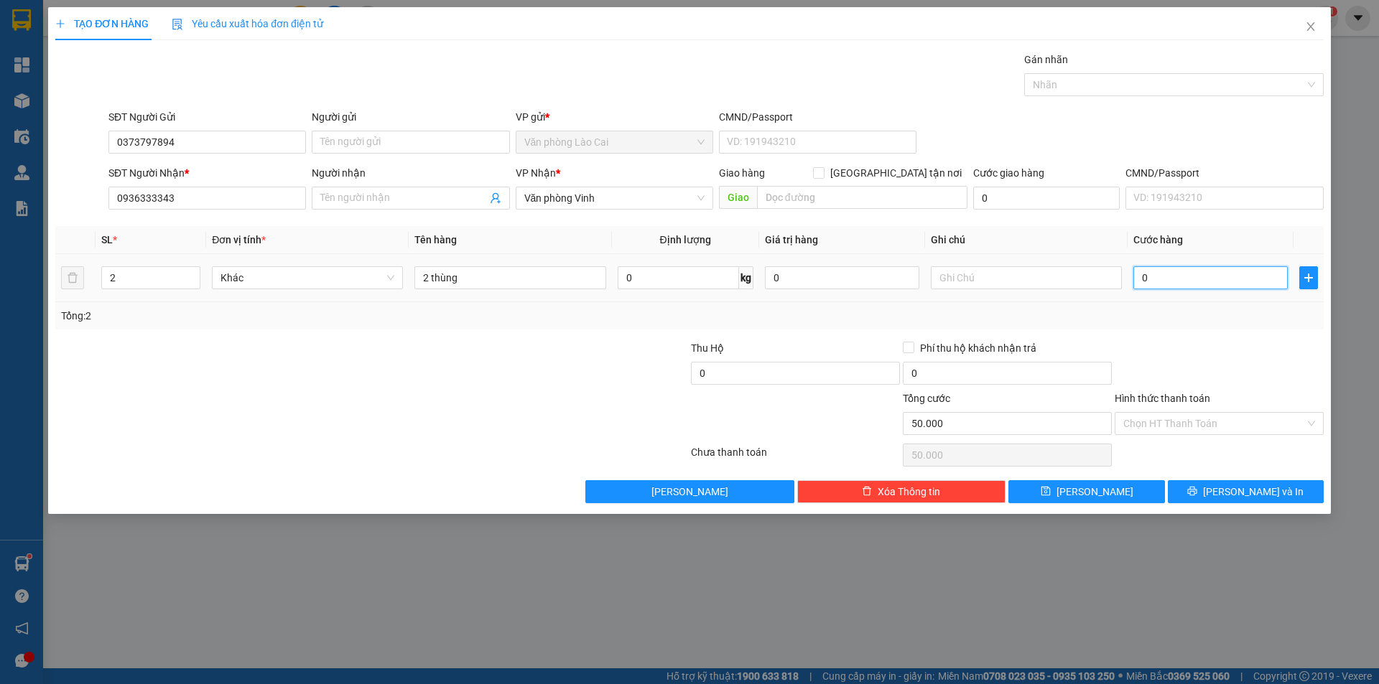
type input "0"
type input "1"
type input "013"
type input "13"
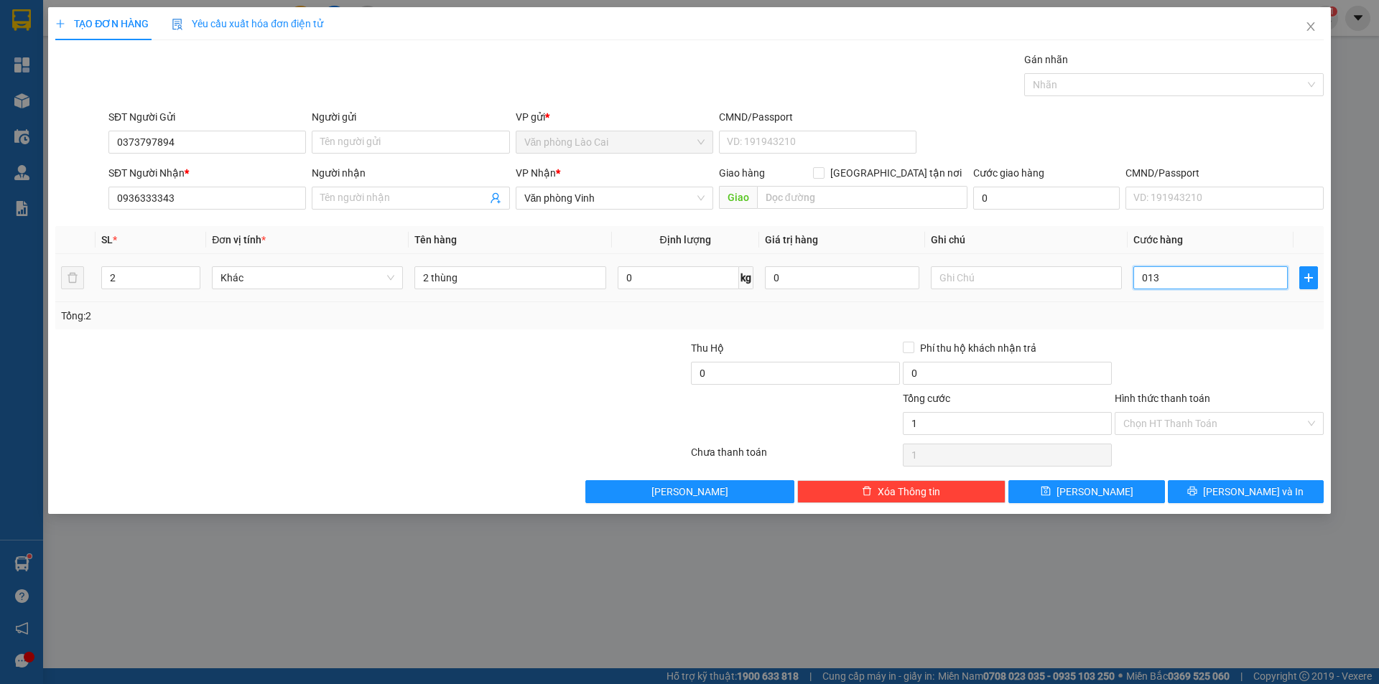
type input "13"
type input "0.130"
type input "130"
type input "01.300"
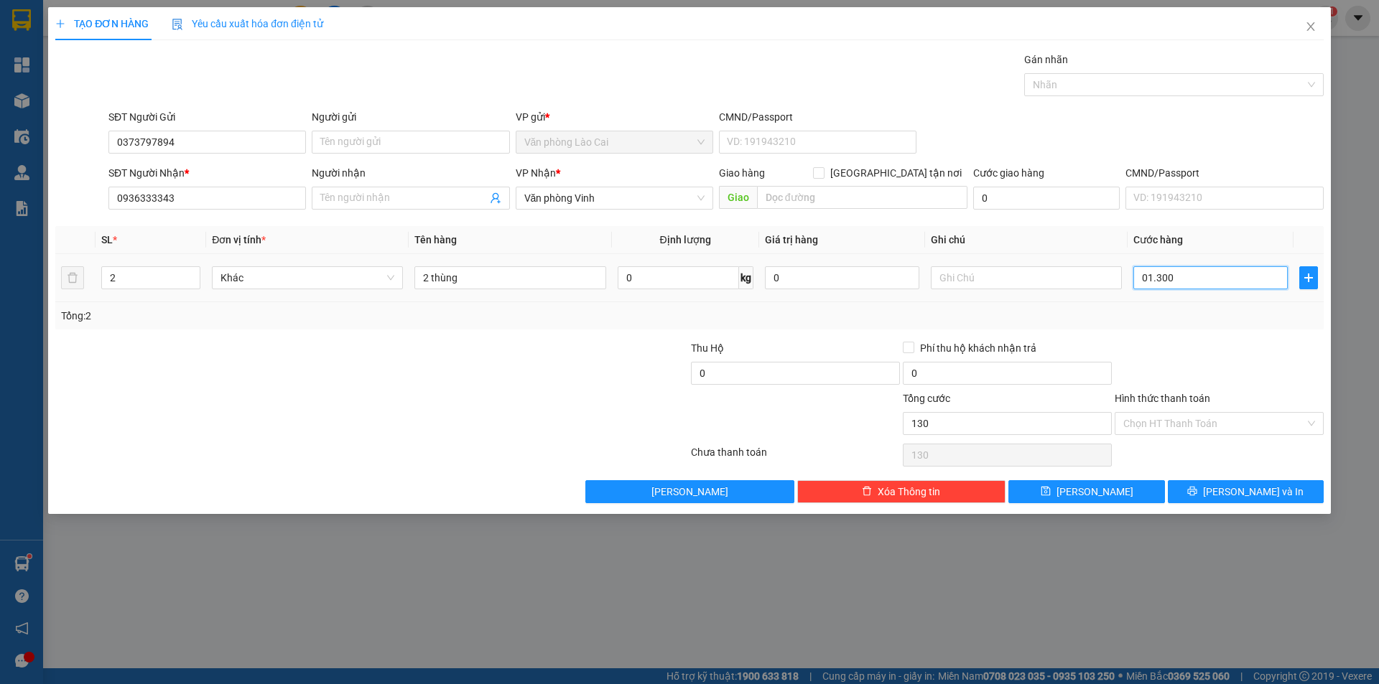
type input "1.300"
type input "0.130"
type input "130"
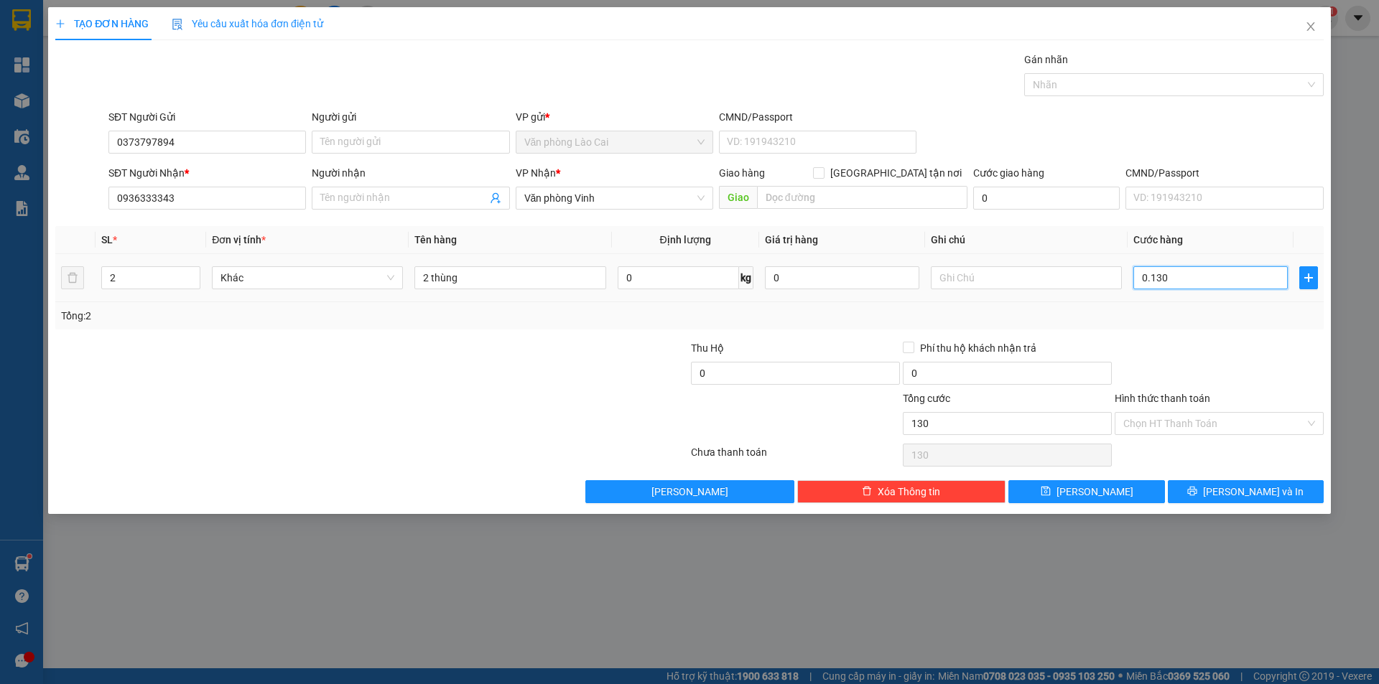
type input "13"
type input "01"
type input "1"
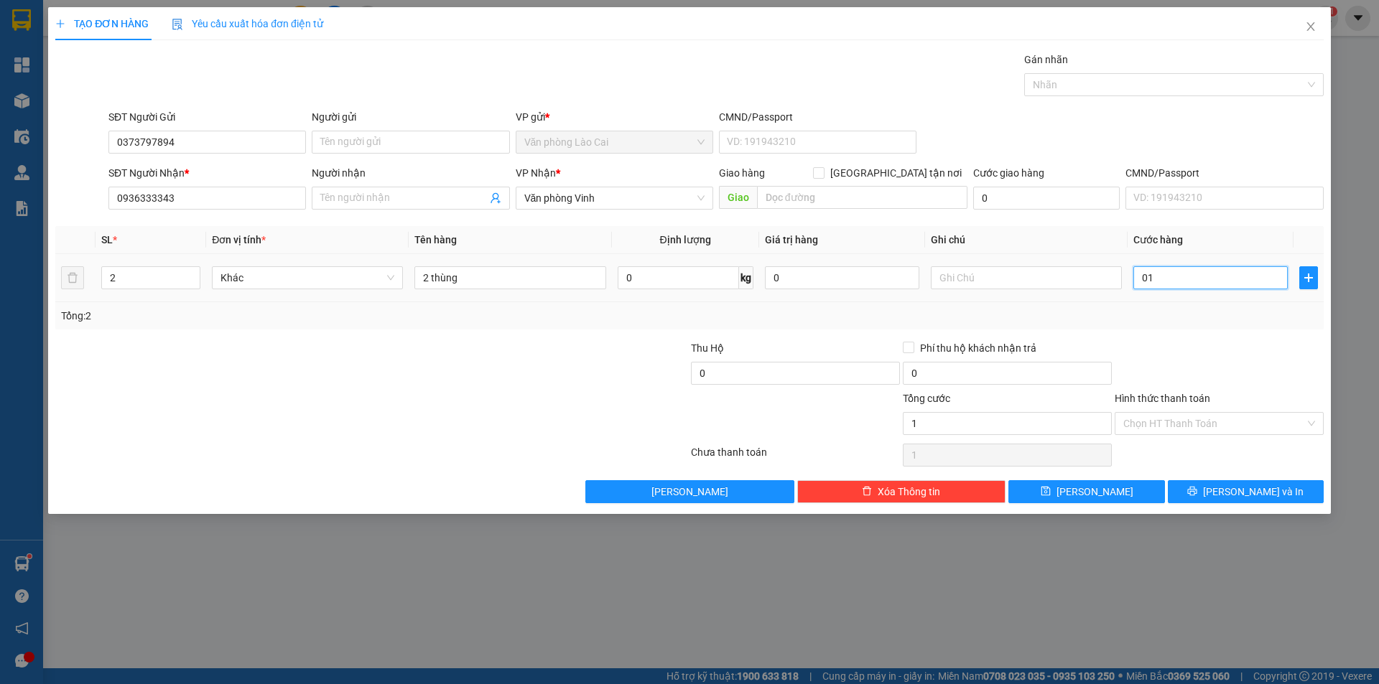
type input "014"
type input "14"
type input "0.140"
type input "140"
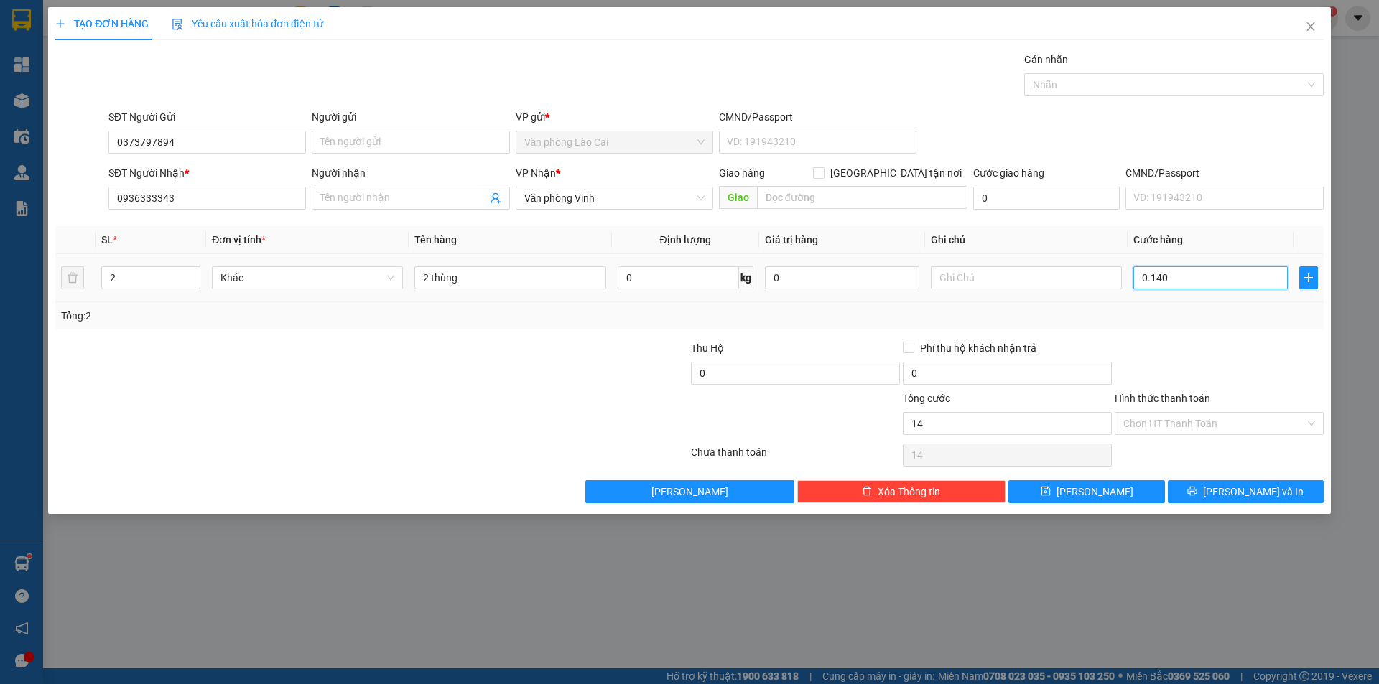
type input "140"
type input "1.400"
type input "01.400"
type input "14.000"
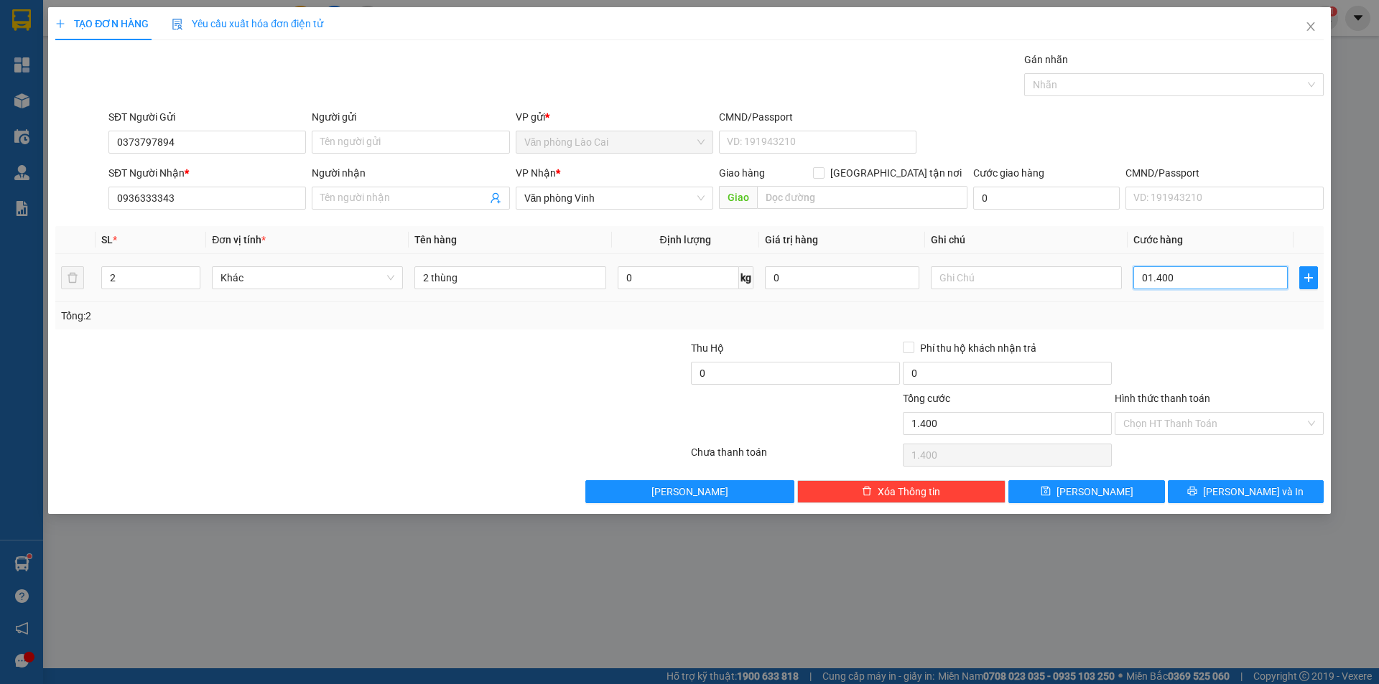
type input "14.000"
type input "0.140.000"
type input "140.000"
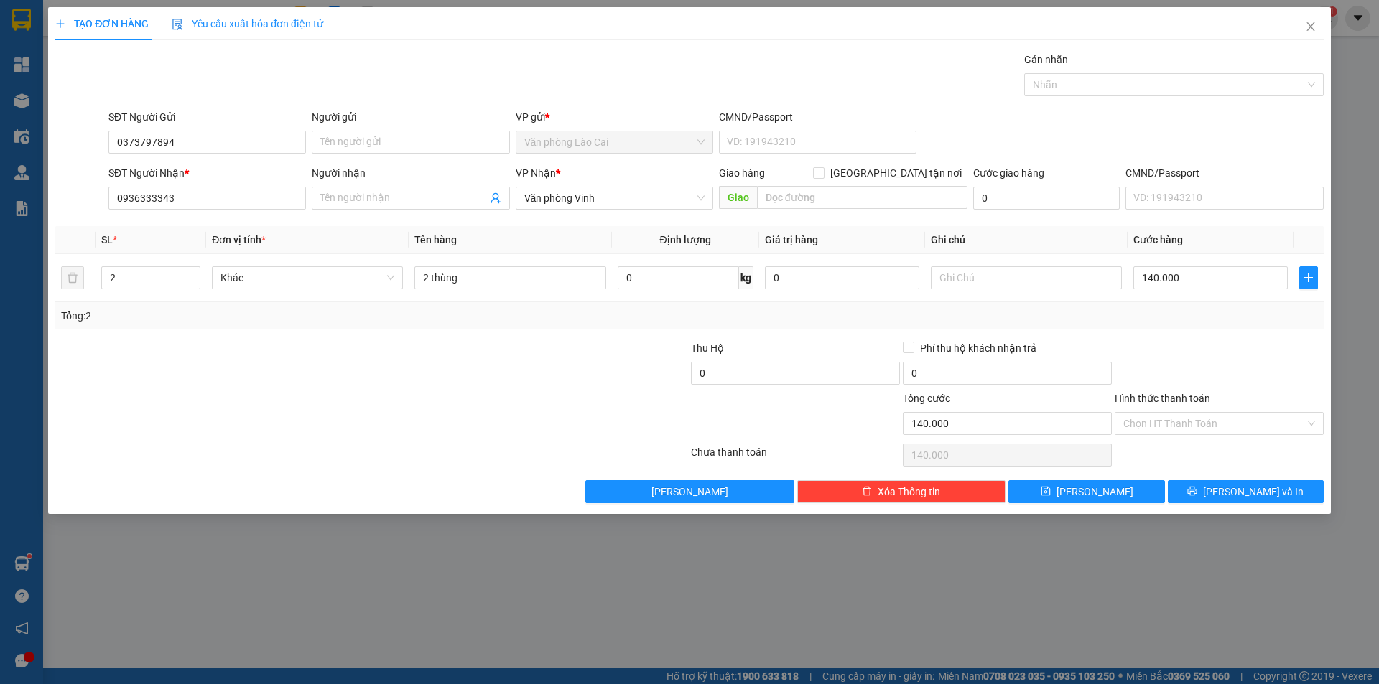
click at [1176, 320] on div "Tổng: 2" at bounding box center [689, 316] width 1257 height 16
click at [1235, 494] on span "[PERSON_NAME] và In" at bounding box center [1253, 492] width 101 height 16
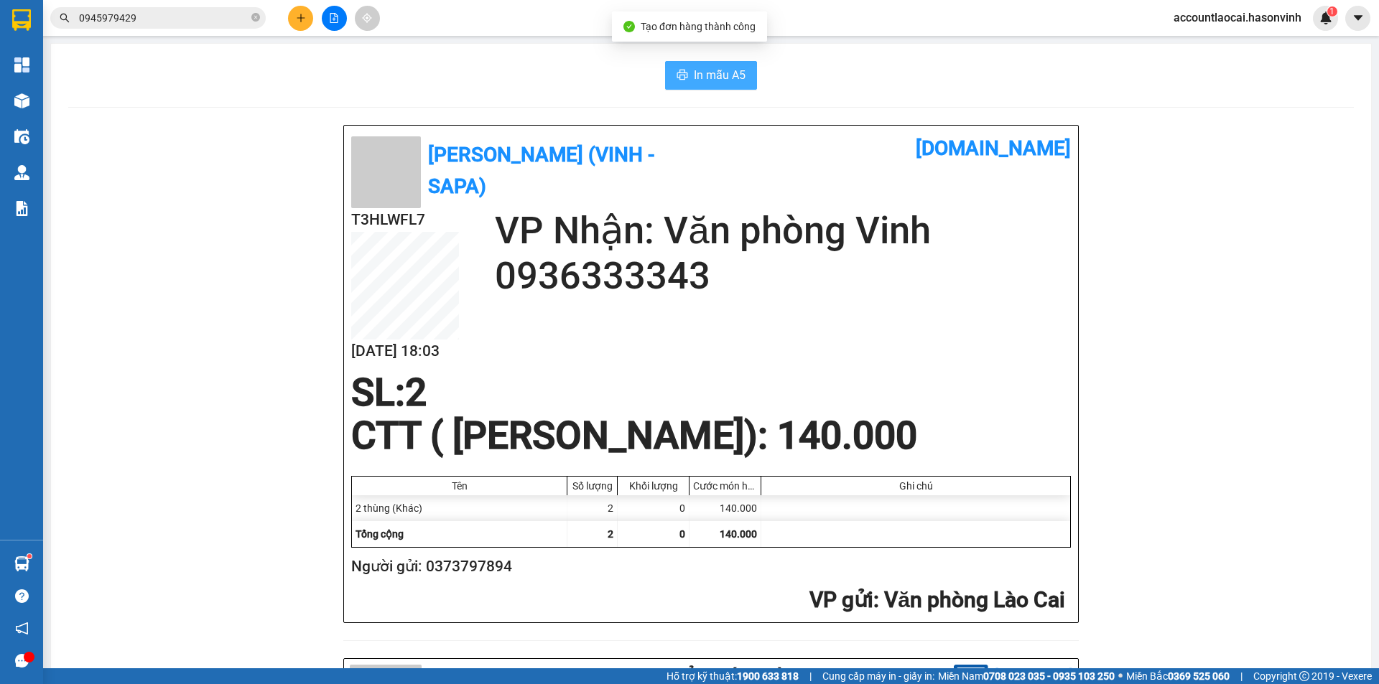
click at [697, 71] on span "In mẫu A5" at bounding box center [720, 75] width 52 height 18
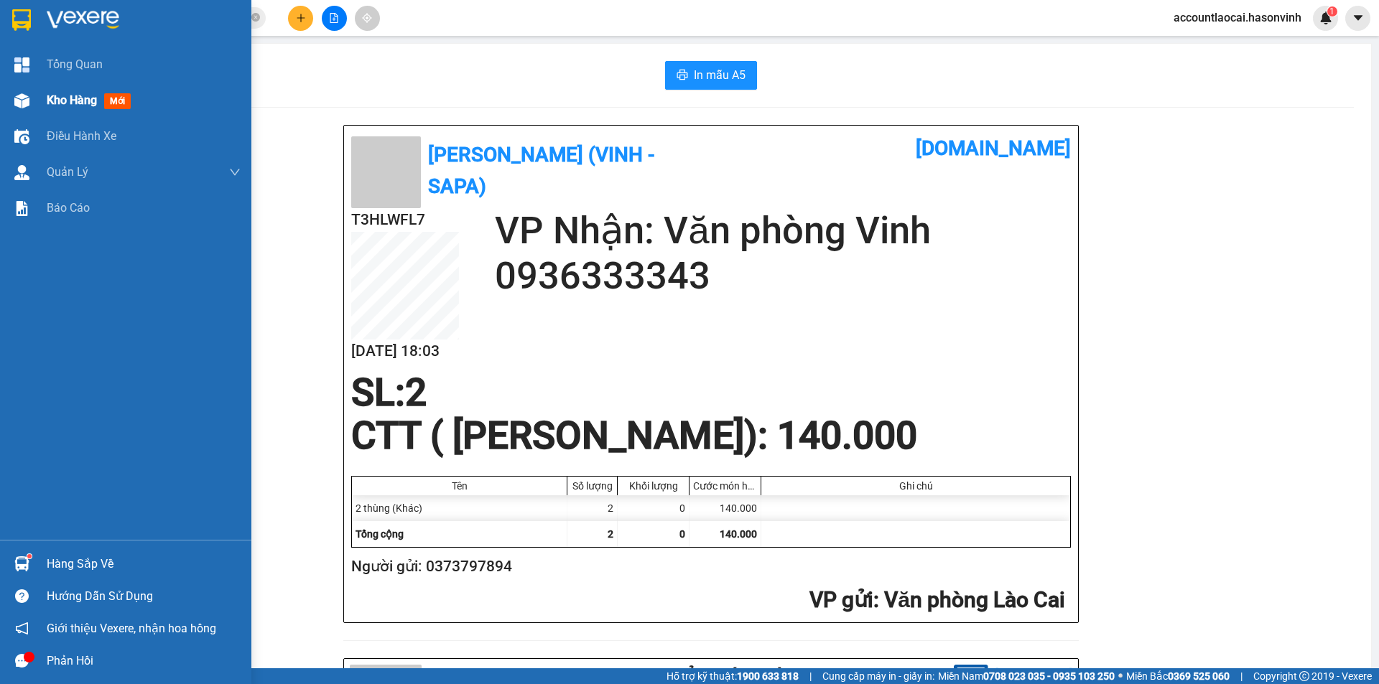
click at [11, 96] on div at bounding box center [21, 100] width 25 height 25
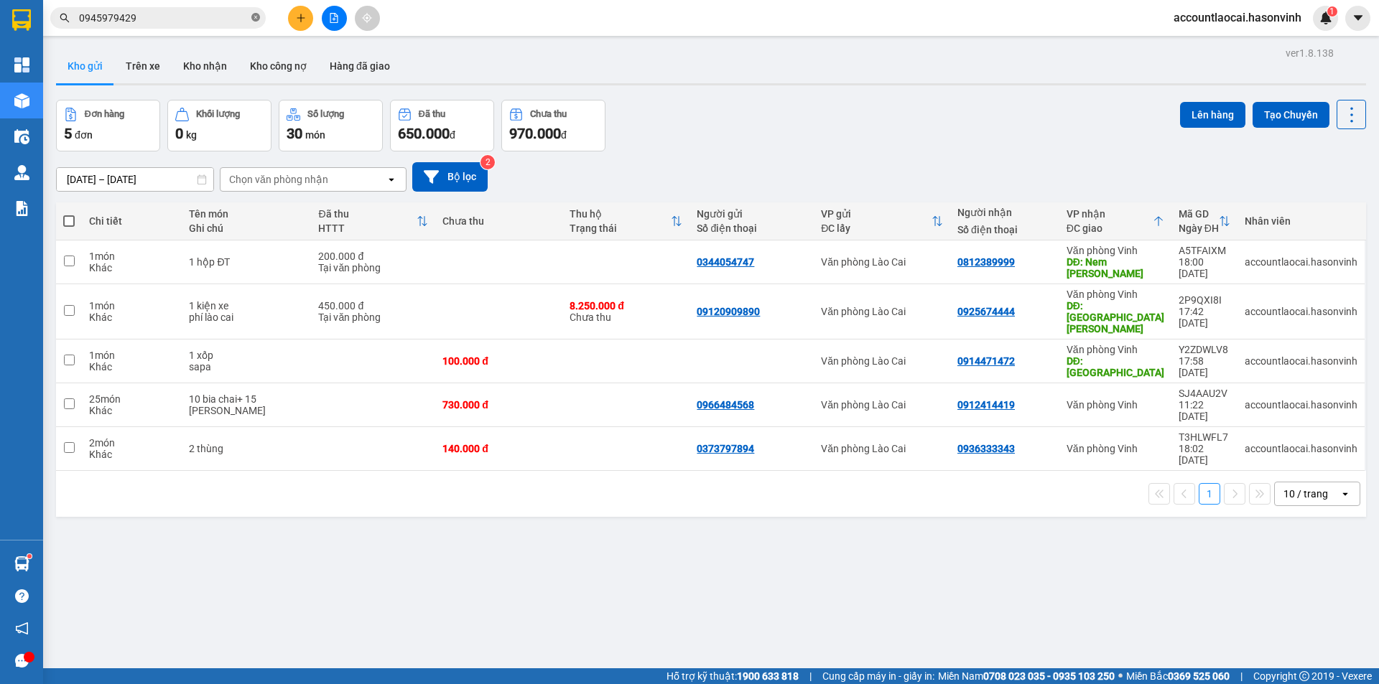
click at [255, 19] on icon "close-circle" at bounding box center [255, 17] width 9 height 9
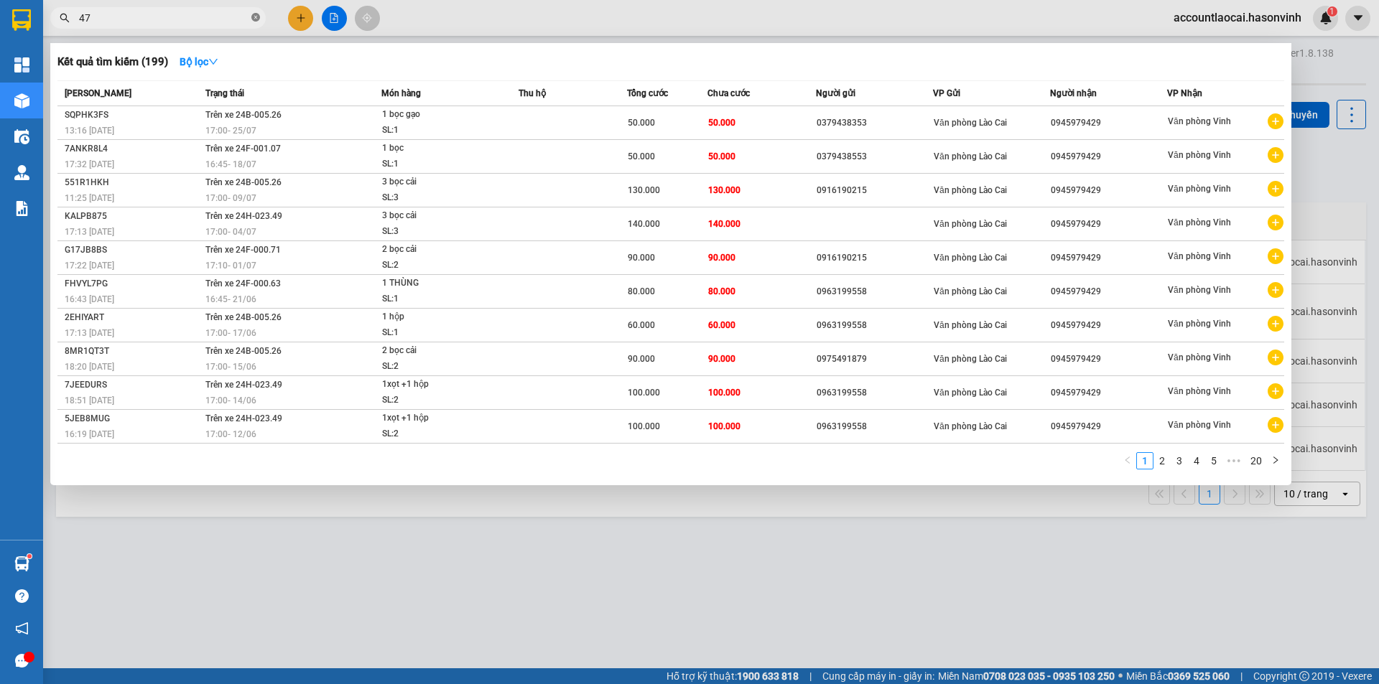
type input "472"
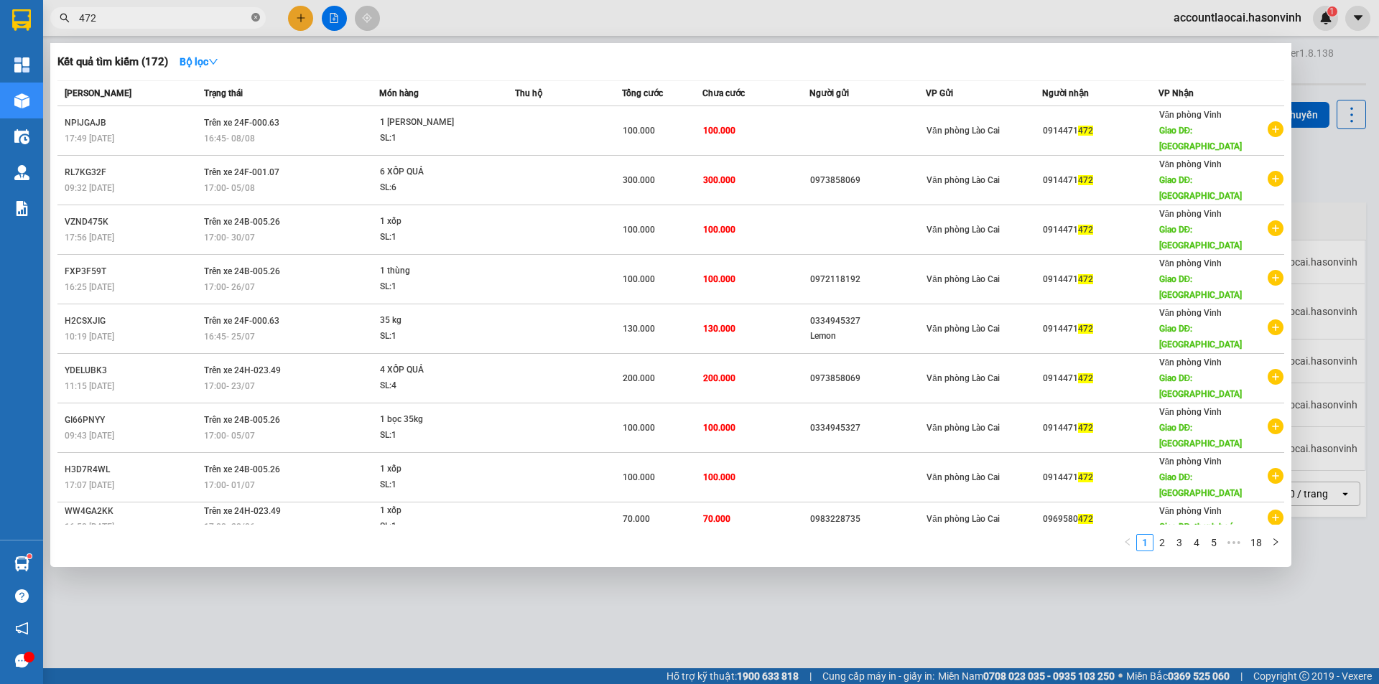
click at [256, 17] on icon "close-circle" at bounding box center [255, 17] width 9 height 9
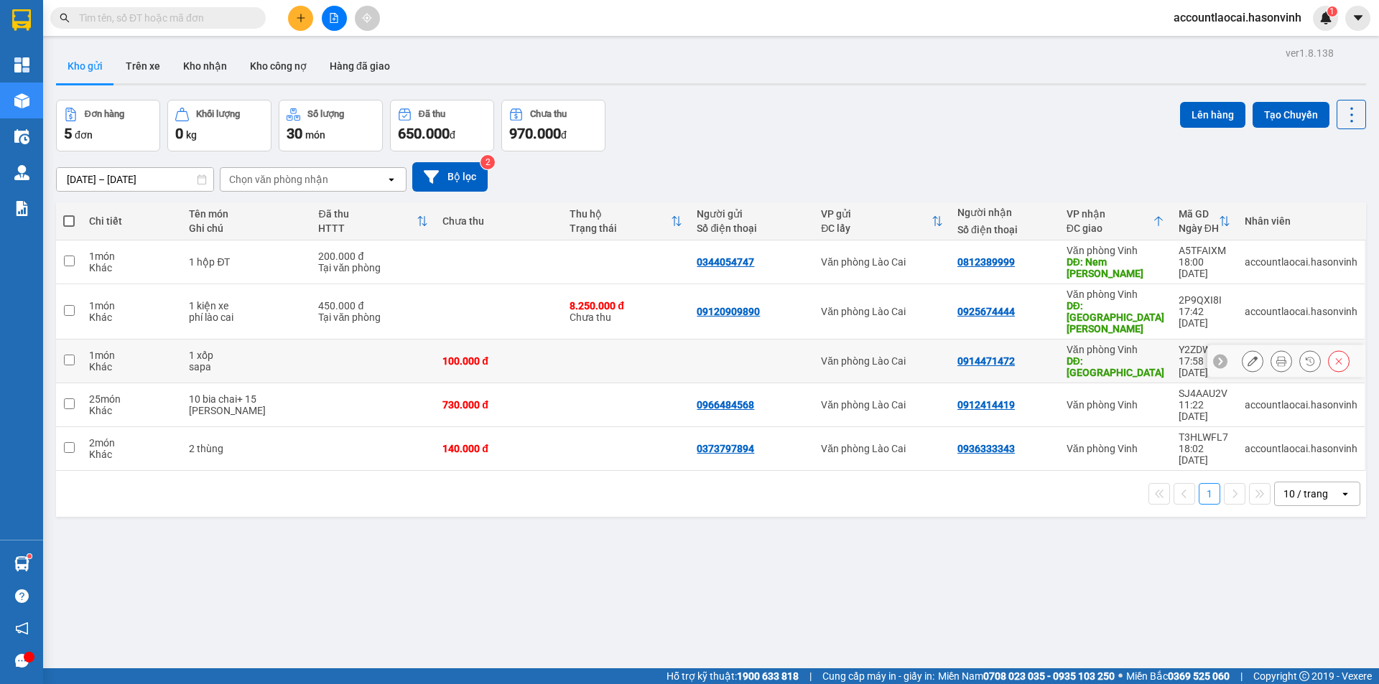
click at [1270, 350] on div at bounding box center [1281, 361] width 22 height 22
click at [1276, 356] on icon at bounding box center [1281, 361] width 10 height 10
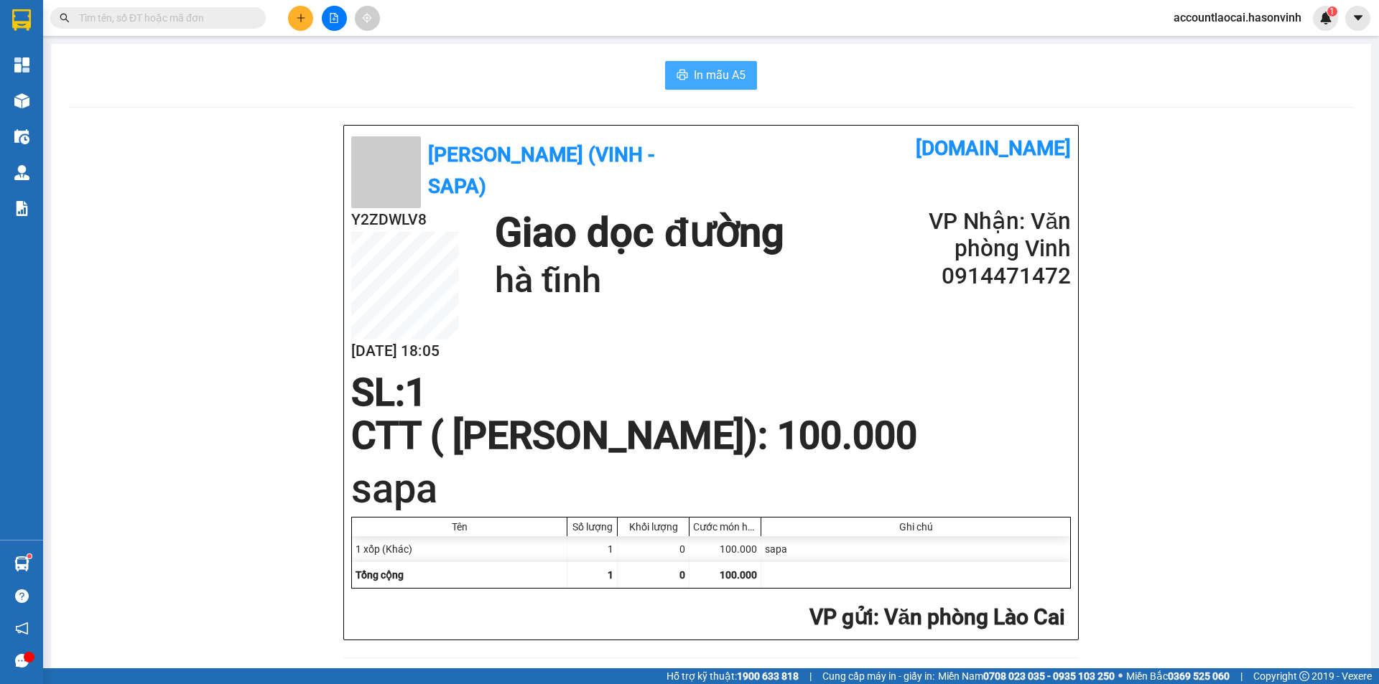
click at [696, 78] on span "In mẫu A5" at bounding box center [720, 75] width 52 height 18
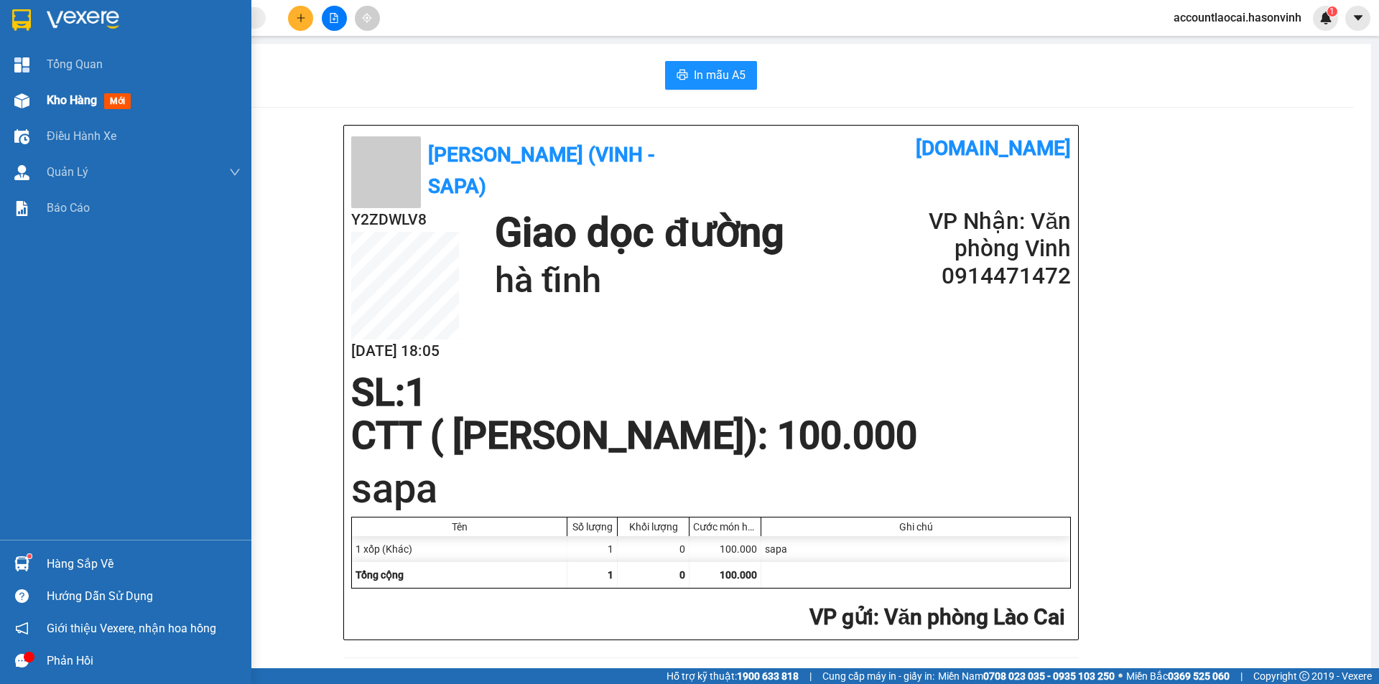
click at [30, 95] on div at bounding box center [21, 100] width 25 height 25
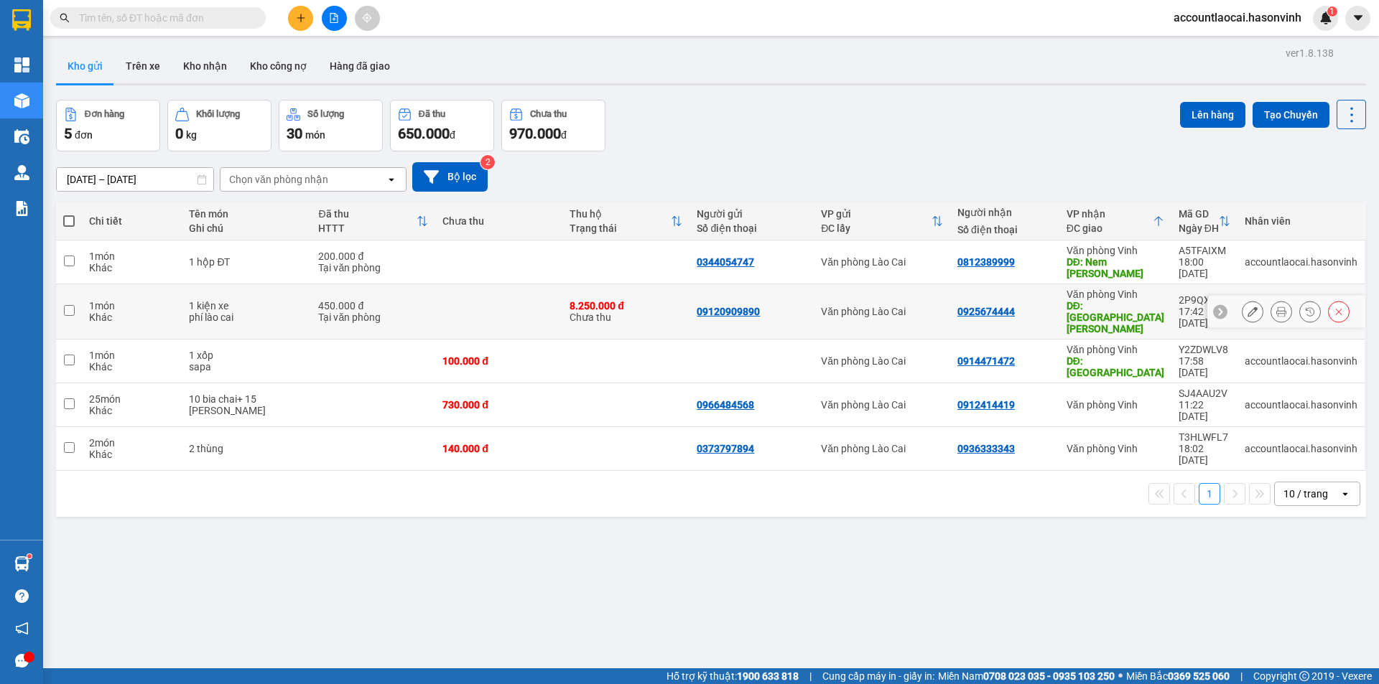
click at [311, 301] on td "450.000 đ Tại văn phòng" at bounding box center [373, 311] width 124 height 55
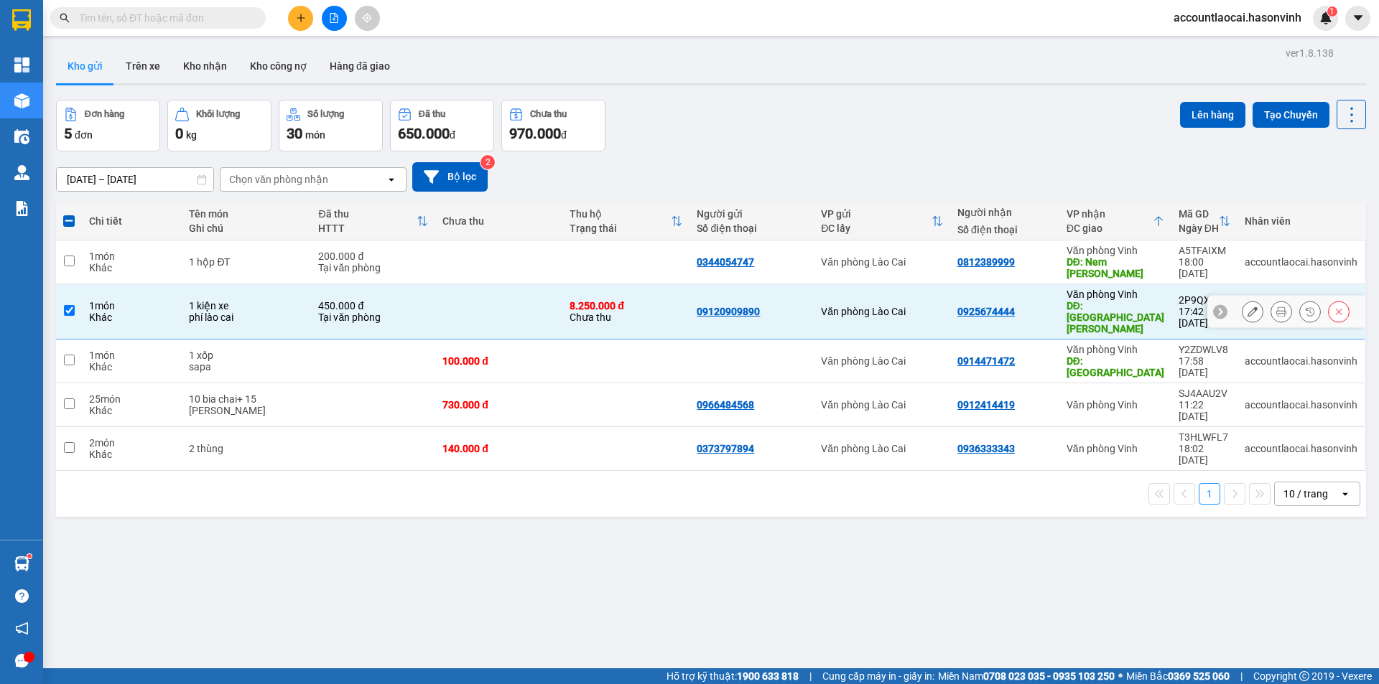
click at [311, 301] on td "450.000 đ Tại văn phòng" at bounding box center [373, 311] width 124 height 55
checkbox input "false"
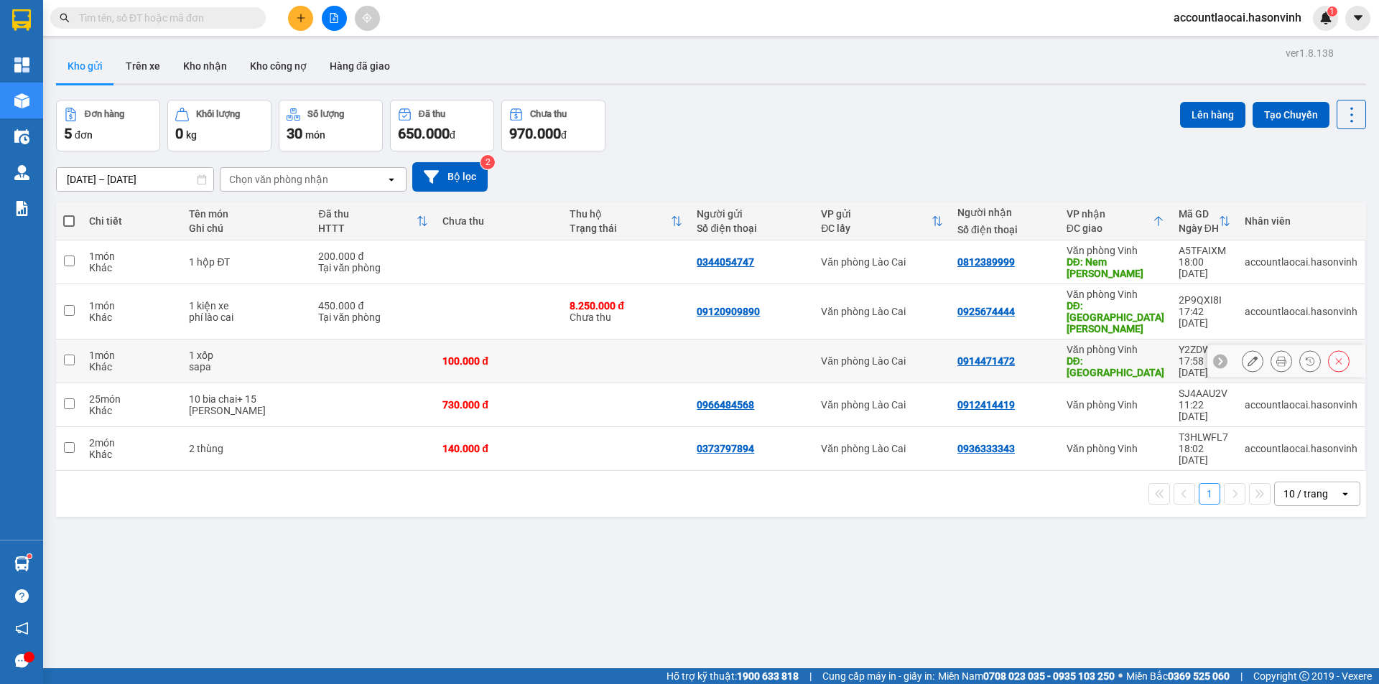
click at [252, 361] on div "sapa" at bounding box center [246, 366] width 115 height 11
checkbox input "true"
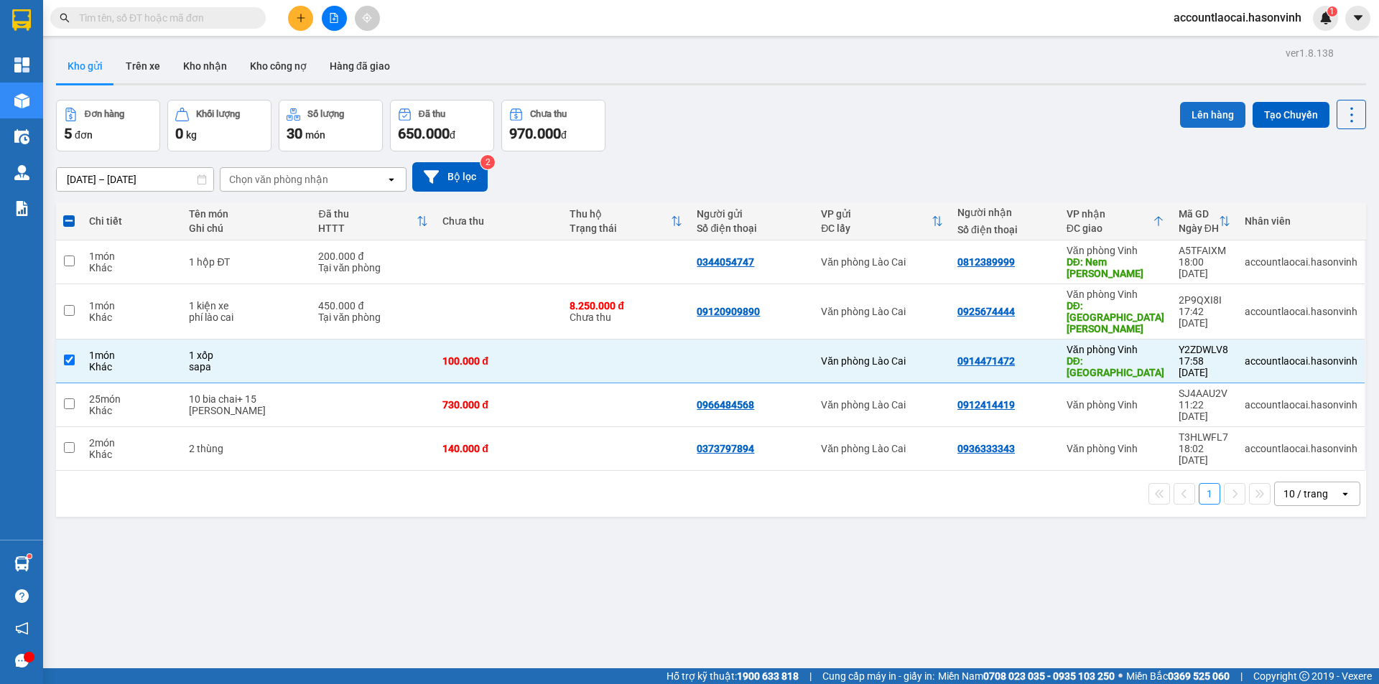
click at [1191, 108] on button "Lên hàng" at bounding box center [1212, 115] width 65 height 26
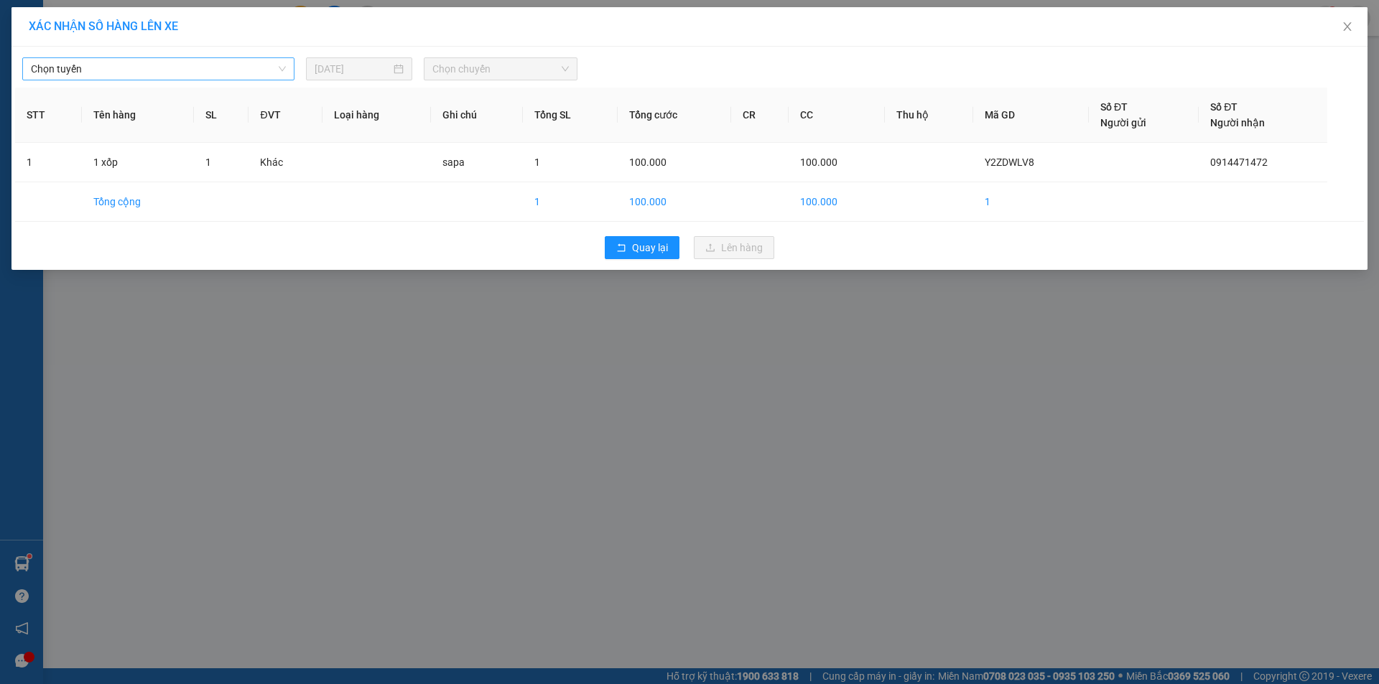
click at [134, 62] on span "Chọn tuyến" at bounding box center [158, 69] width 255 height 22
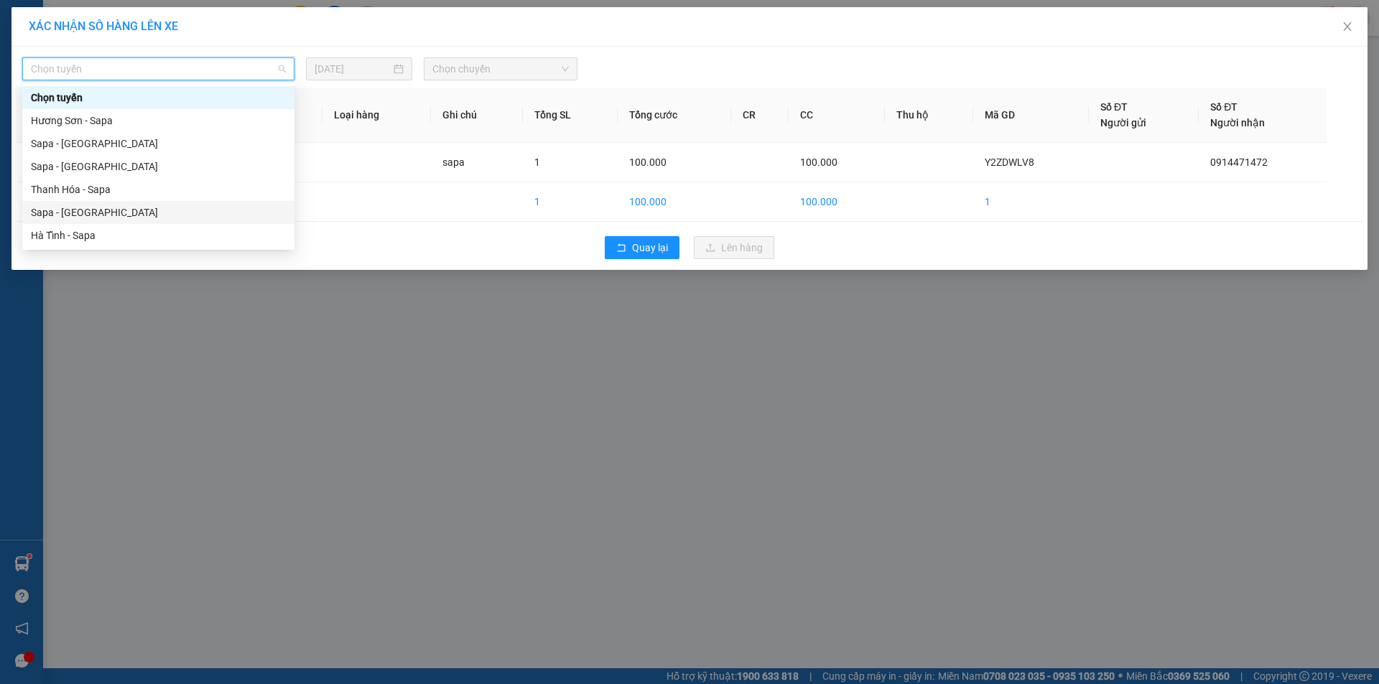
click at [86, 207] on div "Sapa - [GEOGRAPHIC_DATA]" at bounding box center [158, 213] width 255 height 16
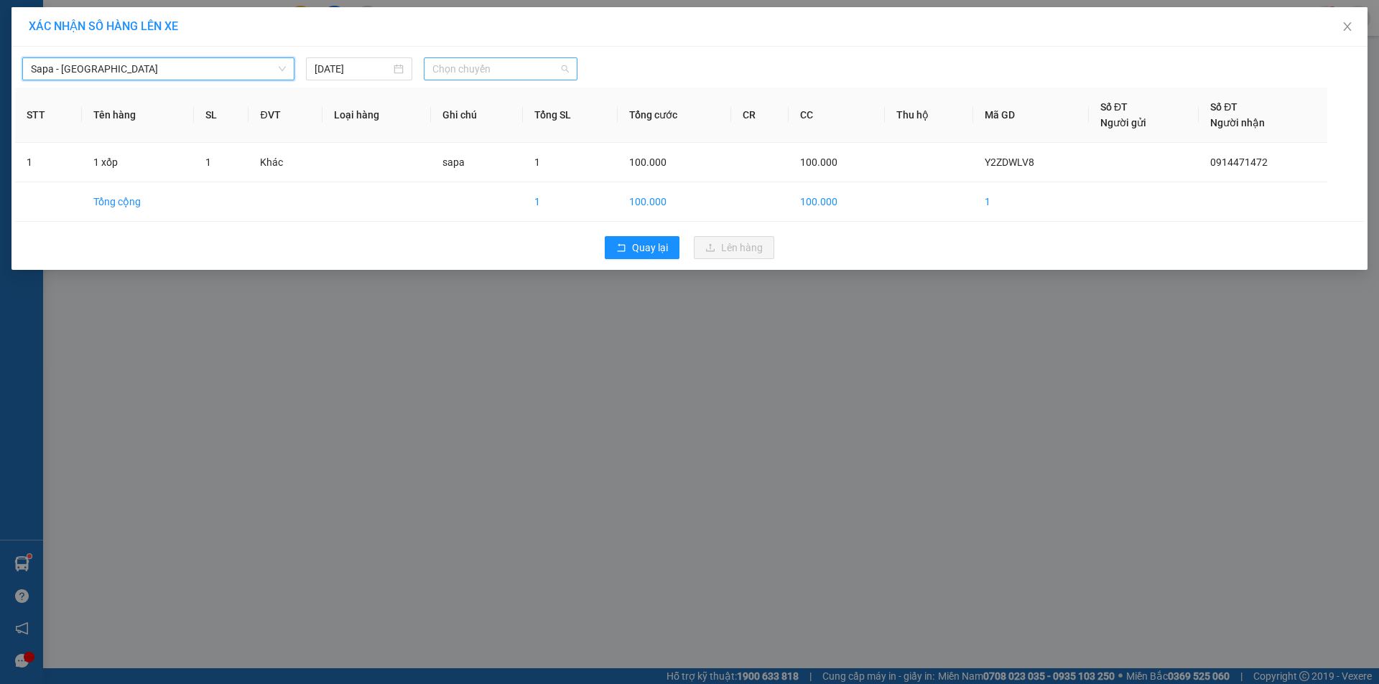
click at [499, 75] on span "Chọn chuyến" at bounding box center [500, 69] width 136 height 22
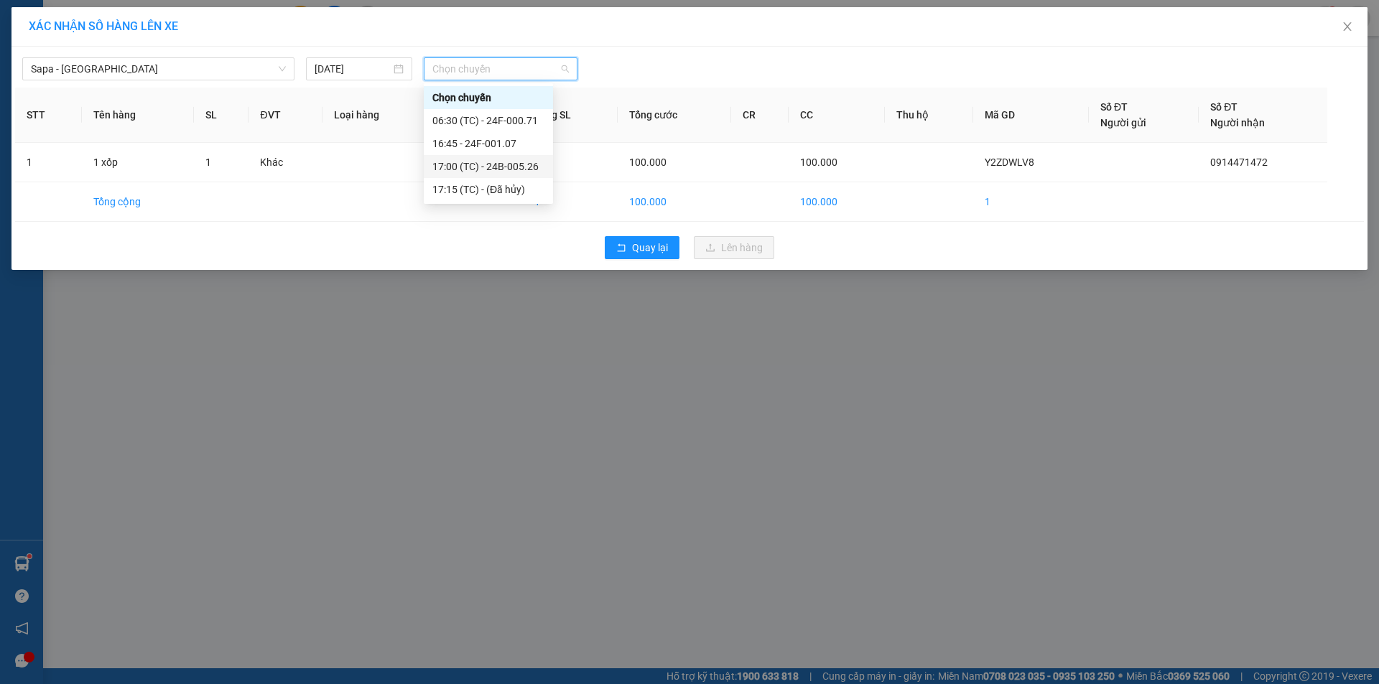
click at [518, 172] on div "17:00 (TC) - 24B-005.26" at bounding box center [488, 167] width 112 height 16
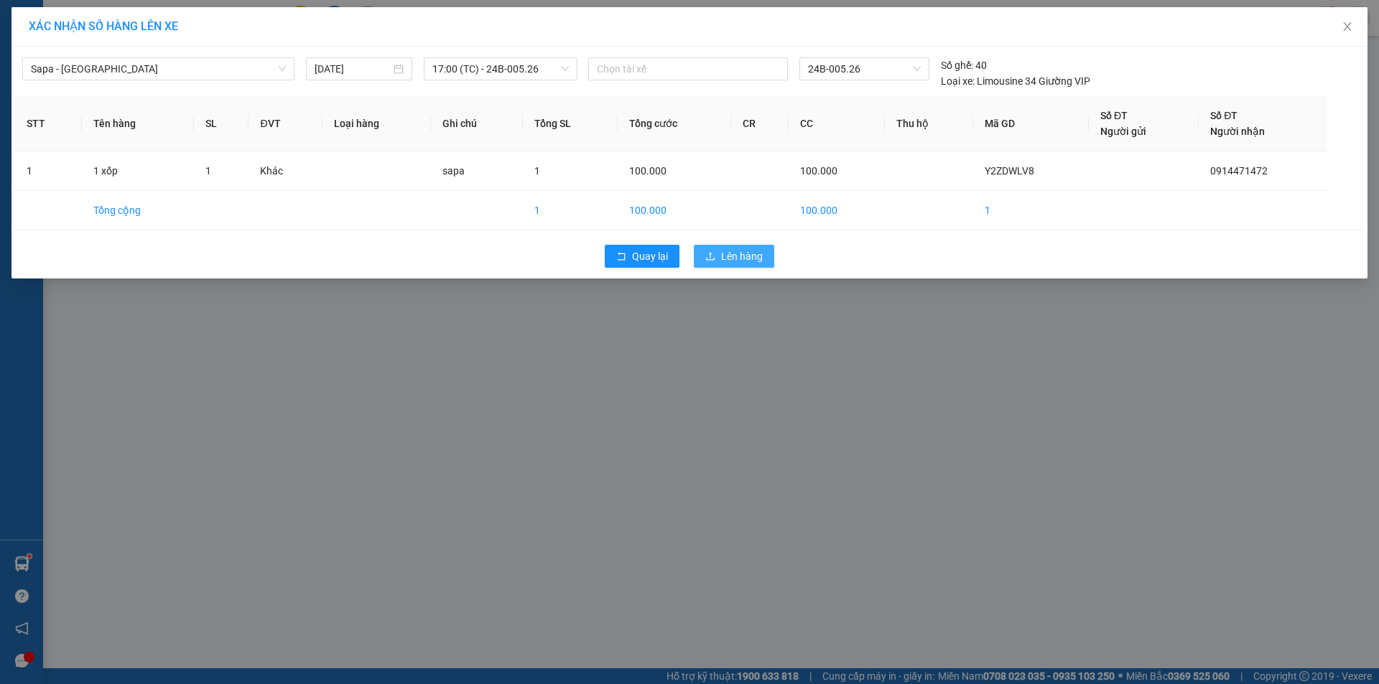
click at [715, 247] on button "Lên hàng" at bounding box center [734, 256] width 80 height 23
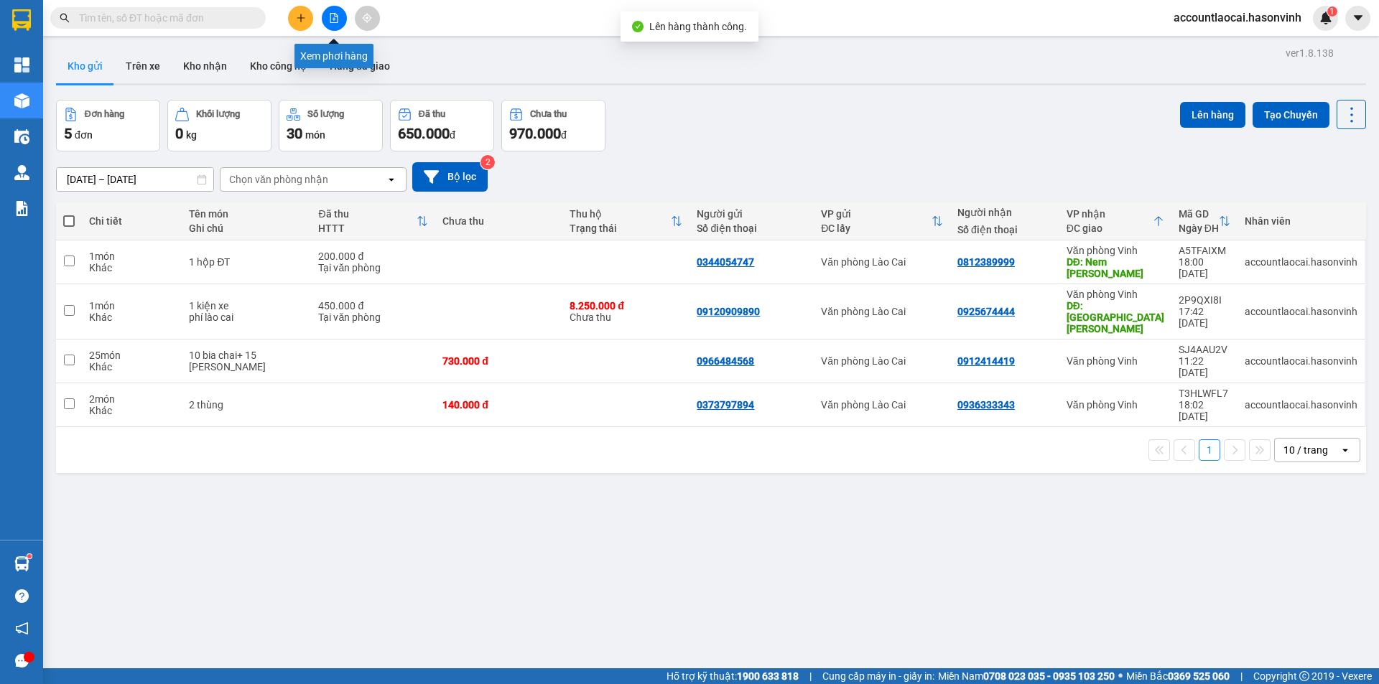
click at [330, 28] on button at bounding box center [334, 18] width 25 height 25
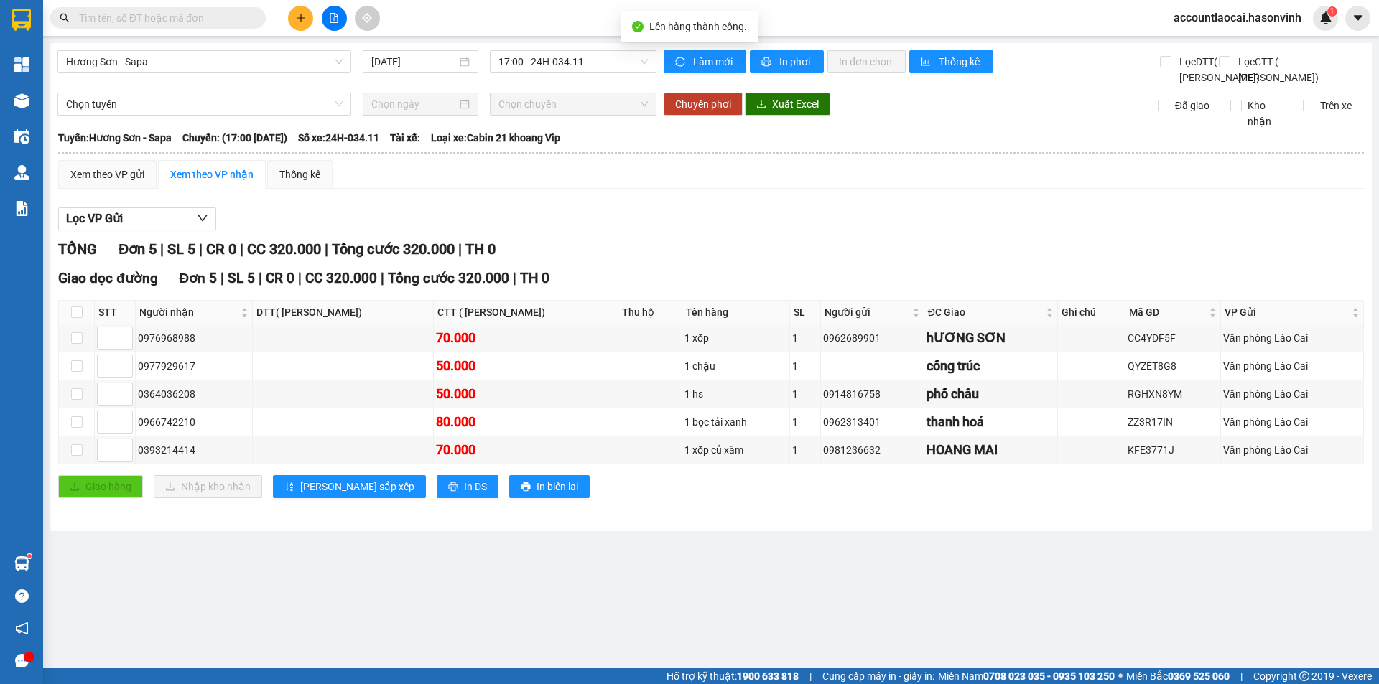
click at [88, 64] on span "Hương Sơn - Sapa" at bounding box center [204, 62] width 276 height 22
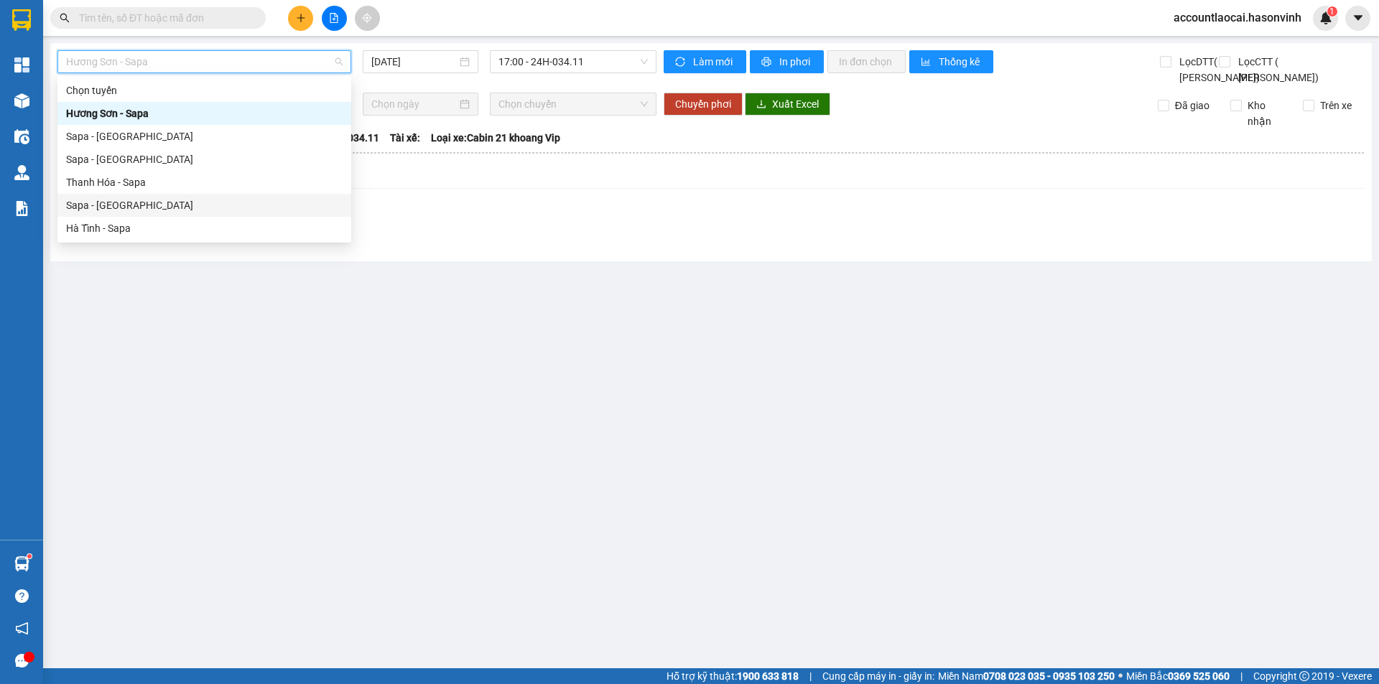
click at [115, 203] on div "Sapa - [GEOGRAPHIC_DATA]" at bounding box center [204, 205] width 276 height 16
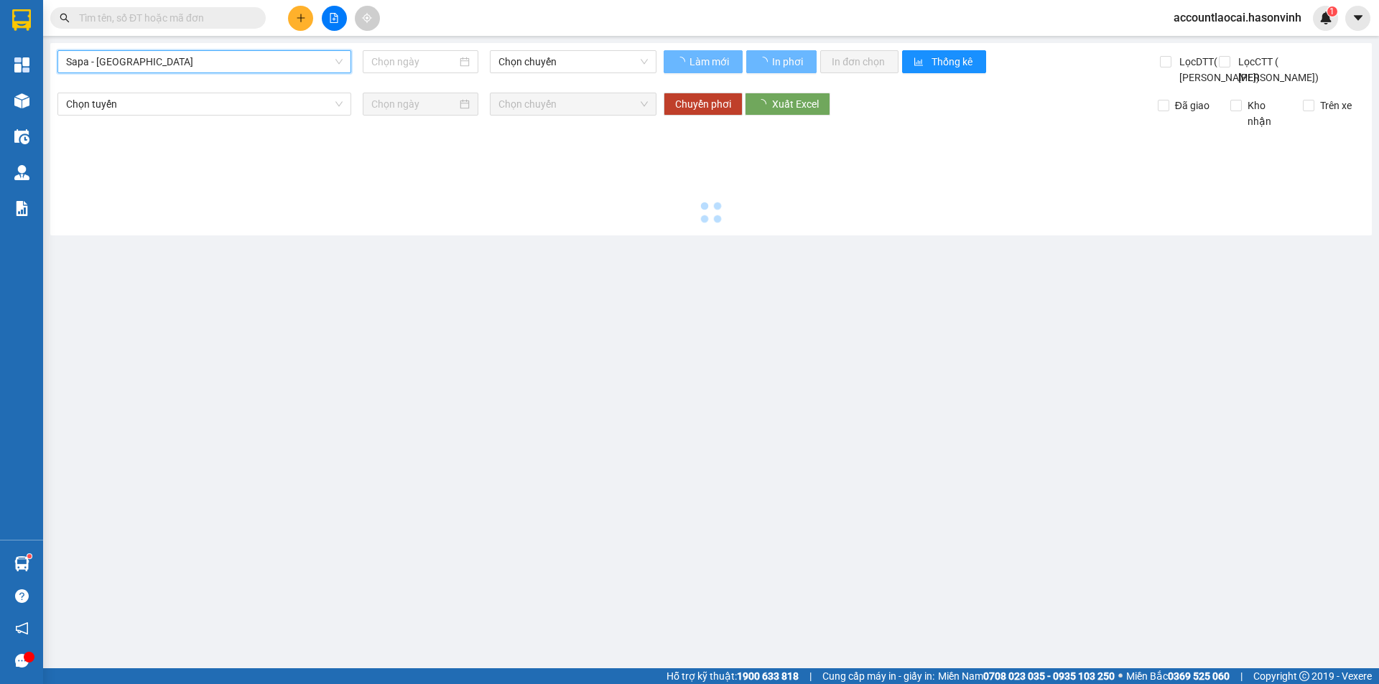
type input "[DATE]"
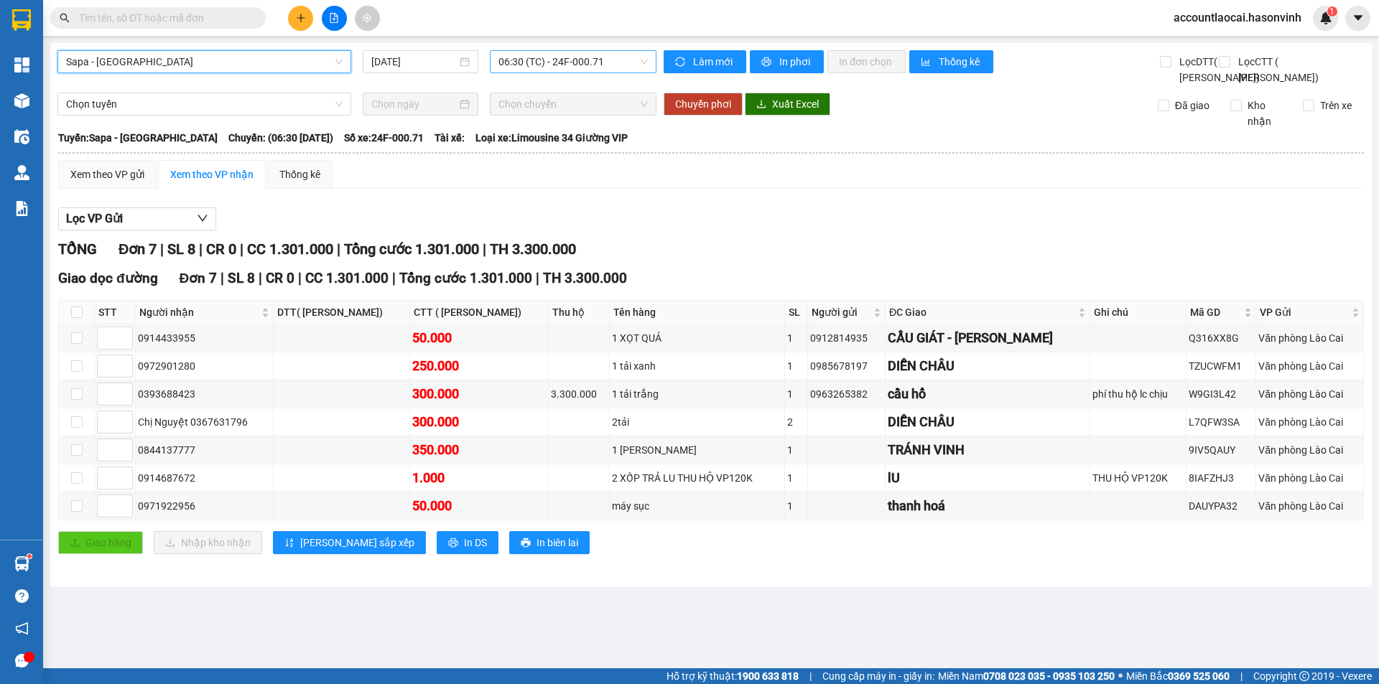
click at [567, 64] on span "06:30 (TC) - 24F-000.71" at bounding box center [572, 62] width 149 height 22
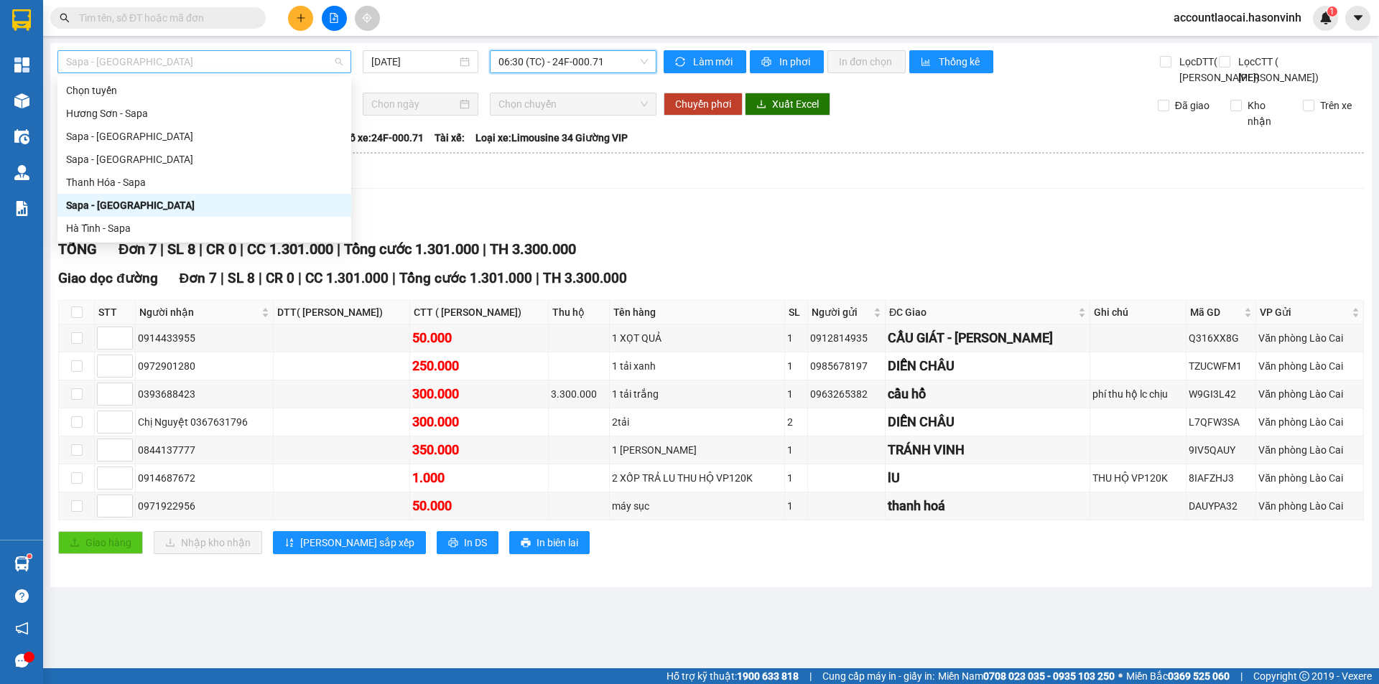
click at [243, 69] on span "Sapa - [GEOGRAPHIC_DATA]" at bounding box center [204, 62] width 276 height 22
click at [145, 130] on div "Sapa - [GEOGRAPHIC_DATA]" at bounding box center [204, 137] width 276 height 16
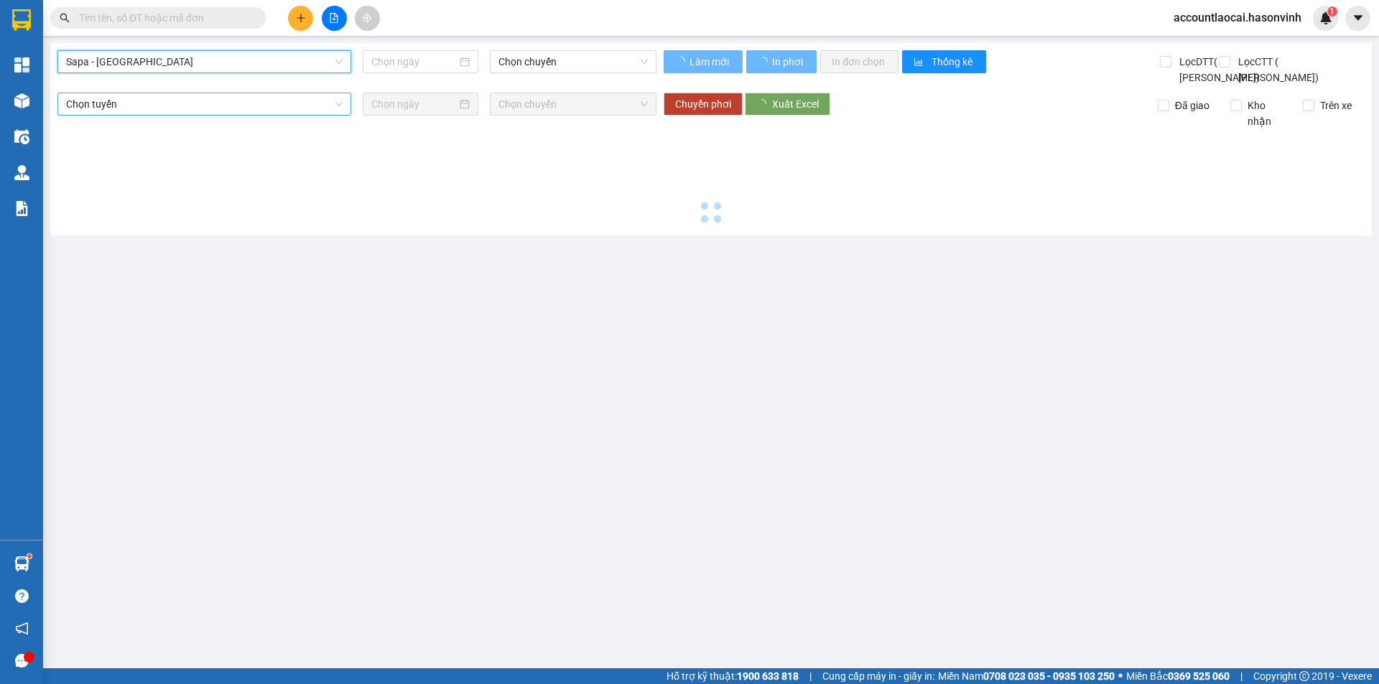
type input "[DATE]"
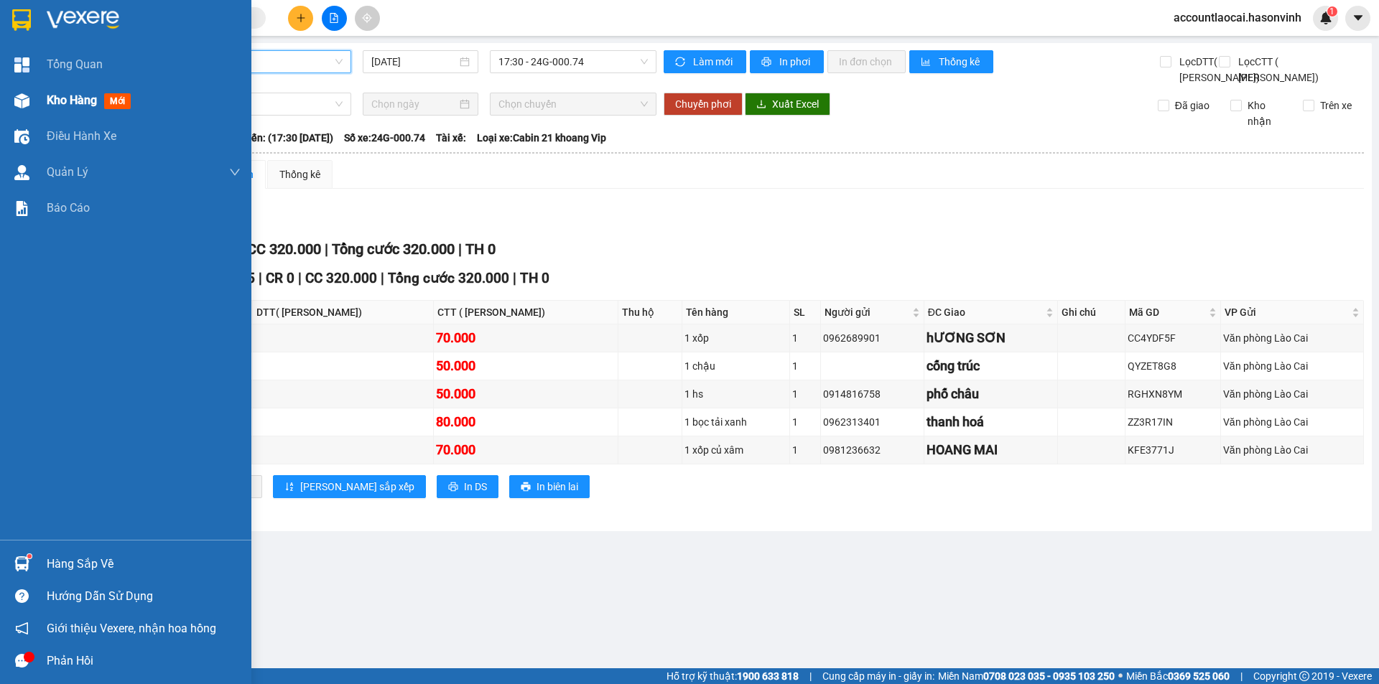
click at [0, 96] on div "Kho hàng mới" at bounding box center [125, 101] width 251 height 36
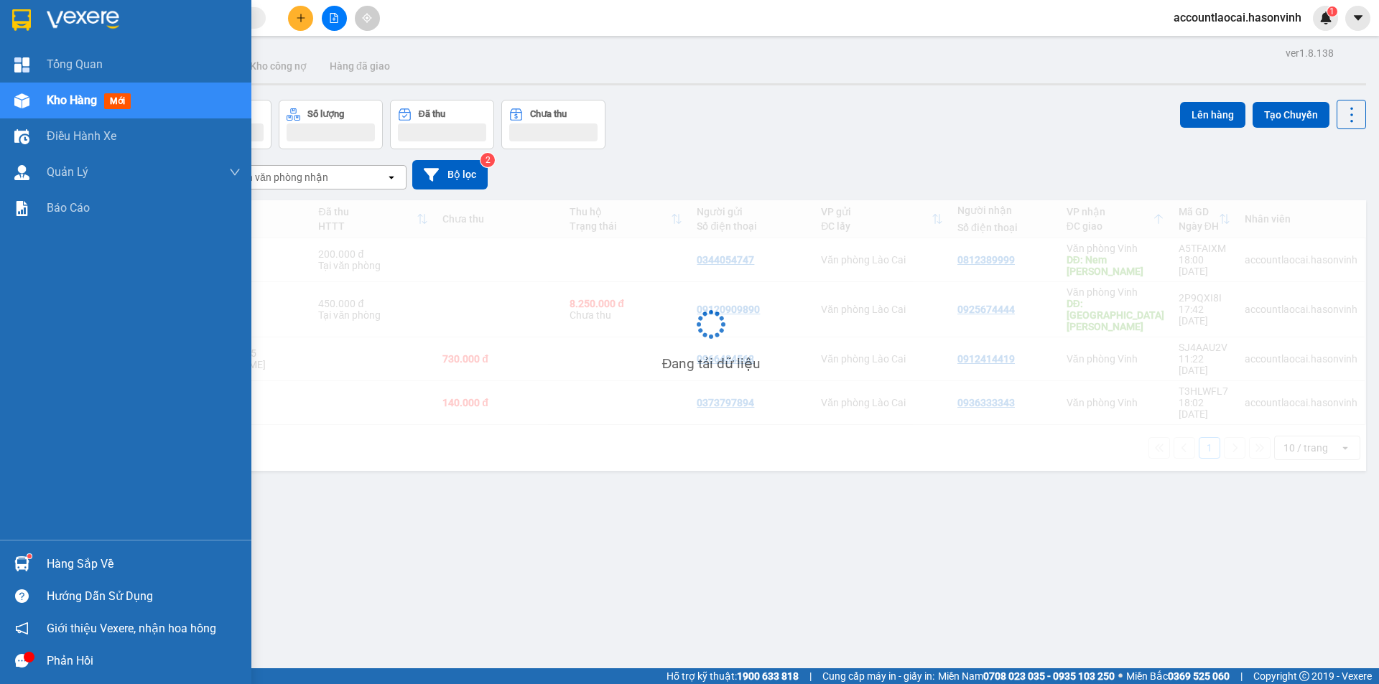
scroll to position [66, 0]
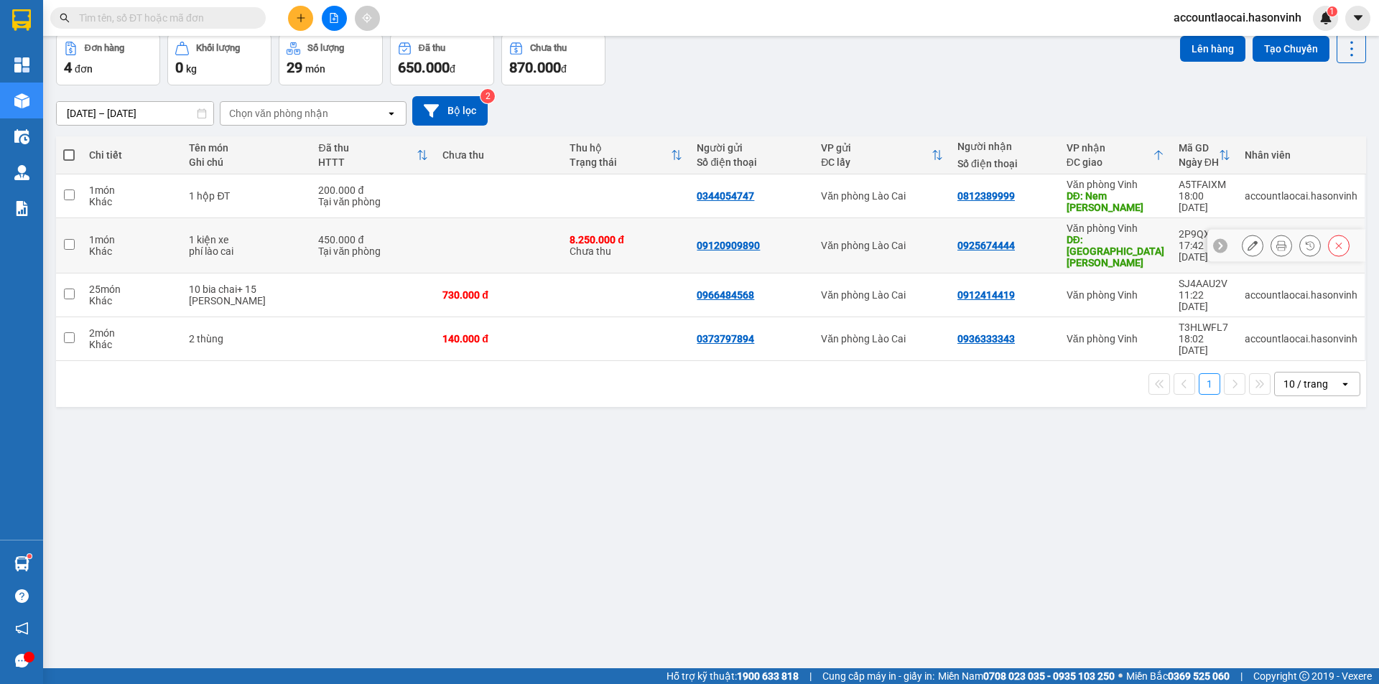
click at [236, 234] on div "1 kiện xe" at bounding box center [246, 239] width 115 height 11
checkbox input "true"
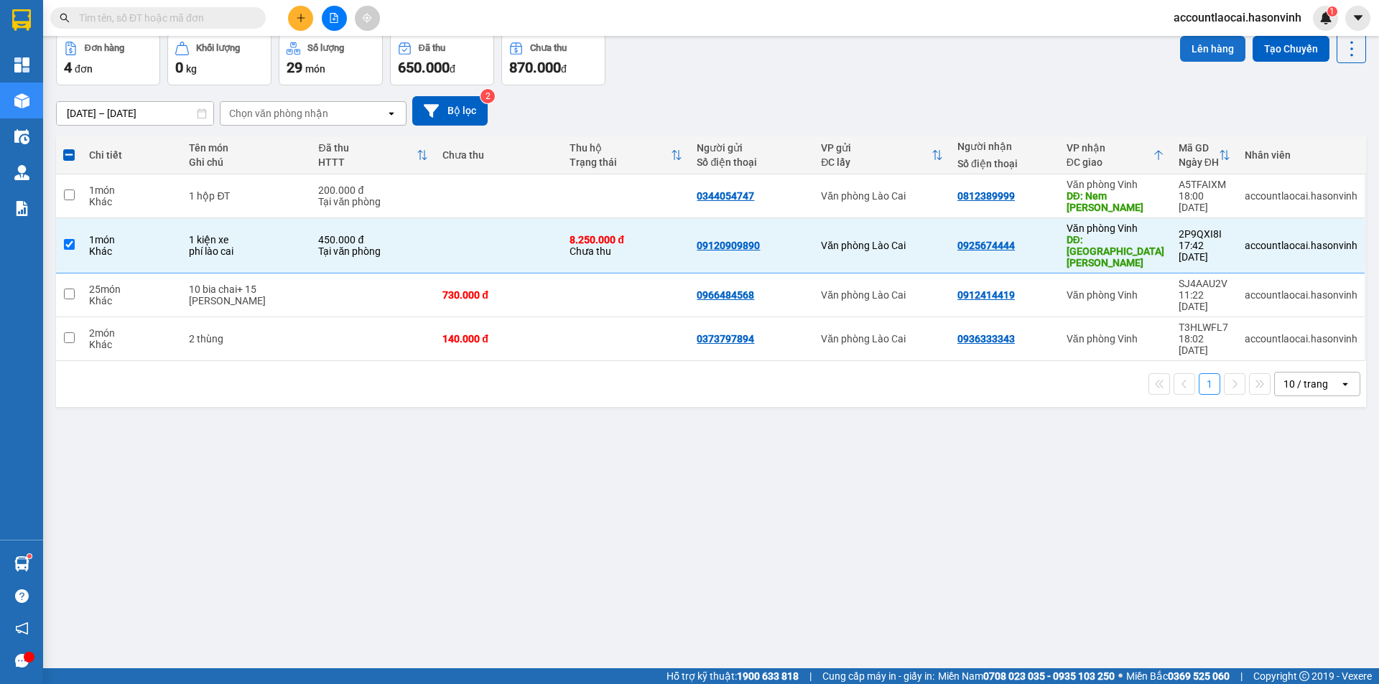
click at [1206, 43] on button "Lên hàng" at bounding box center [1212, 49] width 65 height 26
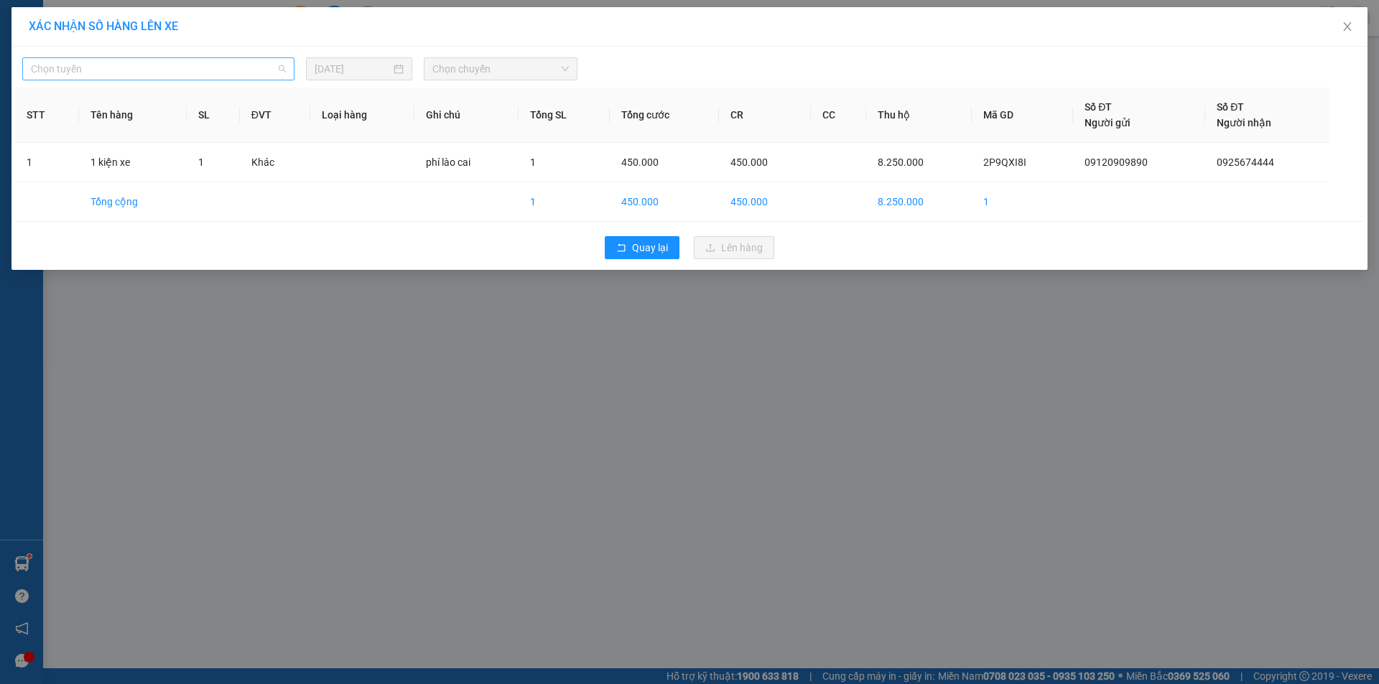
click at [140, 61] on span "Chọn tuyến" at bounding box center [158, 69] width 255 height 22
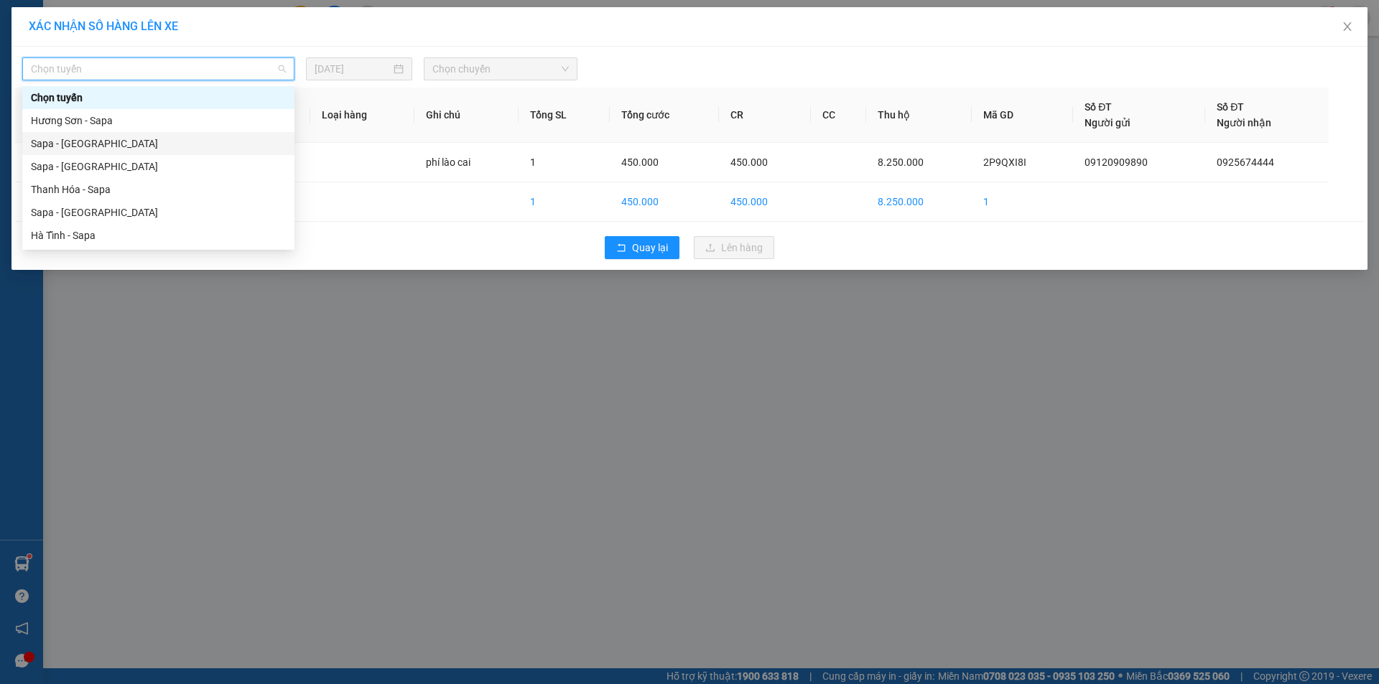
click at [72, 144] on div "Sapa - [GEOGRAPHIC_DATA]" at bounding box center [158, 144] width 255 height 16
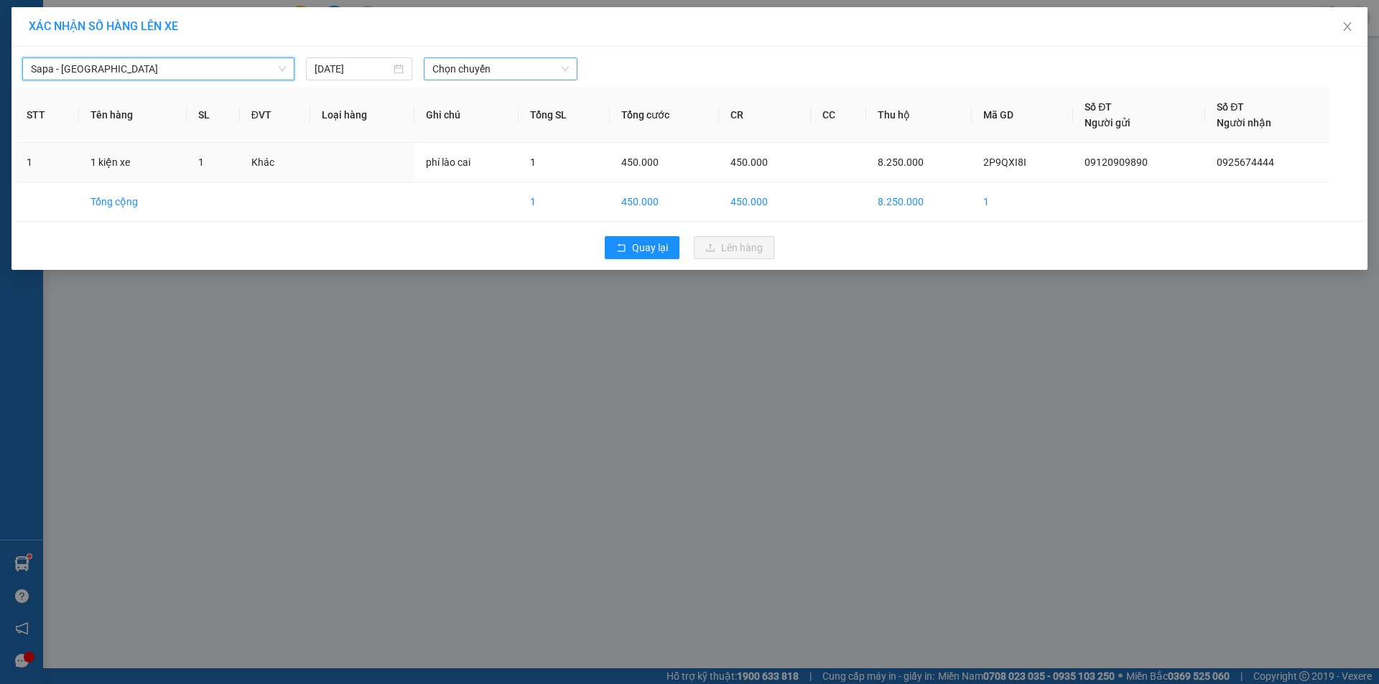
click at [487, 68] on span "Chọn chuyến" at bounding box center [500, 69] width 136 height 22
click at [507, 124] on div "17:30 - 24G-000.74" at bounding box center [488, 121] width 112 height 16
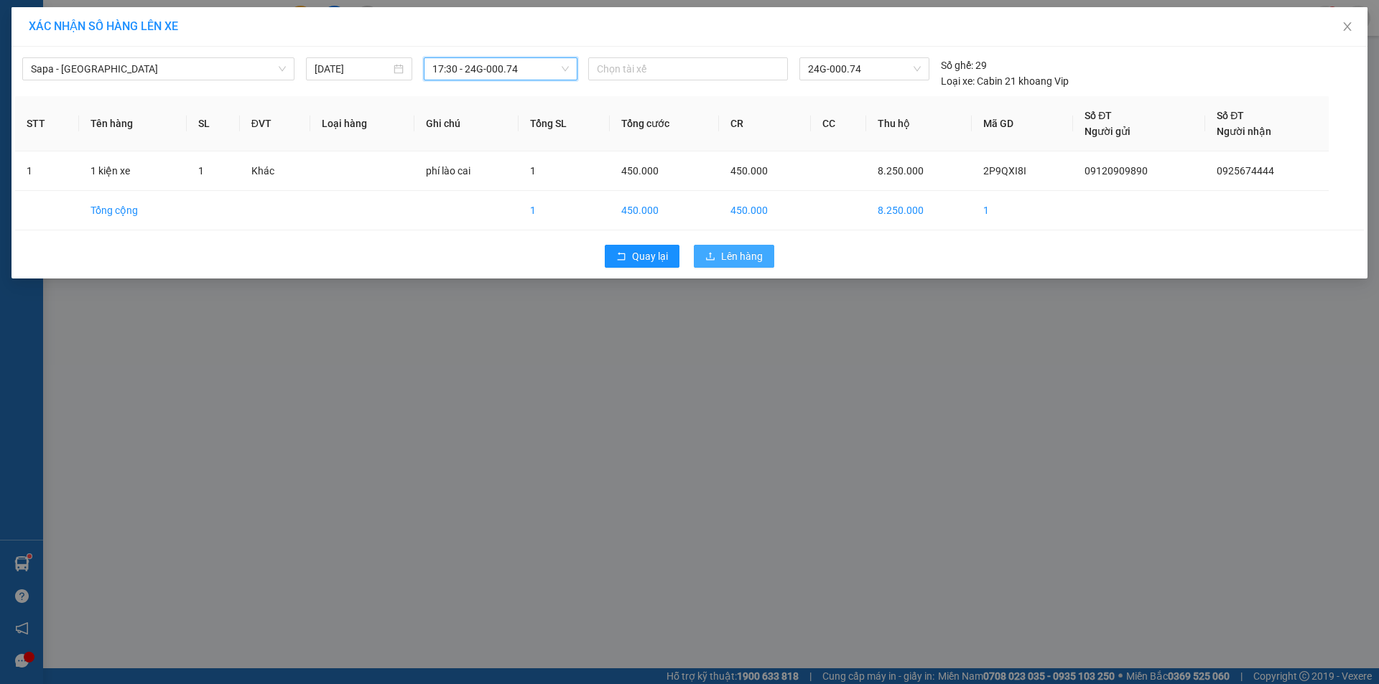
click at [723, 259] on span "Lên hàng" at bounding box center [742, 256] width 42 height 16
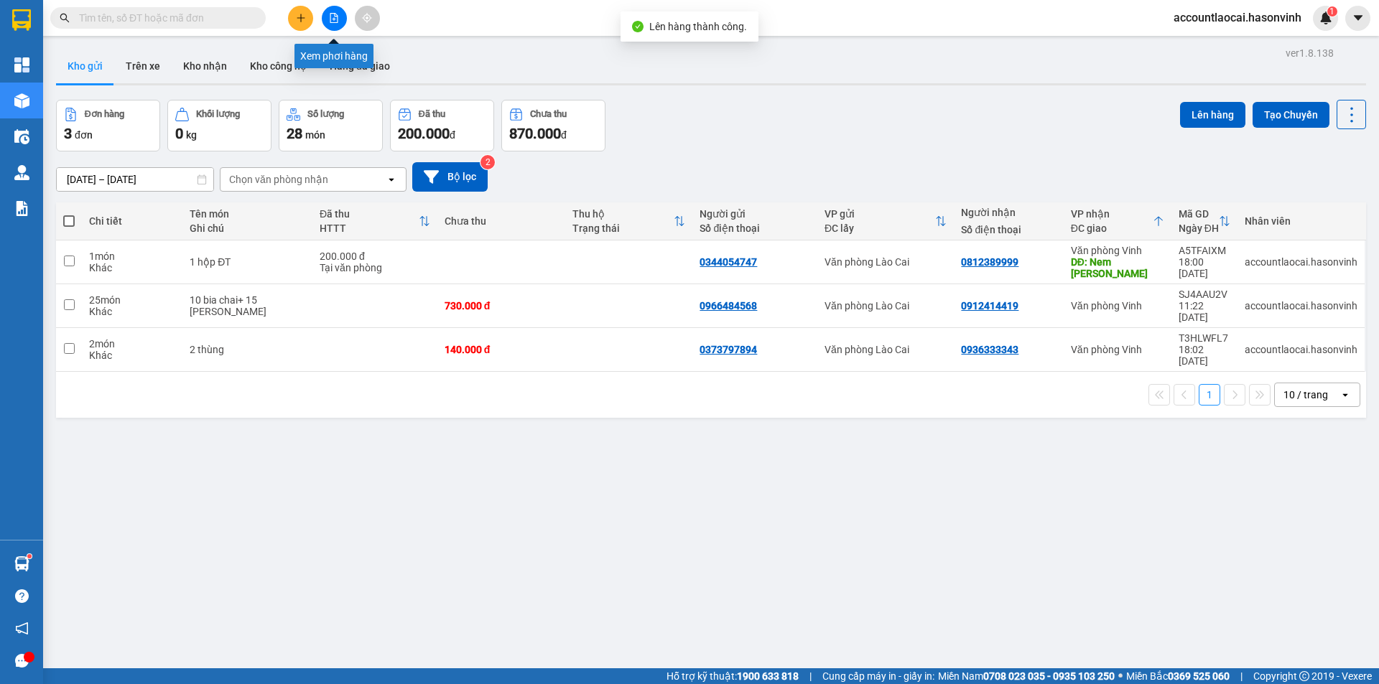
click at [331, 19] on icon "file-add" at bounding box center [334, 18] width 10 height 10
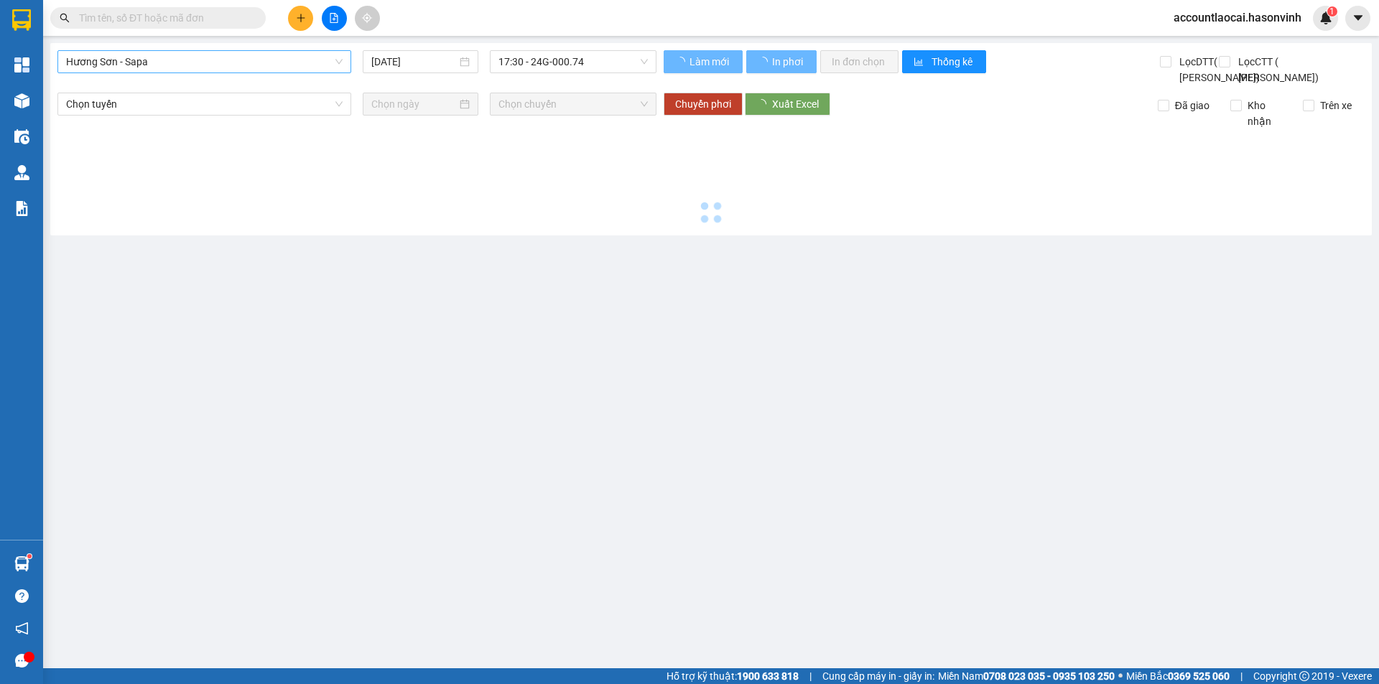
click at [194, 68] on span "Hương Sơn - Sapa" at bounding box center [204, 62] width 276 height 22
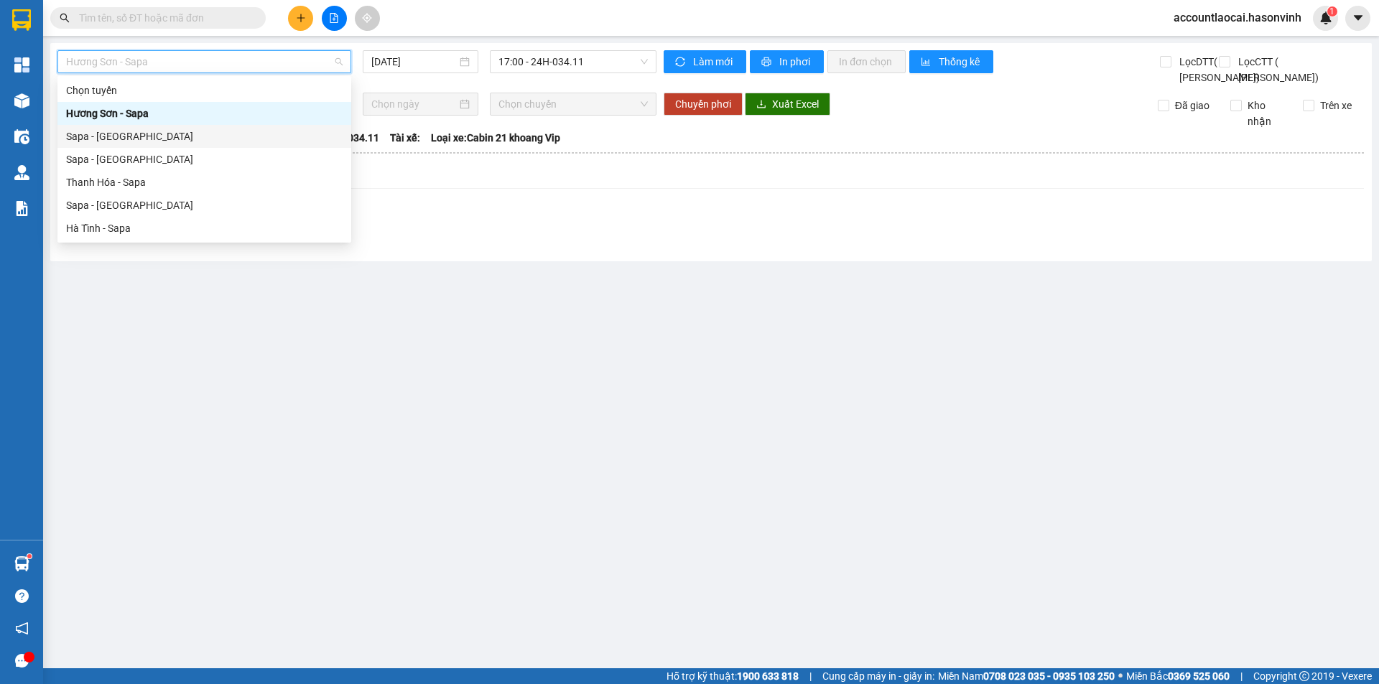
click at [136, 141] on div "Sapa - [GEOGRAPHIC_DATA]" at bounding box center [204, 137] width 276 height 16
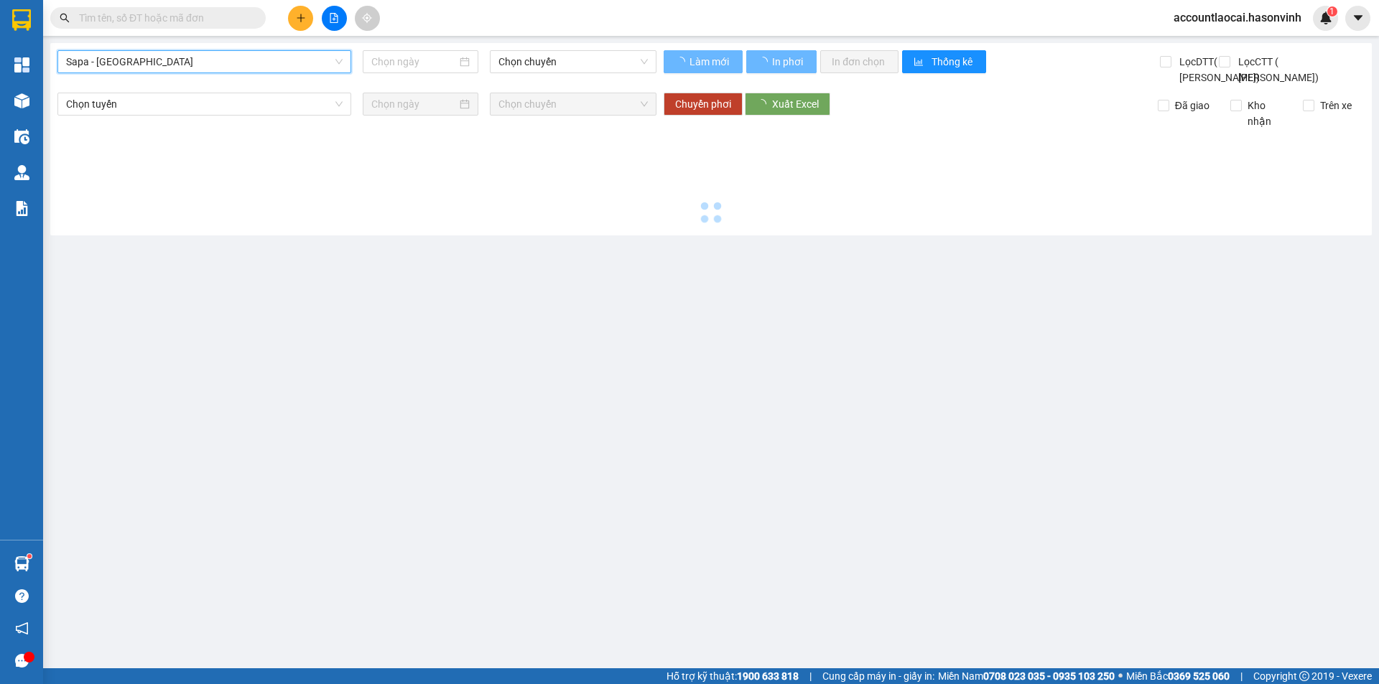
type input "[DATE]"
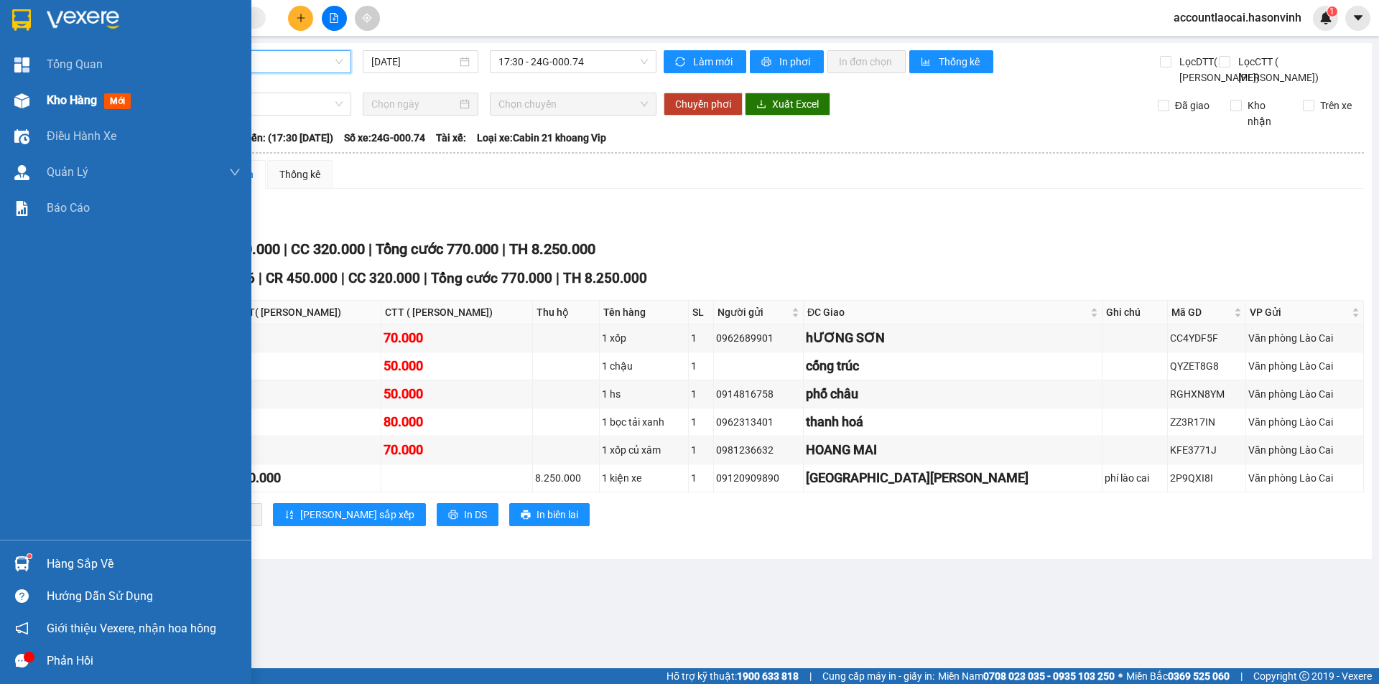
click at [73, 113] on div "Kho hàng mới" at bounding box center [144, 101] width 194 height 36
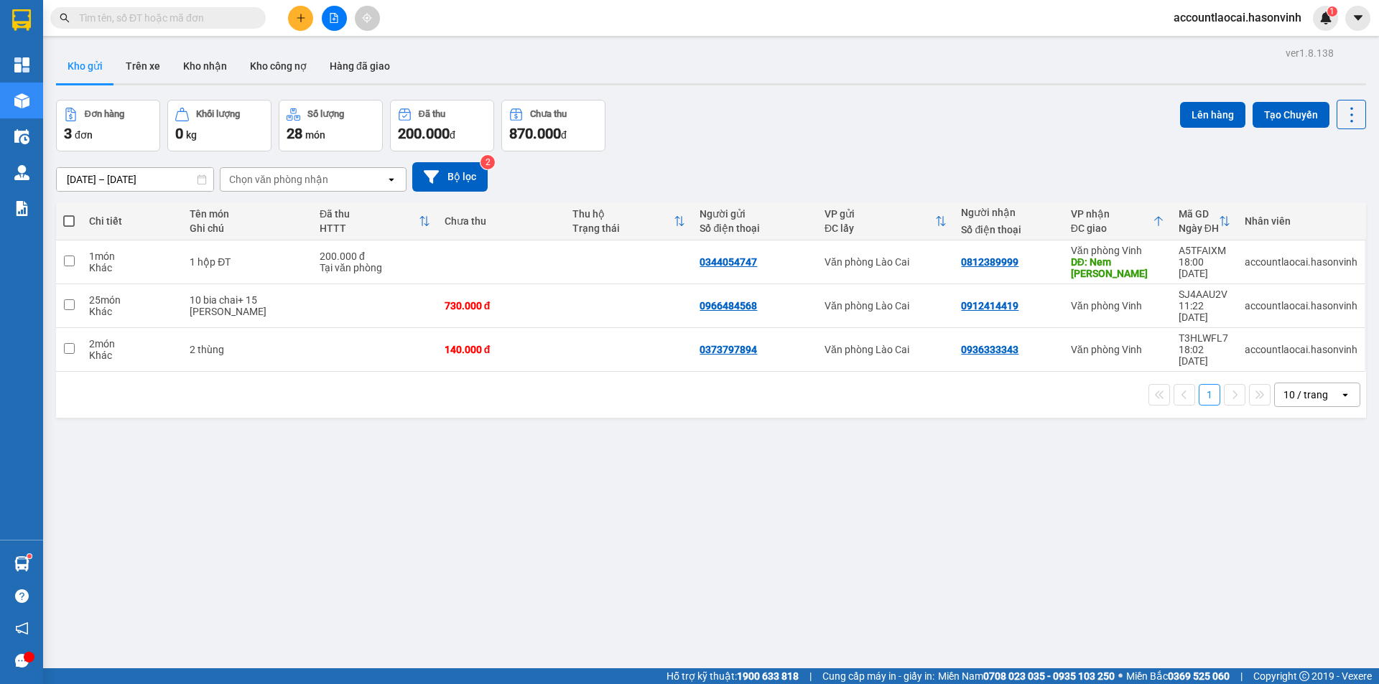
click at [332, 15] on icon "file-add" at bounding box center [334, 18] width 10 height 10
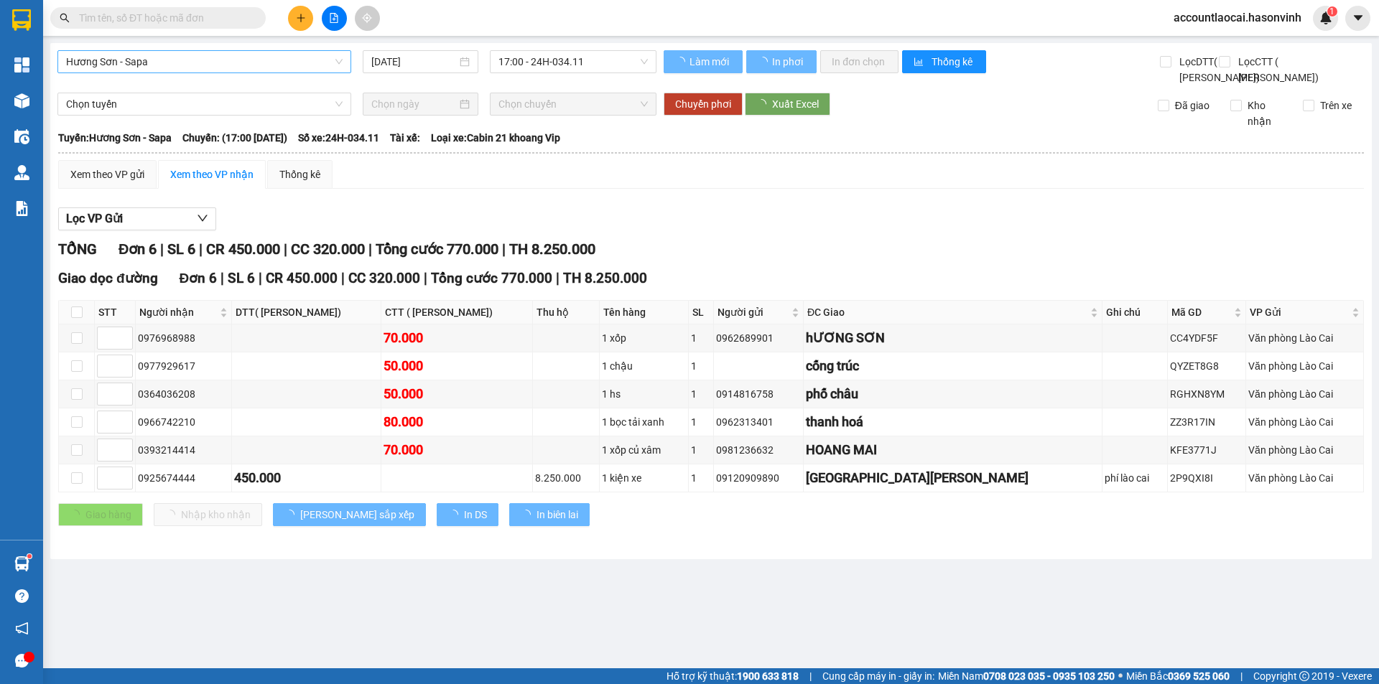
click at [187, 56] on span "Hương Sơn - Sapa" at bounding box center [204, 62] width 276 height 22
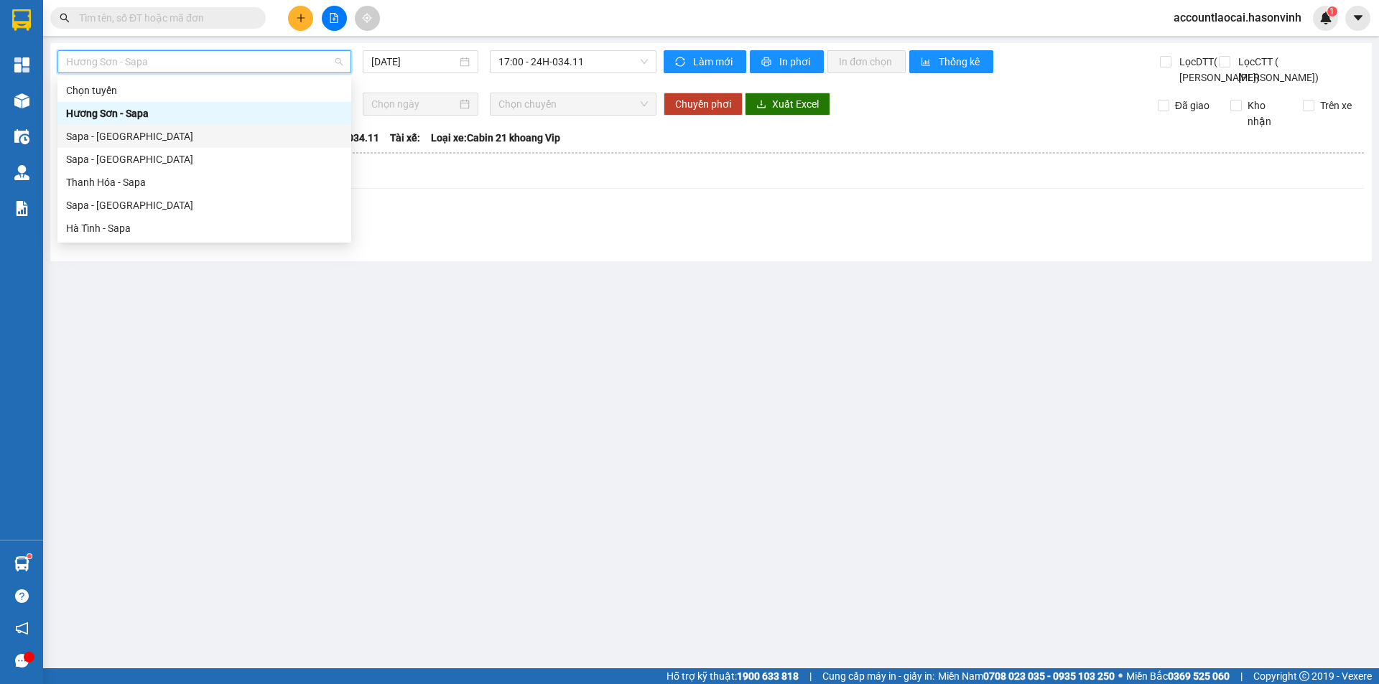
click at [142, 142] on div "Sapa - [GEOGRAPHIC_DATA]" at bounding box center [204, 137] width 276 height 16
type input "[DATE]"
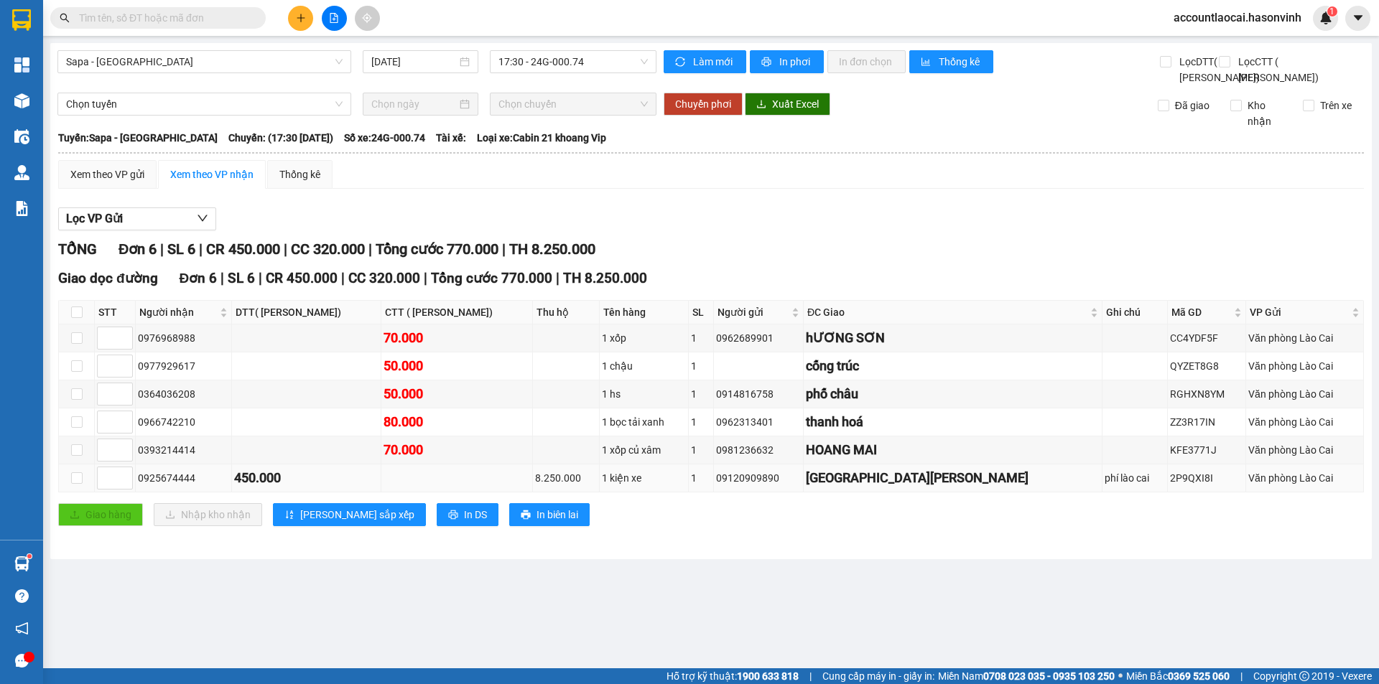
drag, startPoint x: 867, startPoint y: 511, endPoint x: 798, endPoint y: 517, distance: 70.0
click at [798, 493] on tr "0925674444 450.000 8.250.000 1 kiện xe 1 09120909890 bãi dương châu phí lào cai…" at bounding box center [711, 479] width 1305 height 28
copy tr "09120909890"
click at [227, 20] on input "text" at bounding box center [163, 18] width 169 height 16
click at [211, 16] on input "text" at bounding box center [163, 18] width 169 height 16
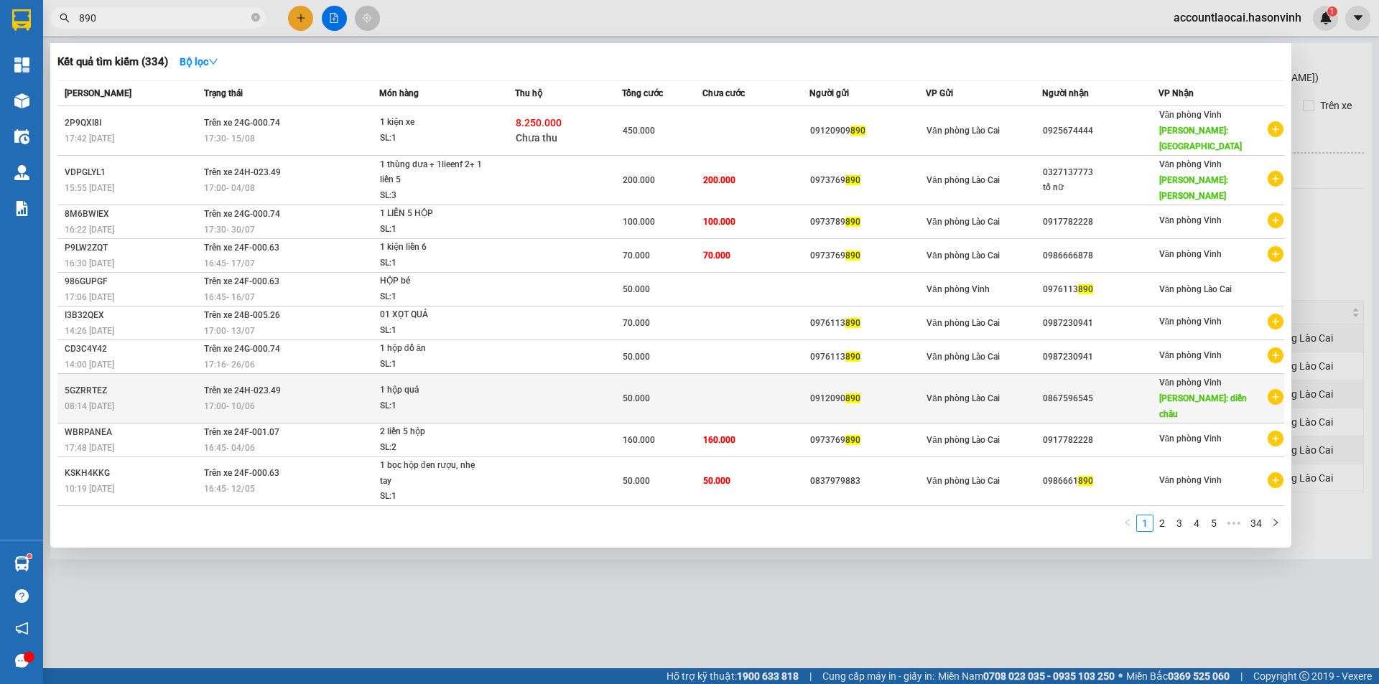
type input "890"
click at [783, 374] on td at bounding box center [755, 399] width 107 height 50
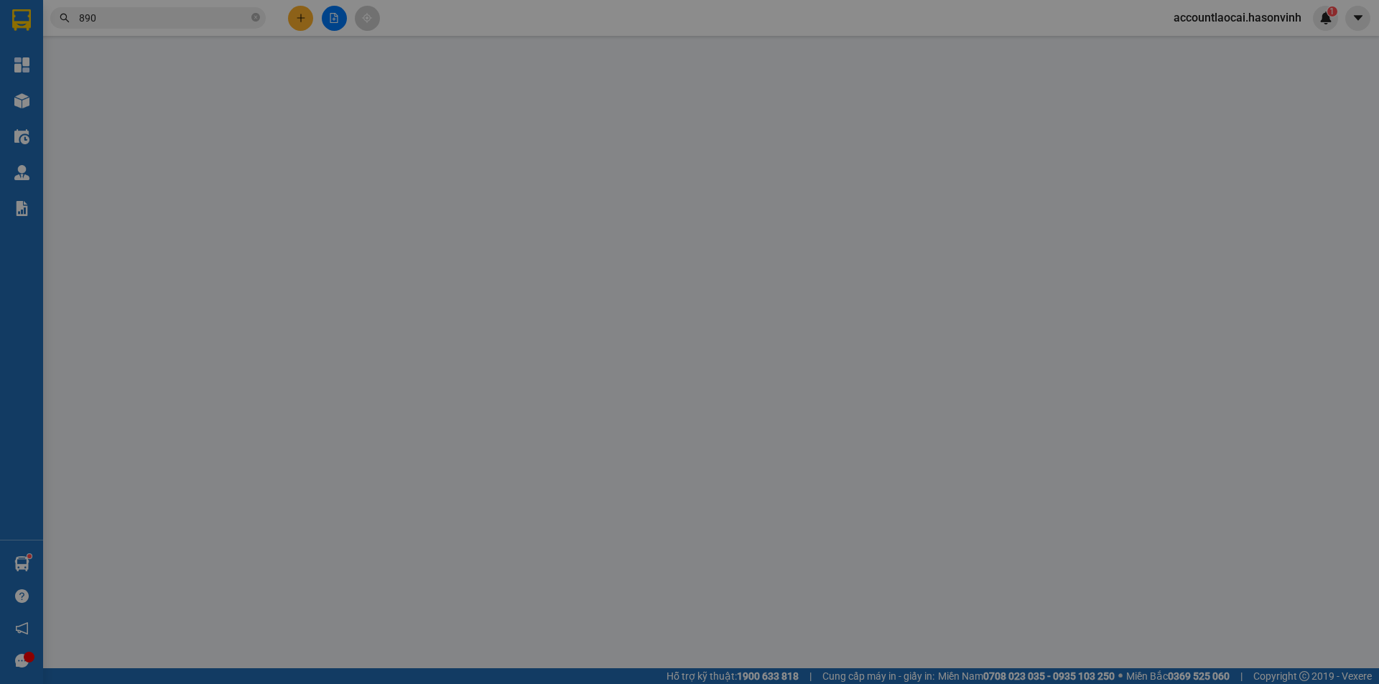
type input "0912090890"
type input "0867596545"
type input "diễn châu"
type input "50.000"
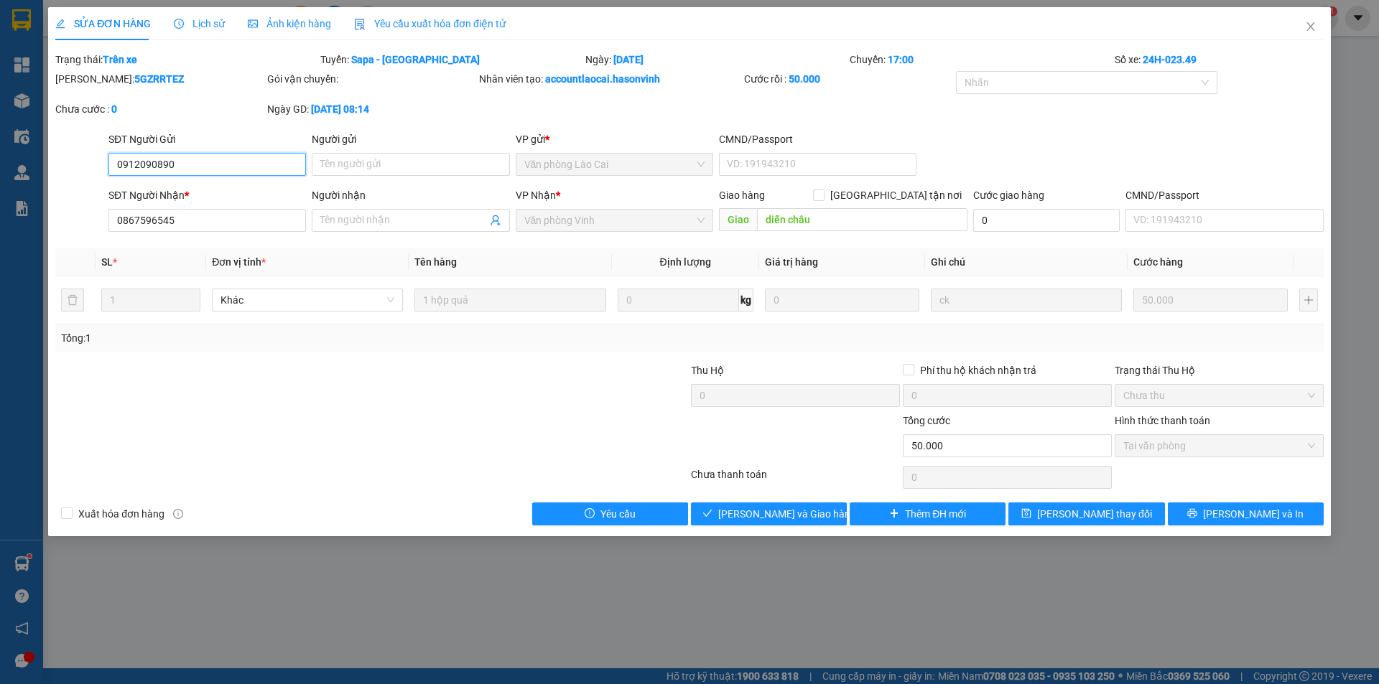
drag, startPoint x: 206, startPoint y: 171, endPoint x: 73, endPoint y: 160, distance: 134.0
click at [73, 160] on div "SĐT Người Gửi 0912090890 0912090890 Người gửi Tên người gửi VP gửi * Văn phòng …" at bounding box center [689, 156] width 1271 height 50
click at [518, 560] on div "SỬA ĐƠN HÀNG Lịch sử Ảnh kiện hàng Yêu cầu xuất hóa đơn điện tử Total Paid Fee …" at bounding box center [689, 342] width 1379 height 684
click at [1313, 33] on span "Close" at bounding box center [1310, 27] width 40 height 40
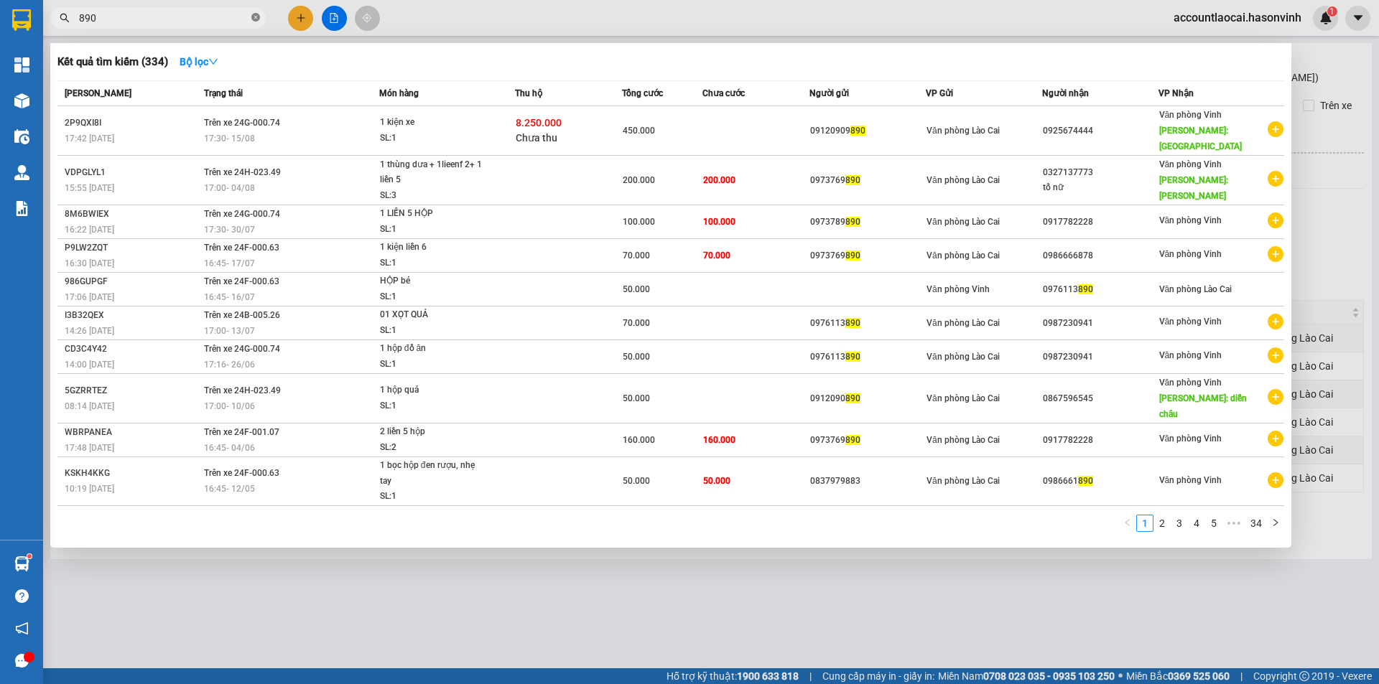
click at [253, 15] on icon "close-circle" at bounding box center [255, 17] width 9 height 9
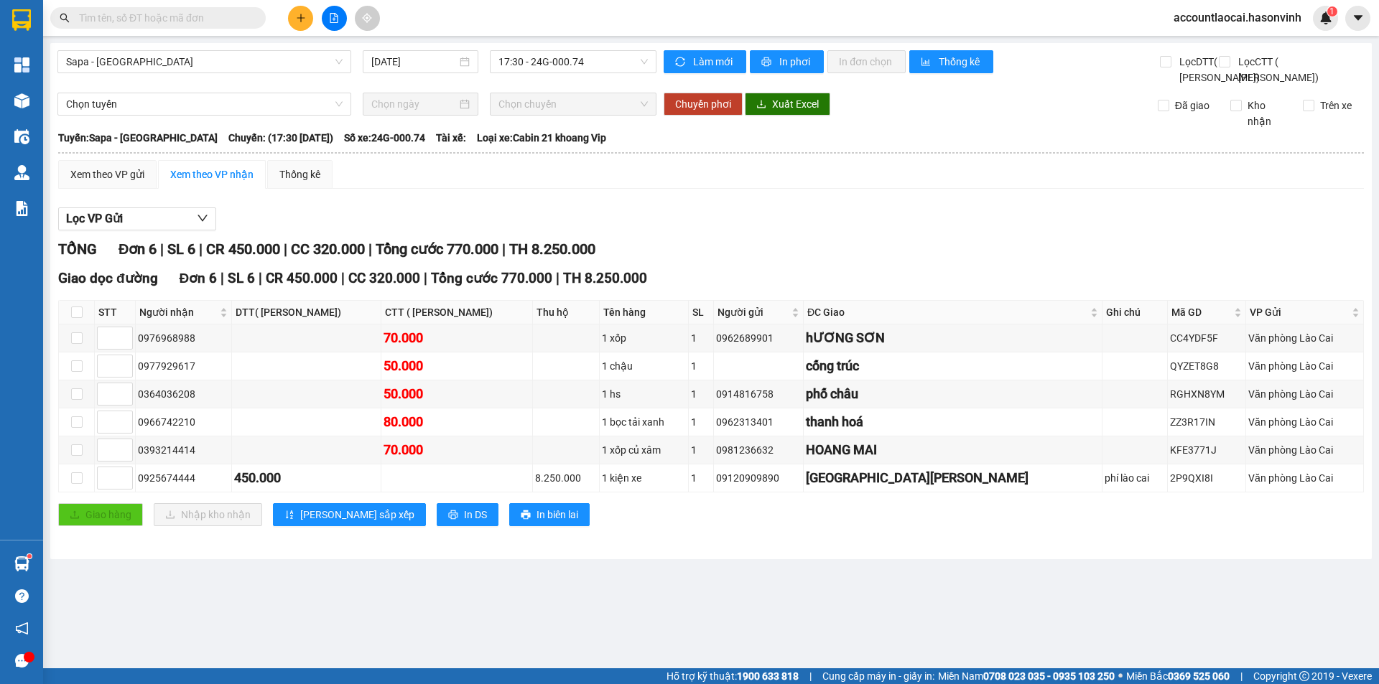
drag, startPoint x: 250, startPoint y: 14, endPoint x: 152, endPoint y: 13, distance: 97.7
click at [152, 13] on input "text" at bounding box center [163, 18] width 169 height 16
paste input "0912090890"
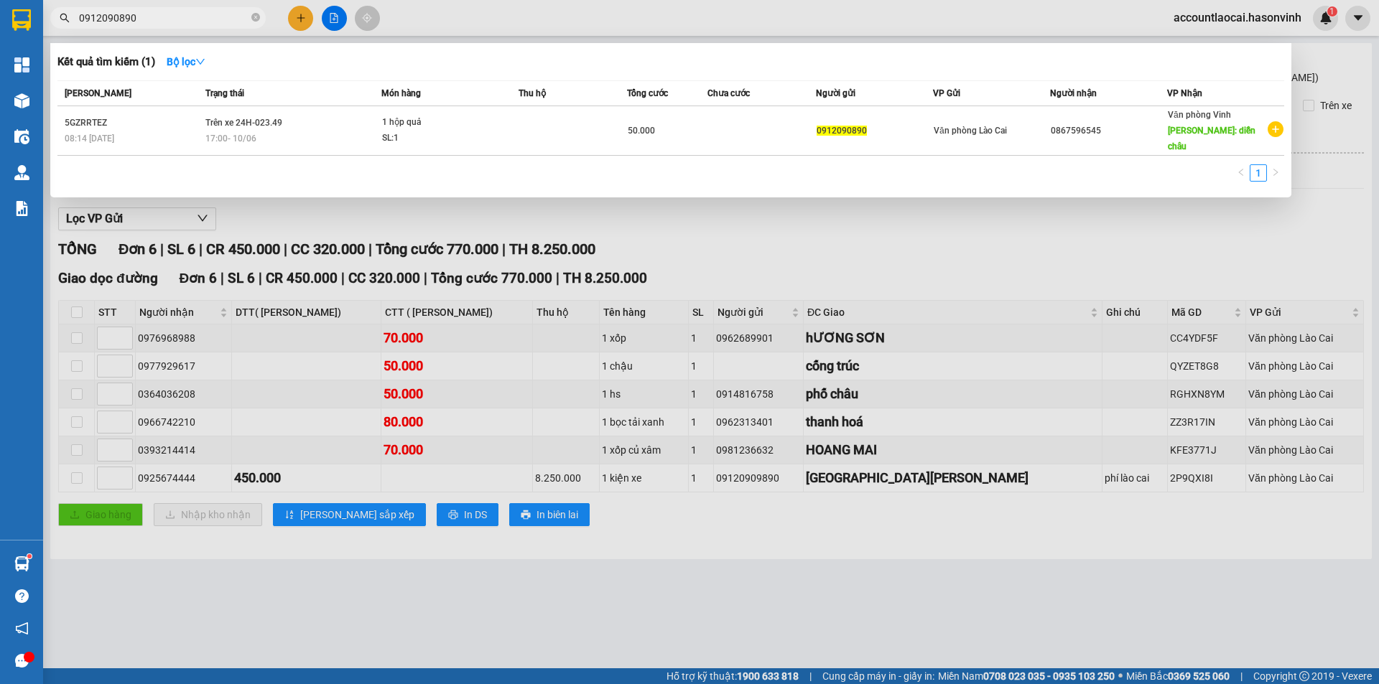
drag, startPoint x: 189, startPoint y: 22, endPoint x: 62, endPoint y: 19, distance: 126.4
click at [63, 19] on div "0912090890" at bounding box center [140, 18] width 280 height 22
type input "0912090890"
click at [577, 375] on div at bounding box center [689, 342] width 1379 height 684
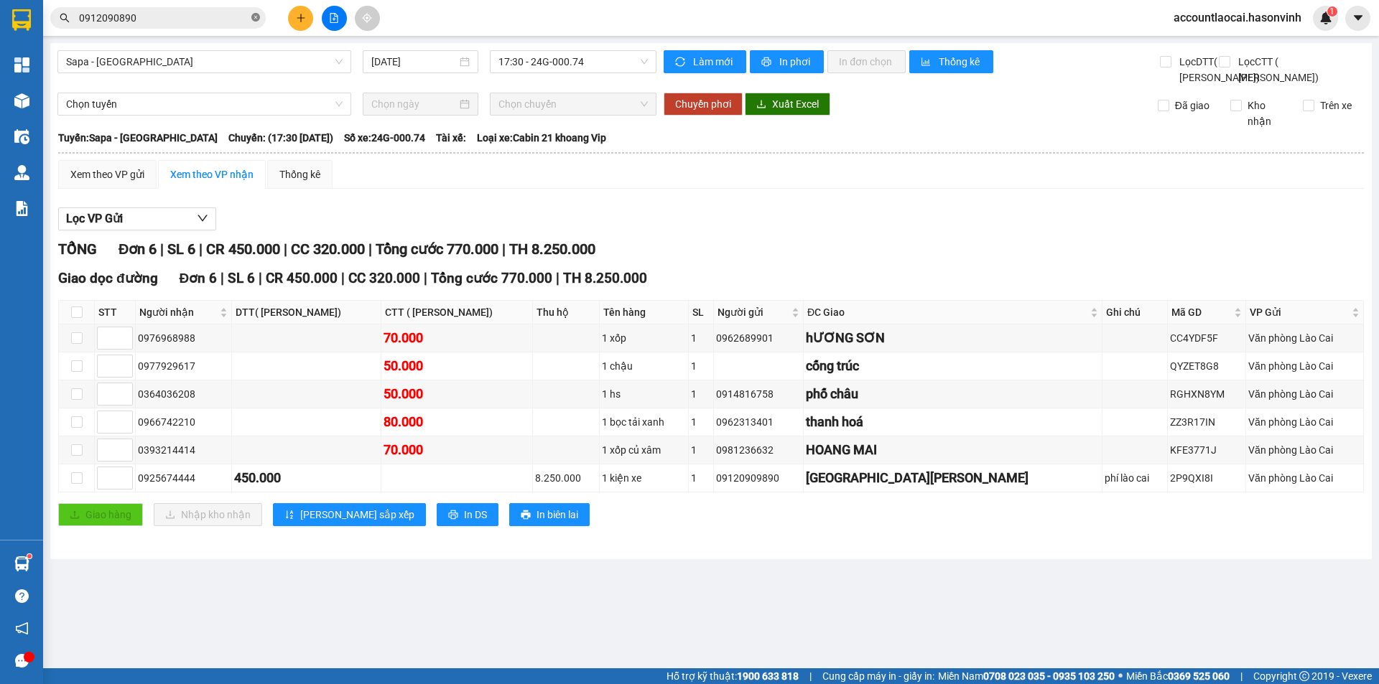
click at [256, 16] on icon "close-circle" at bounding box center [255, 17] width 9 height 9
click at [192, 21] on input "text" at bounding box center [163, 18] width 169 height 16
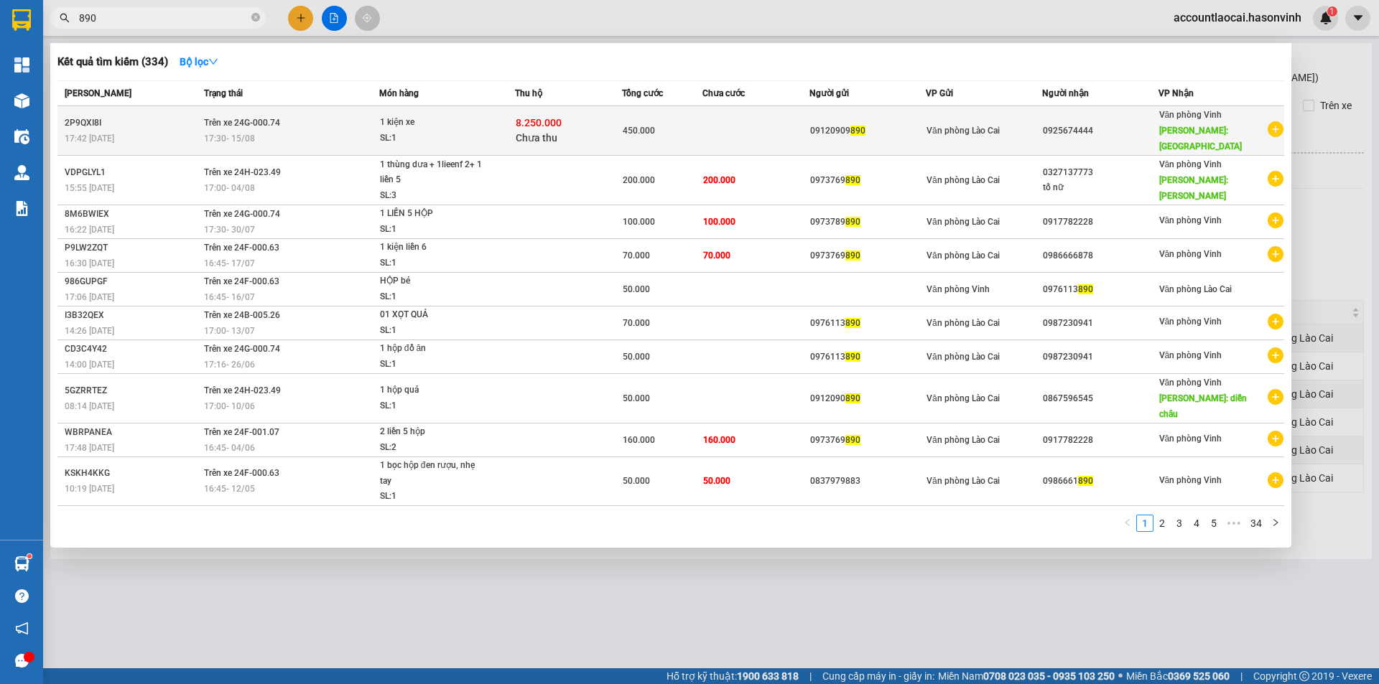
type input "890"
click at [427, 131] on div "SL: 1" at bounding box center [434, 139] width 108 height 16
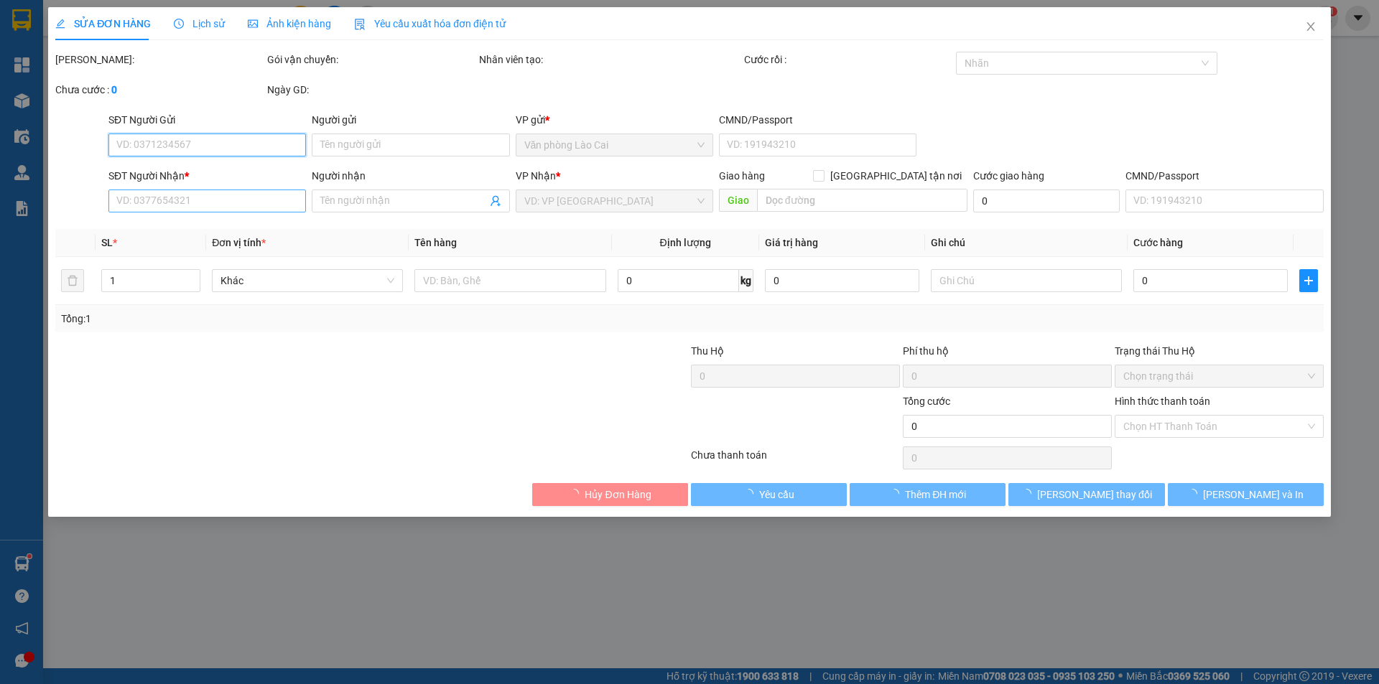
type input "09120909890"
type input "0925674444"
type input "[GEOGRAPHIC_DATA][PERSON_NAME]"
type input "8.250.000"
type input "60.000"
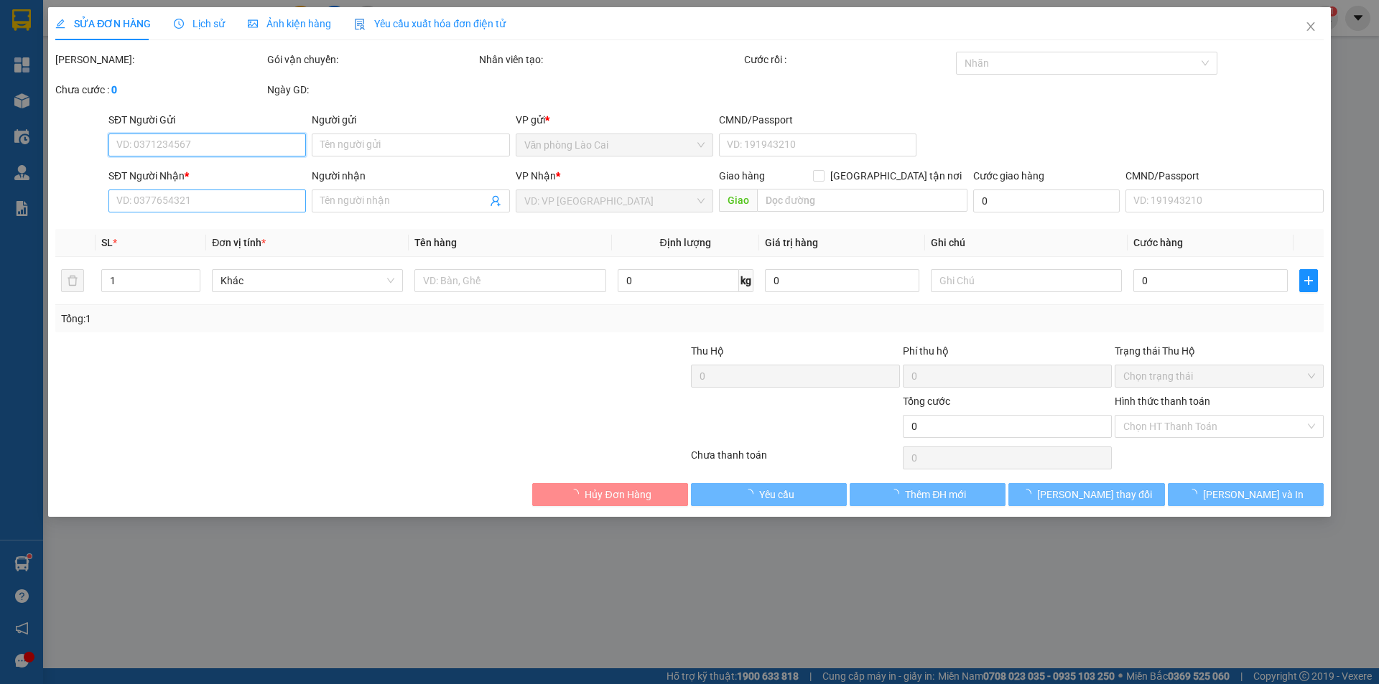
type input "450.000"
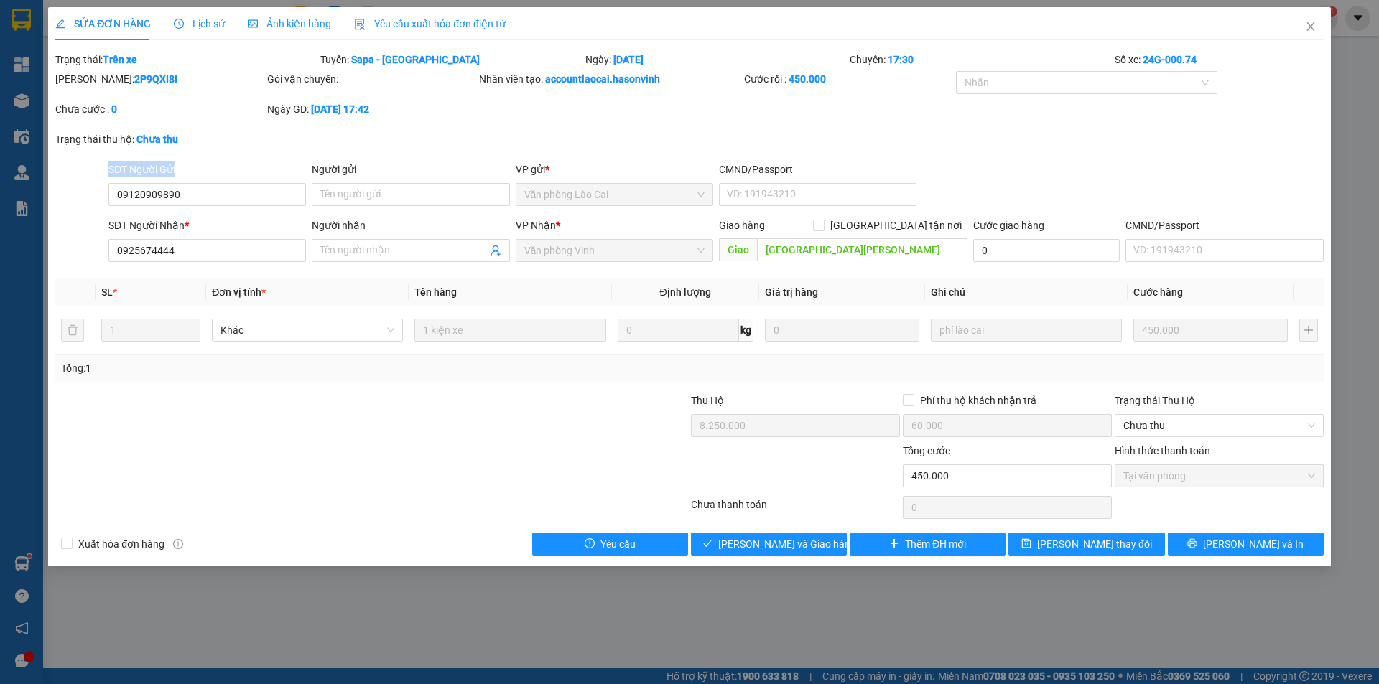
drag, startPoint x: 169, startPoint y: 193, endPoint x: 90, endPoint y: 189, distance: 79.8
click at [90, 189] on div "SĐT Người Gửi 09120909890 Người gửi Tên người gửi VP gửi * Văn phòng Lào Cai CM…" at bounding box center [689, 187] width 1271 height 50
drag, startPoint x: 183, startPoint y: 192, endPoint x: 65, endPoint y: 184, distance: 118.0
click at [65, 184] on div "SĐT Người Gửi 09120909890 09120909890 Người gửi Tên người gửi VP gửi * Văn phòn…" at bounding box center [689, 187] width 1271 height 50
paste input "0912090890"
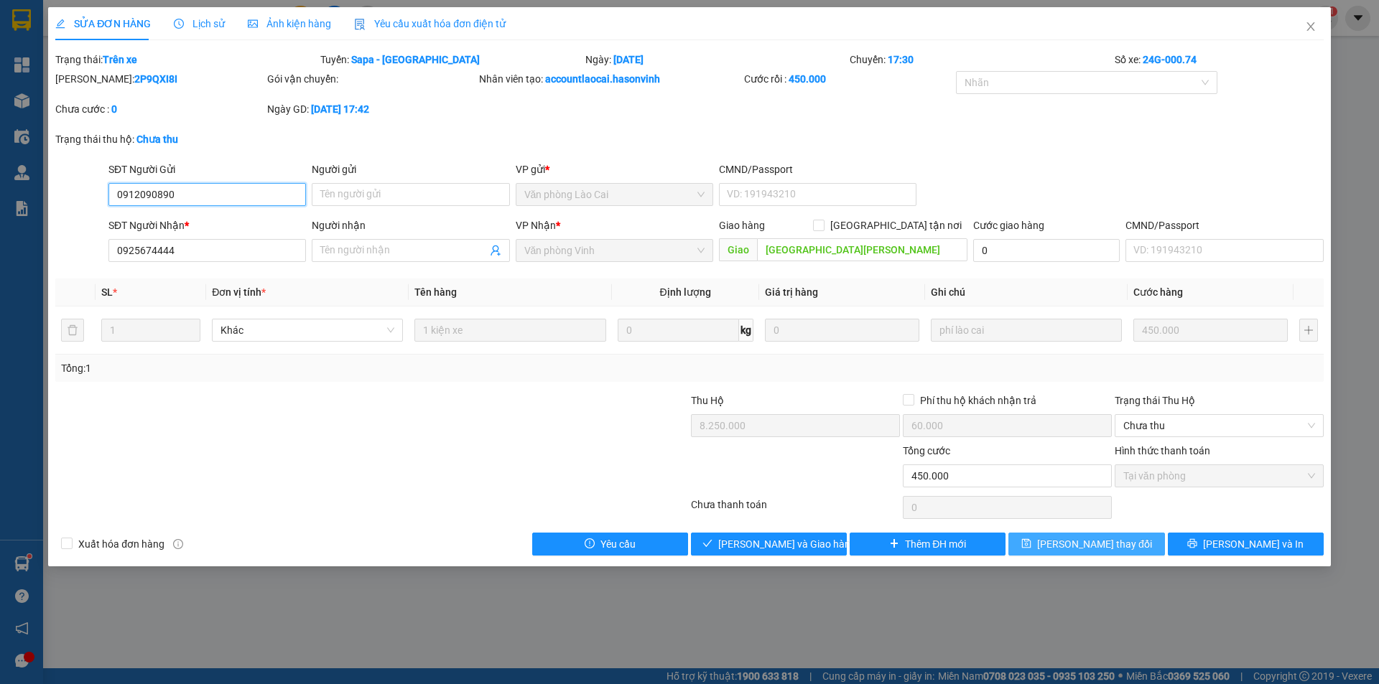
type input "0912090890"
click at [1125, 549] on button "[PERSON_NAME] thay đổi" at bounding box center [1086, 544] width 156 height 23
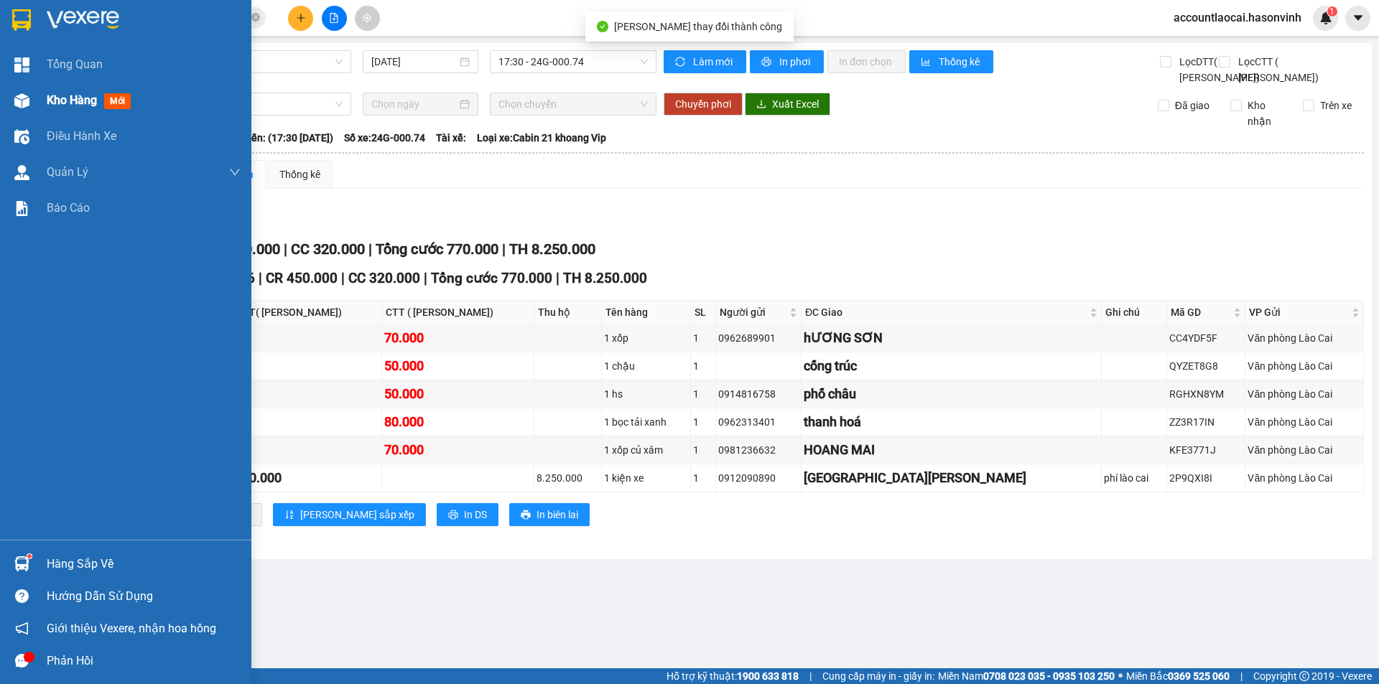
click at [0, 101] on div "Kho hàng mới" at bounding box center [125, 101] width 251 height 36
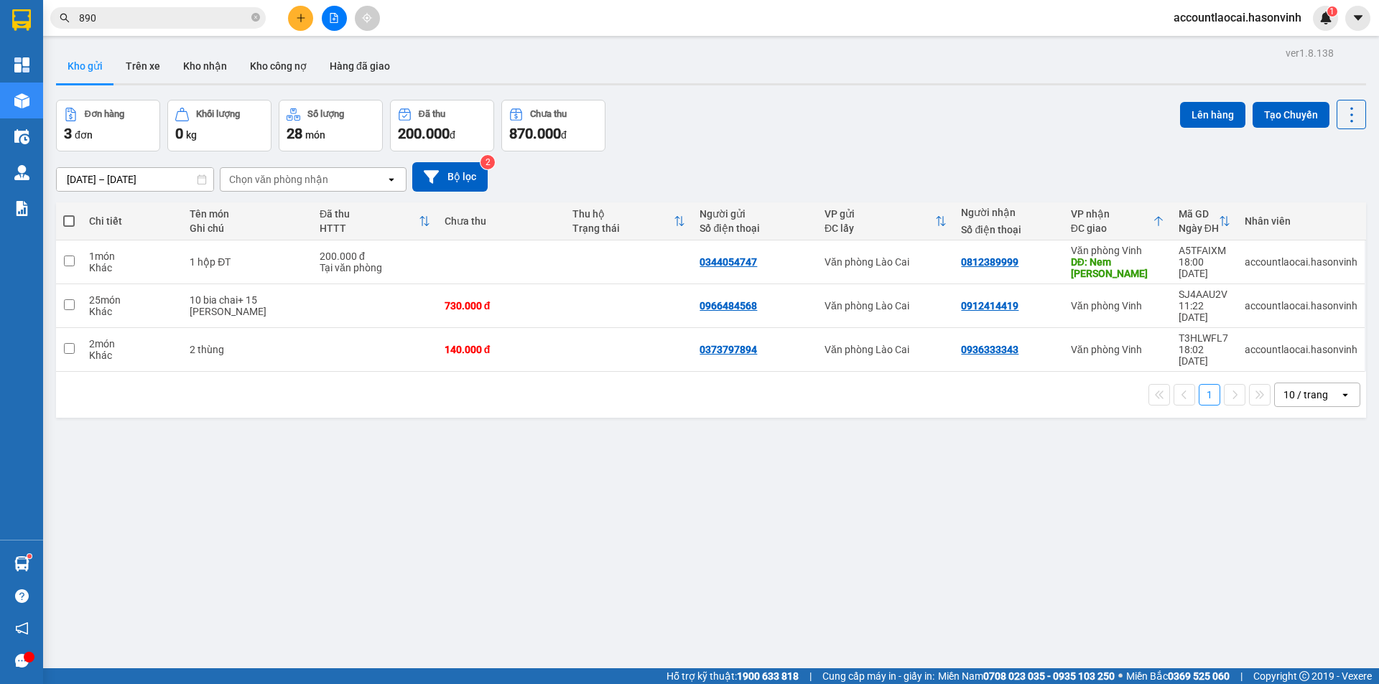
click at [148, 11] on input "890" at bounding box center [163, 18] width 169 height 16
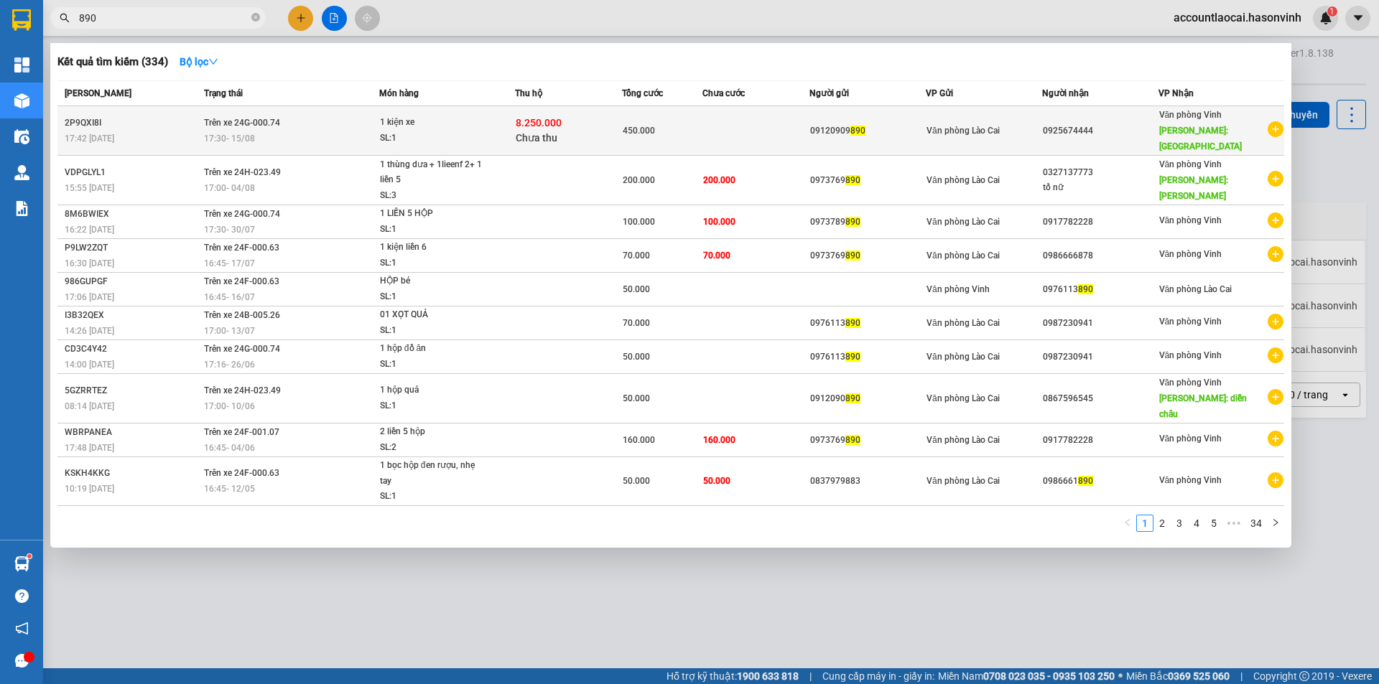
click at [286, 118] on td "Trên xe 24G-000.74 17:30 - 15/08" at bounding box center [289, 131] width 179 height 50
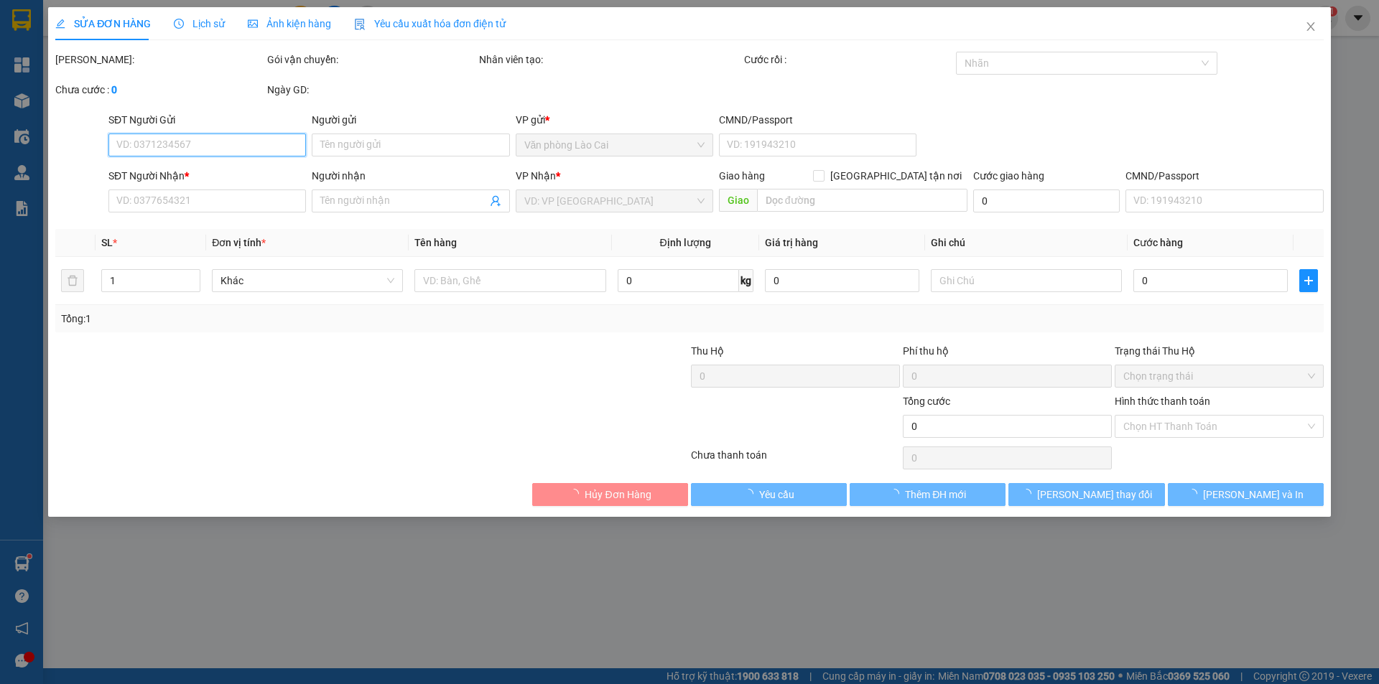
type input "0912090890"
type input "0925674444"
type input "[GEOGRAPHIC_DATA][PERSON_NAME]"
type input "8.250.000"
type input "60.000"
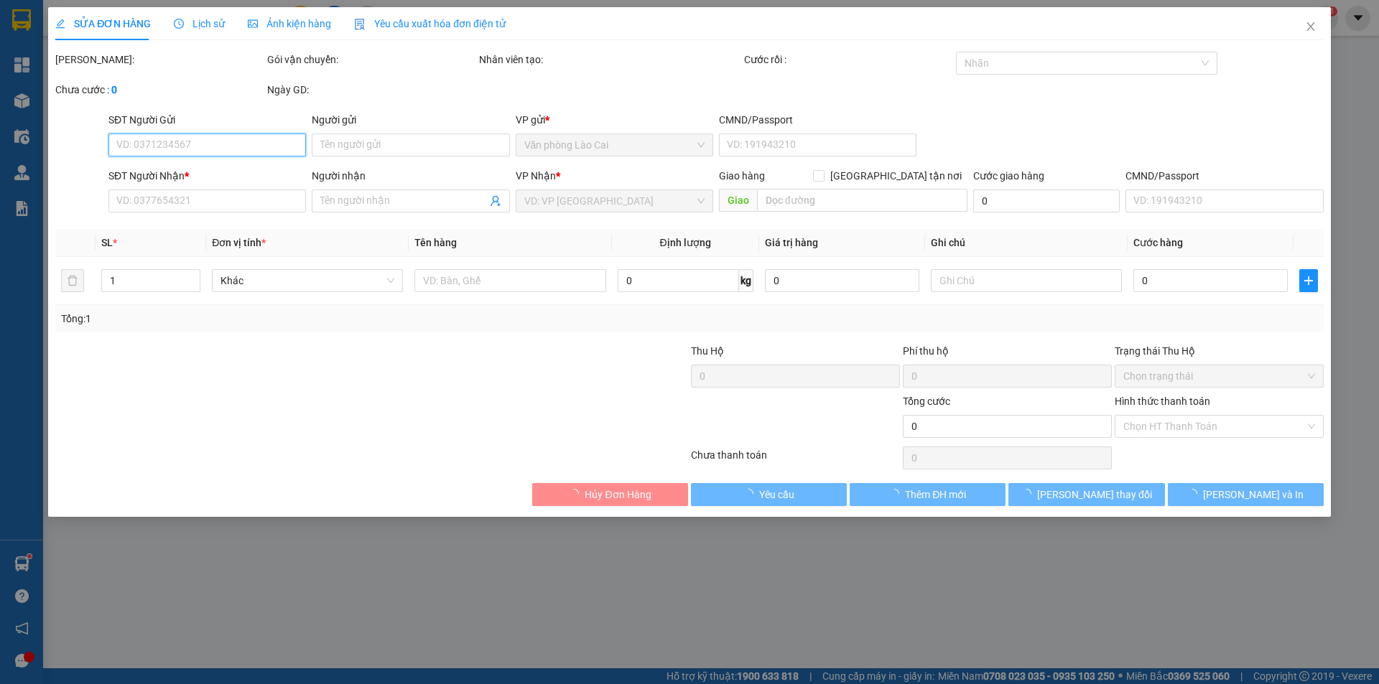
type input "450.000"
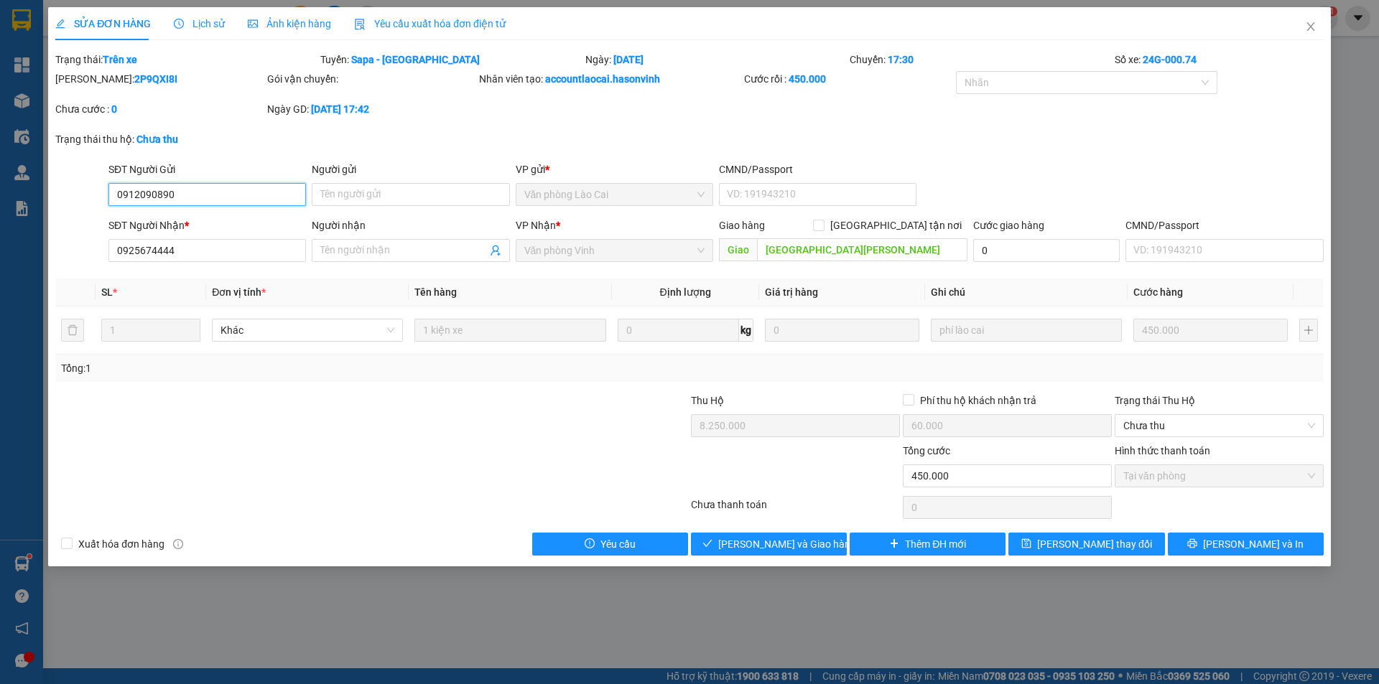
drag, startPoint x: 191, startPoint y: 189, endPoint x: 75, endPoint y: 207, distance: 117.7
click at [75, 207] on div "SĐT Người Gửi 0912090890 0912090890 Người gửi Tên người gửi VP gửi * Văn phòng …" at bounding box center [689, 187] width 1271 height 50
click at [1305, 24] on icon "close" at bounding box center [1310, 26] width 11 height 11
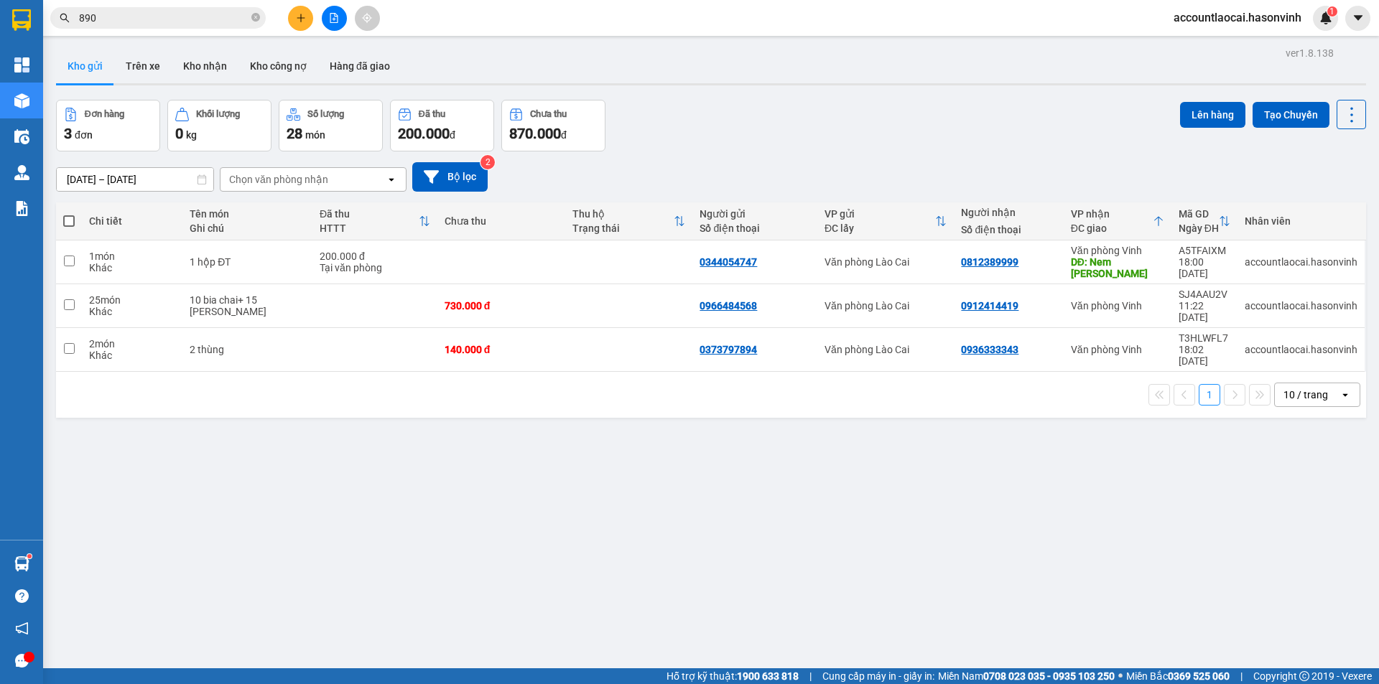
click at [294, 18] on button at bounding box center [300, 18] width 25 height 25
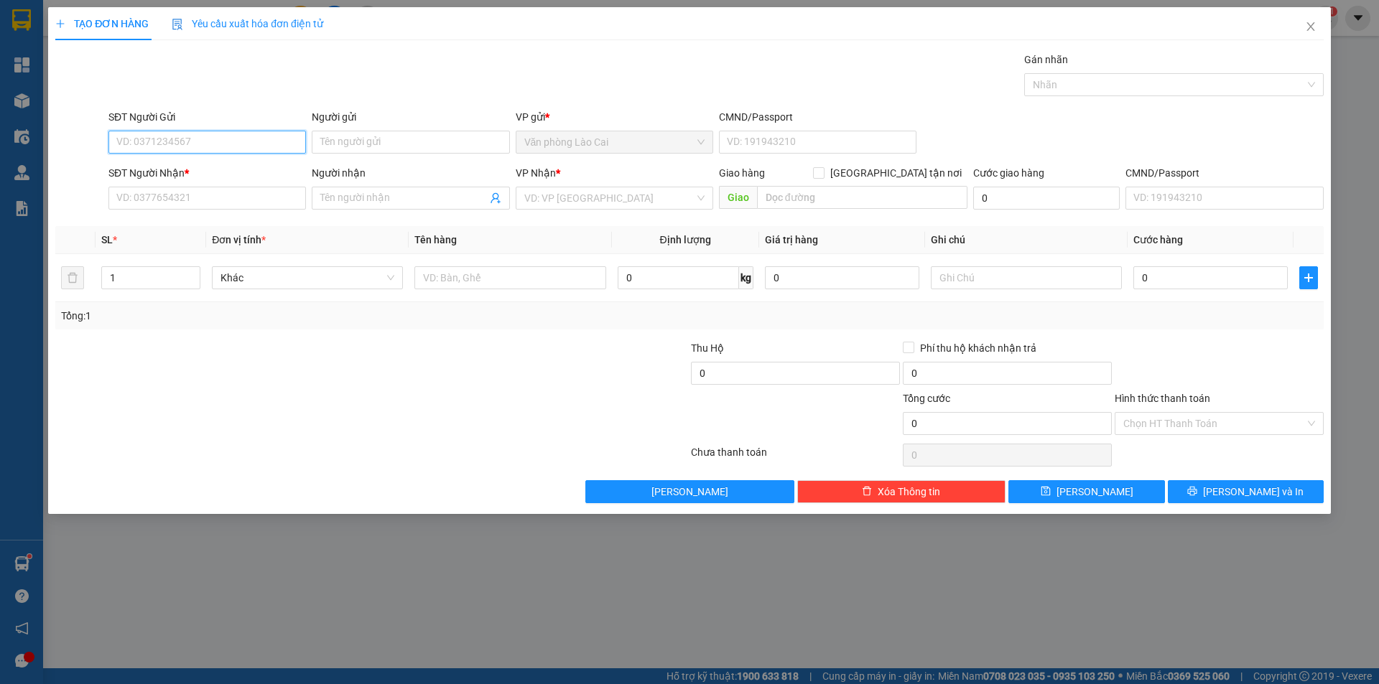
paste input "0912090890"
type input "0912090890"
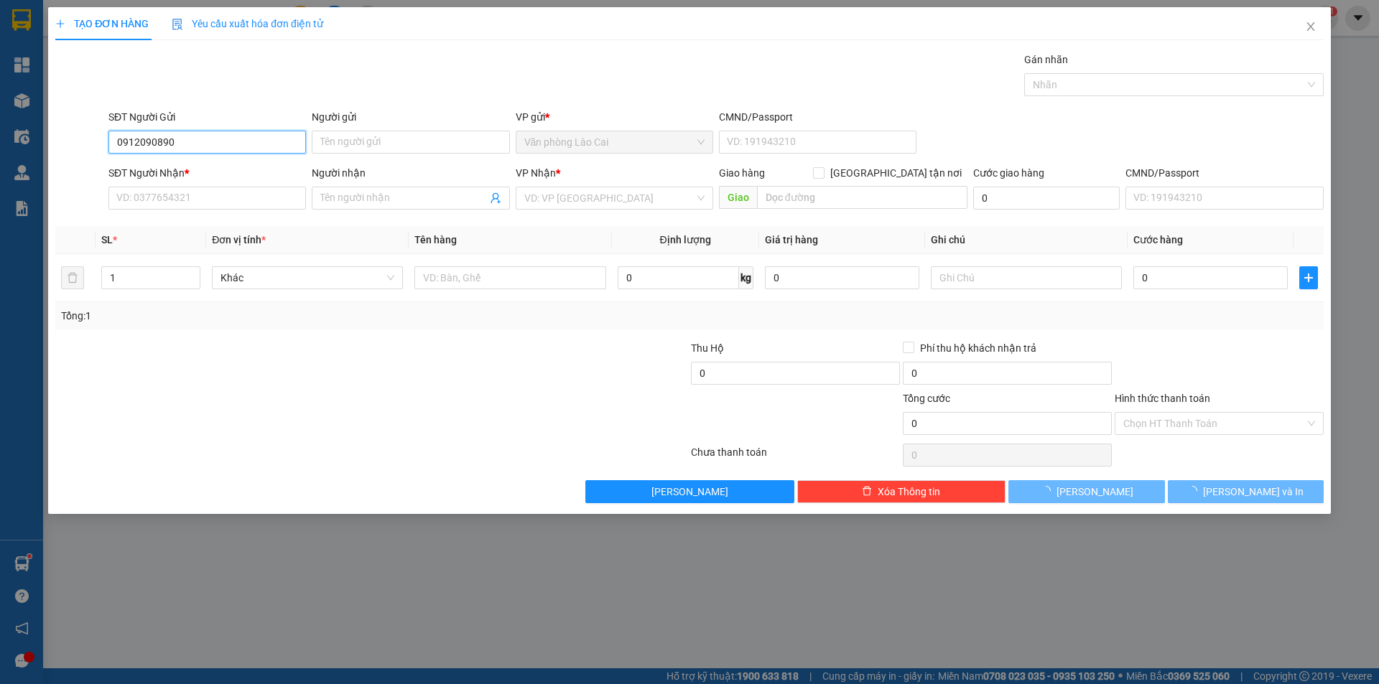
click at [187, 147] on input "0912090890" at bounding box center [206, 142] width 197 height 23
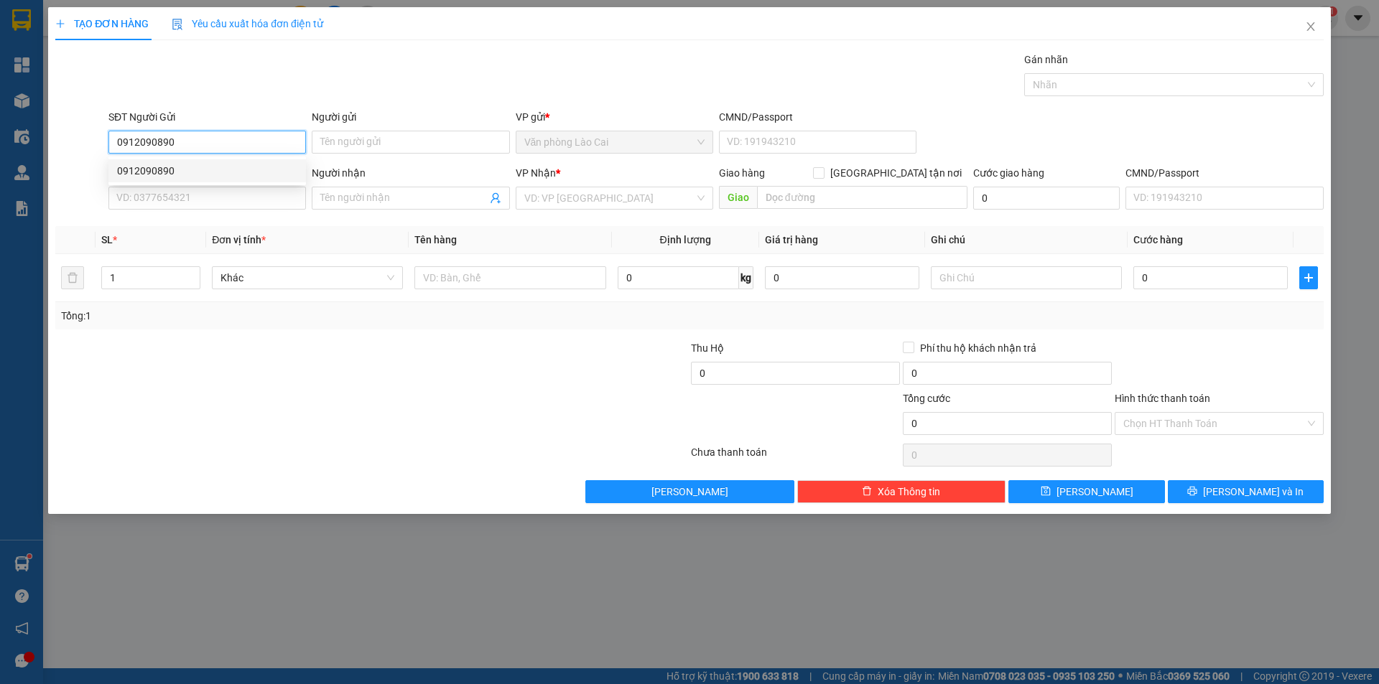
click at [185, 169] on div "0912090890" at bounding box center [207, 171] width 180 height 16
type input "0925674444"
type input "[GEOGRAPHIC_DATA][PERSON_NAME]"
type input "8.250.000"
type input "60.000"
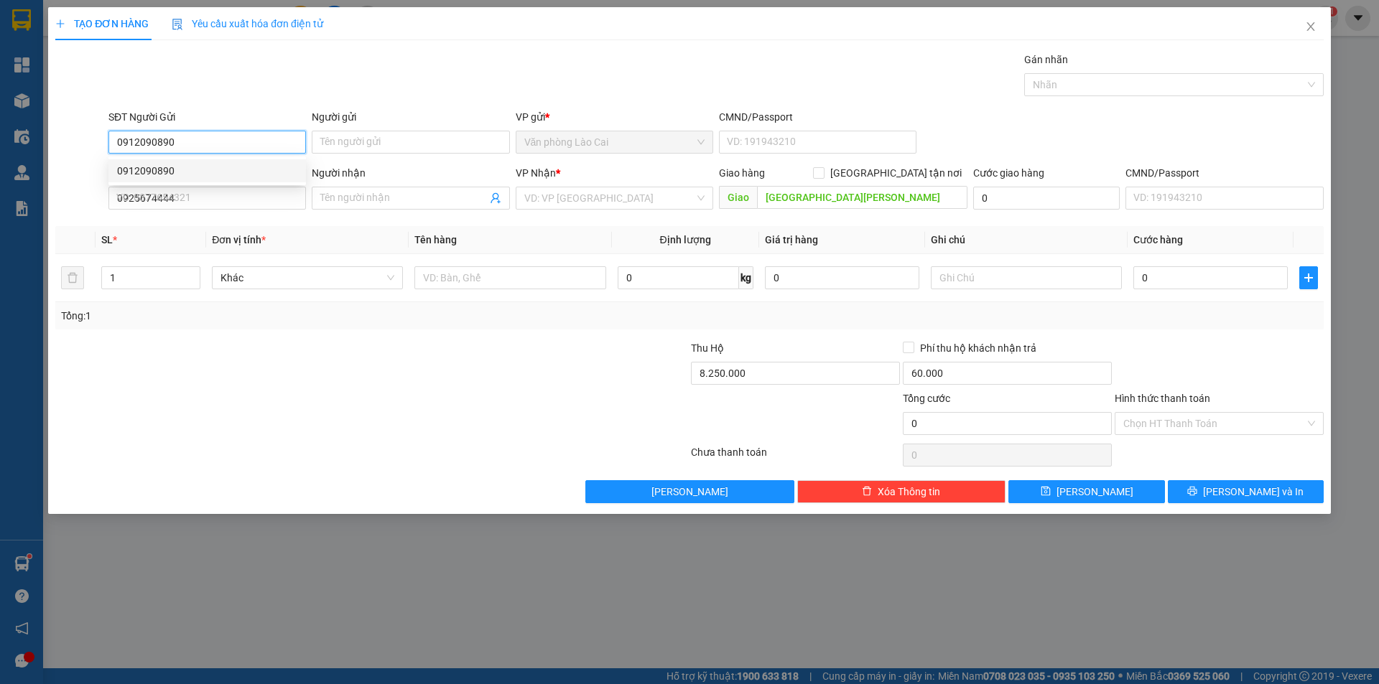
type input "450.000"
type input "0912090890"
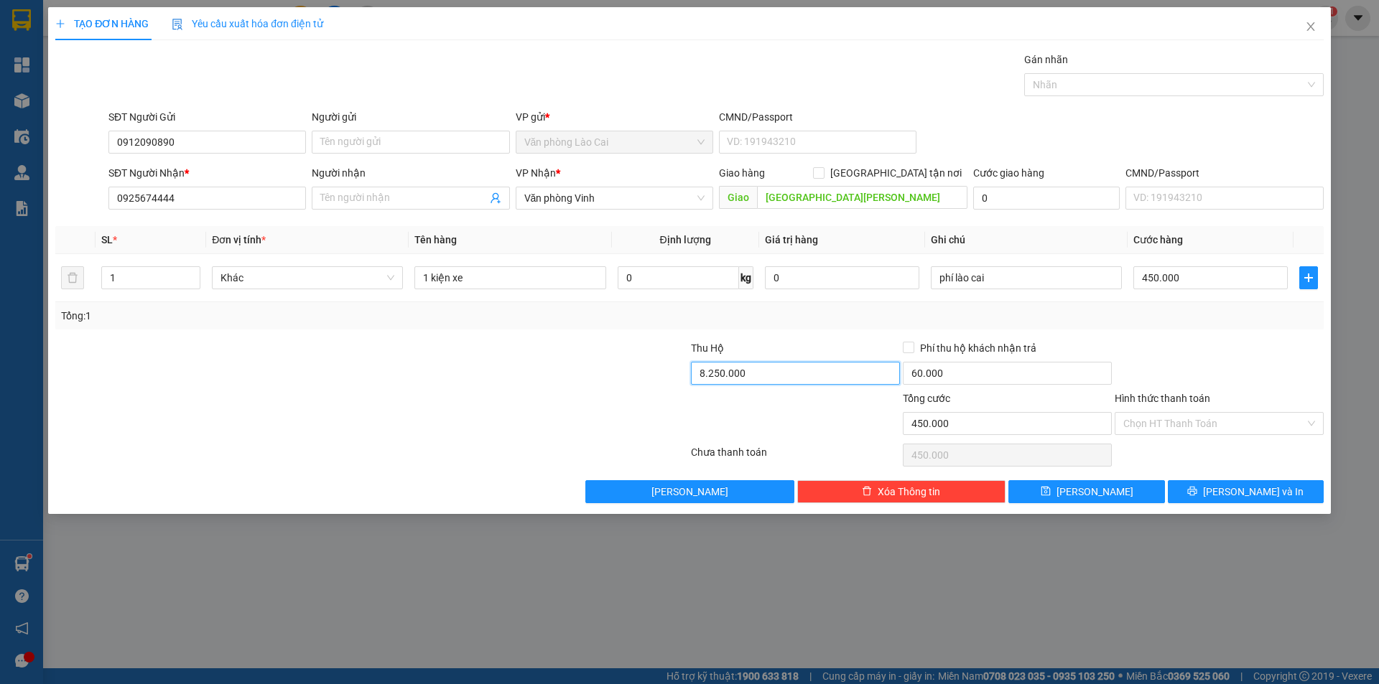
click at [809, 370] on input "8.250.000" at bounding box center [795, 373] width 209 height 23
type input "0"
click at [959, 378] on input "60.000" at bounding box center [1007, 373] width 209 height 23
type input "0"
click at [979, 290] on div "phí lào cai" at bounding box center [1026, 278] width 191 height 29
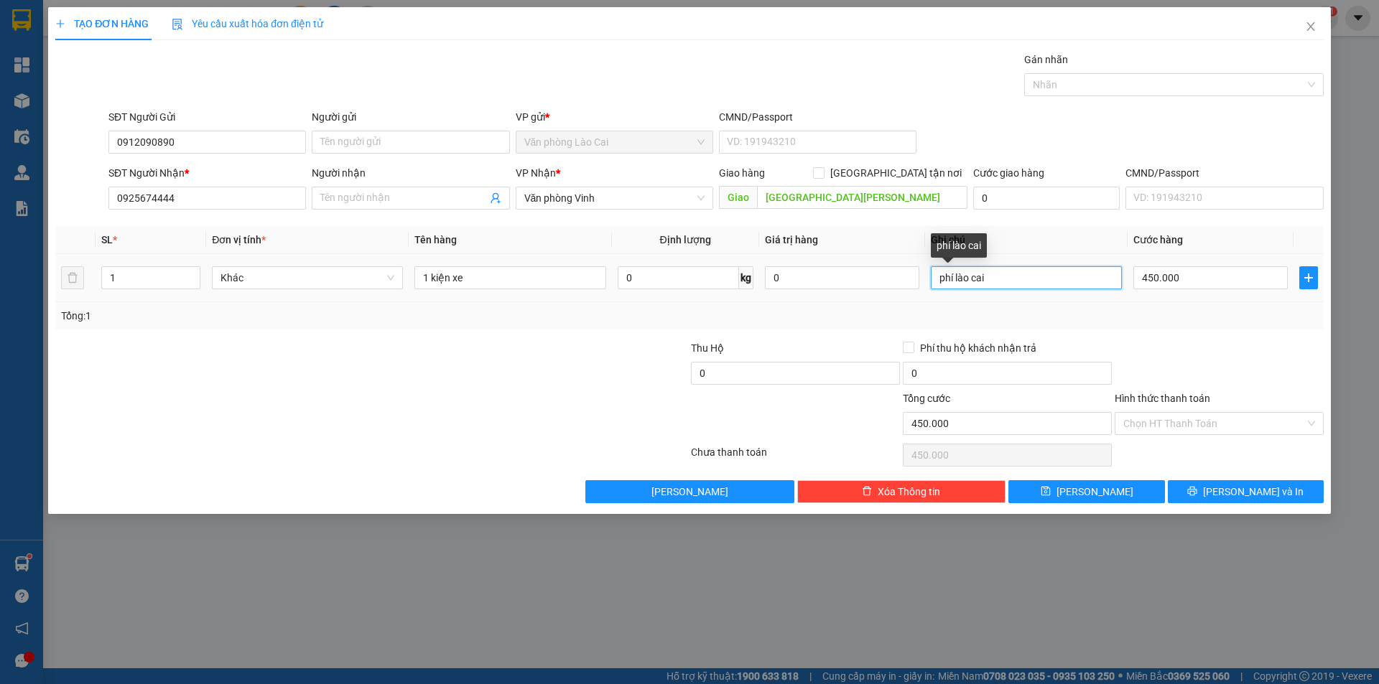
click at [996, 285] on input "phí lào cai" at bounding box center [1026, 277] width 191 height 23
type input "p"
click at [1166, 417] on input "Hình thức thanh toán" at bounding box center [1214, 424] width 182 height 22
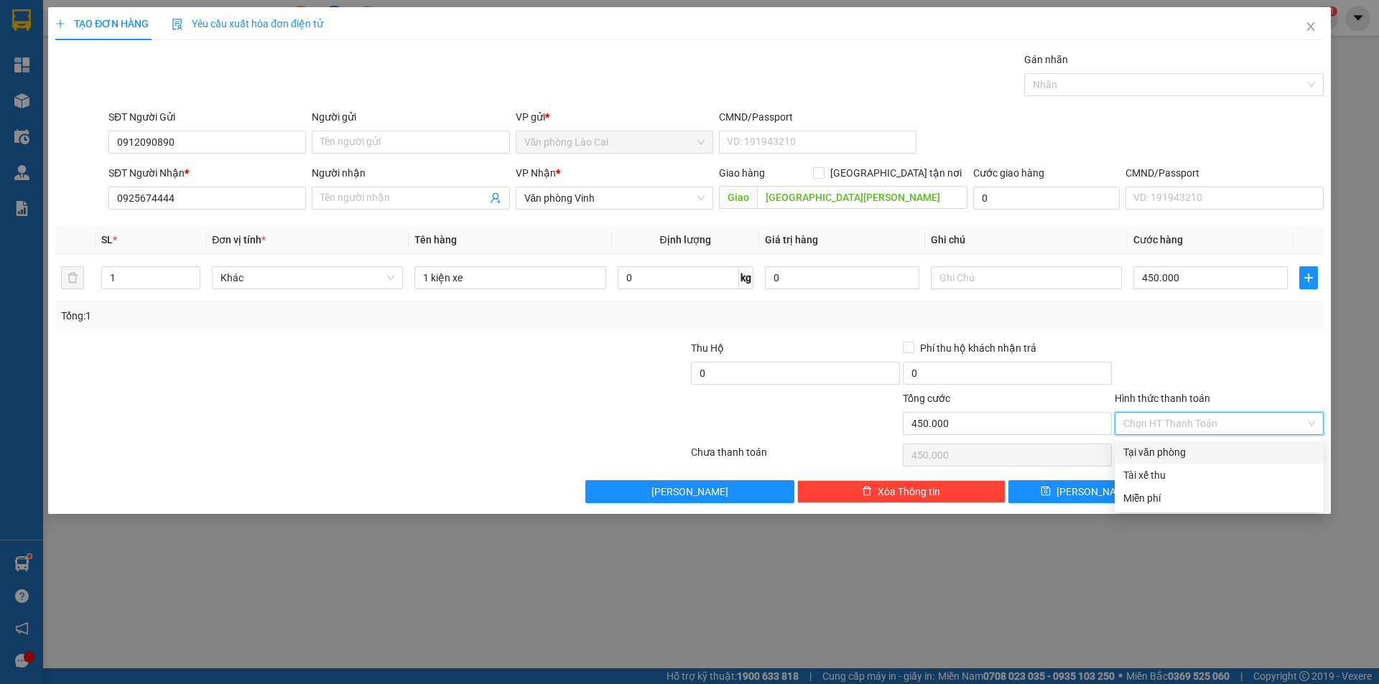
click at [1168, 452] on div "Tại văn phòng" at bounding box center [1219, 453] width 192 height 16
type input "0"
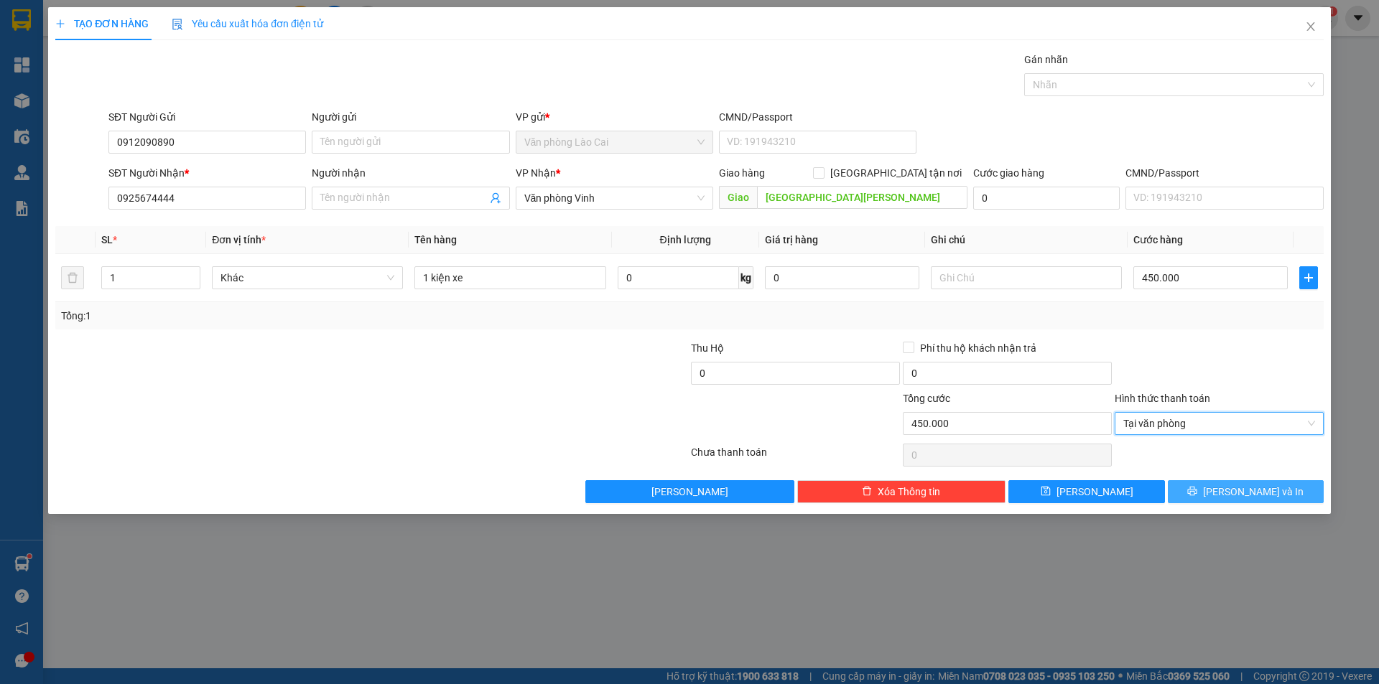
click at [1234, 488] on span "[PERSON_NAME] và In" at bounding box center [1253, 492] width 101 height 16
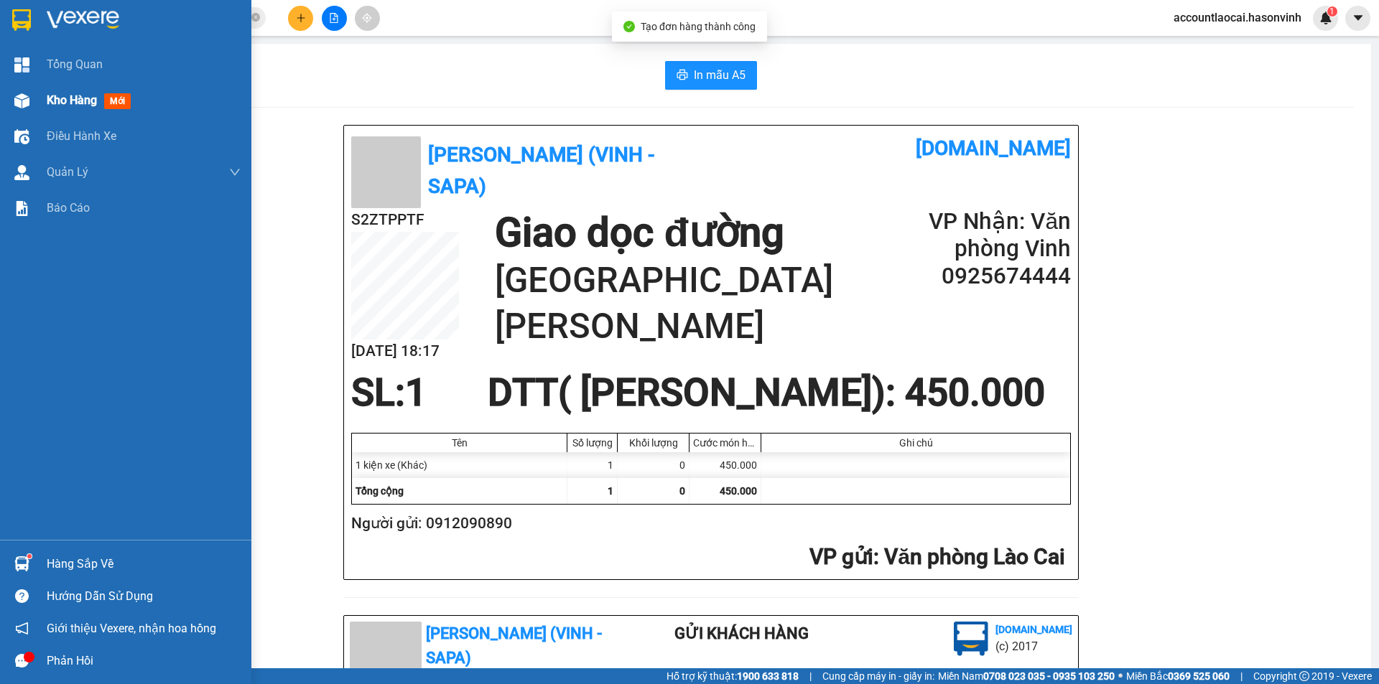
click at [43, 111] on div "Kho hàng mới" at bounding box center [125, 101] width 251 height 36
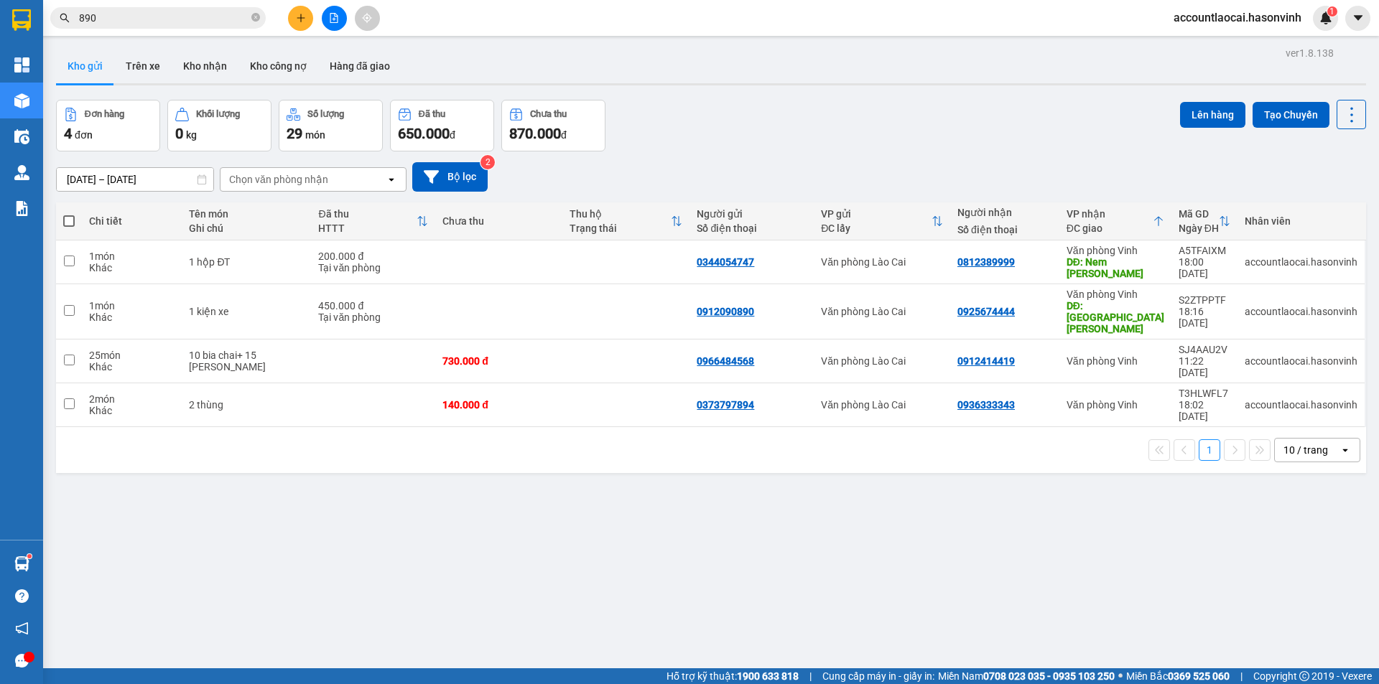
click at [340, 13] on button at bounding box center [334, 18] width 25 height 25
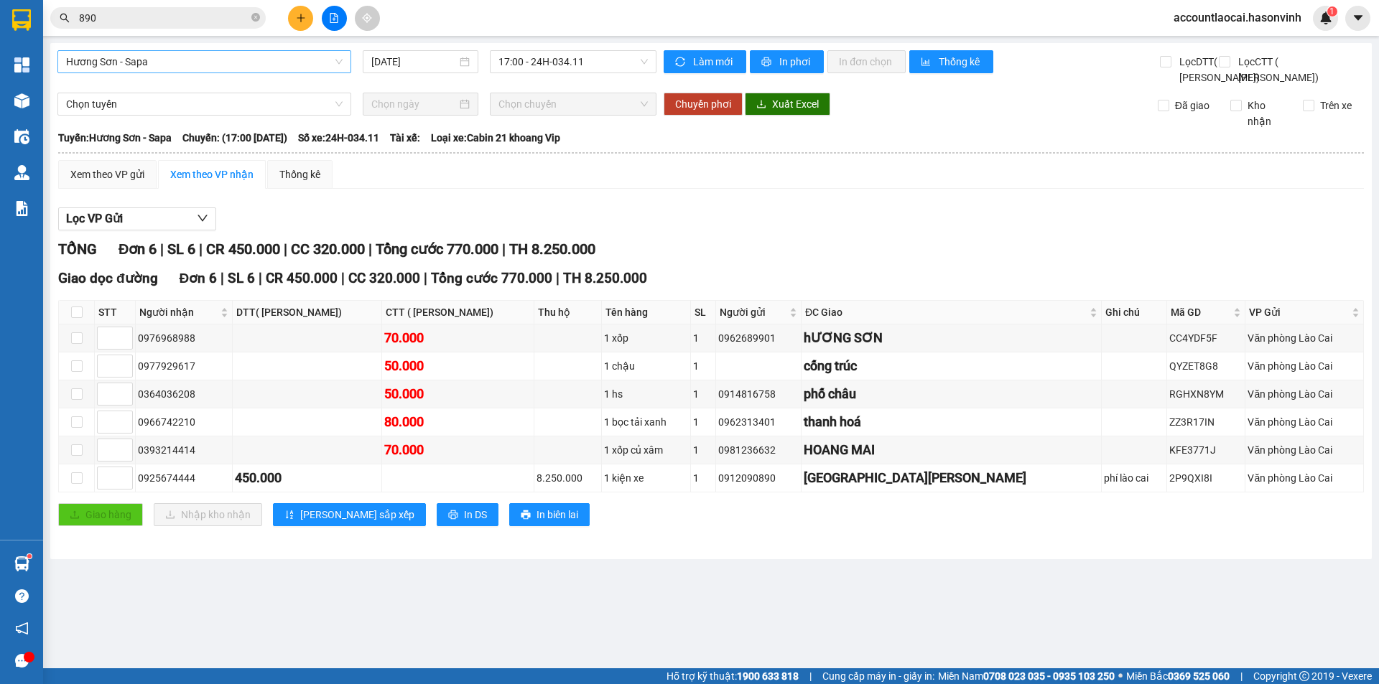
click at [237, 64] on span "Hương Sơn - Sapa" at bounding box center [204, 62] width 276 height 22
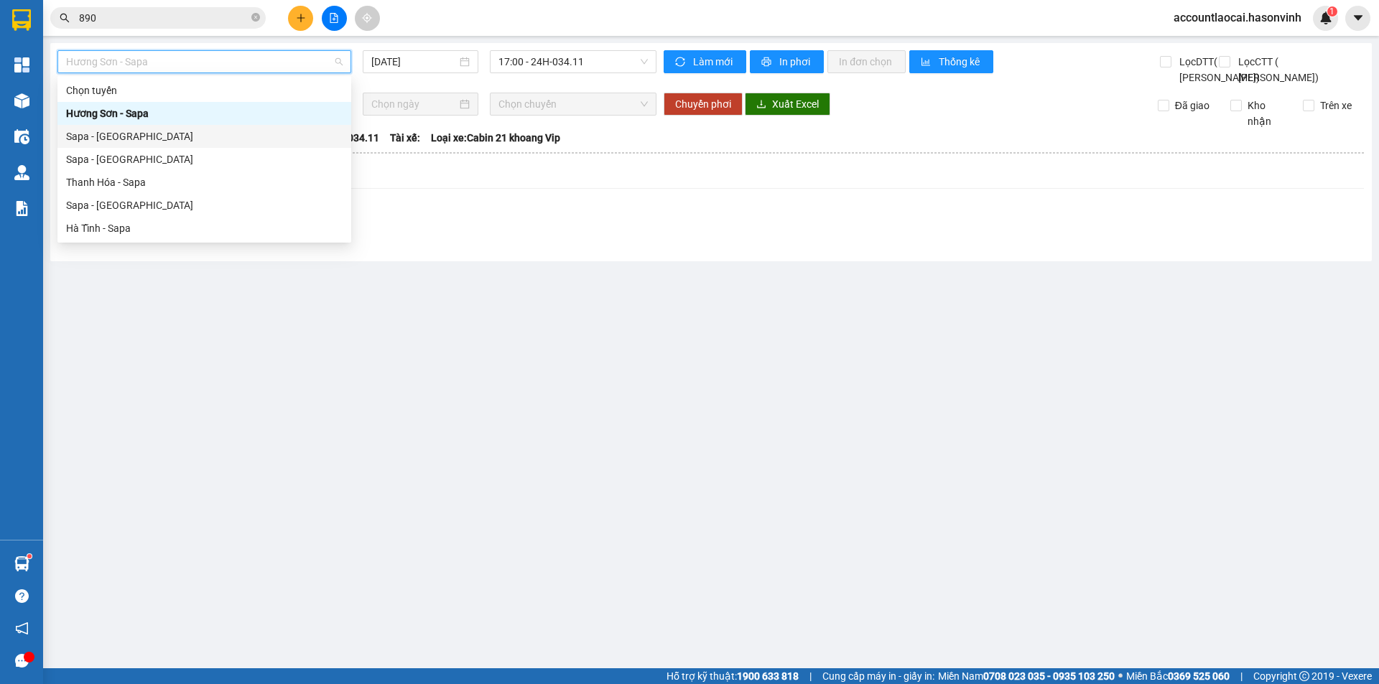
click at [114, 141] on div "Sapa - [GEOGRAPHIC_DATA]" at bounding box center [204, 137] width 276 height 16
type input "[DATE]"
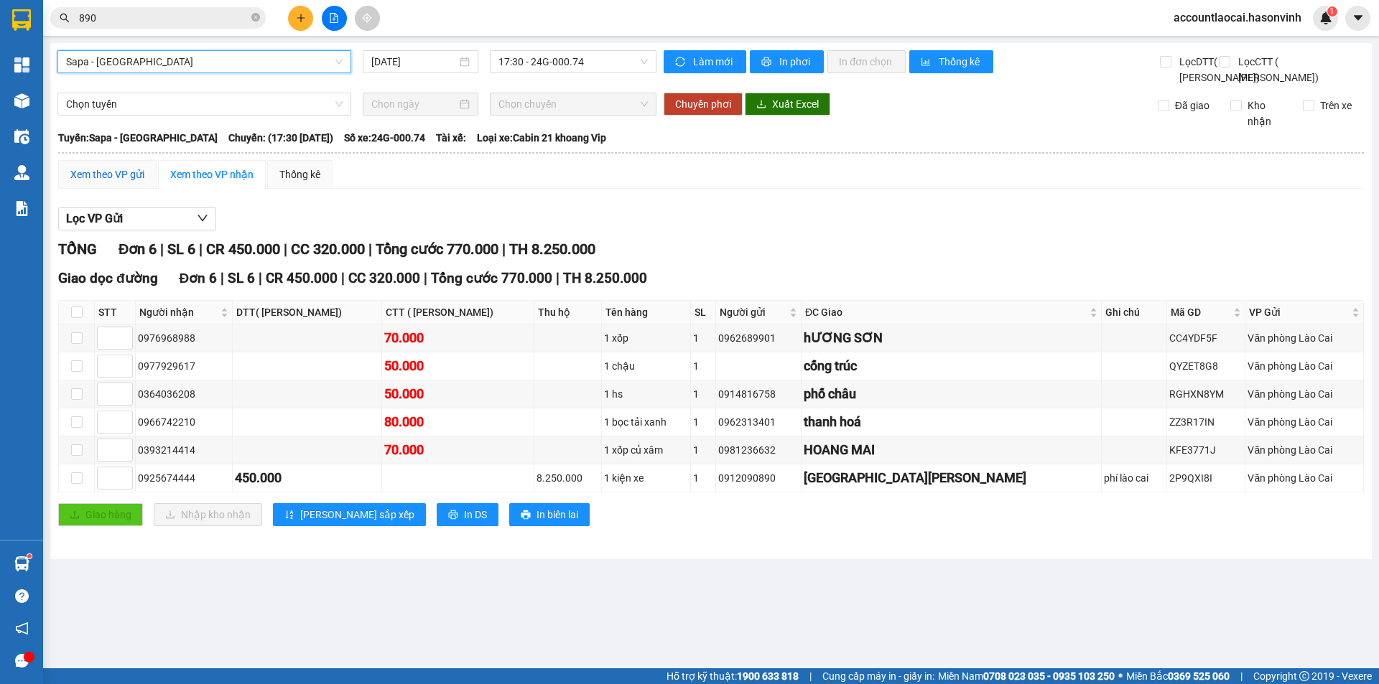
click at [112, 182] on div "Xem theo VP gửi" at bounding box center [107, 175] width 74 height 16
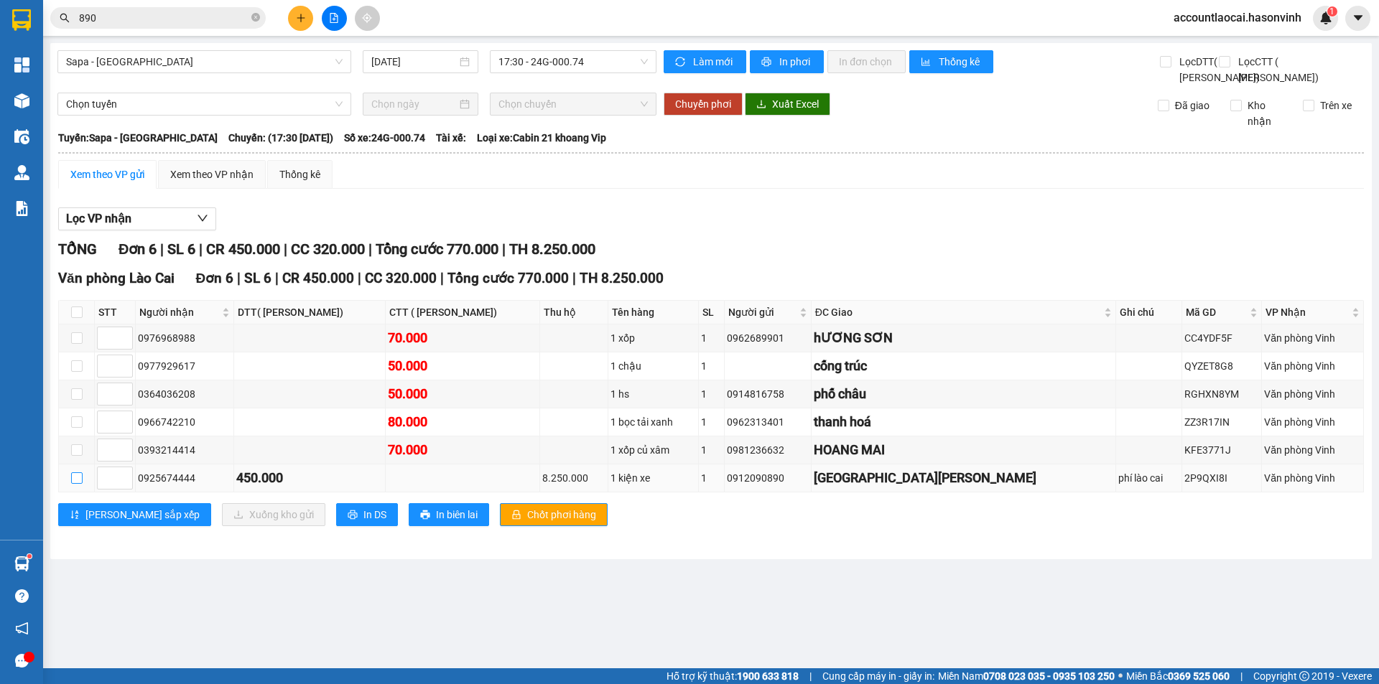
click at [81, 484] on input "checkbox" at bounding box center [76, 478] width 11 height 11
checkbox input "true"
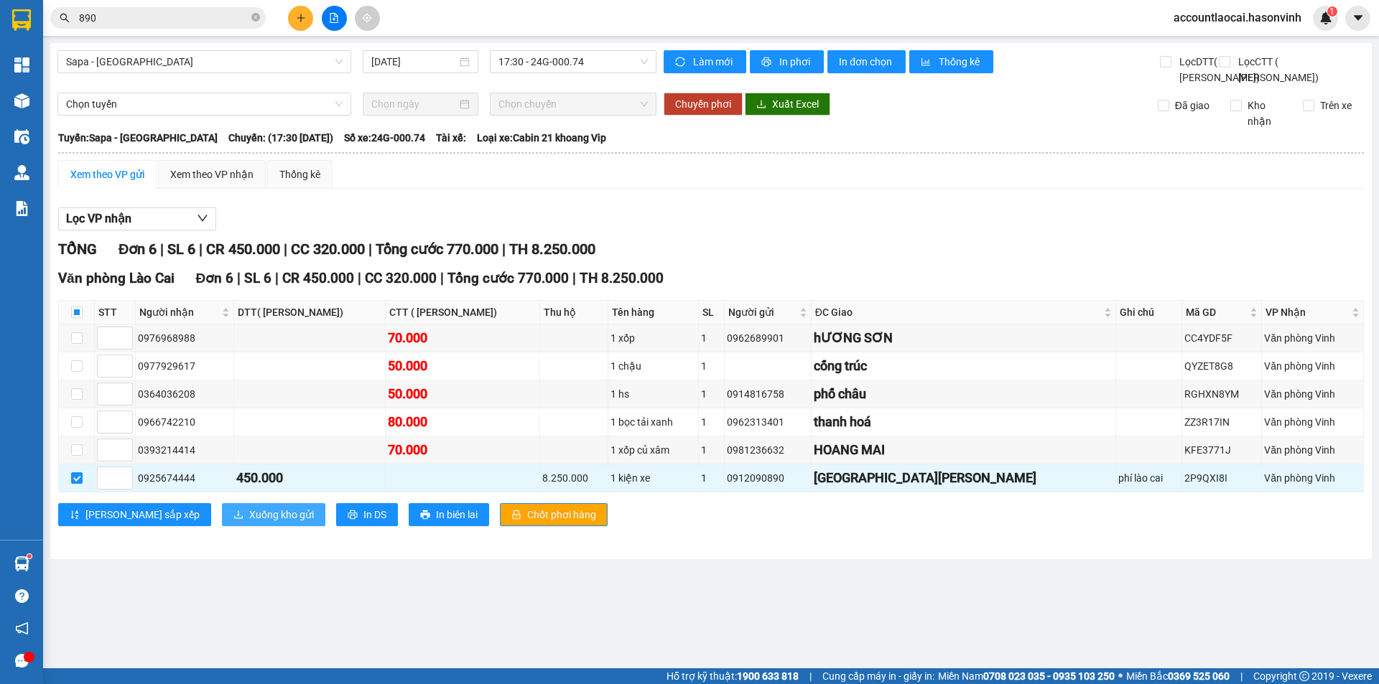
click at [233, 520] on icon "download" at bounding box center [238, 515] width 10 height 10
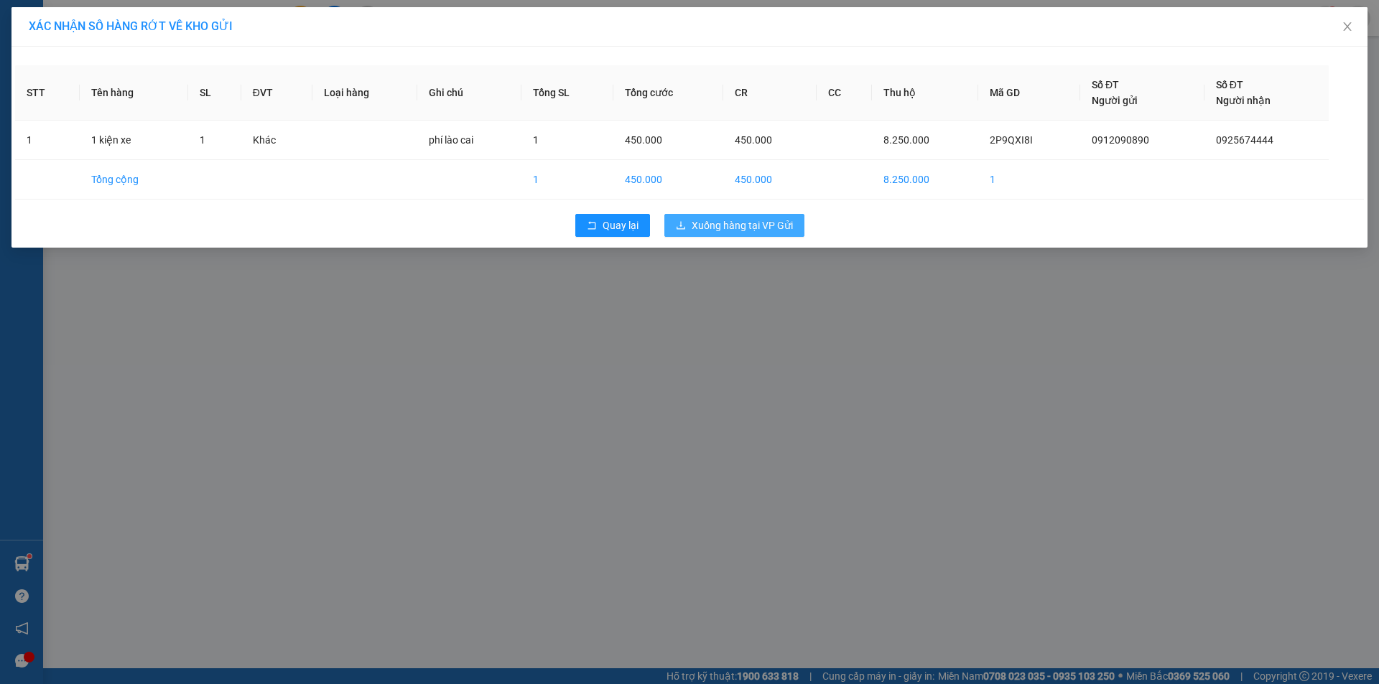
click at [722, 219] on span "Xuống hàng tại VP Gửi" at bounding box center [742, 226] width 101 height 16
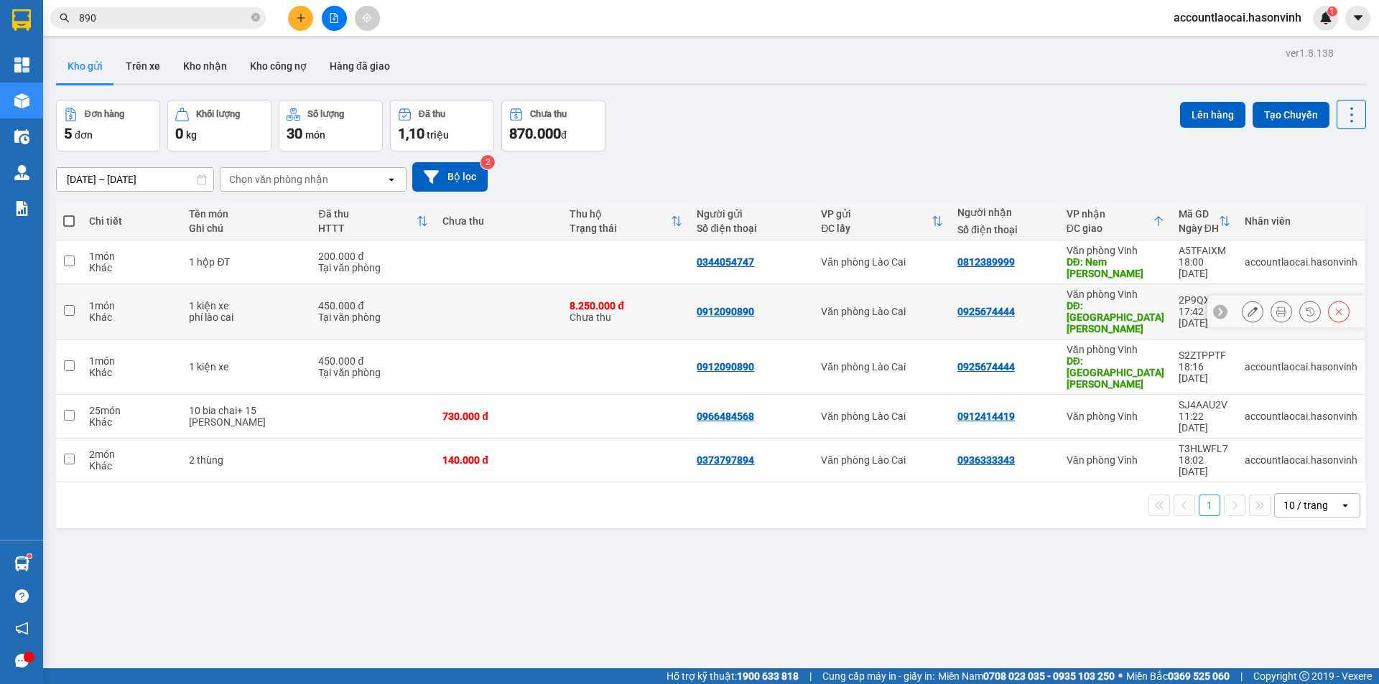
click at [1316, 303] on div at bounding box center [1296, 312] width 108 height 22
click at [1329, 303] on button at bounding box center [1339, 311] width 20 height 25
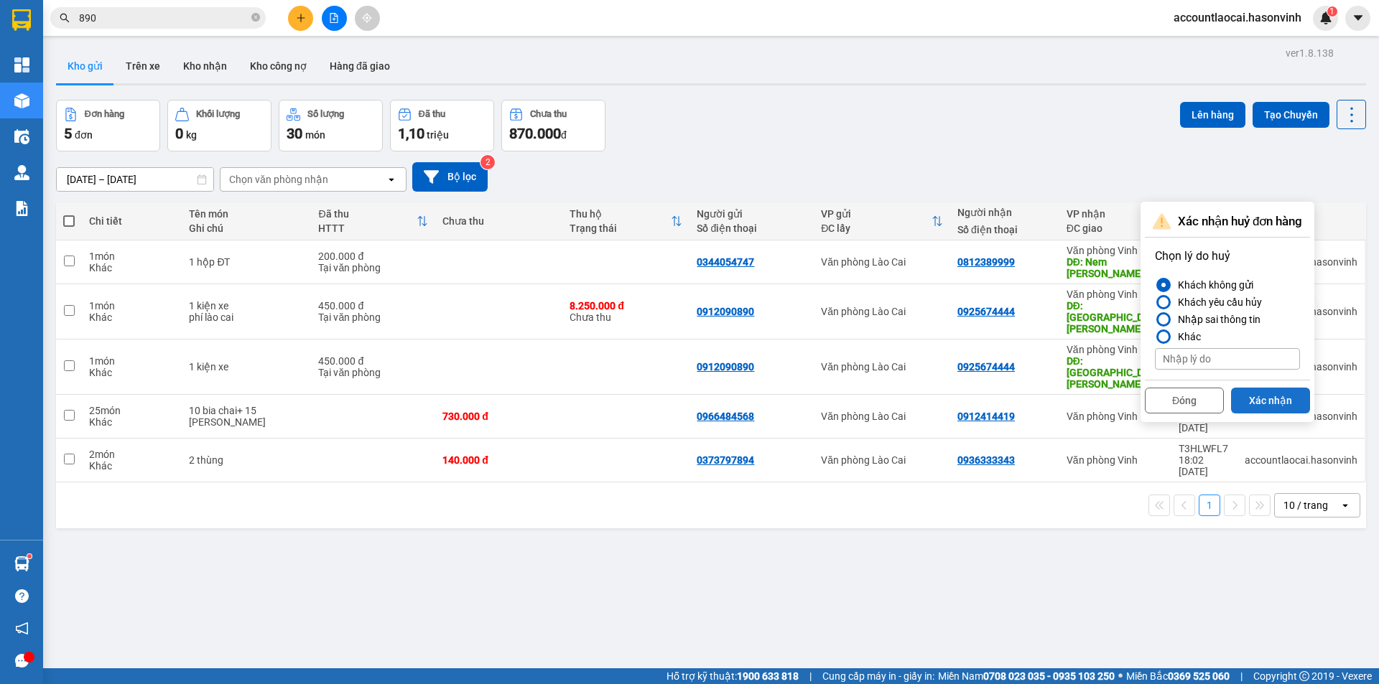
click at [1265, 397] on button "Xác nhận" at bounding box center [1270, 401] width 79 height 26
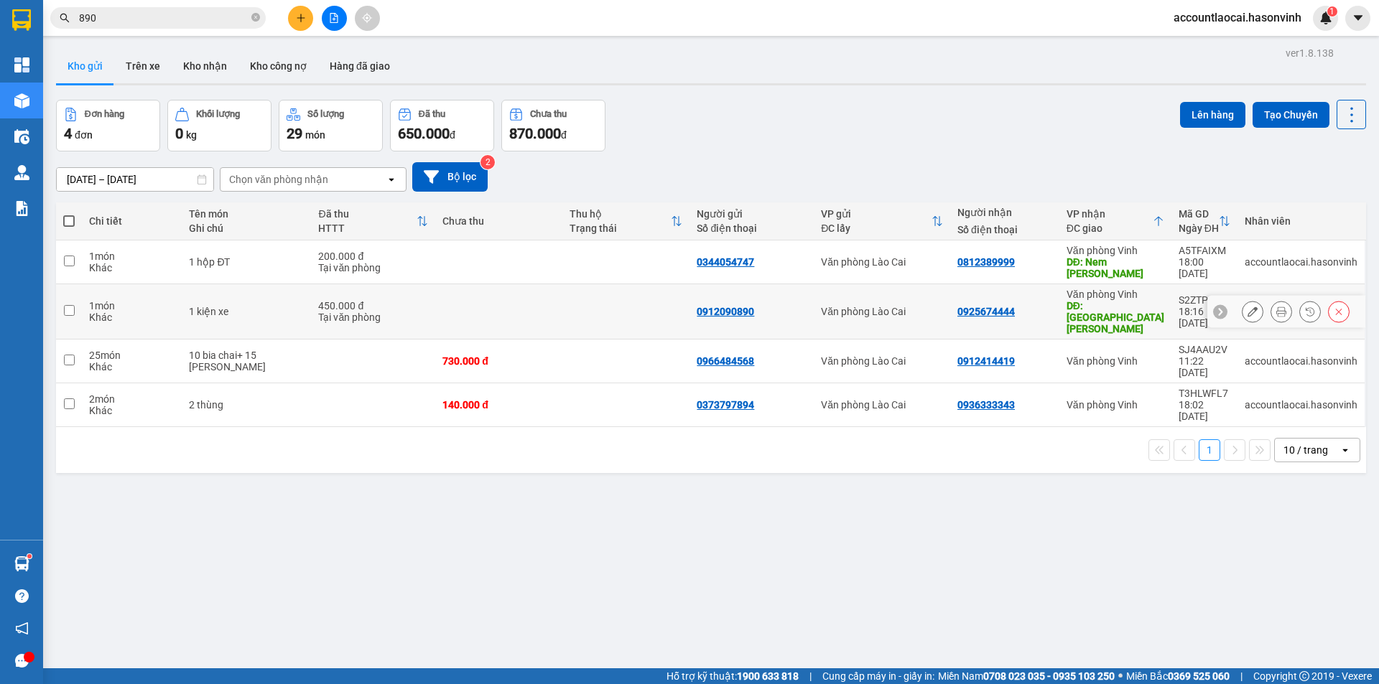
click at [341, 304] on div "450.000 đ" at bounding box center [373, 305] width 110 height 11
checkbox input "true"
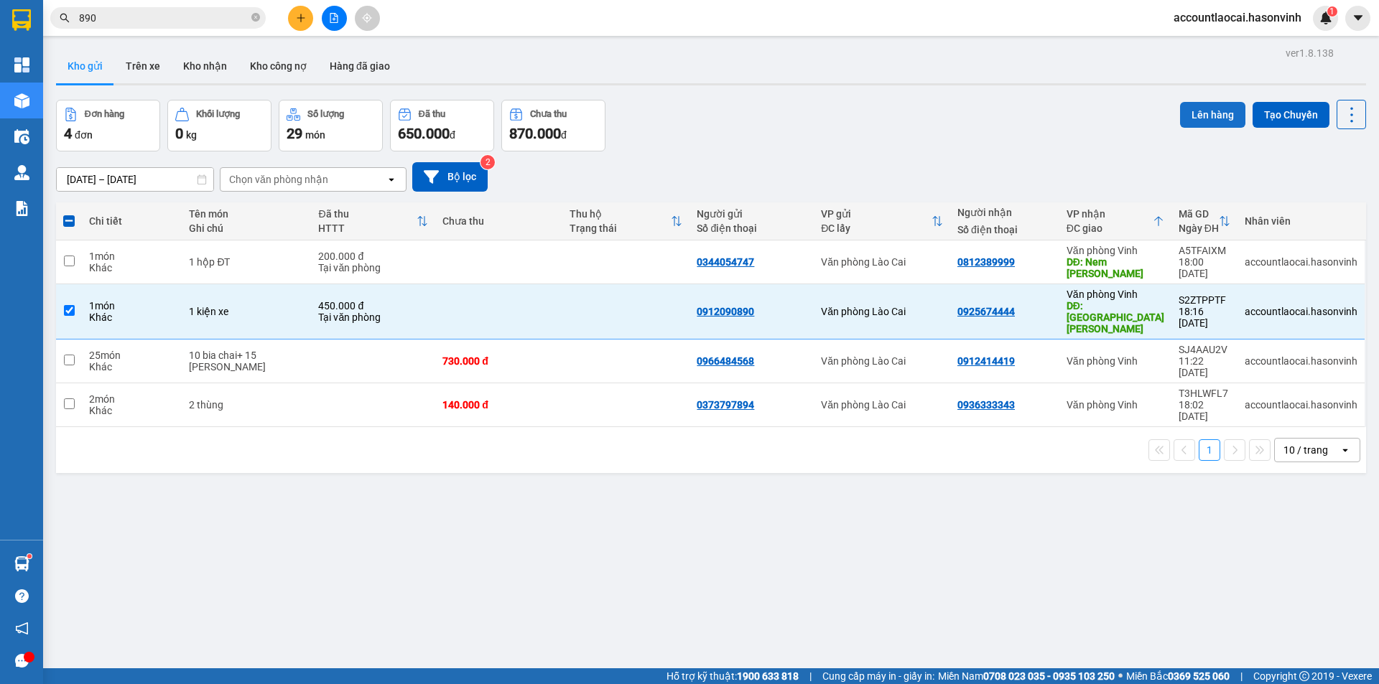
click at [1218, 115] on button "Lên hàng" at bounding box center [1212, 115] width 65 height 26
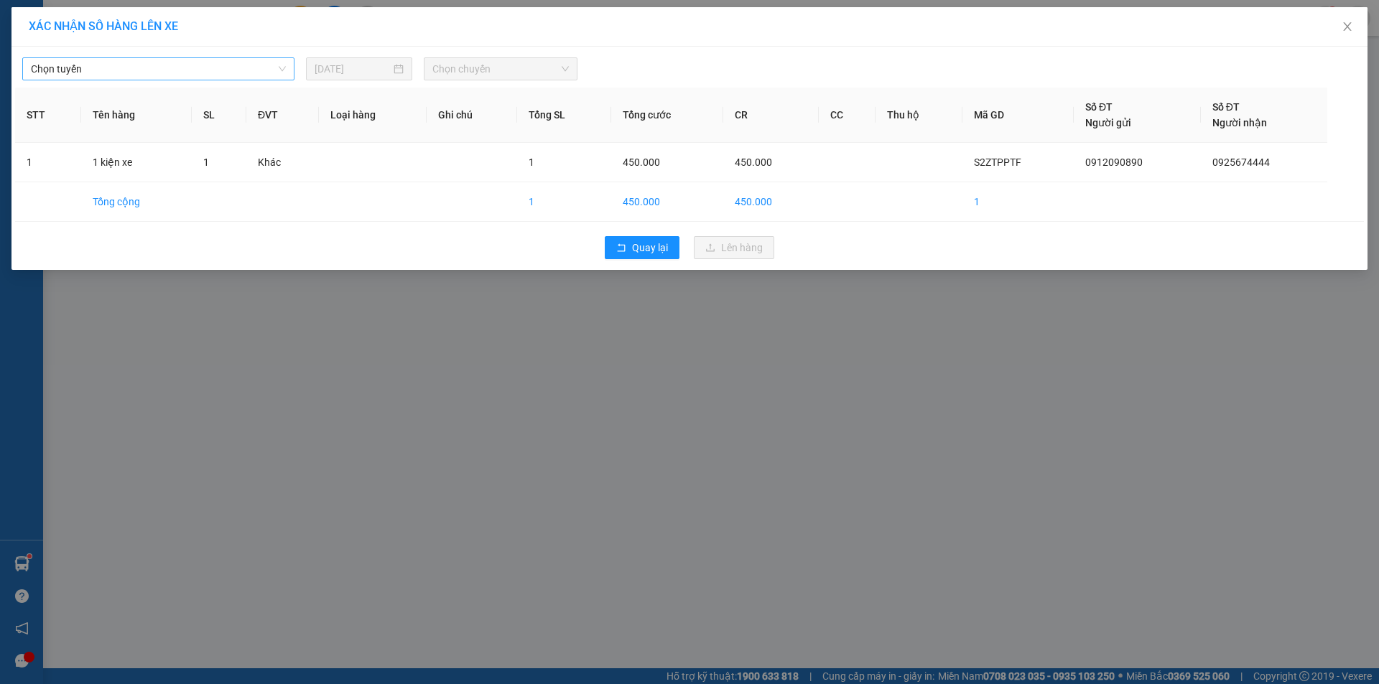
click at [67, 70] on span "Chọn tuyến" at bounding box center [158, 69] width 255 height 22
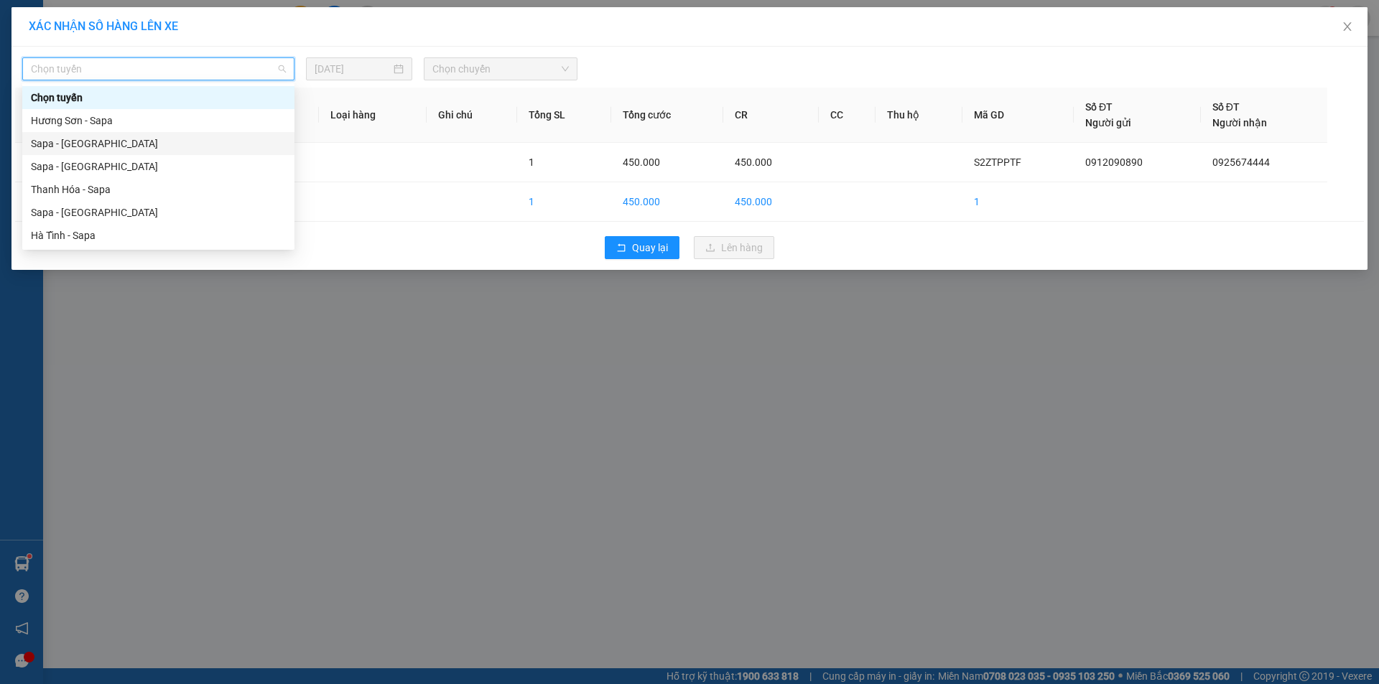
click at [85, 148] on div "Sapa - [GEOGRAPHIC_DATA]" at bounding box center [158, 144] width 255 height 16
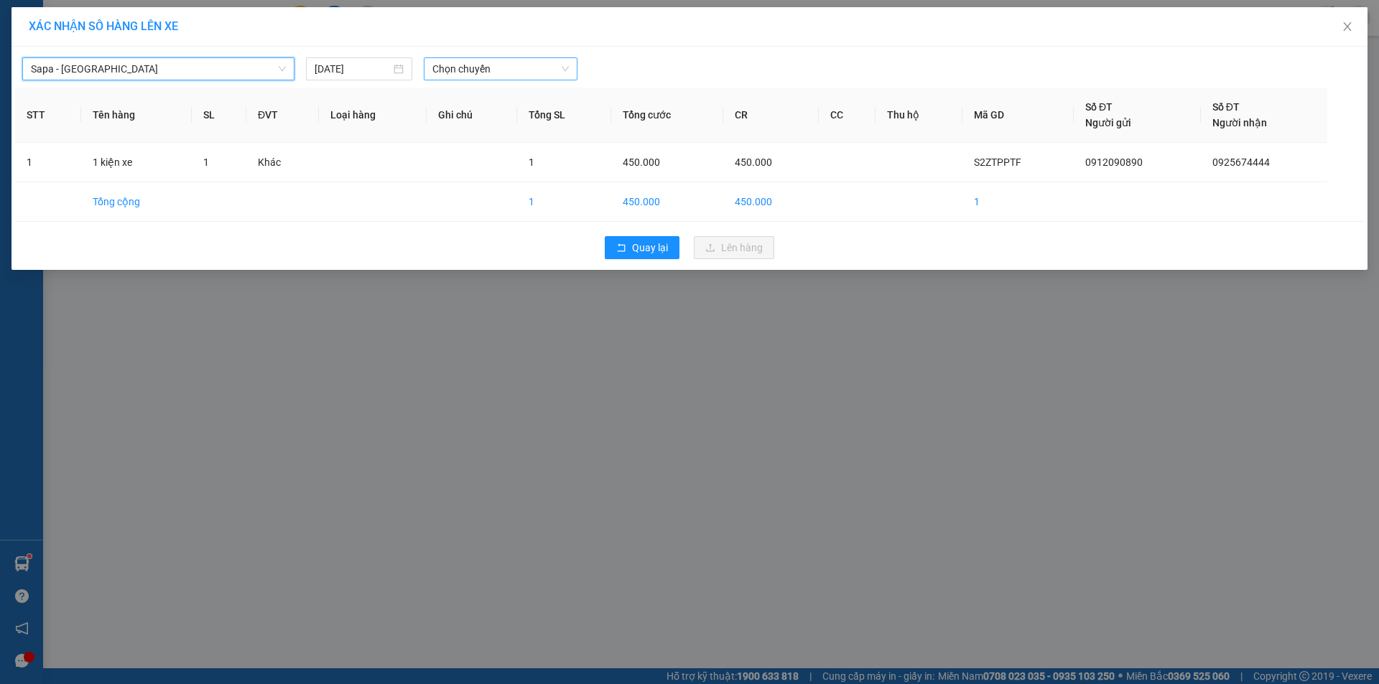
click at [487, 73] on span "Chọn chuyến" at bounding box center [500, 69] width 136 height 22
click at [507, 116] on div "17:30 - 24G-000.74" at bounding box center [488, 121] width 112 height 16
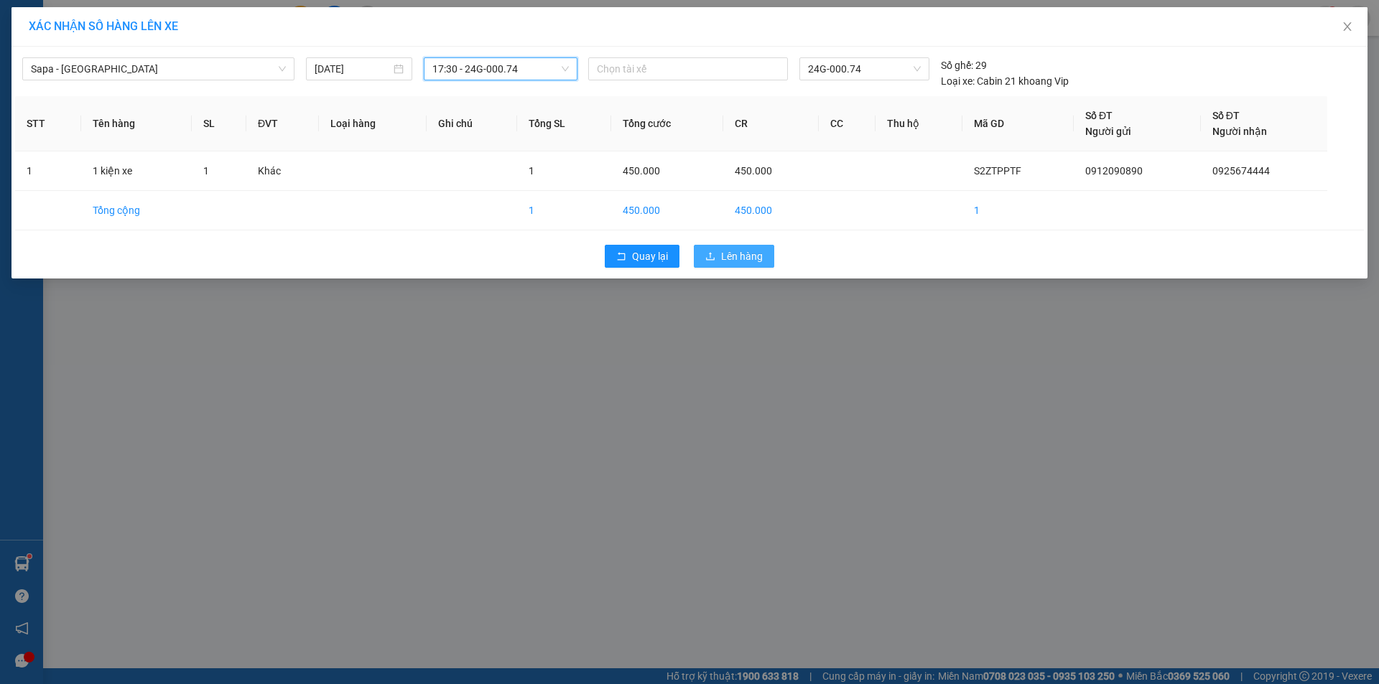
click at [726, 255] on span "Lên hàng" at bounding box center [742, 256] width 42 height 16
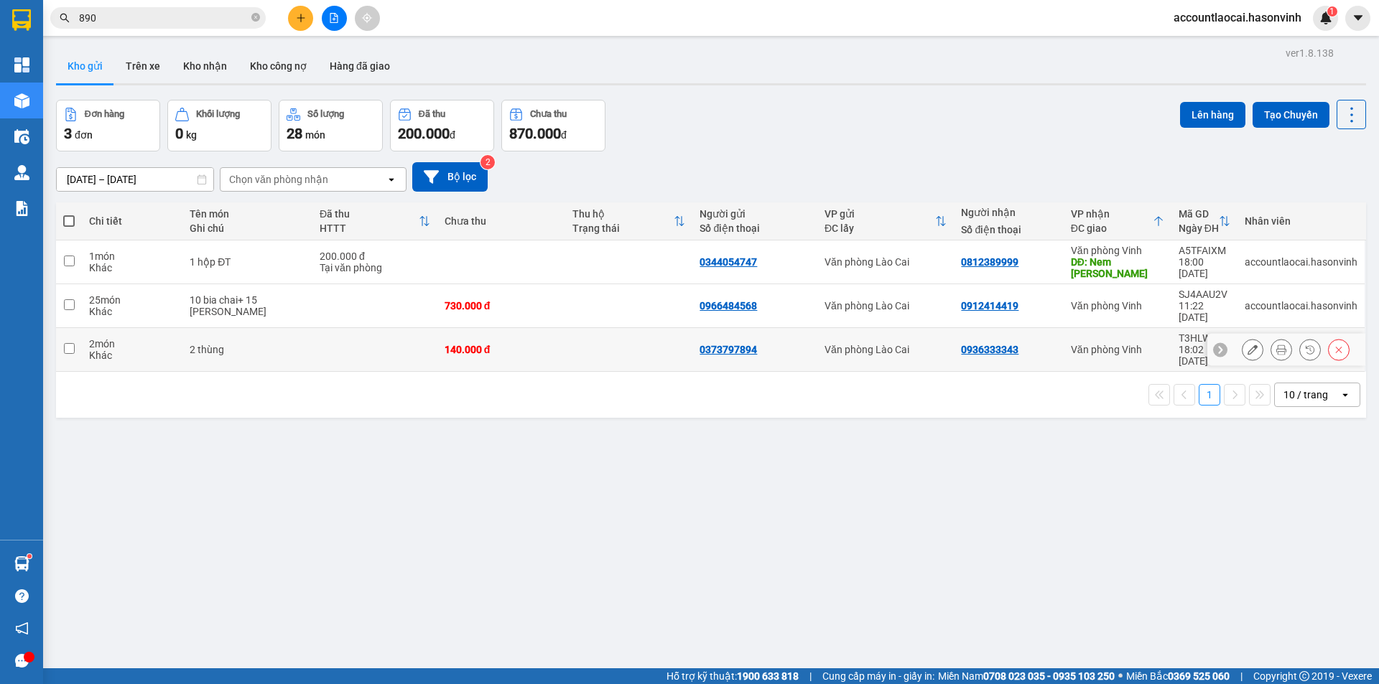
click at [457, 344] on div "140.000 đ" at bounding box center [501, 349] width 113 height 11
checkbox input "true"
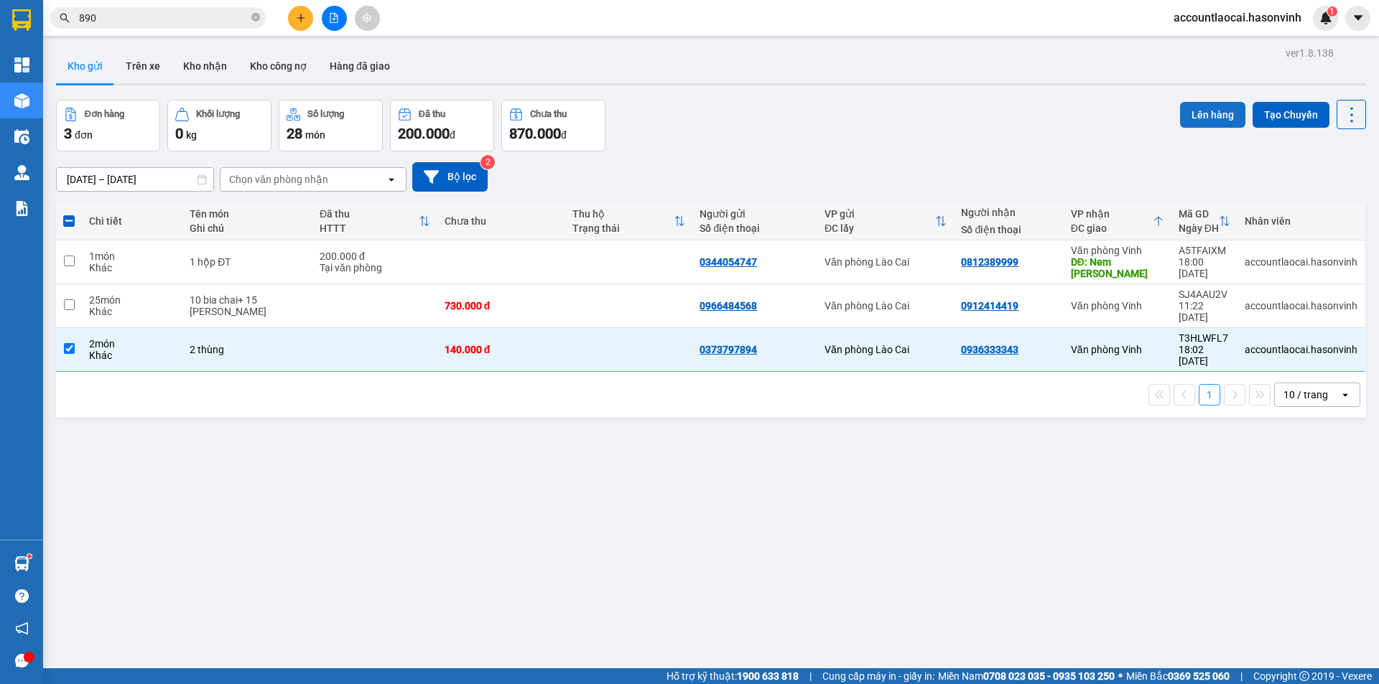
click at [1186, 113] on button "Lên hàng" at bounding box center [1212, 115] width 65 height 26
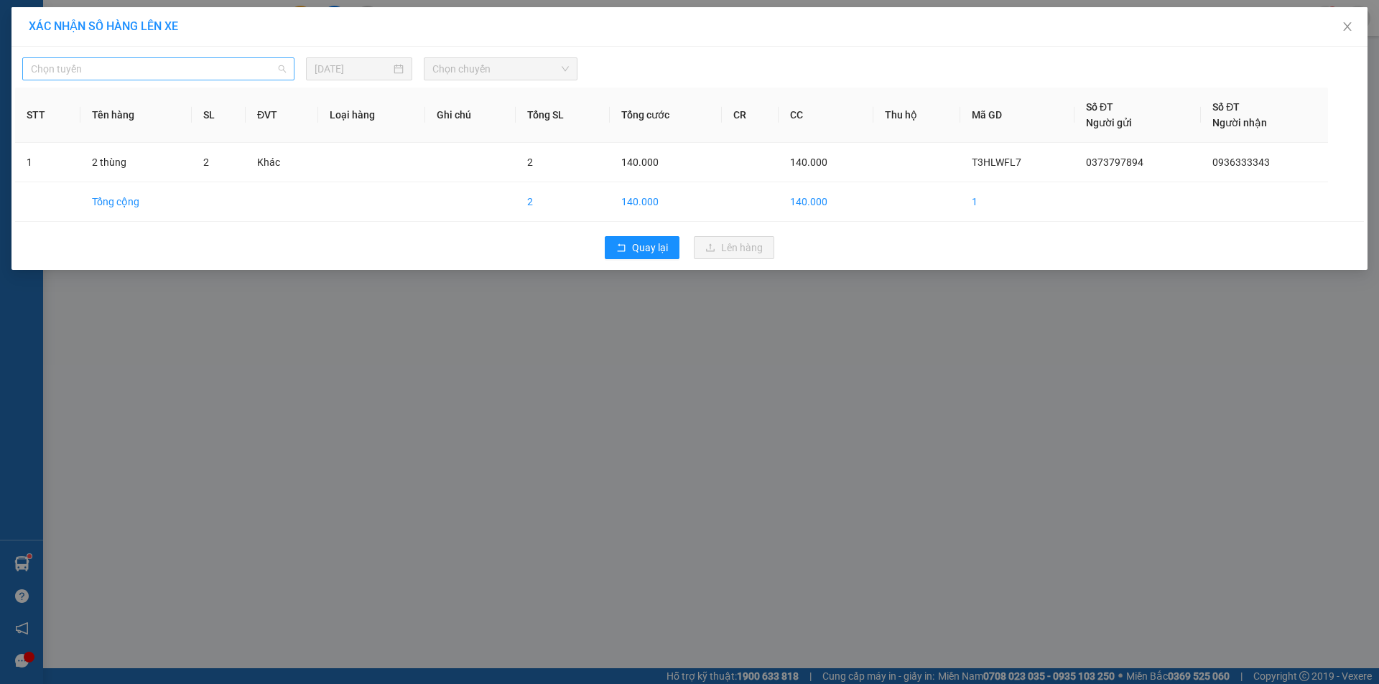
click at [161, 78] on span "Chọn tuyến" at bounding box center [158, 69] width 255 height 22
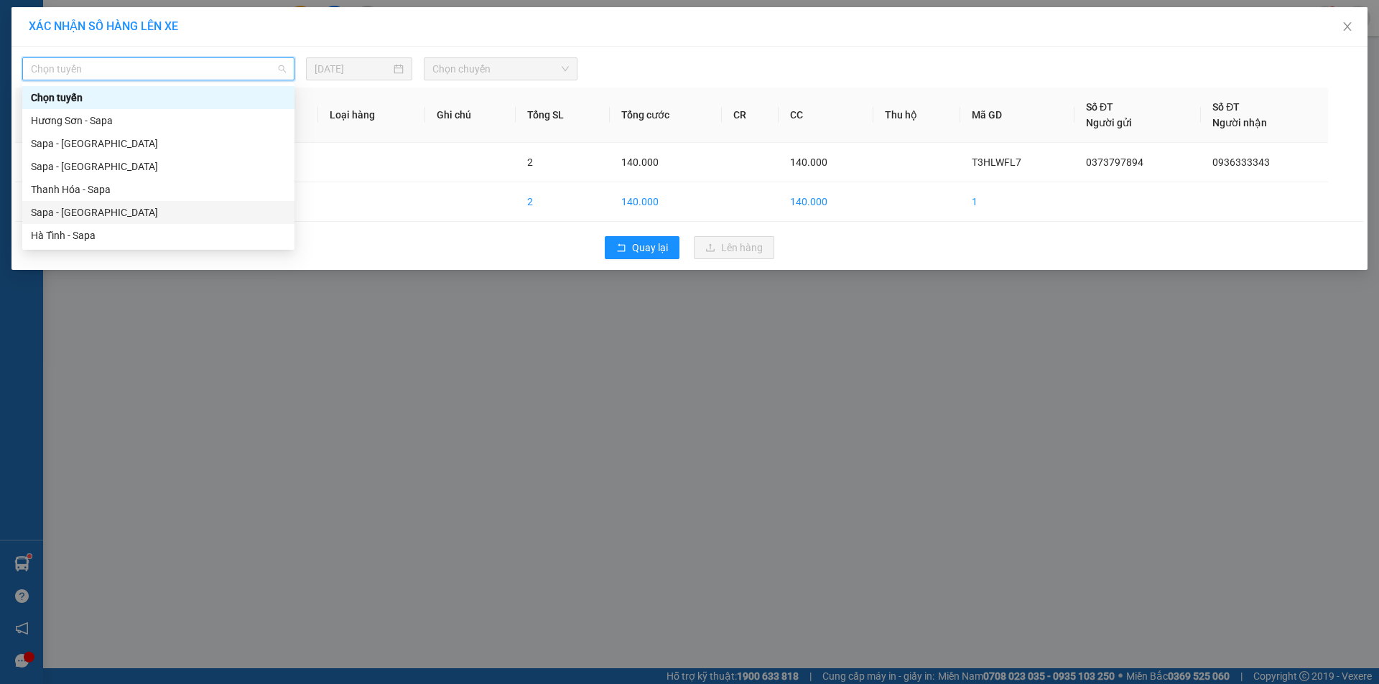
click at [85, 211] on div "Sapa - [GEOGRAPHIC_DATA]" at bounding box center [158, 213] width 255 height 16
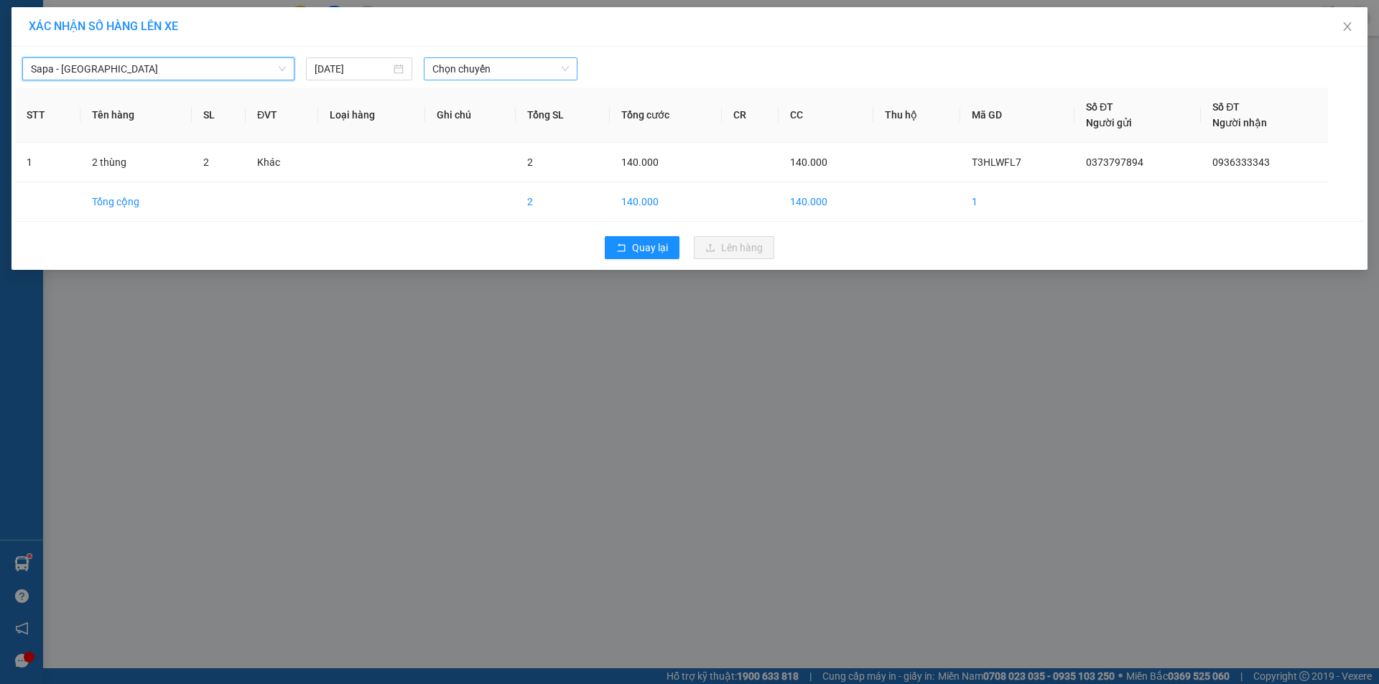
click at [462, 70] on span "Chọn chuyến" at bounding box center [500, 69] width 136 height 22
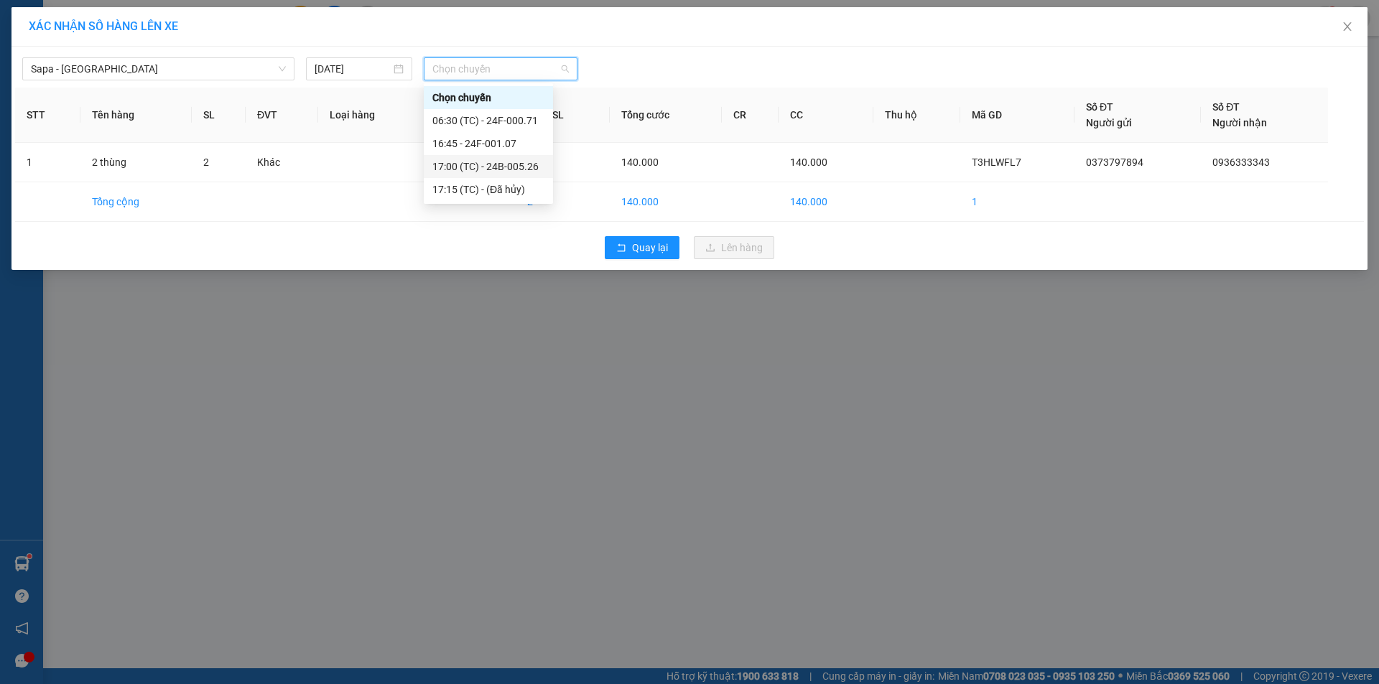
click at [534, 170] on div "17:00 (TC) - 24B-005.26" at bounding box center [488, 167] width 112 height 16
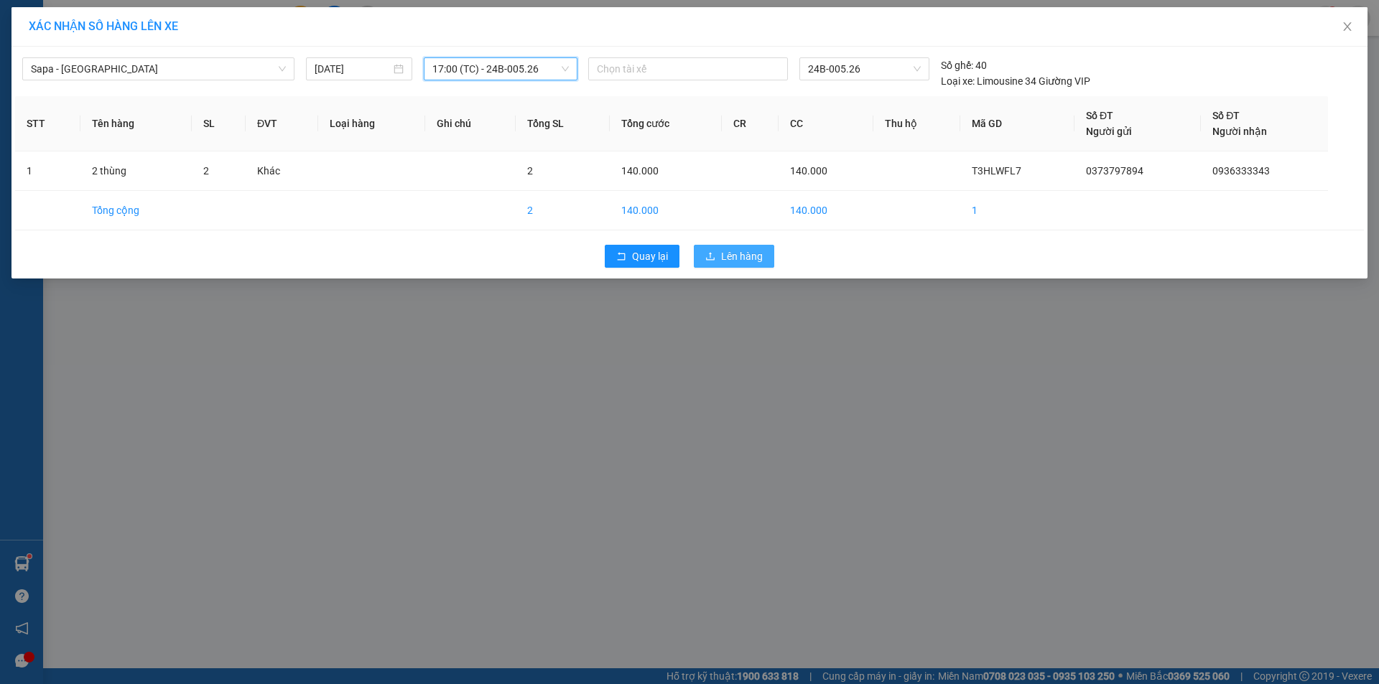
click at [742, 253] on span "Lên hàng" at bounding box center [742, 256] width 42 height 16
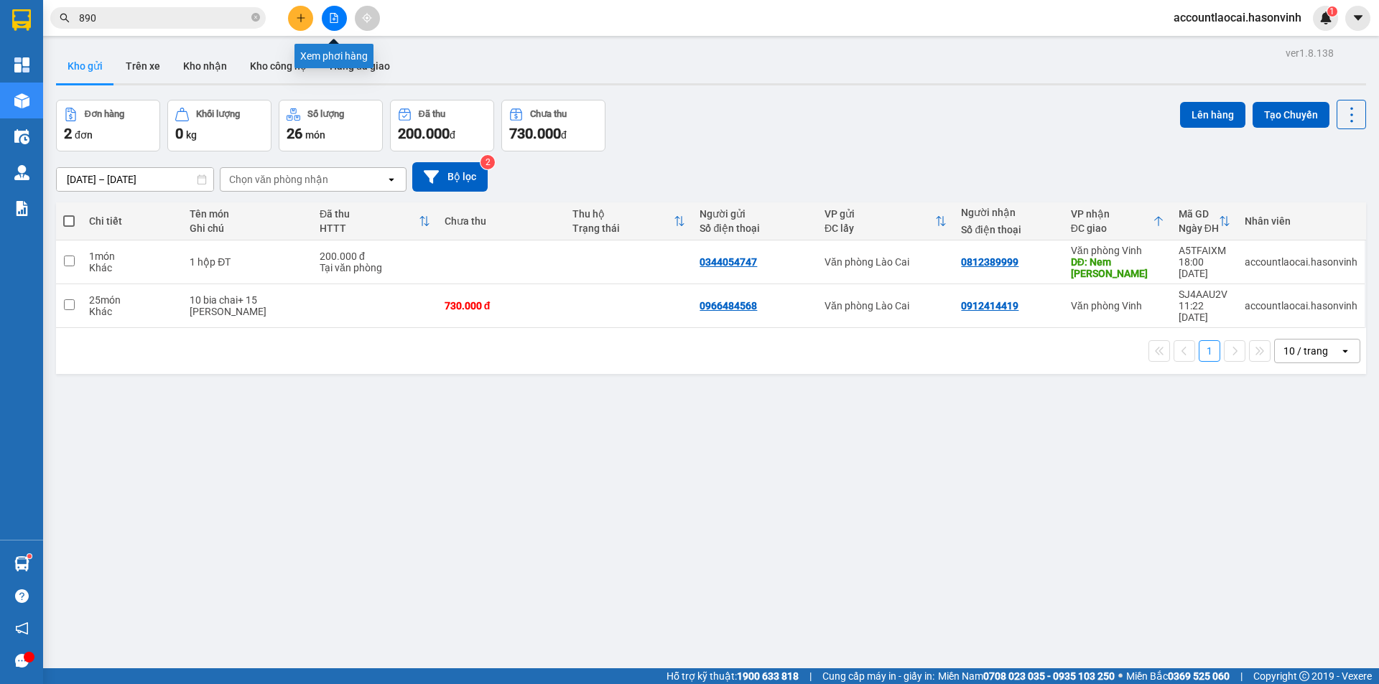
click at [330, 7] on button at bounding box center [334, 18] width 25 height 25
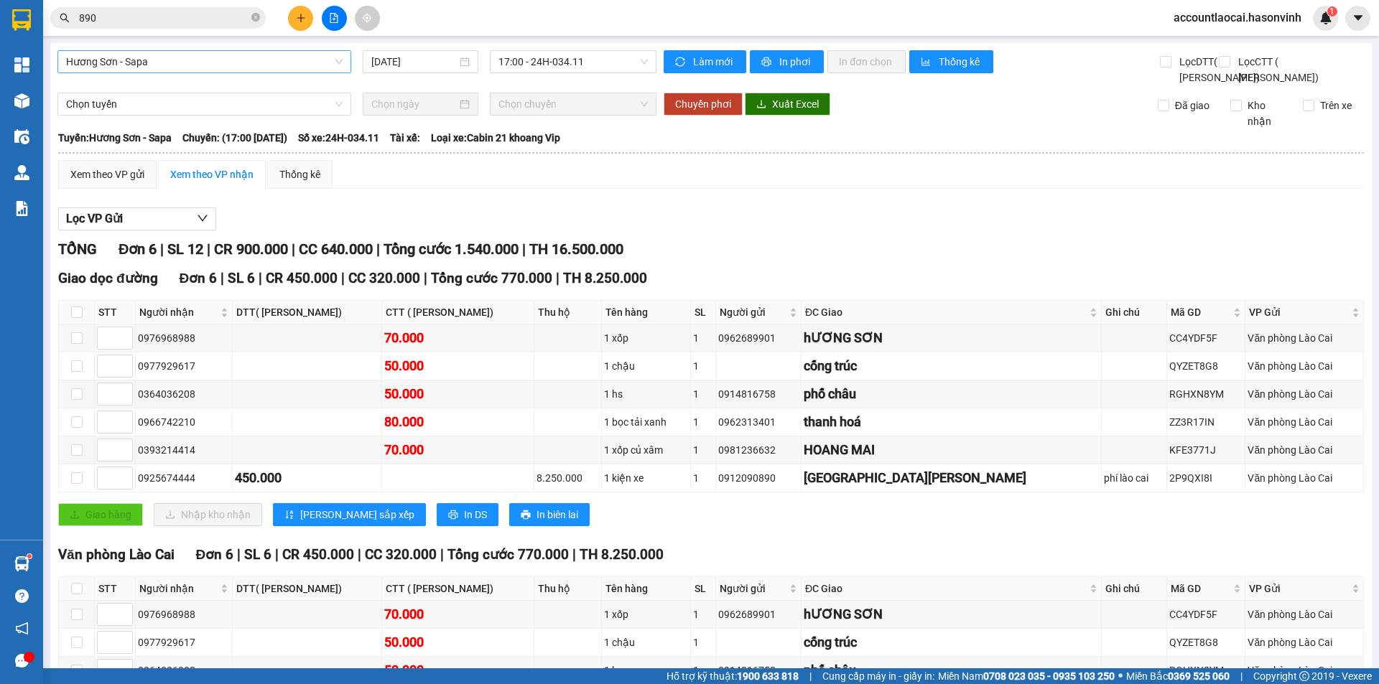
click at [194, 57] on span "Hương Sơn - Sapa" at bounding box center [204, 62] width 276 height 22
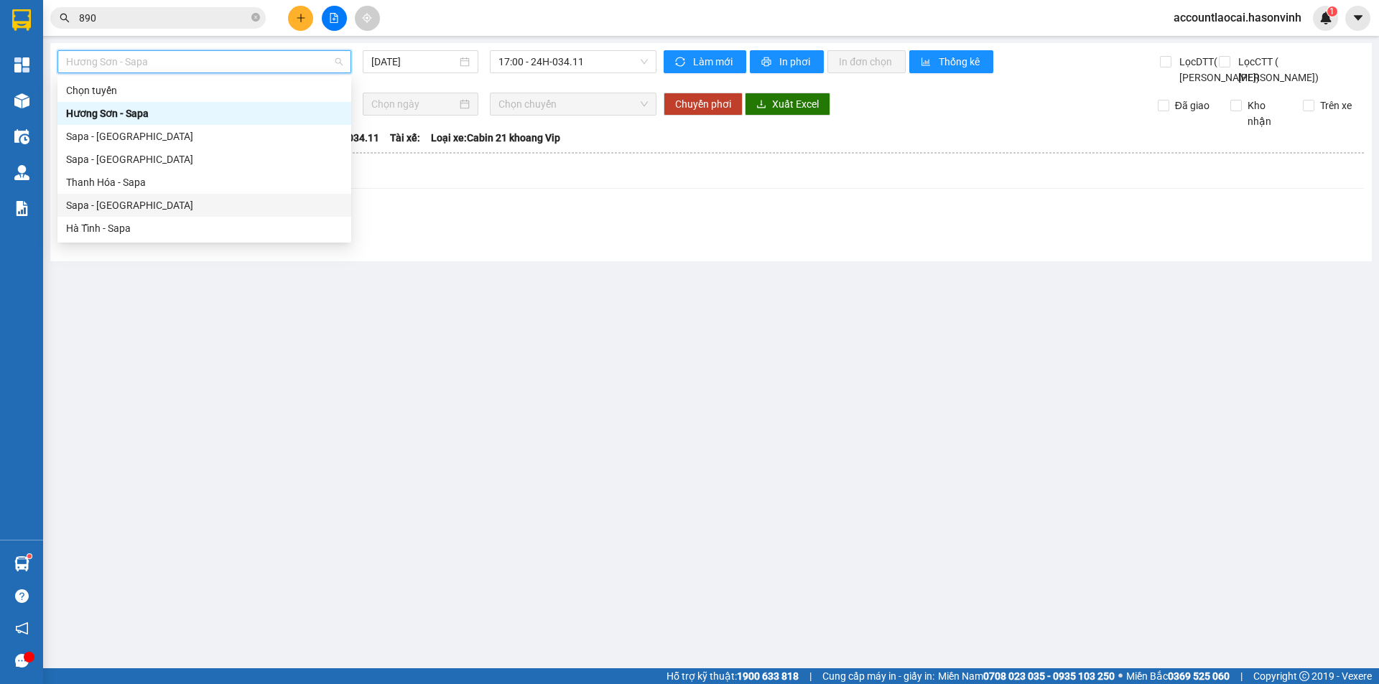
click at [124, 207] on div "Sapa - [GEOGRAPHIC_DATA]" at bounding box center [204, 205] width 276 height 16
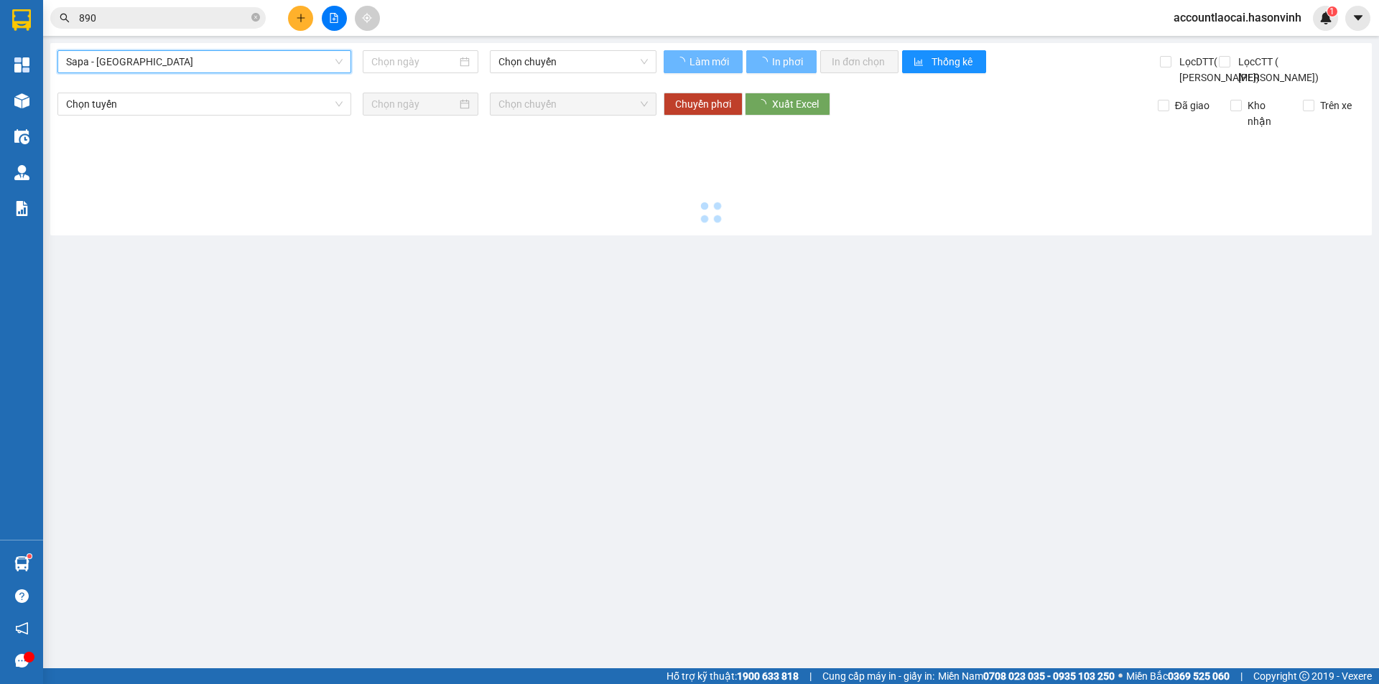
type input "[DATE]"
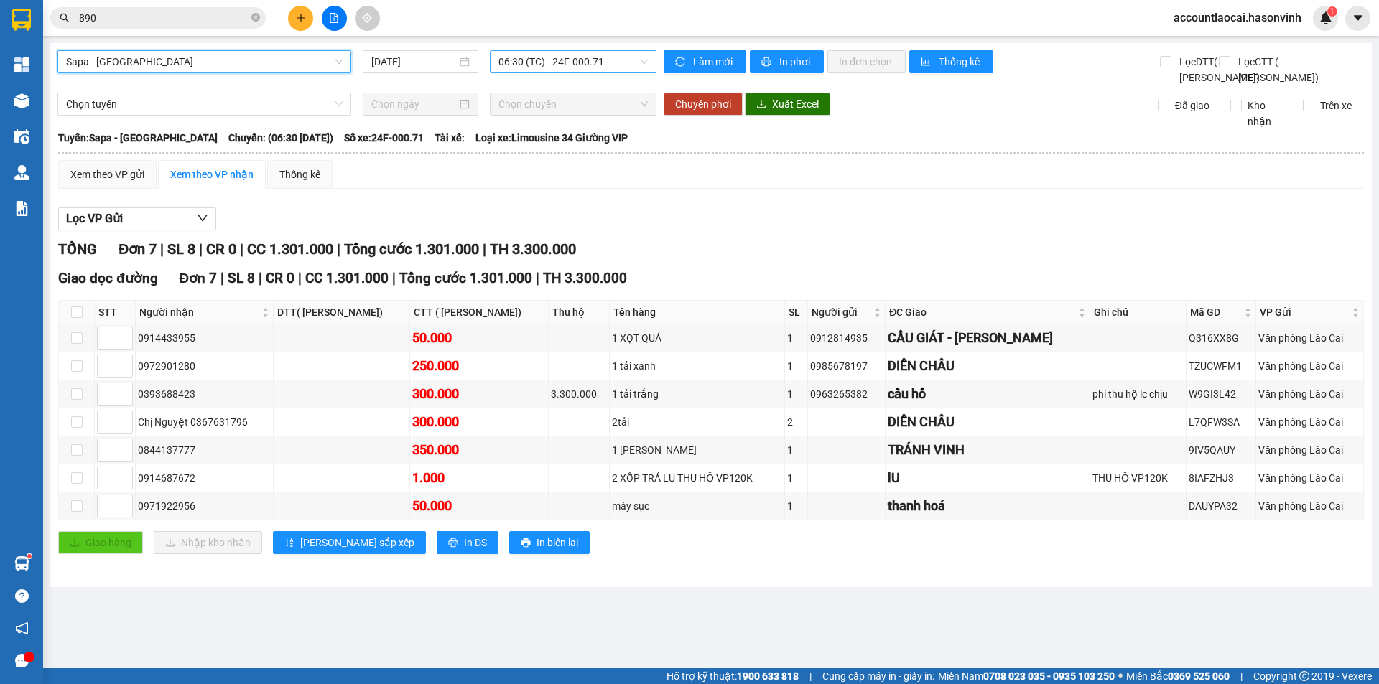
click at [542, 67] on span "06:30 (TC) - 24F-000.71" at bounding box center [572, 62] width 149 height 22
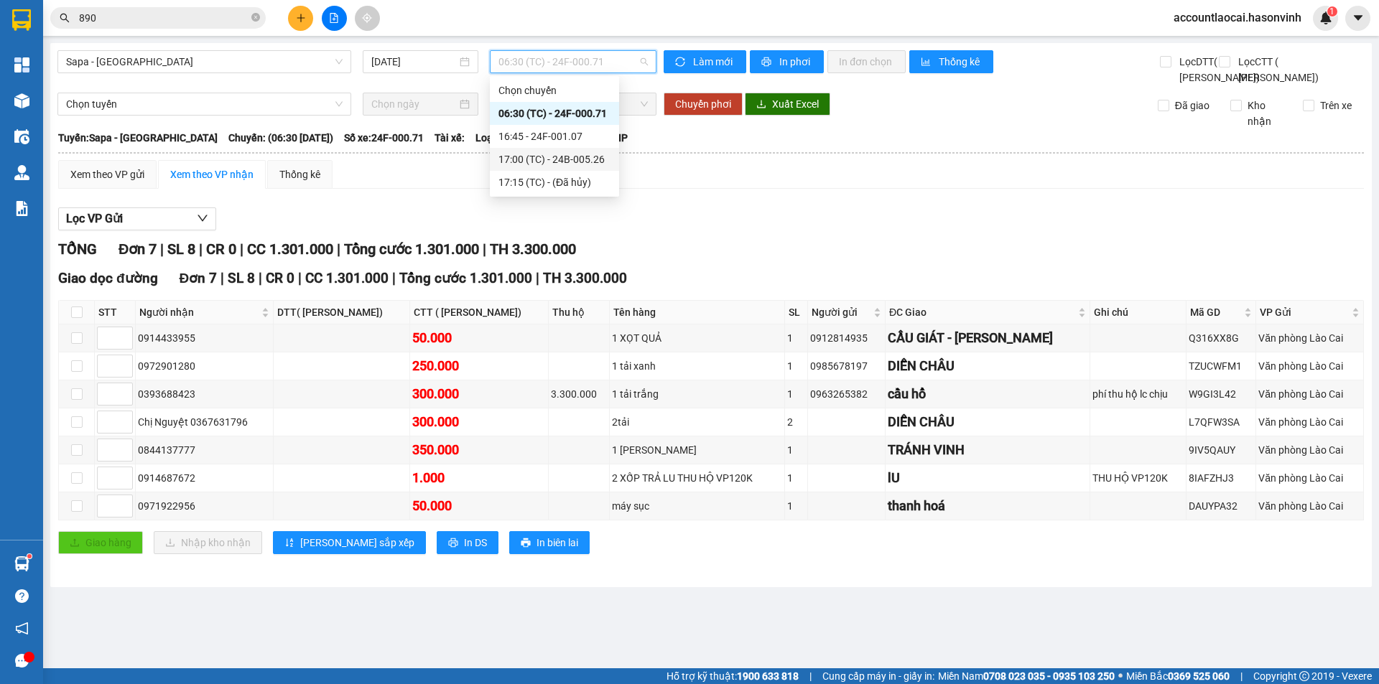
click at [554, 152] on div "17:00 (TC) - 24B-005.26" at bounding box center [554, 160] width 112 height 16
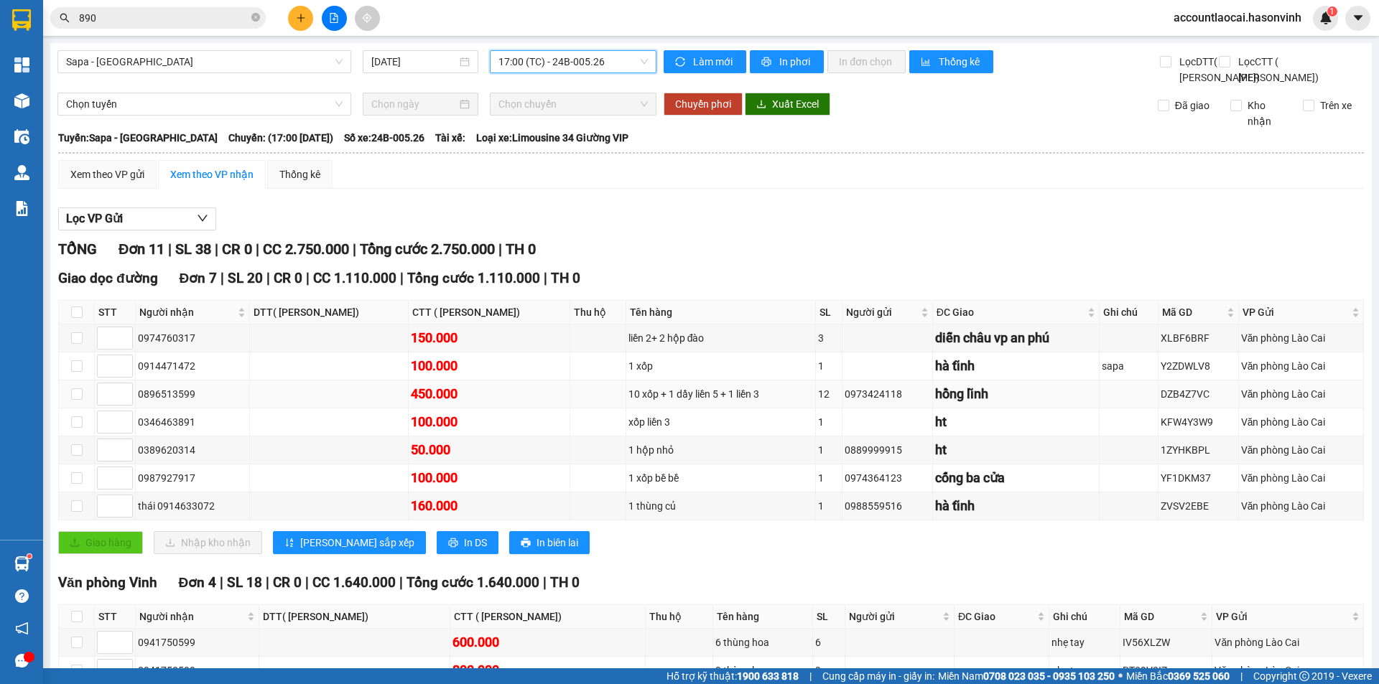
scroll to position [72, 0]
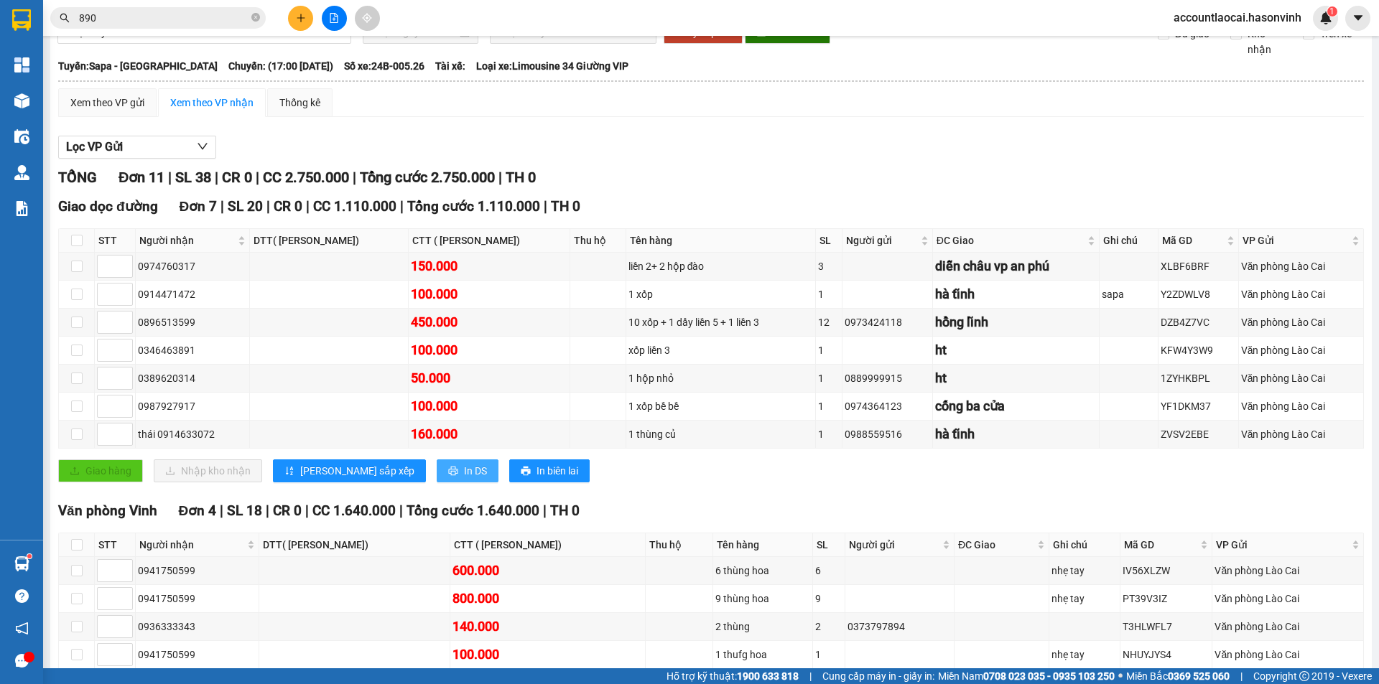
click at [464, 479] on span "In DS" at bounding box center [475, 471] width 23 height 16
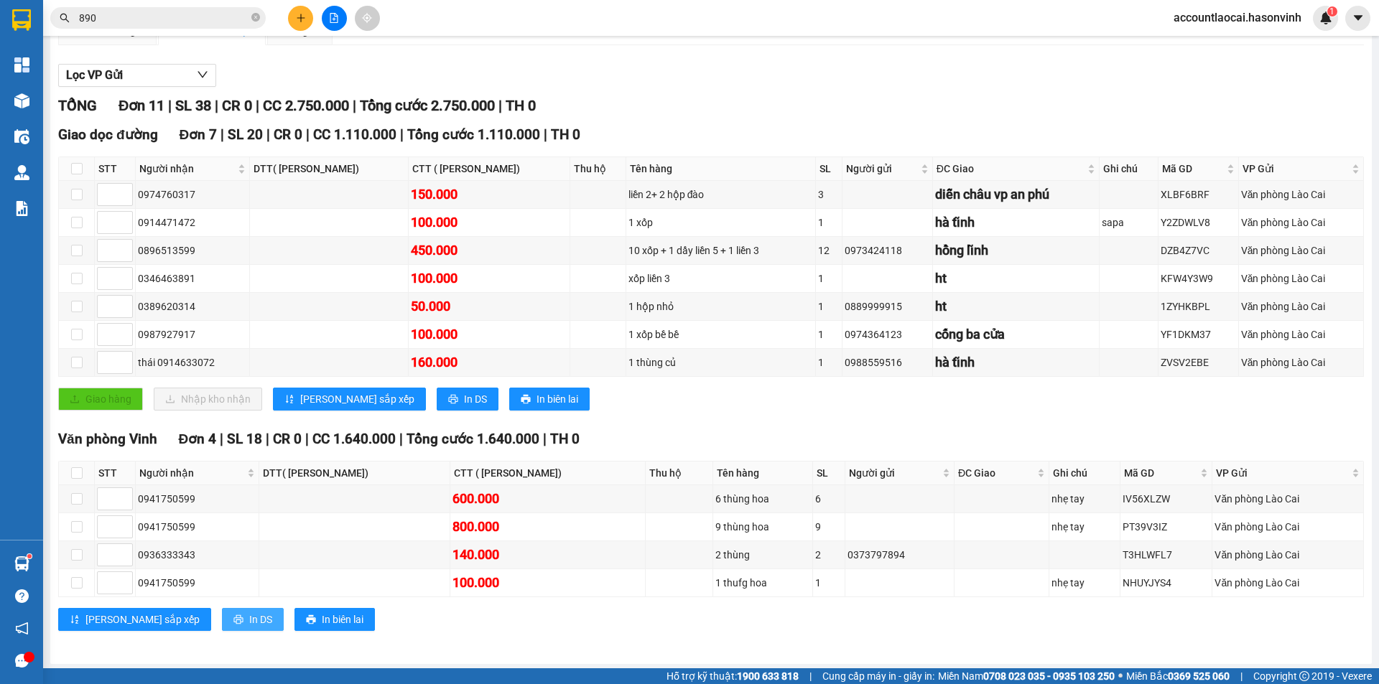
click at [249, 628] on span "In DS" at bounding box center [260, 620] width 23 height 16
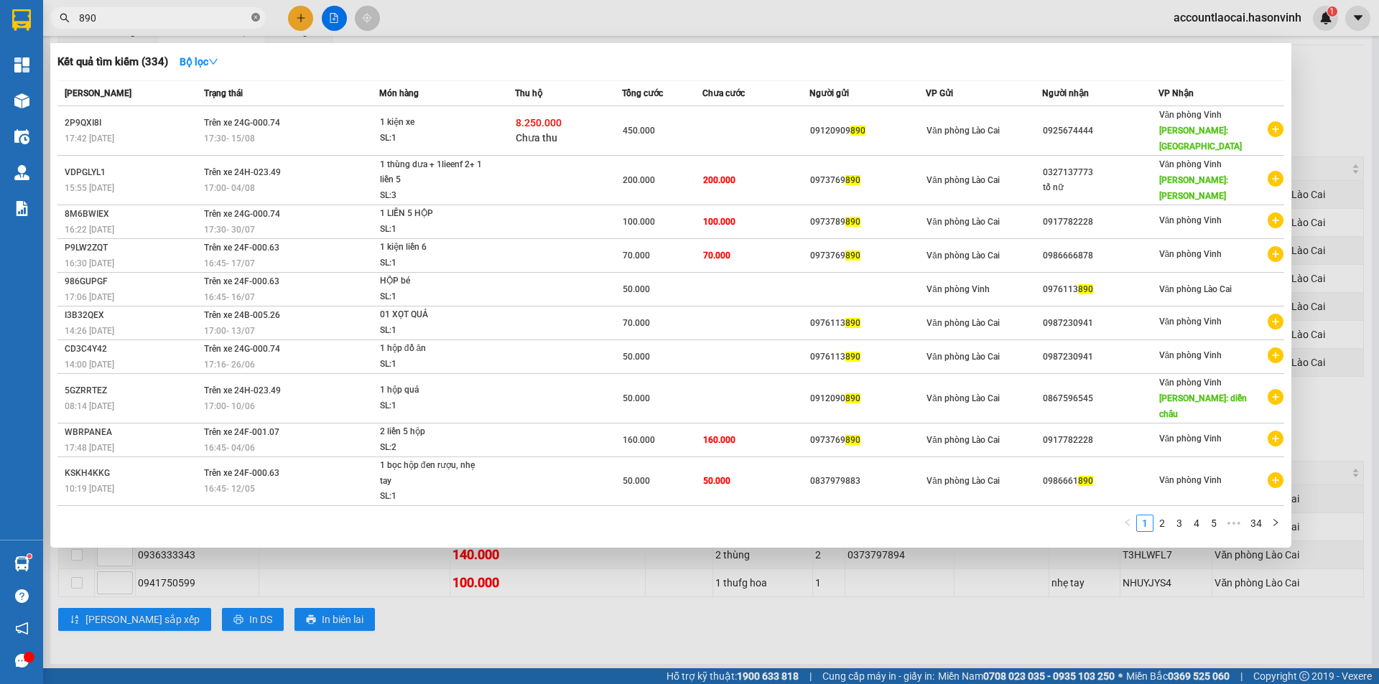
click at [258, 22] on icon "close-circle" at bounding box center [255, 17] width 9 height 9
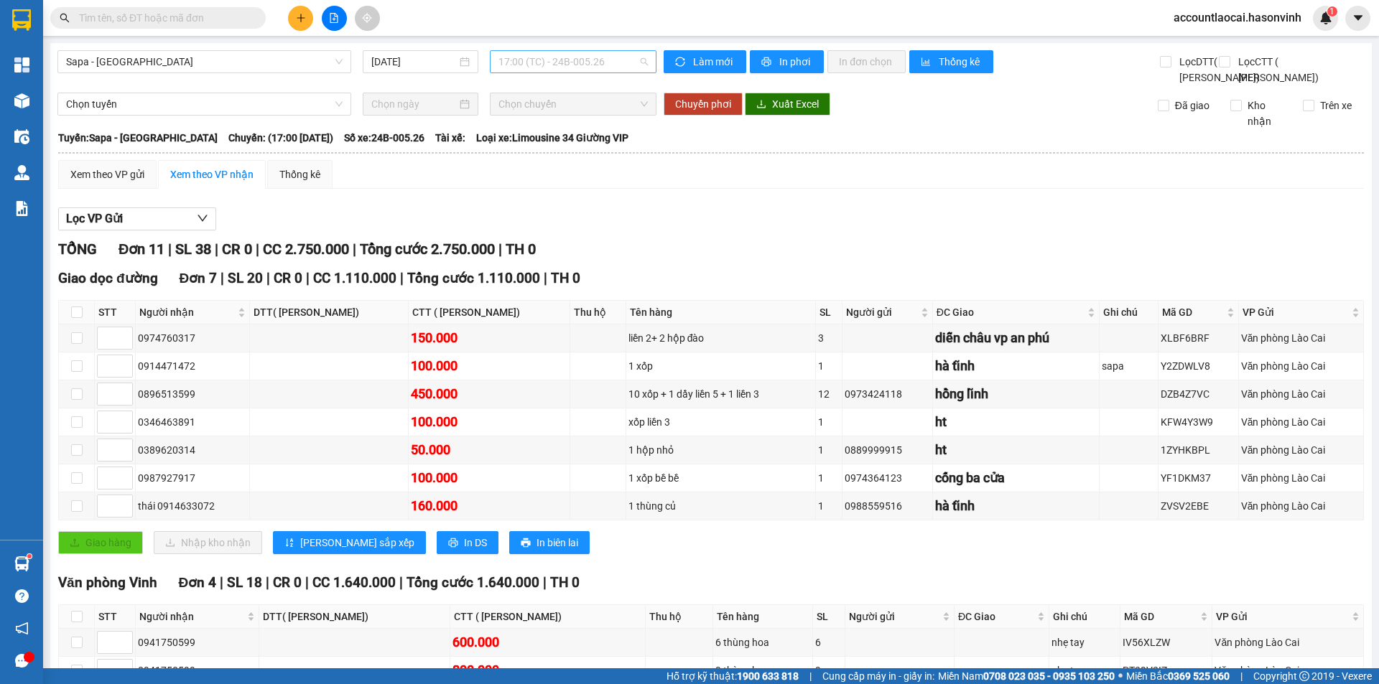
click at [569, 65] on span "17:00 (TC) - 24B-005.26" at bounding box center [572, 62] width 149 height 22
click at [575, 143] on div "16:45 - 24F-001.07" at bounding box center [551, 137] width 112 height 16
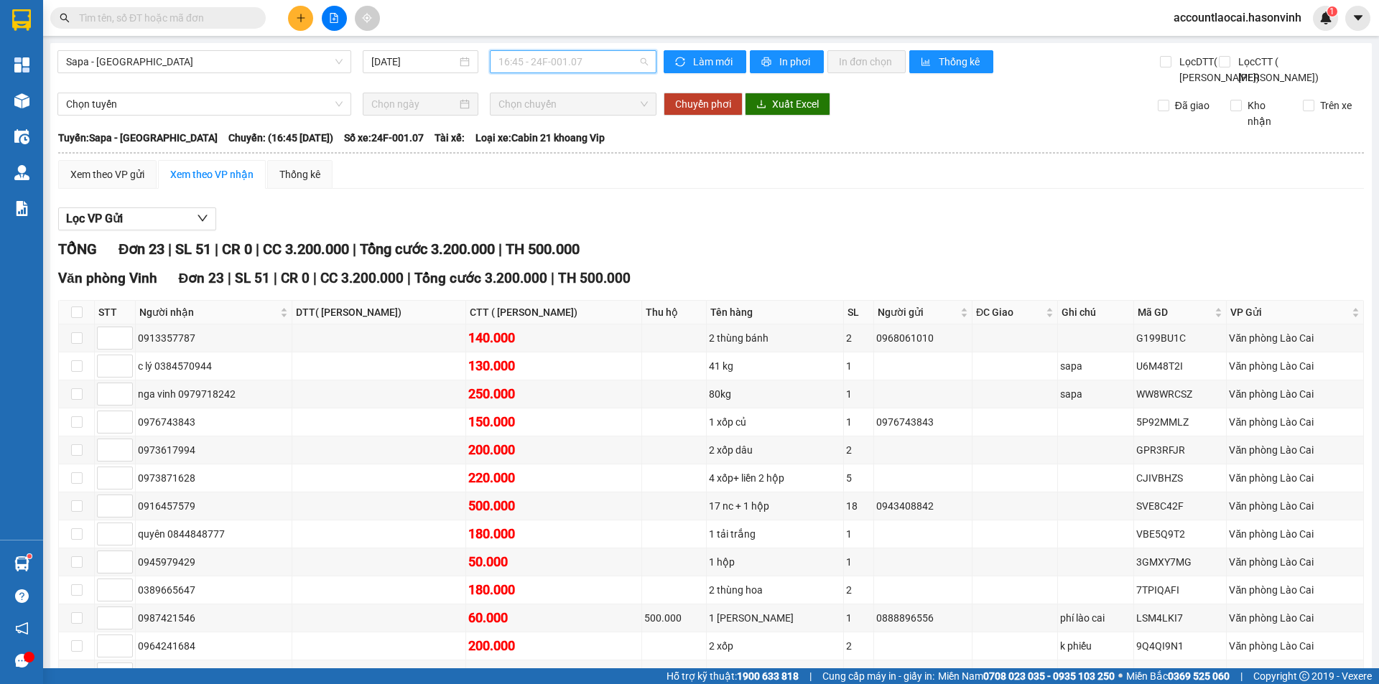
click at [589, 62] on span "16:45 - 24F-001.07" at bounding box center [572, 62] width 149 height 22
click at [566, 158] on div "17:00 (TC) - 24B-005.26" at bounding box center [551, 160] width 112 height 16
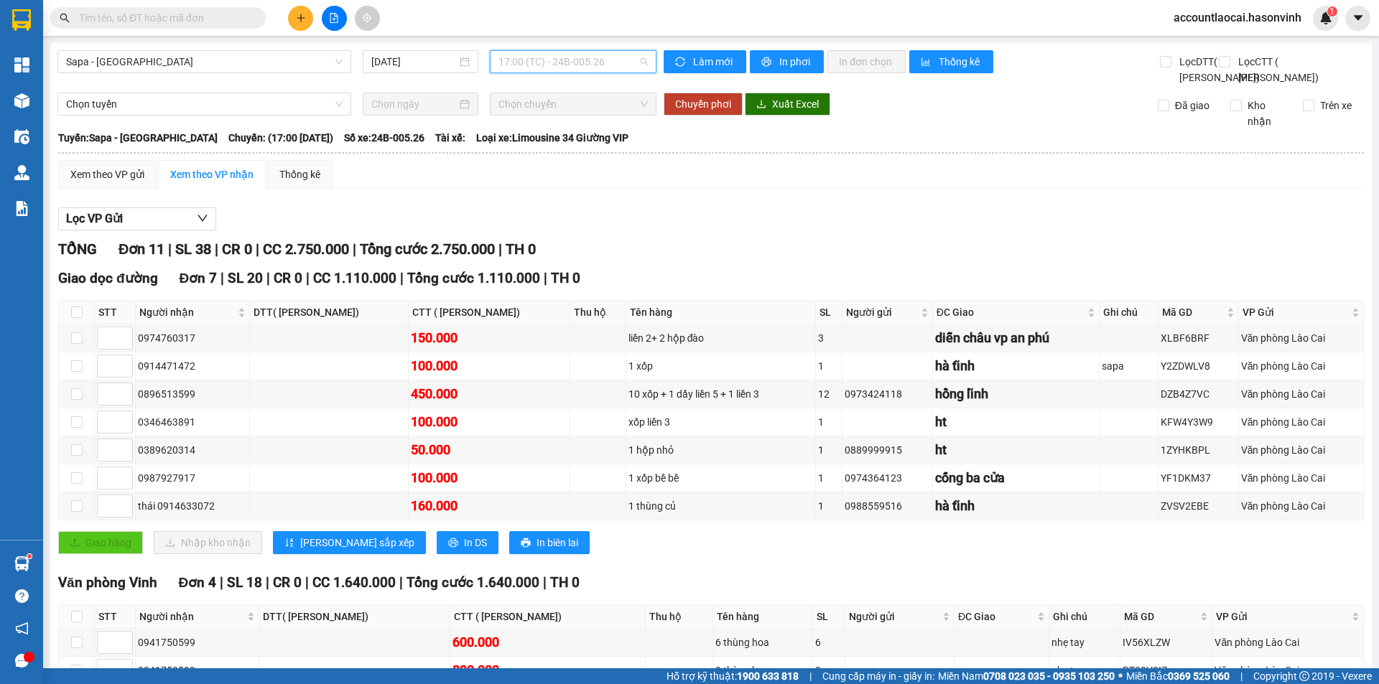
click at [552, 57] on span "17:00 (TC) - 24B-005.26" at bounding box center [572, 62] width 149 height 22
click at [569, 137] on div "16:45 - 24F-001.07" at bounding box center [551, 137] width 112 height 16
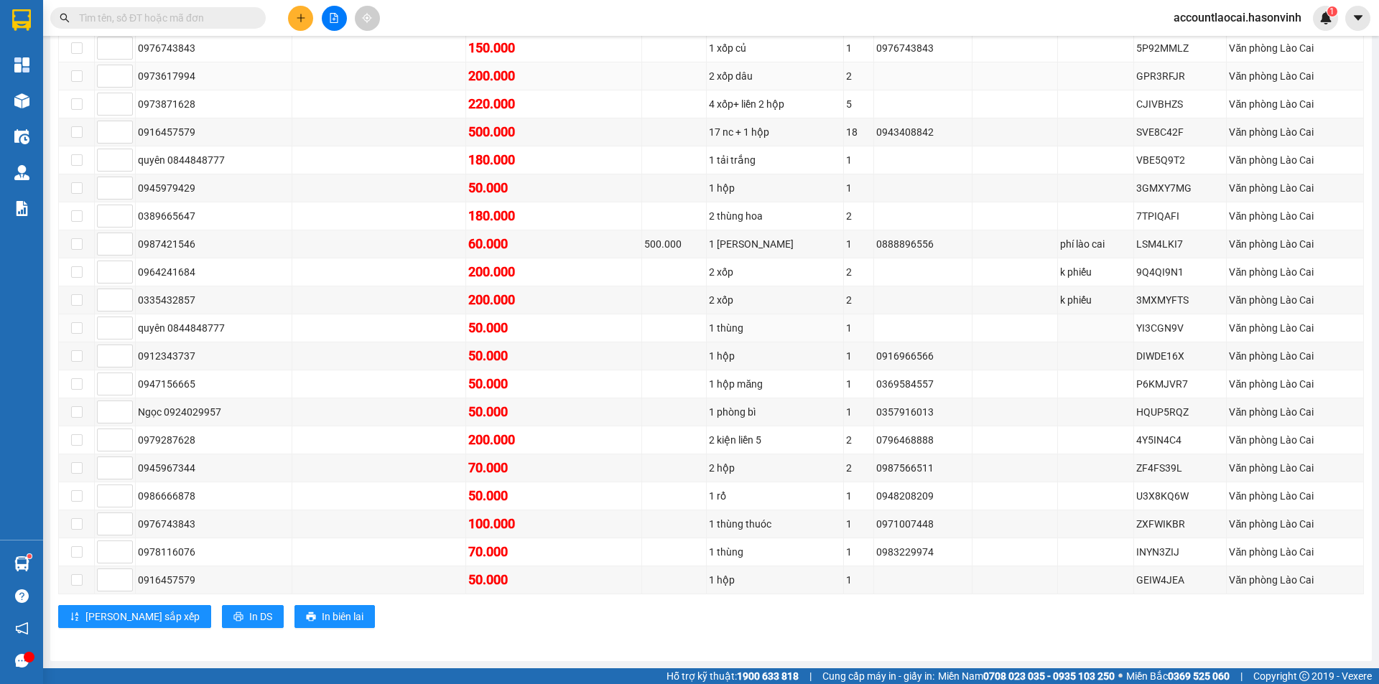
scroll to position [118, 0]
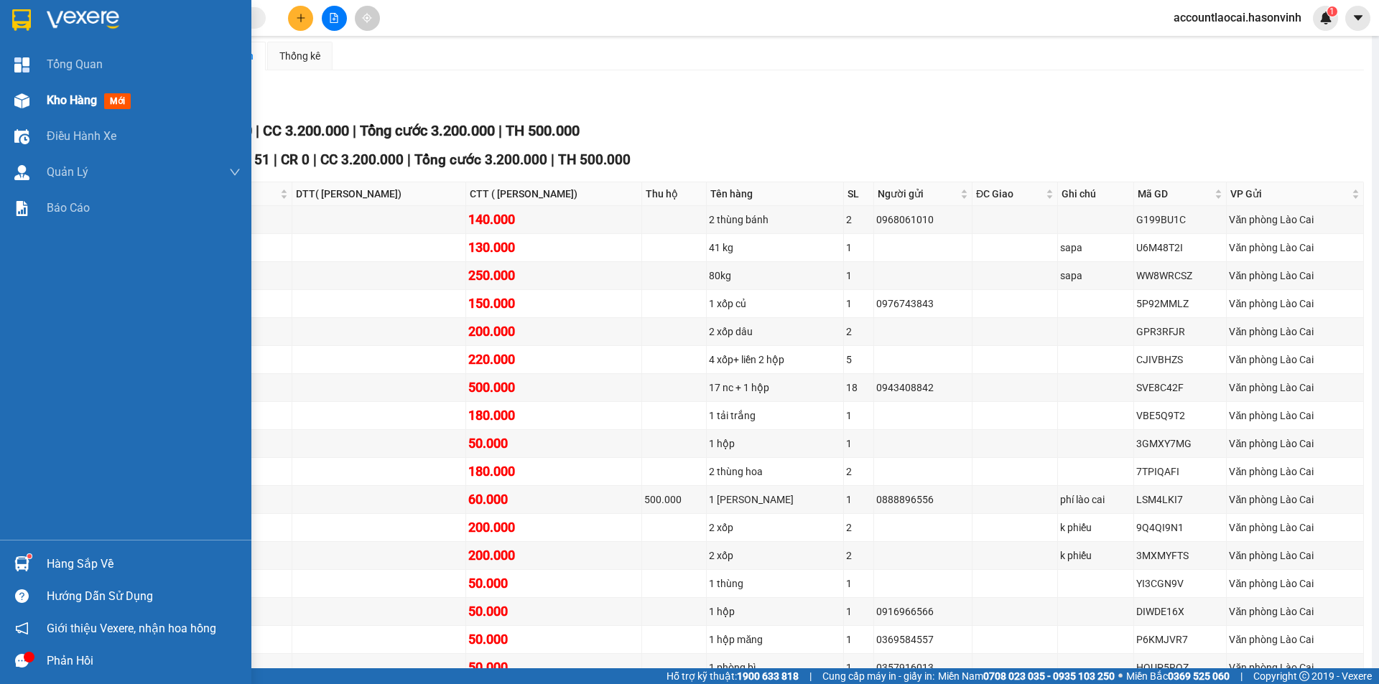
click at [10, 93] on div at bounding box center [21, 100] width 25 height 25
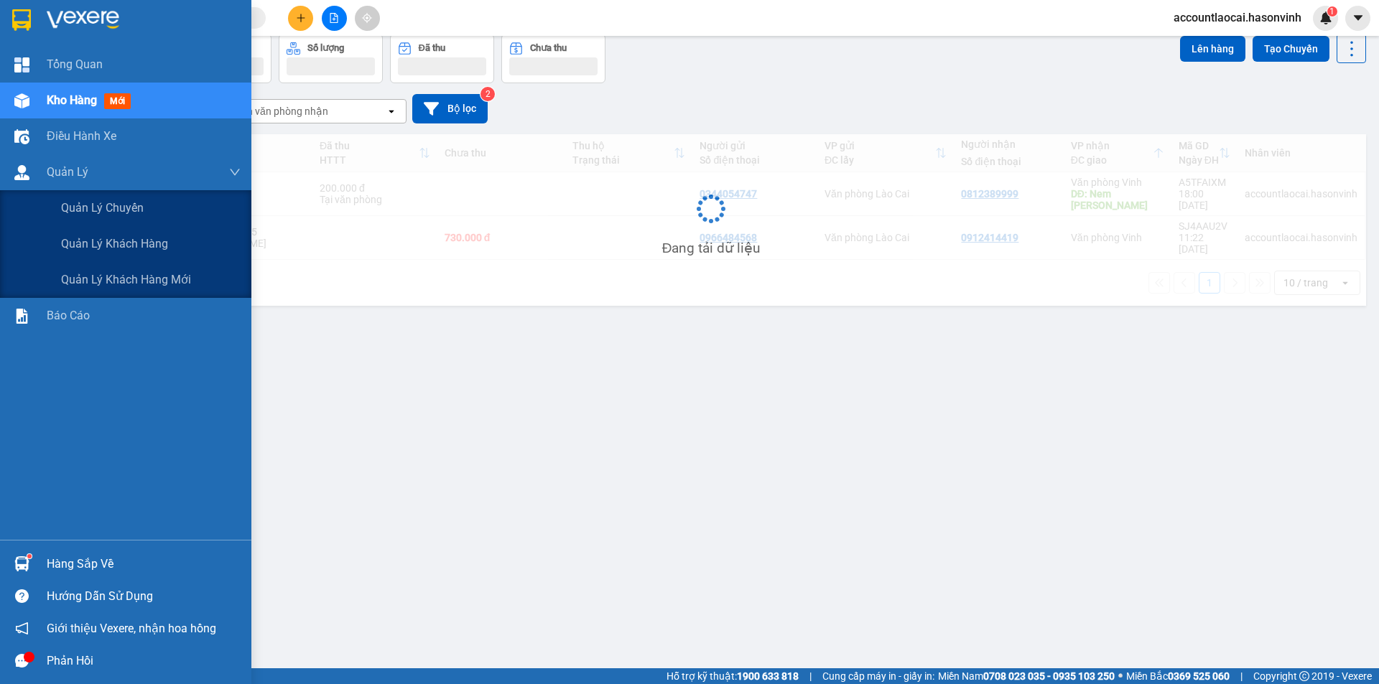
scroll to position [66, 0]
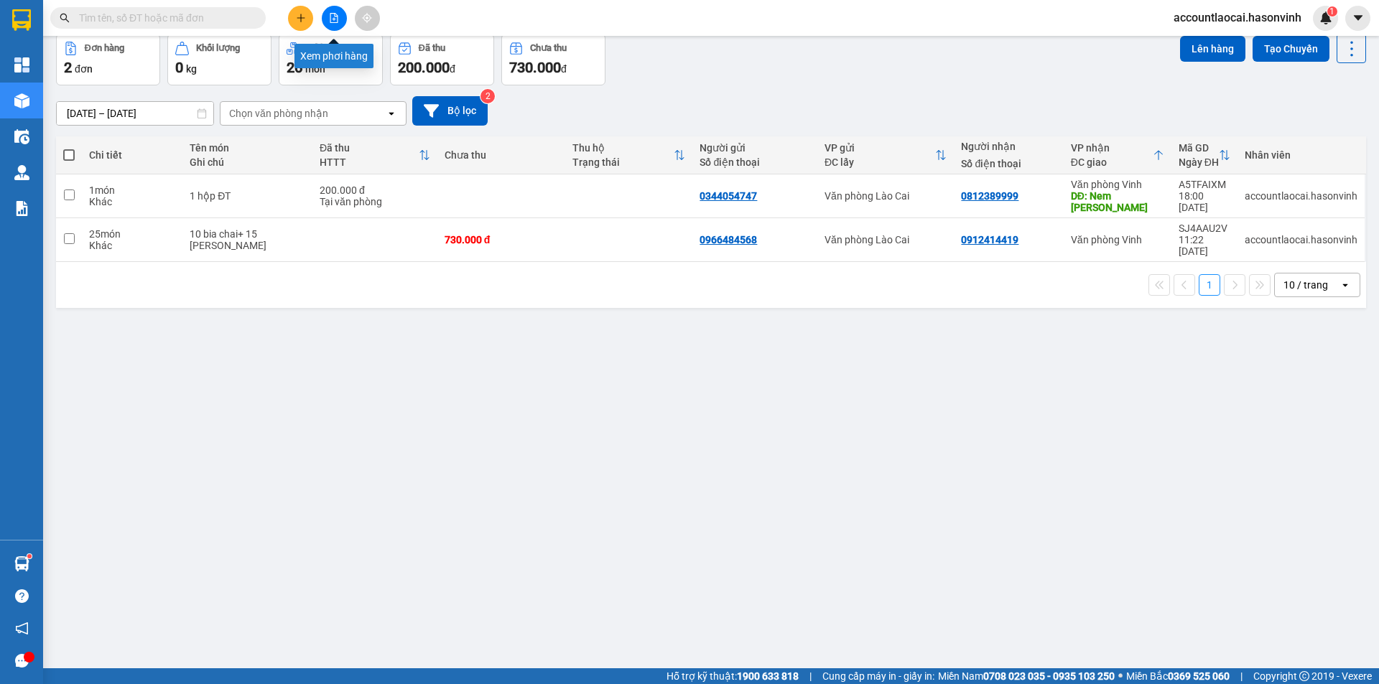
click at [332, 19] on icon "file-add" at bounding box center [334, 18] width 10 height 10
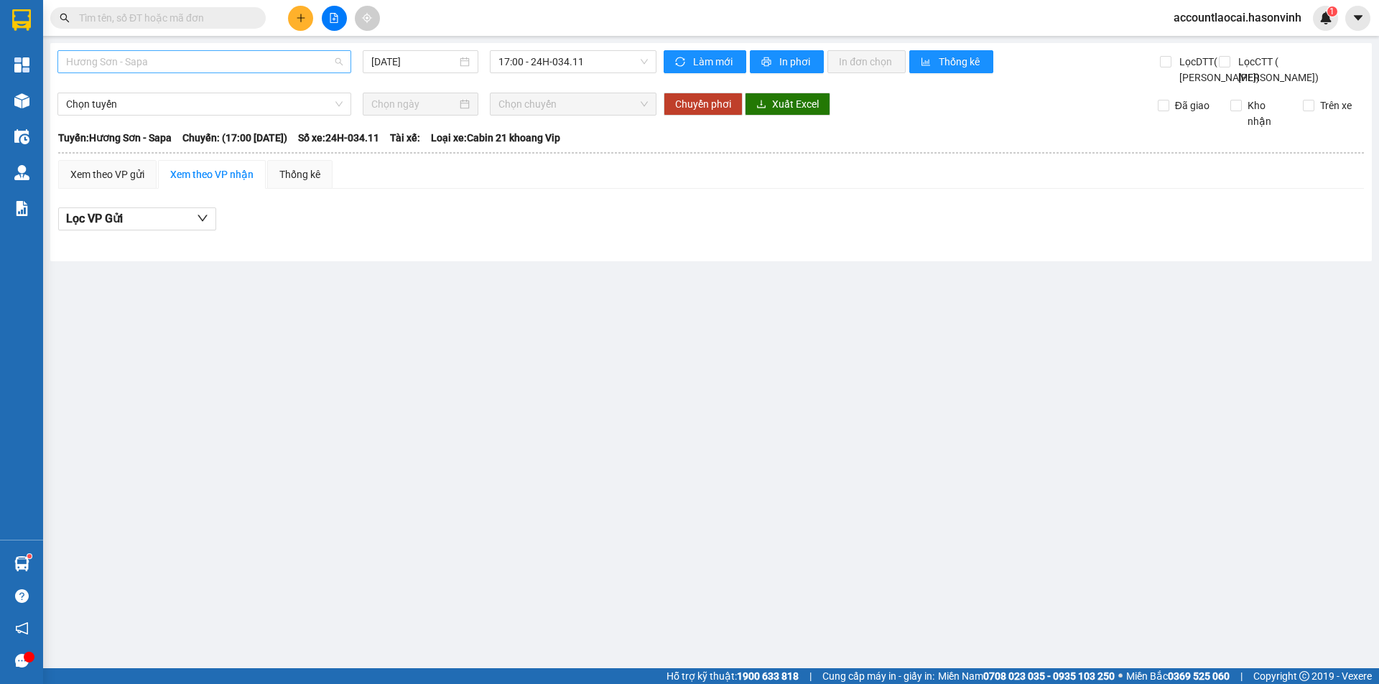
click at [220, 55] on span "Hương Sơn - Sapa" at bounding box center [204, 62] width 276 height 22
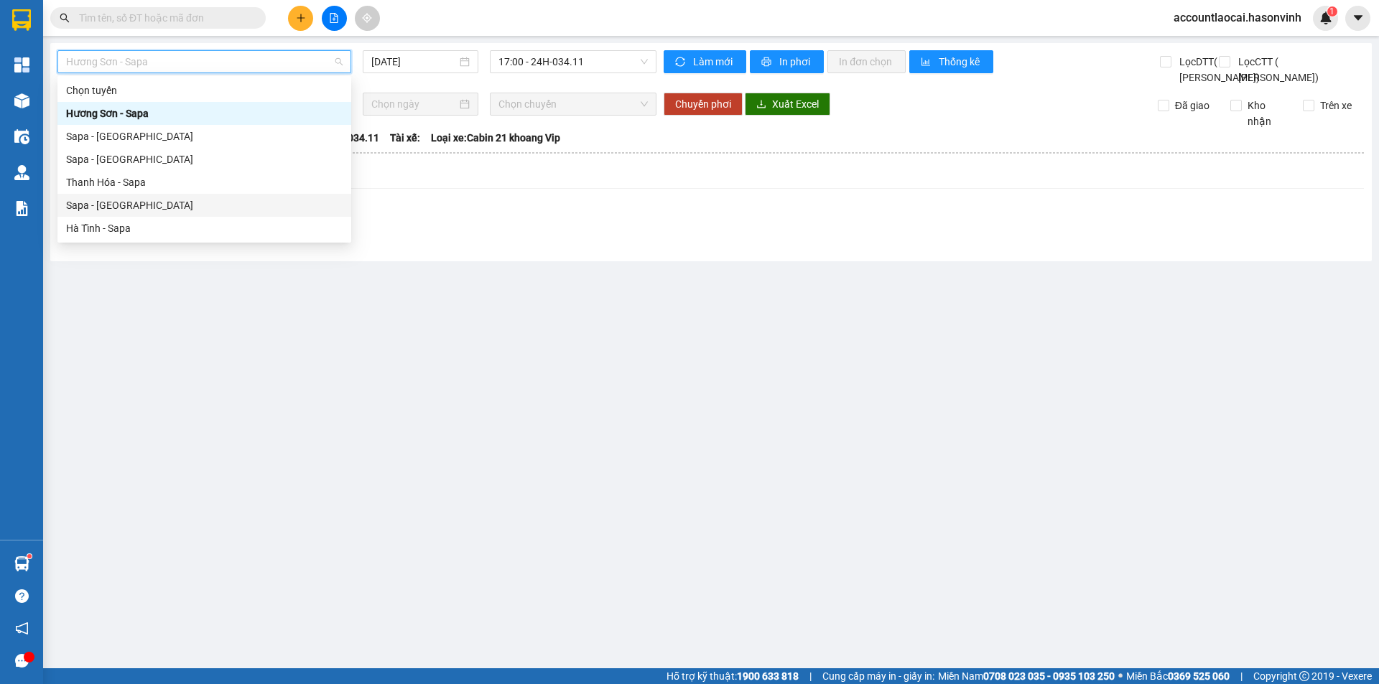
click at [129, 205] on div "Sapa - [GEOGRAPHIC_DATA]" at bounding box center [204, 205] width 276 height 16
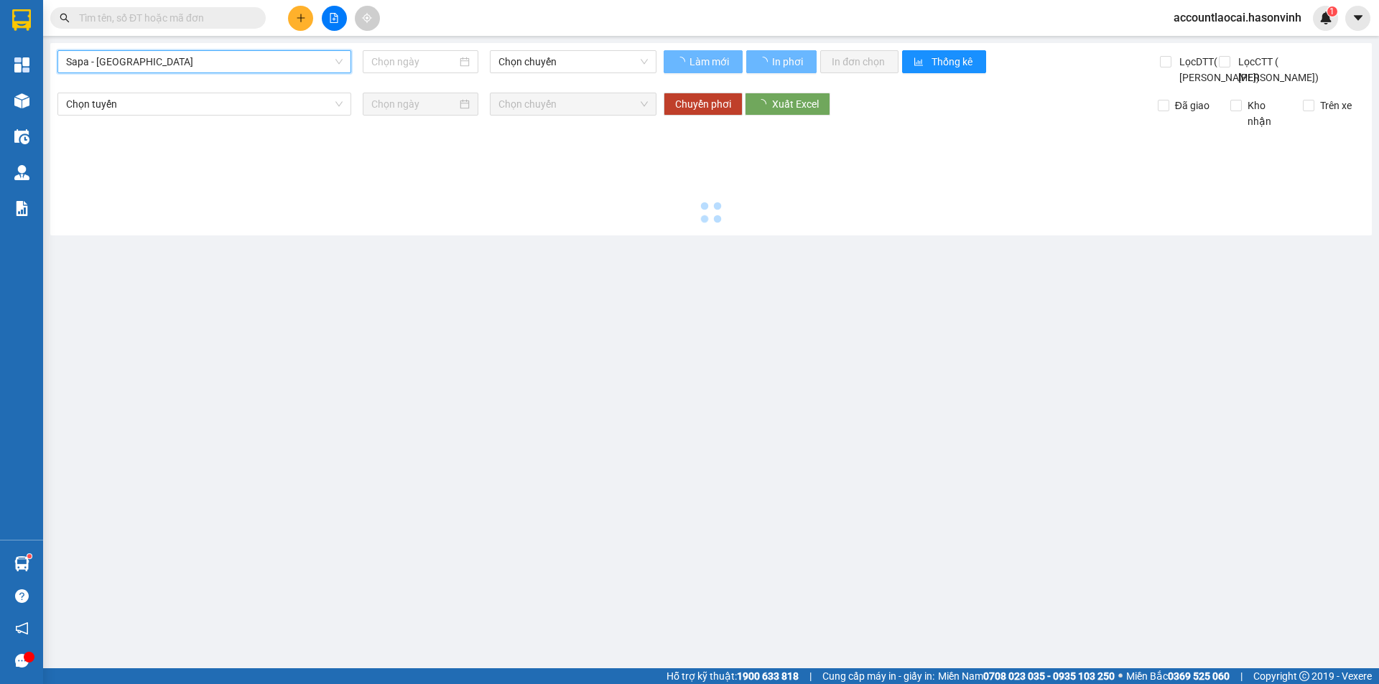
type input "[DATE]"
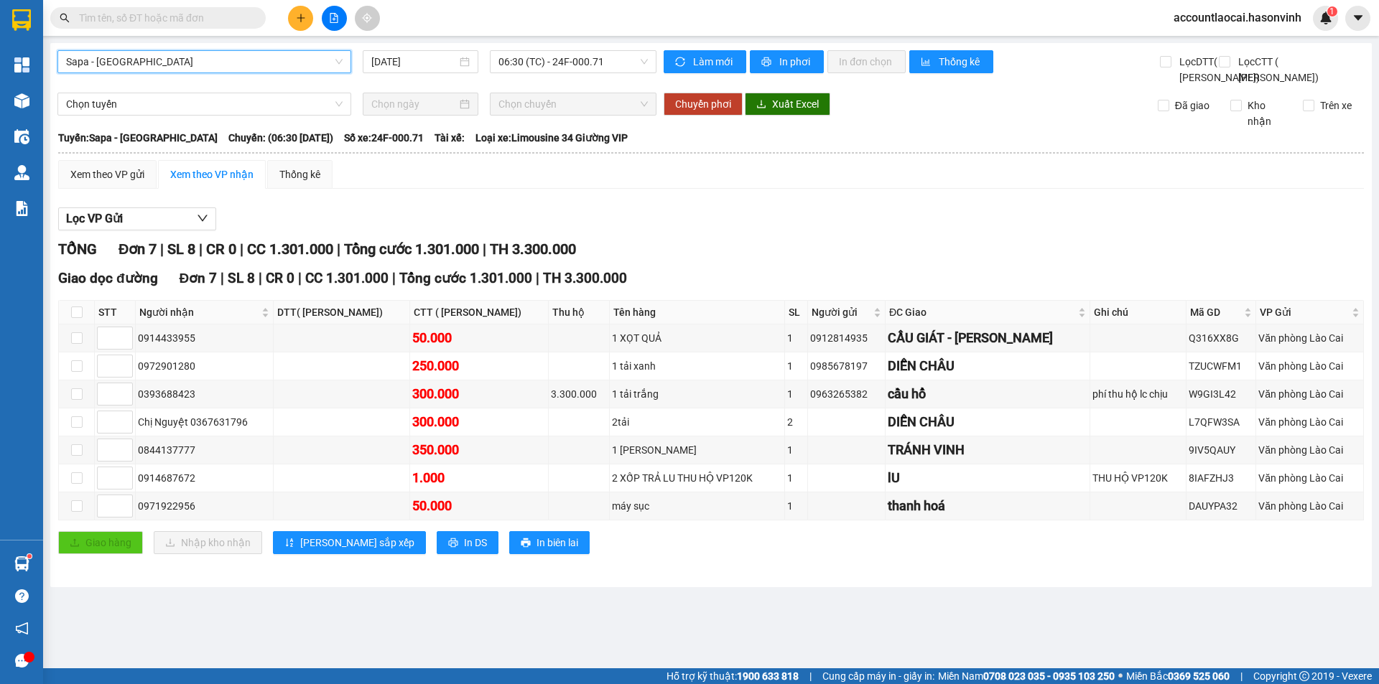
click at [272, 56] on span "Sapa - [GEOGRAPHIC_DATA]" at bounding box center [204, 62] width 276 height 22
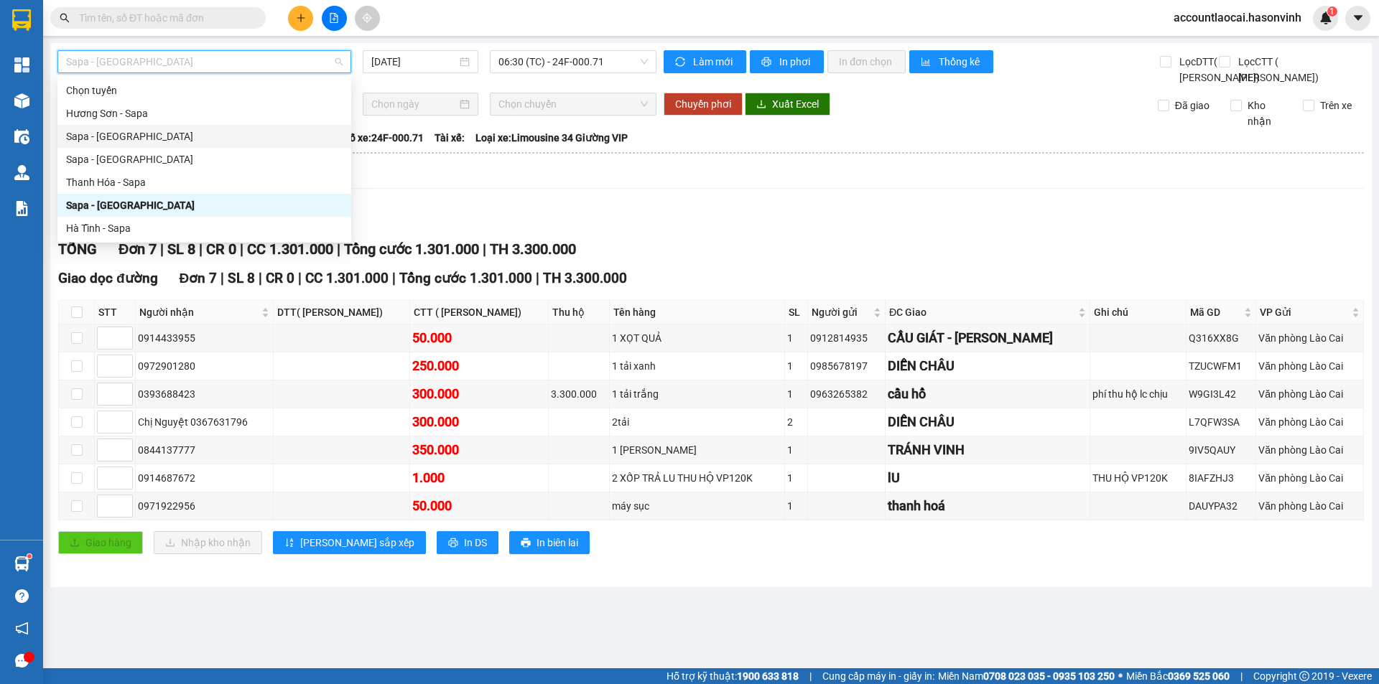
click at [185, 135] on div "Sapa - [GEOGRAPHIC_DATA]" at bounding box center [204, 137] width 276 height 16
type input "[DATE]"
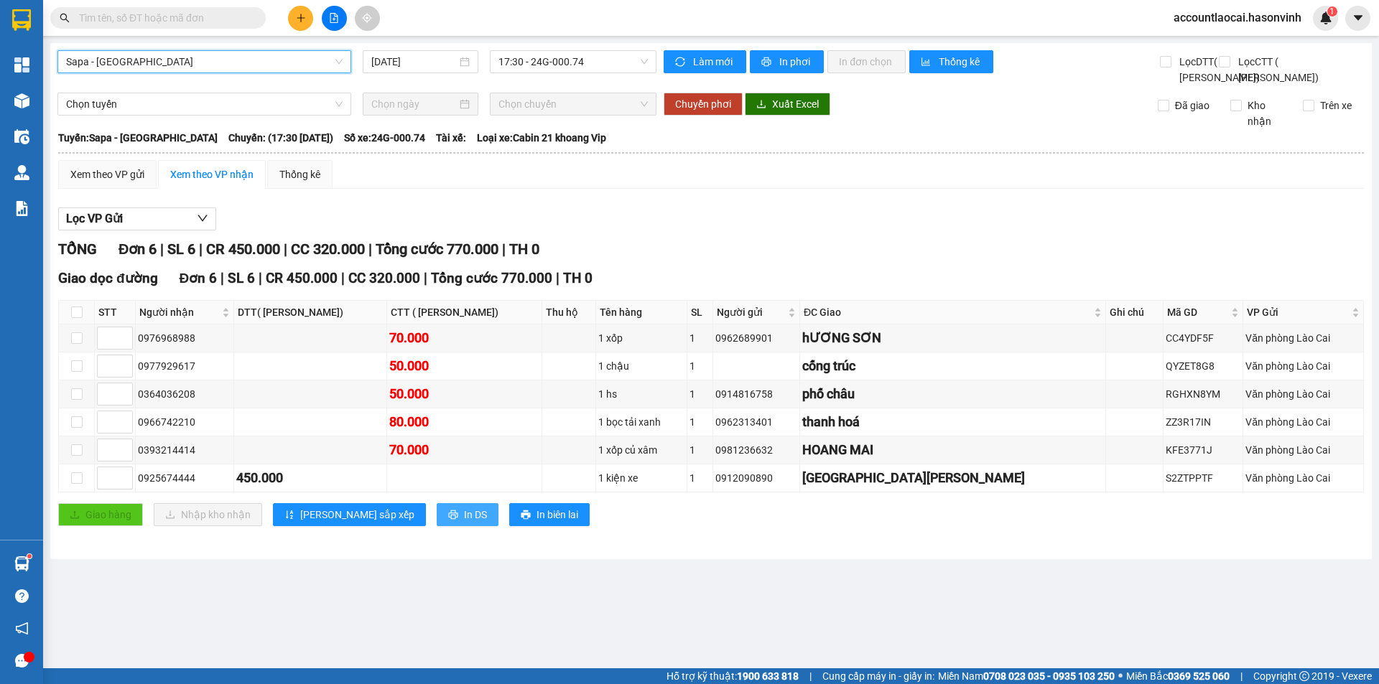
click at [437, 526] on button "In DS" at bounding box center [468, 514] width 62 height 23
click at [574, 64] on span "17:30 - 24G-000.74" at bounding box center [572, 62] width 149 height 22
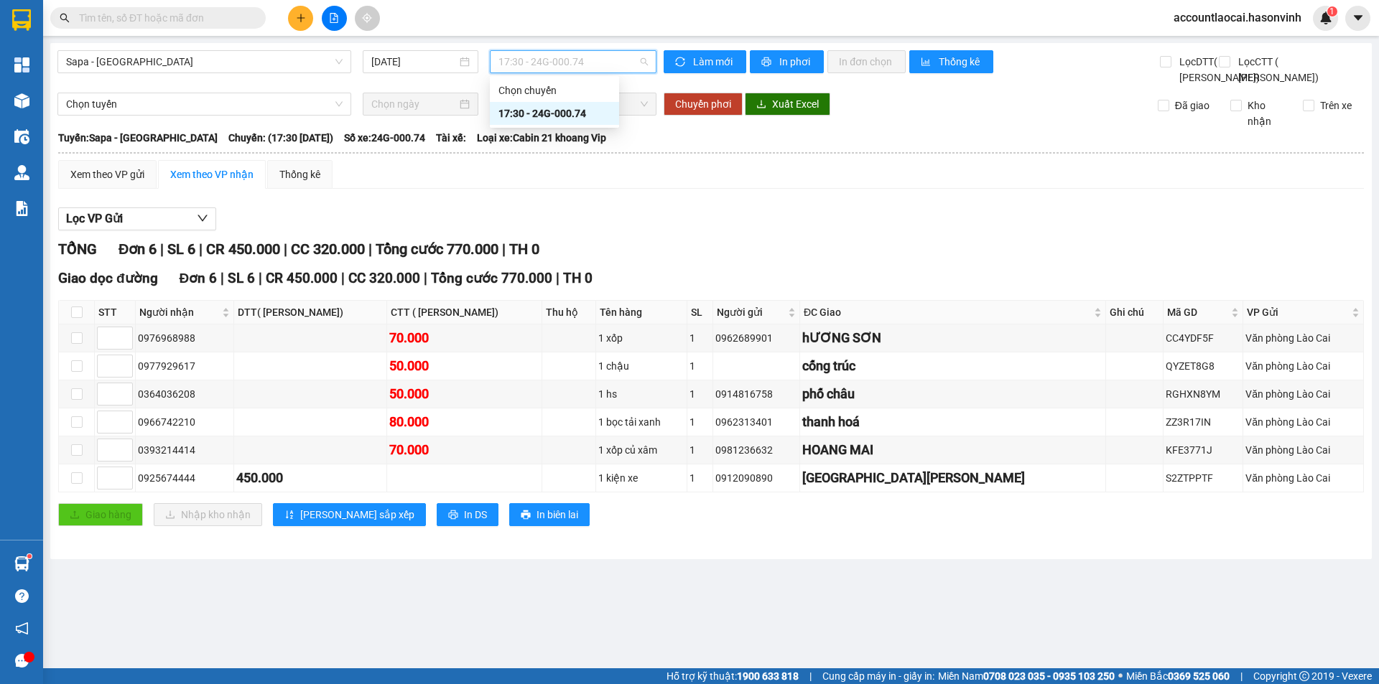
click at [150, 59] on span "Sapa - [GEOGRAPHIC_DATA]" at bounding box center [204, 62] width 276 height 22
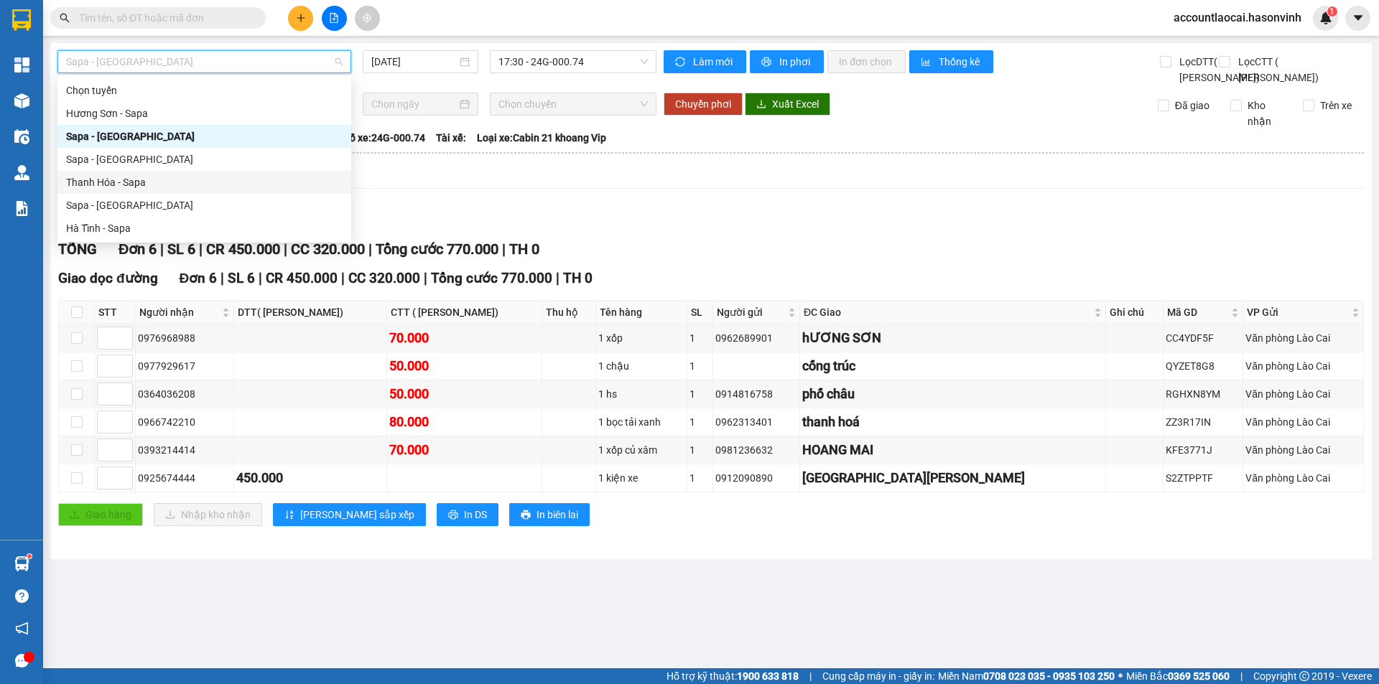
click at [93, 192] on div "Thanh Hóa - Sapa" at bounding box center [204, 182] width 294 height 23
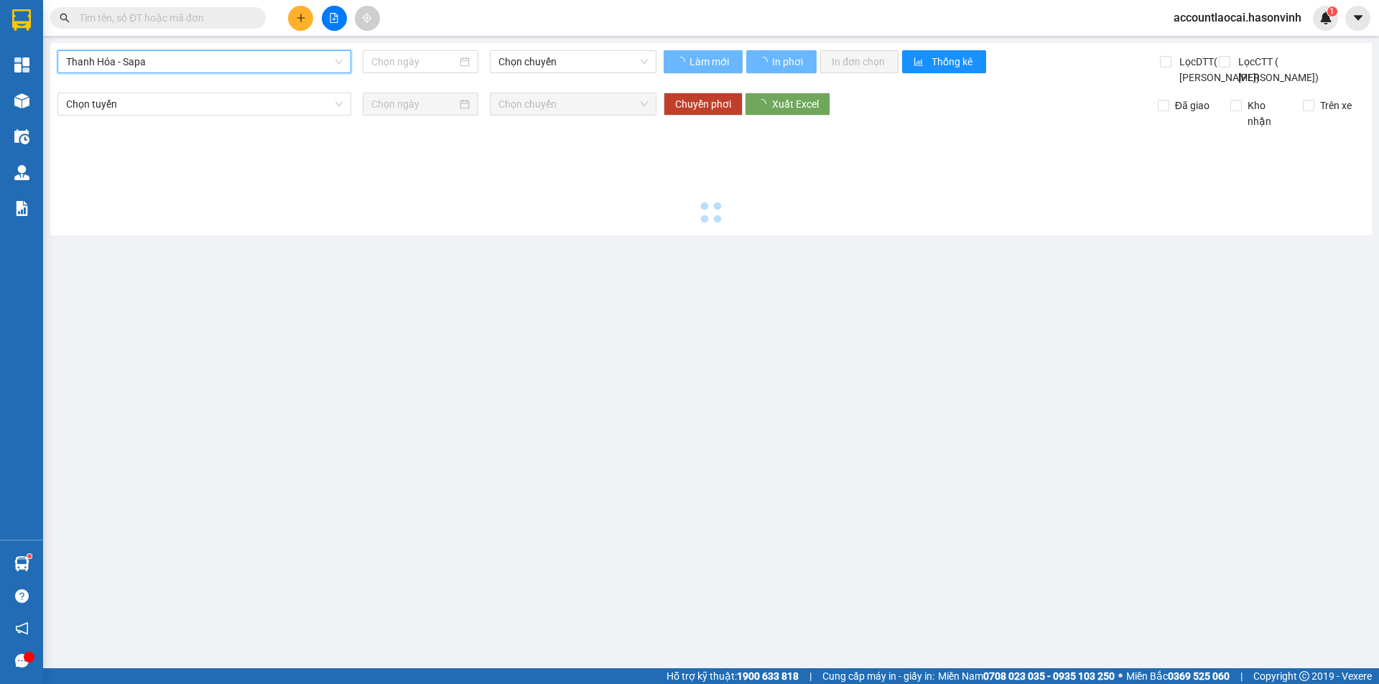
type input "[DATE]"
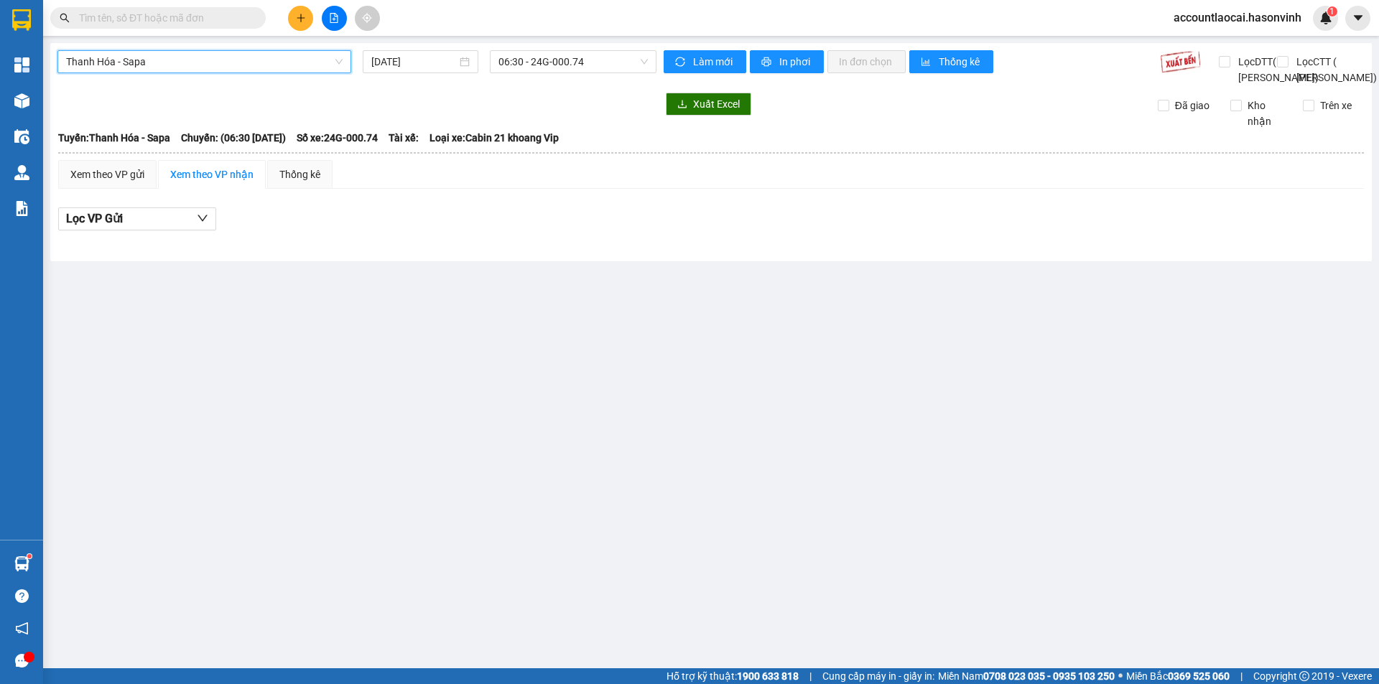
click at [213, 65] on span "Thanh Hóa - Sapa" at bounding box center [204, 62] width 276 height 22
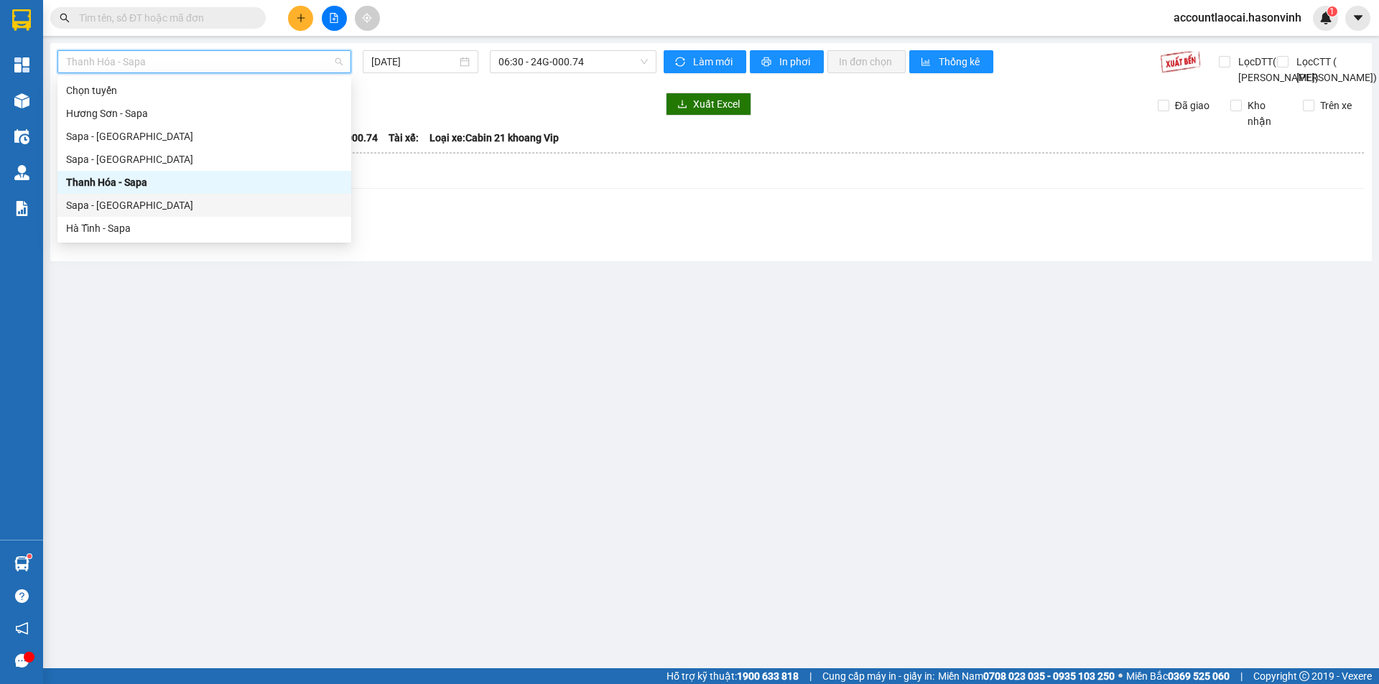
click at [118, 206] on div "Sapa - [GEOGRAPHIC_DATA]" at bounding box center [204, 205] width 276 height 16
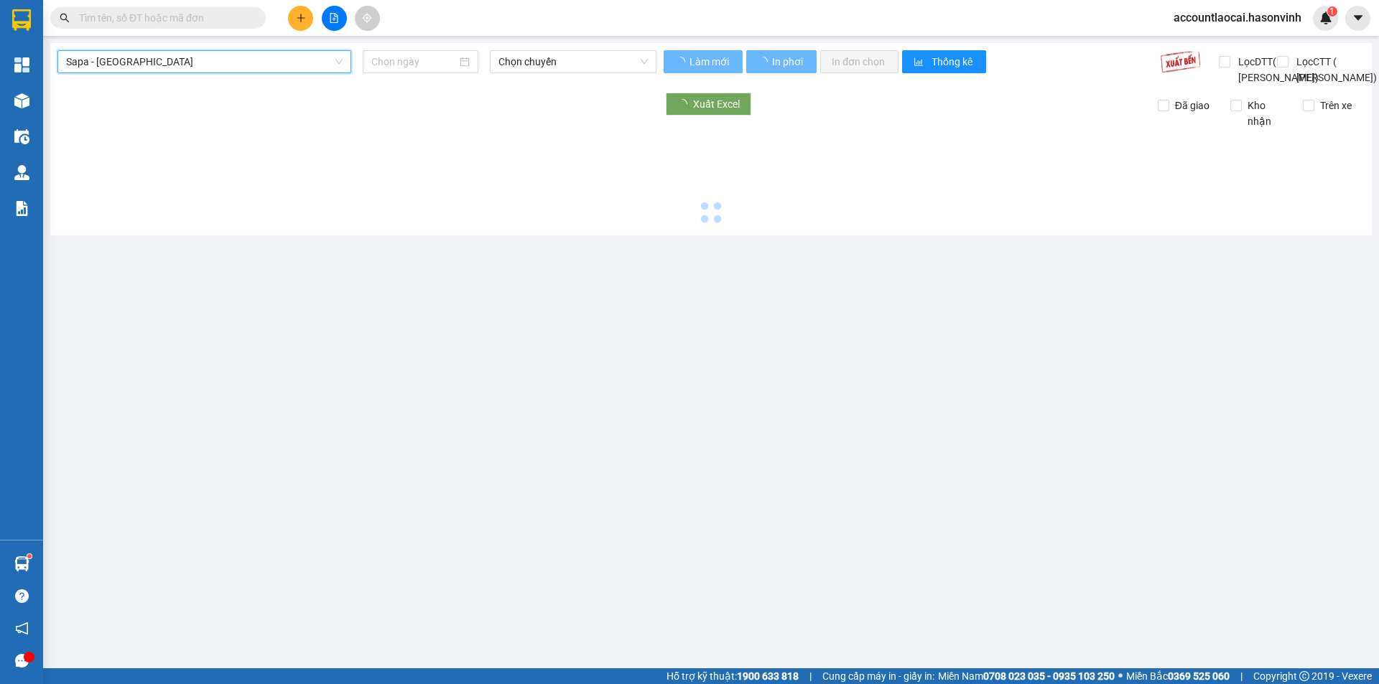
type input "[DATE]"
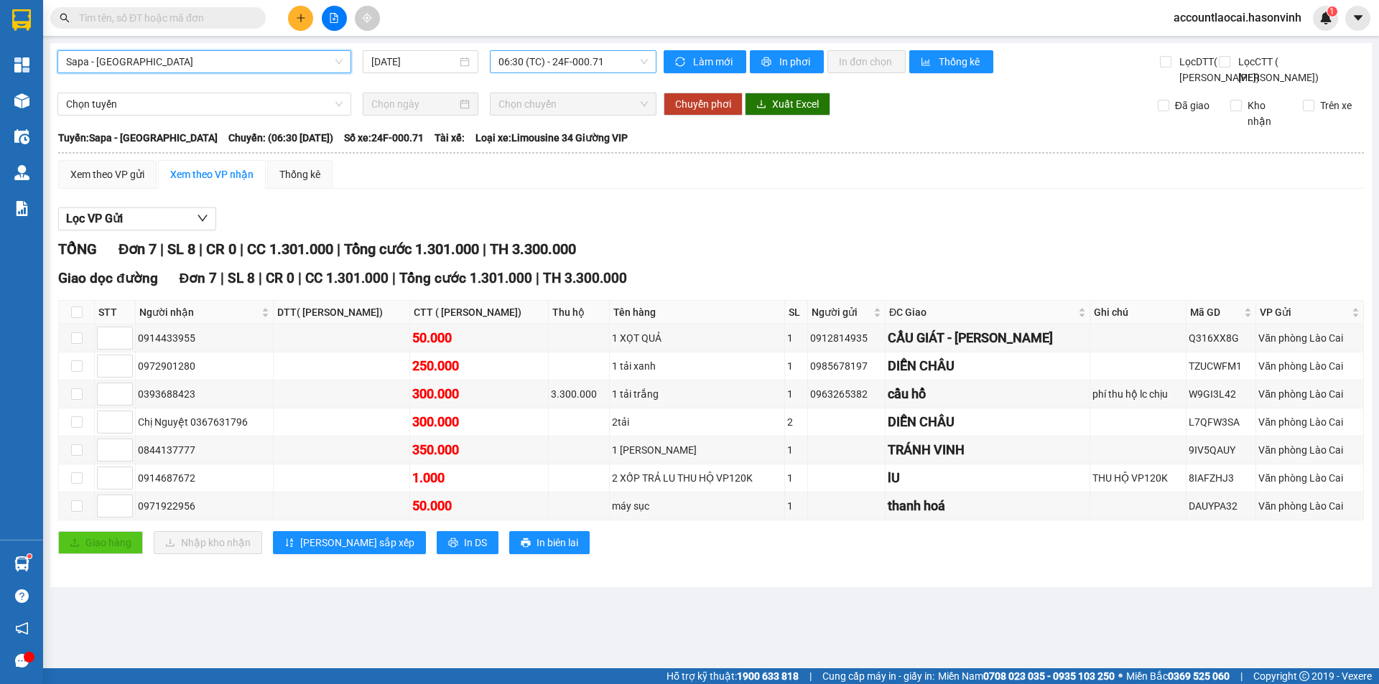
click at [571, 57] on span "06:30 (TC) - 24F-000.71" at bounding box center [572, 62] width 149 height 22
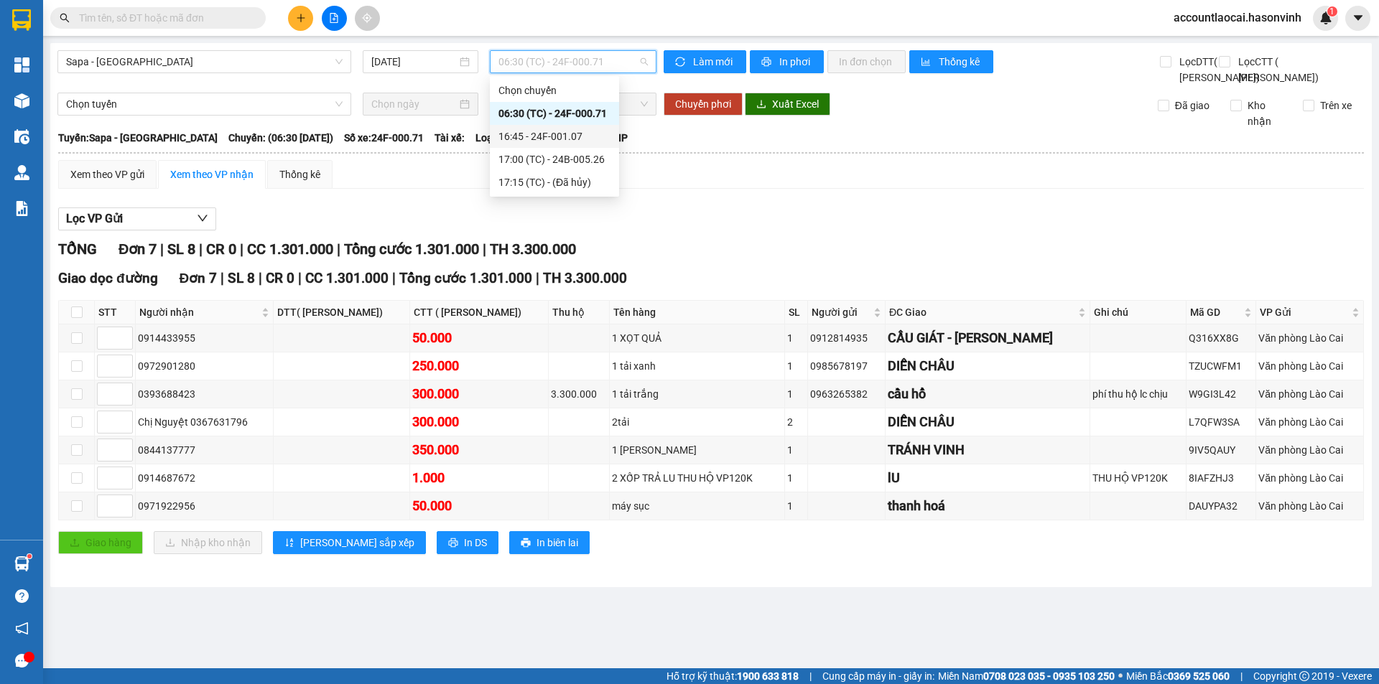
click at [567, 135] on div "16:45 - 24F-001.07" at bounding box center [554, 137] width 112 height 16
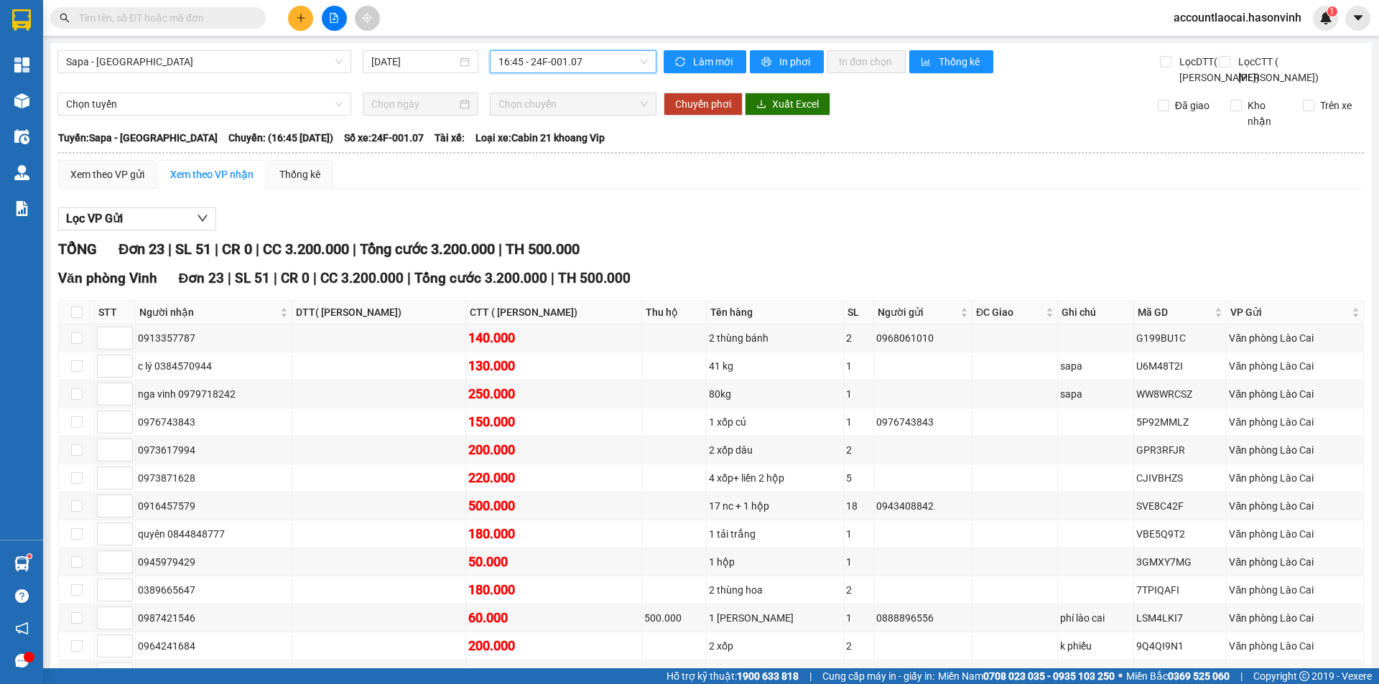
click at [307, 9] on button at bounding box center [300, 18] width 25 height 25
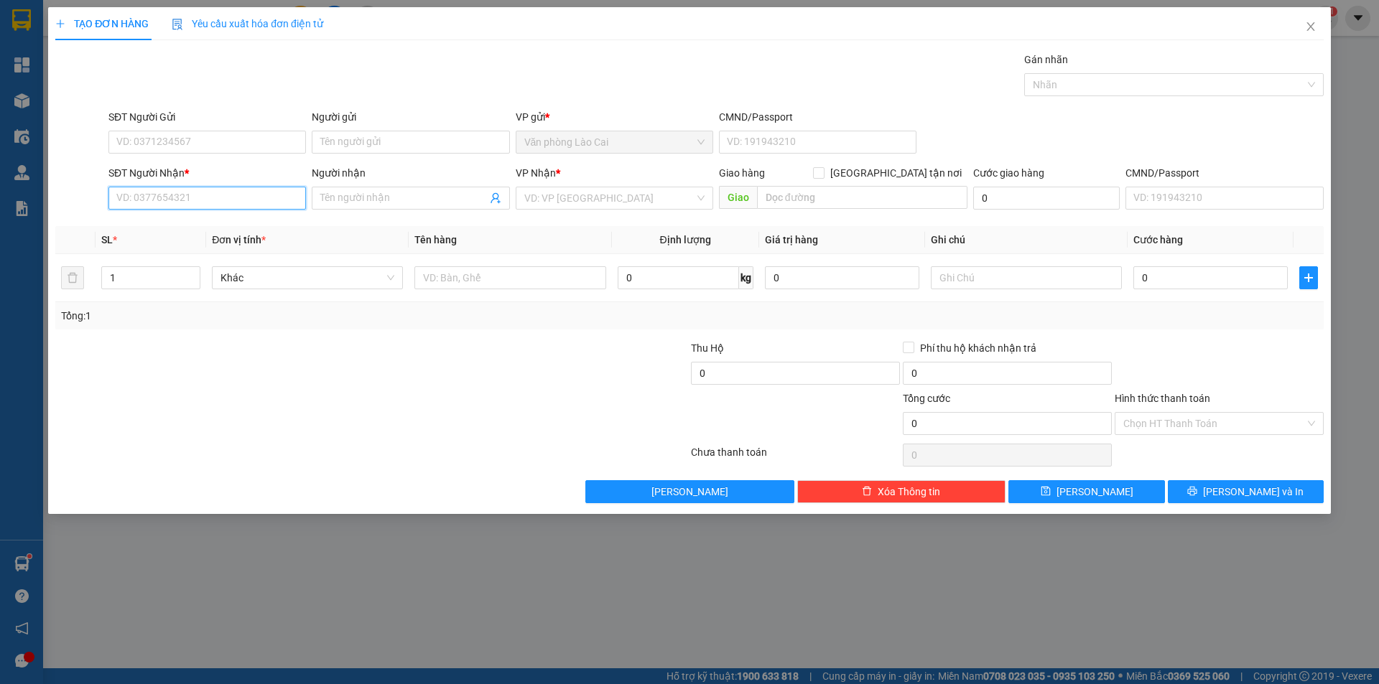
click at [168, 192] on input "SĐT Người Nhận *" at bounding box center [206, 198] width 197 height 23
click at [190, 199] on input "569" at bounding box center [206, 198] width 197 height 23
click at [170, 227] on div "0979740569" at bounding box center [207, 227] width 180 height 16
type input "0979740569"
type input "cx đăng khoa"
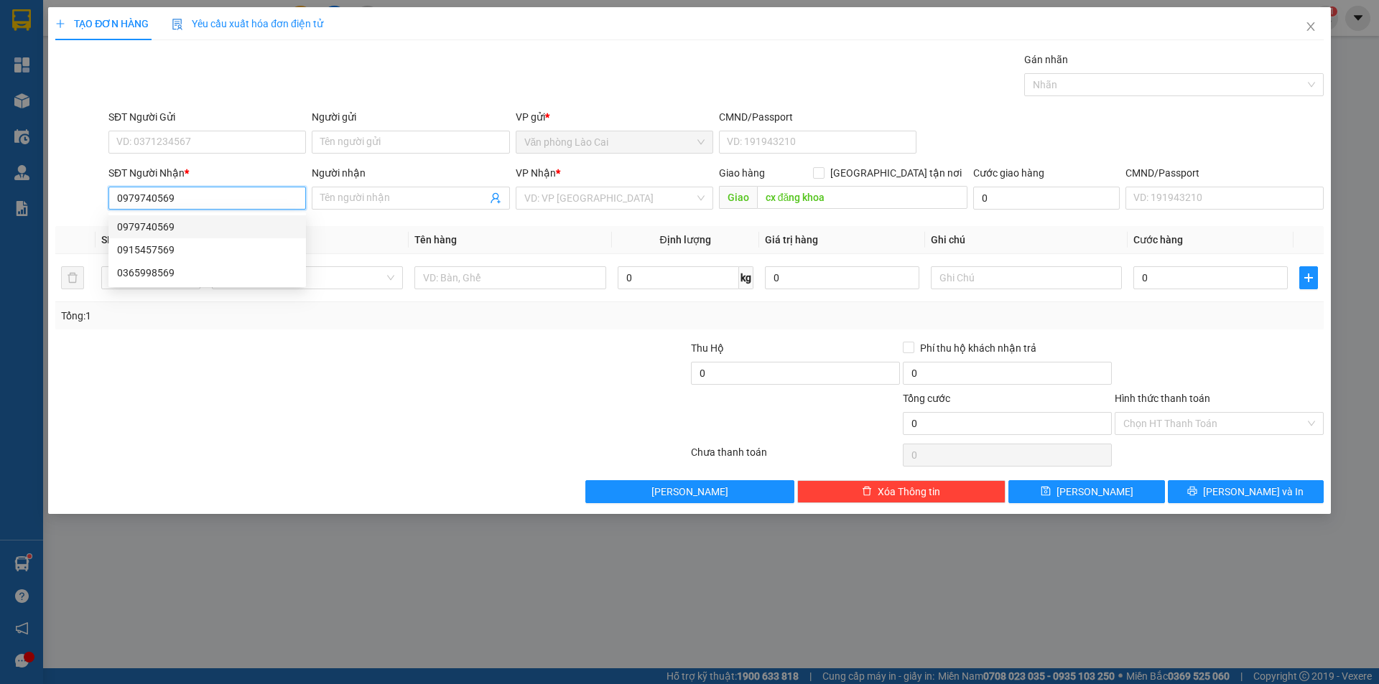
type input "50.000"
type input "0979740569"
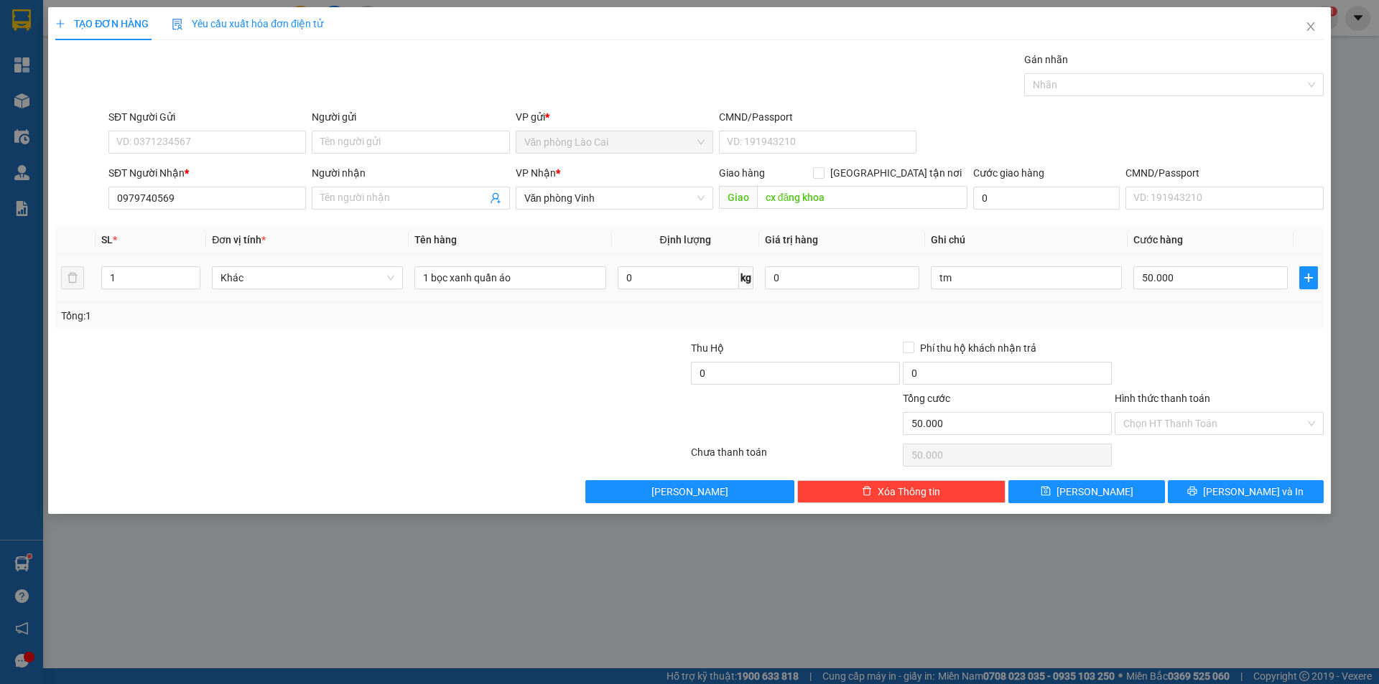
click at [503, 338] on div "Transit Pickup Surcharge Ids Transit Deliver Surcharge Ids Transit Deliver Surc…" at bounding box center [689, 278] width 1268 height 452
drag, startPoint x: 554, startPoint y: 275, endPoint x: 358, endPoint y: 269, distance: 196.1
click at [358, 269] on tr "1 Khác 1 bọc xanh quần áo 0 kg 0 tm 50.000" at bounding box center [689, 278] width 1268 height 48
type input "1 bọc +1 tải"
click at [144, 274] on input "1" at bounding box center [151, 278] width 98 height 22
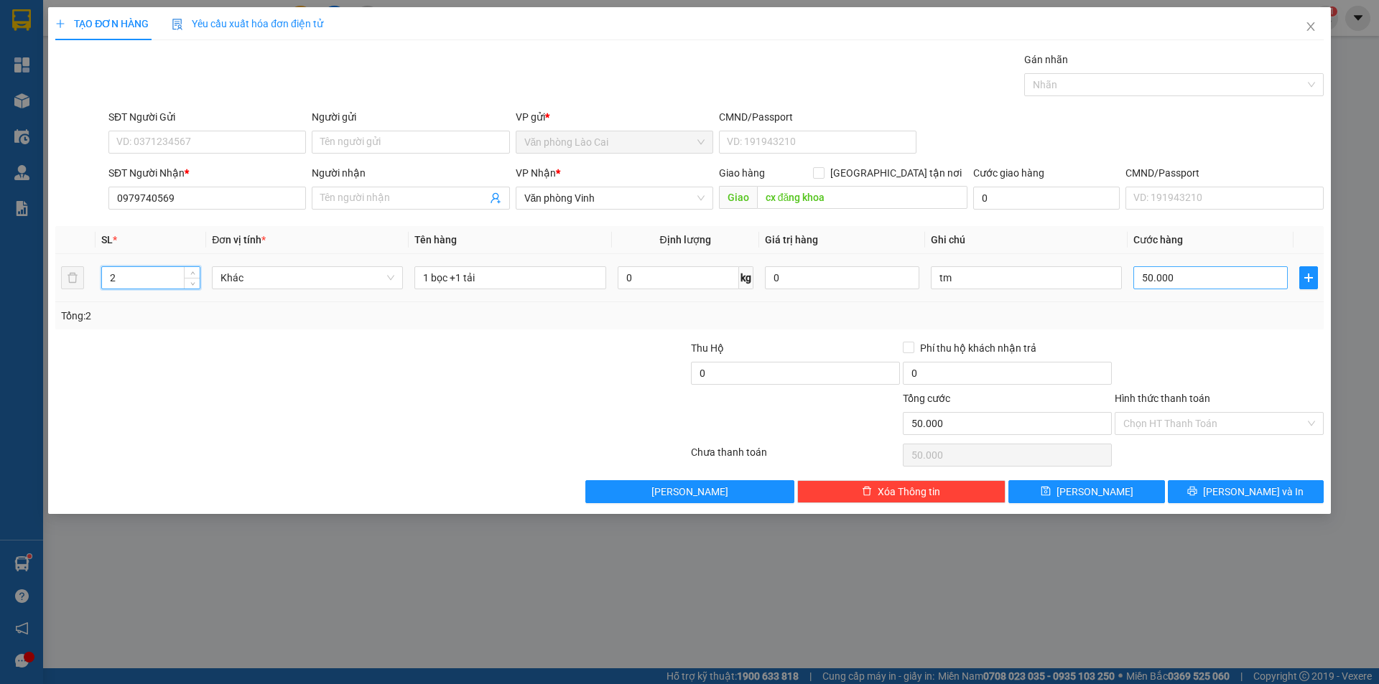
type input "2"
click at [1158, 273] on input "50.000" at bounding box center [1210, 277] width 154 height 23
type input "2"
type input "20"
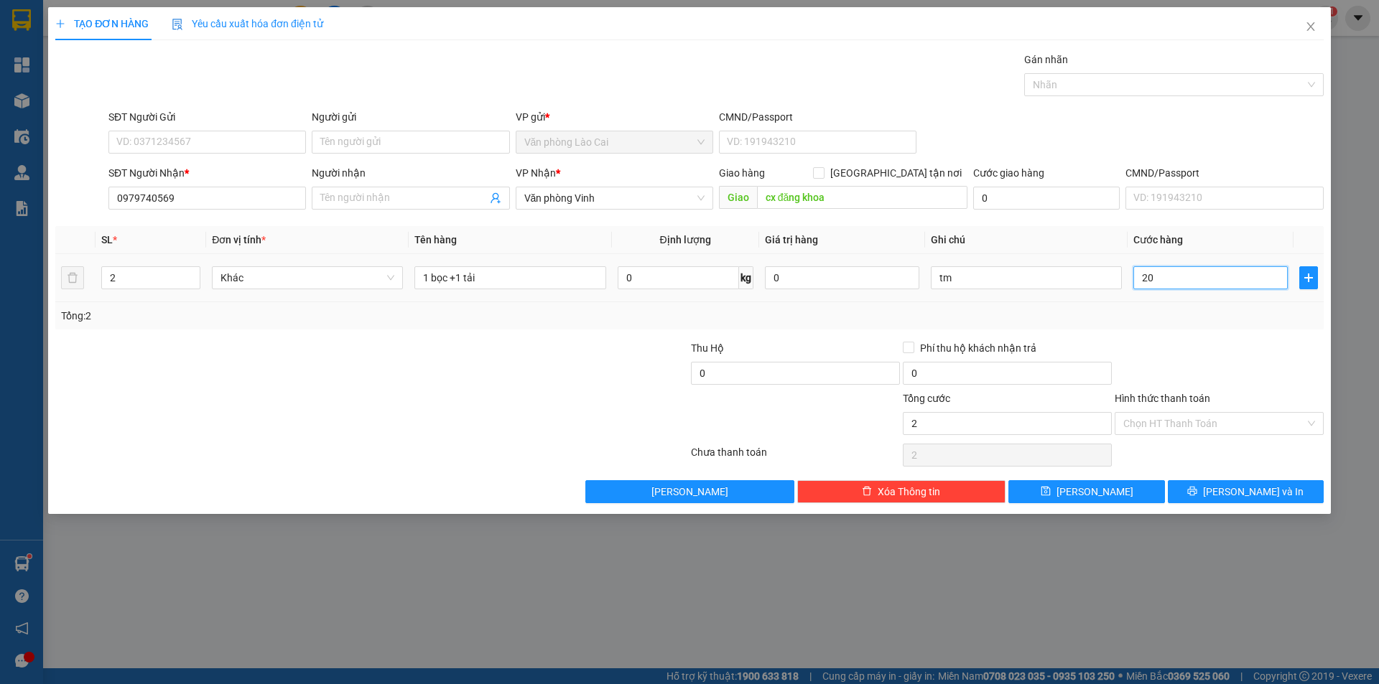
type input "20"
type input "200"
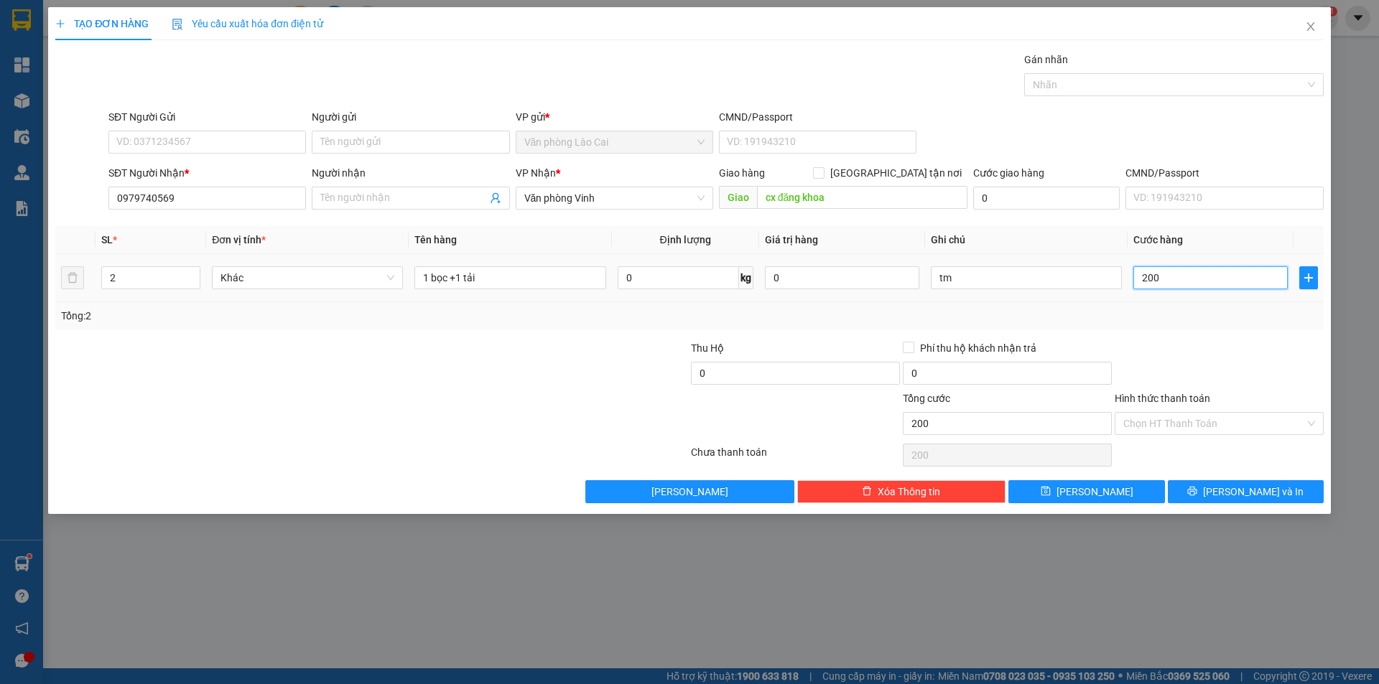
type input "2.000"
type input "20.000"
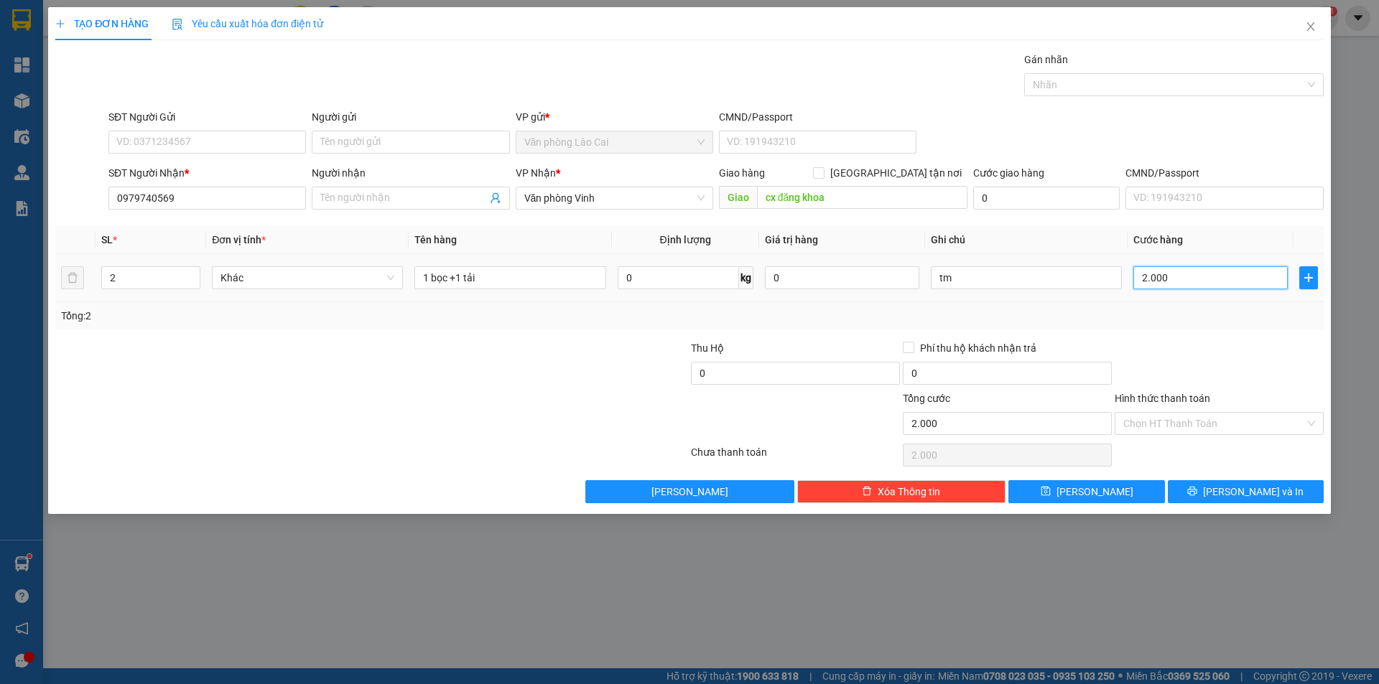
type input "20.000"
type input "200.000"
drag, startPoint x: 975, startPoint y: 282, endPoint x: 854, endPoint y: 279, distance: 120.7
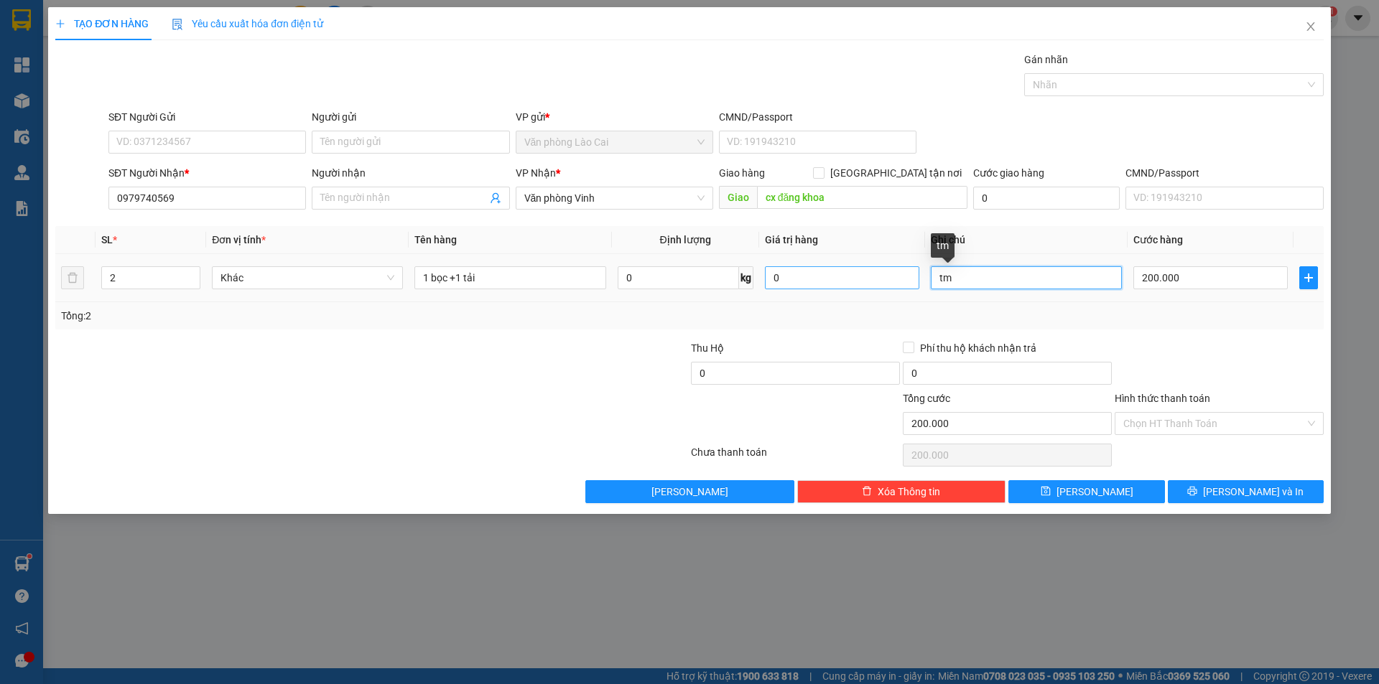
click at [854, 279] on tr "2 Khác 1 bọc +1 tải 0 kg 0 tm 200.000" at bounding box center [689, 278] width 1268 height 48
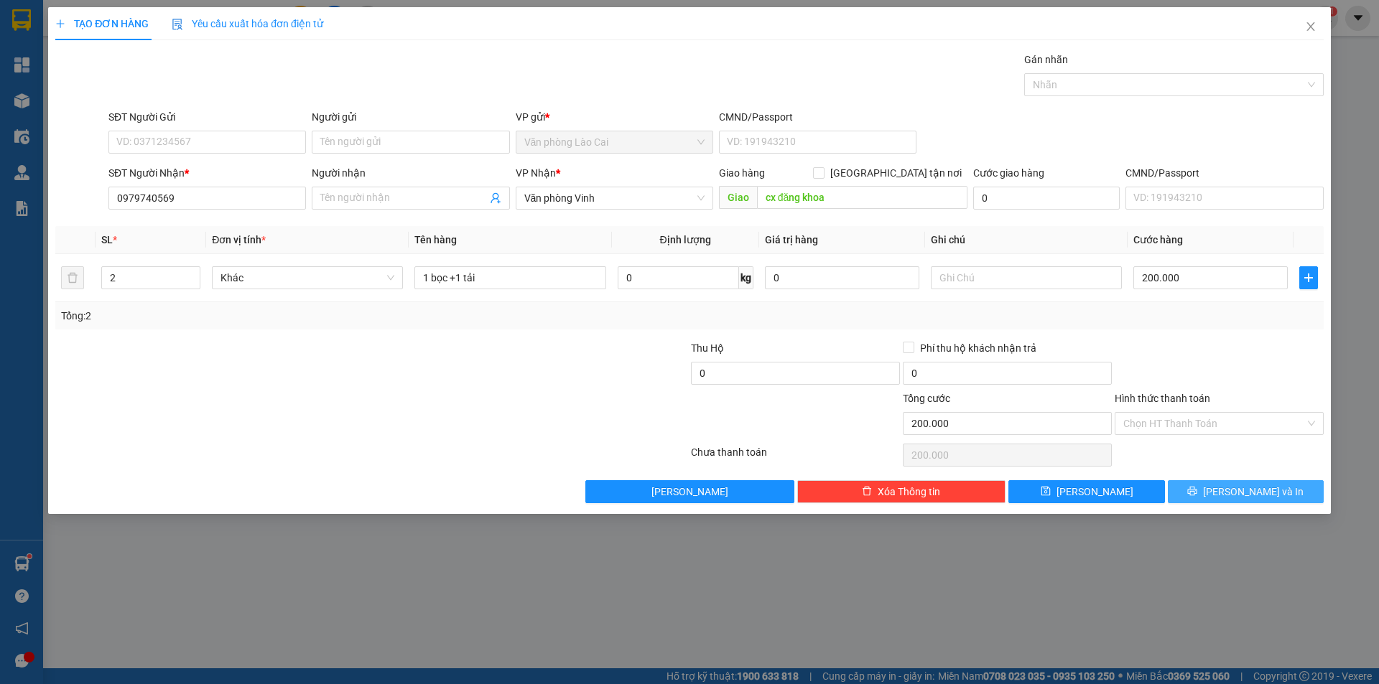
click at [1267, 493] on span "[PERSON_NAME] và In" at bounding box center [1253, 492] width 101 height 16
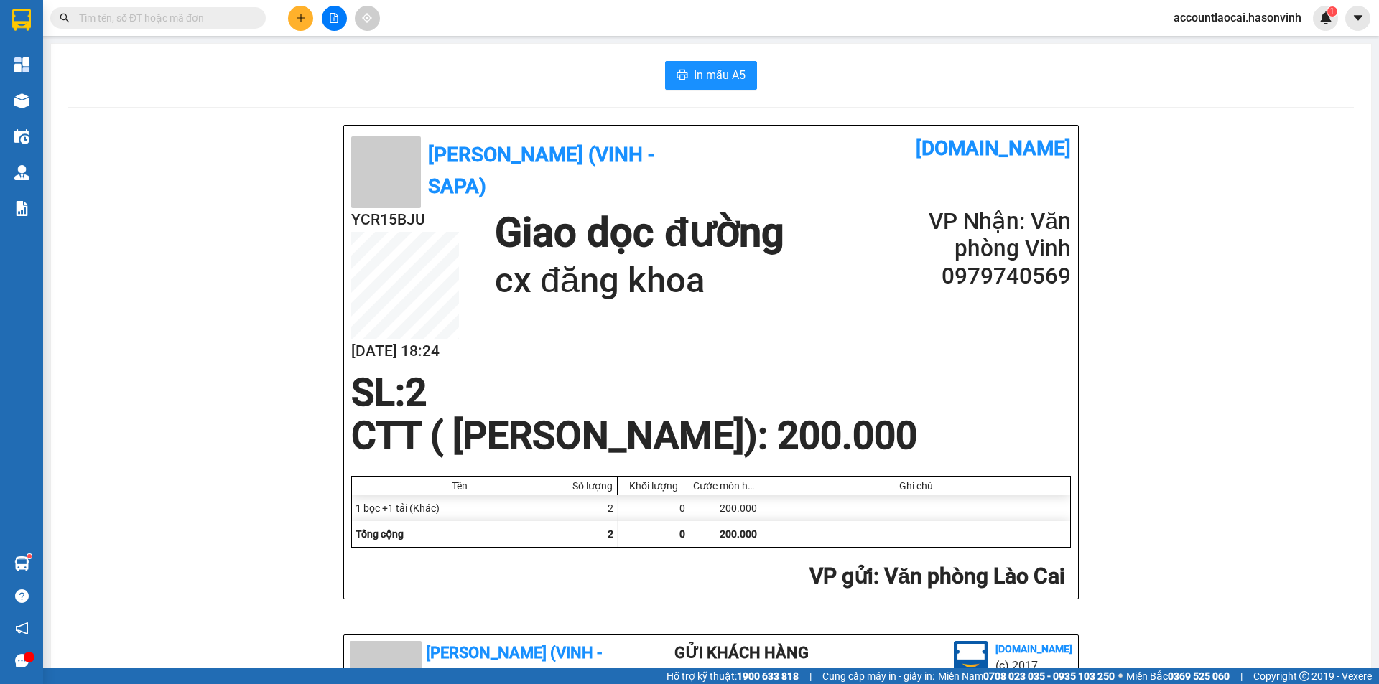
click at [210, 21] on input "text" at bounding box center [163, 18] width 169 height 16
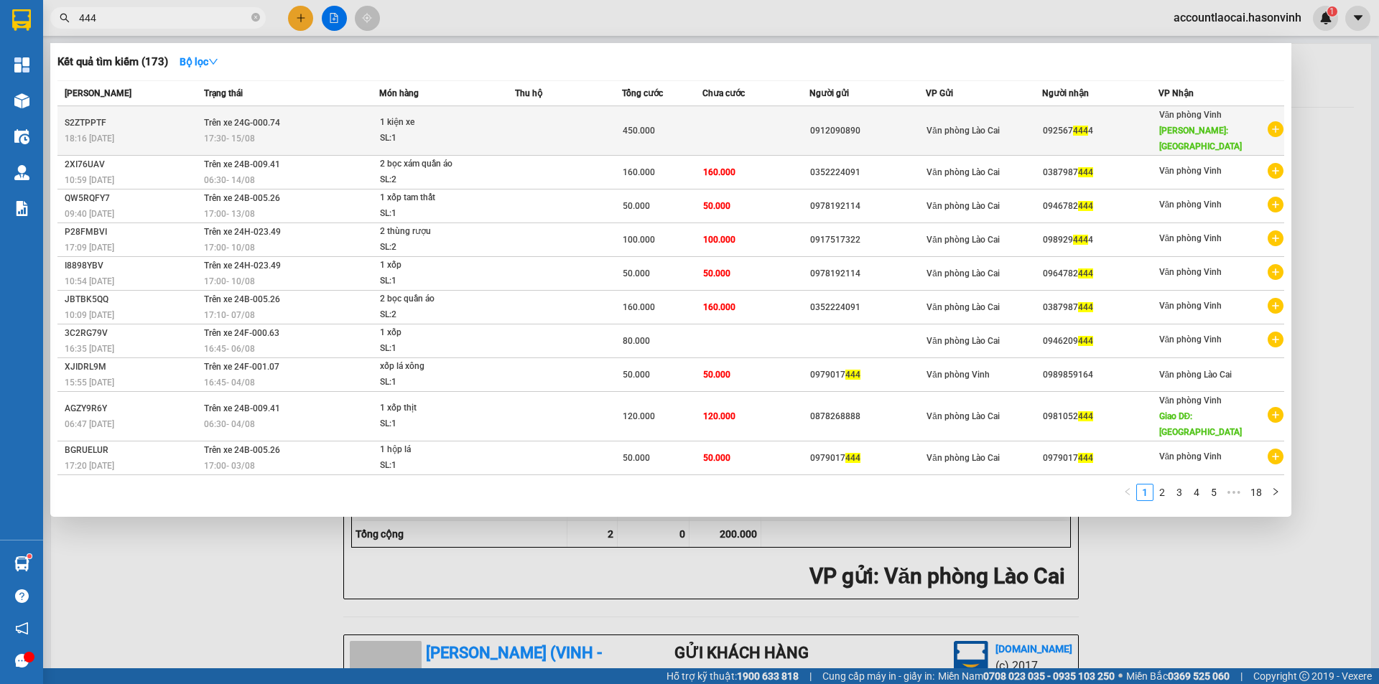
type input "444"
click at [580, 126] on td at bounding box center [568, 131] width 107 height 50
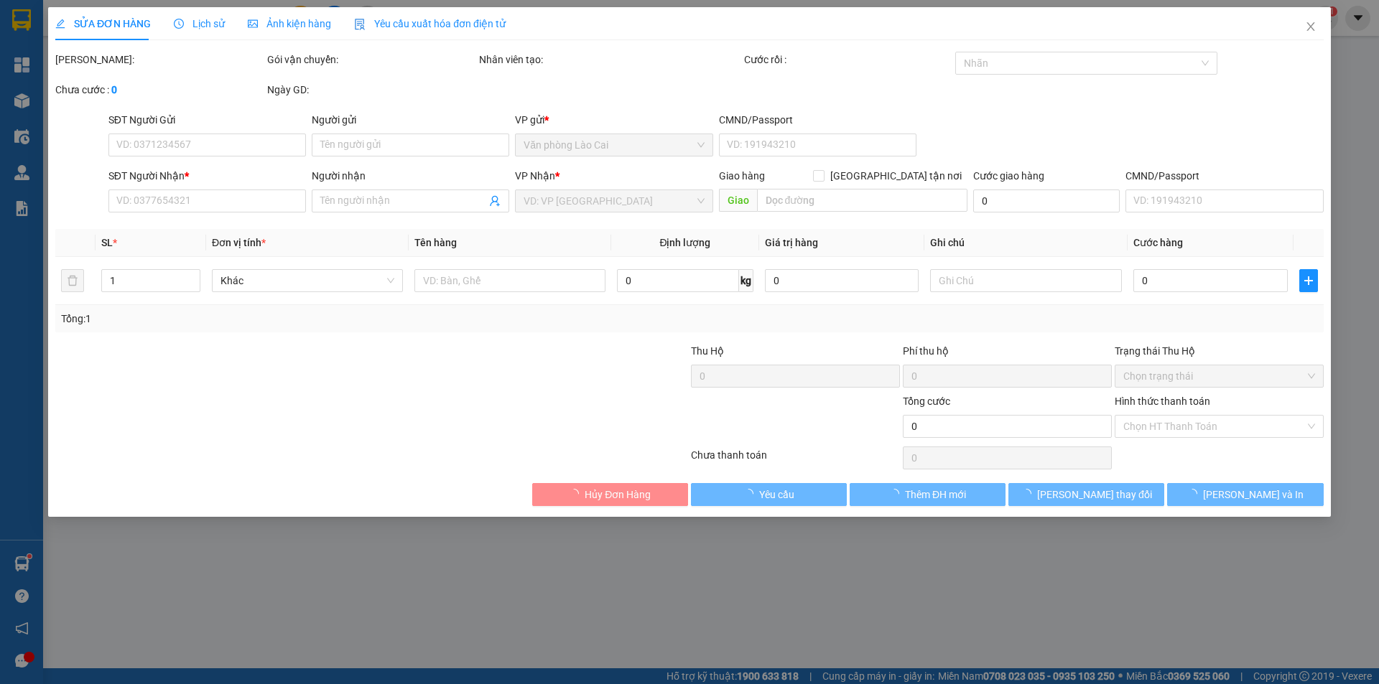
type input "0912090890"
type input "0925674444"
type input "[GEOGRAPHIC_DATA][PERSON_NAME]"
type input "450.000"
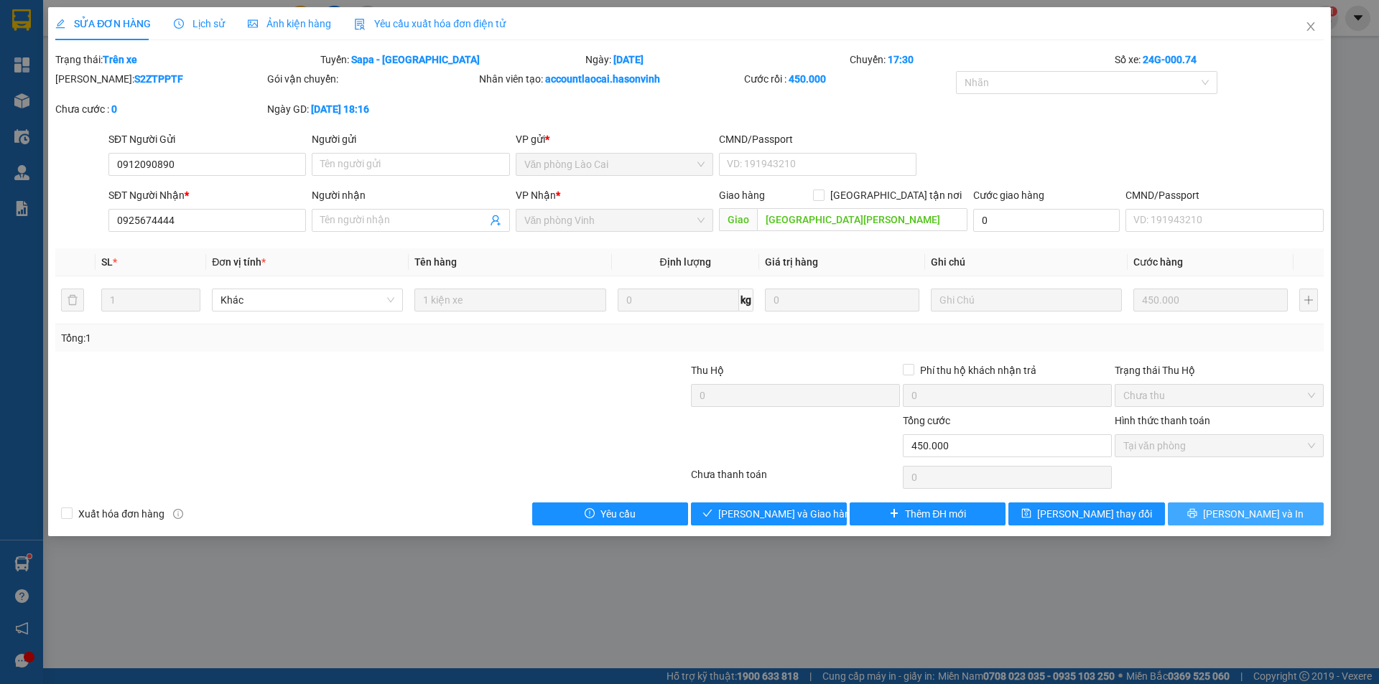
click at [1240, 524] on button "[PERSON_NAME] và In" at bounding box center [1246, 514] width 156 height 23
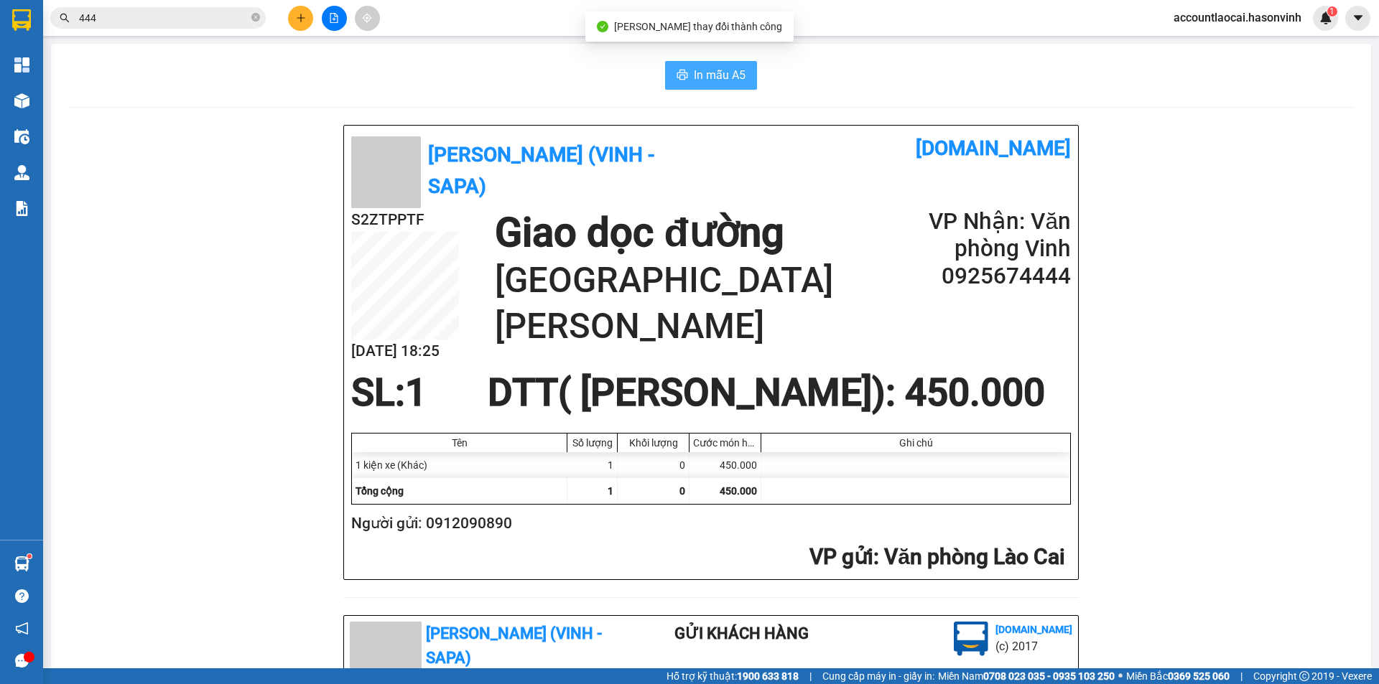
click at [678, 79] on icon "printer" at bounding box center [681, 74] width 11 height 11
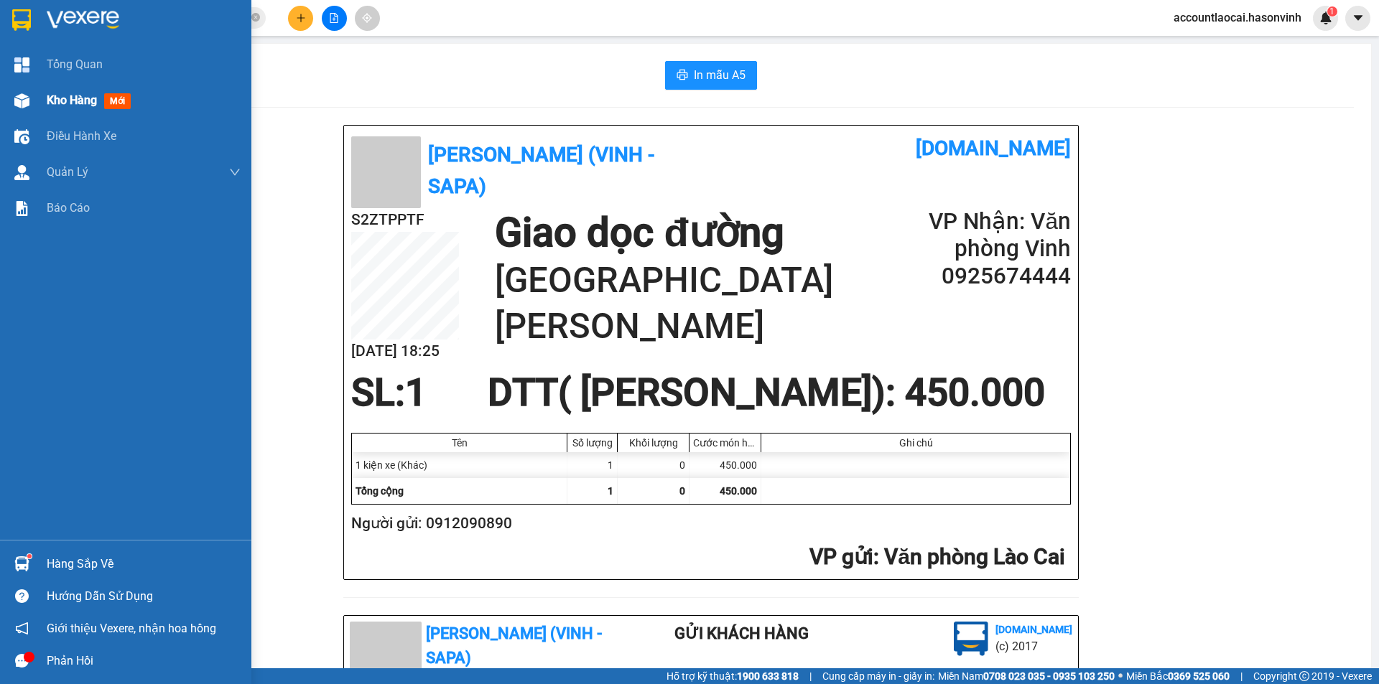
click at [27, 96] on img at bounding box center [21, 100] width 15 height 15
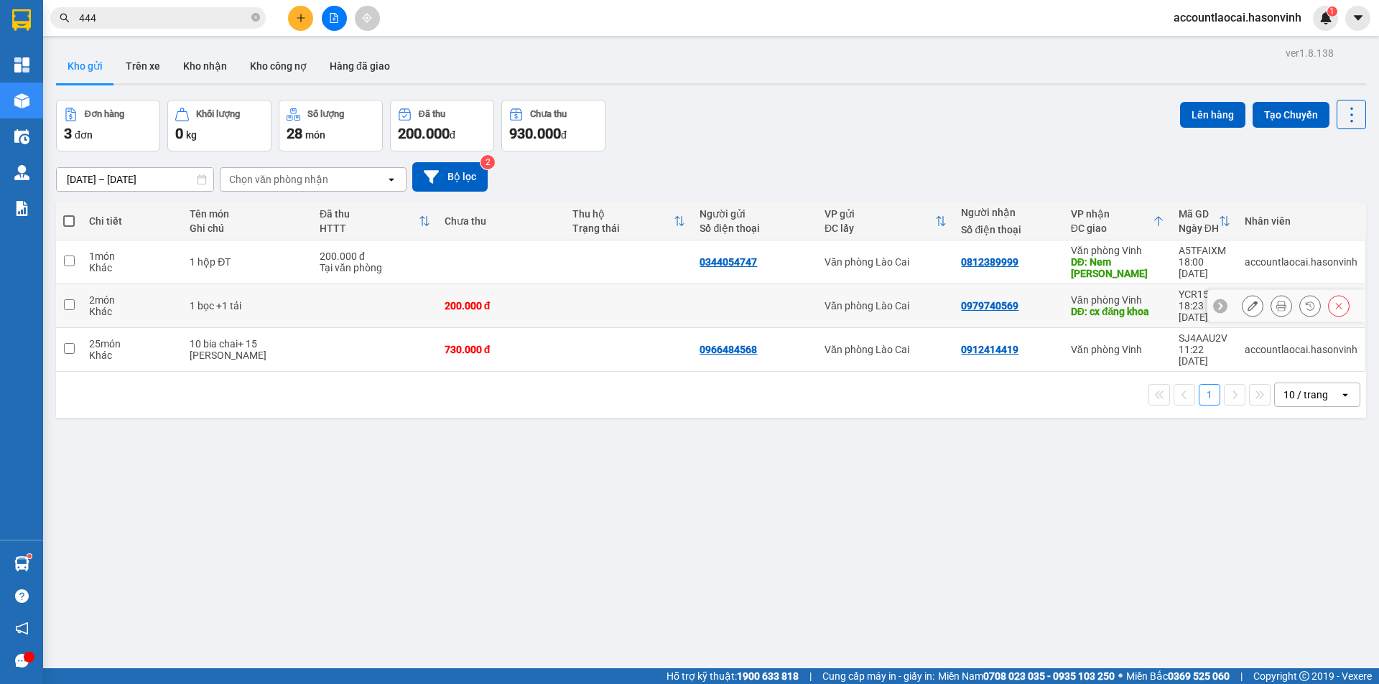
click at [280, 300] on div "1 bọc +1 tải" at bounding box center [248, 305] width 116 height 11
checkbox input "true"
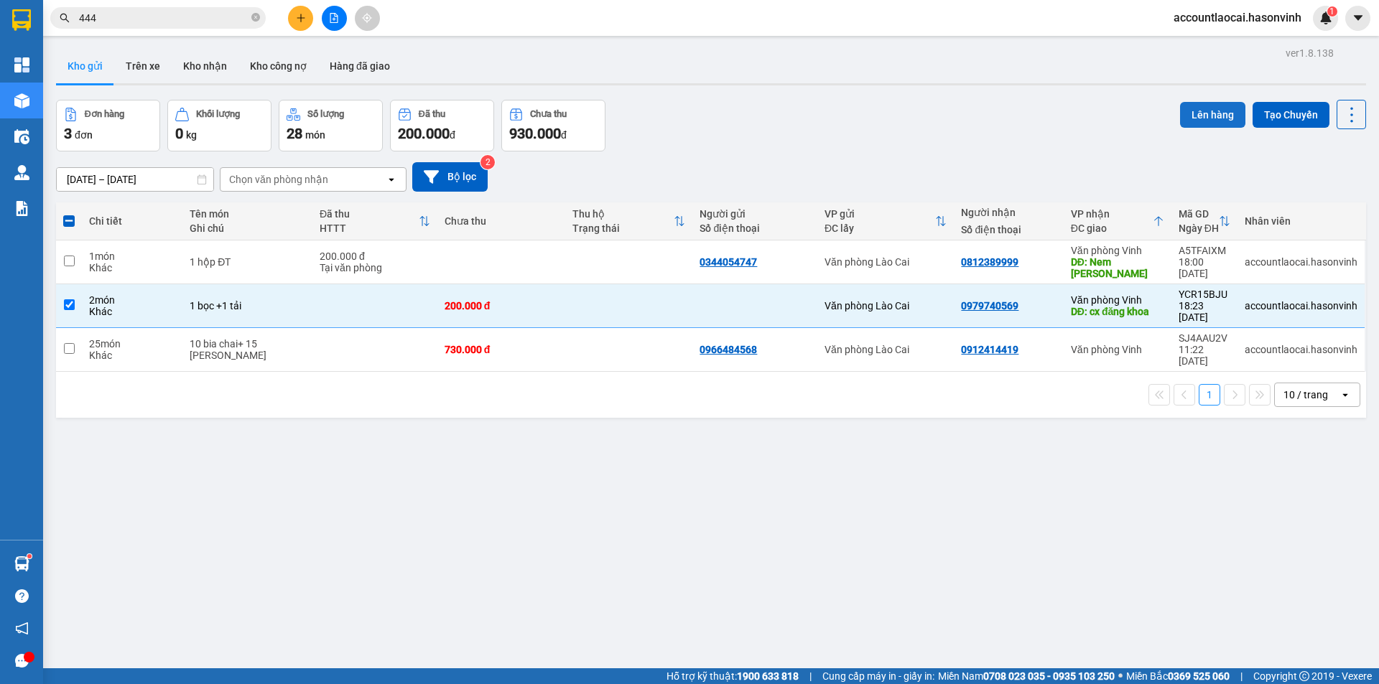
click at [1200, 114] on button "Lên hàng" at bounding box center [1212, 115] width 65 height 26
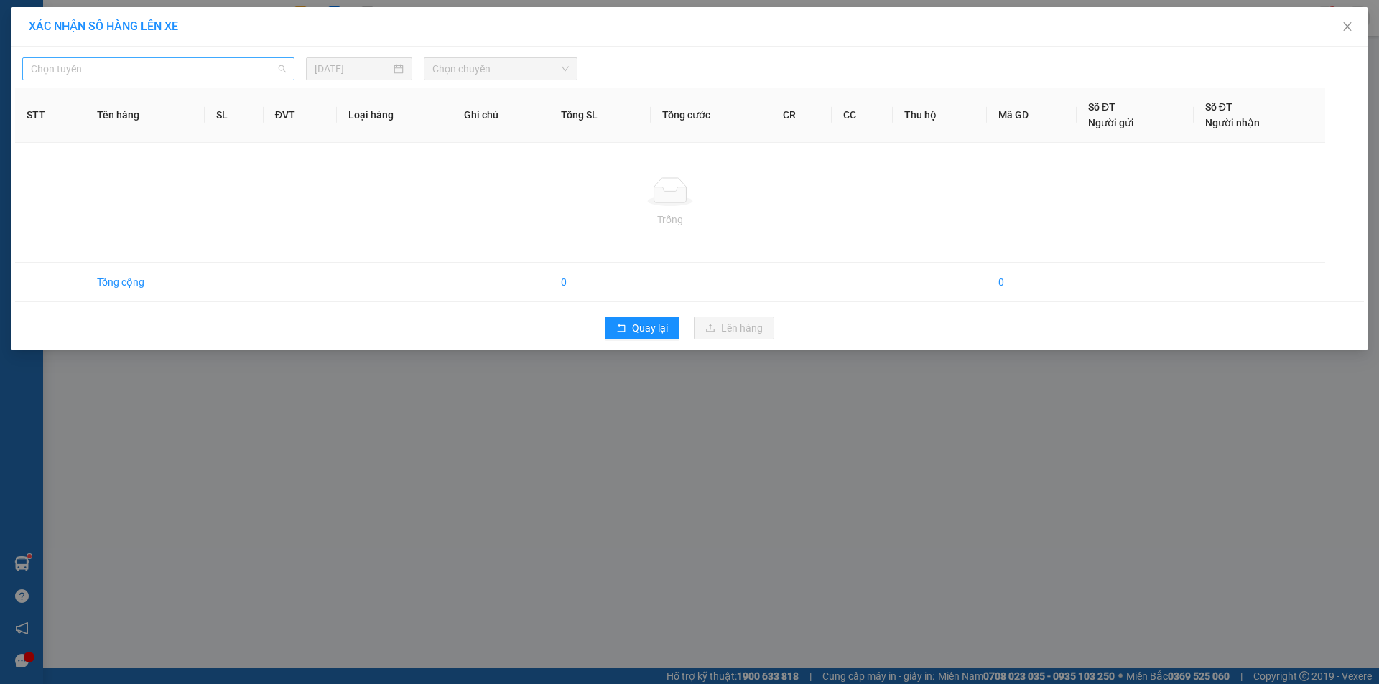
click at [172, 68] on span "Chọn tuyến" at bounding box center [158, 69] width 255 height 22
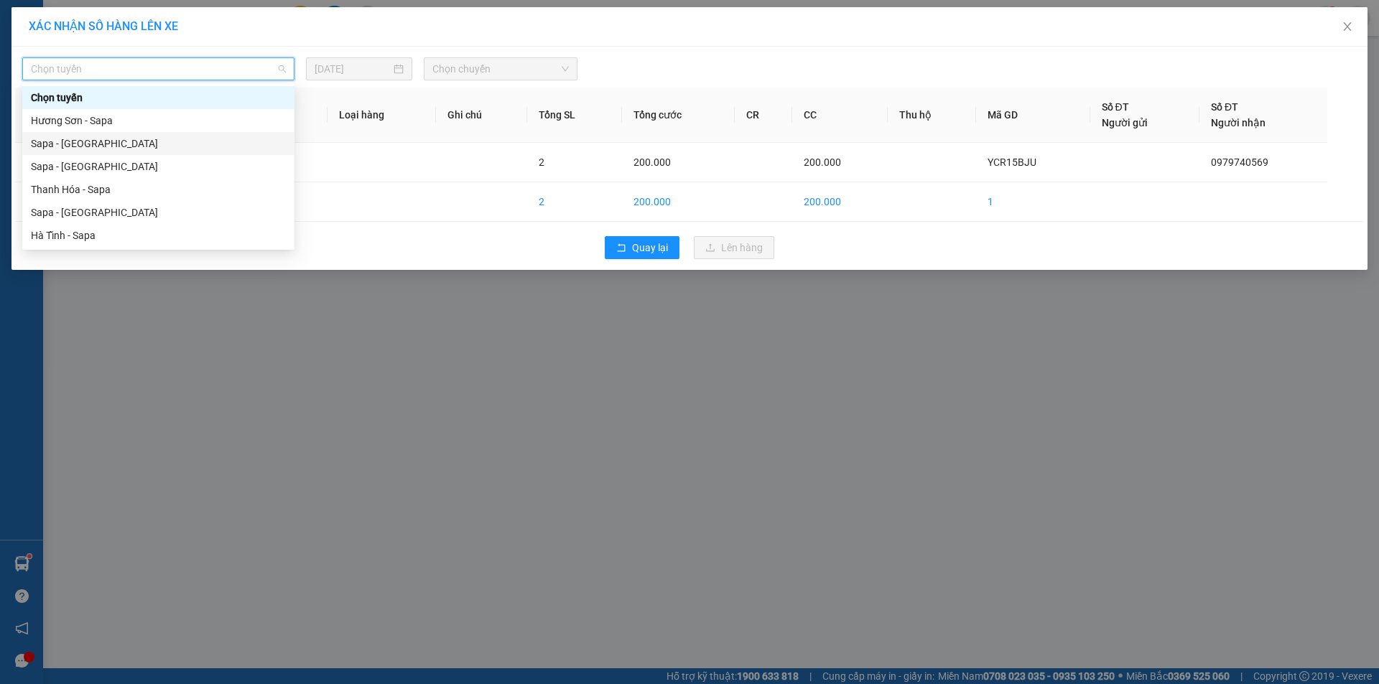
click at [109, 148] on div "Sapa - [GEOGRAPHIC_DATA]" at bounding box center [158, 144] width 255 height 16
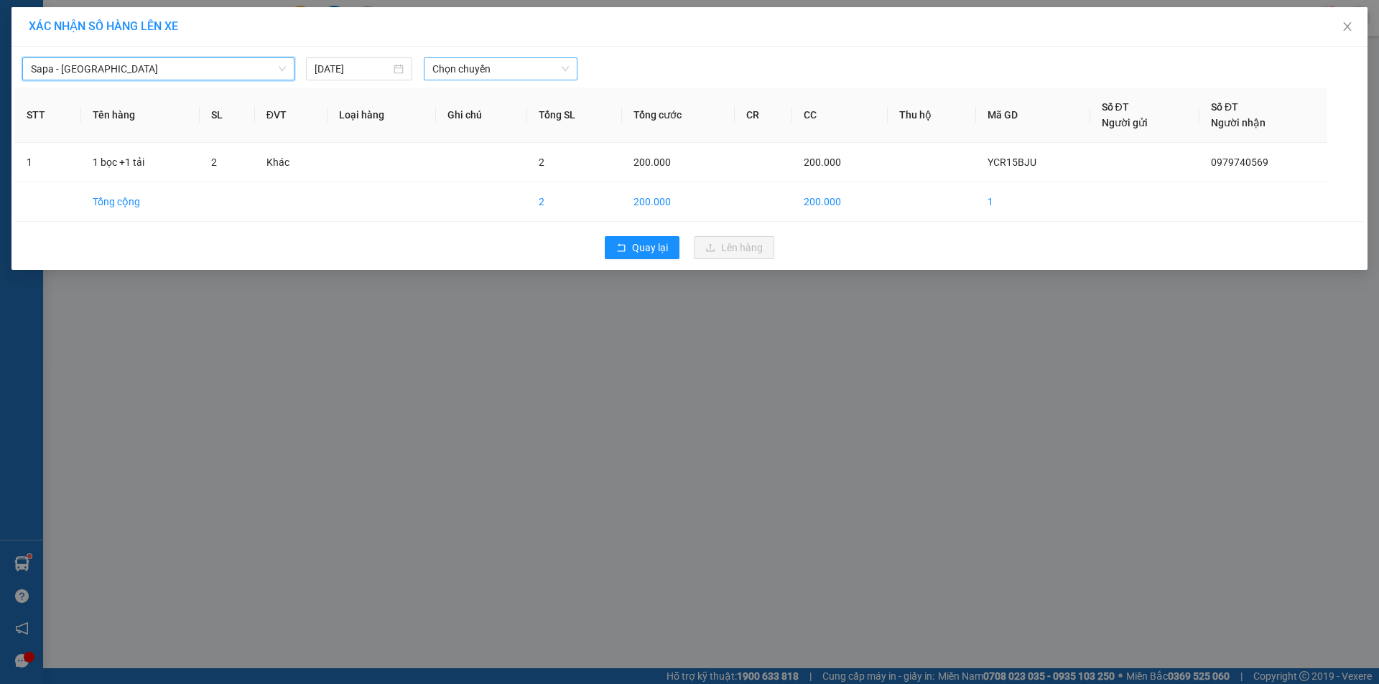
click at [484, 59] on span "Chọn chuyến" at bounding box center [500, 69] width 136 height 22
click at [485, 125] on div "17:30 - 24G-000.74" at bounding box center [488, 121] width 112 height 16
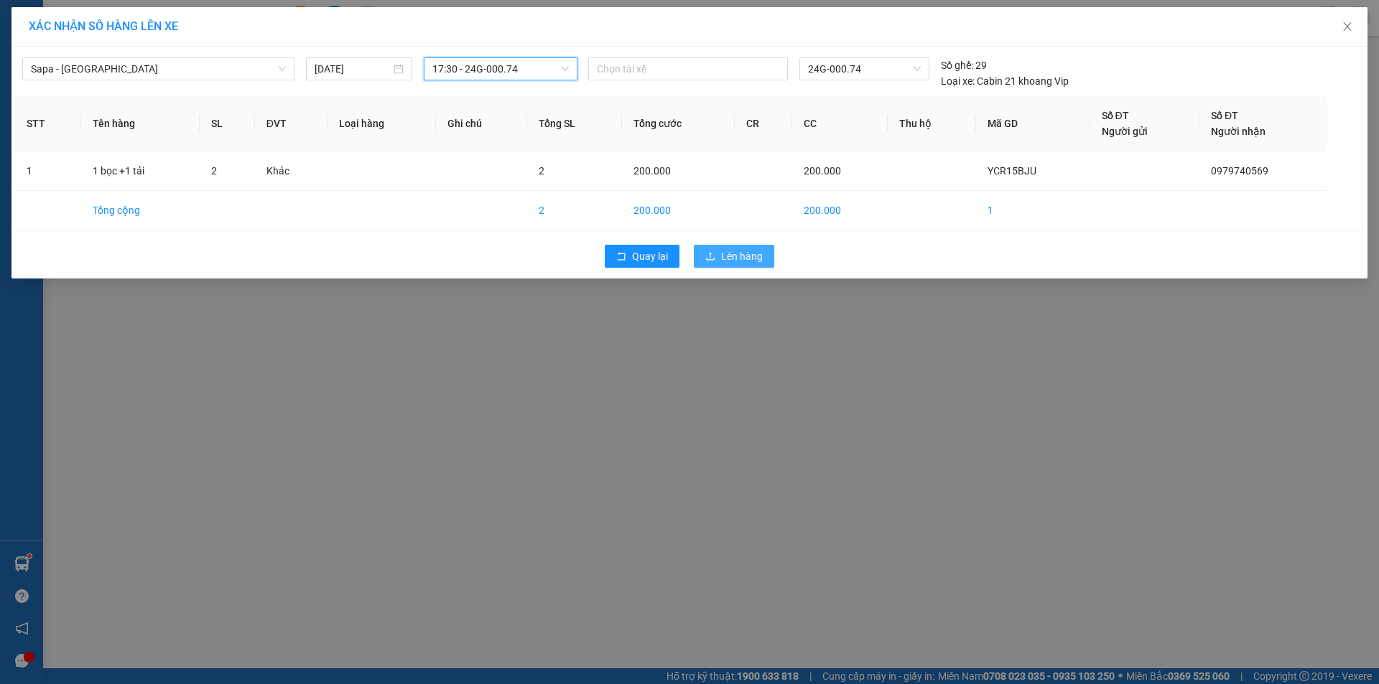
click at [710, 246] on button "Lên hàng" at bounding box center [734, 256] width 80 height 23
